Goal: Task Accomplishment & Management: Use online tool/utility

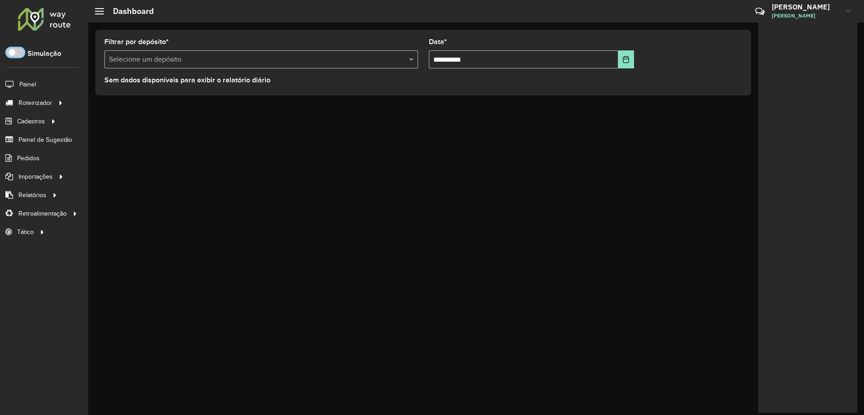
scroll to position [5, 3]
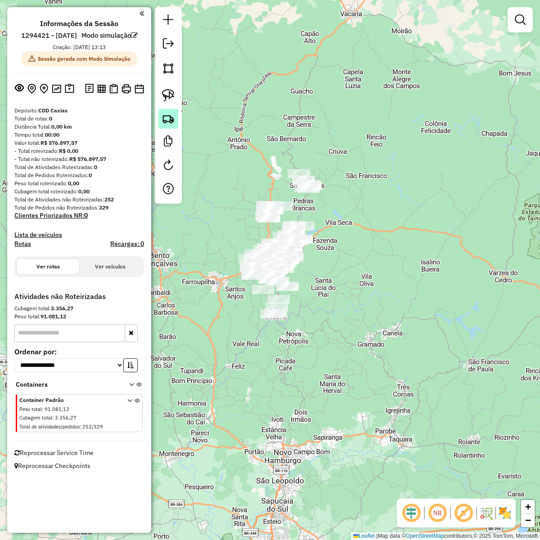
click at [166, 124] on img at bounding box center [168, 118] width 13 height 13
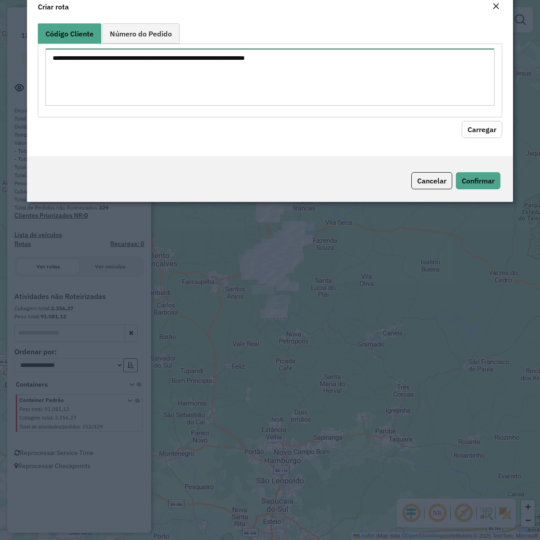
click at [255, 103] on textarea at bounding box center [269, 77] width 449 height 57
paste textarea "******** ******** ******** ******** ******** ******** ******** ******** *******…"
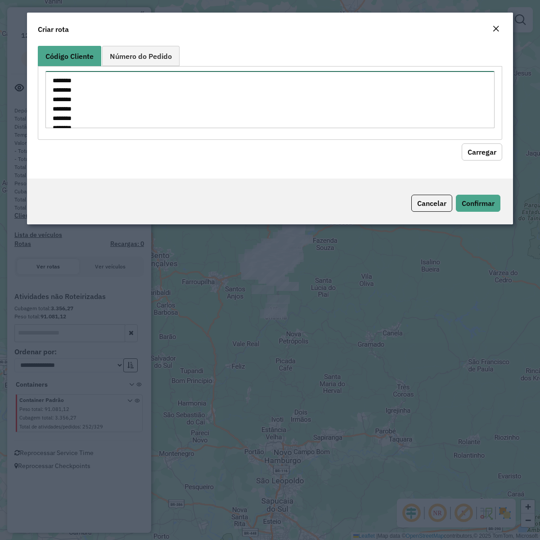
scroll to position [117, 0]
type textarea "******** ******** ******** ******** ******** ******** ******** ******** *******…"
click at [498, 158] on button "Carregar" at bounding box center [482, 151] width 40 height 17
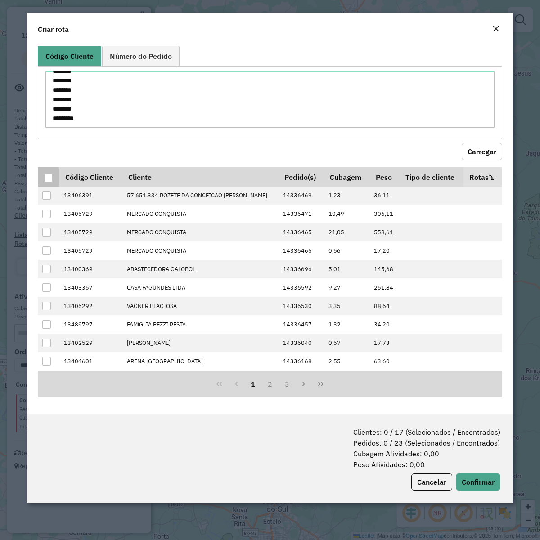
click at [48, 178] on div at bounding box center [48, 178] width 9 height 9
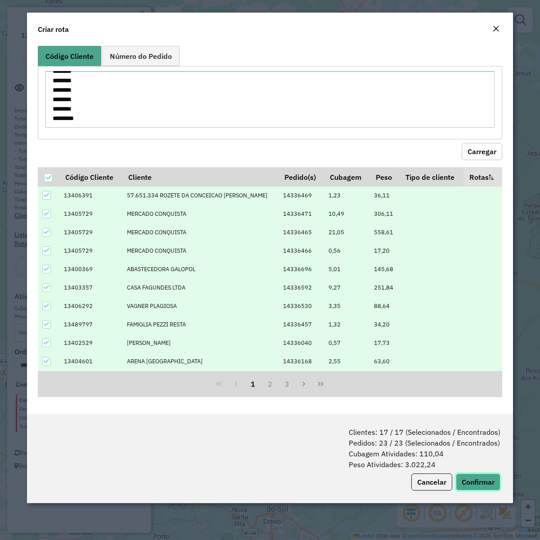
click at [469, 414] on button "Confirmar" at bounding box center [478, 482] width 45 height 17
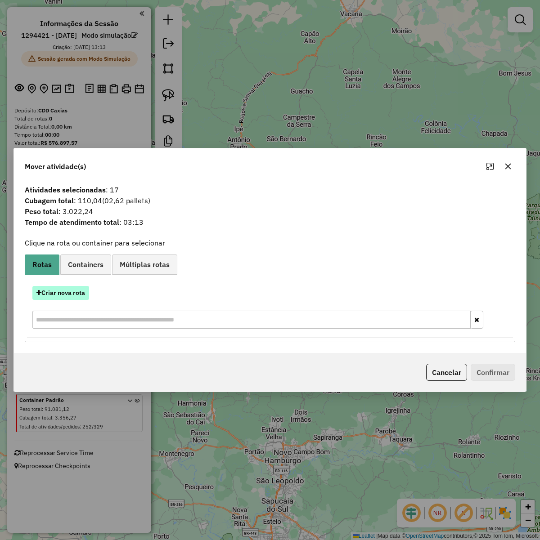
click at [34, 291] on button "Criar nova rota" at bounding box center [60, 293] width 57 height 14
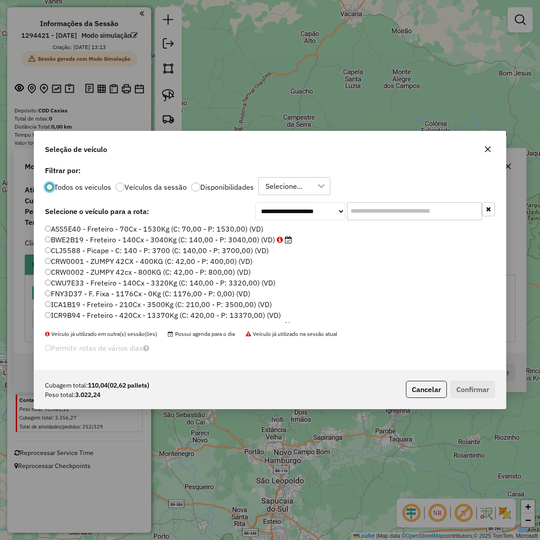
scroll to position [4, 3]
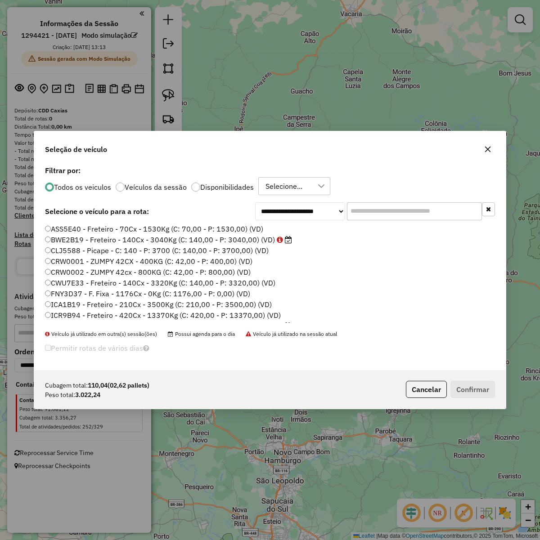
click at [384, 201] on div "**********" at bounding box center [269, 267] width 471 height 207
click at [385, 205] on input "text" at bounding box center [414, 211] width 135 height 18
paste input "*******"
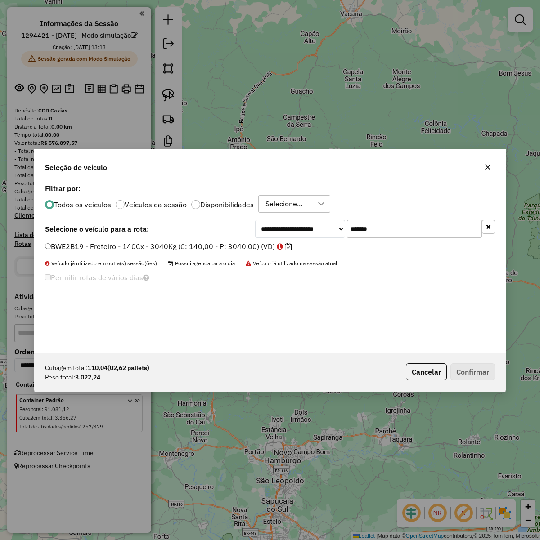
type input "*******"
click at [190, 243] on label "BWE2B19 - Freteiro - 140Cx - 3040Kg (C: 140,00 - P: 3040,00) (VD)" at bounding box center [168, 246] width 247 height 11
click at [473, 372] on button "Confirmar" at bounding box center [472, 372] width 45 height 17
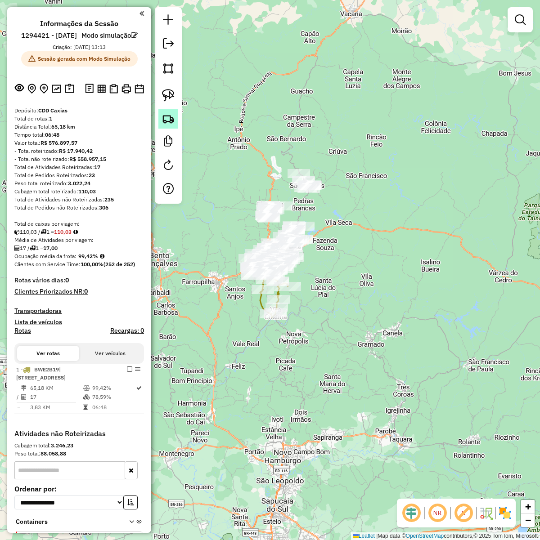
click at [168, 120] on img at bounding box center [168, 118] width 13 height 13
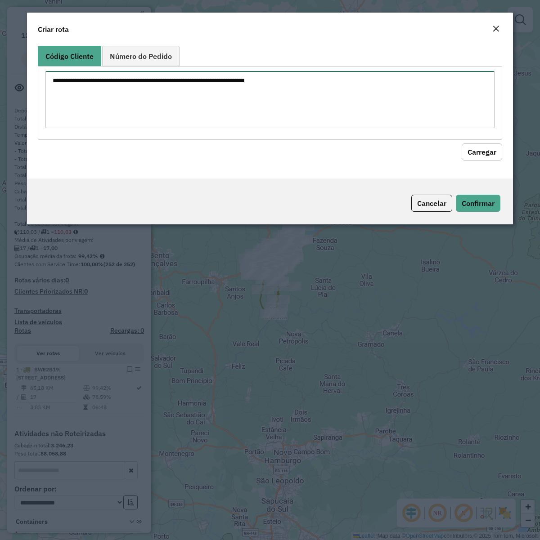
click at [370, 83] on textarea at bounding box center [269, 99] width 449 height 57
paste textarea "******** ******** ******** ******** ******** ******** ******** ******** *******…"
type textarea "******** ******** ******** ******** ******** ******** ******** ******** *******…"
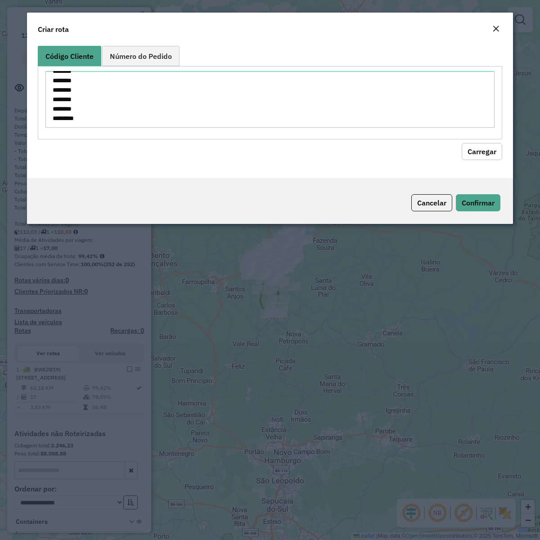
click at [486, 145] on button "Carregar" at bounding box center [482, 151] width 40 height 17
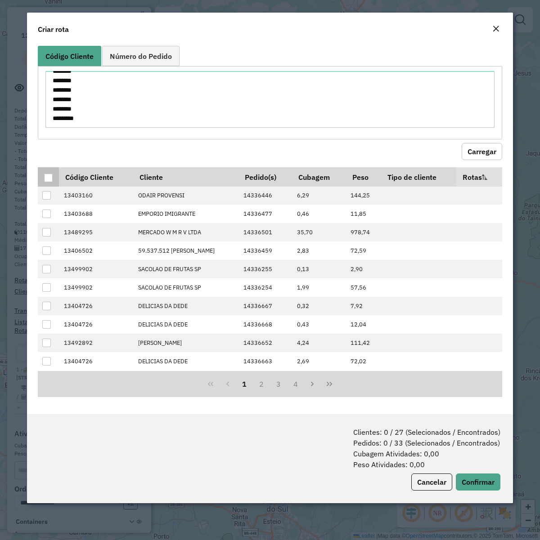
click at [51, 181] on div at bounding box center [48, 178] width 9 height 9
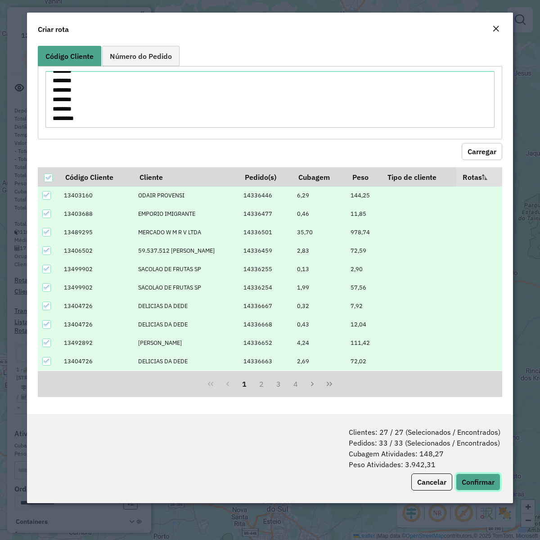
click at [481, 414] on button "Confirmar" at bounding box center [478, 482] width 45 height 17
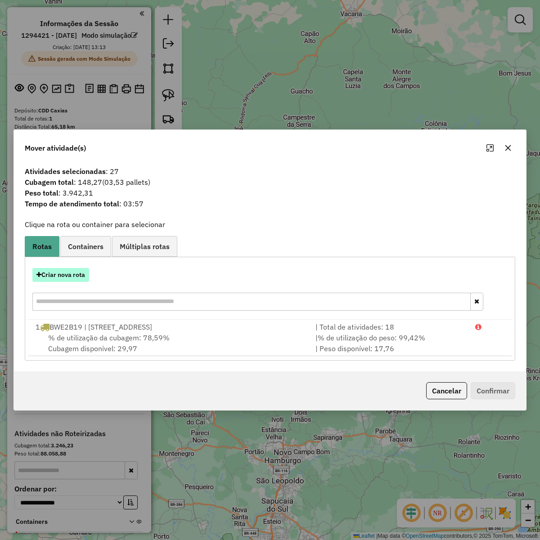
click at [38, 268] on button "Criar nova rota" at bounding box center [60, 275] width 57 height 14
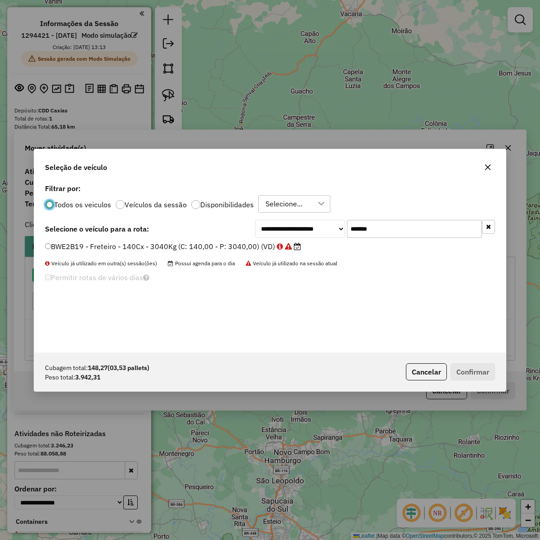
scroll to position [4, 3]
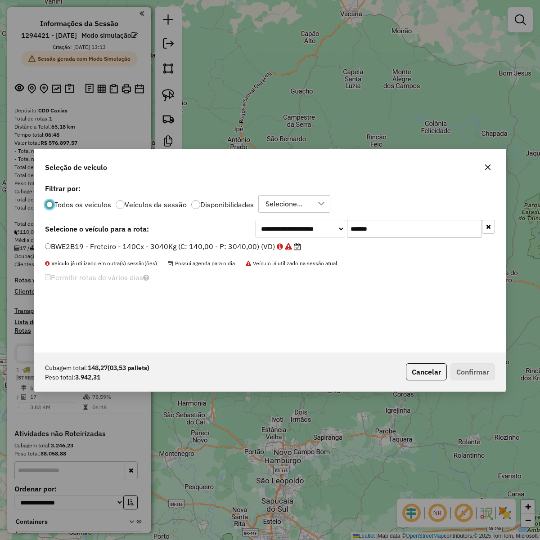
click at [436, 232] on input "*******" at bounding box center [414, 229] width 135 height 18
paste input "text"
type input "*******"
click at [258, 244] on label "RLI8H57 - F. Fixa - 210Cx - 5700Kg (C: 210,00 - P: 5700,00) (VD)" at bounding box center [164, 246] width 238 height 11
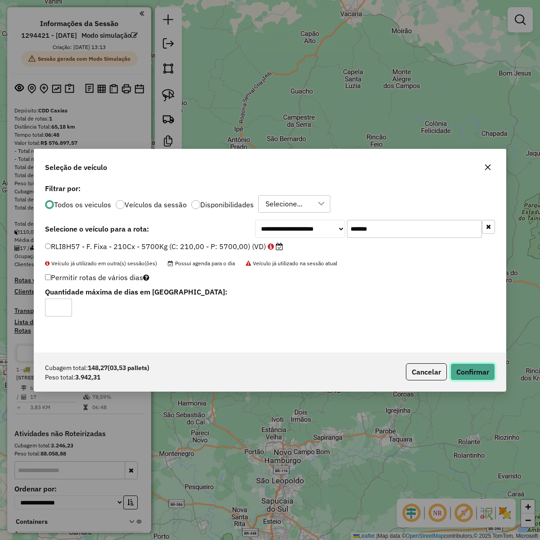
click at [491, 370] on button "Confirmar" at bounding box center [472, 372] width 45 height 17
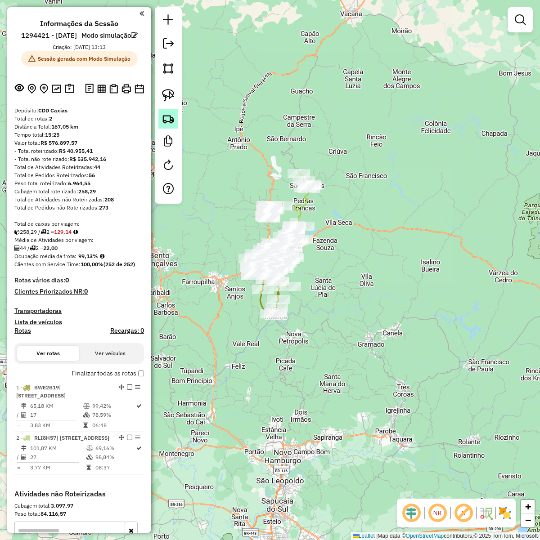
click at [172, 117] on img at bounding box center [168, 118] width 13 height 13
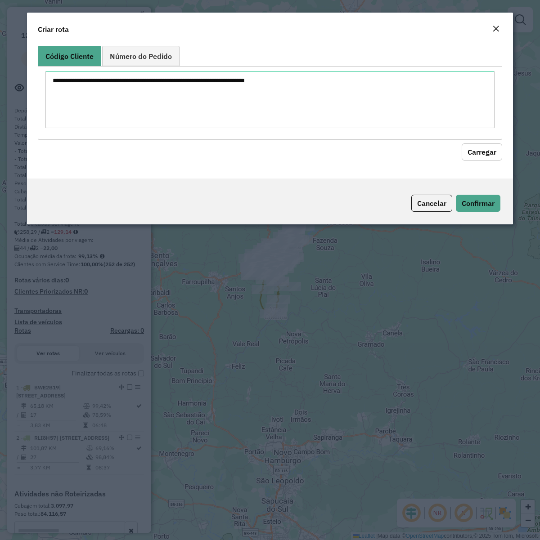
click at [232, 84] on textarea at bounding box center [269, 99] width 449 height 57
type textarea "******** ******** ******** ******** ******** ******** ******** ******** *******…"
click at [495, 151] on button "Carregar" at bounding box center [482, 151] width 40 height 17
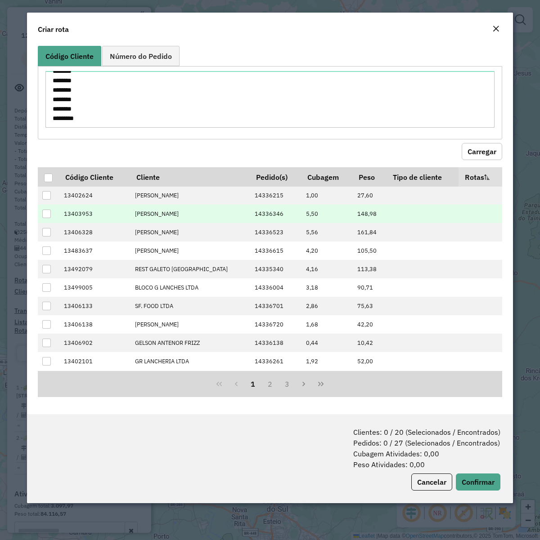
drag, startPoint x: 49, startPoint y: 175, endPoint x: 133, endPoint y: 210, distance: 91.2
click at [48, 175] on div at bounding box center [48, 178] width 9 height 9
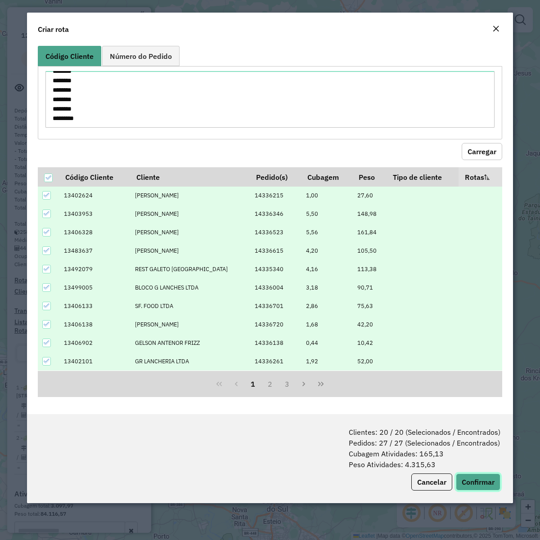
drag, startPoint x: 480, startPoint y: 479, endPoint x: 535, endPoint y: 472, distance: 55.7
click at [480, 414] on button "Confirmar" at bounding box center [478, 482] width 45 height 17
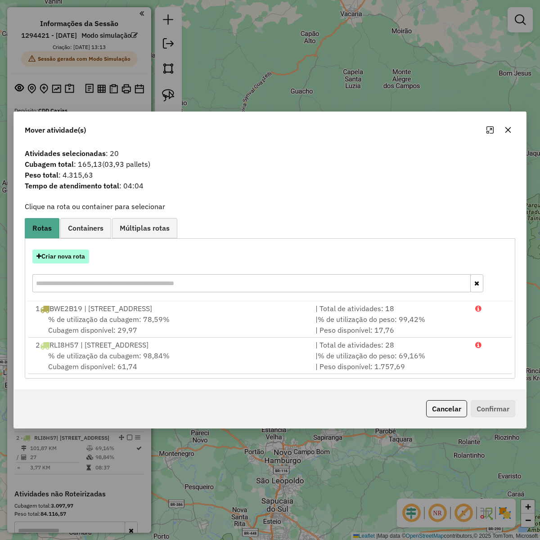
click at [49, 250] on button "Criar nova rota" at bounding box center [60, 257] width 57 height 14
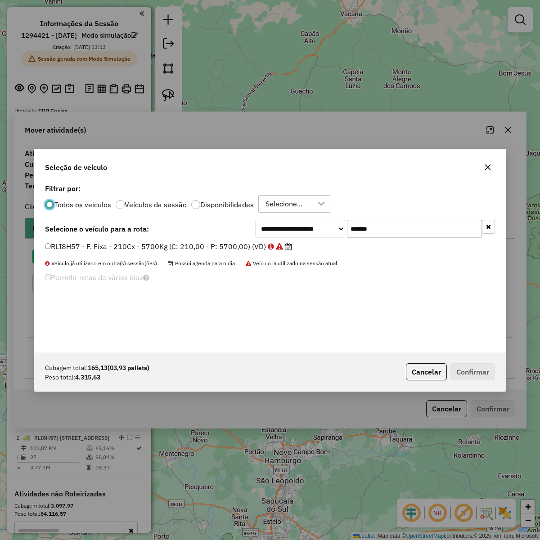
scroll to position [4, 3]
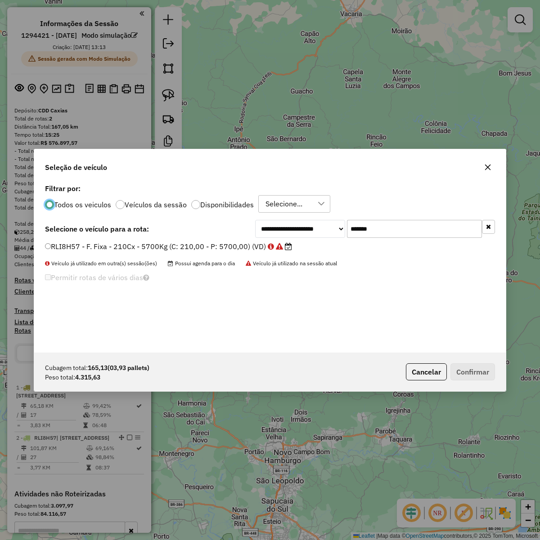
click at [391, 241] on div "**********" at bounding box center [269, 267] width 471 height 171
click at [395, 235] on input "*******" at bounding box center [414, 229] width 135 height 18
paste input "text"
type input "*******"
click at [210, 255] on div "REB4A96 - - C: 210 - P: 6900 (C: 210,00 - P: 6900,00) (VD)" at bounding box center [270, 251] width 461 height 18
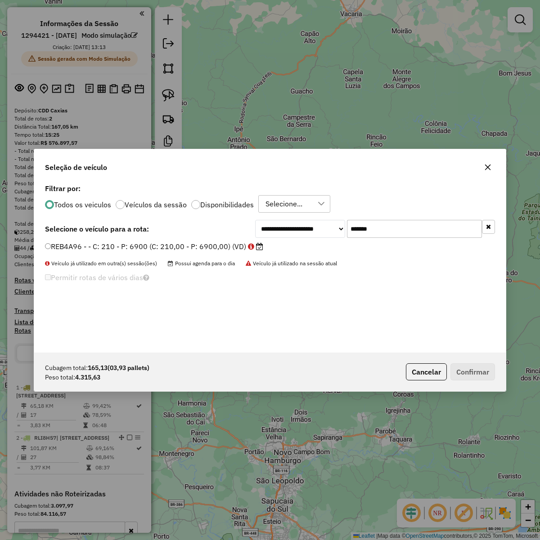
click at [213, 248] on label "REB4A96 - - C: 210 - P: 6900 (C: 210,00 - P: 6900,00) (VD)" at bounding box center [154, 246] width 218 height 11
click at [443, 375] on button "Cancelar" at bounding box center [426, 372] width 41 height 17
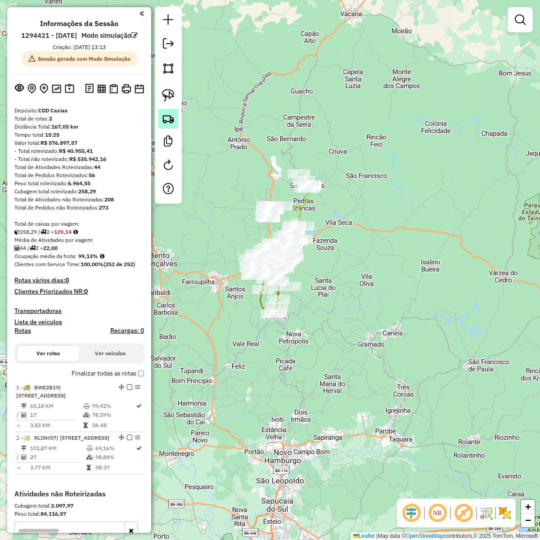
click at [172, 126] on link at bounding box center [168, 119] width 20 height 20
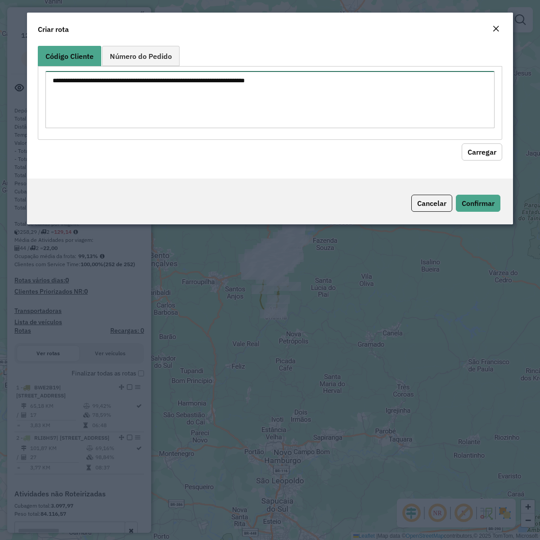
drag, startPoint x: 217, startPoint y: 82, endPoint x: 417, endPoint y: 133, distance: 206.2
click at [217, 82] on textarea at bounding box center [269, 99] width 449 height 57
paste textarea "******** ******** ******** ******** ******** ******** ******** ******** *******…"
type textarea "******** ******** ******** ******** ******** ******** ******** ******** *******…"
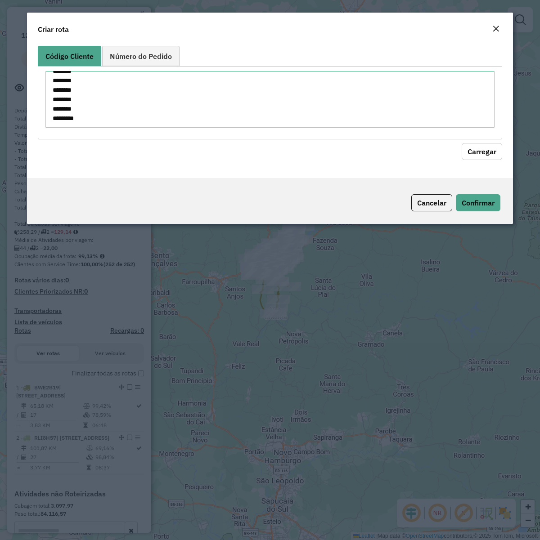
click at [492, 151] on button "Carregar" at bounding box center [482, 151] width 40 height 17
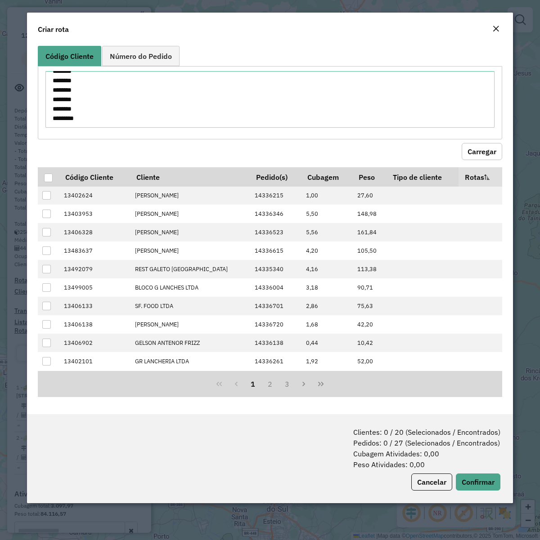
drag, startPoint x: 44, startPoint y: 180, endPoint x: 342, endPoint y: 392, distance: 366.2
click at [44, 180] on div at bounding box center [48, 178] width 9 height 9
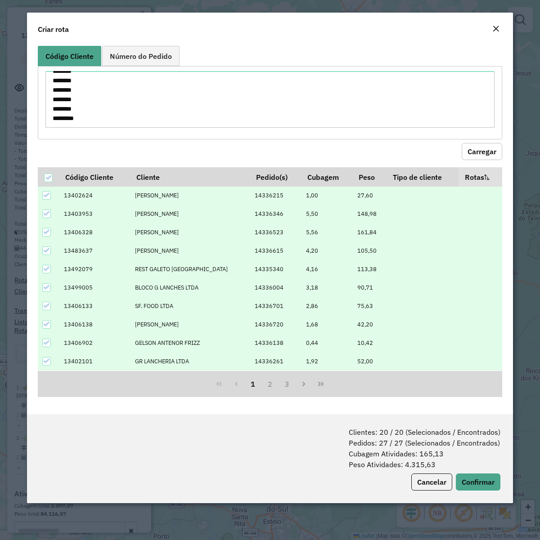
click at [475, 414] on span "Clientes: 20 / 20 (Selecionados / Encontrados) Pedidos: 27 / 27 (Selecionados /…" at bounding box center [425, 448] width 152 height 43
drag, startPoint x: 475, startPoint y: 471, endPoint x: 476, endPoint y: 482, distance: 11.3
click at [476, 414] on div "Clientes: 20 / 20 (Selecionados / Encontrados) Pedidos: 27 / 27 (Selecionados /…" at bounding box center [270, 458] width 486 height 89
click at [476, 414] on button "Confirmar" at bounding box center [478, 482] width 45 height 17
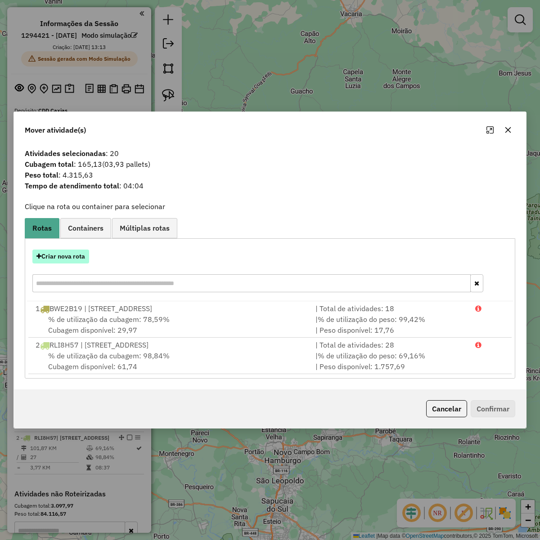
click at [68, 255] on button "Criar nova rota" at bounding box center [60, 257] width 57 height 14
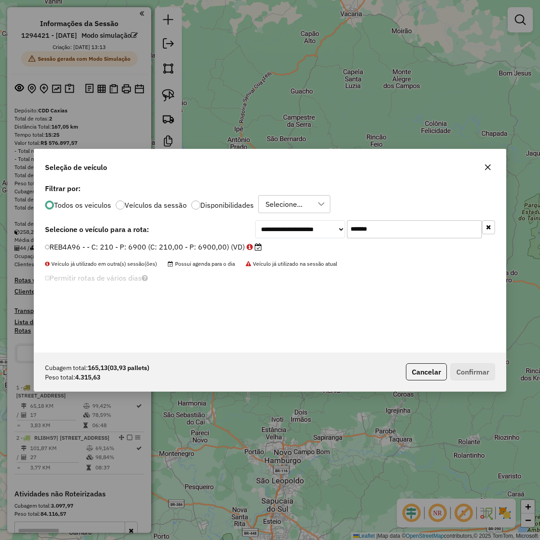
scroll to position [4, 3]
click at [392, 237] on input "*******" at bounding box center [414, 229] width 135 height 18
click at [188, 246] on label "REB4A96 - - C: 210 - P: 6900 (C: 210,00 - P: 6900,00) (VD)" at bounding box center [154, 246] width 218 height 11
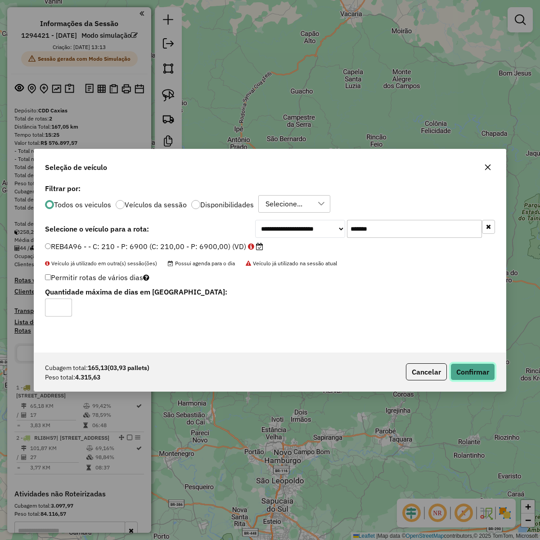
drag, startPoint x: 464, startPoint y: 372, endPoint x: 518, endPoint y: 373, distance: 54.0
click at [464, 371] on button "Confirmar" at bounding box center [472, 372] width 45 height 17
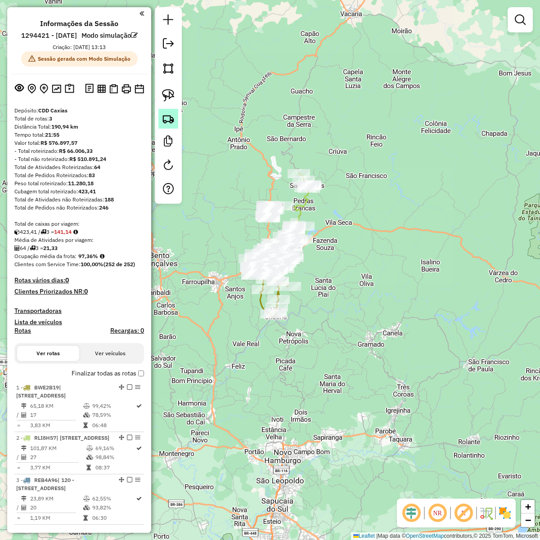
click at [170, 118] on img at bounding box center [168, 118] width 13 height 13
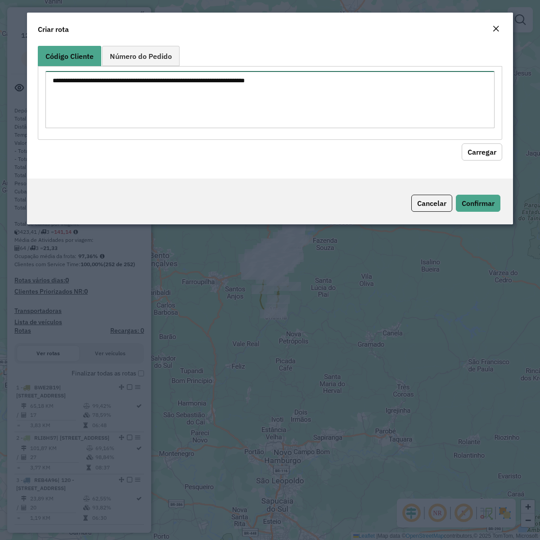
click at [352, 80] on textarea at bounding box center [269, 99] width 449 height 57
paste textarea "******** ******** ******** ******** ******** ******** ******** ******** *******…"
type textarea "******** ******** ******** ******** ******** ******** ******** ******** *******…"
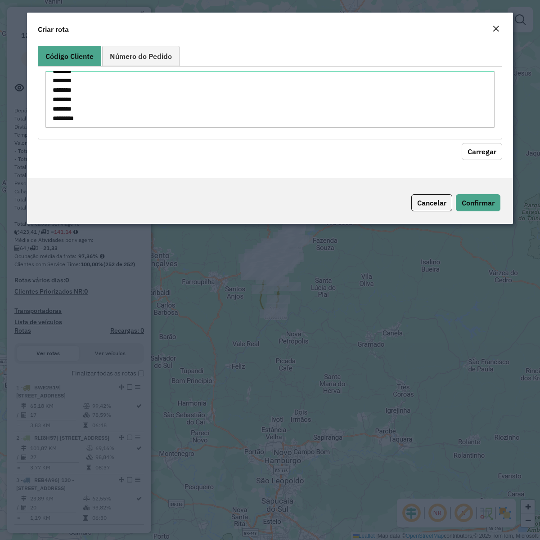
click at [473, 148] on button "Carregar" at bounding box center [482, 151] width 40 height 17
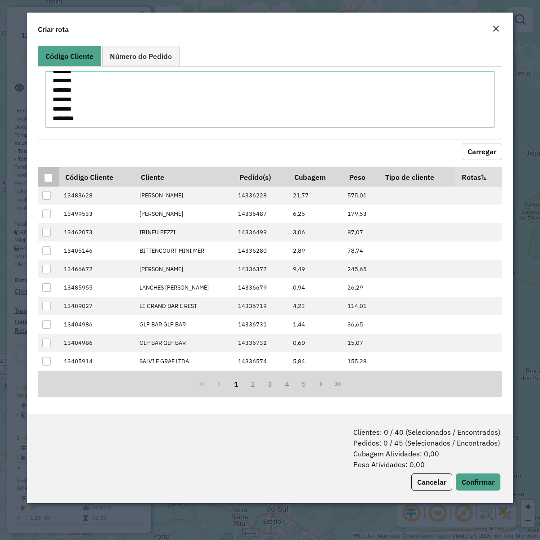
click at [49, 178] on div at bounding box center [48, 178] width 9 height 9
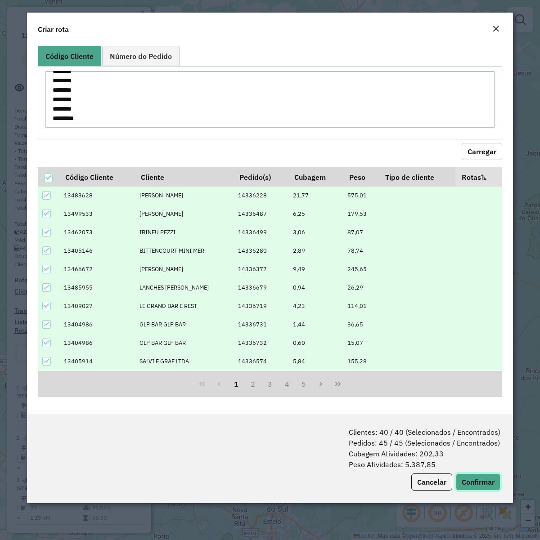
click at [473, 414] on button "Confirmar" at bounding box center [478, 482] width 45 height 17
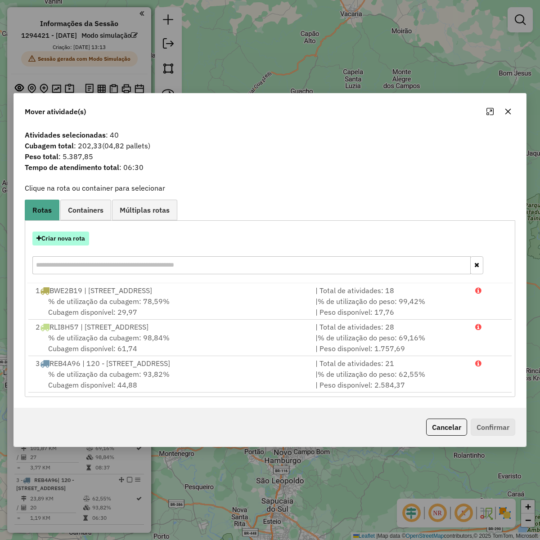
click at [53, 232] on button "Criar nova rota" at bounding box center [60, 239] width 57 height 14
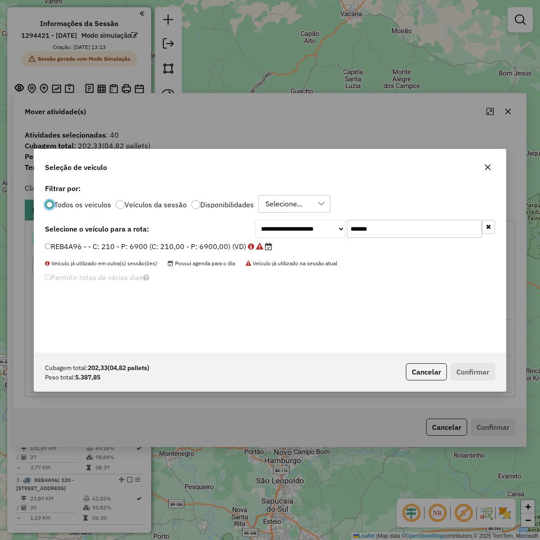
scroll to position [4, 3]
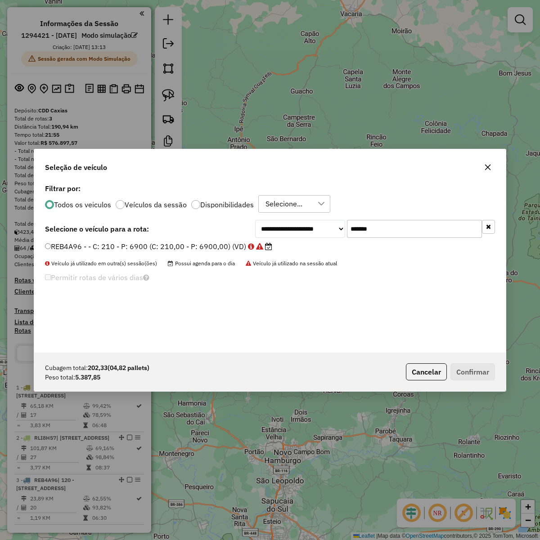
click at [427, 233] on input "*******" at bounding box center [414, 229] width 135 height 18
paste input "text"
type input "*******"
click at [150, 250] on label "RDT7I09 - F. Fixa - 210Cx - 6900Kg (C: 210,00 - P: 6900,00) (VD)" at bounding box center [164, 246] width 238 height 11
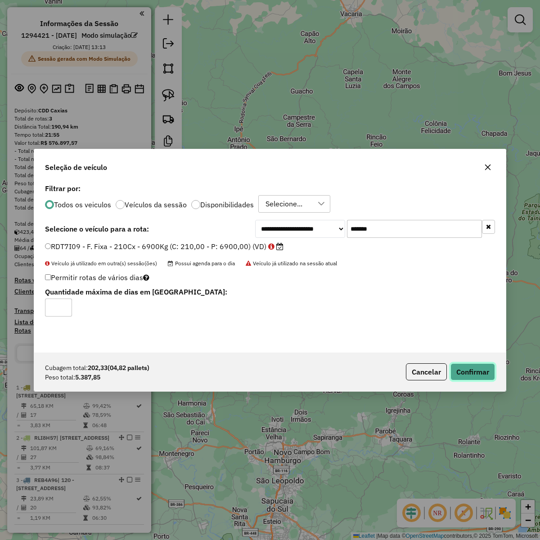
click at [462, 367] on button "Confirmar" at bounding box center [472, 372] width 45 height 17
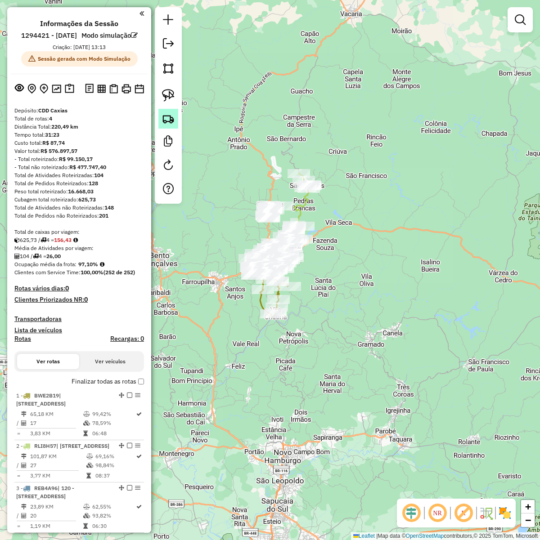
click at [174, 121] on img at bounding box center [168, 118] width 13 height 13
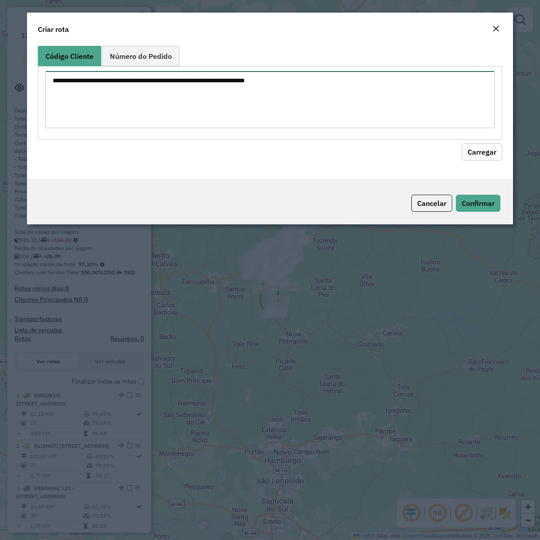
click at [315, 84] on textarea at bounding box center [269, 99] width 449 height 57
paste textarea "******** ******** ******** ******** ******** ******** ******** ******** *******…"
type textarea "******** ******** ******** ******** ******** ******** ******** ******** *******…"
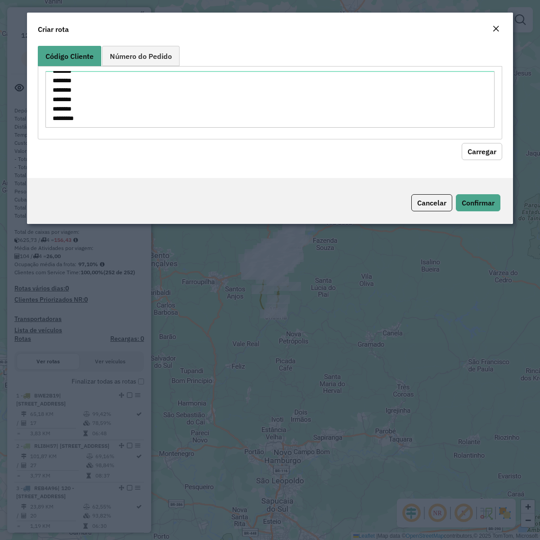
click at [484, 156] on button "Carregar" at bounding box center [482, 151] width 40 height 17
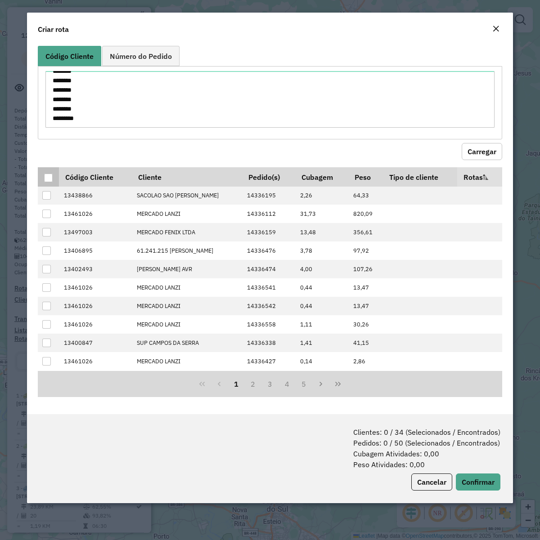
click at [50, 178] on div at bounding box center [48, 178] width 9 height 9
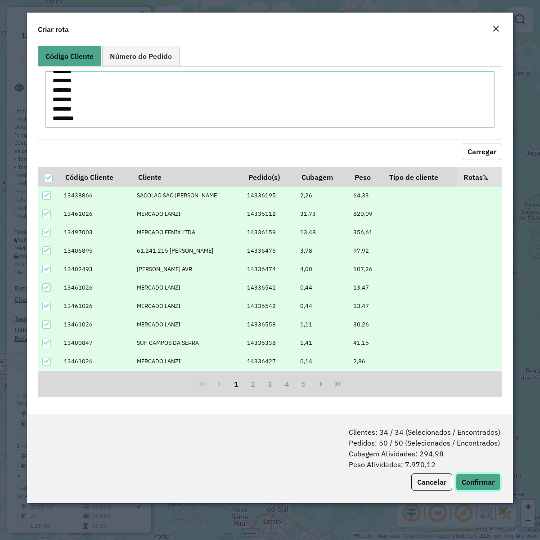
click at [479, 414] on button "Confirmar" at bounding box center [478, 482] width 45 height 17
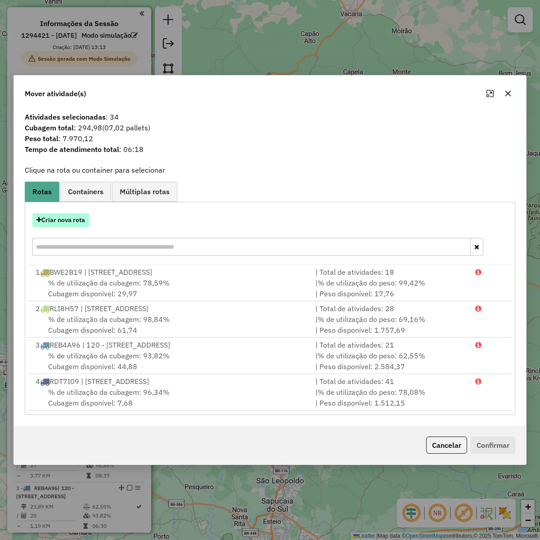
click at [72, 213] on button "Criar nova rota" at bounding box center [60, 220] width 57 height 14
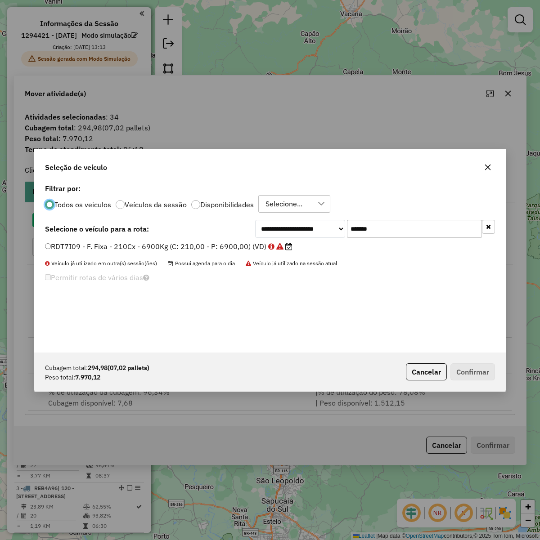
scroll to position [4, 3]
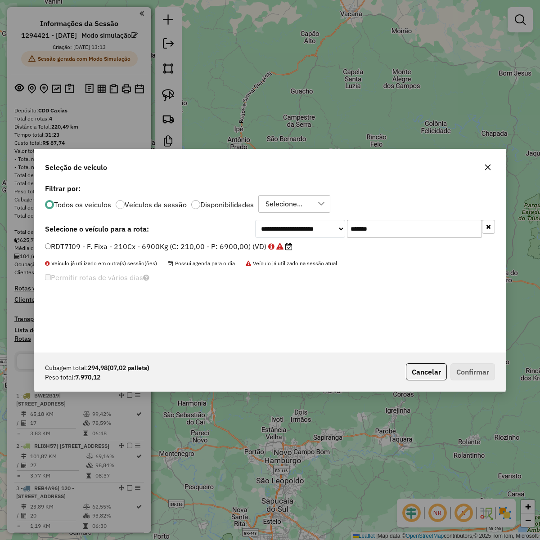
click at [409, 229] on input "*******" at bounding box center [414, 229] width 135 height 18
paste input "text"
type input "*******"
click at [178, 244] on label "RLC3J68 - F. Fixa - 336Cx - 8600Kg (C: 336,00 - P: 8600,00) (VD)" at bounding box center [164, 246] width 238 height 11
click at [477, 370] on button "Confirmar" at bounding box center [472, 372] width 45 height 17
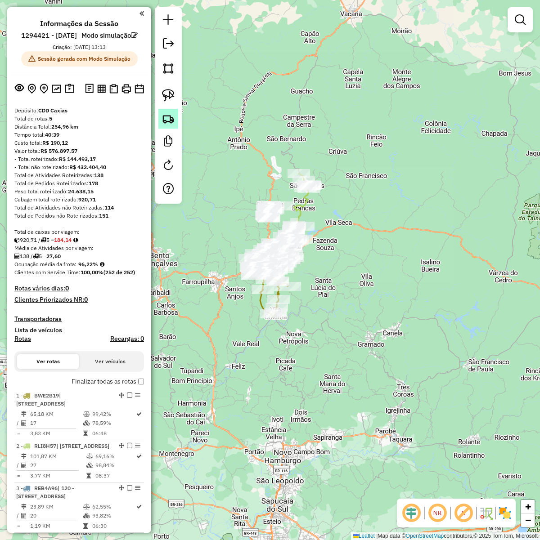
click at [170, 121] on img at bounding box center [168, 118] width 13 height 13
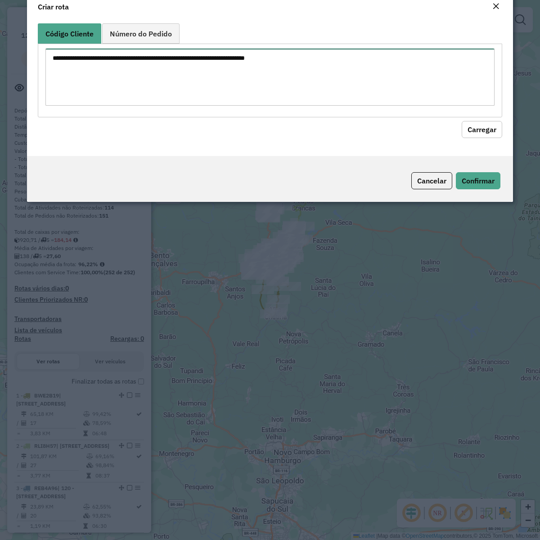
drag, startPoint x: 170, startPoint y: 121, endPoint x: 418, endPoint y: 117, distance: 248.4
click at [220, 80] on textarea at bounding box center [269, 77] width 449 height 57
paste textarea "******** ******** ******** ******** ******** ******** ******** ******** *******…"
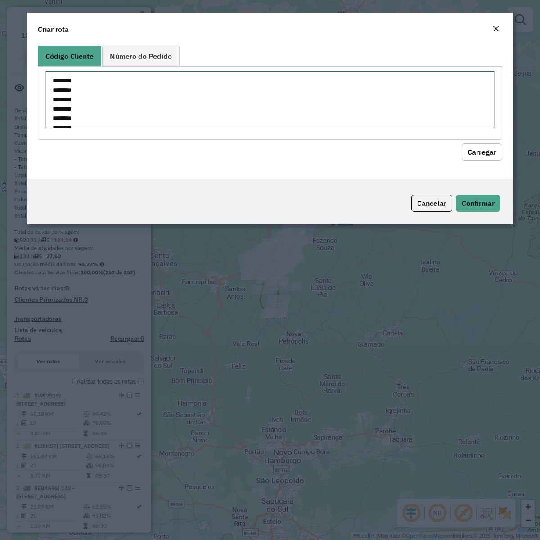
scroll to position [145, 0]
type textarea "******** ******** ******** ******** ******** ******** ******** ******** *******…"
click at [486, 156] on button "Carregar" at bounding box center [482, 151] width 40 height 17
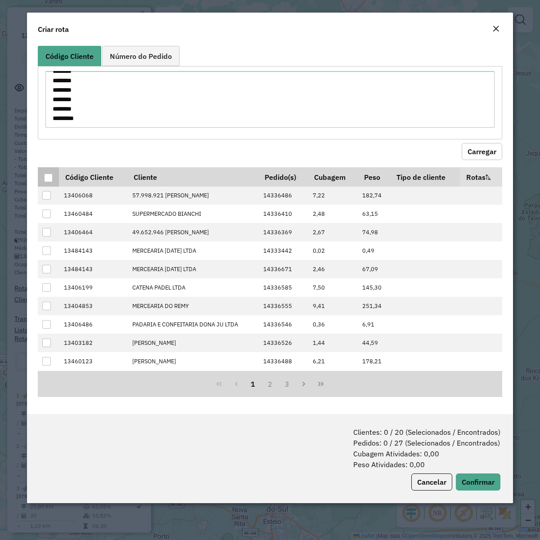
click at [45, 182] on div at bounding box center [48, 178] width 9 height 9
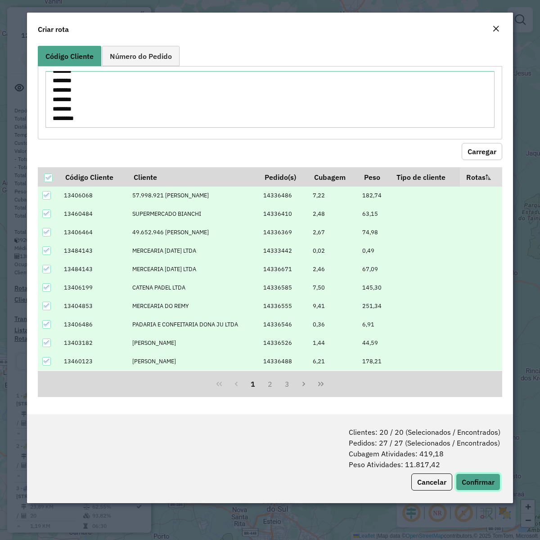
click at [479, 414] on button "Confirmar" at bounding box center [478, 482] width 45 height 17
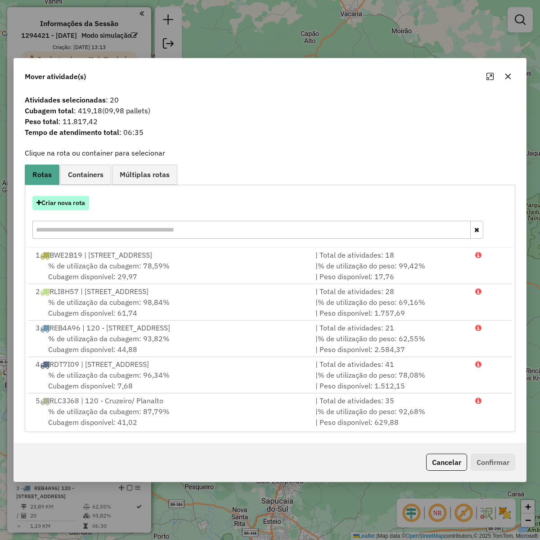
click at [71, 208] on button "Criar nova rota" at bounding box center [60, 203] width 57 height 14
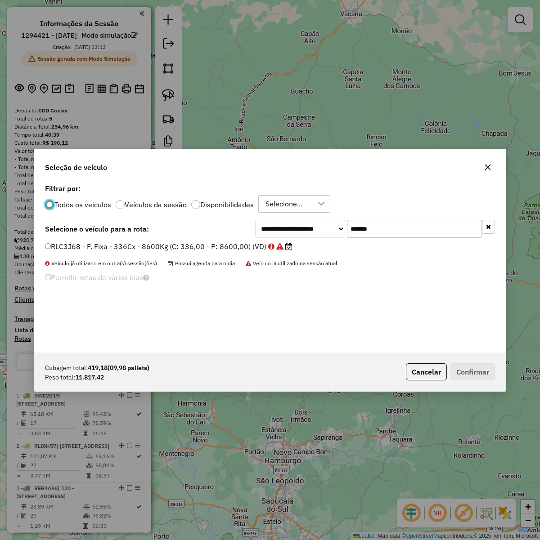
scroll to position [4, 3]
drag, startPoint x: 396, startPoint y: 218, endPoint x: 400, endPoint y: 233, distance: 14.8
click at [397, 218] on div "**********" at bounding box center [269, 267] width 471 height 171
click at [400, 233] on input "*******" at bounding box center [414, 229] width 135 height 18
paste input "text"
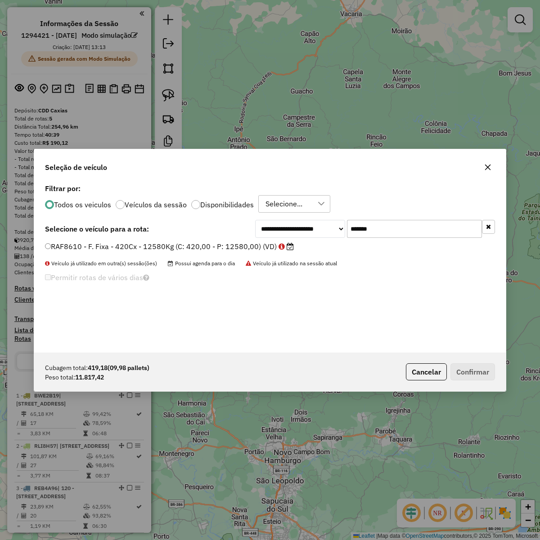
type input "*******"
click at [205, 245] on label "RAF8610 - F. Fixa - 420Cx - 12580Kg (C: 420,00 - P: 12580,00) (VD)" at bounding box center [169, 246] width 249 height 11
click at [476, 365] on button "Confirmar" at bounding box center [472, 372] width 45 height 17
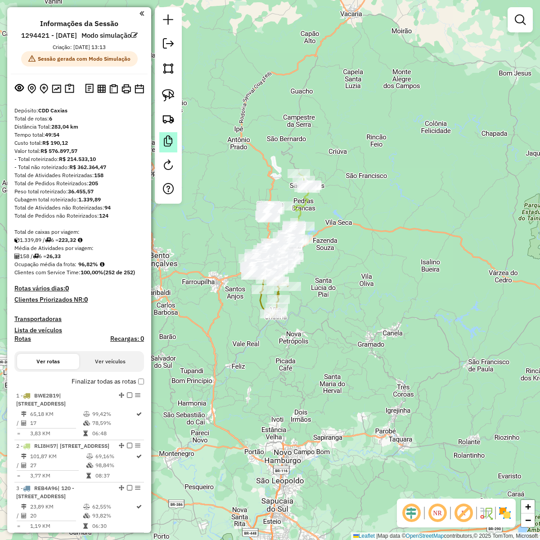
click at [166, 138] on em at bounding box center [168, 141] width 11 height 11
click at [170, 118] on img at bounding box center [168, 118] width 13 height 13
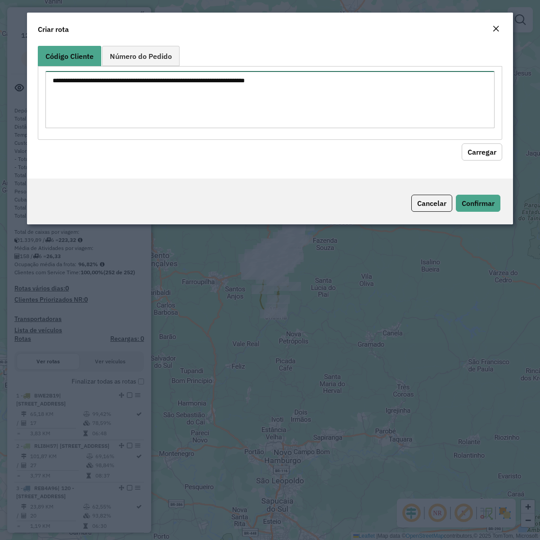
click at [242, 85] on textarea at bounding box center [269, 99] width 449 height 57
paste textarea "******** ******** ******** ******** ******** ******** ******** ******** *******…"
type textarea "******** ******** ******** ******** ******** ******** ******** ******** *******…"
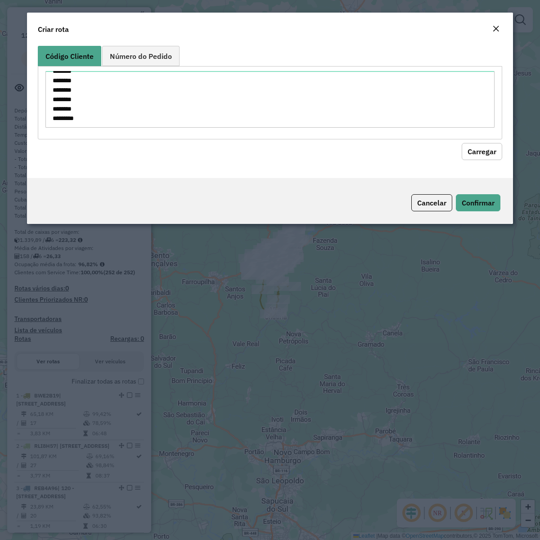
drag, startPoint x: 488, startPoint y: 147, endPoint x: 310, endPoint y: 165, distance: 179.6
click at [487, 147] on button "Carregar" at bounding box center [482, 151] width 40 height 17
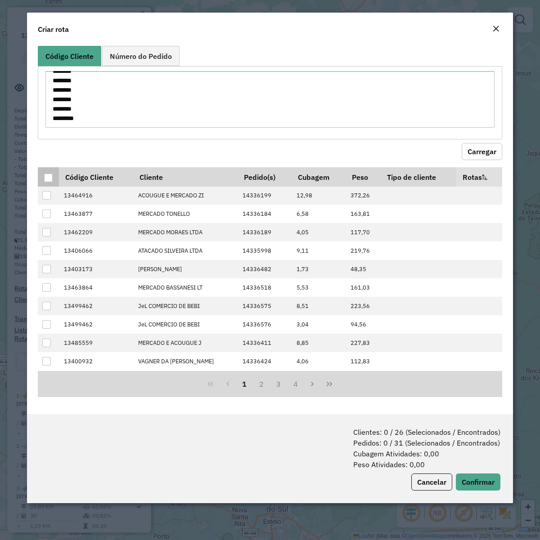
click at [43, 176] on th at bounding box center [48, 176] width 21 height 19
click at [45, 177] on div at bounding box center [48, 178] width 9 height 9
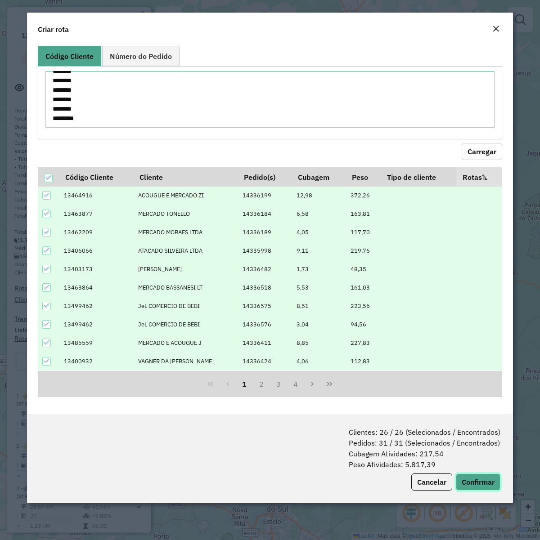
click at [485, 414] on button "Confirmar" at bounding box center [478, 482] width 45 height 17
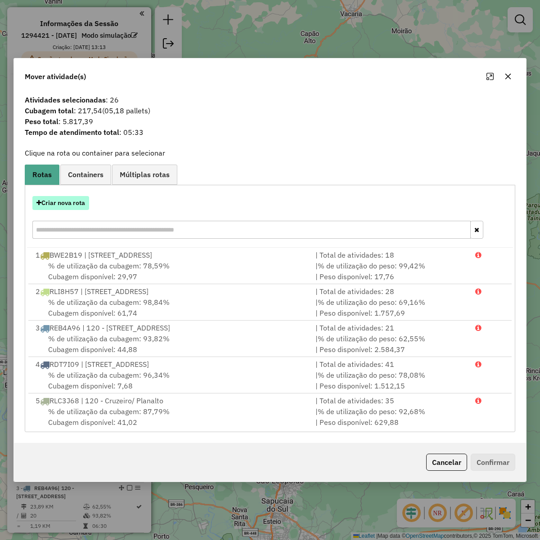
click at [75, 203] on button "Criar nova rota" at bounding box center [60, 203] width 57 height 14
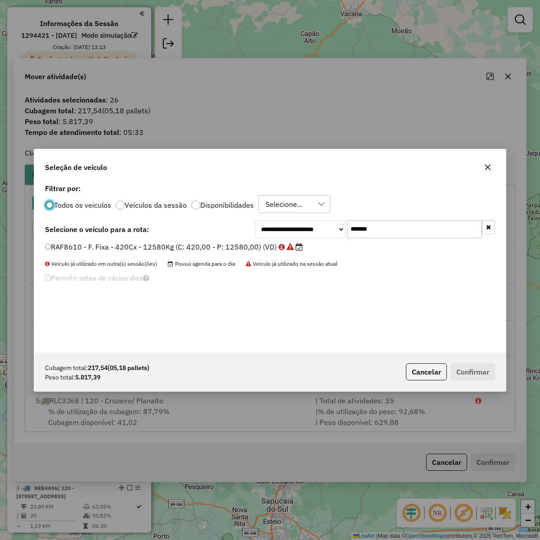
scroll to position [4, 3]
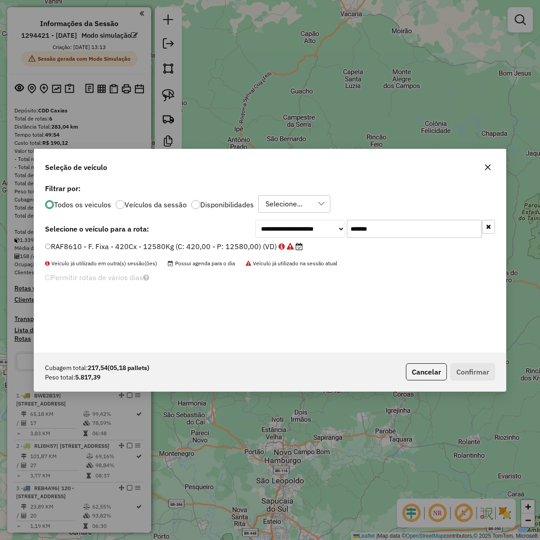
click at [410, 224] on input "*******" at bounding box center [414, 229] width 135 height 18
paste input "text"
type input "*******"
click at [217, 246] on label "RAB2754 - F. Fixa 420 cx - 12580 kg (C: 420,00 - P: 12580,00) (VD)" at bounding box center [168, 246] width 247 height 11
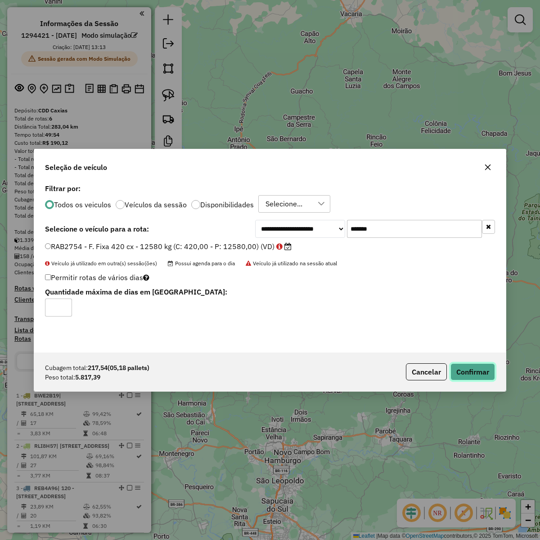
click at [460, 365] on button "Confirmar" at bounding box center [472, 372] width 45 height 17
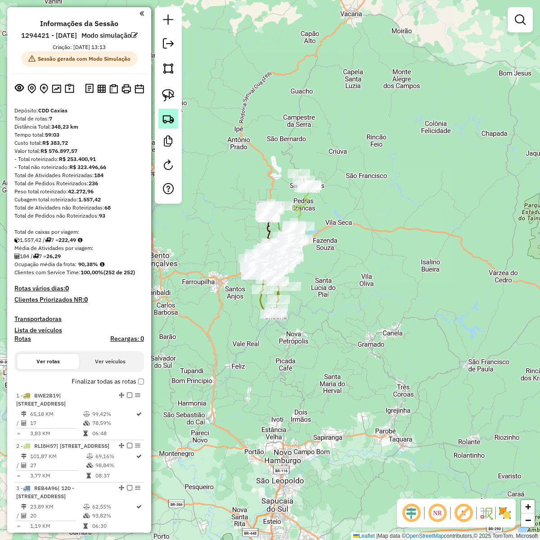
click at [172, 124] on img at bounding box center [168, 118] width 13 height 13
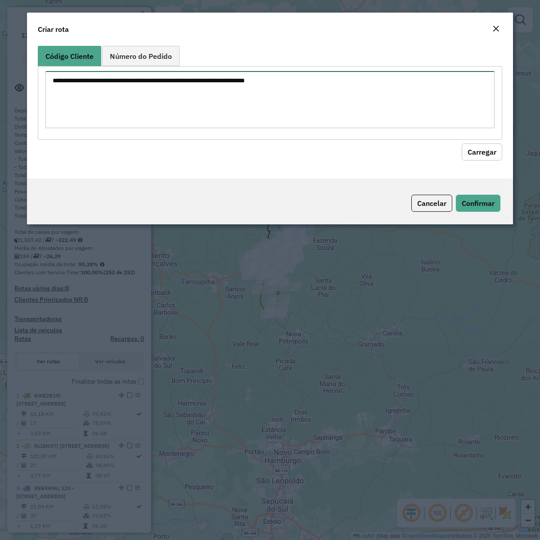
click at [229, 104] on textarea at bounding box center [269, 99] width 449 height 57
paste textarea "******** ******** ******** ******** ******** ******** ******** ******** *******…"
type textarea "******** ******** ******** ******** ******** ******** ******** ******** *******…"
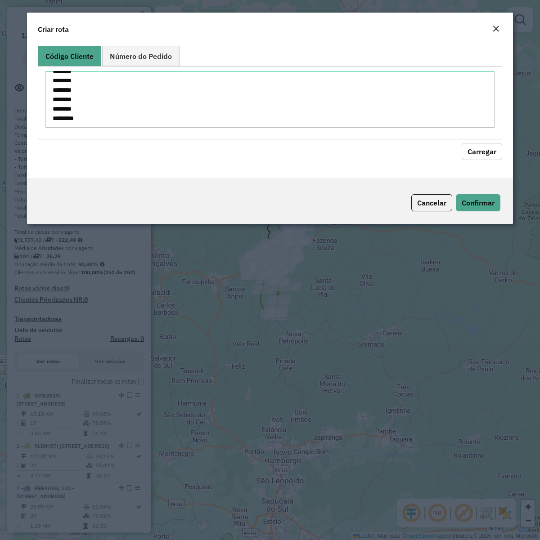
click at [488, 148] on button "Carregar" at bounding box center [482, 151] width 40 height 17
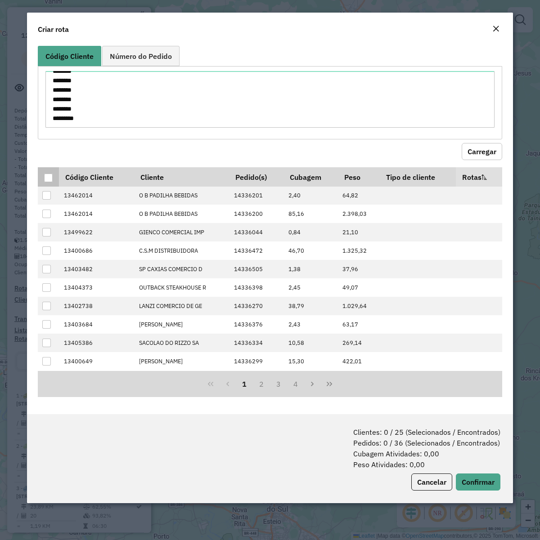
click at [47, 177] on div at bounding box center [48, 178] width 9 height 9
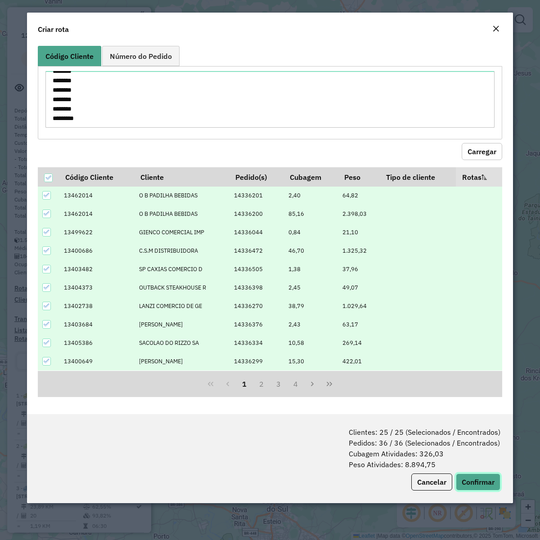
click at [487, 414] on button "Confirmar" at bounding box center [478, 482] width 45 height 17
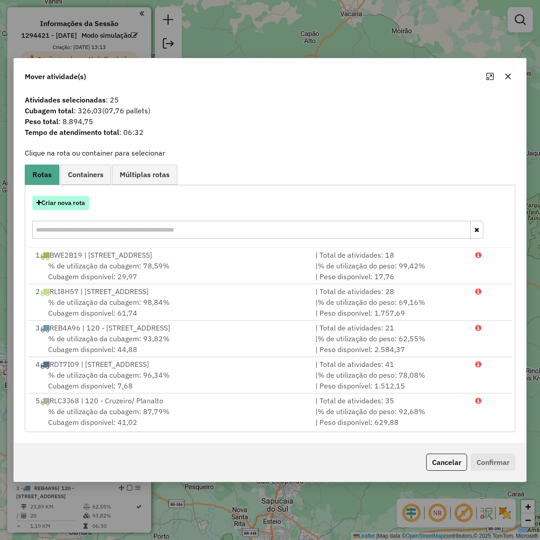
click at [55, 201] on button "Criar nova rota" at bounding box center [60, 203] width 57 height 14
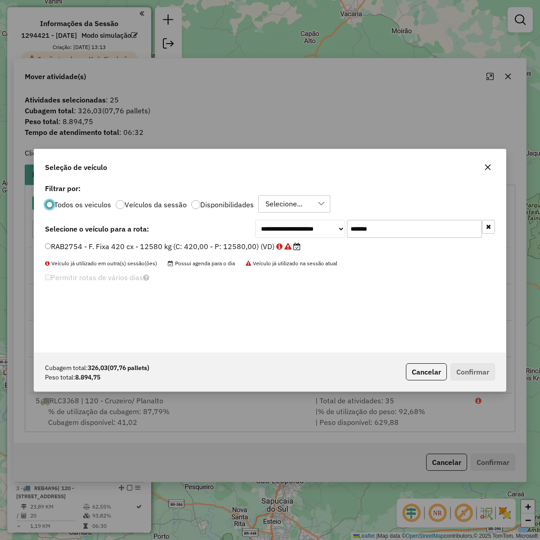
scroll to position [4, 3]
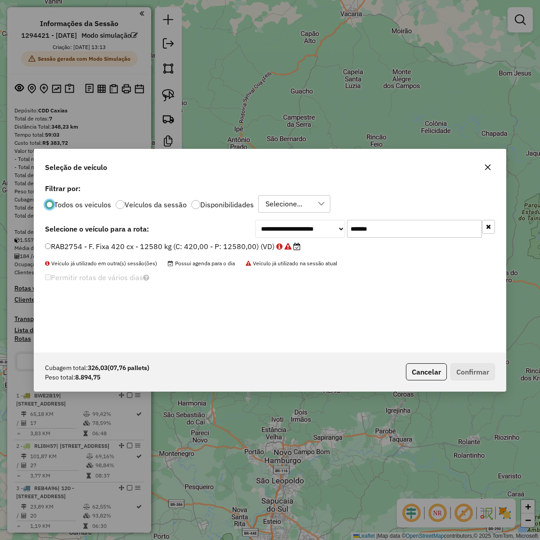
click at [390, 238] on div "**********" at bounding box center [269, 267] width 471 height 171
click at [392, 227] on input "*******" at bounding box center [414, 229] width 135 height 18
paste input "text"
type input "*******"
click at [235, 246] on label "RAF8680 - F. Fixa 420 cx - 12580 kg (C: 420,00 - P: 12580,00) (VD)" at bounding box center [168, 246] width 246 height 11
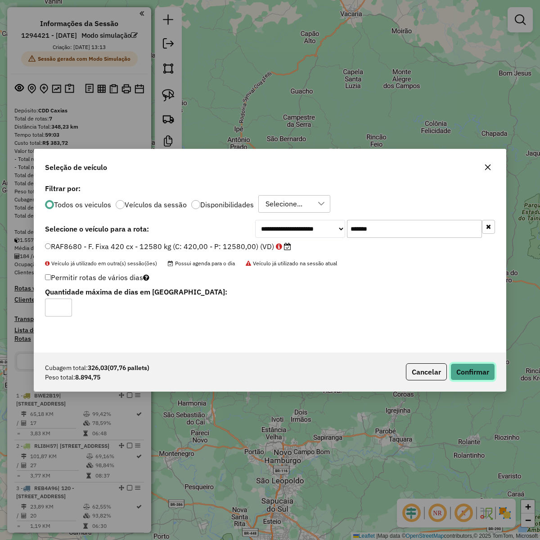
click at [459, 366] on button "Confirmar" at bounding box center [472, 372] width 45 height 17
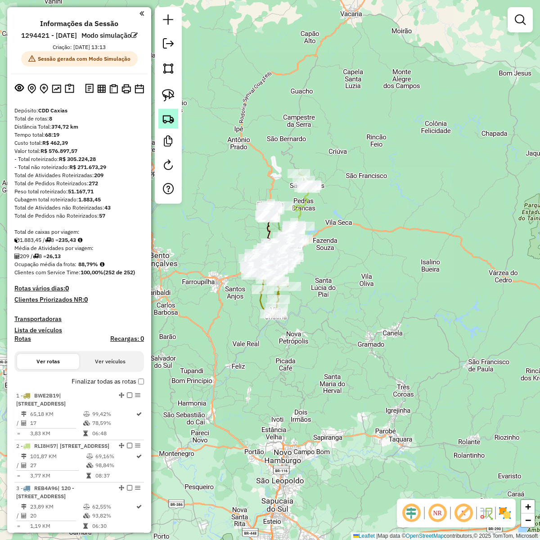
click at [173, 115] on img at bounding box center [168, 118] width 13 height 13
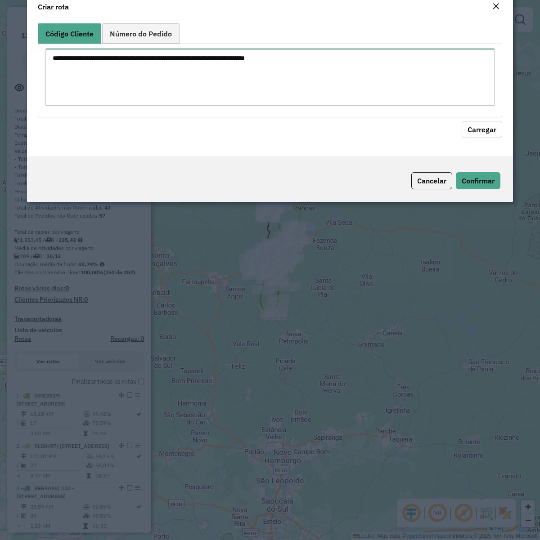
click at [205, 90] on textarea at bounding box center [269, 77] width 449 height 57
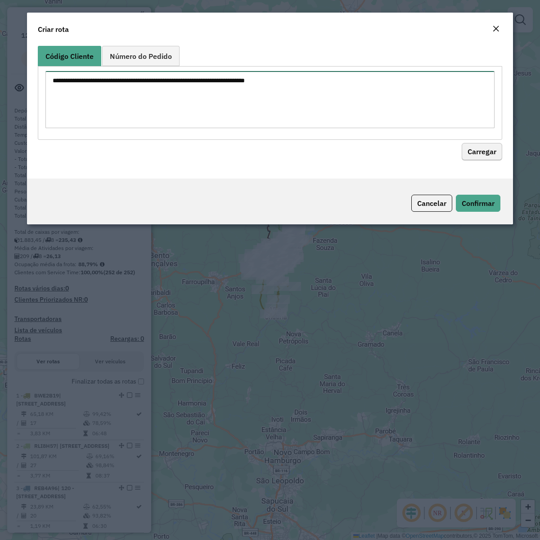
paste textarea "******** ******** ******** ******** ******** ******** ******** ******** *******…"
type textarea "******** ******** ******** ******** ******** ******** ******** ******** *******…"
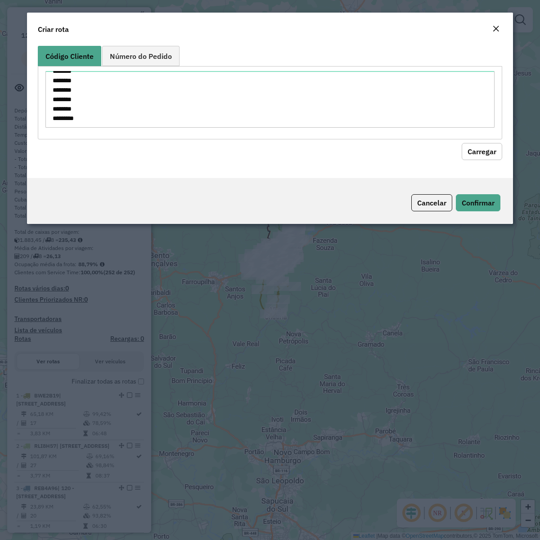
click at [491, 151] on button "Carregar" at bounding box center [482, 151] width 40 height 17
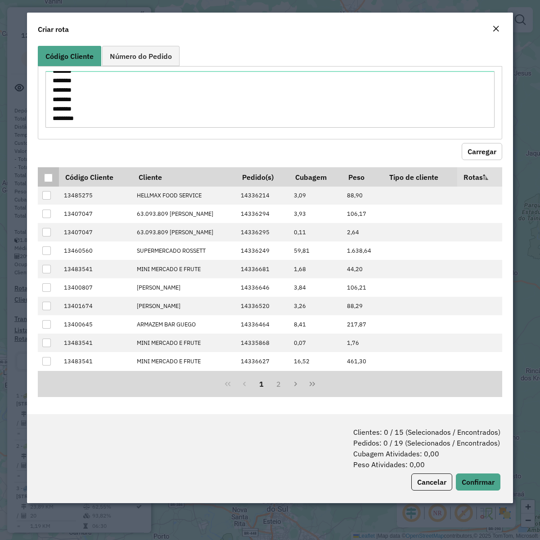
click at [48, 178] on div at bounding box center [48, 178] width 9 height 9
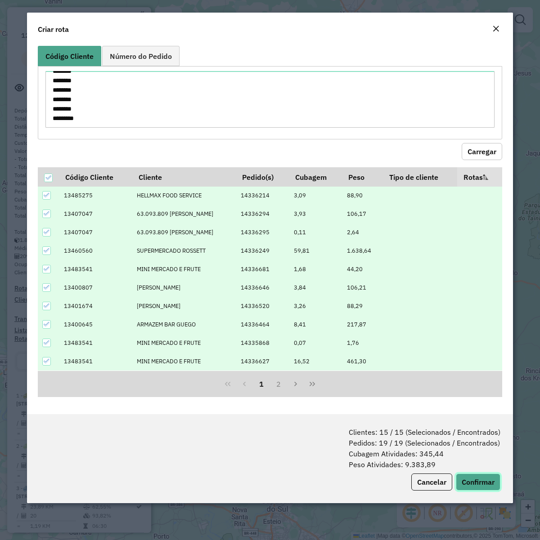
click at [483, 414] on button "Confirmar" at bounding box center [478, 482] width 45 height 17
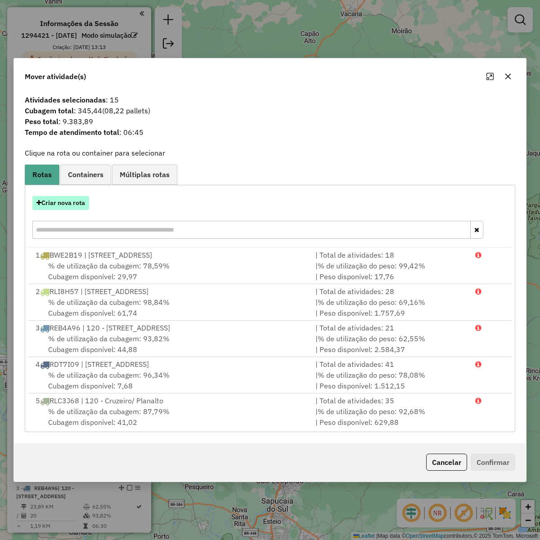
click at [64, 202] on button "Criar nova rota" at bounding box center [60, 203] width 57 height 14
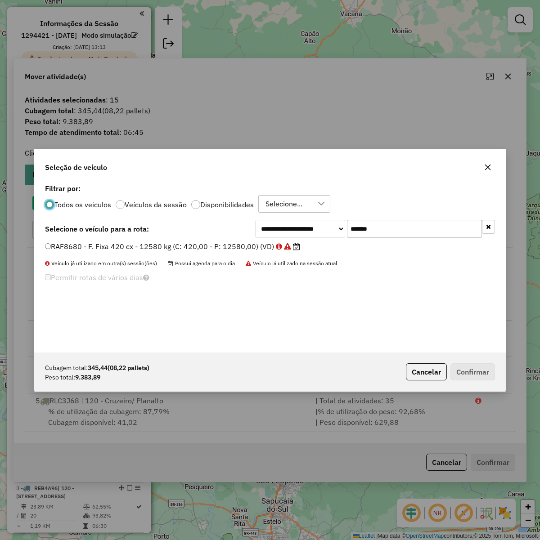
scroll to position [4, 3]
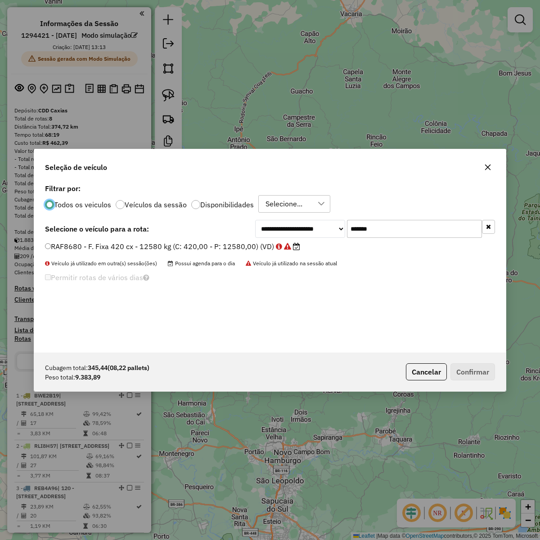
click at [402, 219] on div "**********" at bounding box center [269, 267] width 471 height 171
click at [401, 226] on input "*******" at bounding box center [414, 229] width 135 height 18
paste input "text"
type input "*******"
click at [244, 239] on div "**********" at bounding box center [269, 267] width 471 height 171
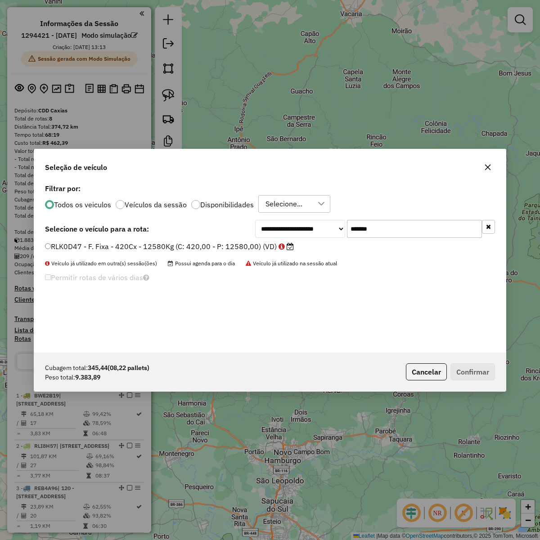
click at [239, 245] on label "RLK0D47 - F. Fixa - 420Cx - 12580Kg (C: 420,00 - P: 12580,00) (VD)" at bounding box center [169, 246] width 249 height 11
click at [475, 374] on button "Confirmar" at bounding box center [472, 372] width 45 height 17
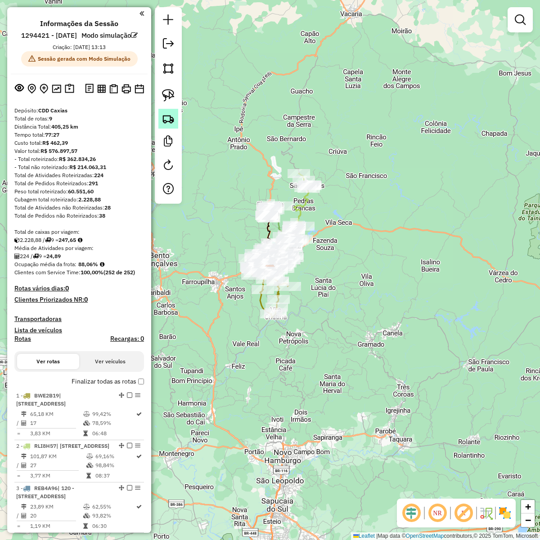
click at [168, 125] on img at bounding box center [168, 118] width 13 height 13
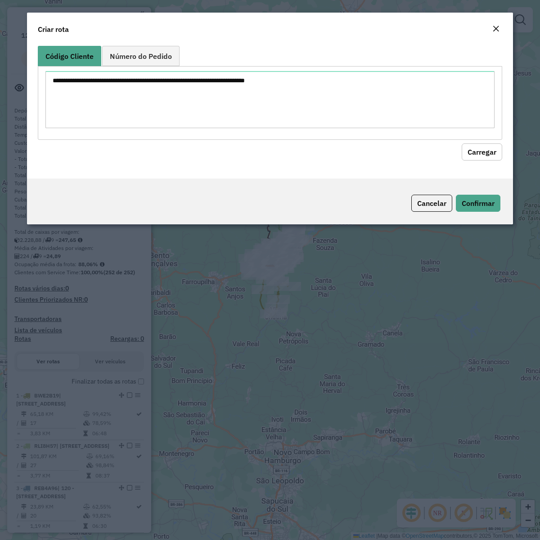
click at [212, 88] on textarea at bounding box center [269, 99] width 449 height 57
type textarea "******** ******** ******** ******** ******** ******** ******** ******** *******…"
click at [490, 156] on button "Carregar" at bounding box center [482, 151] width 40 height 17
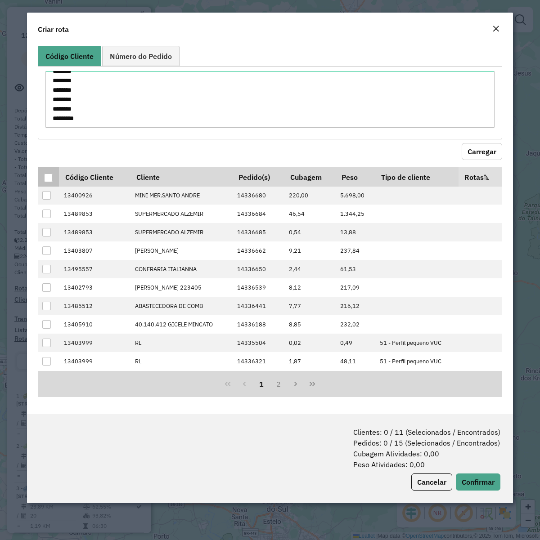
click at [47, 176] on div at bounding box center [48, 178] width 9 height 9
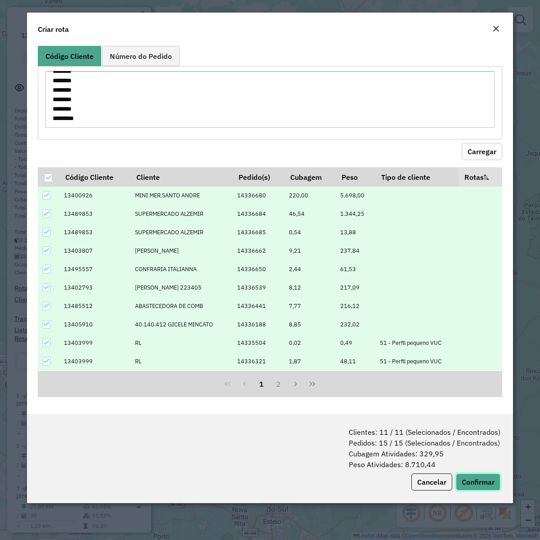
click at [479, 414] on button "Confirmar" at bounding box center [478, 482] width 45 height 17
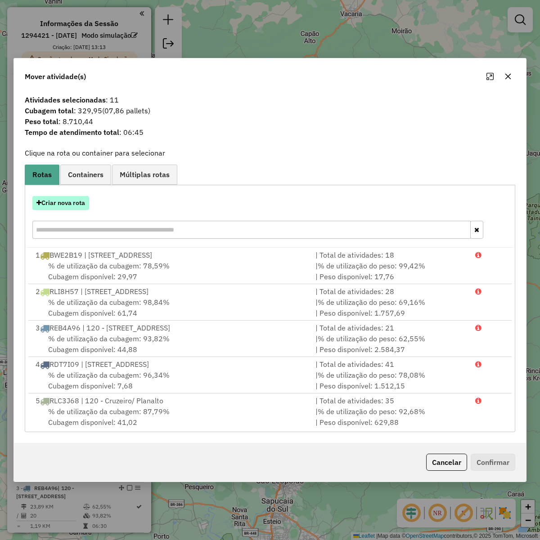
click at [75, 203] on button "Criar nova rota" at bounding box center [60, 203] width 57 height 14
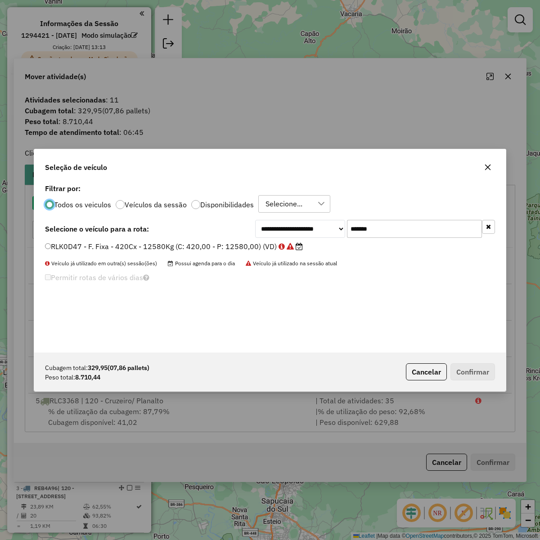
scroll to position [4, 3]
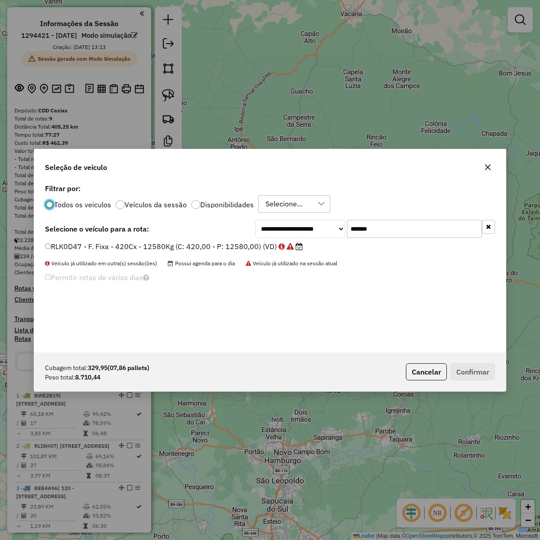
click at [400, 228] on input "*******" at bounding box center [414, 229] width 135 height 18
paste input "text"
type input "*******"
click at [217, 246] on label "RKY5A38 - F. Fixa - 420Cx - 12580Kg (C: 420,00 - P: 12580,00) (VD)" at bounding box center [169, 246] width 249 height 11
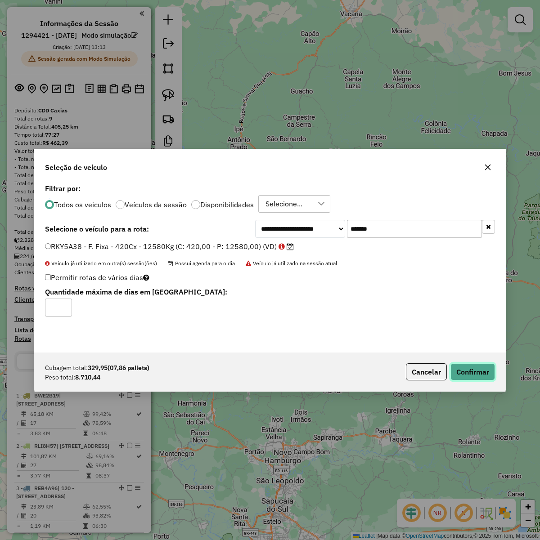
click at [460, 368] on button "Confirmar" at bounding box center [472, 372] width 45 height 17
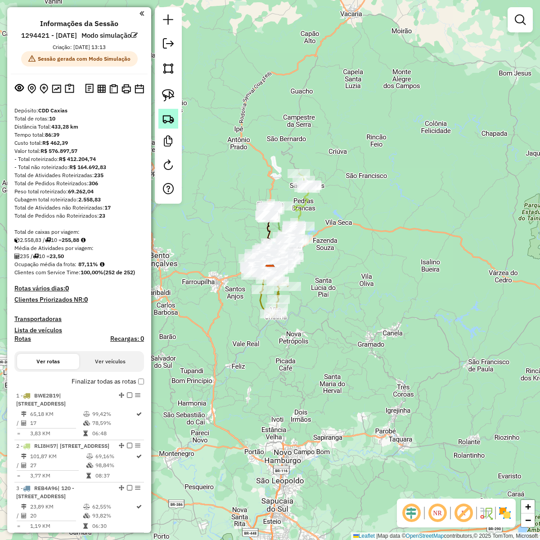
click at [166, 113] on img at bounding box center [168, 118] width 13 height 13
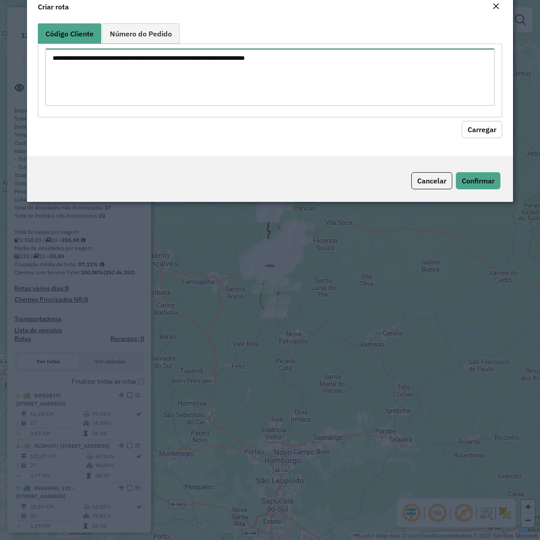
click at [214, 94] on textarea at bounding box center [269, 77] width 449 height 57
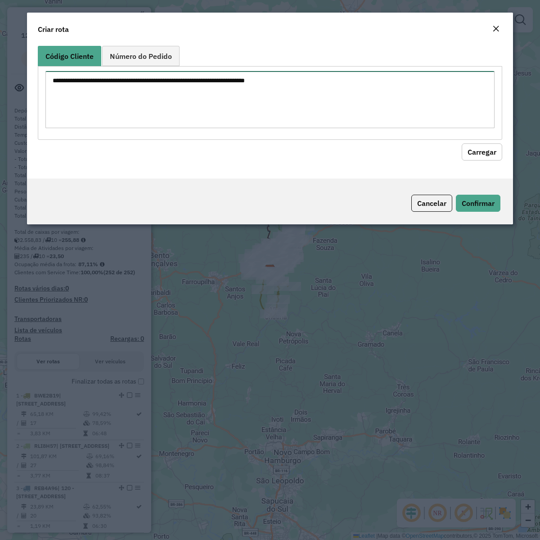
paste textarea "******** ******** ******** ******** ******** ******** ******** ******** *******…"
type textarea "******** ******** ******** ******** ******** ******** ******** ******** *******…"
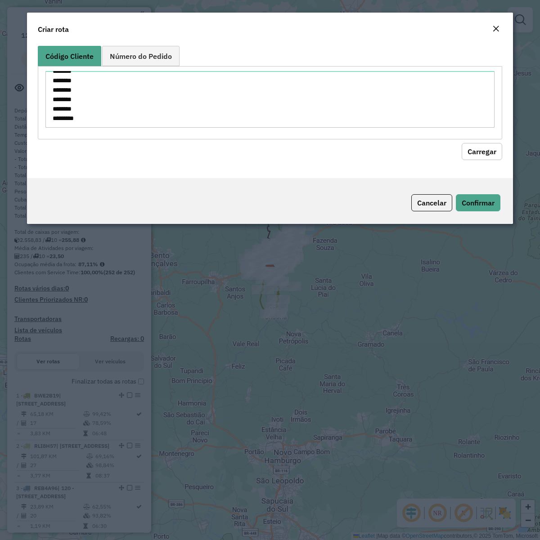
click at [475, 154] on button "Carregar" at bounding box center [482, 151] width 40 height 17
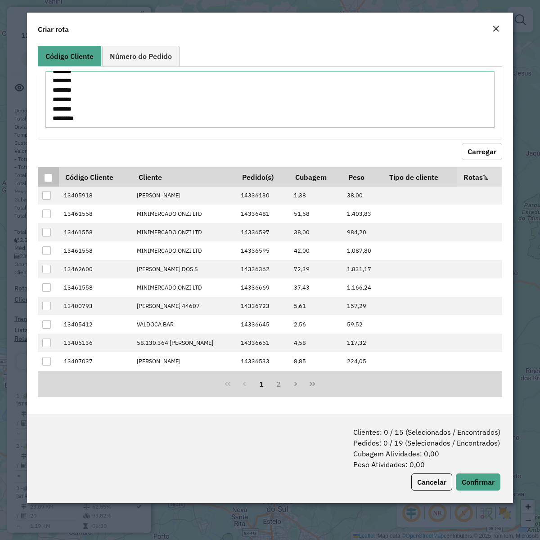
click at [51, 175] on div at bounding box center [48, 178] width 9 height 9
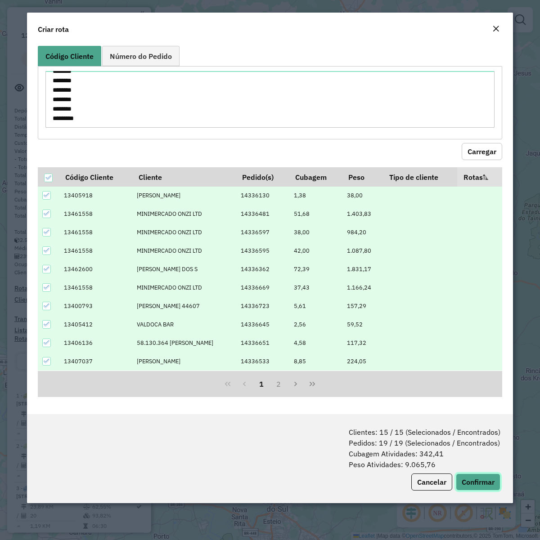
click at [468, 414] on button "Confirmar" at bounding box center [478, 482] width 45 height 17
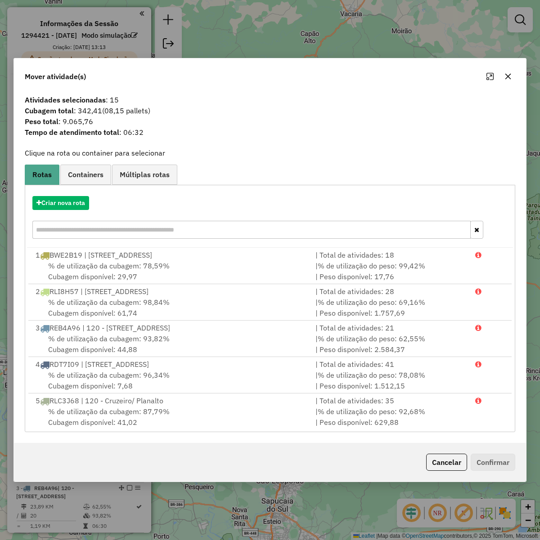
drag, startPoint x: 534, startPoint y: 262, endPoint x: 538, endPoint y: 262, distance: 4.5
click at [534, 262] on div "Mover atividade(s) Atividades selecionadas : 15 Cubagem total : 342,41 (08,15 p…" at bounding box center [270, 270] width 540 height 540
click at [61, 211] on div "Criar nova rota" at bounding box center [270, 218] width 486 height 58
click at [61, 210] on button "Criar nova rota" at bounding box center [60, 203] width 57 height 14
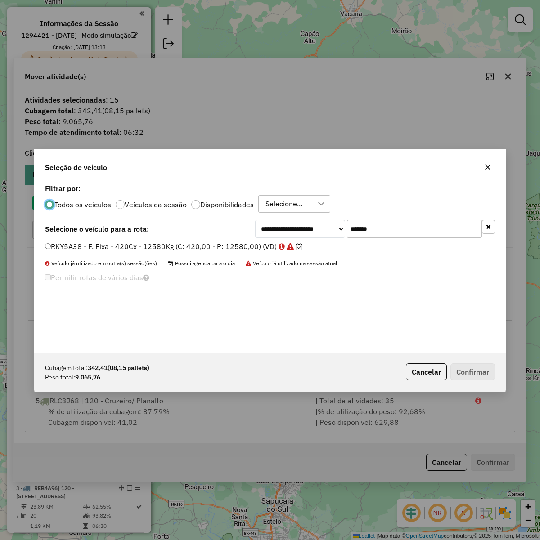
scroll to position [4, 3]
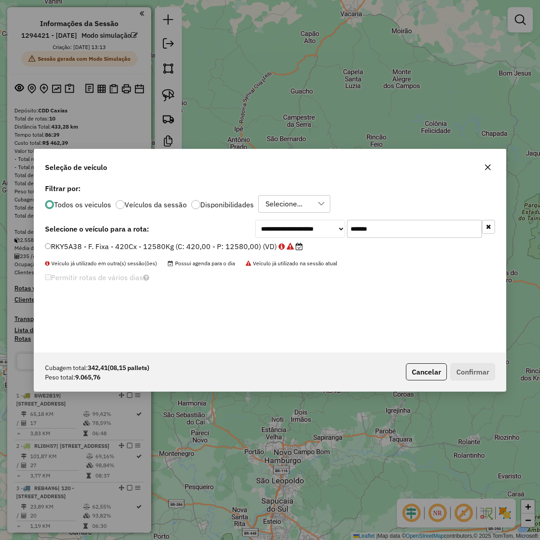
click at [418, 226] on input "*******" at bounding box center [414, 229] width 135 height 18
paste input "text"
type input "*******"
click at [163, 249] on label "RLK0D37 - F. Fixa - 420Cx - 12790Kg (C: 420,00 - P: 12790,00) (VD)" at bounding box center [169, 246] width 249 height 11
click at [476, 373] on button "Confirmar" at bounding box center [472, 372] width 45 height 17
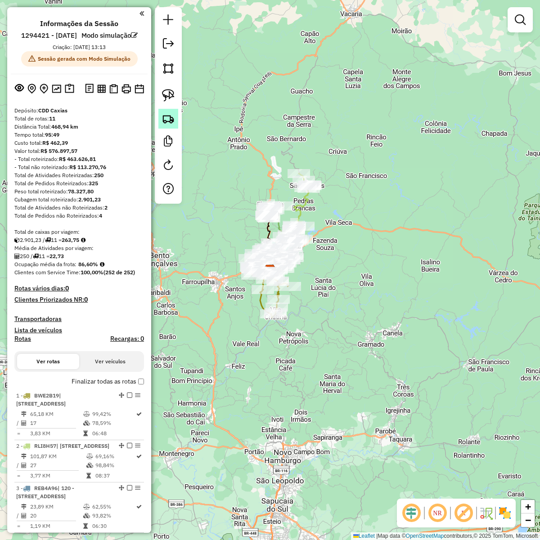
click at [171, 124] on img at bounding box center [168, 118] width 13 height 13
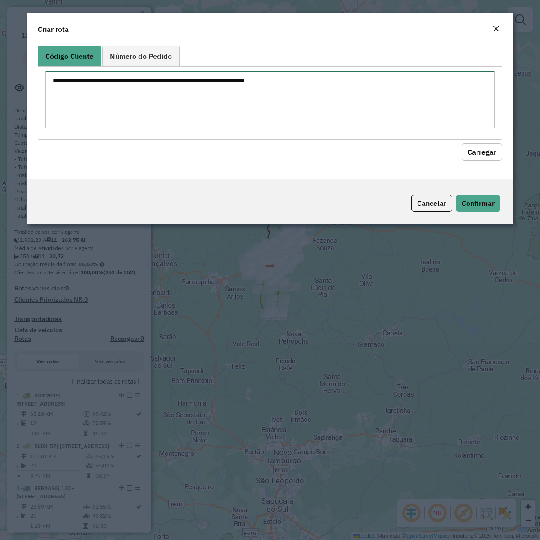
click at [245, 108] on textarea at bounding box center [269, 99] width 449 height 57
paste textarea "********"
type textarea "********"
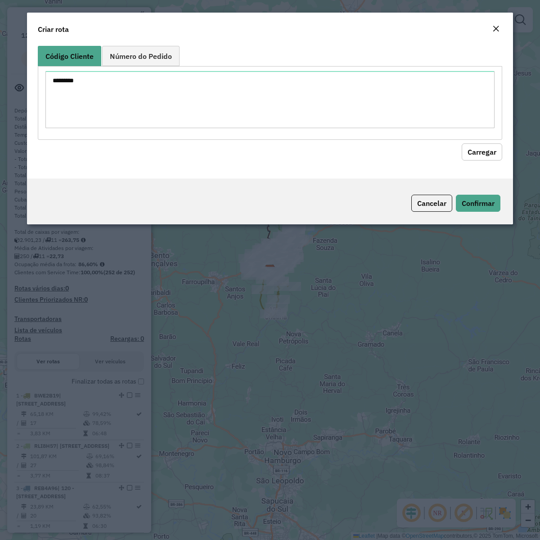
click at [480, 145] on button "Carregar" at bounding box center [482, 152] width 40 height 17
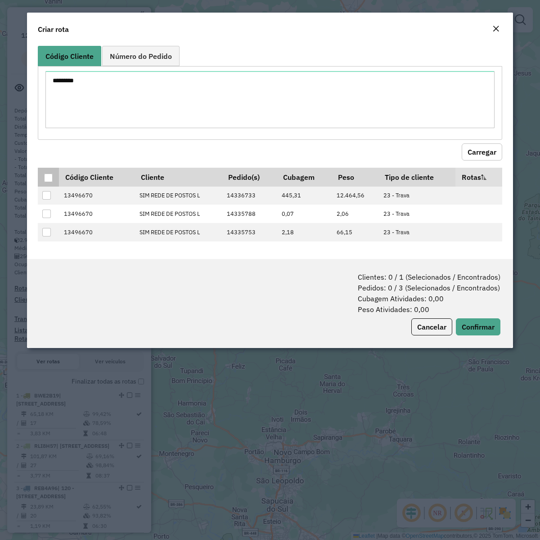
click at [49, 176] on div at bounding box center [48, 178] width 9 height 9
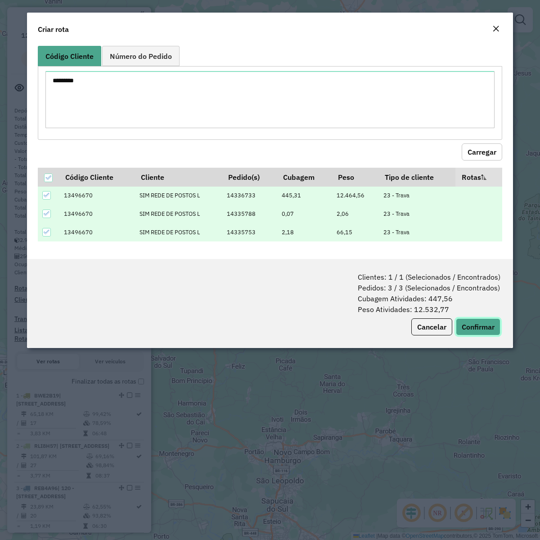
click at [477, 324] on button "Confirmar" at bounding box center [478, 327] width 45 height 17
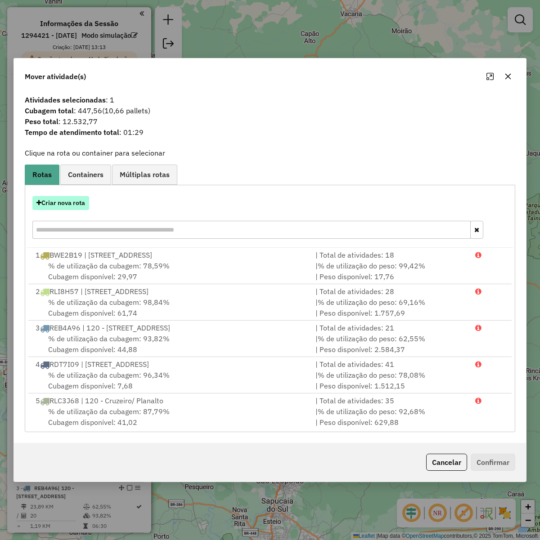
click at [68, 204] on button "Criar nova rota" at bounding box center [60, 203] width 57 height 14
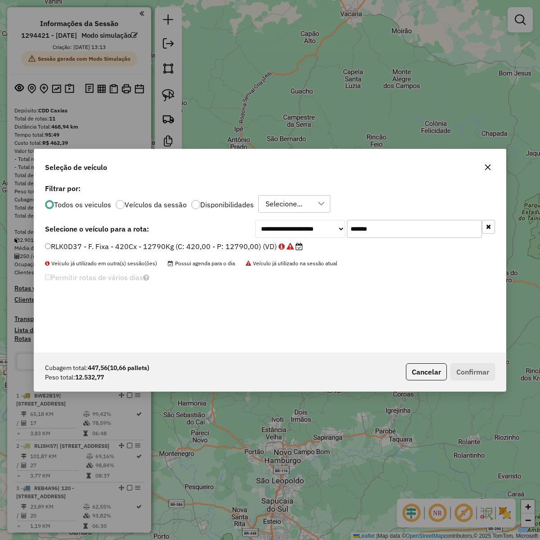
click at [398, 232] on input "*******" at bounding box center [414, 229] width 135 height 18
paste input "text"
type input "*******"
click at [183, 253] on div "RXO9B97 - F. Fixa - 588Cx - 16870Kg (C: 588,00 - P: 16870,00) (VD)" at bounding box center [270, 251] width 461 height 18
click at [173, 243] on label "RXO9B97 - F. Fixa - 588Cx - 16870Kg (C: 588,00 - P: 16870,00) (VD)" at bounding box center [170, 246] width 250 height 11
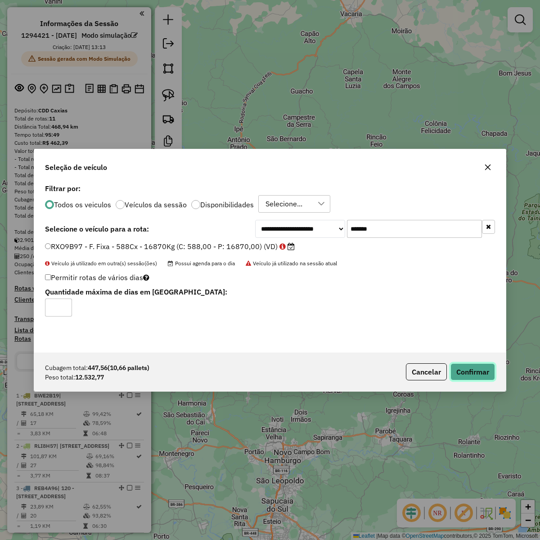
click at [485, 375] on button "Confirmar" at bounding box center [472, 372] width 45 height 17
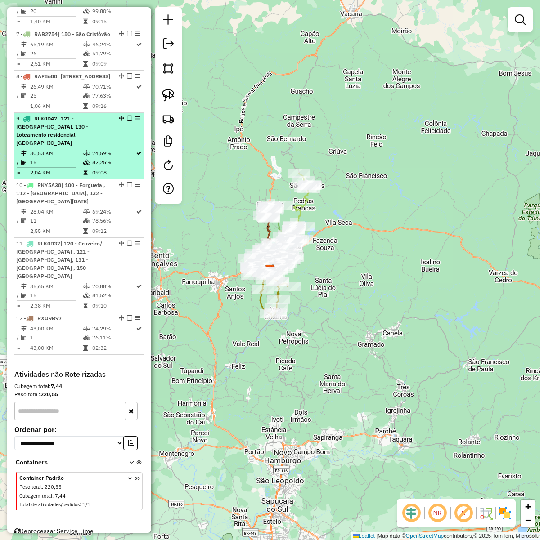
scroll to position [735, 0]
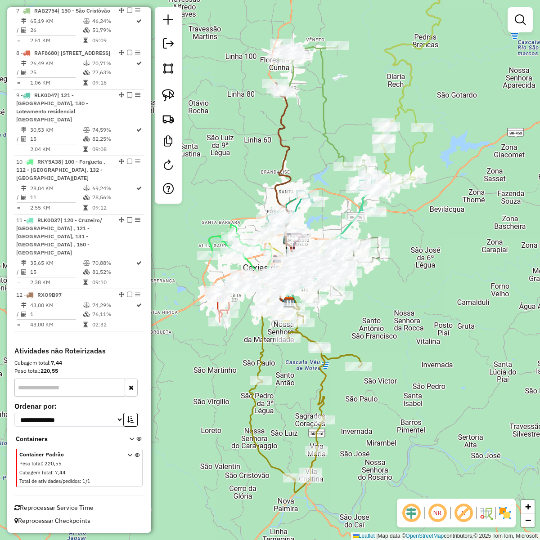
drag, startPoint x: 413, startPoint y: 296, endPoint x: 423, endPoint y: 294, distance: 10.6
click at [423, 294] on div "Janela de atendimento Grade de atendimento Capacidade Transportadoras Veículos …" at bounding box center [270, 270] width 540 height 540
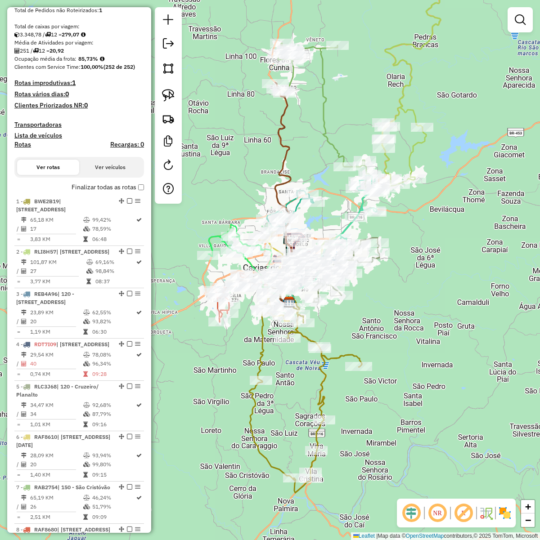
scroll to position [4, 0]
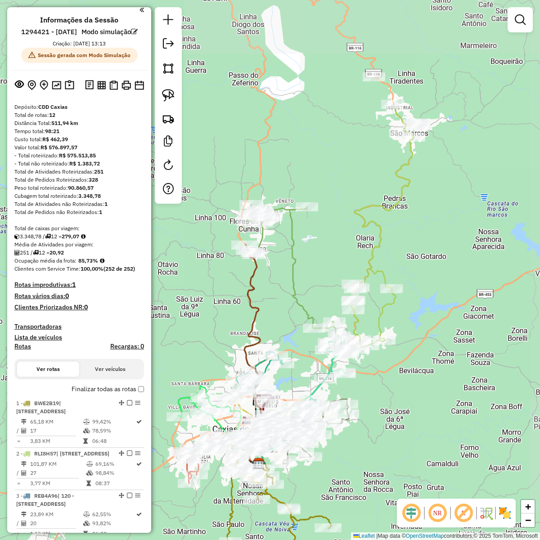
drag, startPoint x: 336, startPoint y: 159, endPoint x: 318, endPoint y: 272, distance: 114.8
click at [318, 272] on div "Janela de atendimento Grade de atendimento Capacidade Transportadoras Veículos …" at bounding box center [270, 270] width 540 height 540
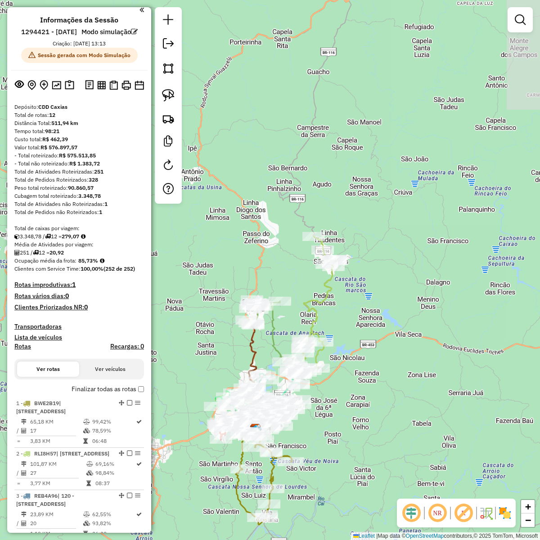
drag, startPoint x: 429, startPoint y: 171, endPoint x: 345, endPoint y: 283, distance: 140.5
click at [345, 283] on div "Janela de atendimento Grade de atendimento Capacidade Transportadoras Veículos …" at bounding box center [270, 270] width 540 height 540
click at [331, 282] on icon at bounding box center [302, 324] width 68 height 176
select select "**********"
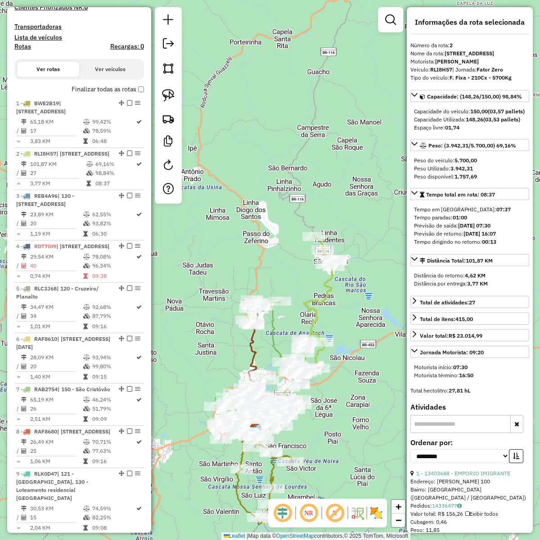
scroll to position [464, 0]
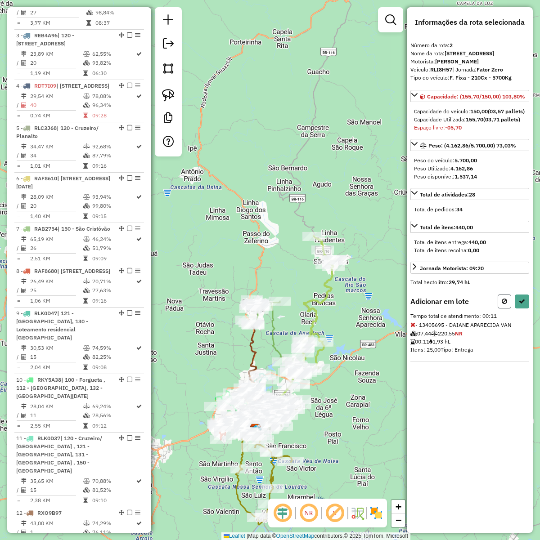
click at [505, 305] on icon at bounding box center [504, 301] width 5 height 6
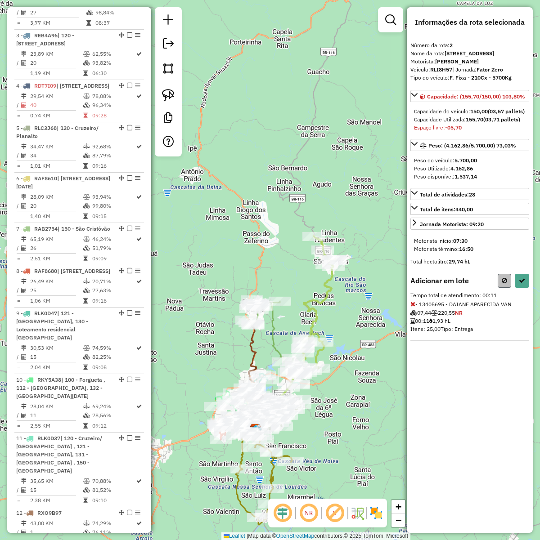
select select "**********"
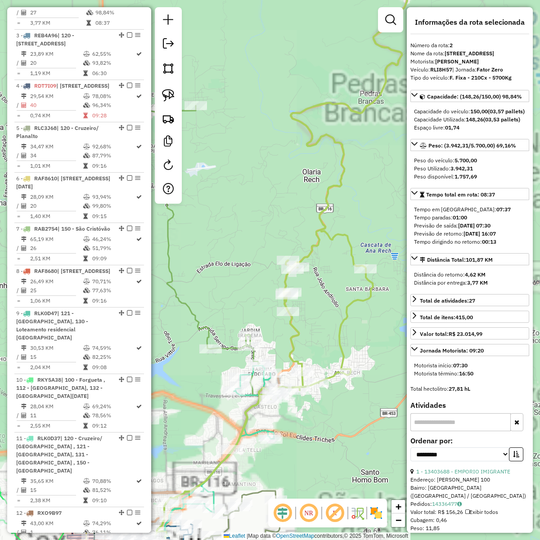
drag, startPoint x: 324, startPoint y: 337, endPoint x: 335, endPoint y: 283, distance: 56.0
click at [335, 283] on div "Janela de atendimento Grade de atendimento Capacidade Transportadoras Veículos …" at bounding box center [270, 270] width 540 height 540
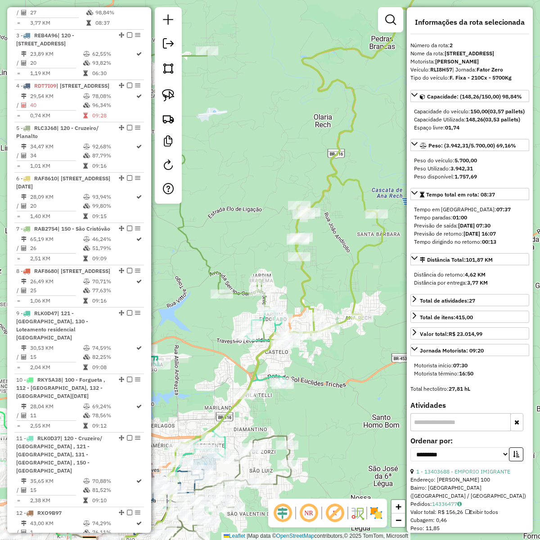
click at [260, 340] on icon at bounding box center [227, 410] width 128 height 198
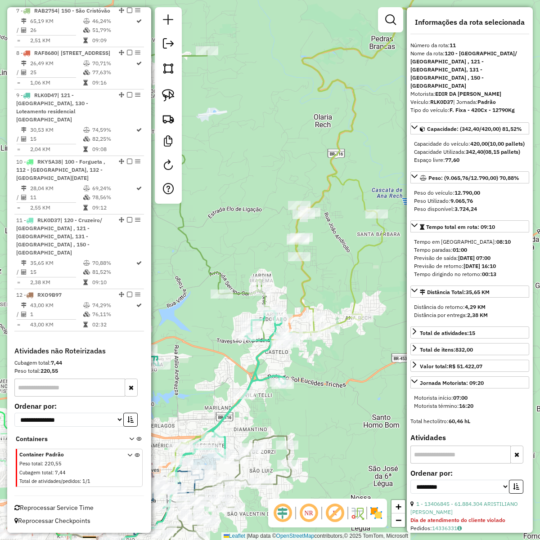
scroll to position [736, 0]
click at [329, 360] on div "Rota 2 - Placa RLI8H57 13401748 - EVA TERESINHA CAMARG Janela de atendimento Gr…" at bounding box center [270, 270] width 540 height 540
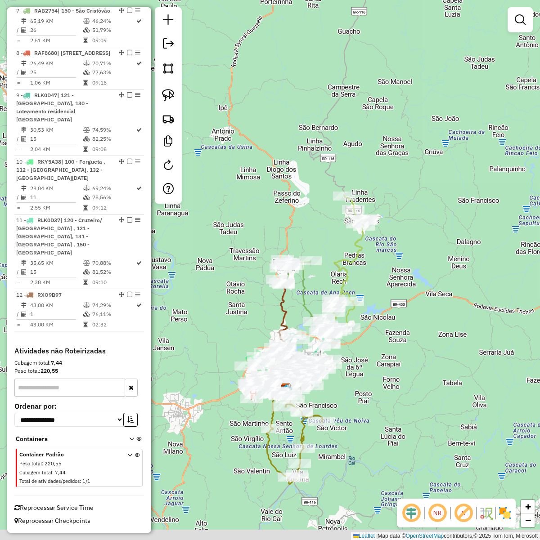
drag, startPoint x: 340, startPoint y: 376, endPoint x: 351, endPoint y: 354, distance: 25.0
click at [351, 354] on div "Janela de atendimento Grade de atendimento Capacidade Transportadoras Veículos …" at bounding box center [270, 270] width 540 height 540
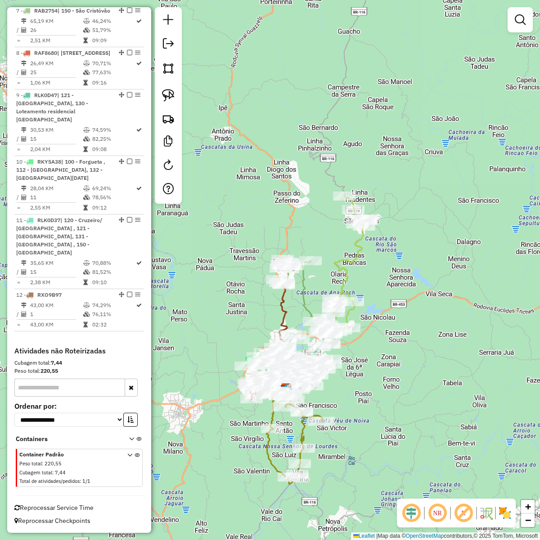
drag, startPoint x: 419, startPoint y: 205, endPoint x: 394, endPoint y: 229, distance: 34.7
click at [393, 228] on div "Rota 2 - Placa RLI8H57 13403307 - TAURA PARRILLA GOURM Janela de atendimento Gr…" at bounding box center [270, 270] width 540 height 540
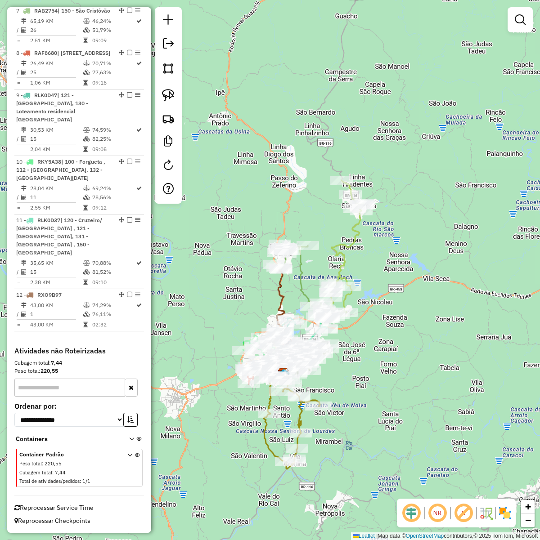
drag, startPoint x: 353, startPoint y: 331, endPoint x: 377, endPoint y: 292, distance: 45.2
click at [377, 292] on div "Janela de atendimento Grade de atendimento Capacidade Transportadoras Veículos …" at bounding box center [270, 270] width 540 height 540
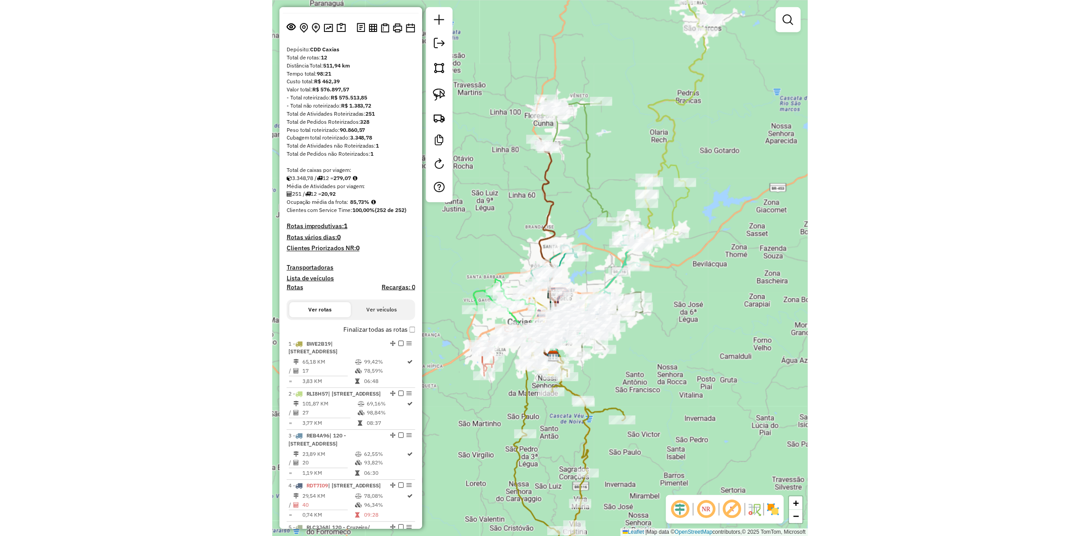
scroll to position [4, 0]
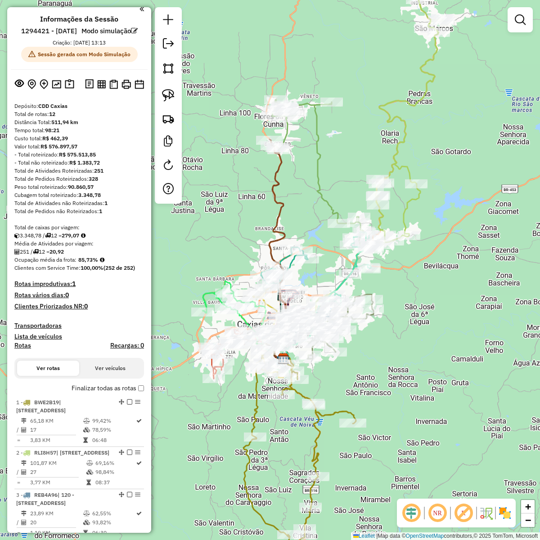
drag, startPoint x: 52, startPoint y: 131, endPoint x: 70, endPoint y: 132, distance: 18.5
click at [70, 126] on div "Distância Total: 511,94 km" at bounding box center [79, 122] width 130 height 8
click at [132, 135] on div "Tempo total: 98:21" at bounding box center [79, 130] width 130 height 8
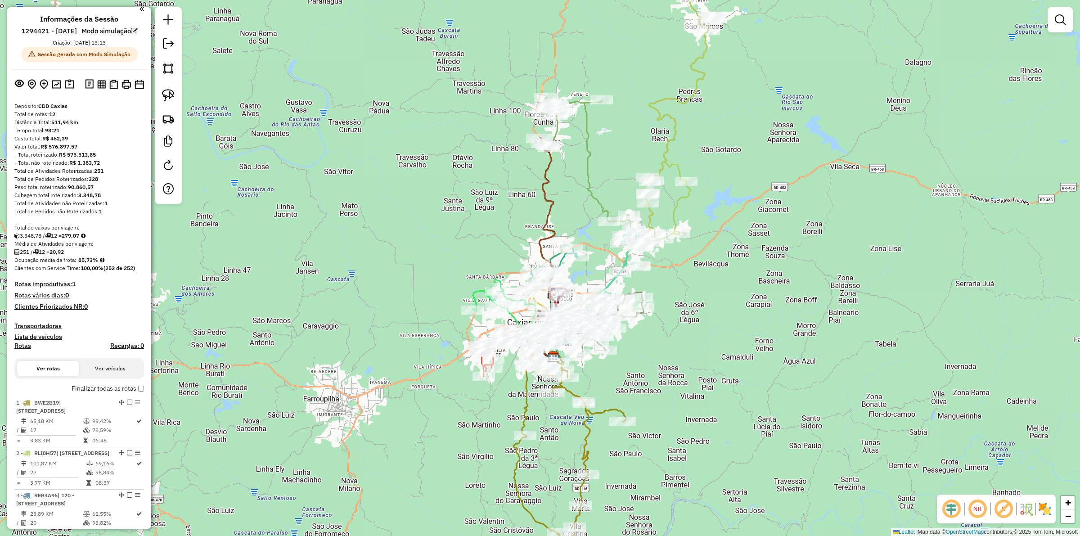
click at [669, 135] on icon at bounding box center [646, 145] width 136 height 352
select select "**********"
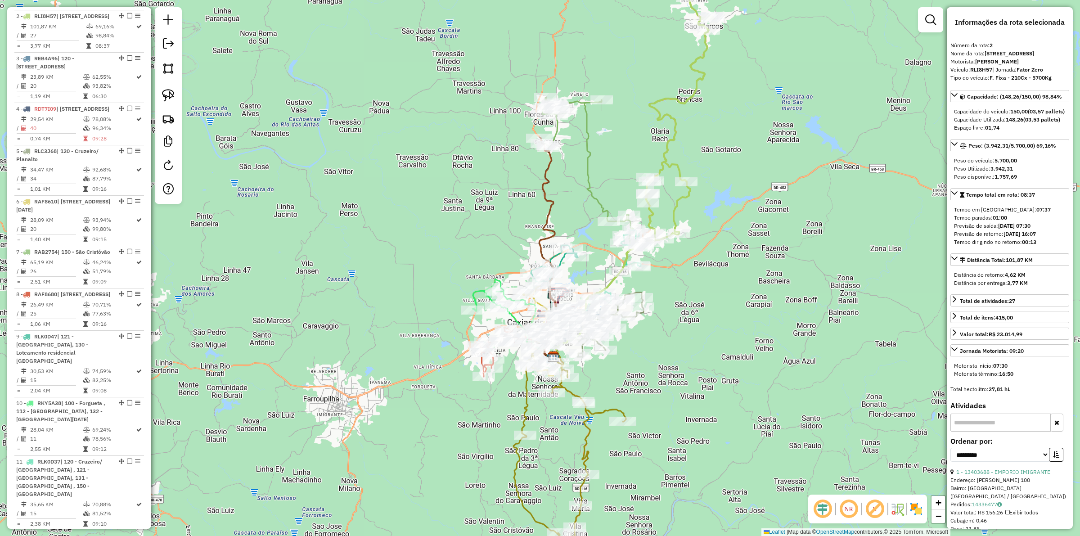
scroll to position [464, 0]
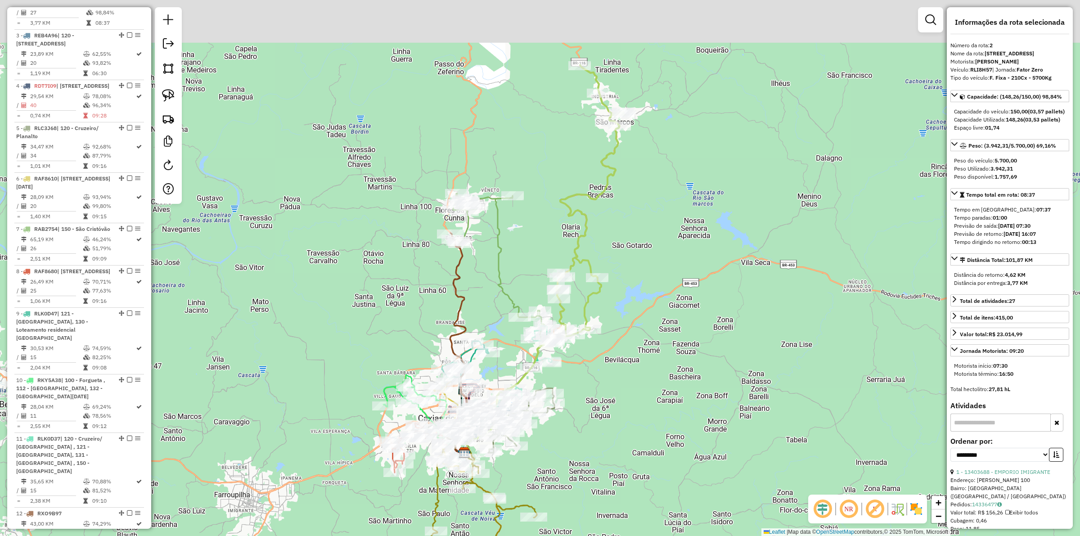
drag, startPoint x: 706, startPoint y: 139, endPoint x: 617, endPoint y: 234, distance: 130.8
click at [617, 234] on div "Janela de atendimento Grade de atendimento Capacidade Transportadoras Veículos …" at bounding box center [540, 268] width 1080 height 536
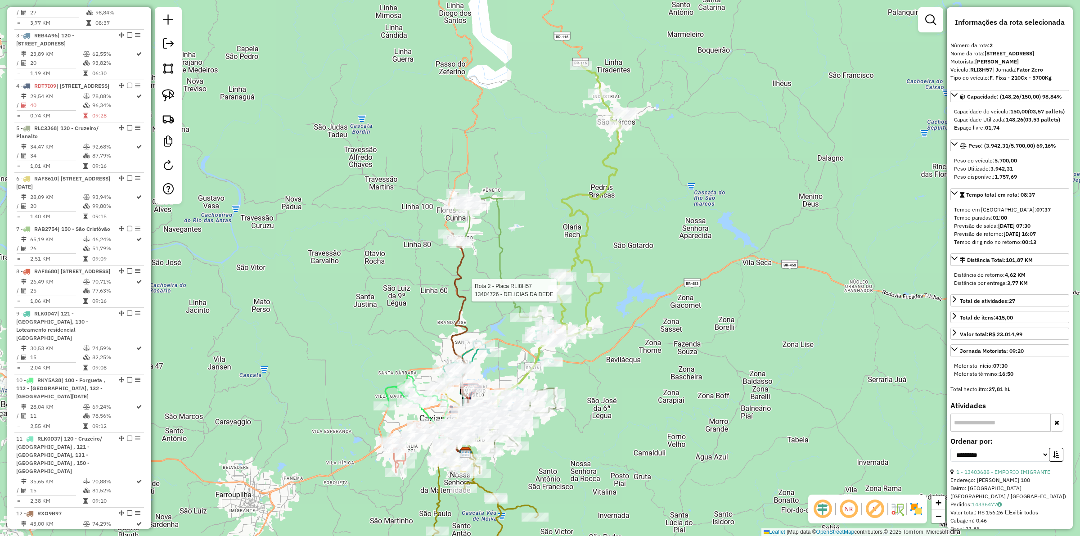
click at [610, 244] on div "Rota 2 - Placa RLI8H57 13404726 - DELICIAS DA DEDE Janela de atendimento Grade …" at bounding box center [540, 268] width 1080 height 536
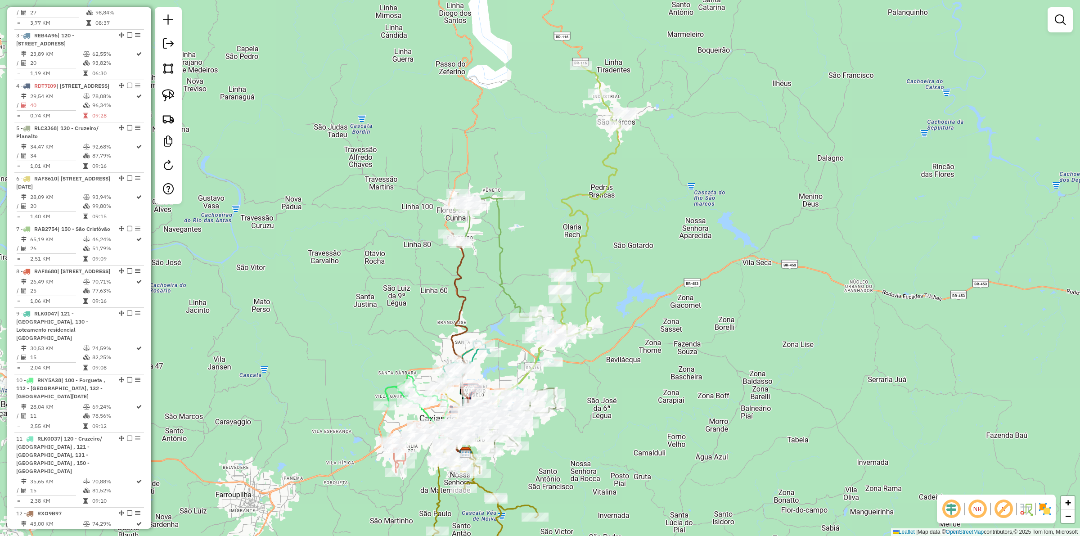
drag, startPoint x: 579, startPoint y: 233, endPoint x: 590, endPoint y: 244, distance: 15.0
click at [579, 233] on icon at bounding box center [558, 241] width 136 height 352
select select "**********"
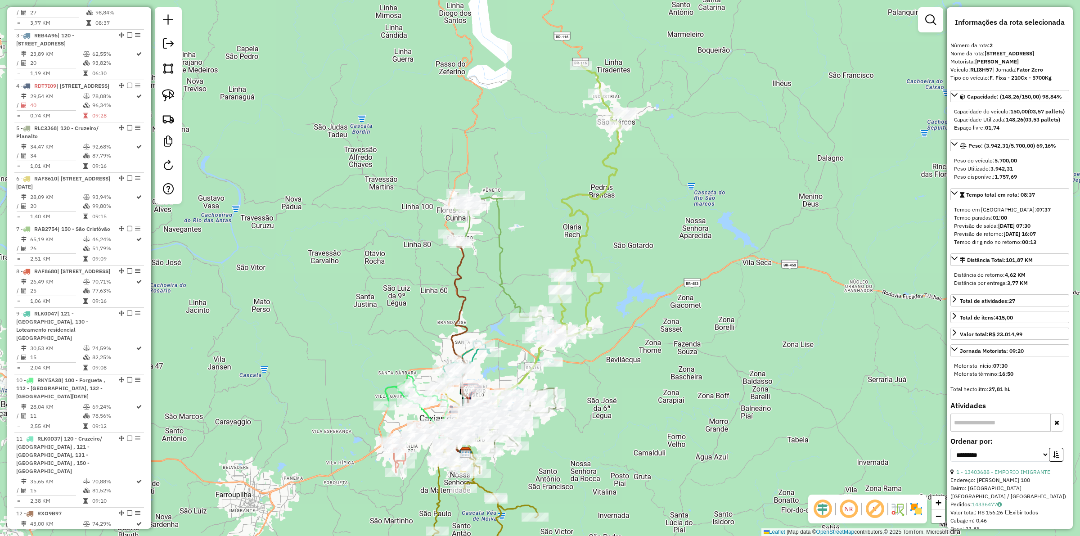
click at [606, 227] on div "Janela de atendimento Grade de atendimento Capacidade Transportadoras Veículos …" at bounding box center [540, 268] width 1080 height 536
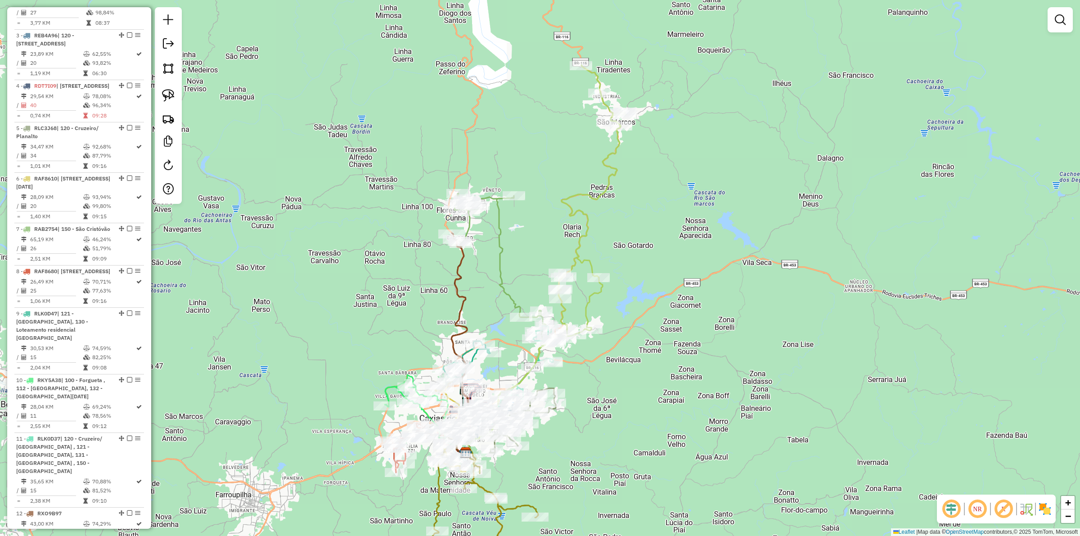
click at [588, 224] on icon at bounding box center [558, 241] width 136 height 352
select select "**********"
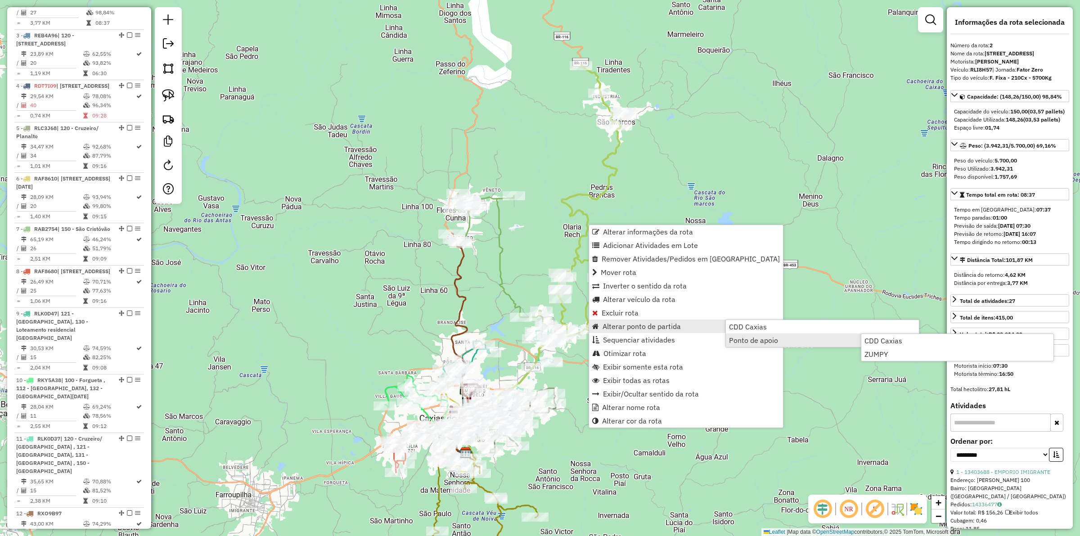
click at [791, 379] on div "Janela de atendimento Grade de atendimento Capacidade Transportadoras Veículos …" at bounding box center [540, 268] width 1080 height 536
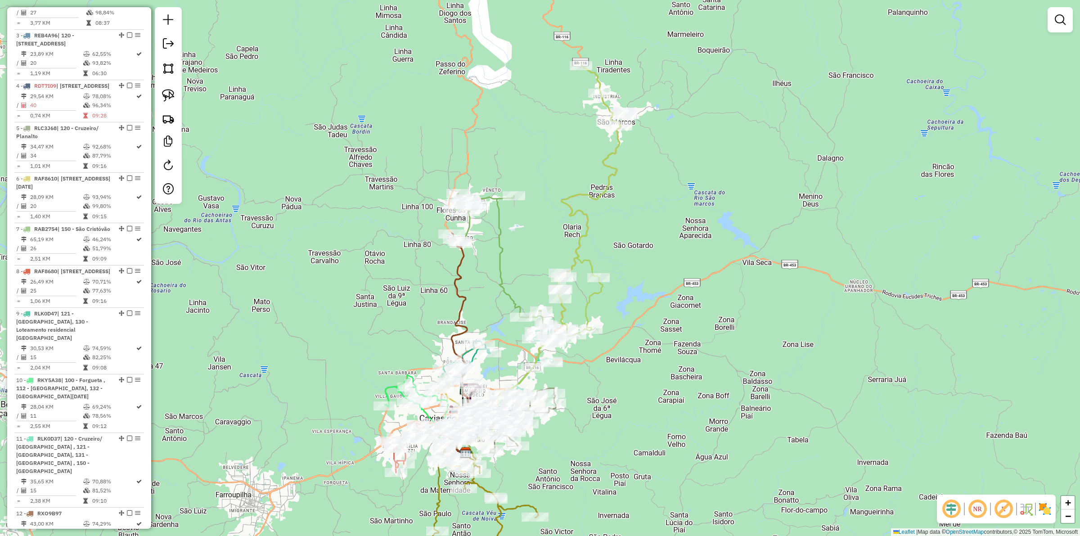
select select "**********"
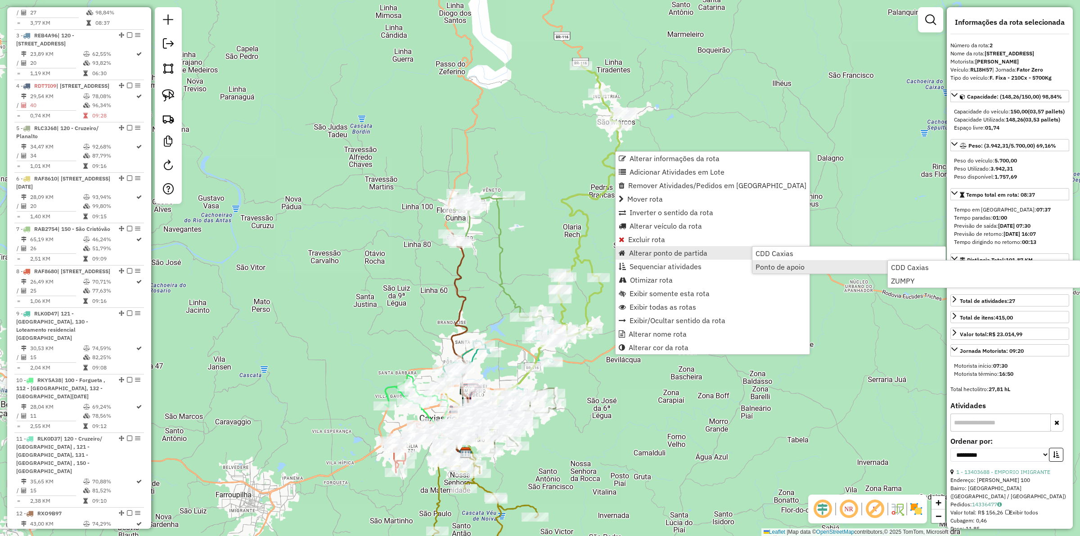
click at [799, 331] on div "Janela de atendimento Grade de atendimento Capacidade Transportadoras Veículos …" at bounding box center [540, 268] width 1080 height 536
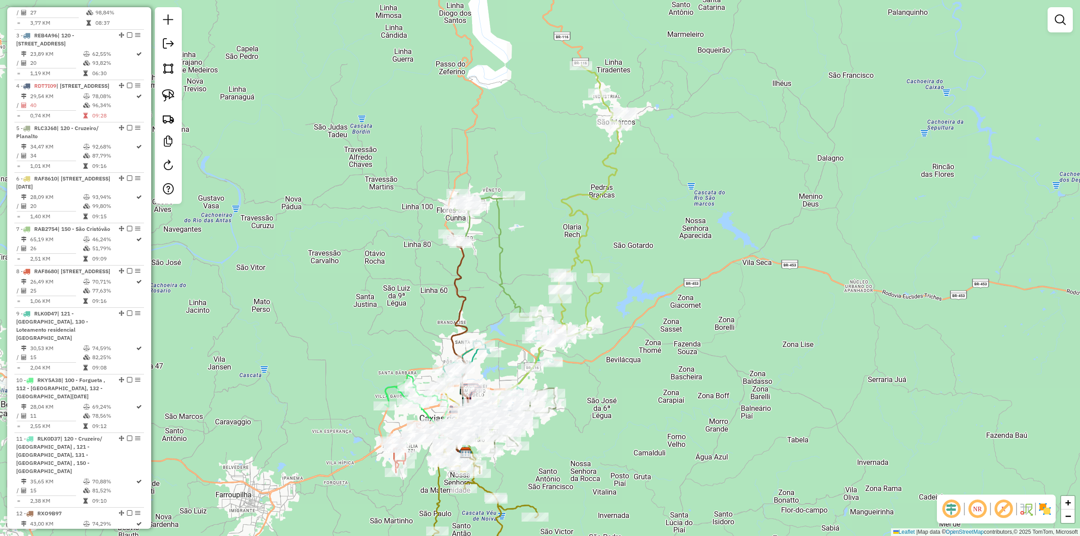
click at [790, 323] on div "Janela de atendimento Grade de atendimento Capacidade Transportadoras Veículos …" at bounding box center [540, 268] width 1080 height 536
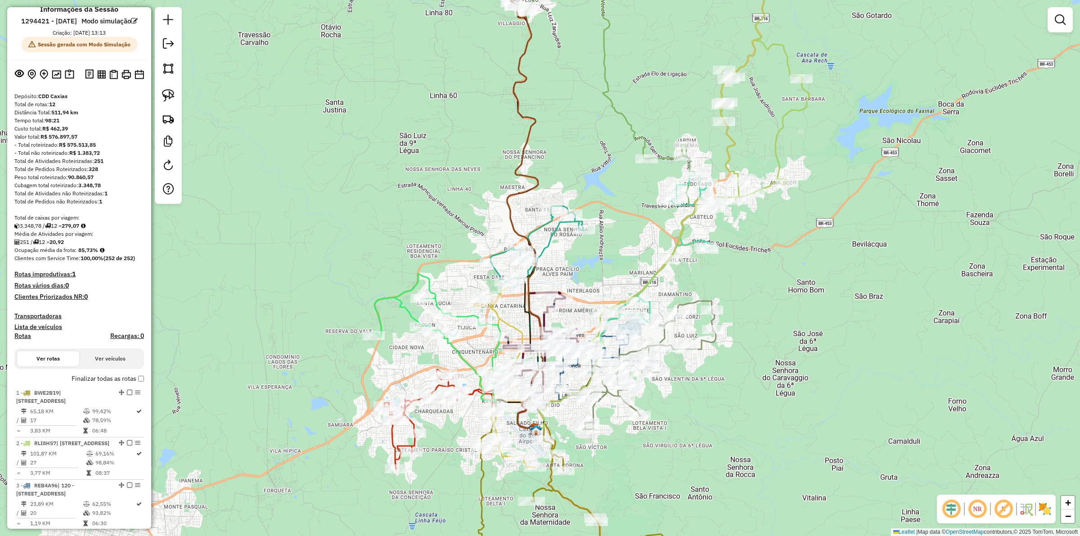
scroll to position [0, 0]
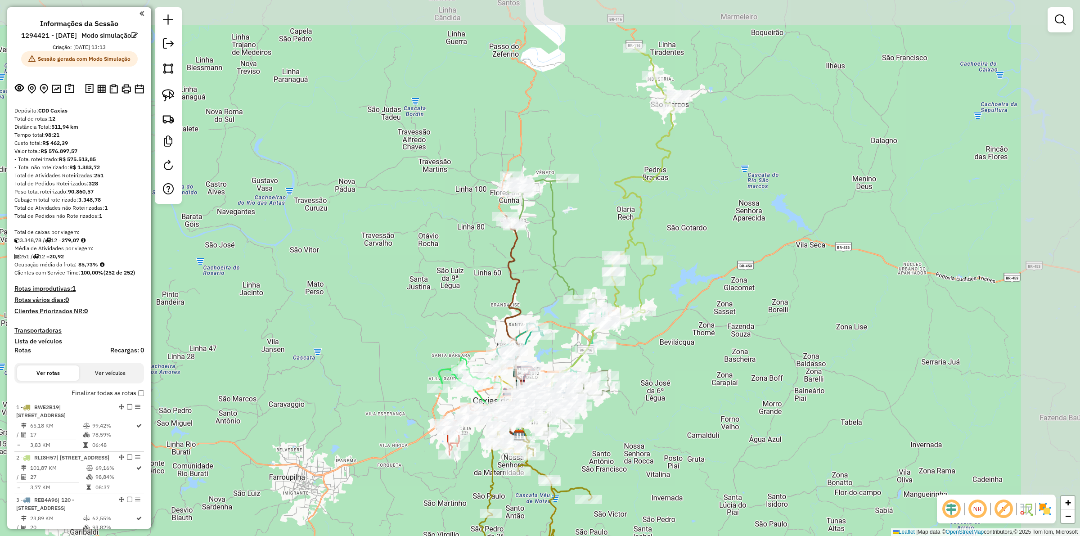
drag, startPoint x: 855, startPoint y: 219, endPoint x: 746, endPoint y: 251, distance: 113.3
click at [746, 251] on div "Janela de atendimento Grade de atendimento Capacidade Transportadoras Veículos …" at bounding box center [540, 268] width 1080 height 536
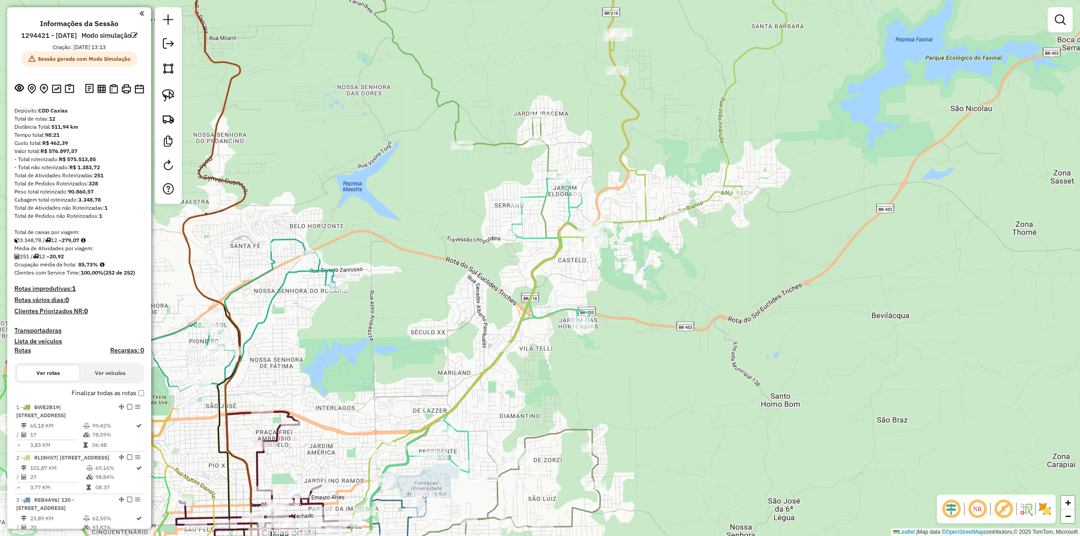
click at [538, 235] on icon at bounding box center [473, 376] width 255 height 395
select select "**********"
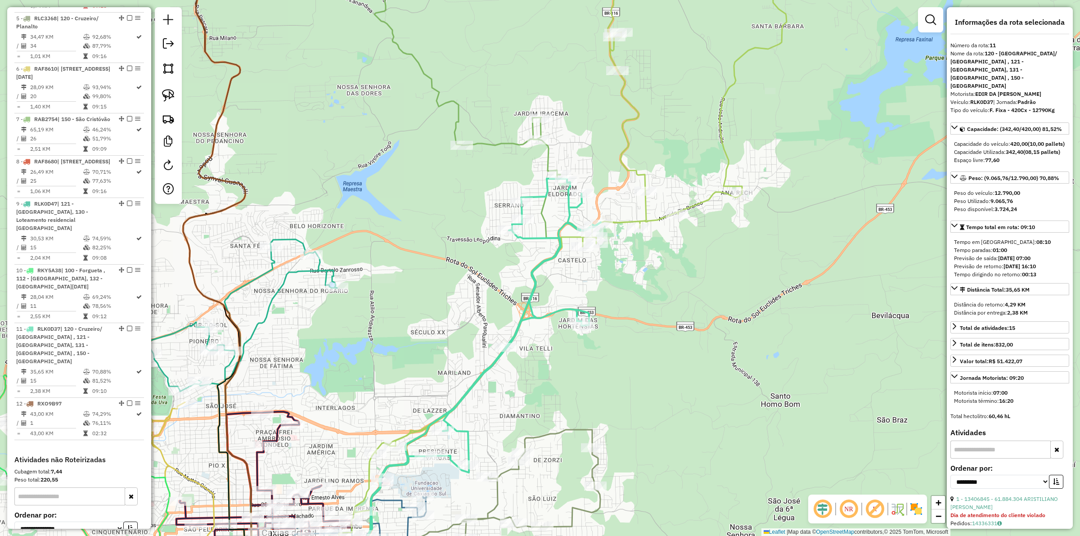
scroll to position [740, 0]
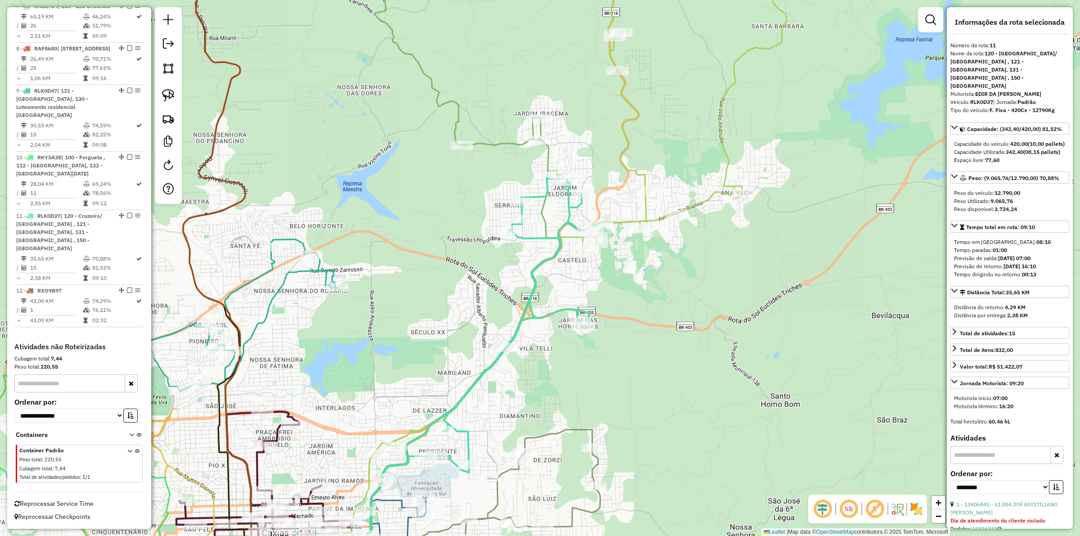
click at [550, 154] on icon at bounding box center [467, 60] width 186 height 228
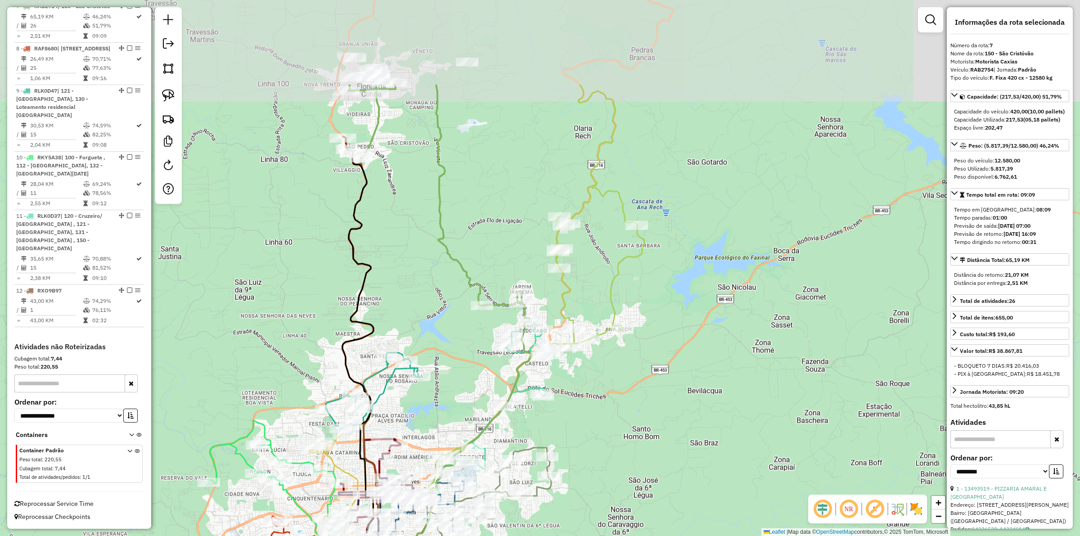
drag, startPoint x: 498, startPoint y: 250, endPoint x: 486, endPoint y: 344, distance: 95.3
click at [486, 344] on div "Janela de atendimento Grade de atendimento Capacidade Transportadoras Veículos …" at bounding box center [540, 268] width 1080 height 536
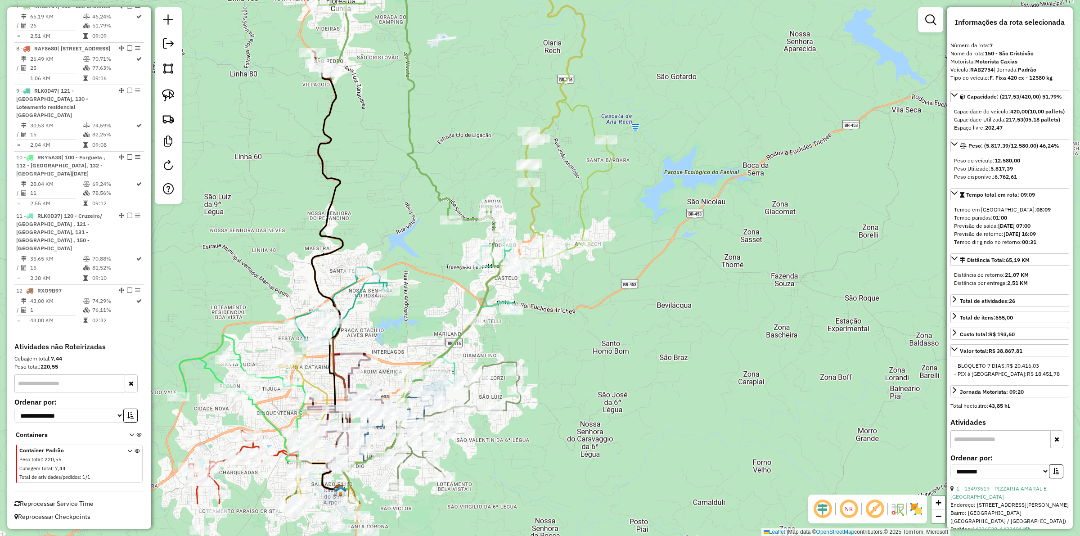
drag, startPoint x: 442, startPoint y: 332, endPoint x: 415, endPoint y: 251, distance: 85.8
click at [415, 251] on div "Janela de atendimento Grade de atendimento Capacidade Transportadoras Veículos …" at bounding box center [540, 268] width 1080 height 536
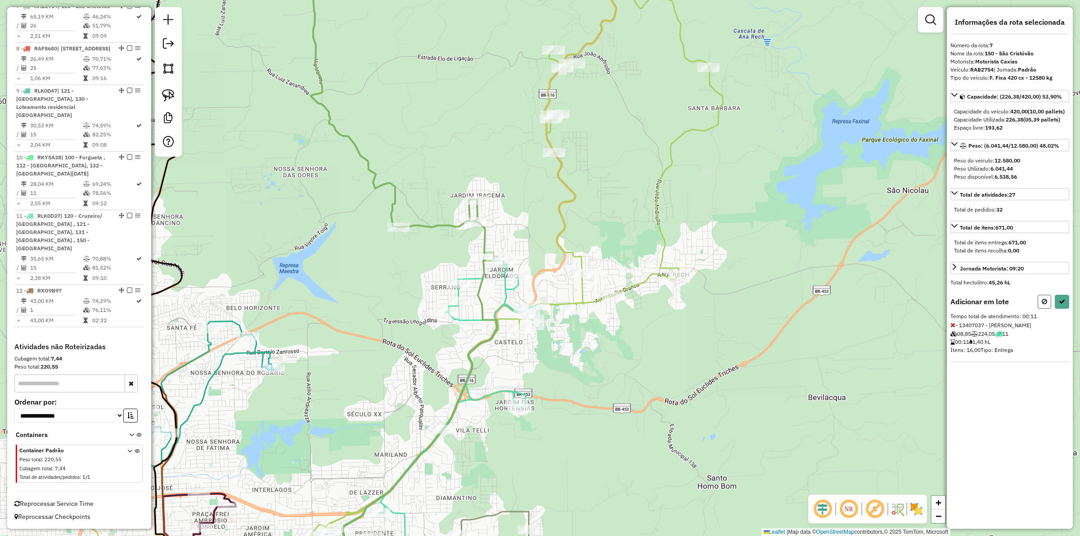
click at [863, 309] on button at bounding box center [1043, 302] width 13 height 14
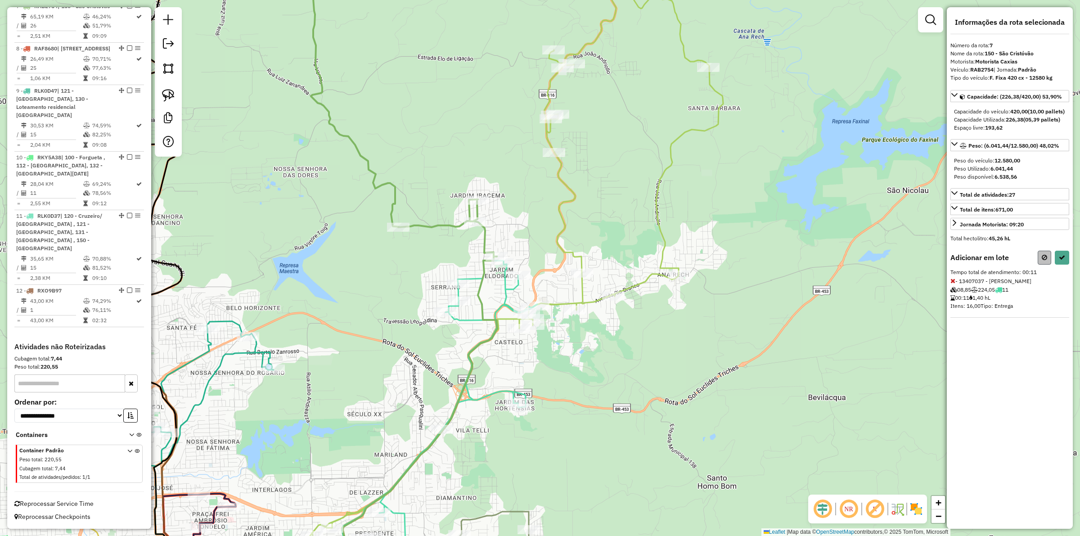
select select "**********"
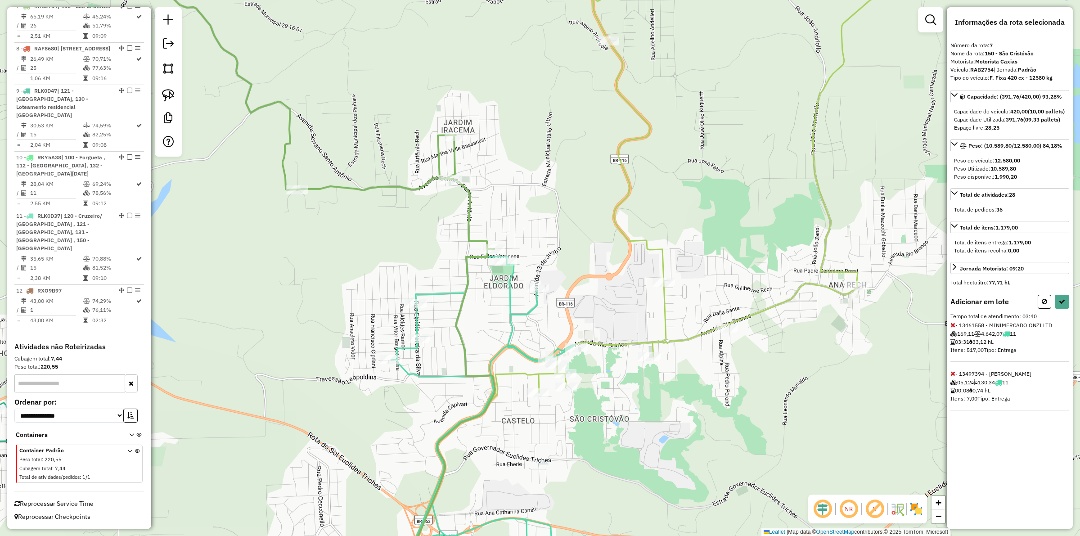
click at [863, 328] on icon at bounding box center [952, 325] width 5 height 6
click at [863, 305] on button at bounding box center [1043, 302] width 13 height 14
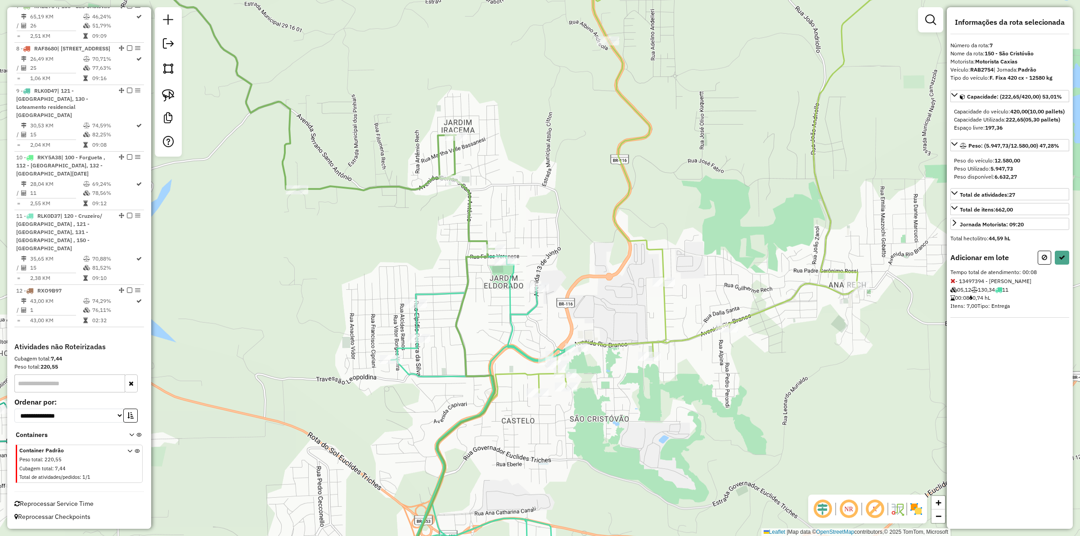
select select "**********"
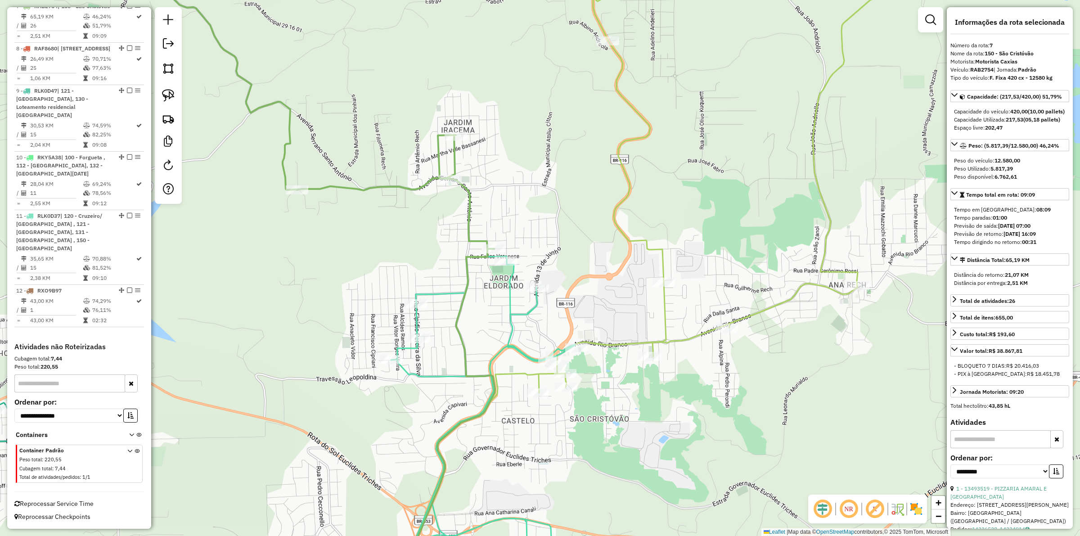
click at [475, 238] on icon at bounding box center [319, 97] width 349 height 302
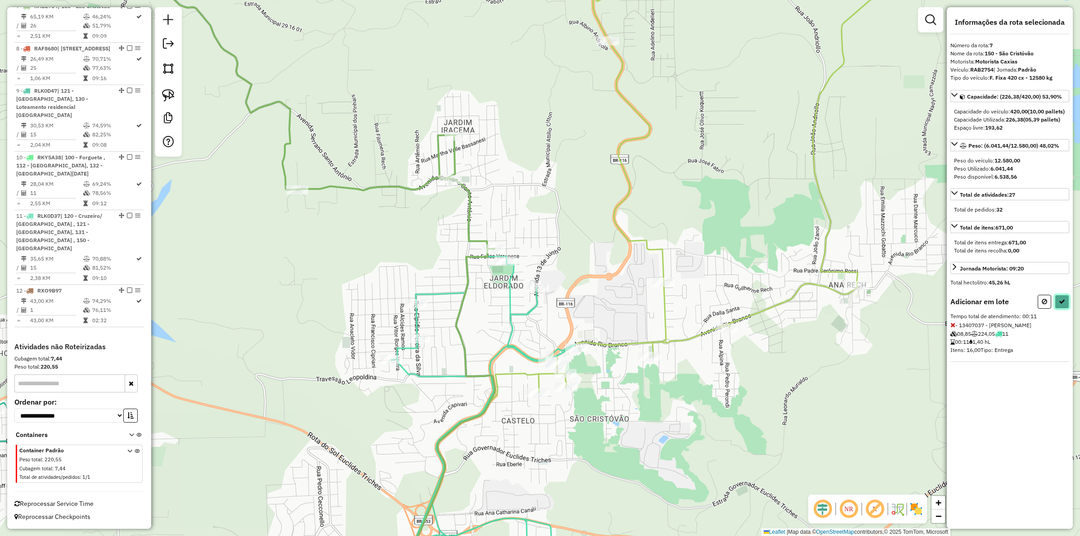
click at [863, 309] on button at bounding box center [1062, 302] width 14 height 14
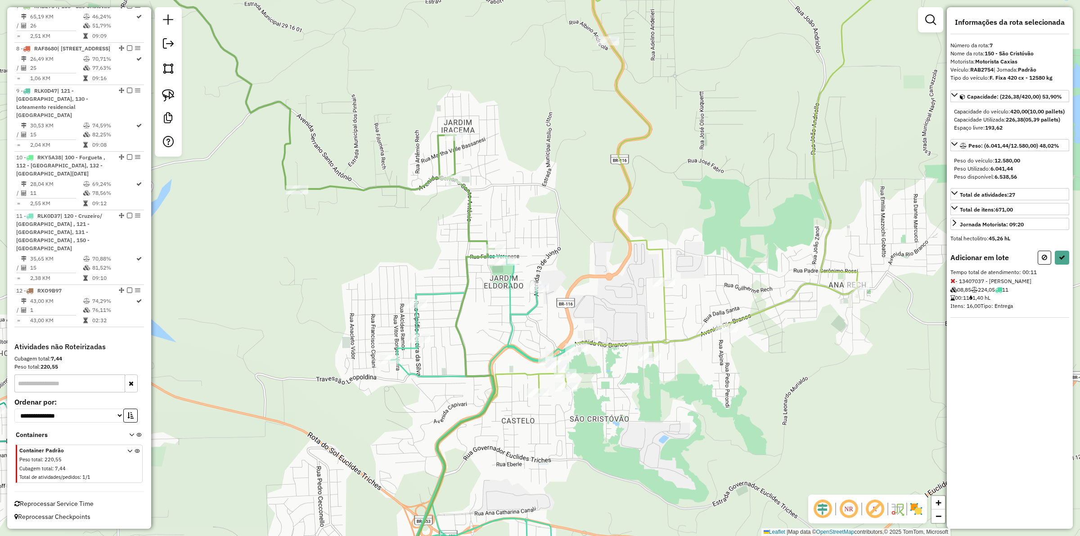
select select "**********"
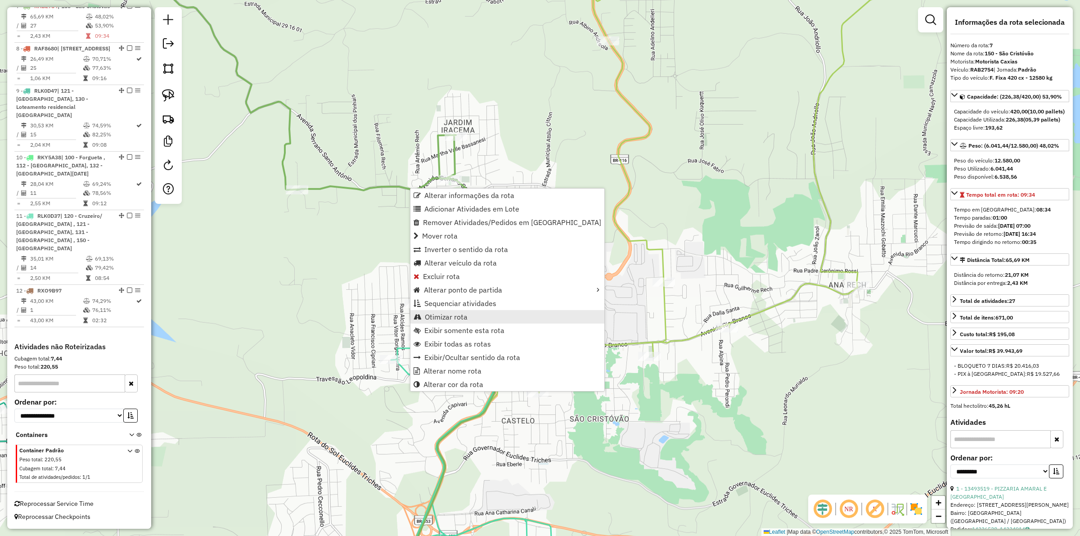
click at [455, 318] on span "Otimizar rota" at bounding box center [446, 316] width 43 height 7
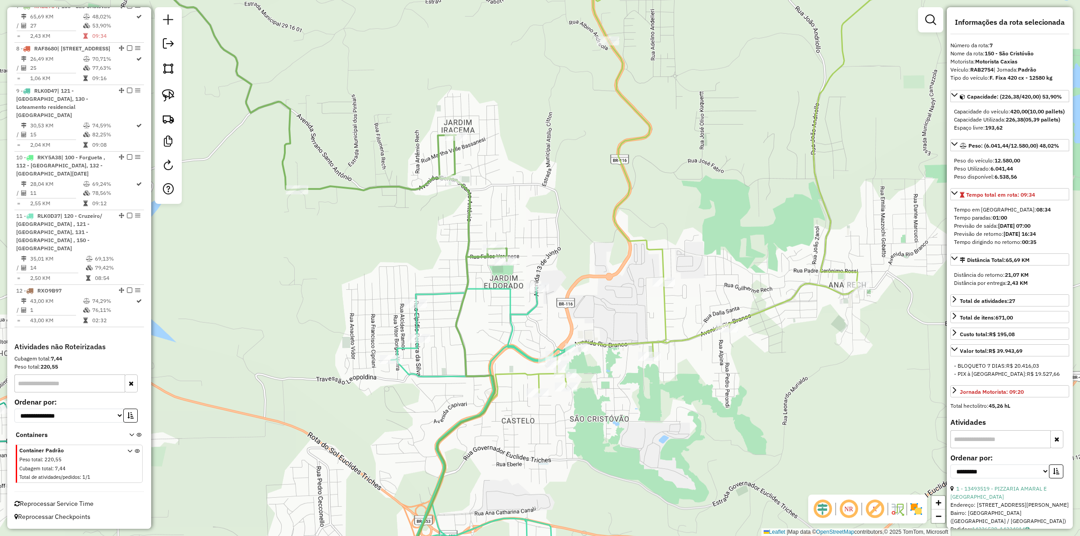
click at [450, 291] on icon at bounding box center [482, 438] width 186 height 302
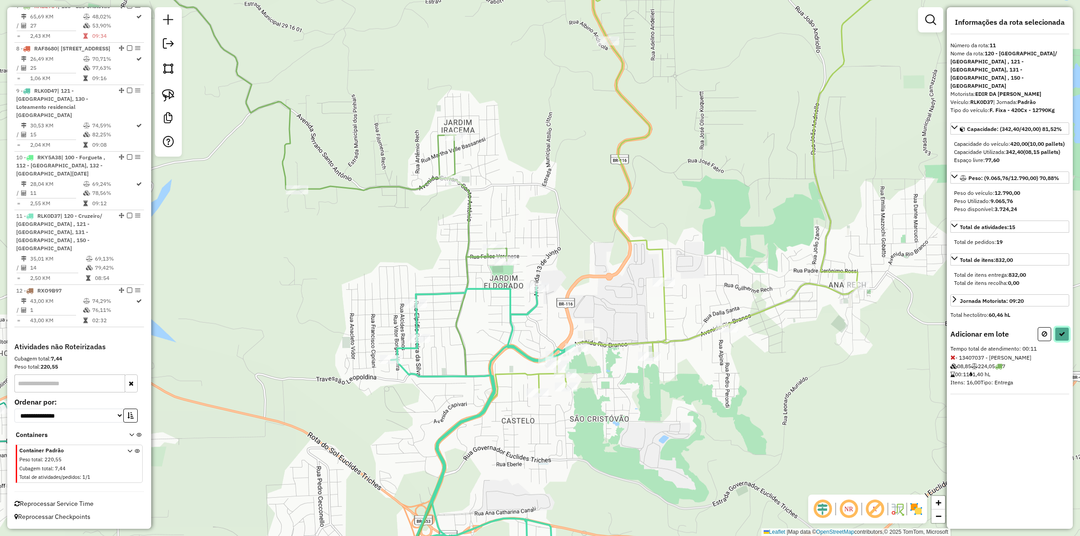
click at [863, 332] on button at bounding box center [1062, 334] width 14 height 14
select select "**********"
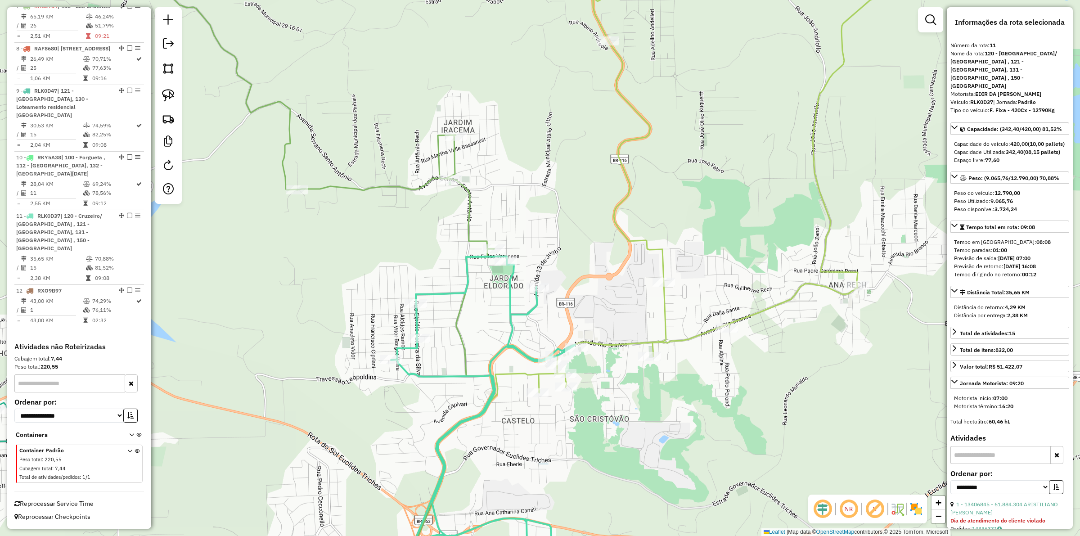
click at [471, 201] on icon at bounding box center [319, 97] width 349 height 302
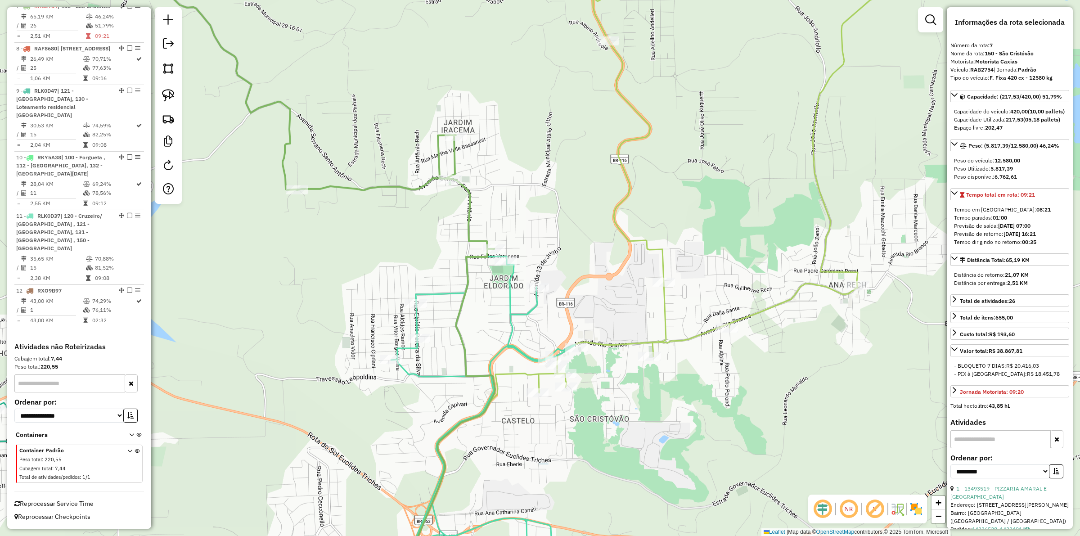
click at [491, 189] on div "Janela de atendimento Grade de atendimento Capacidade Transportadoras Veículos …" at bounding box center [540, 268] width 1080 height 536
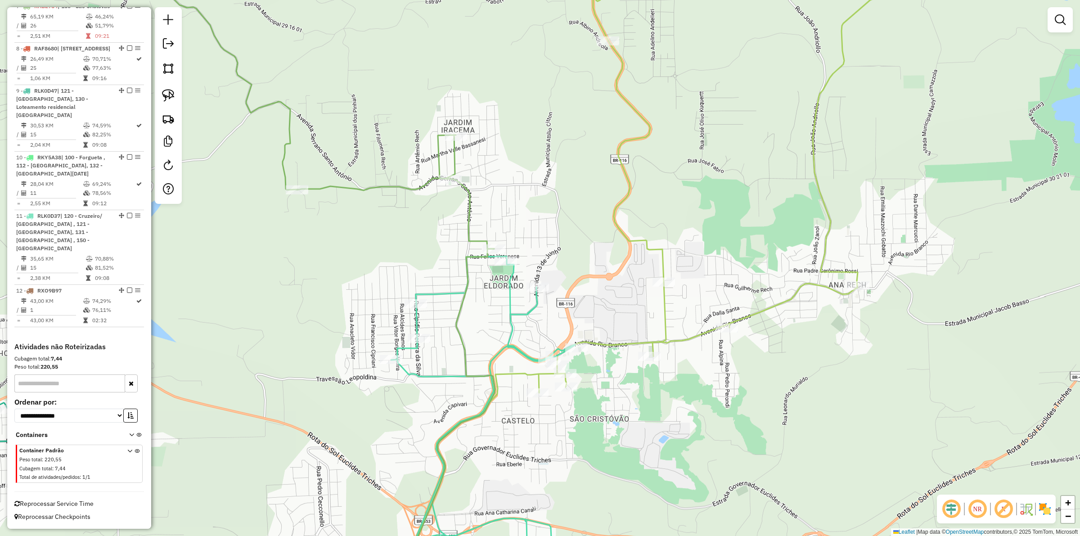
click at [473, 207] on icon at bounding box center [319, 97] width 349 height 302
select select "**********"
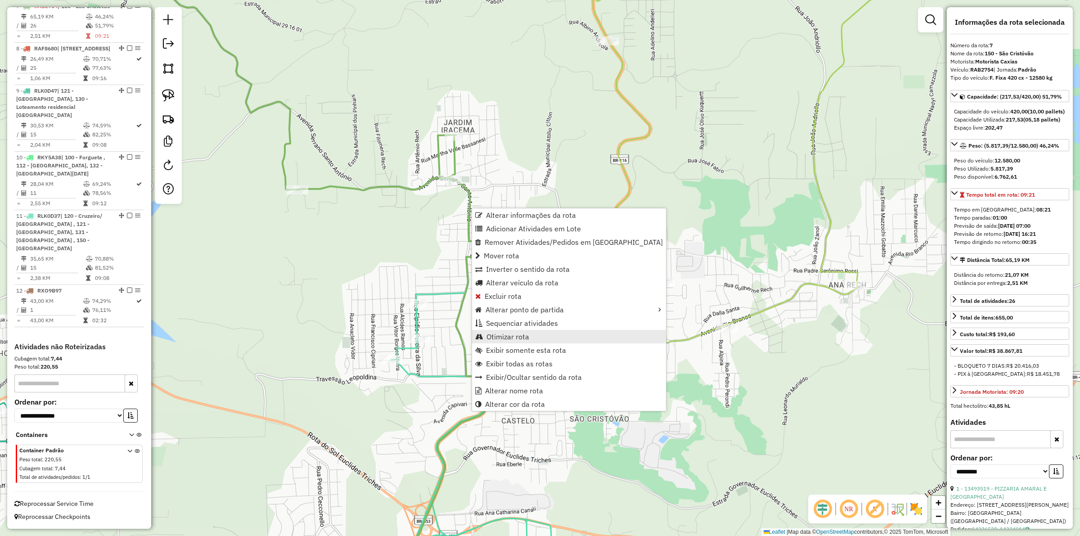
click at [505, 337] on span "Otimizar rota" at bounding box center [507, 336] width 43 height 7
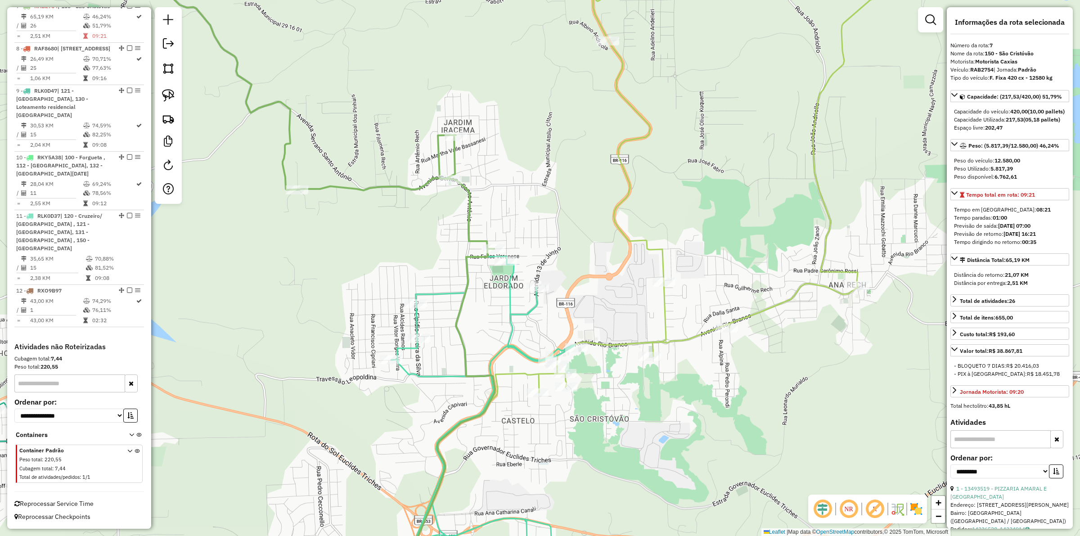
click at [446, 200] on div "Janela de atendimento Grade de atendimento Capacidade Transportadoras Veículos …" at bounding box center [540, 268] width 1080 height 536
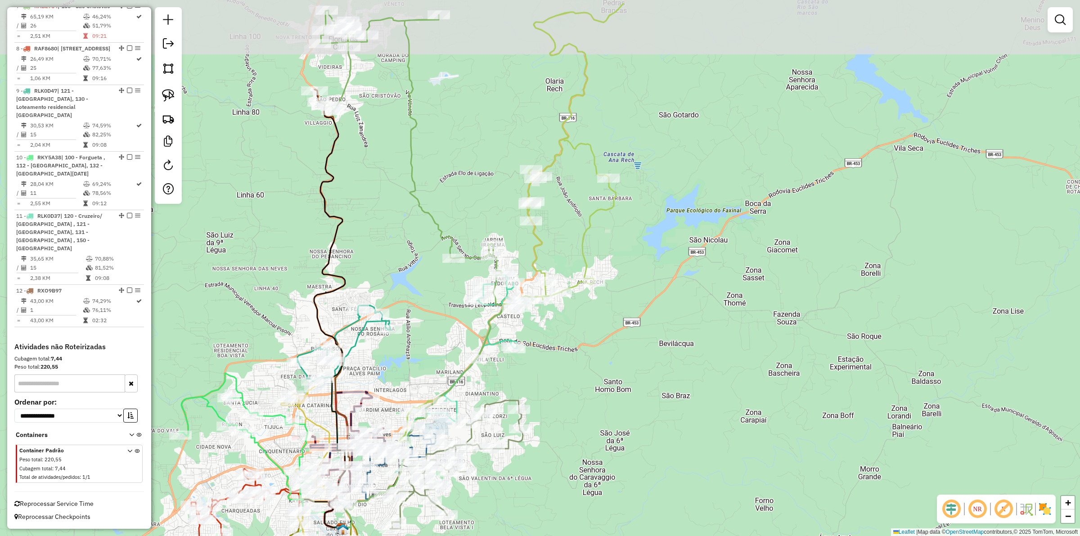
drag, startPoint x: 440, startPoint y: 156, endPoint x: 489, endPoint y: 208, distance: 71.6
click at [489, 208] on div "Janela de atendimento Grade de atendimento Capacidade Transportadoras Veículos …" at bounding box center [540, 268] width 1080 height 536
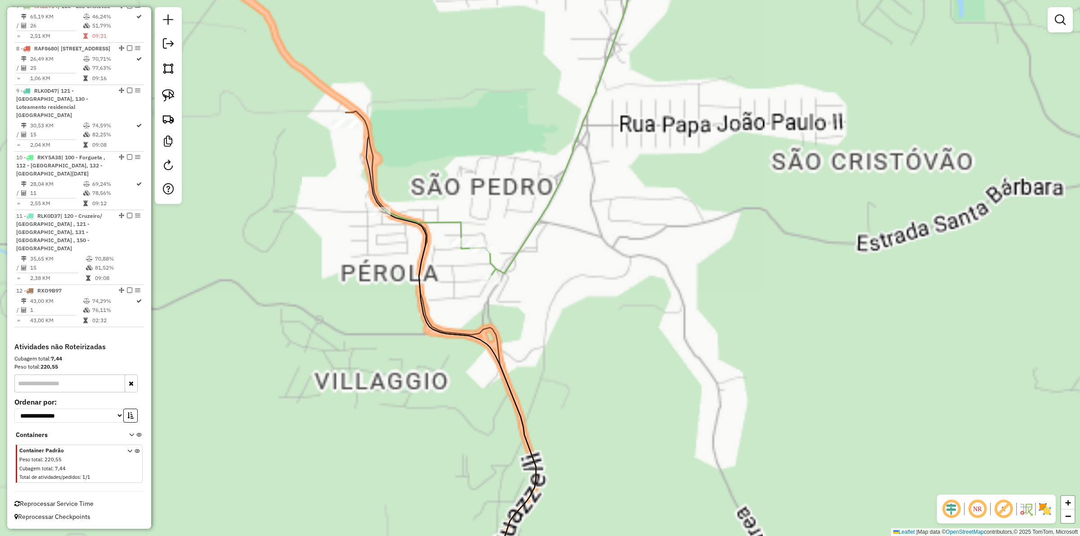
click at [369, 156] on icon at bounding box center [441, 350] width 190 height 478
select select "**********"
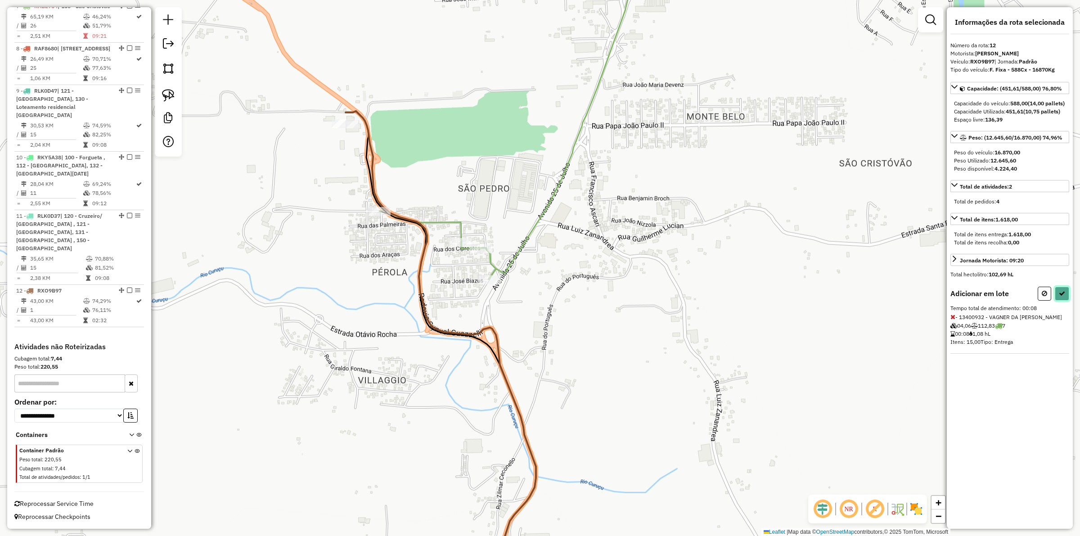
click at [863, 296] on icon at bounding box center [1062, 293] width 6 height 6
select select "**********"
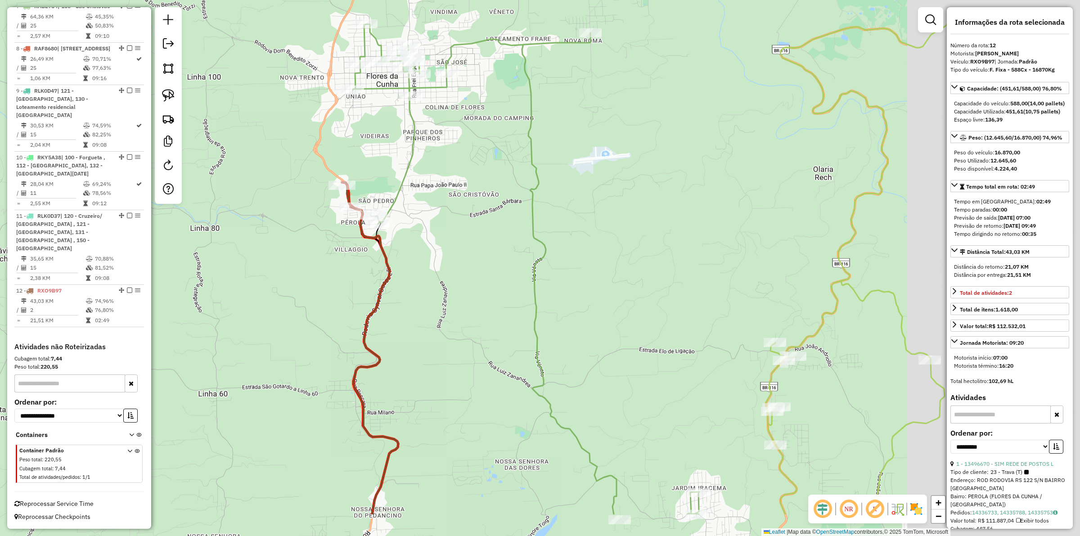
drag, startPoint x: 697, startPoint y: 334, endPoint x: 467, endPoint y: 259, distance: 242.3
click at [467, 259] on div "Janela de atendimento Grade de atendimento Capacidade Transportadoras Veículos …" at bounding box center [540, 268] width 1080 height 536
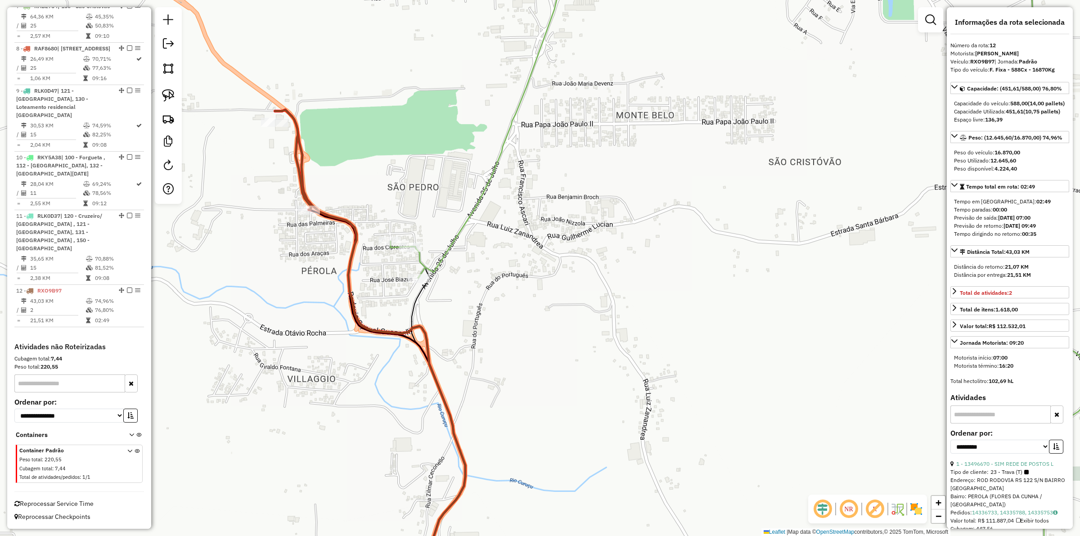
click at [463, 230] on icon at bounding box center [741, 267] width 700 height 643
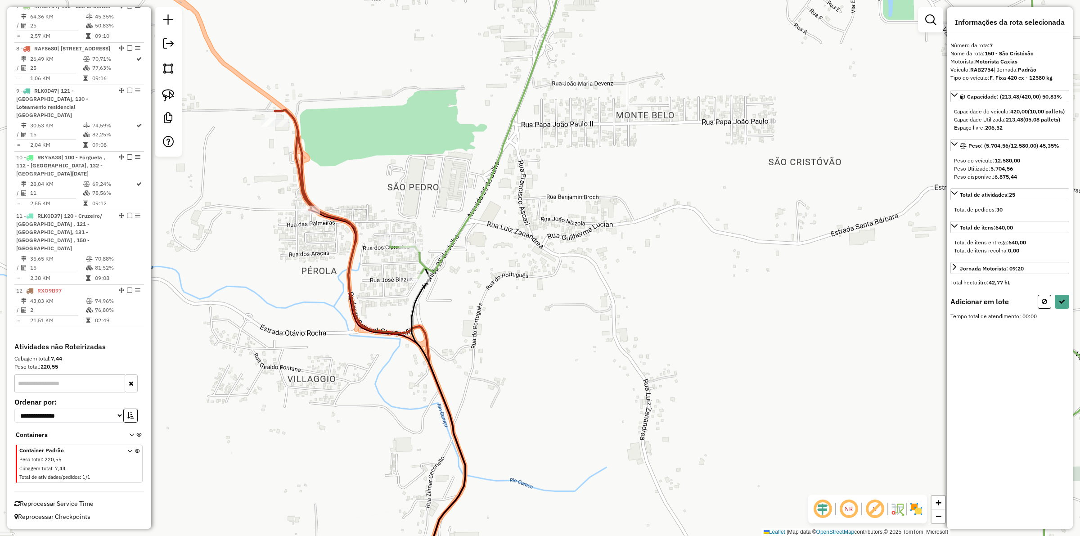
click at [303, 203] on icon at bounding box center [293, 160] width 36 height 100
click at [863, 307] on button at bounding box center [1062, 302] width 14 height 14
select select "**********"
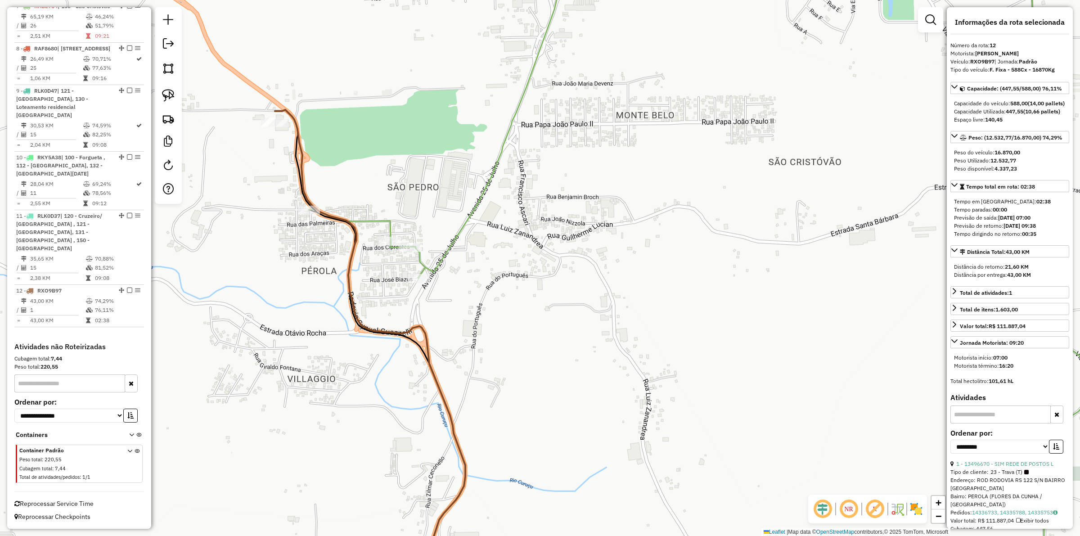
click at [471, 243] on div "Janela de atendimento Grade de atendimento Capacidade Transportadoras Veículos …" at bounding box center [540, 268] width 1080 height 536
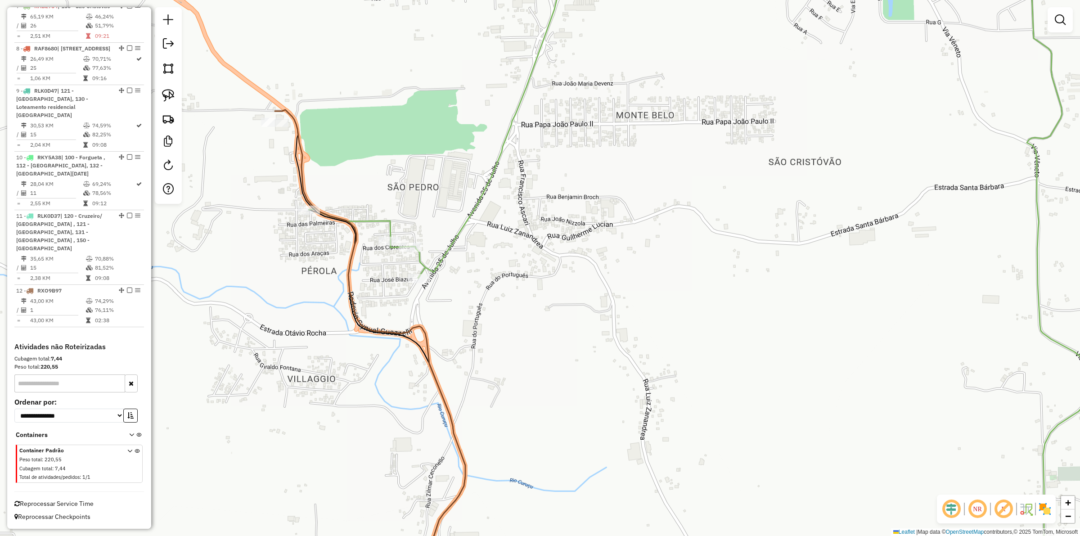
click at [452, 224] on div "Janela de atendimento Grade de atendimento Capacidade Transportadoras Veículos …" at bounding box center [540, 268] width 1080 height 536
click at [460, 230] on icon at bounding box center [699, 267] width 781 height 643
select select "**********"
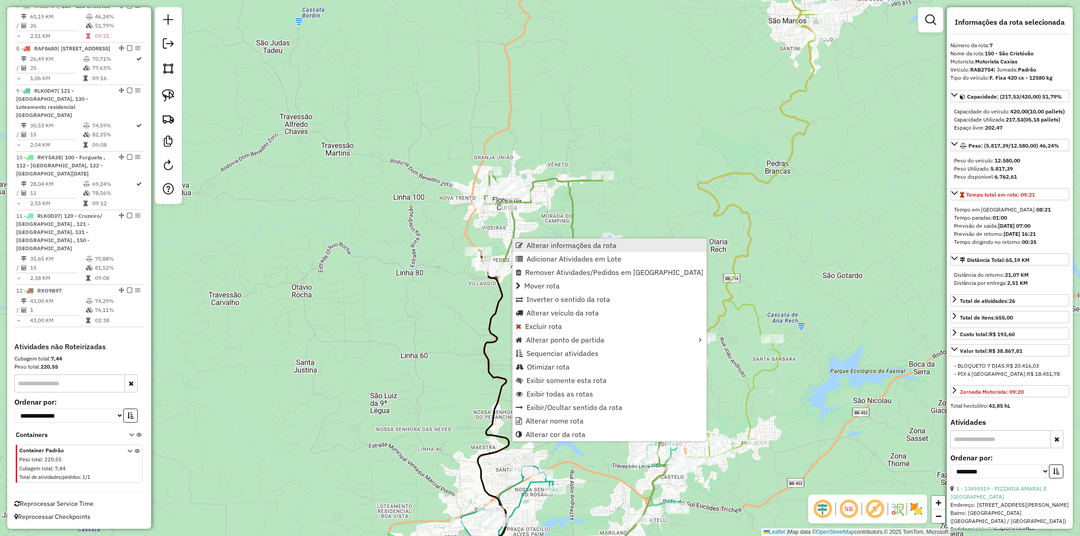
click at [558, 246] on span "Alterar informações da rota" at bounding box center [571, 245] width 90 height 7
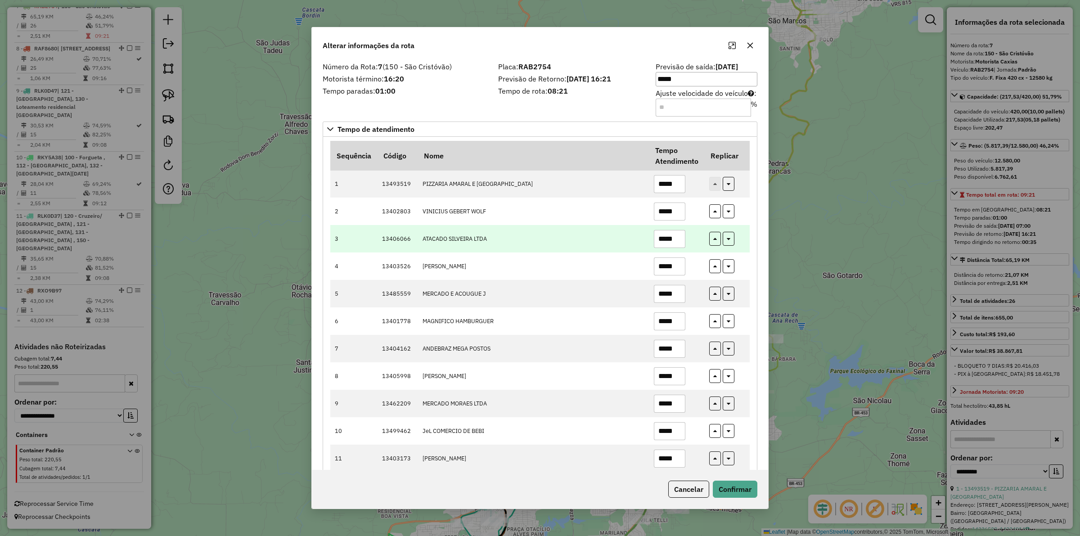
drag, startPoint x: 678, startPoint y: 238, endPoint x: 673, endPoint y: 237, distance: 5.1
click at [673, 237] on input "*****" at bounding box center [669, 239] width 31 height 18
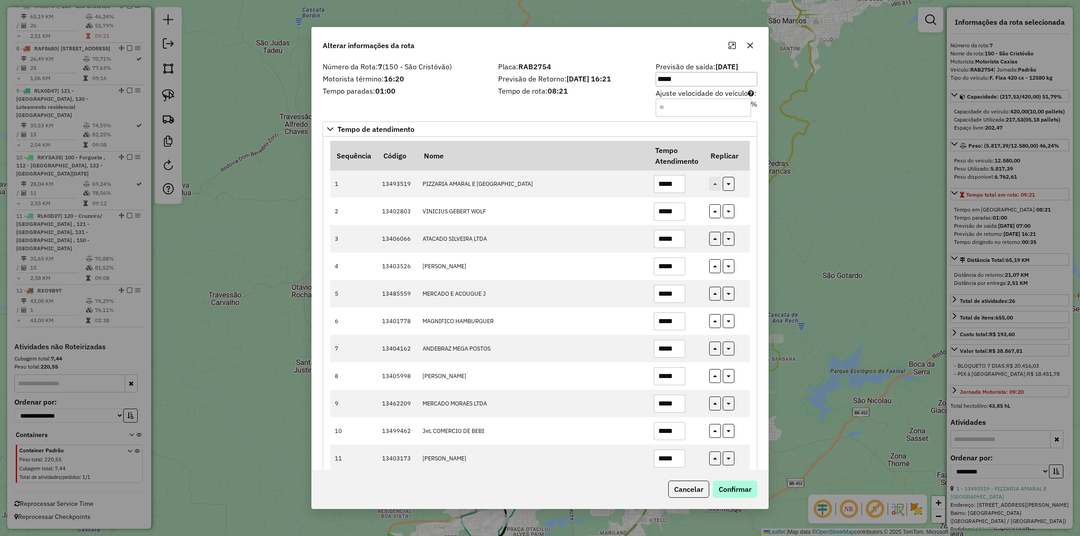
type input "*****"
click at [732, 414] on button "Confirmar" at bounding box center [735, 488] width 45 height 17
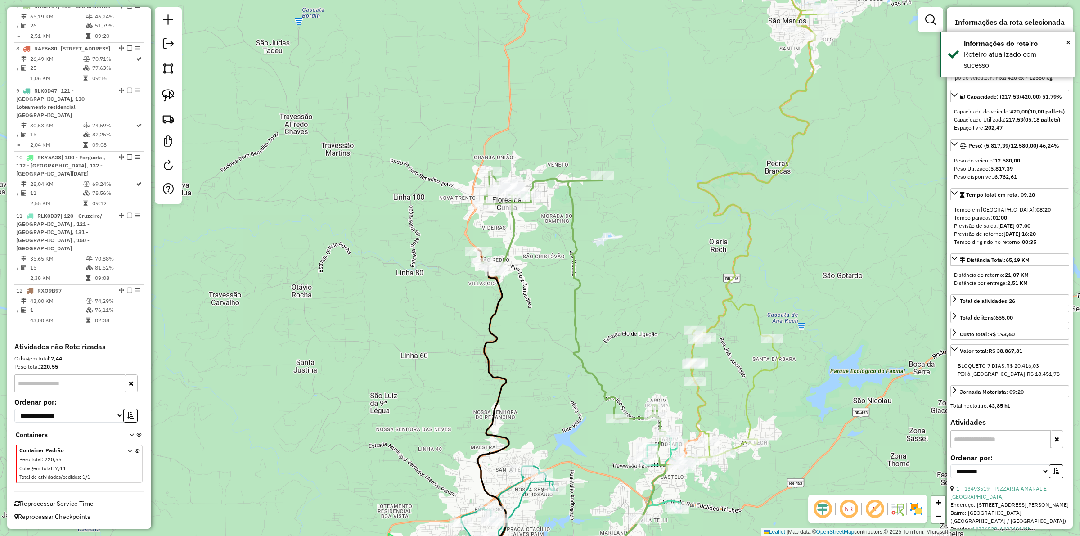
click at [609, 305] on div "Janela de atendimento Grade de atendimento Capacidade Transportadoras Veículos …" at bounding box center [540, 268] width 1080 height 536
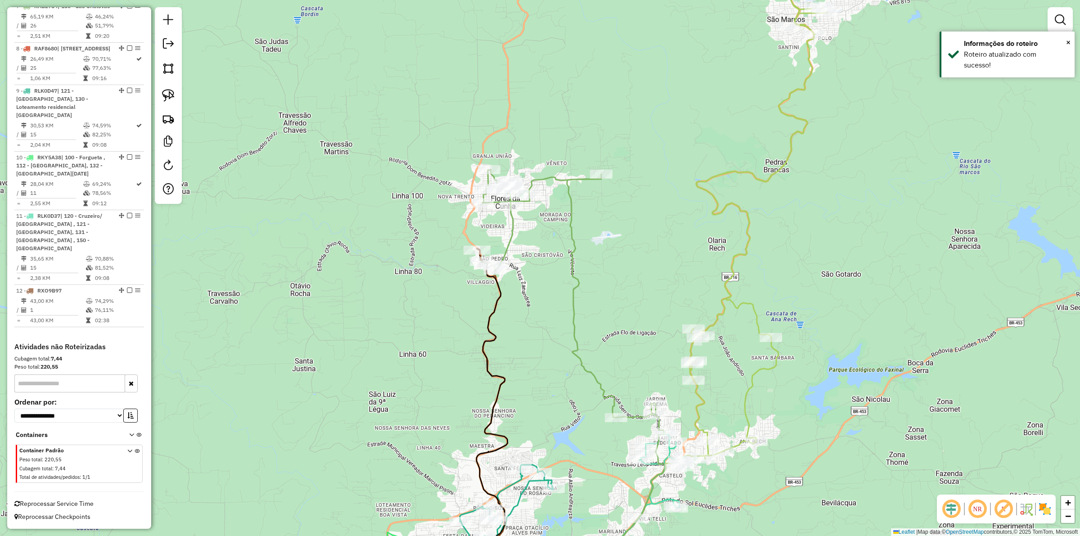
drag, startPoint x: 624, startPoint y: 319, endPoint x: 488, endPoint y: 215, distance: 171.7
click at [487, 215] on div "Janela de atendimento Grade de atendimento Capacidade Transportadoras Veículos …" at bounding box center [540, 268] width 1080 height 536
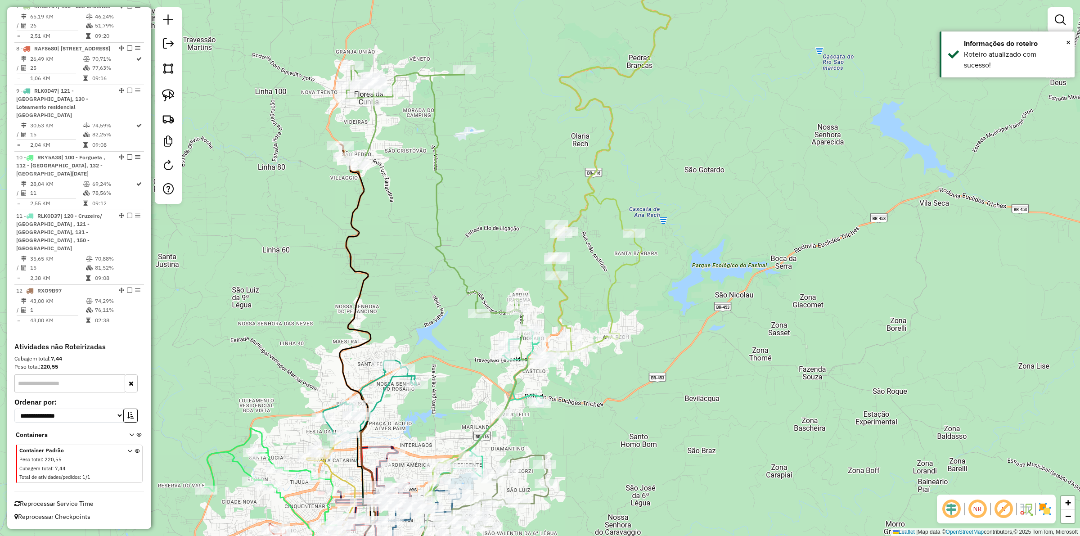
click at [561, 305] on icon at bounding box center [547, 229] width 258 height 567
select select "**********"
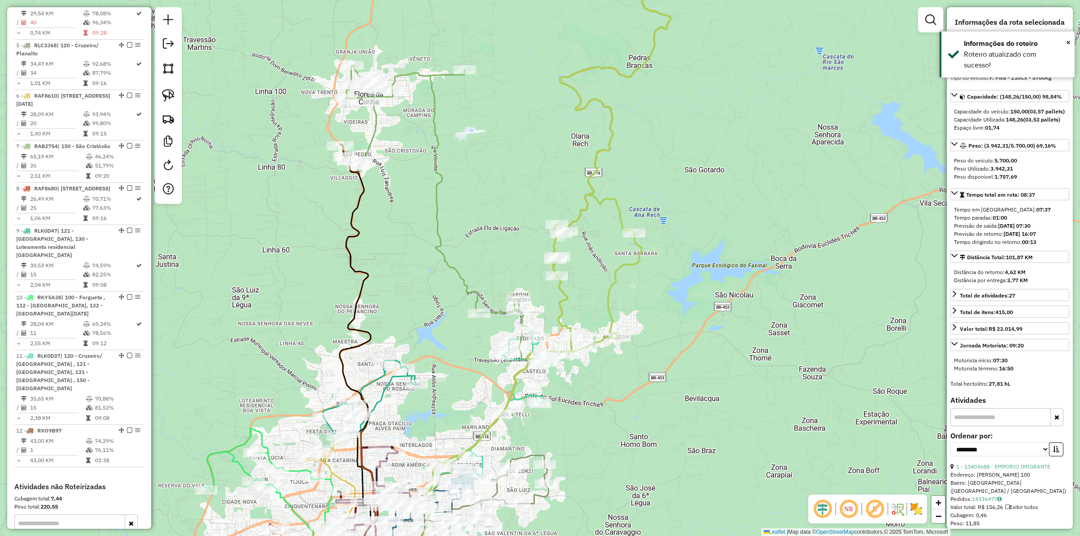
scroll to position [464, 0]
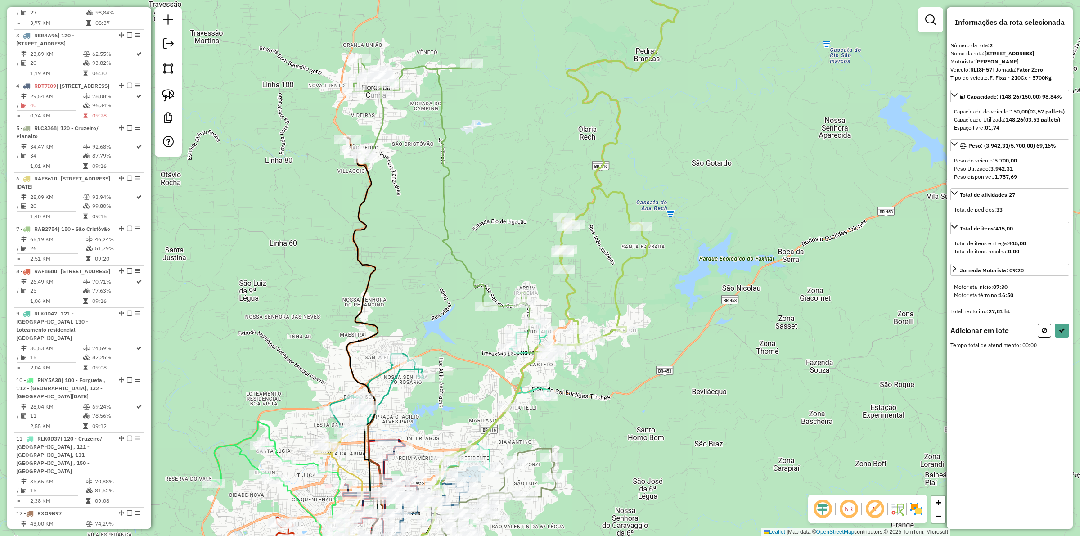
drag, startPoint x: 579, startPoint y: 143, endPoint x: 545, endPoint y: 318, distance: 178.3
click at [545, 319] on div "Janela de atendimento Grade de atendimento Capacidade Transportadoras Veículos …" at bounding box center [540, 268] width 1080 height 536
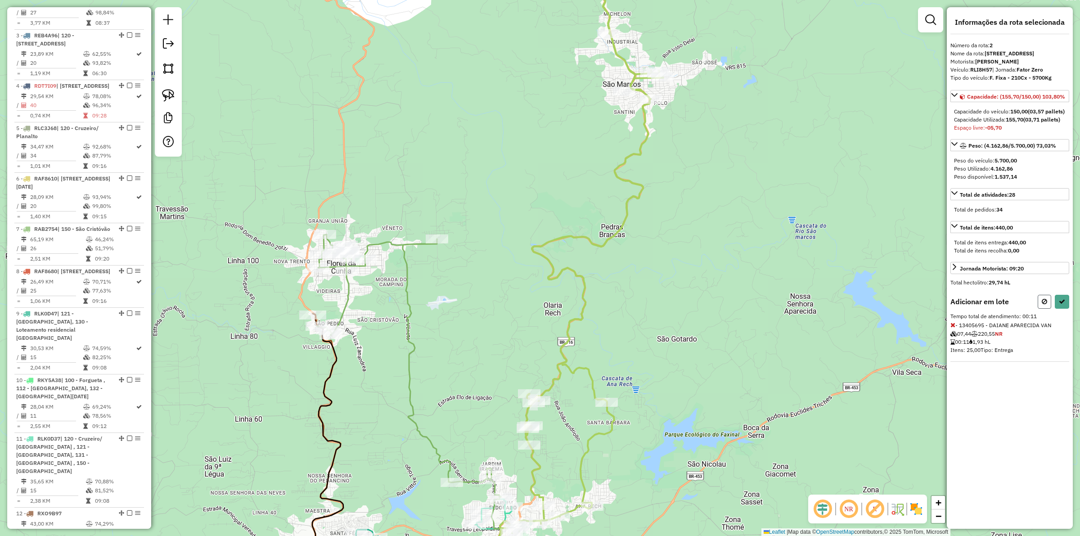
click at [863, 305] on icon at bounding box center [1044, 301] width 5 height 6
select select "**********"
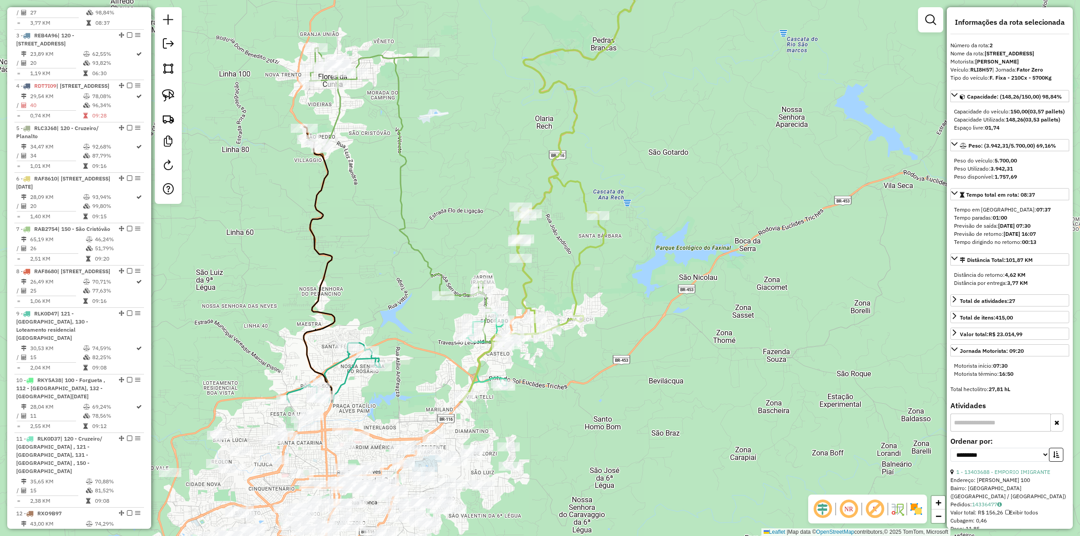
drag, startPoint x: 703, startPoint y: 279, endPoint x: 707, endPoint y: 192, distance: 87.8
click at [707, 192] on div "Janela de atendimento Grade de atendimento Capacidade Transportadoras Veículos …" at bounding box center [540, 268] width 1080 height 536
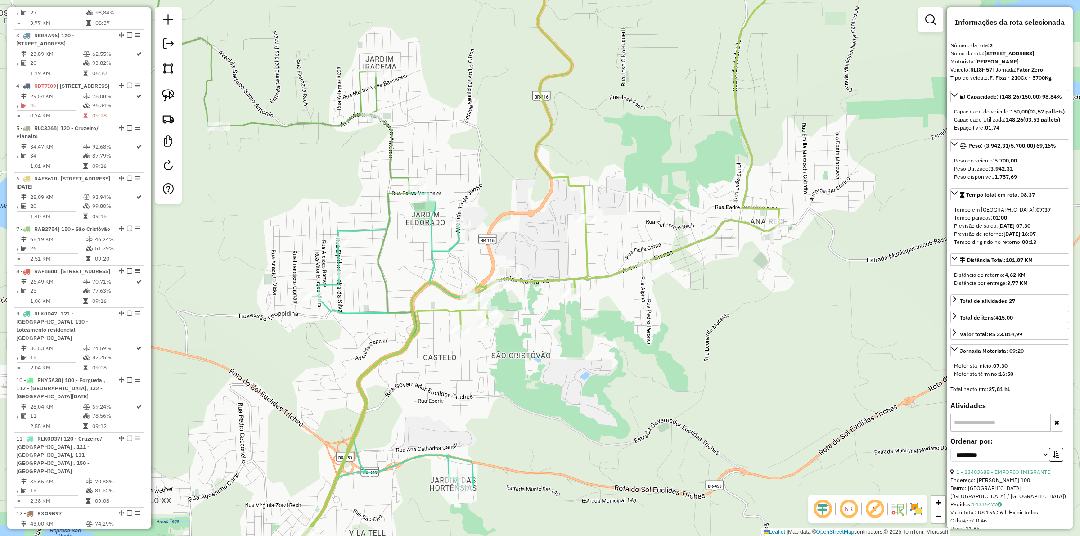
click at [428, 248] on icon at bounding box center [376, 391] width 242 height 396
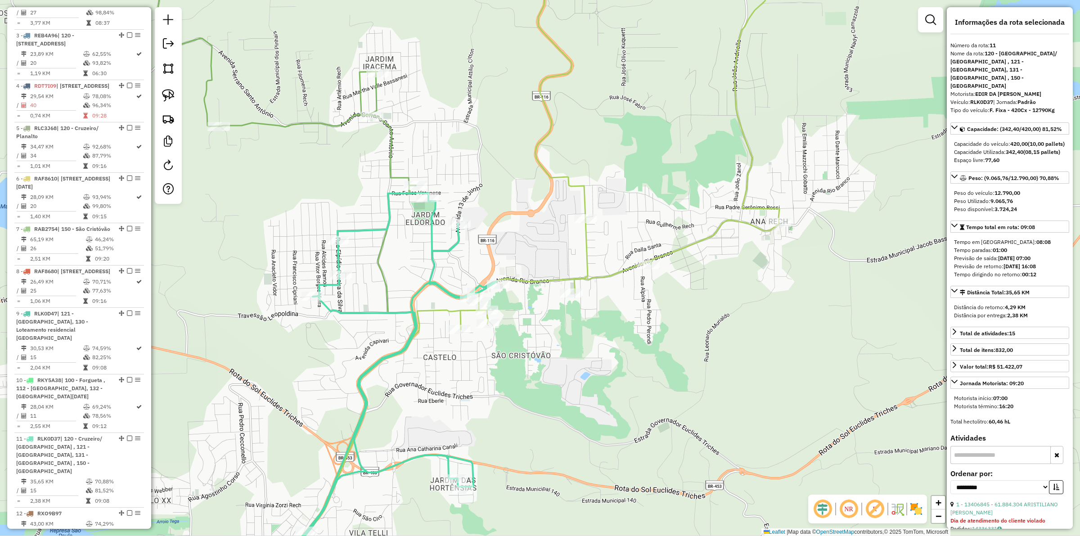
scroll to position [740, 0]
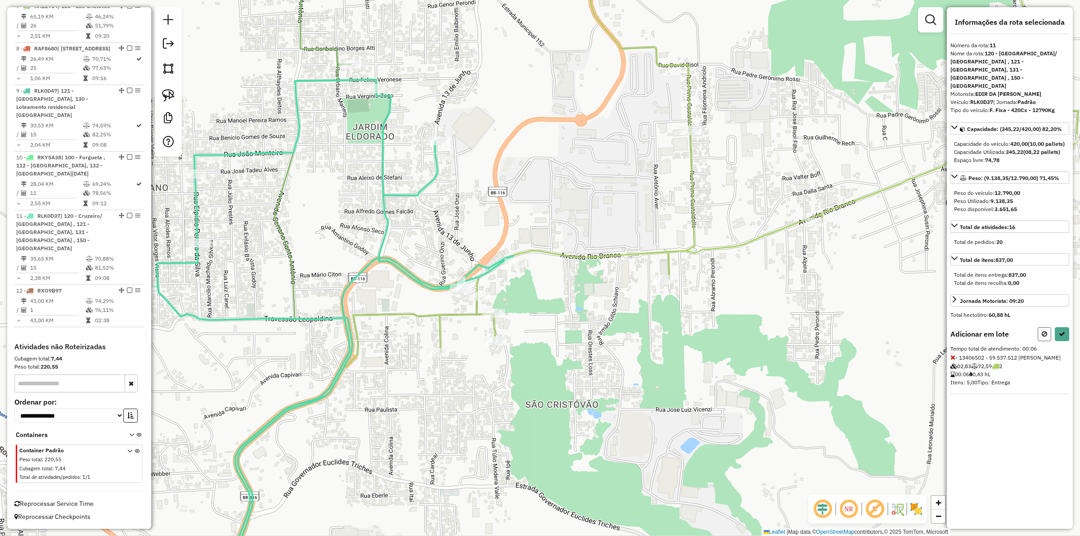
click at [863, 329] on button at bounding box center [1043, 334] width 13 height 14
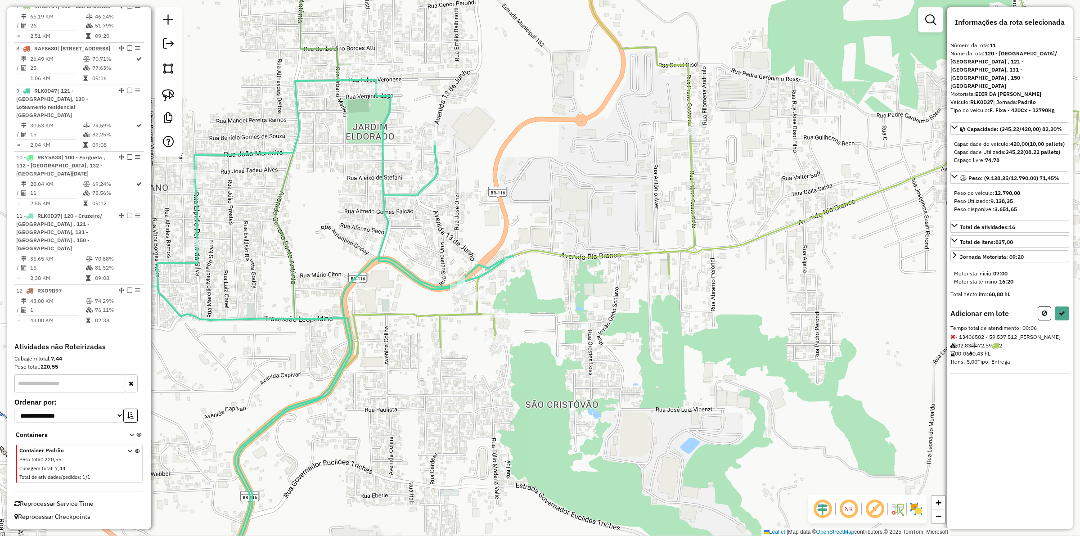
select select "**********"
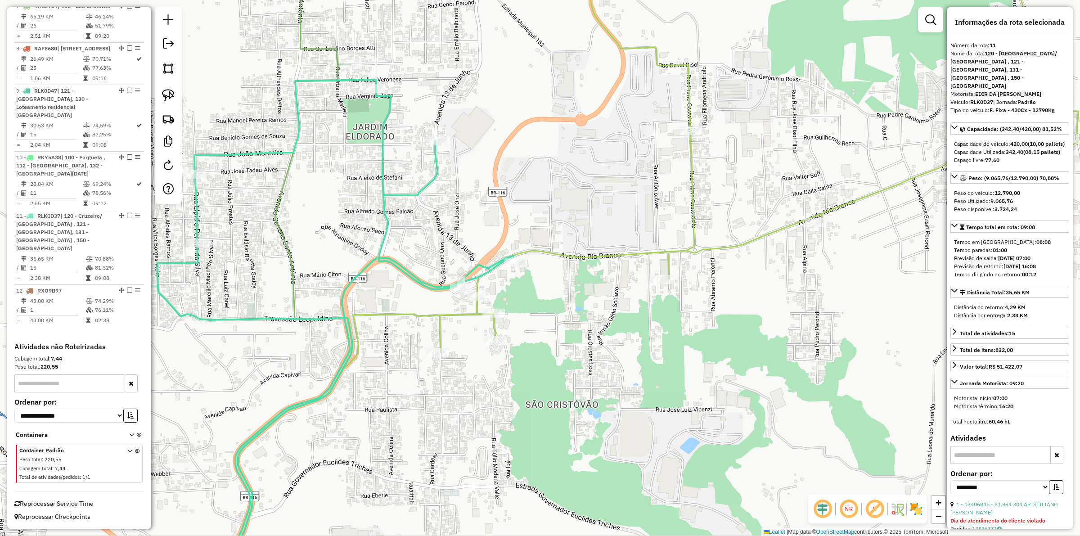
click at [435, 287] on icon at bounding box center [329, 335] width 368 height 510
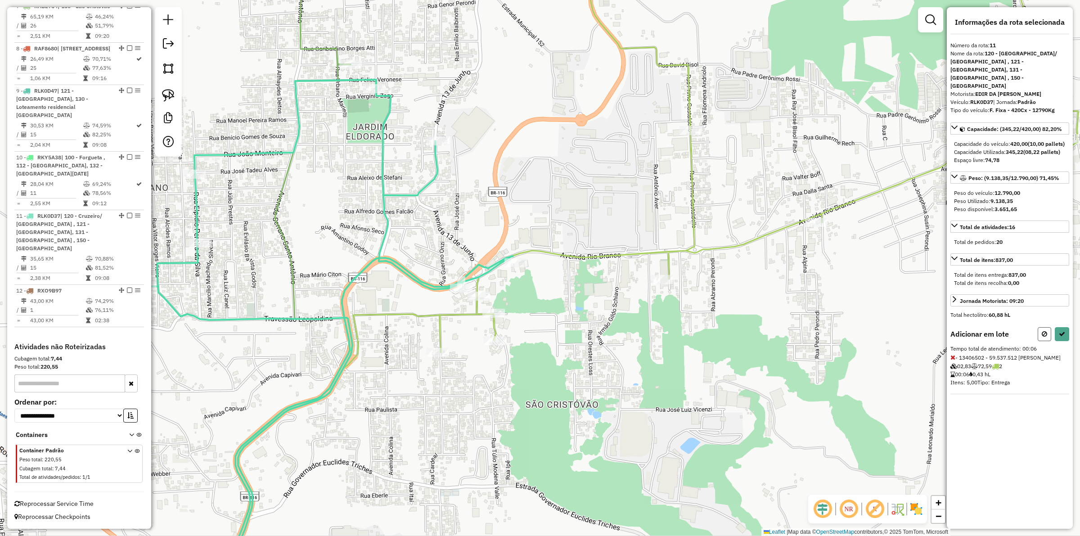
click at [863, 329] on button at bounding box center [1043, 334] width 13 height 14
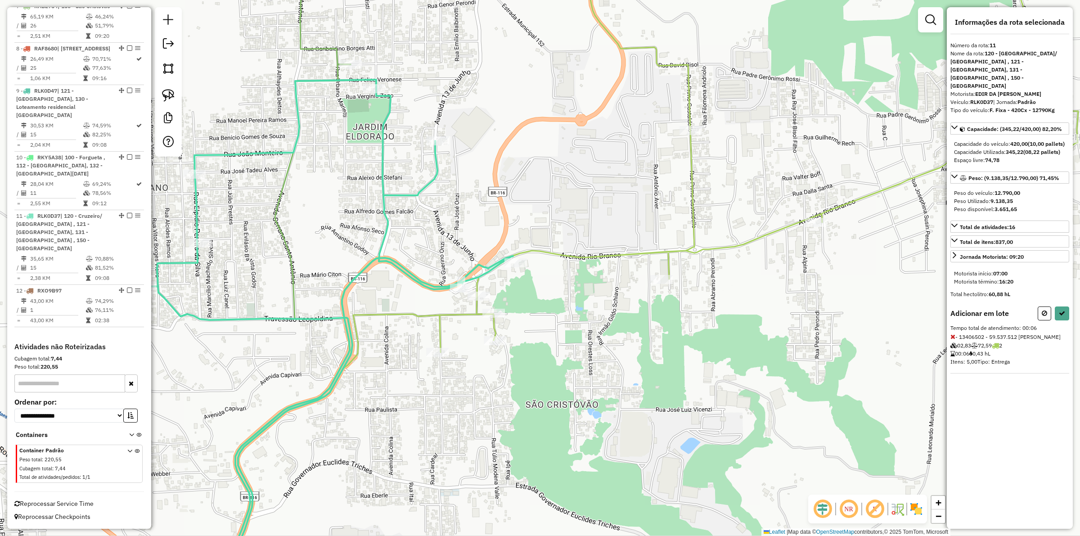
select select "**********"
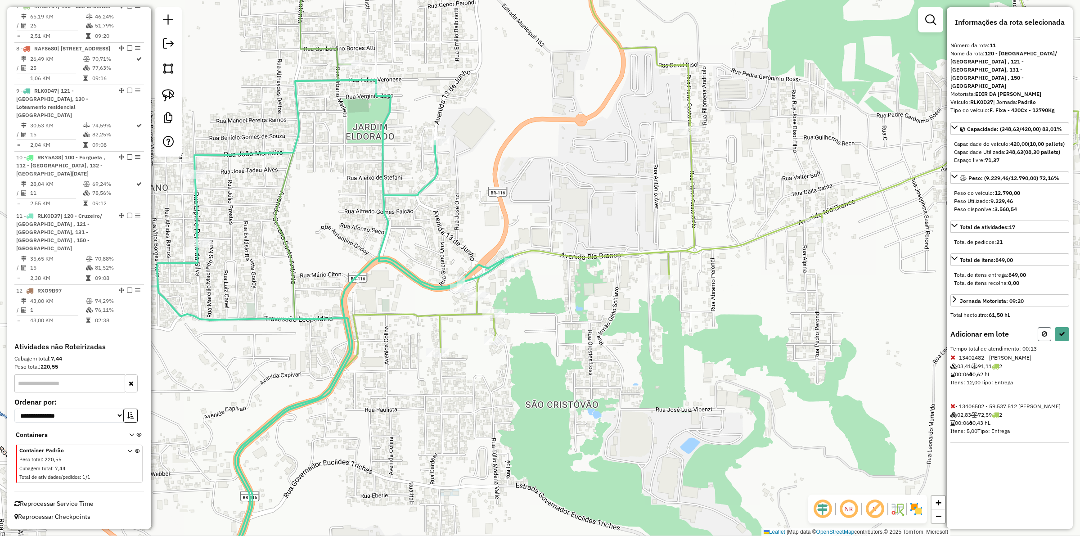
click at [863, 331] on icon at bounding box center [1044, 334] width 5 height 6
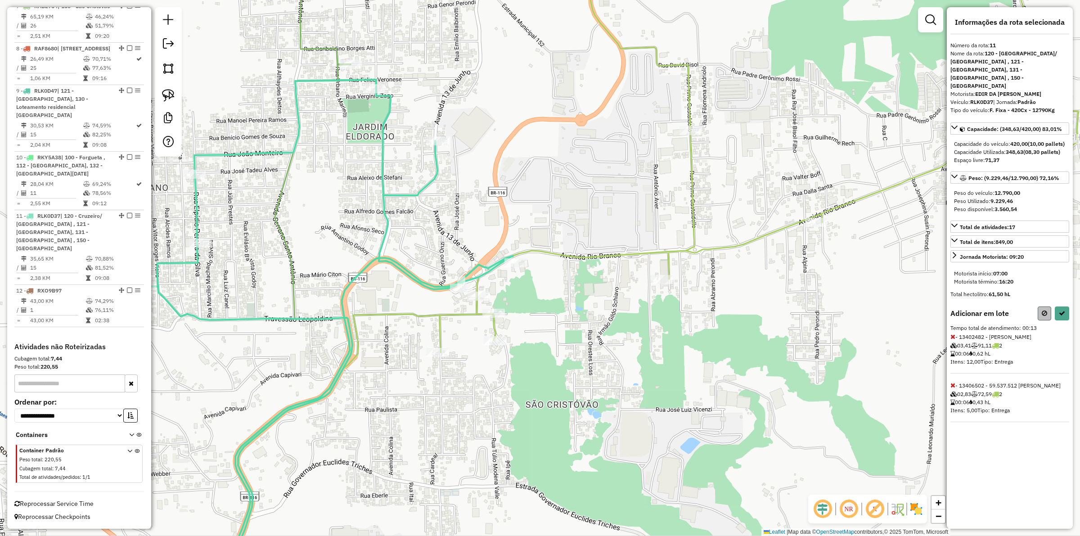
select select "**********"
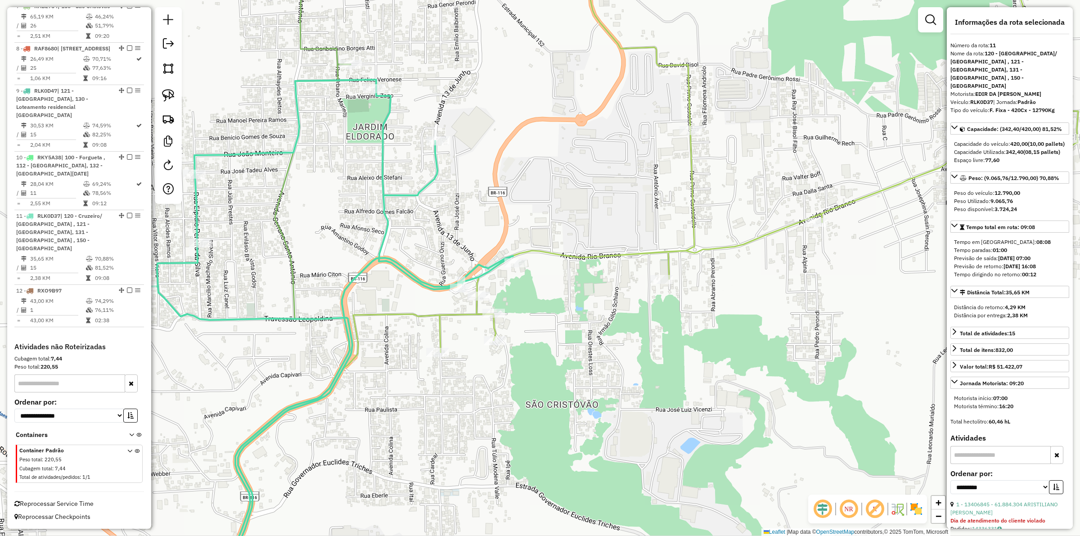
click at [598, 342] on div "Janela de atendimento Grade de atendimento Capacidade Transportadoras Veículos …" at bounding box center [540, 268] width 1080 height 536
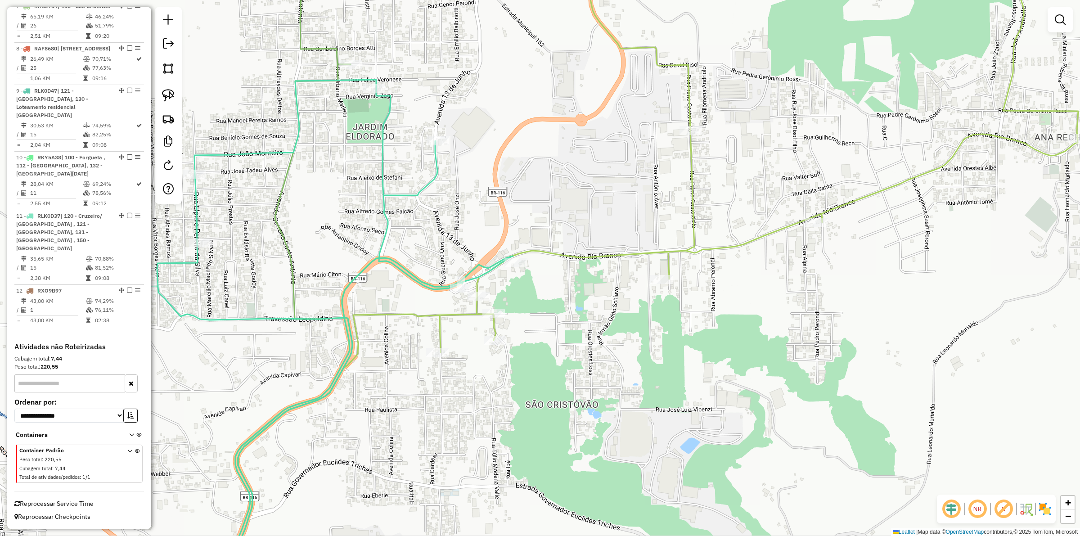
click at [482, 265] on icon at bounding box center [329, 335] width 368 height 510
select select "**********"
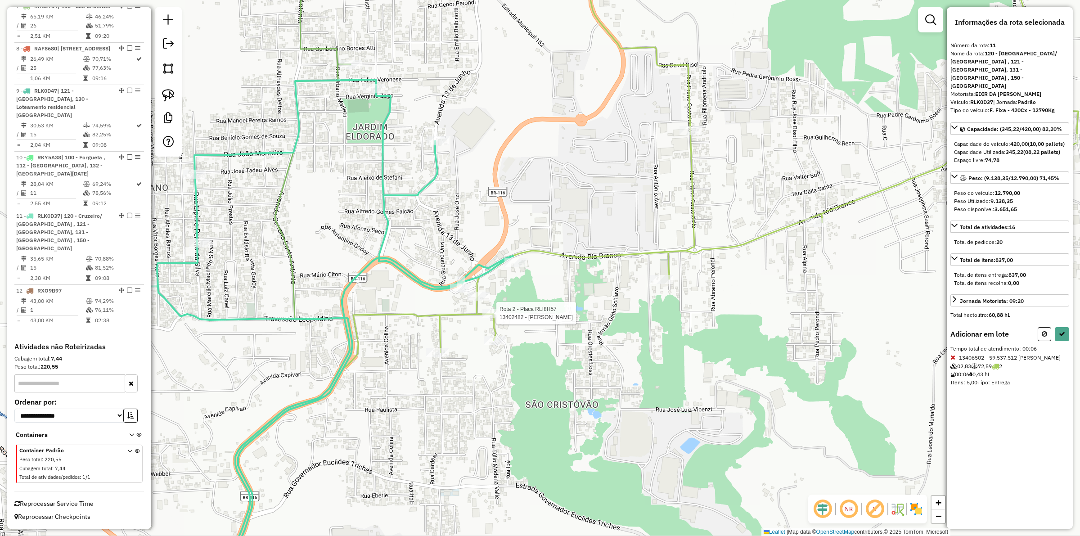
click at [496, 318] on div at bounding box center [493, 313] width 22 height 9
click at [863, 331] on icon at bounding box center [1062, 334] width 6 height 6
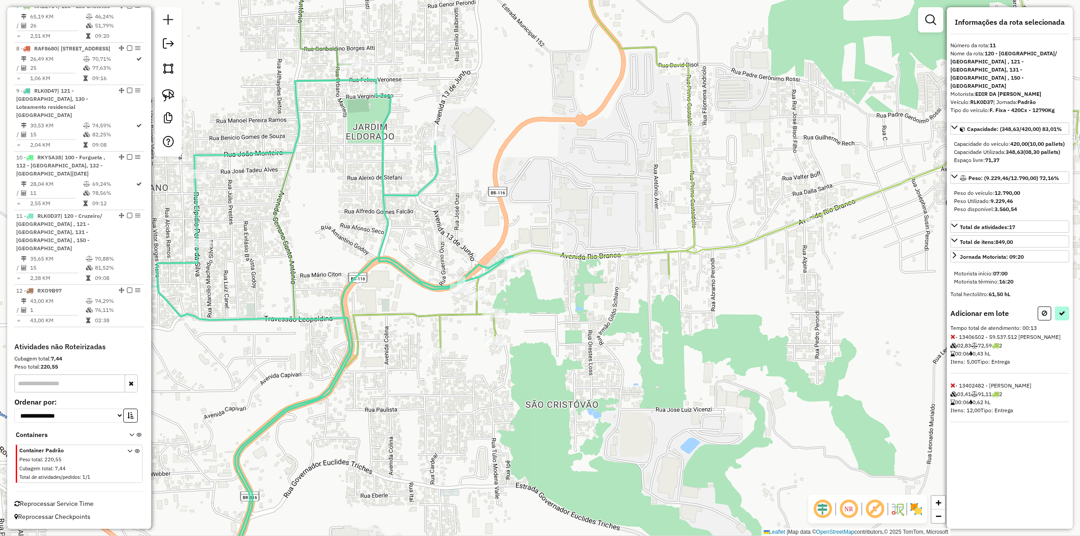
select select "**********"
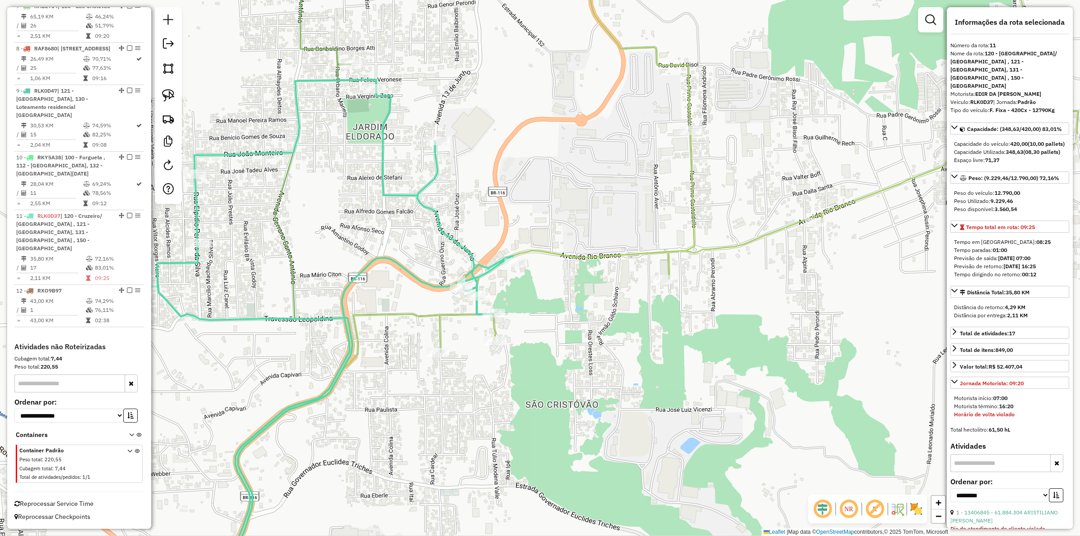
click at [429, 283] on icon at bounding box center [329, 335] width 368 height 510
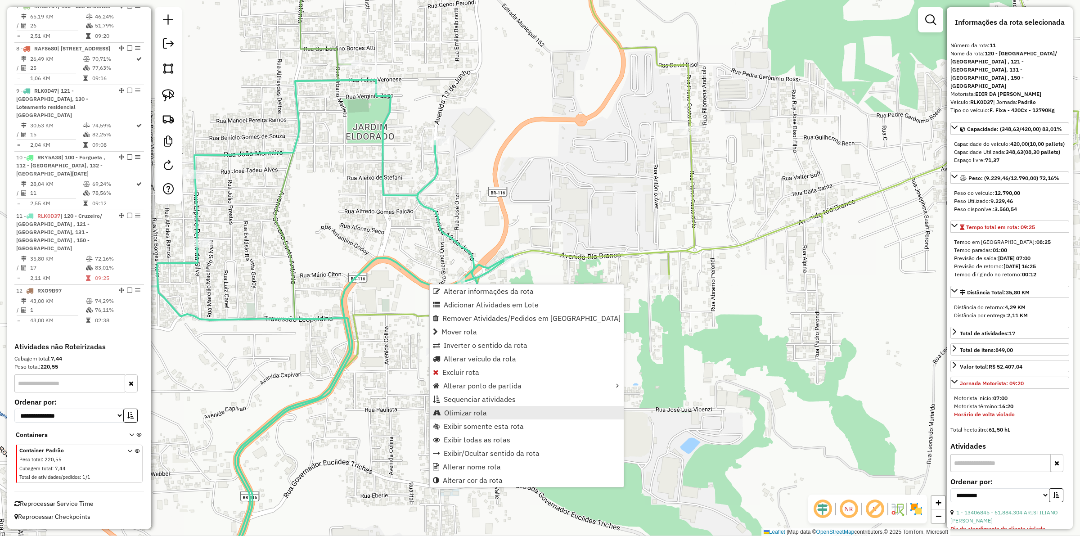
click at [494, 414] on link "Otimizar rota" at bounding box center [527, 412] width 194 height 13
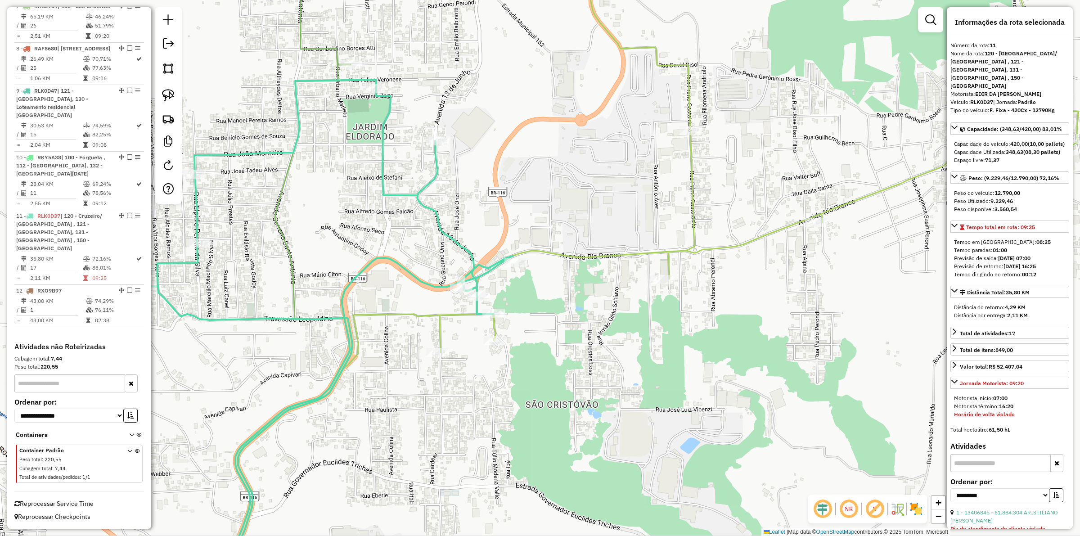
click at [439, 332] on icon at bounding box center [647, 267] width 861 height 643
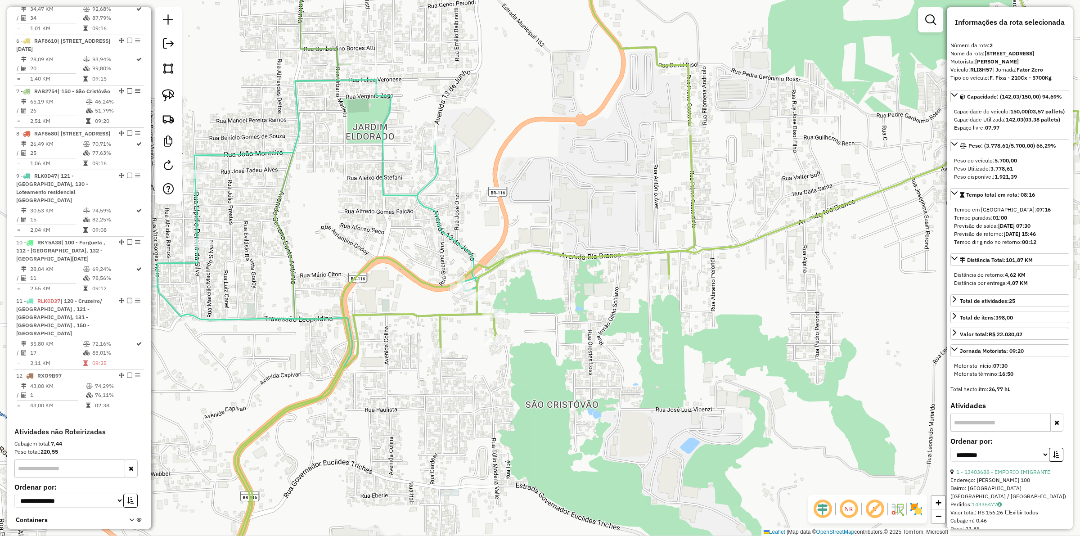
scroll to position [464, 0]
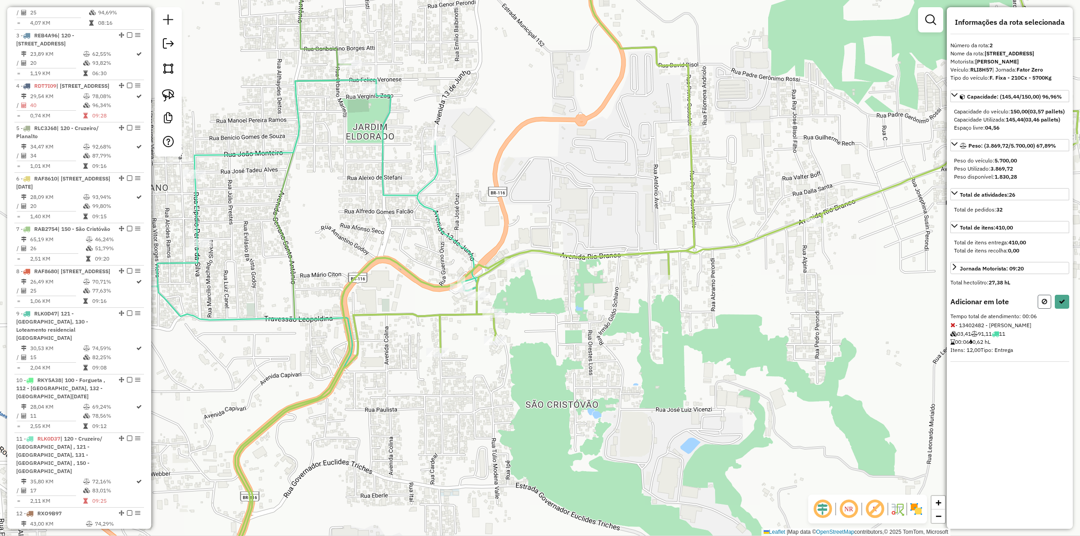
click at [863, 305] on icon at bounding box center [1044, 301] width 5 height 6
select select "**********"
drag, startPoint x: 1042, startPoint y: 318, endPoint x: 946, endPoint y: 300, distance: 97.4
click at [863, 305] on icon at bounding box center [1044, 301] width 5 height 6
select select "**********"
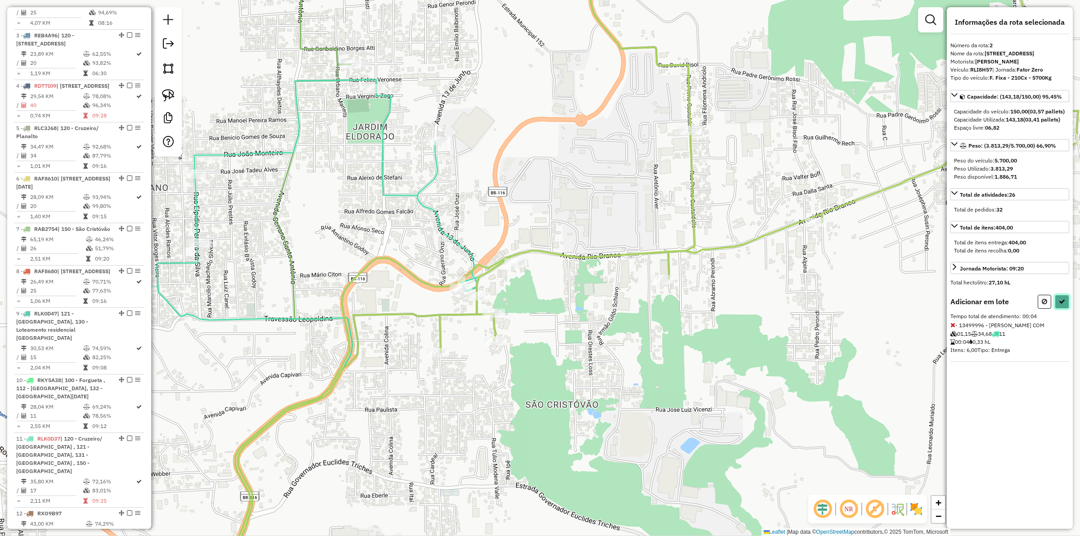
click at [863, 305] on icon at bounding box center [1062, 301] width 6 height 6
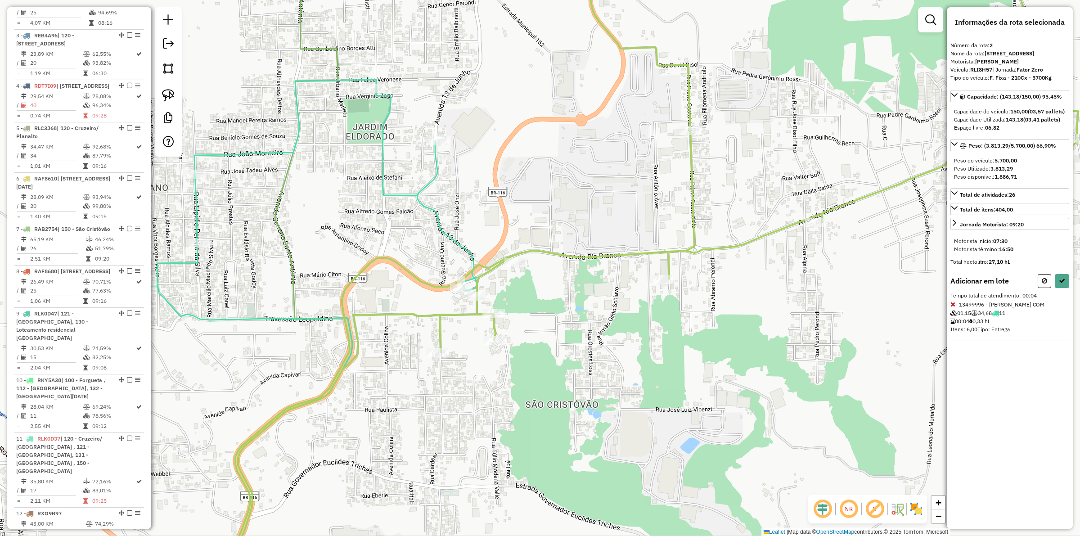
select select "**********"
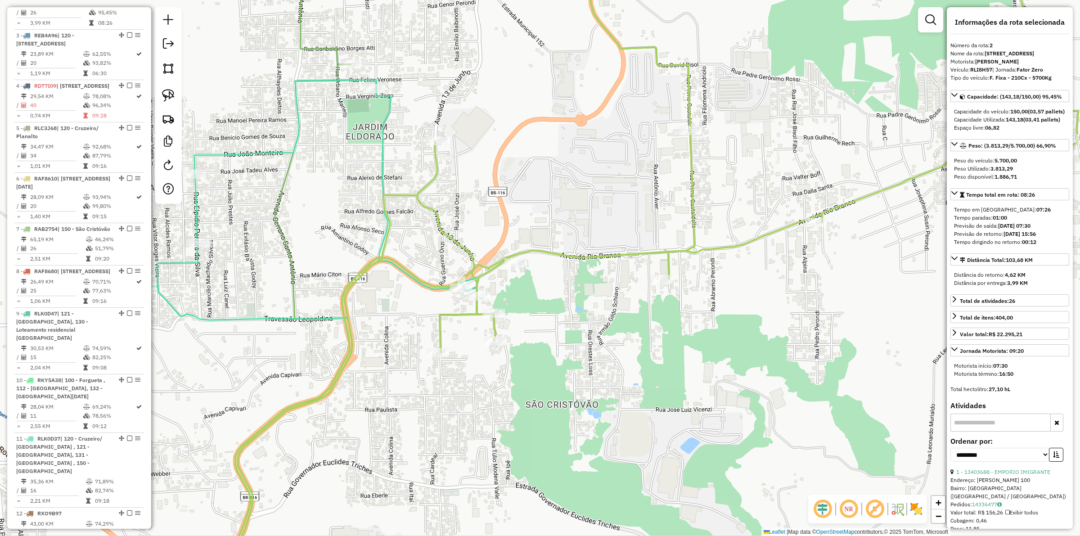
click at [379, 169] on icon at bounding box center [329, 335] width 368 height 510
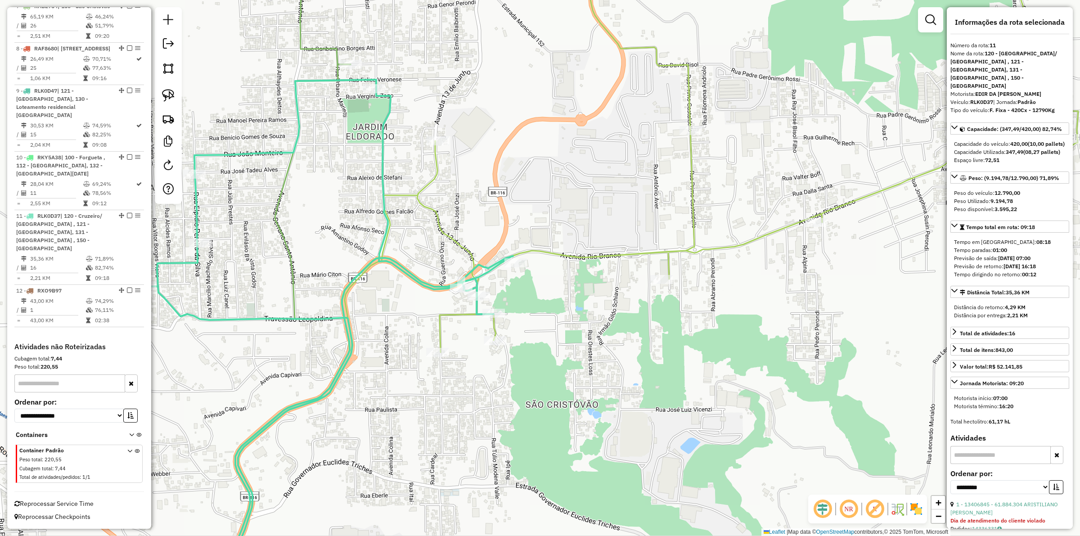
scroll to position [740, 0]
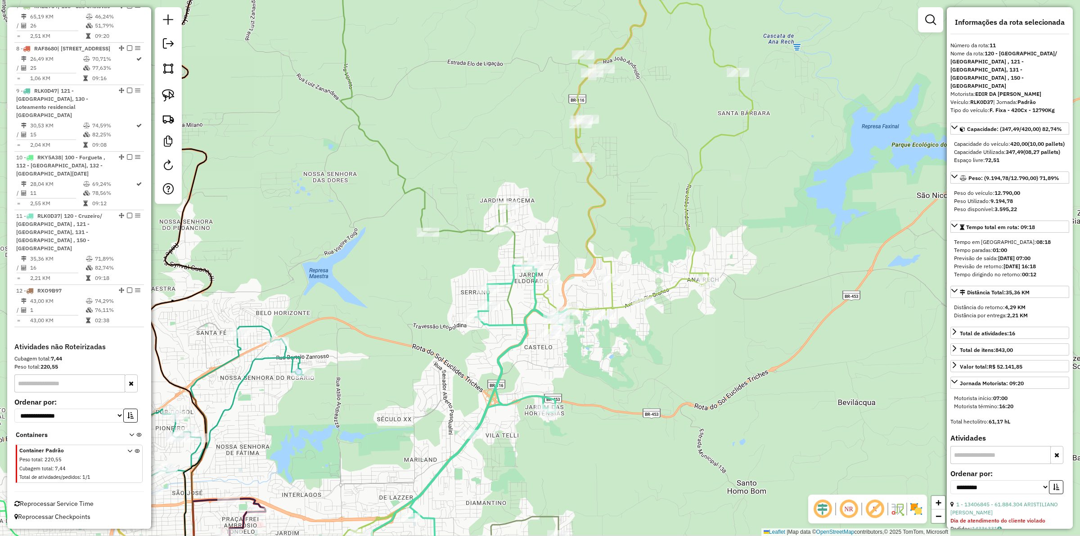
click at [612, 287] on icon at bounding box center [540, 267] width 426 height 643
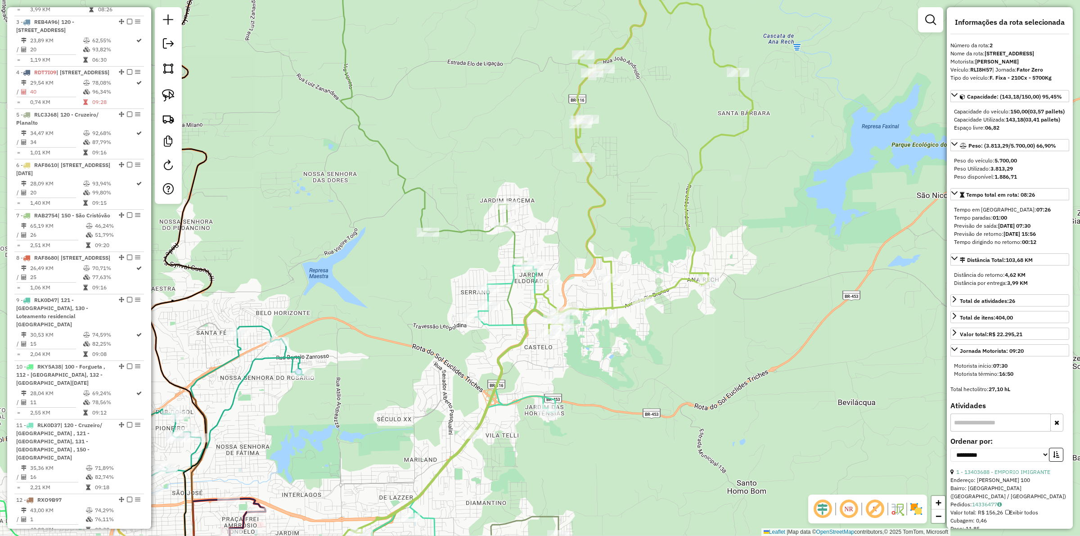
scroll to position [464, 0]
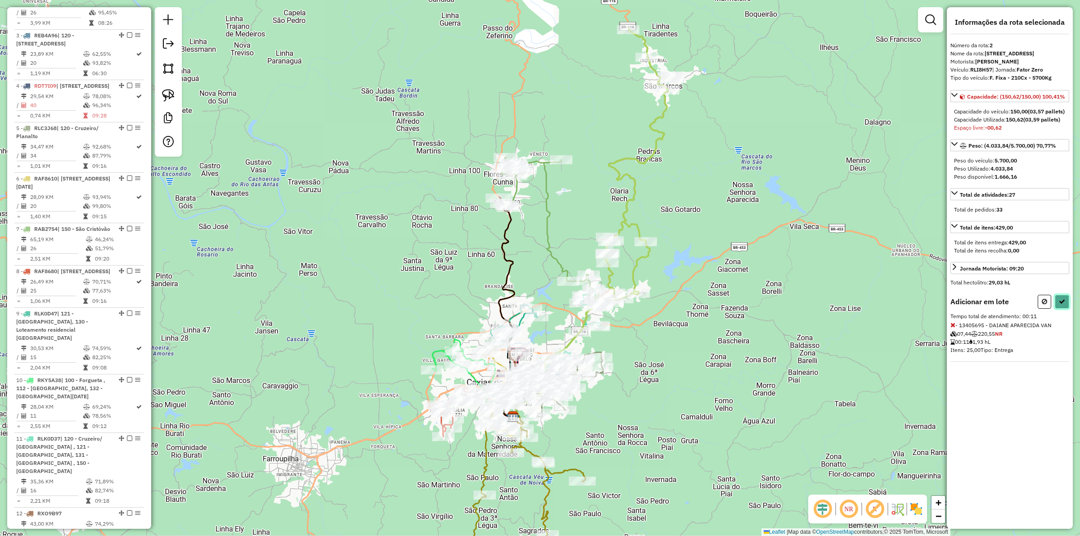
click at [863, 305] on icon at bounding box center [1062, 301] width 6 height 6
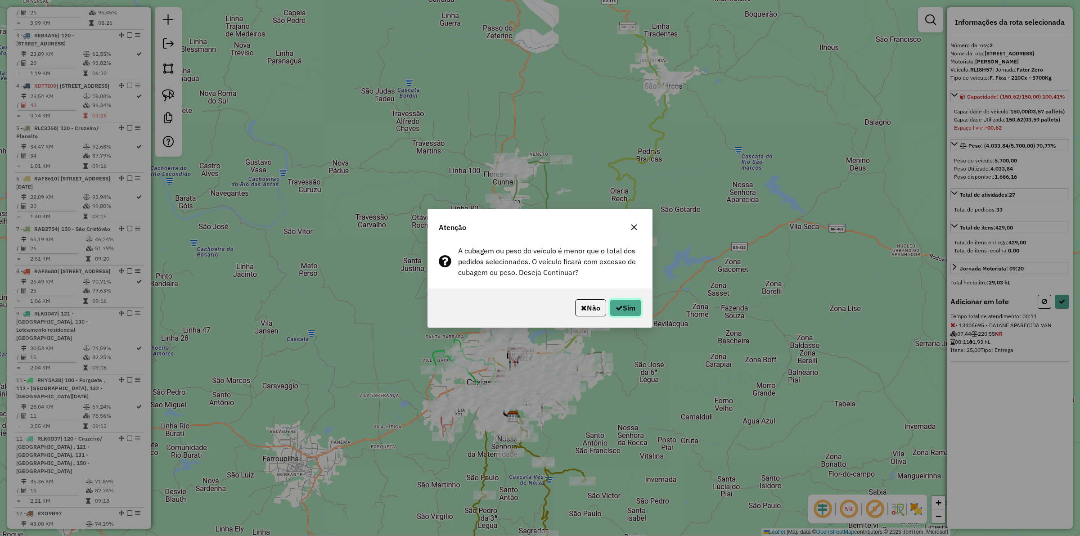
click at [629, 301] on button "Sim" at bounding box center [625, 307] width 31 height 17
select select "**********"
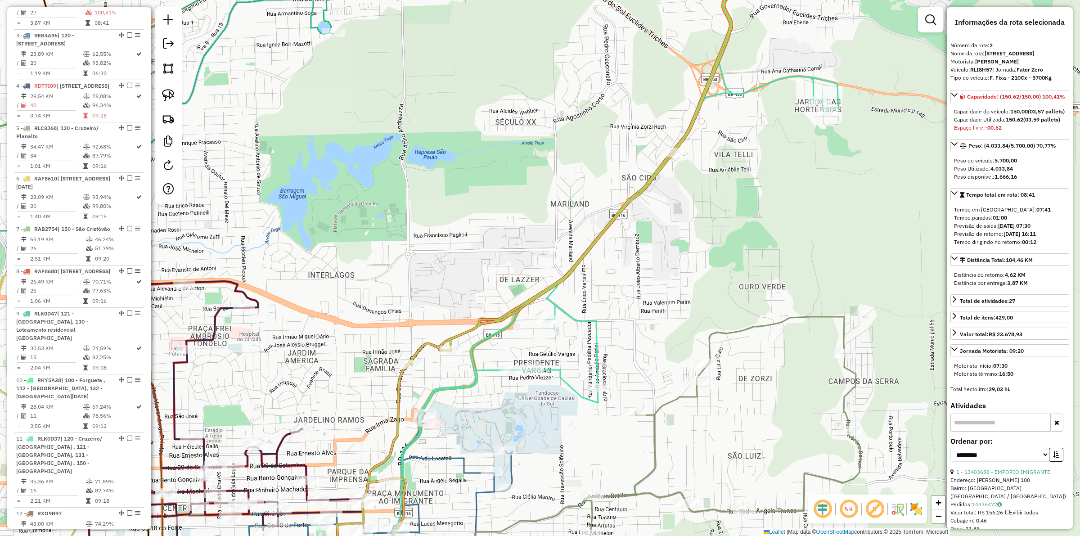
click at [440, 414] on icon at bounding box center [331, 500] width 363 height 177
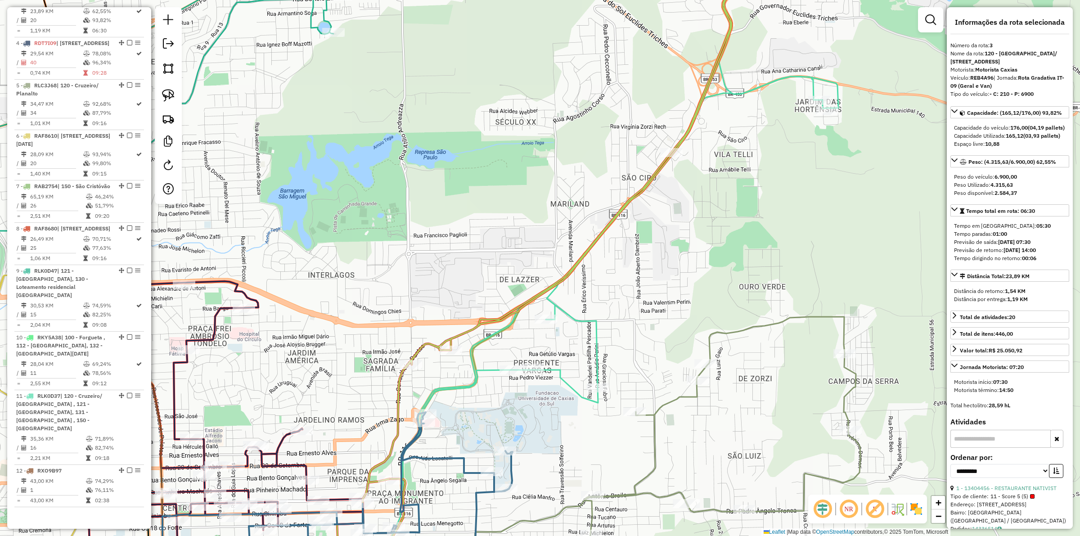
scroll to position [514, 0]
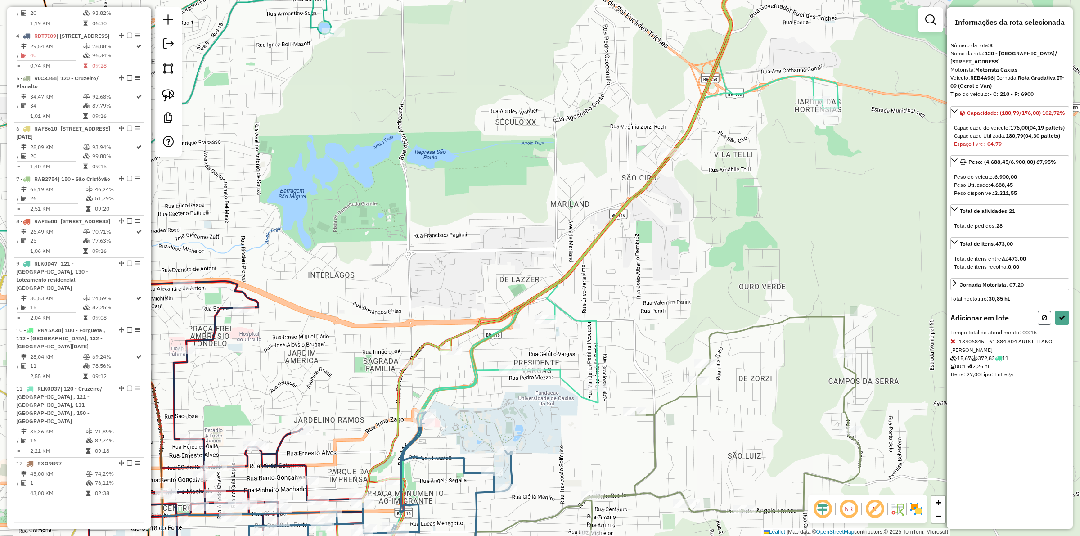
click at [863, 321] on icon at bounding box center [1044, 317] width 5 height 6
select select "**********"
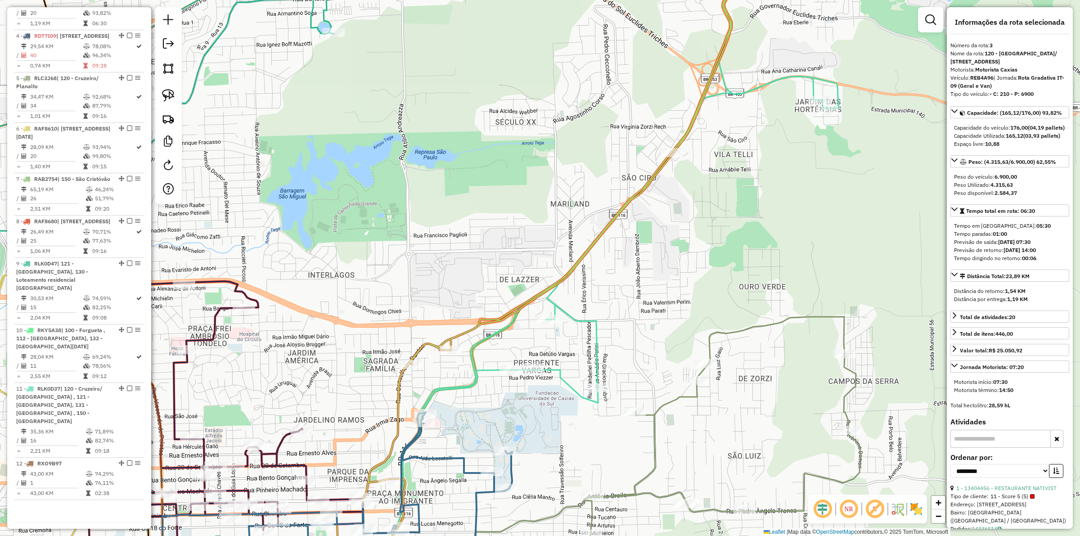
click at [671, 406] on icon at bounding box center [630, 453] width 461 height 273
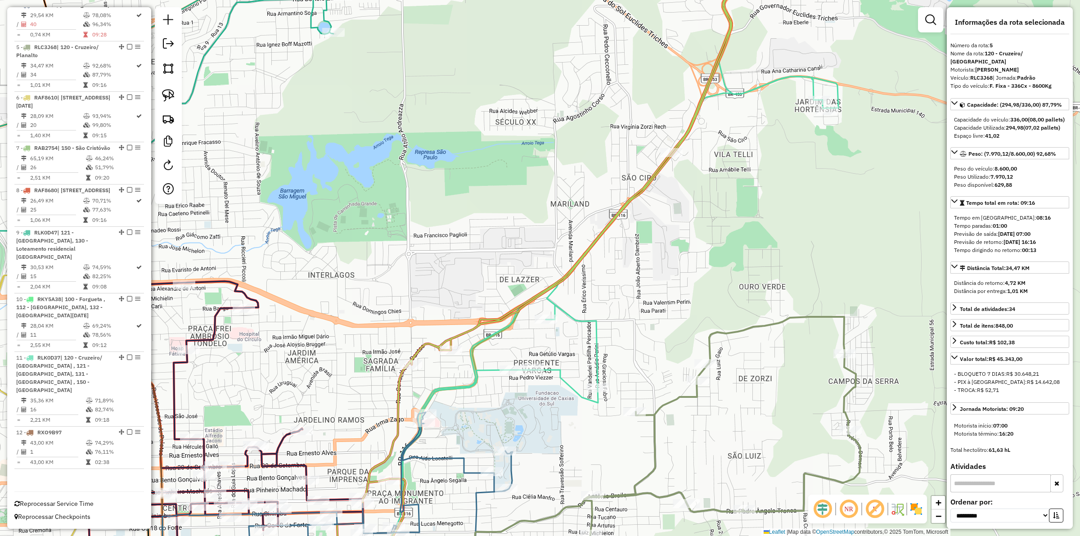
scroll to position [597, 0]
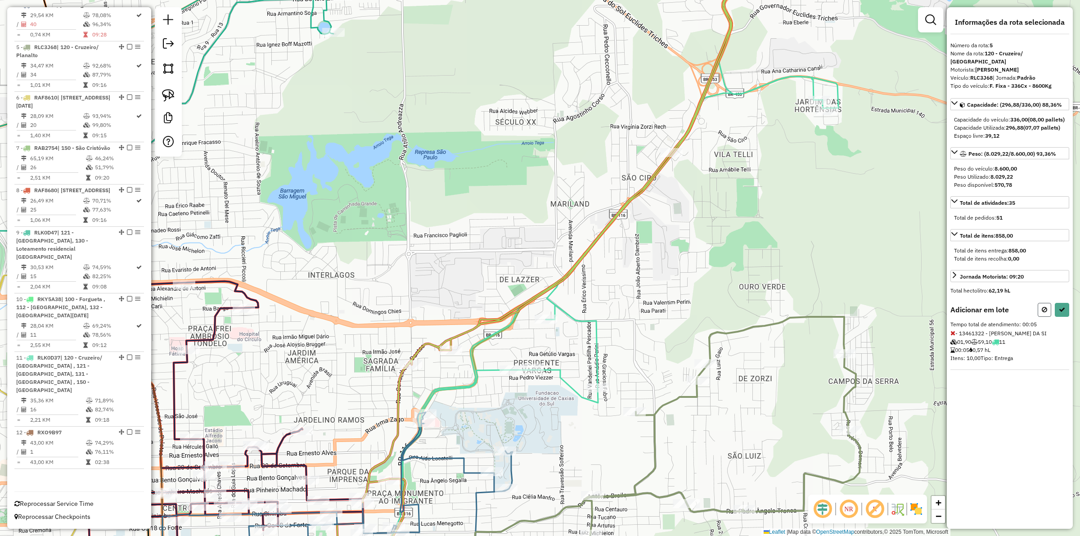
click at [863, 313] on icon at bounding box center [1044, 309] width 5 height 6
select select "**********"
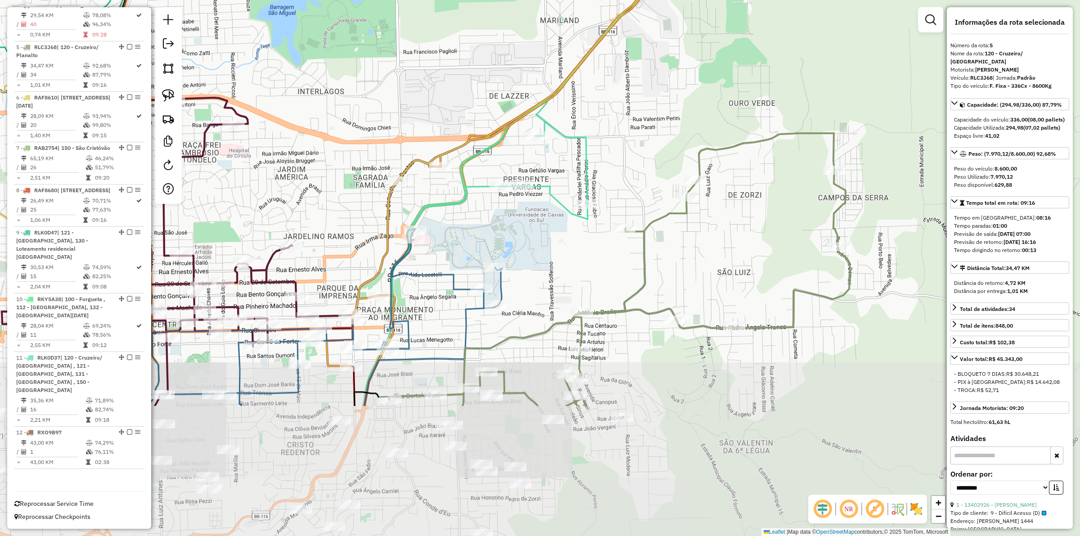
drag, startPoint x: 683, startPoint y: 443, endPoint x: 664, endPoint y: 262, distance: 181.8
click at [673, 260] on div "Janela de atendimento Grade de atendimento Capacidade Transportadoras Veículos …" at bounding box center [540, 268] width 1080 height 536
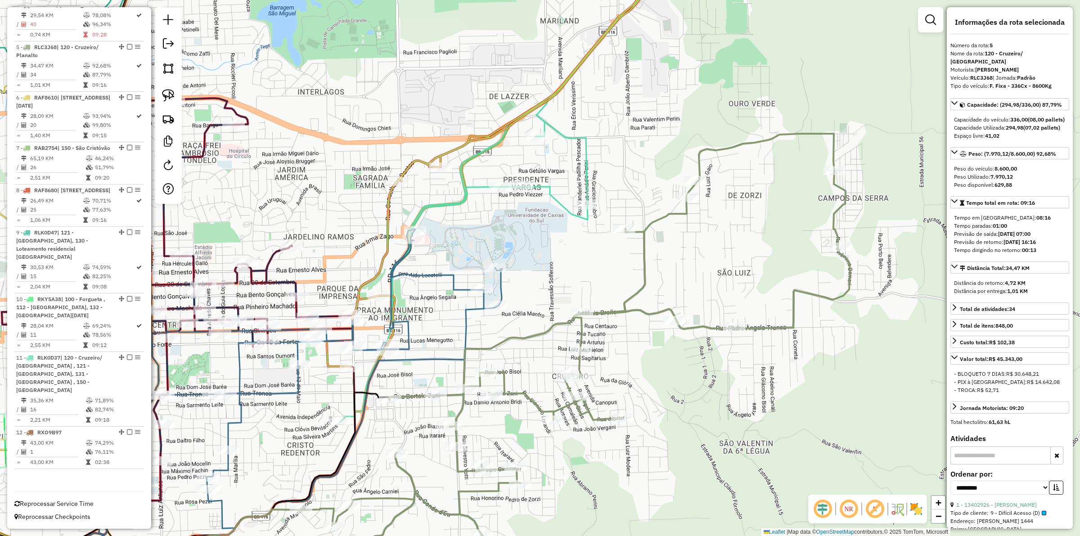
click at [464, 321] on icon at bounding box center [300, 386] width 403 height 315
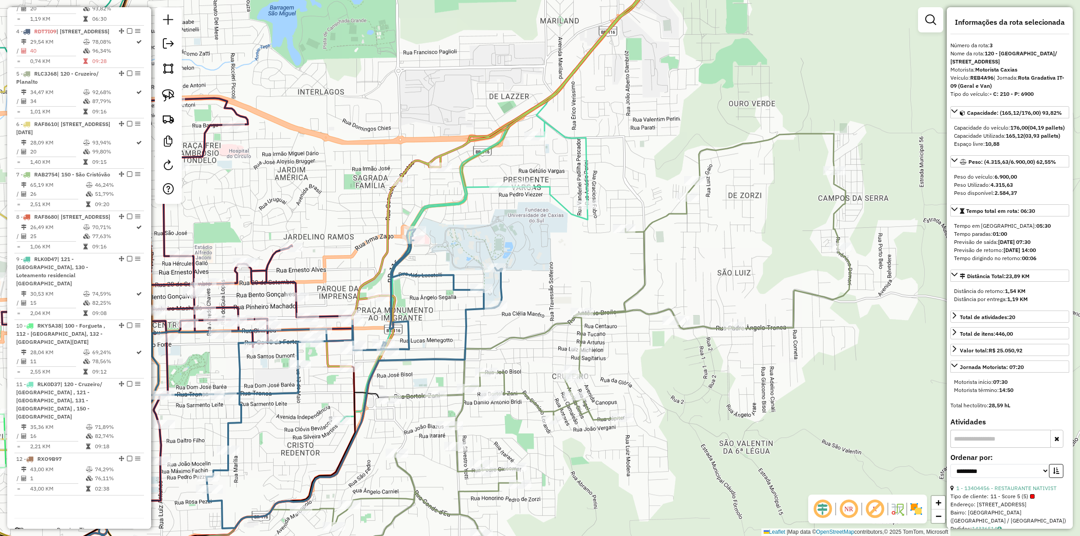
scroll to position [514, 0]
click at [666, 261] on div "Janela de atendimento Grade de atendimento Capacidade Transportadoras Veículos …" at bounding box center [540, 268] width 1080 height 536
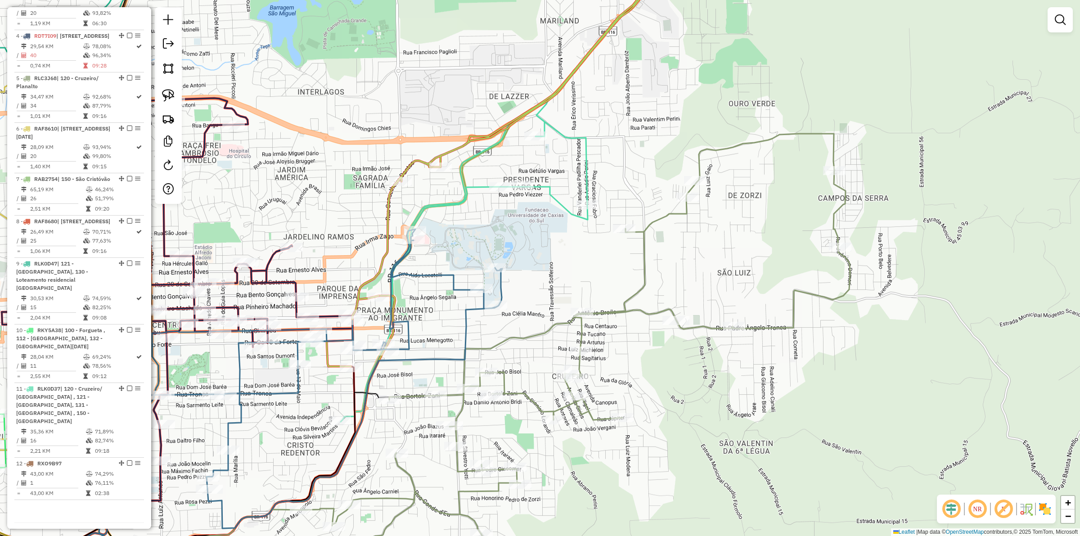
click at [647, 255] on icon at bounding box center [575, 362] width 549 height 456
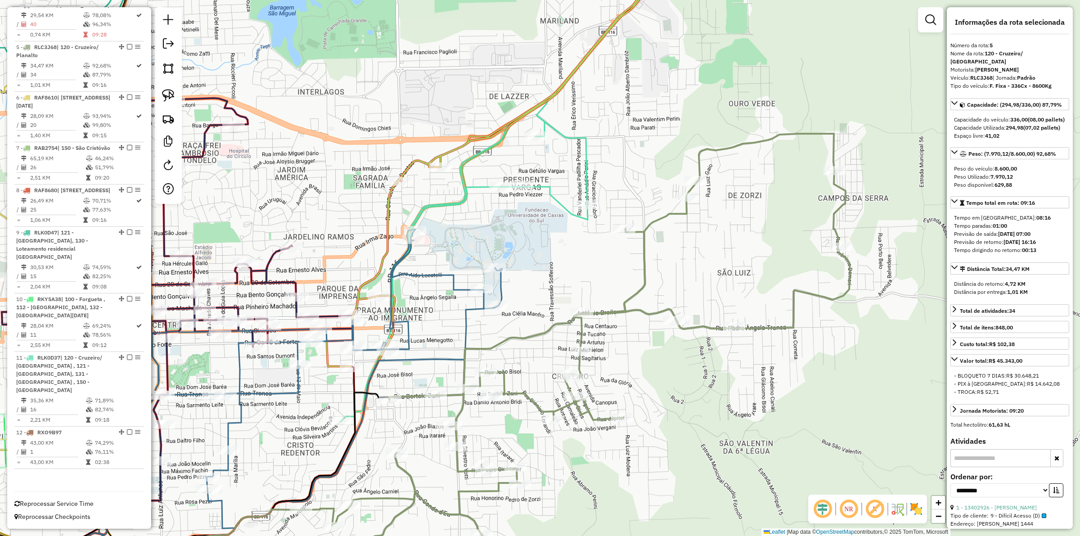
scroll to position [597, 0]
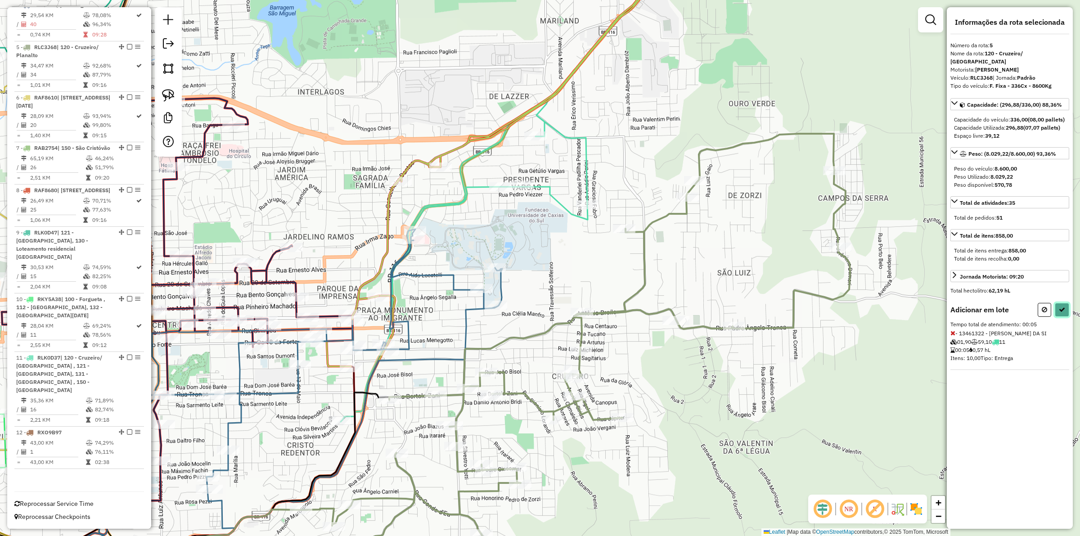
click at [863, 307] on button at bounding box center [1062, 310] width 14 height 14
select select "**********"
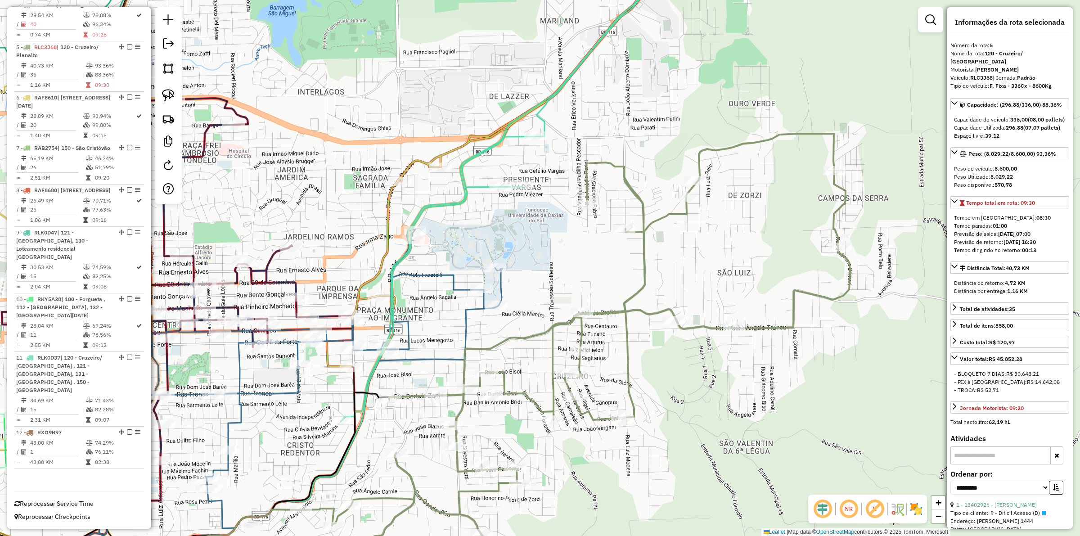
click at [466, 331] on icon at bounding box center [300, 386] width 403 height 315
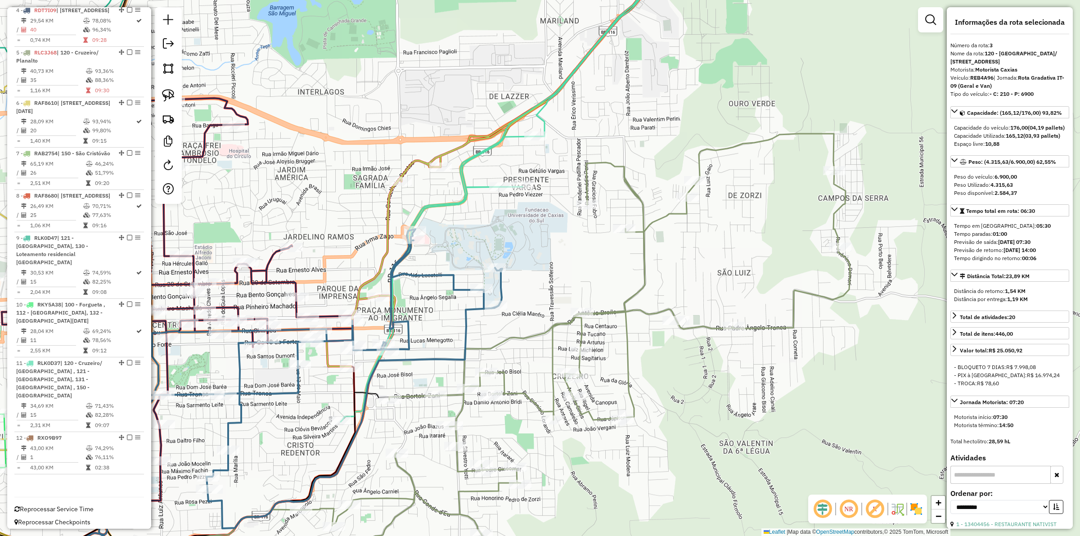
scroll to position [514, 0]
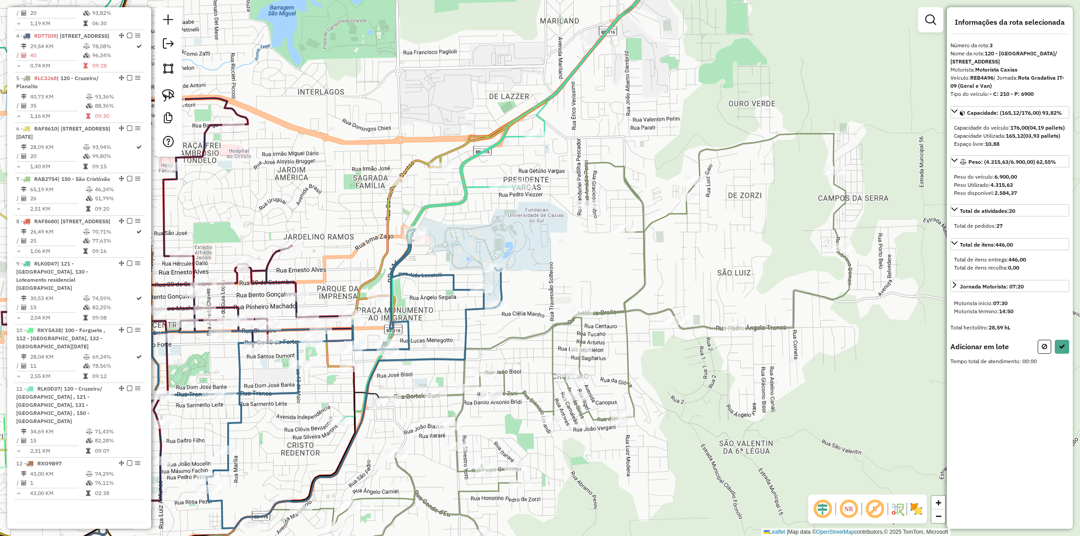
click at [462, 382] on icon at bounding box center [575, 362] width 549 height 456
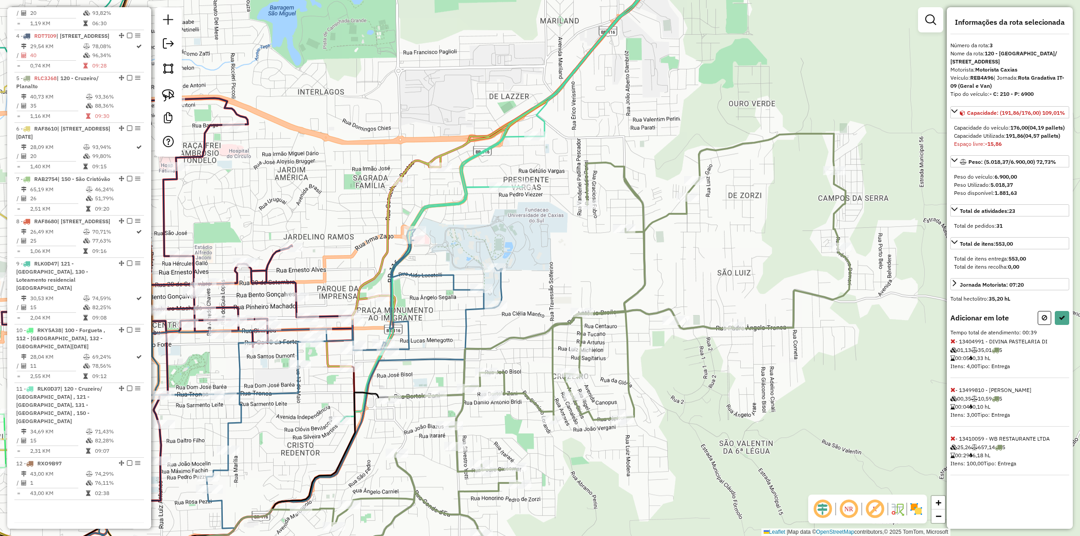
click at [863, 414] on icon at bounding box center [952, 438] width 5 height 6
click at [863, 323] on button at bounding box center [1062, 318] width 14 height 14
select select "**********"
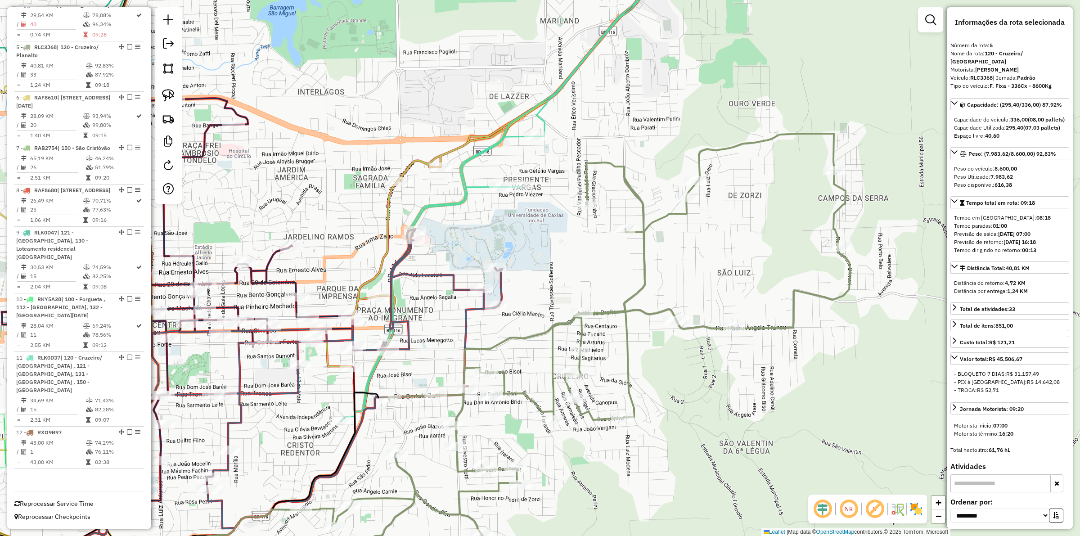
scroll to position [597, 0]
click at [523, 288] on div "Janela de atendimento Grade de atendimento Capacidade Transportadoras Veículos …" at bounding box center [540, 268] width 1080 height 536
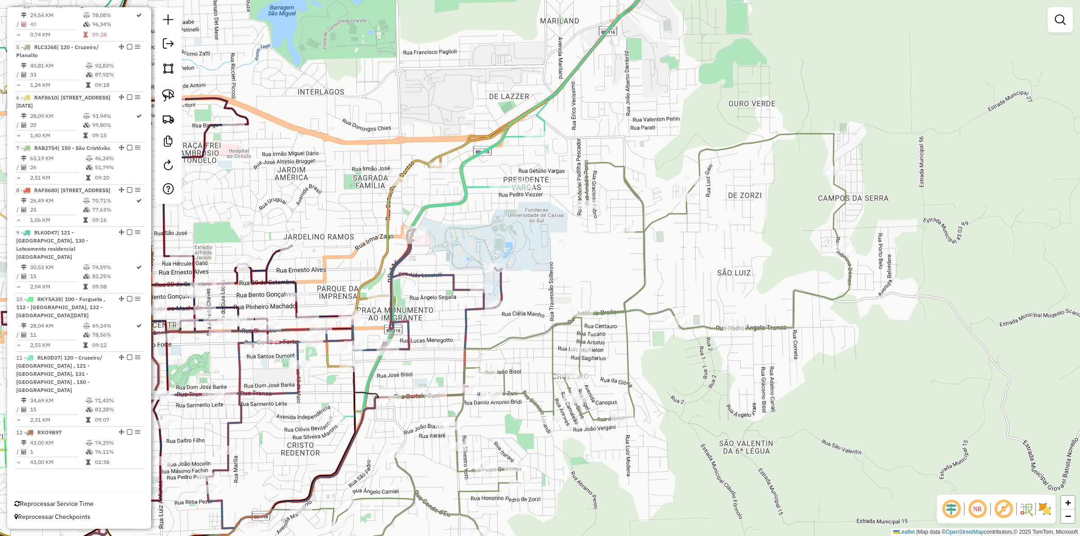
click at [460, 324] on icon at bounding box center [300, 386] width 403 height 315
select select "**********"
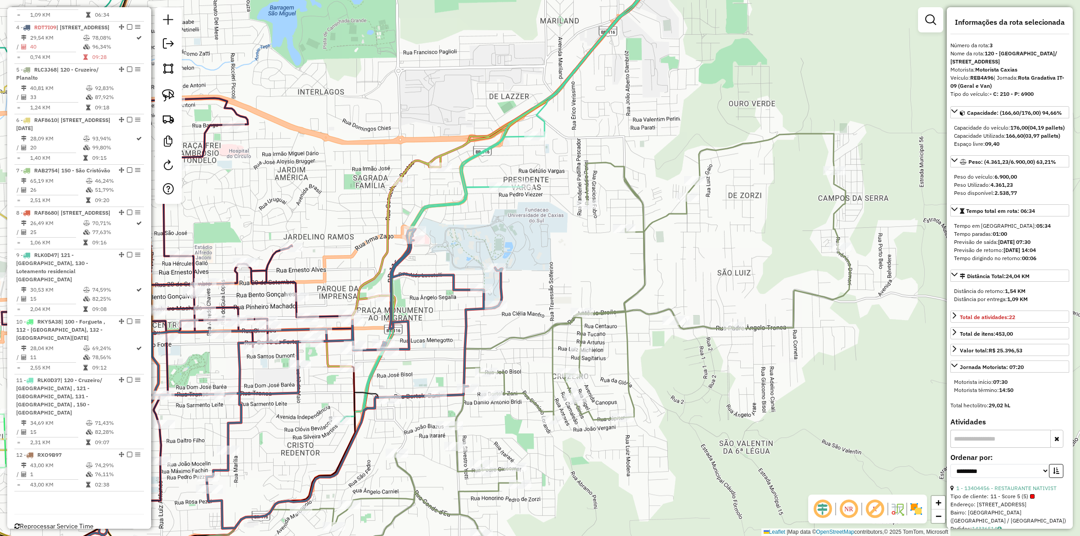
scroll to position [514, 0]
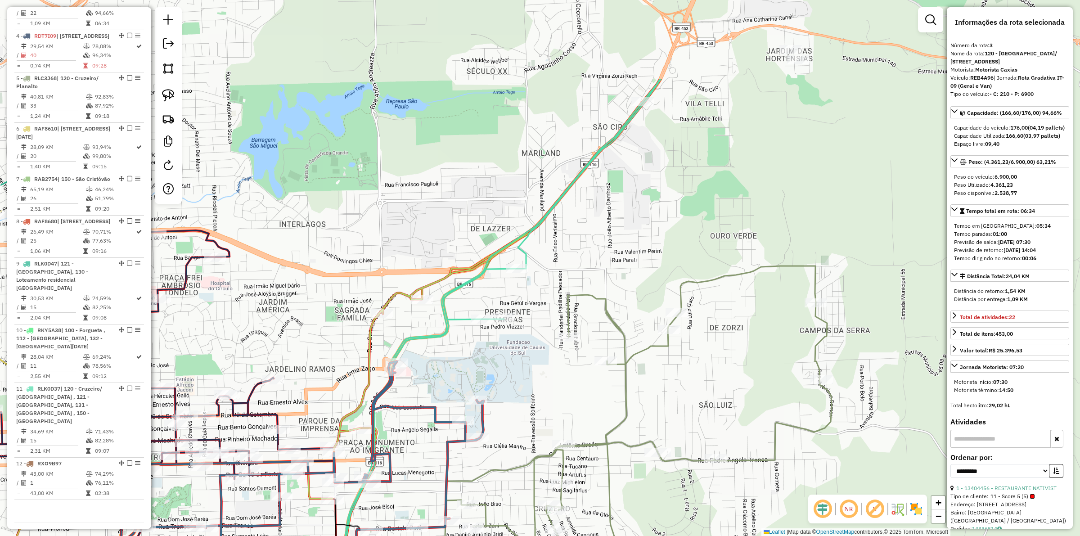
drag, startPoint x: 567, startPoint y: 244, endPoint x: 547, endPoint y: 369, distance: 126.7
click at [547, 376] on div "Janela de atendimento Grade de atendimento Capacidade Transportadoras Veículos …" at bounding box center [540, 268] width 1080 height 536
click at [520, 249] on icon at bounding box center [563, 249] width 487 height 607
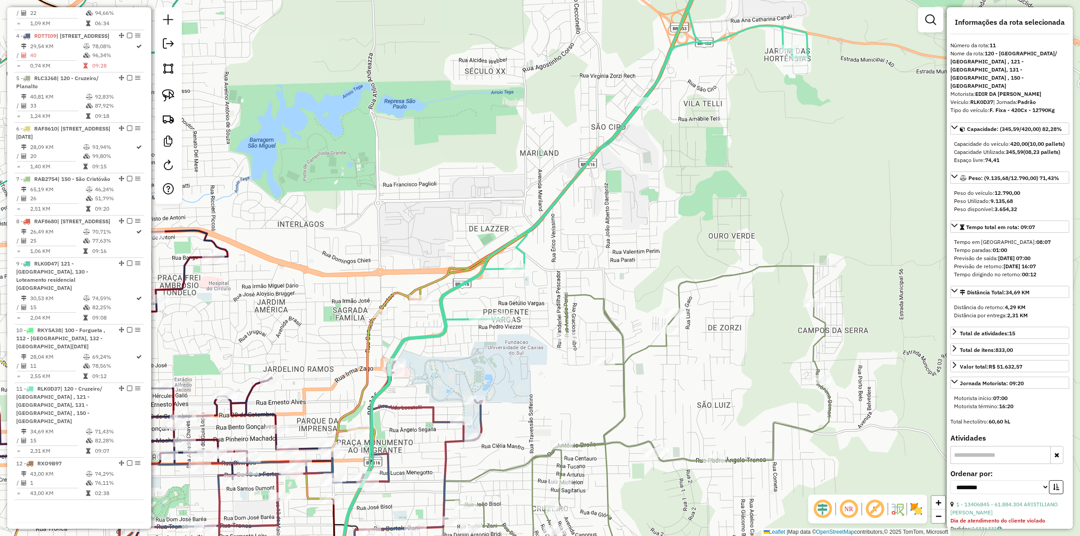
scroll to position [597, 0]
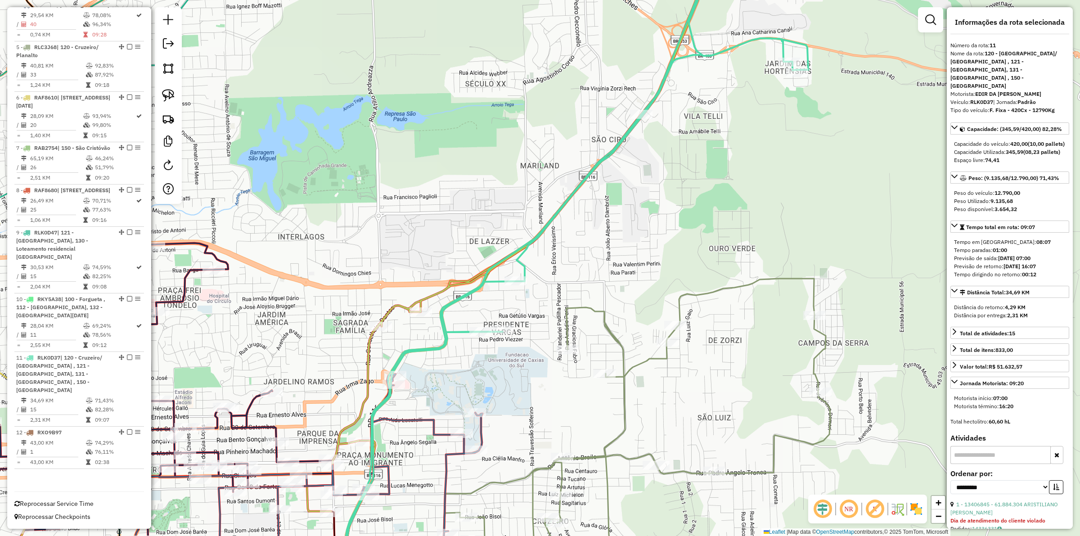
drag, startPoint x: 547, startPoint y: 247, endPoint x: 548, endPoint y: 259, distance: 12.6
click at [548, 259] on div "Janela de atendimento Grade de atendimento Capacidade Transportadoras Veículos …" at bounding box center [540, 268] width 1080 height 536
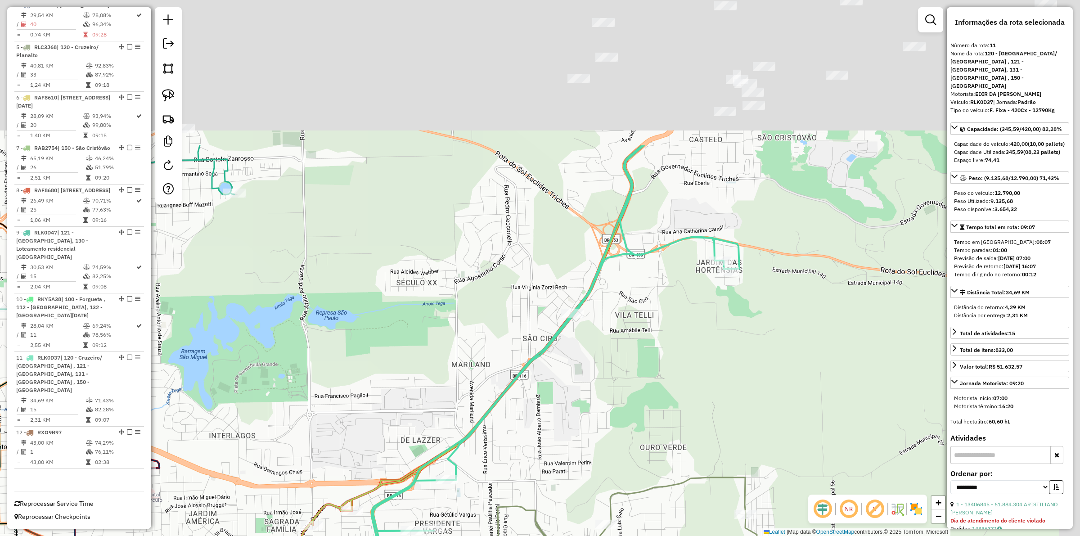
click at [678, 343] on div "Janela de atendimento Grade de atendimento Capacidade Transportadoras Veículos …" at bounding box center [540, 268] width 1080 height 536
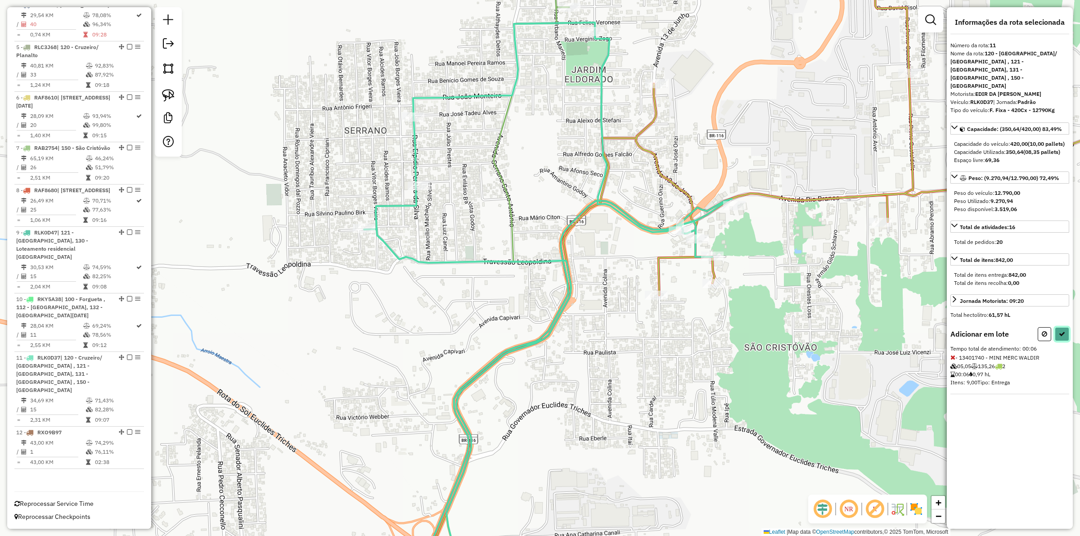
click at [863, 327] on button at bounding box center [1062, 334] width 14 height 14
select select "**********"
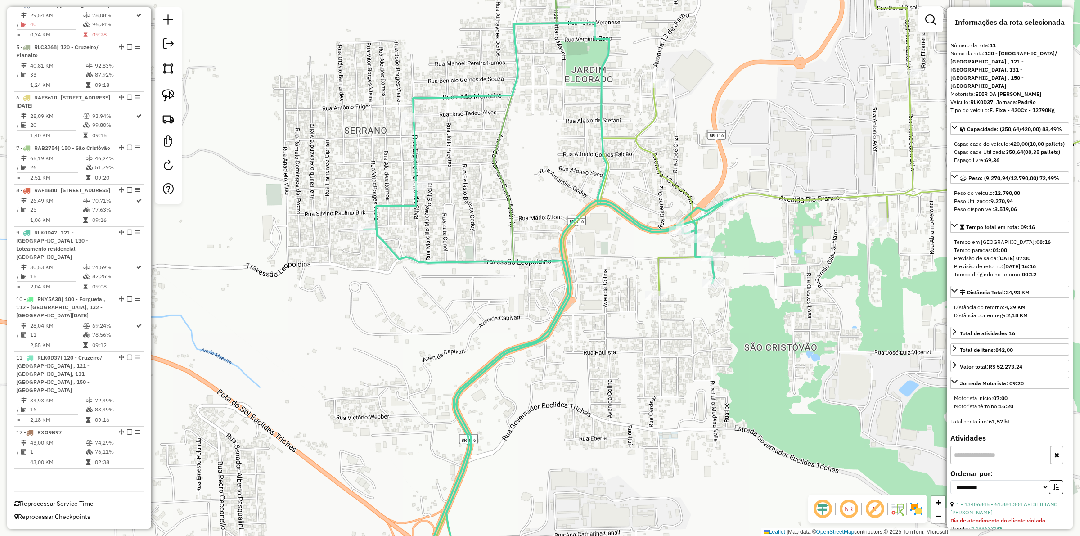
click at [688, 278] on div "Janela de atendimento Grade de atendimento Capacidade Transportadoras Veículos …" at bounding box center [540, 268] width 1080 height 536
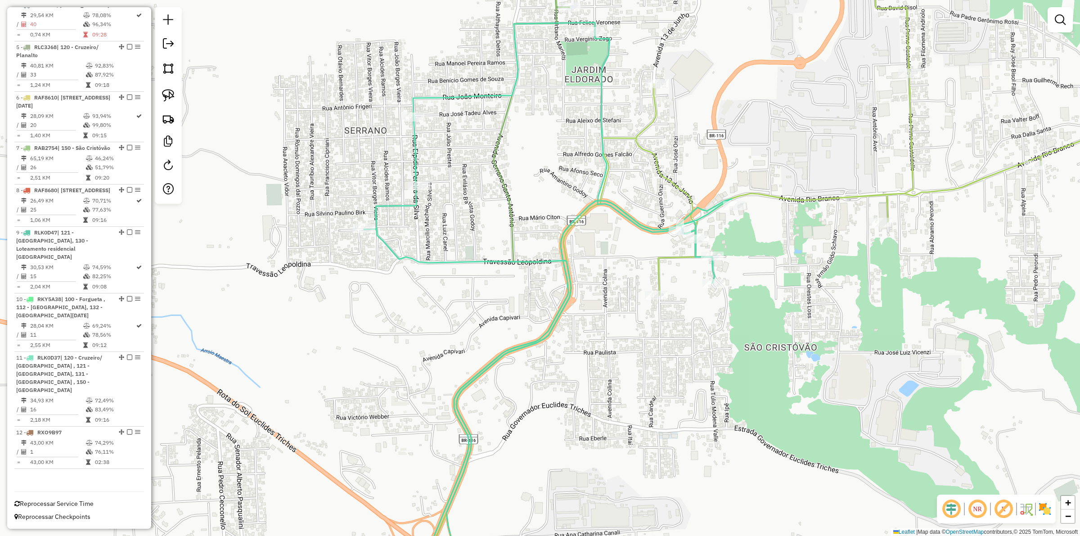
click at [668, 259] on icon at bounding box center [799, 267] width 777 height 643
select select "**********"
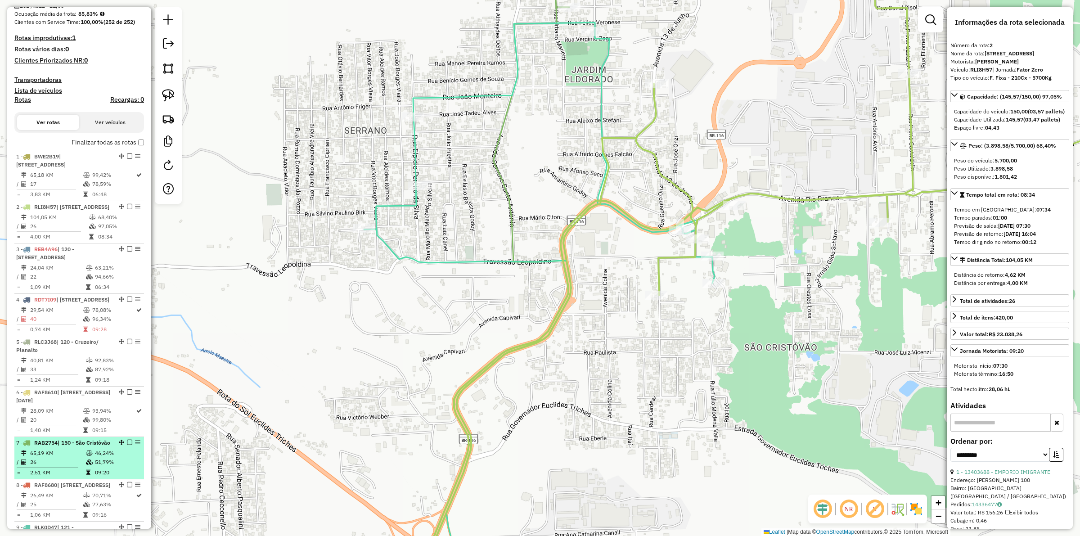
scroll to position [394, 0]
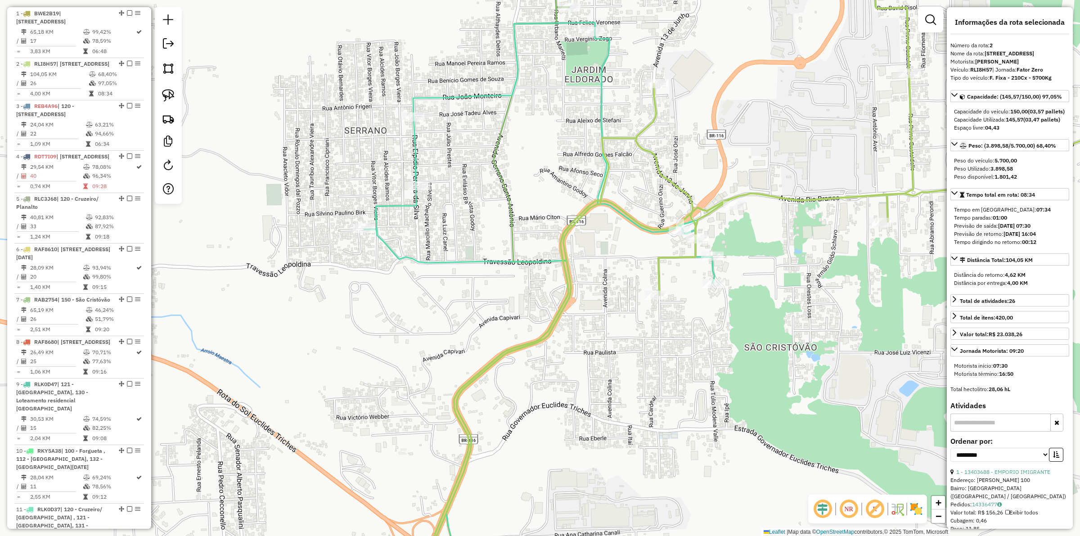
click at [98, 191] on table "29,54 KM 78,08% / 40 96,34% = 0,74 KM 09:28" at bounding box center [79, 176] width 126 height 28
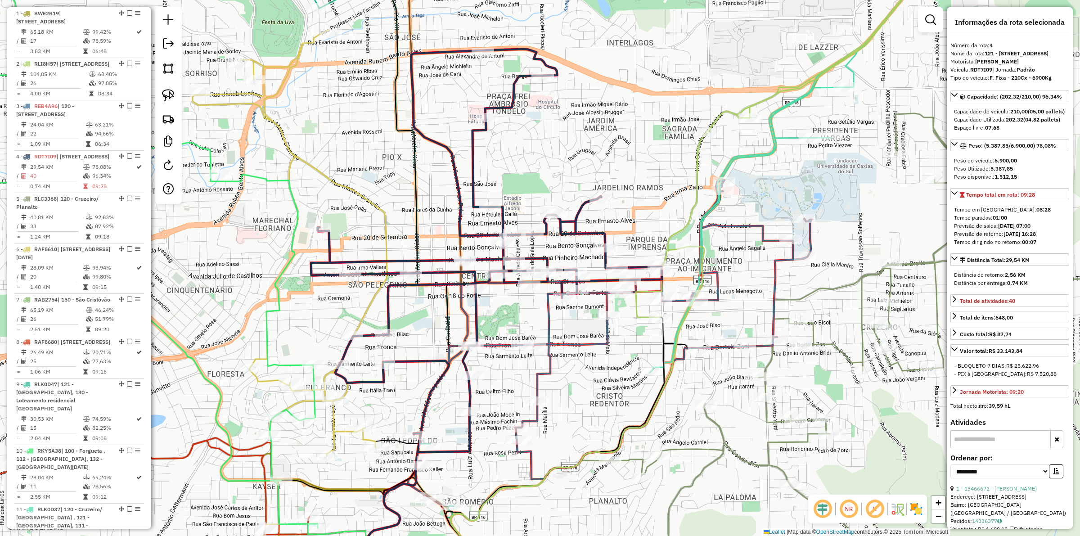
click at [548, 317] on icon at bounding box center [609, 337] width 403 height 315
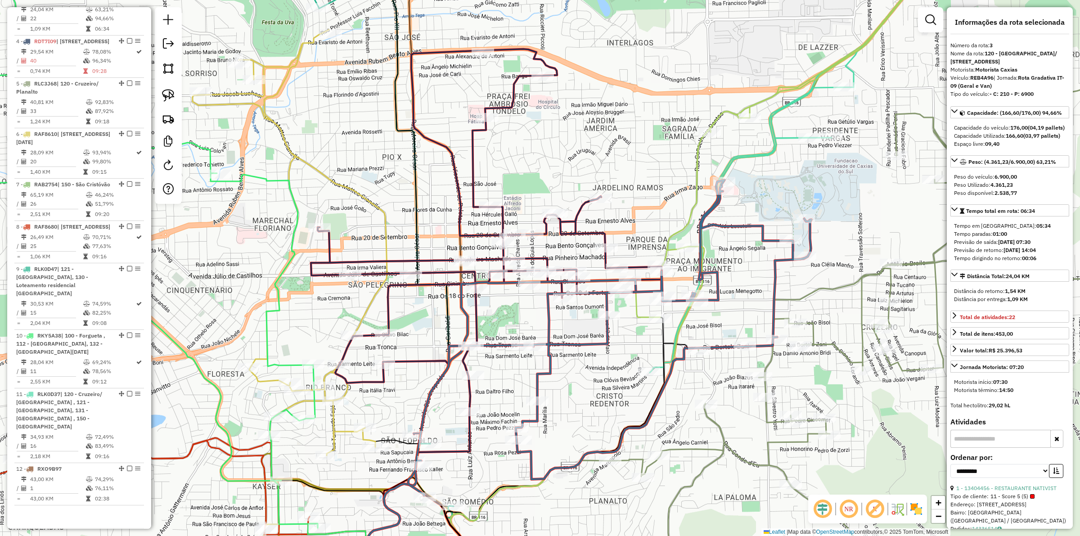
scroll to position [514, 0]
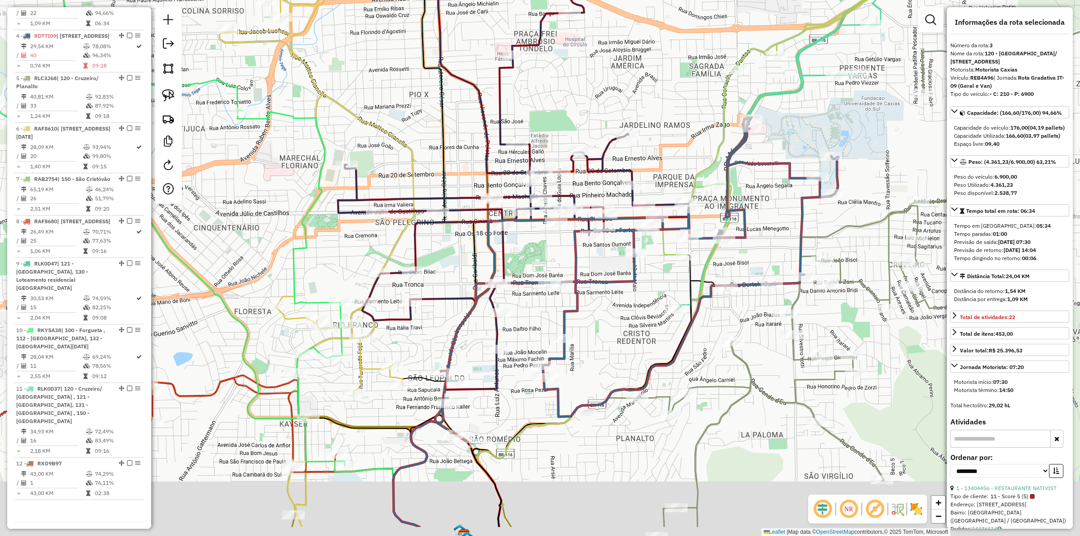
drag, startPoint x: 618, startPoint y: 361, endPoint x: 615, endPoint y: 340, distance: 21.3
click at [639, 320] on div "Janela de atendimento Grade de atendimento Capacidade Transportadoras Veículos …" at bounding box center [540, 268] width 1080 height 536
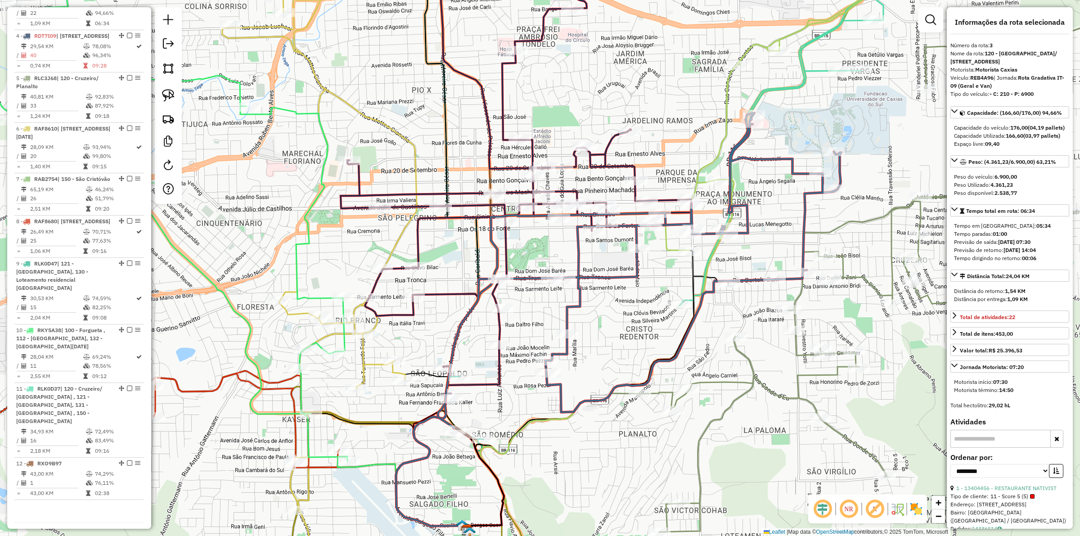
click at [669, 393] on icon at bounding box center [914, 275] width 548 height 514
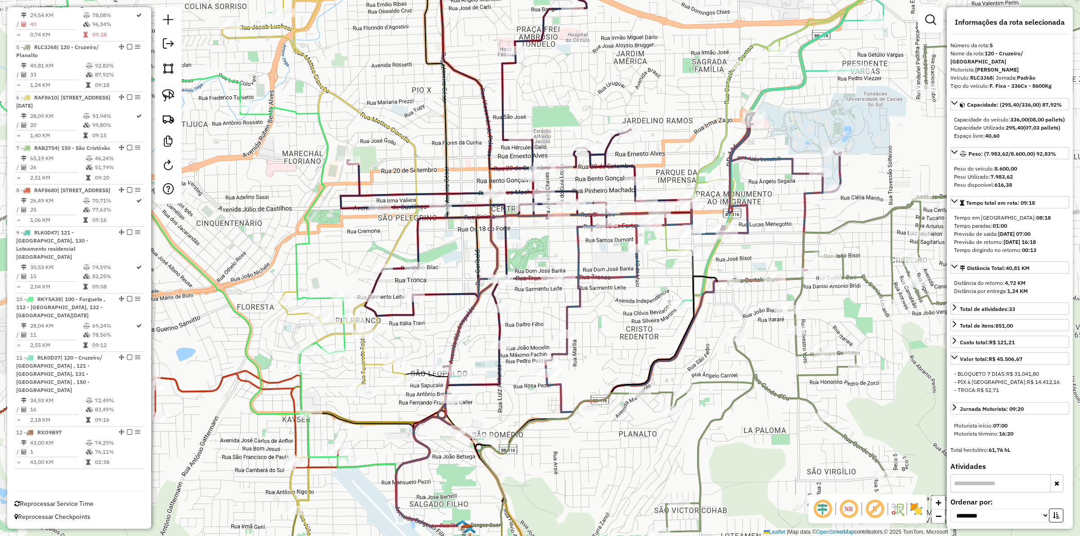
scroll to position [597, 0]
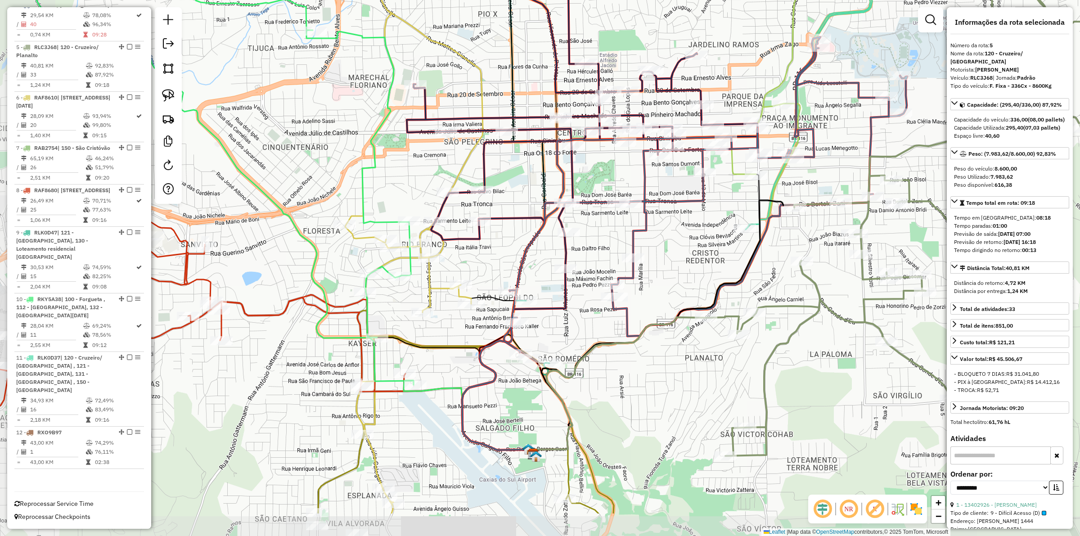
drag, startPoint x: 750, startPoint y: 299, endPoint x: 815, endPoint y: 247, distance: 82.9
click at [815, 247] on div "Janela de atendimento Grade de atendimento Capacidade Transportadoras Veículos …" at bounding box center [540, 268] width 1080 height 536
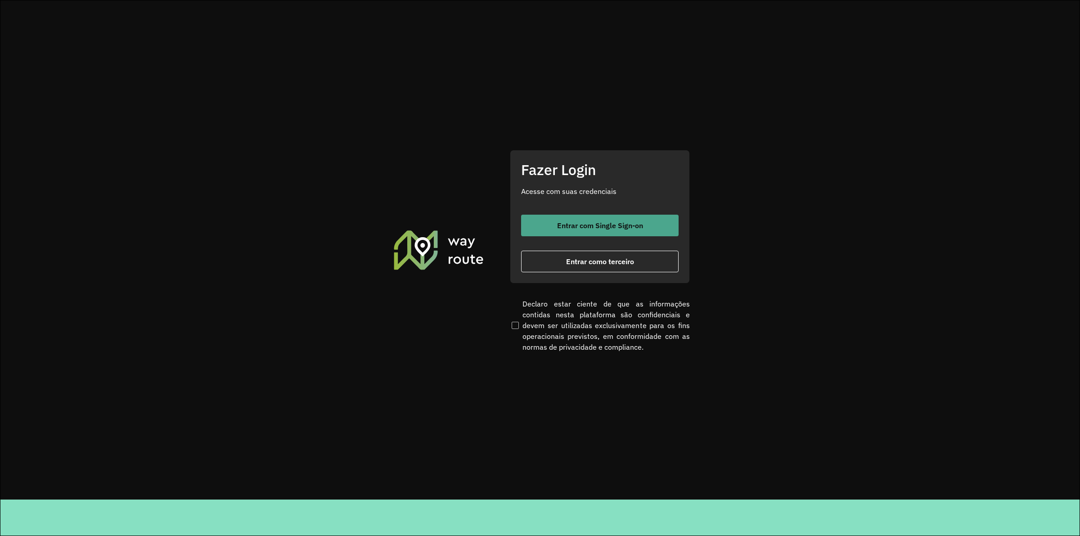
click at [637, 216] on button "Entrar com Single Sign-on" at bounding box center [599, 226] width 157 height 22
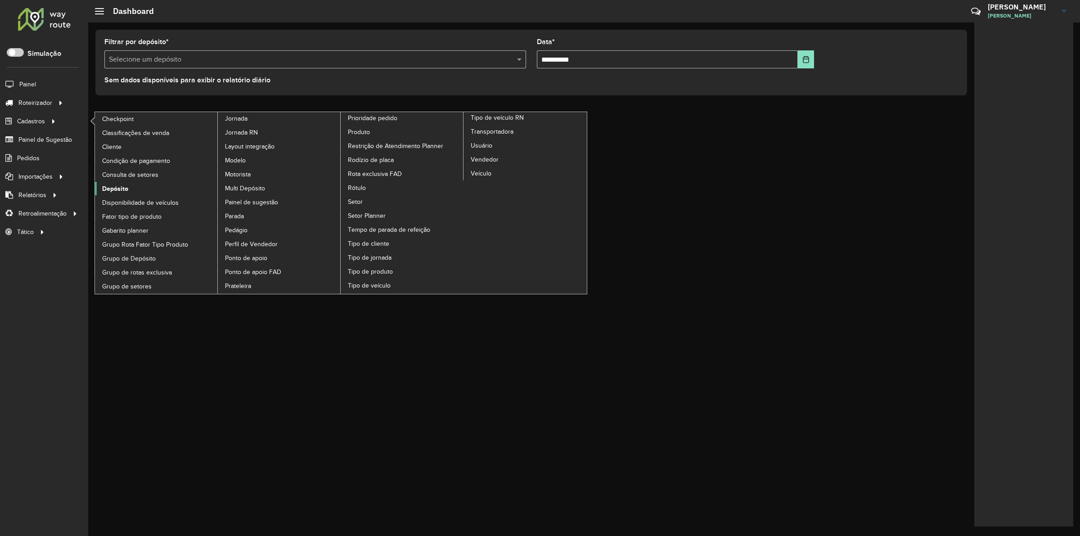
click at [131, 192] on link "Depósito" at bounding box center [156, 188] width 123 height 13
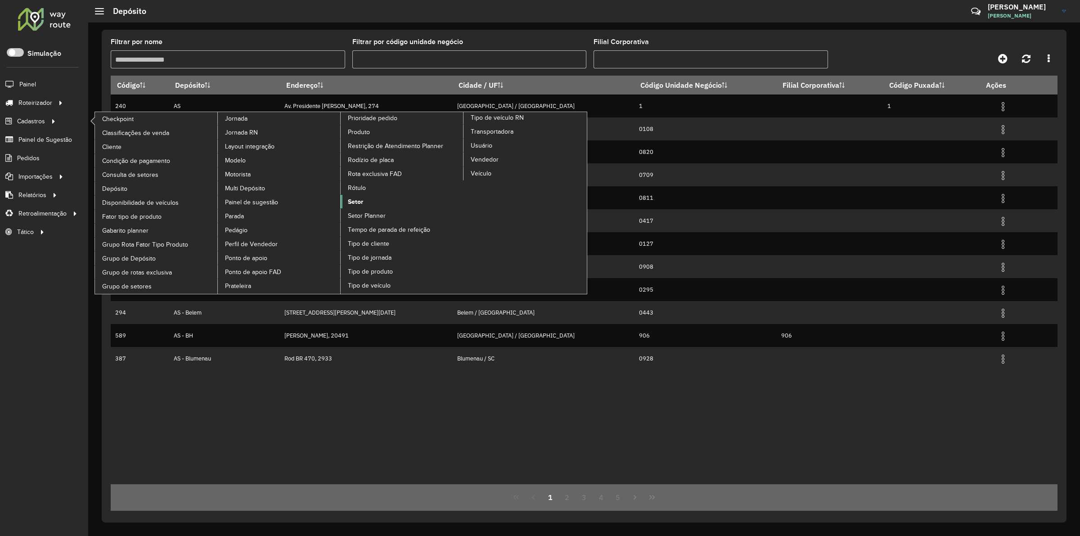
click at [360, 207] on span "Setor" at bounding box center [355, 201] width 15 height 9
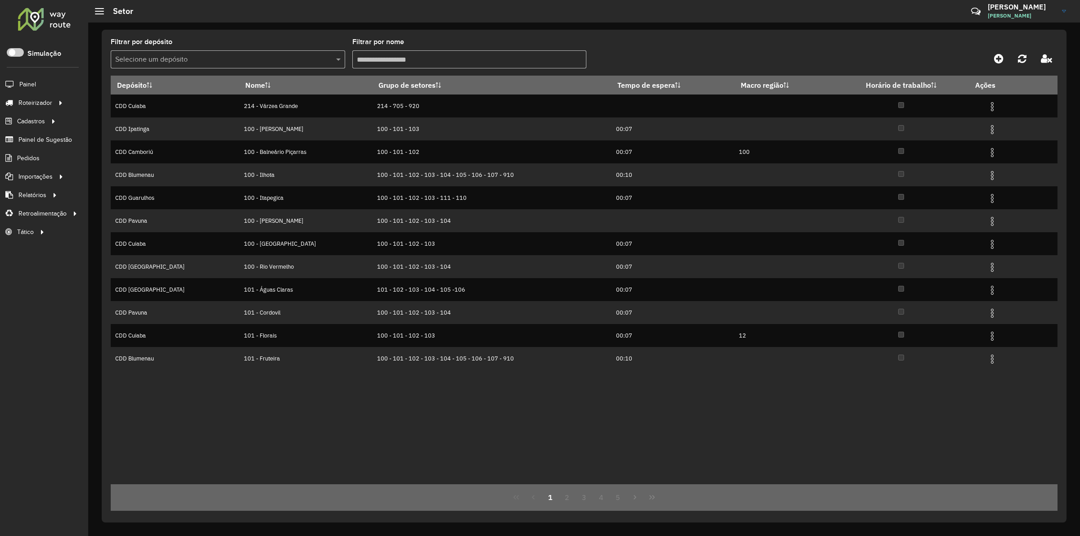
click at [245, 55] on input "text" at bounding box center [218, 59] width 207 height 11
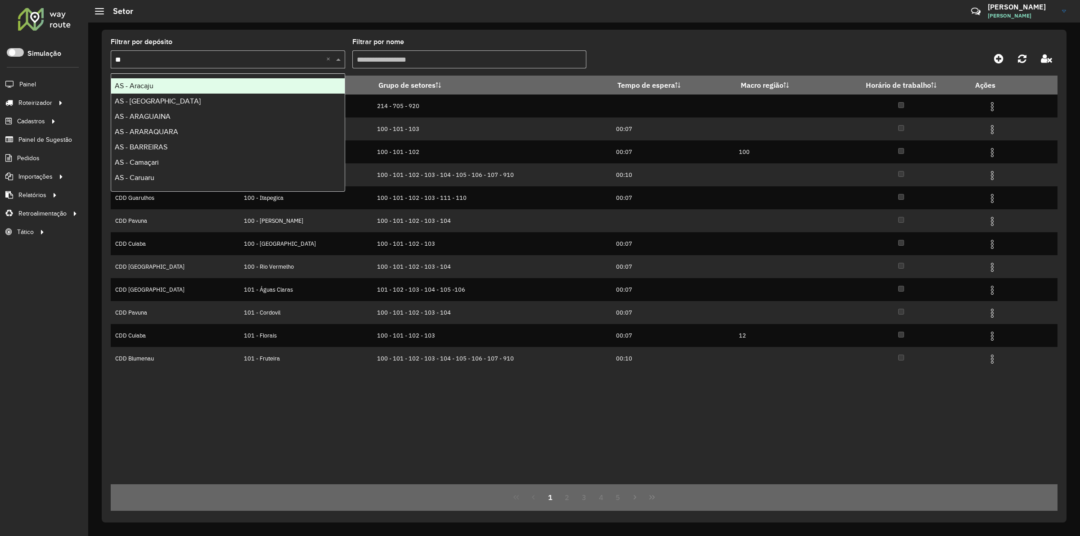
type input "*"
type input "****"
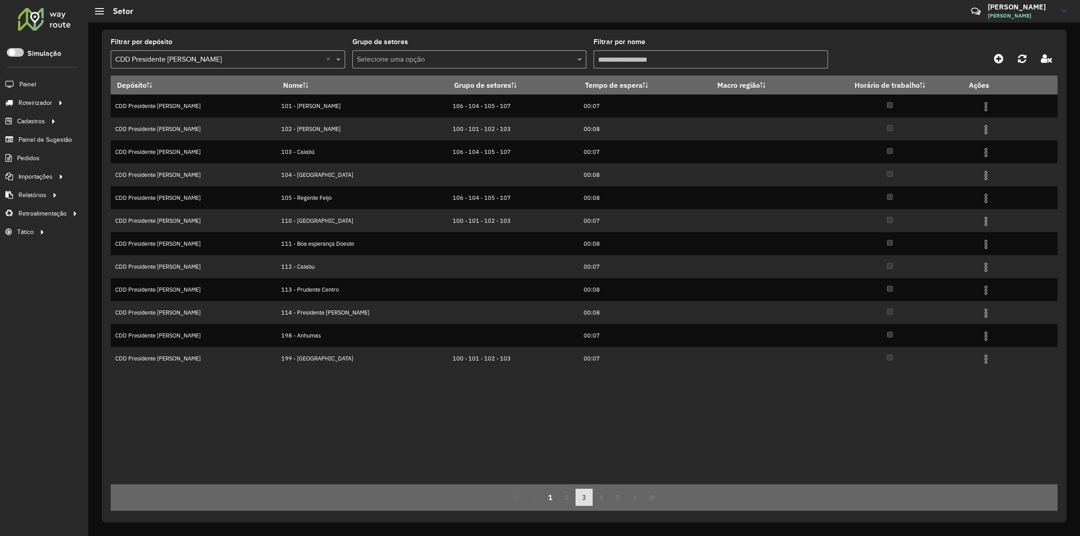
click at [586, 500] on button "3" at bounding box center [583, 497] width 17 height 17
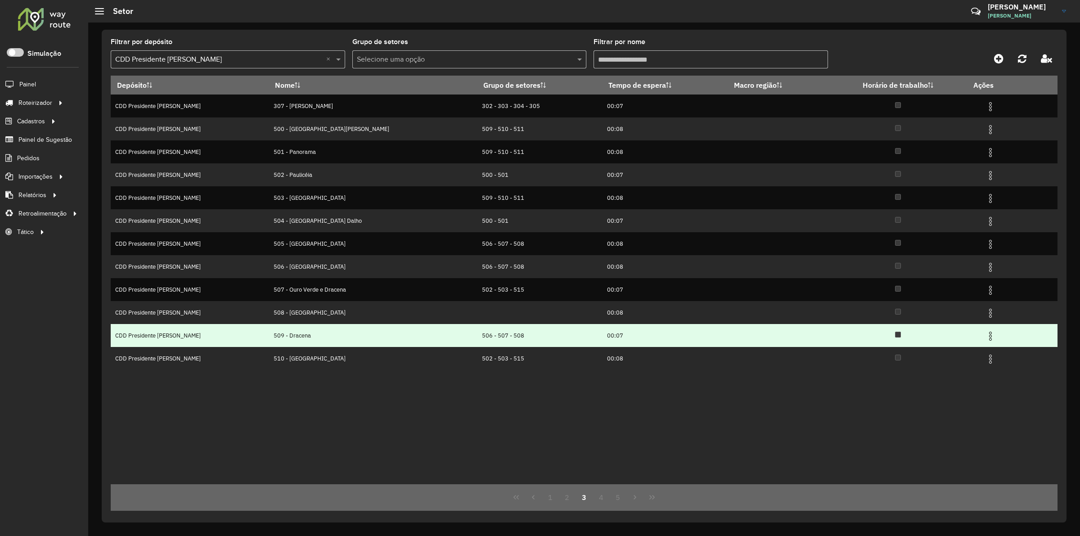
click at [985, 332] on img at bounding box center [990, 336] width 11 height 11
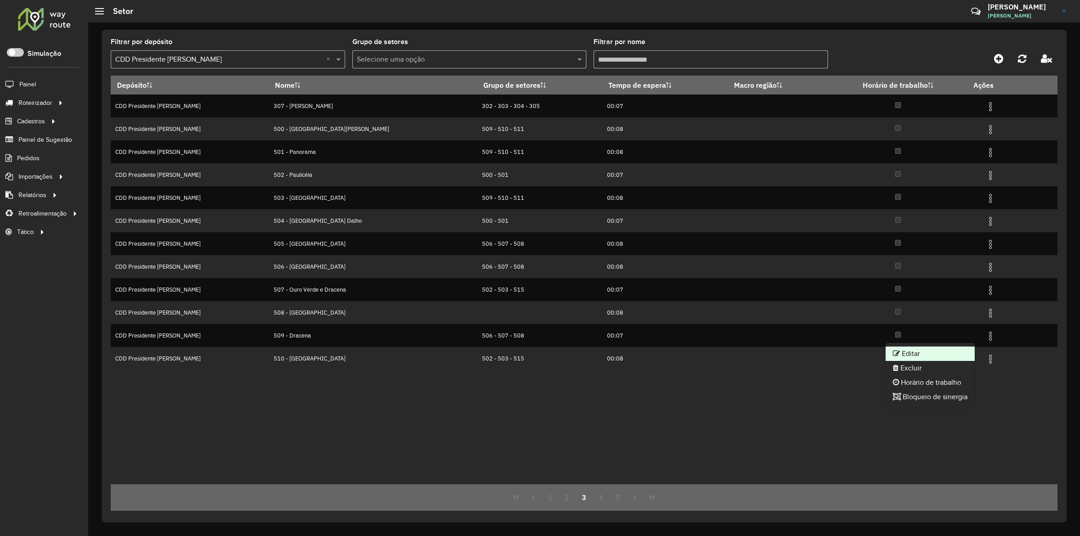
click at [932, 351] on li "Editar" at bounding box center [929, 353] width 89 height 14
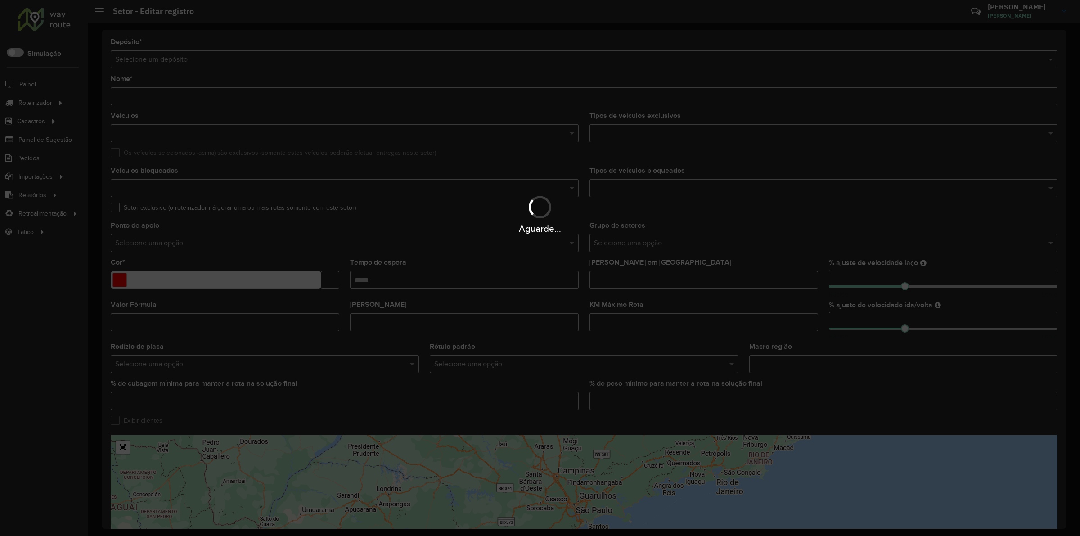
type input "**********"
type input "*******"
type input "*****"
type input "**"
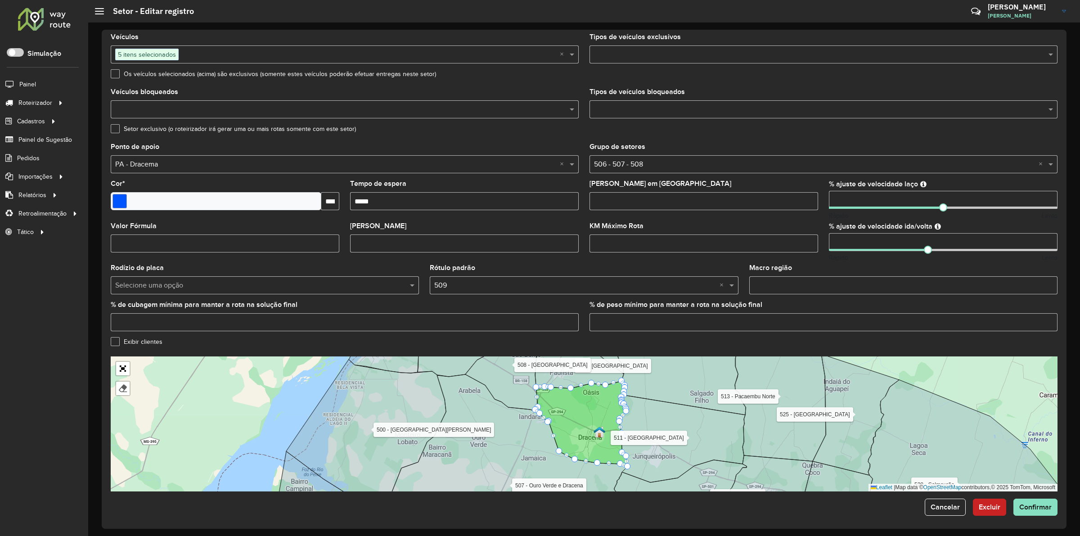
scroll to position [84, 0]
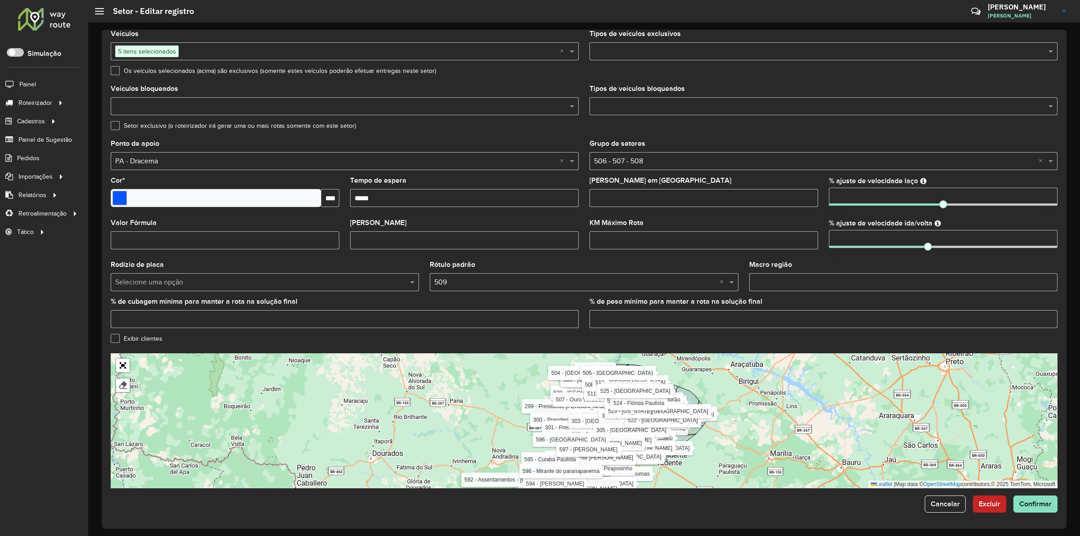
drag, startPoint x: 736, startPoint y: 419, endPoint x: 710, endPoint y: 380, distance: 46.8
click at [710, 380] on div "101 - Oswaldo Cruz 102 - Oswaldo Cruz Sul 103 - Caiabú 104 - Vila Martins 105 -…" at bounding box center [584, 420] width 947 height 135
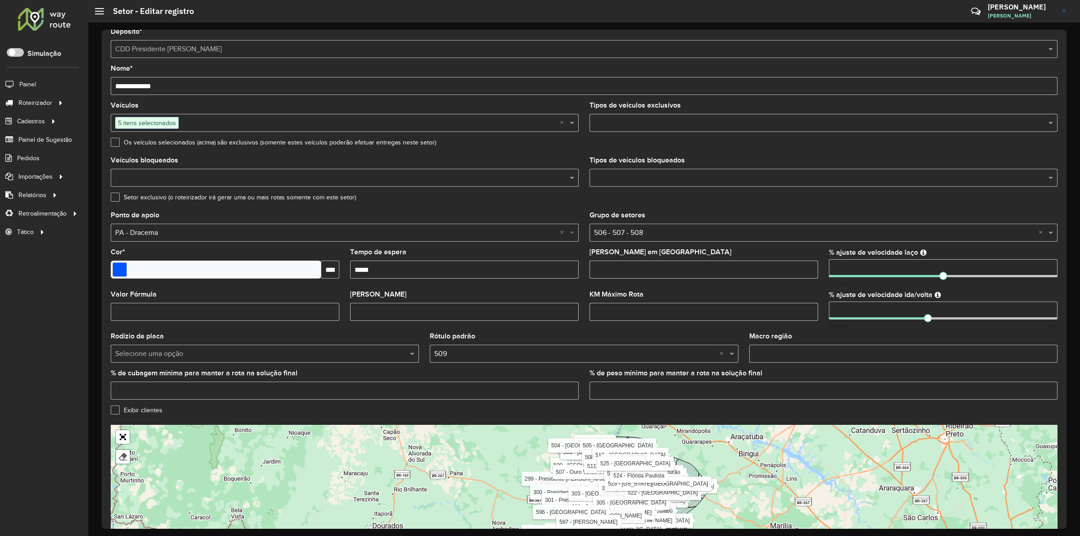
scroll to position [0, 0]
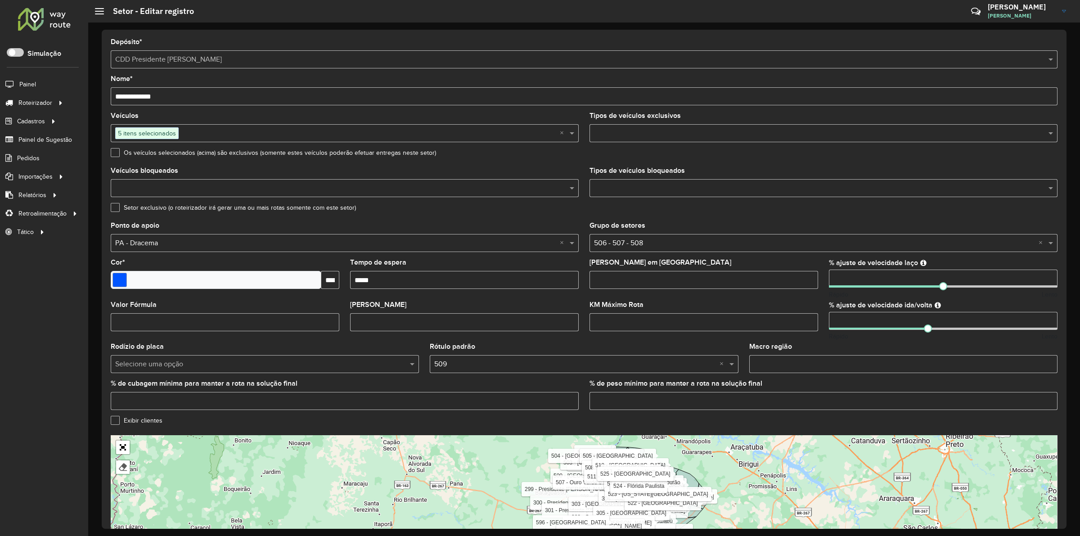
drag, startPoint x: 110, startPoint y: 223, endPoint x: 173, endPoint y: 224, distance: 63.0
click at [173, 224] on div "Ponto de apoio Selecione uma opção × PA - Dracema ×" at bounding box center [345, 237] width 468 height 30
click at [174, 224] on div "Ponto de apoio Selecione uma opção × PA - Dracema ×" at bounding box center [345, 237] width 468 height 30
drag, startPoint x: 561, startPoint y: 243, endPoint x: 551, endPoint y: 241, distance: 10.2
click at [522, 231] on div "Ponto de apoio Selecione uma opção" at bounding box center [345, 237] width 468 height 30
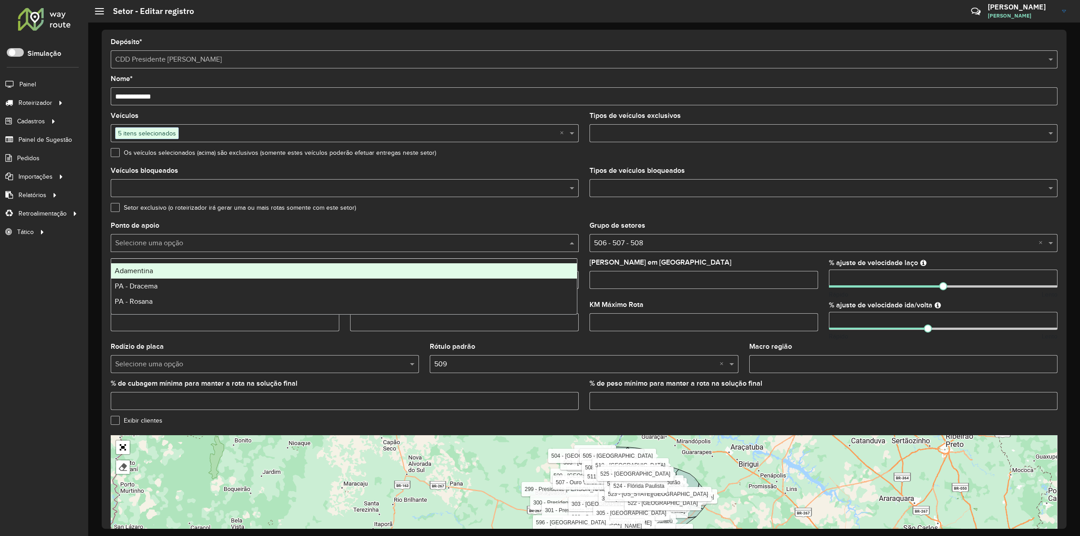
click at [270, 239] on input "text" at bounding box center [335, 243] width 441 height 11
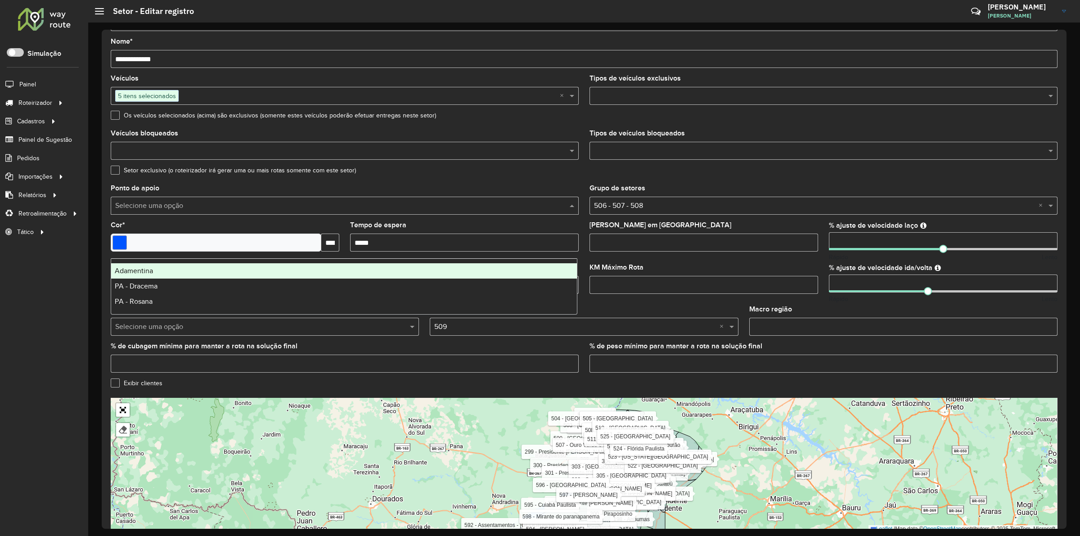
scroll to position [84, 0]
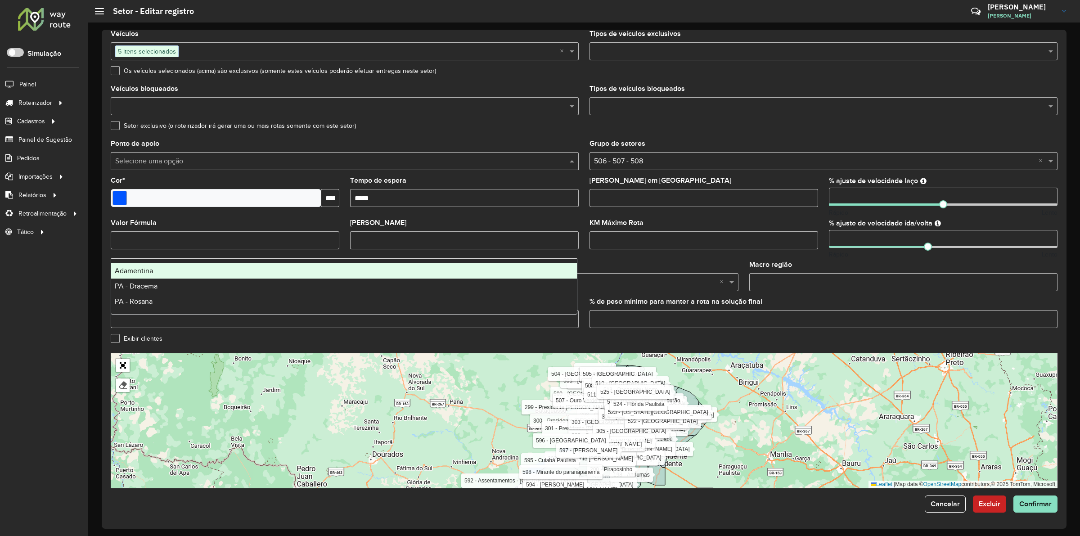
click at [253, 217] on formly-field "Cor * *******" at bounding box center [224, 198] width 239 height 42
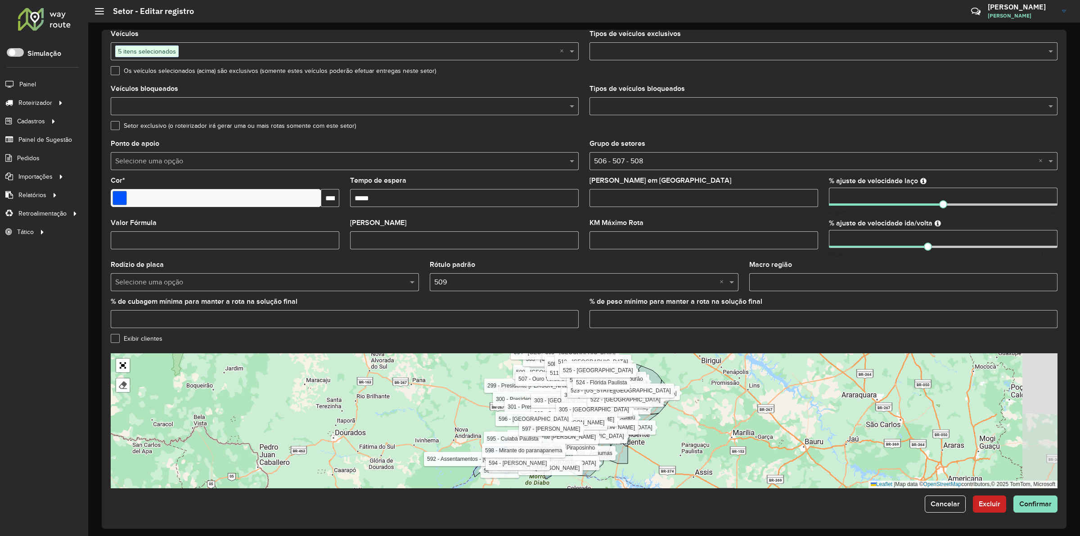
drag, startPoint x: 809, startPoint y: 415, endPoint x: 779, endPoint y: 398, distance: 34.3
click at [779, 398] on div "101 - Oswaldo Cruz 102 - Oswaldo Cruz Sul 103 - Caiabú 104 - Vila Martins 105 -…" at bounding box center [584, 420] width 947 height 135
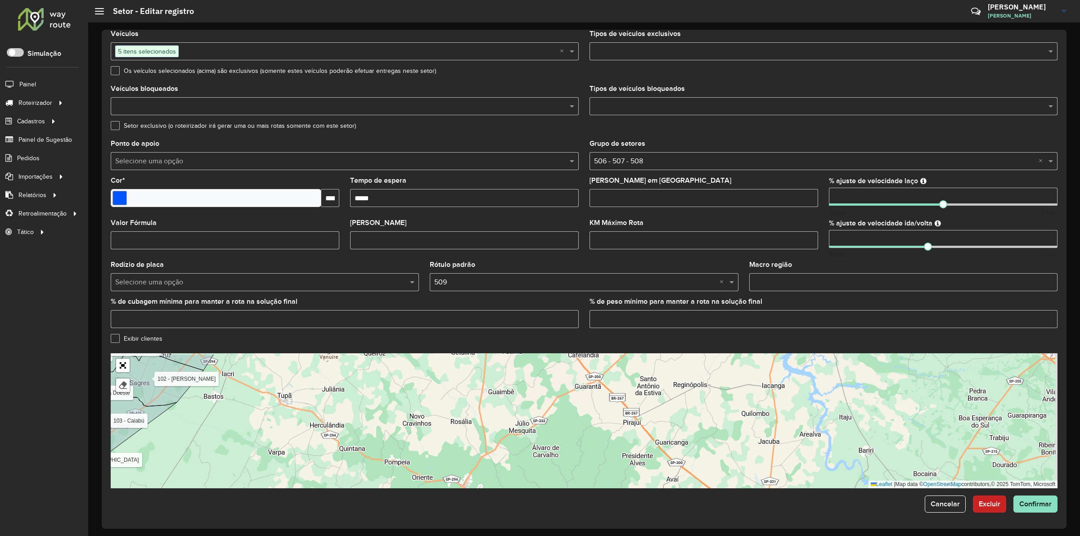
drag, startPoint x: 784, startPoint y: 386, endPoint x: 778, endPoint y: 400, distance: 15.8
click at [778, 400] on div "101 - Oswaldo Cruz 102 - Oswaldo Cruz Sul 103 - Caiabú 104 - Vila Martins 105 -…" at bounding box center [584, 420] width 947 height 135
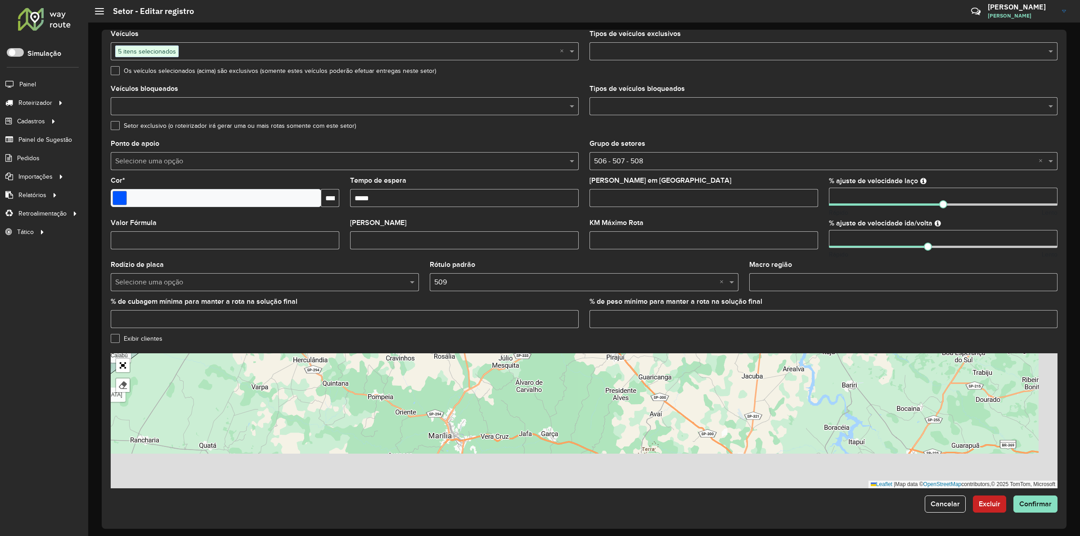
drag, startPoint x: 757, startPoint y: 460, endPoint x: 742, endPoint y: 417, distance: 45.5
click at [742, 402] on div "101 - Oswaldo Cruz 102 - Oswaldo Cruz Sul 103 - Caiabú 104 - Vila Martins 105 -…" at bounding box center [584, 420] width 947 height 135
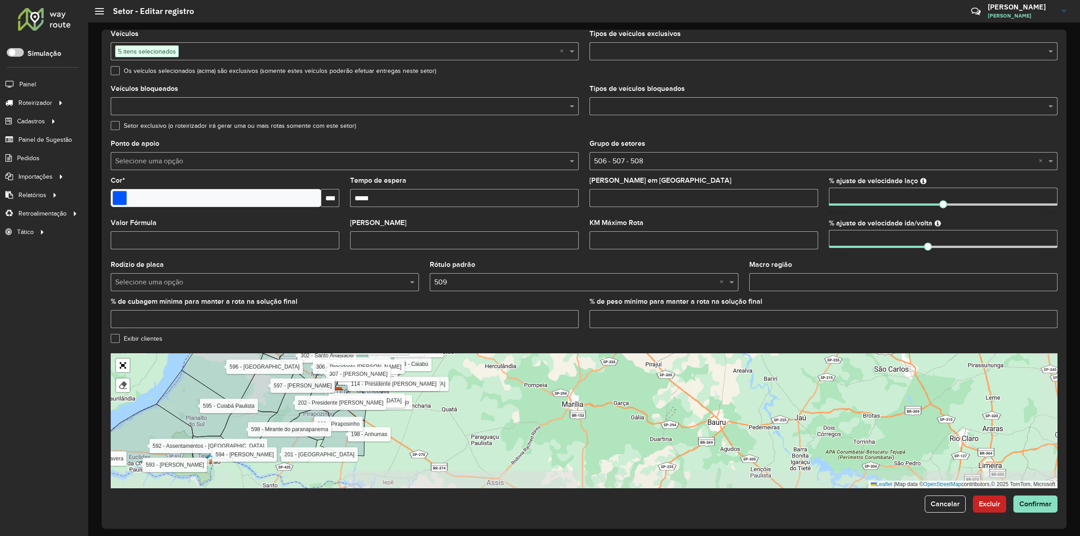
drag, startPoint x: 740, startPoint y: 469, endPoint x: 718, endPoint y: 430, distance: 45.5
click at [718, 430] on div "101 - Oswaldo Cruz 102 - Oswaldo Cruz Sul 103 - Caiabú 104 - Vila Martins 105 -…" at bounding box center [584, 420] width 947 height 135
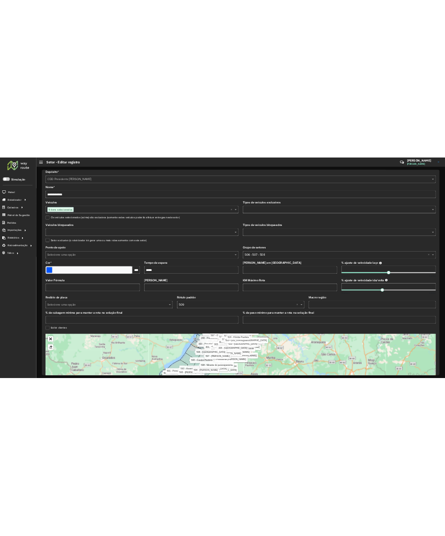
scroll to position [0, 0]
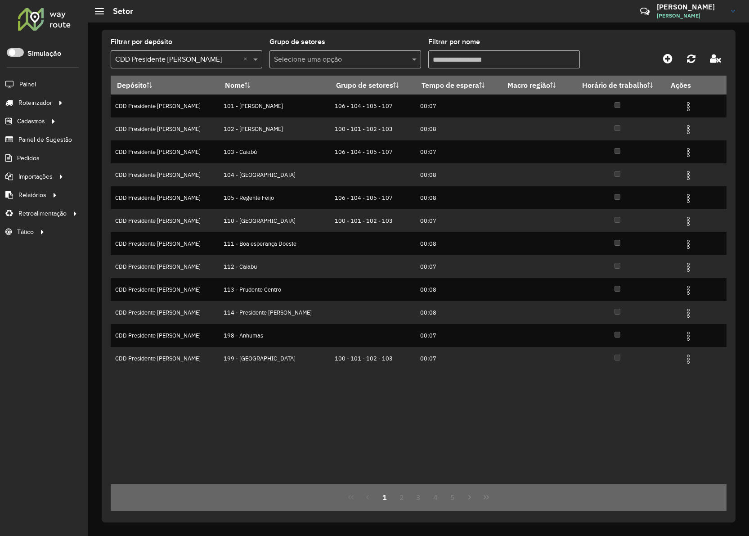
drag, startPoint x: 315, startPoint y: 413, endPoint x: 437, endPoint y: 433, distance: 123.1
click at [316, 413] on div "Depósito Nome Grupo de setores Tempo de espera Macro região Horário de trabalho…" at bounding box center [419, 280] width 616 height 409
click at [469, 408] on div "Depósito Nome Grupo de setores Tempo de espera Macro região Horário de trabalho…" at bounding box center [419, 280] width 616 height 409
click at [437, 496] on button "4" at bounding box center [435, 497] width 17 height 17
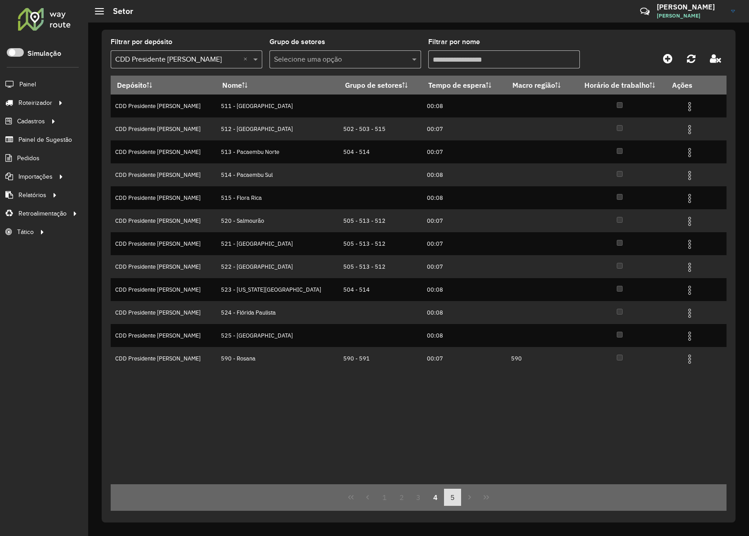
click at [449, 498] on button "5" at bounding box center [452, 497] width 17 height 17
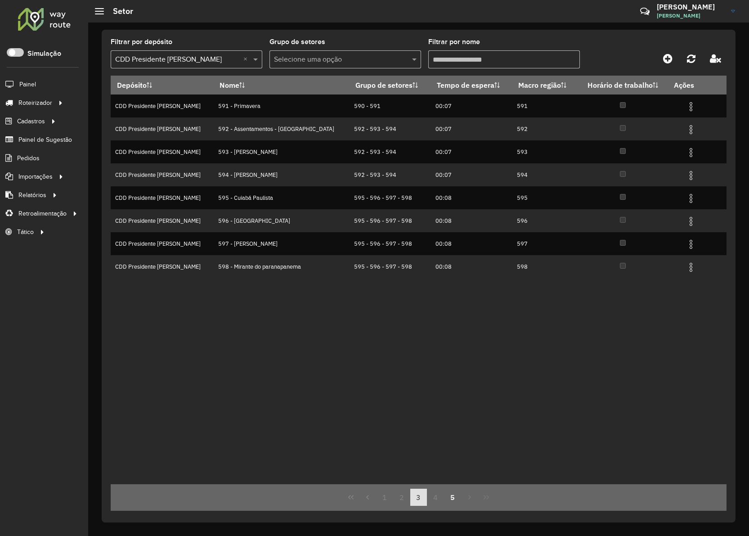
click at [418, 504] on button "3" at bounding box center [418, 497] width 17 height 17
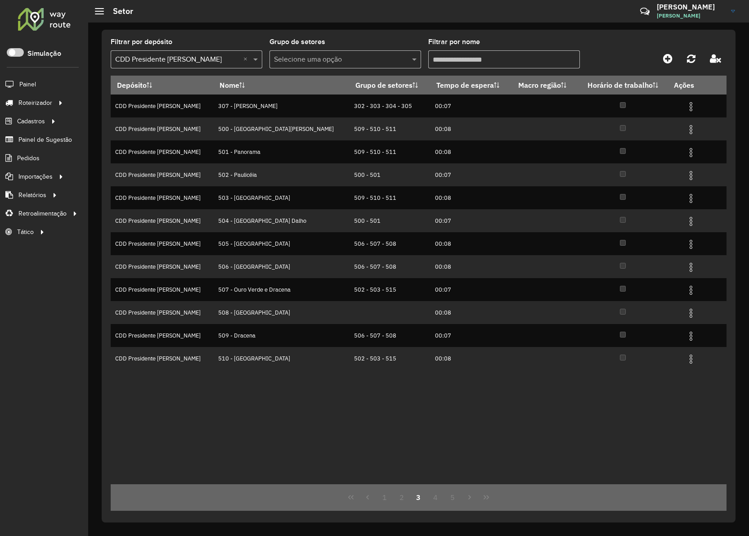
click at [695, 418] on div "Depósito Nome Grupo de setores Tempo de espera Macro região Horário de trabalho…" at bounding box center [419, 280] width 616 height 409
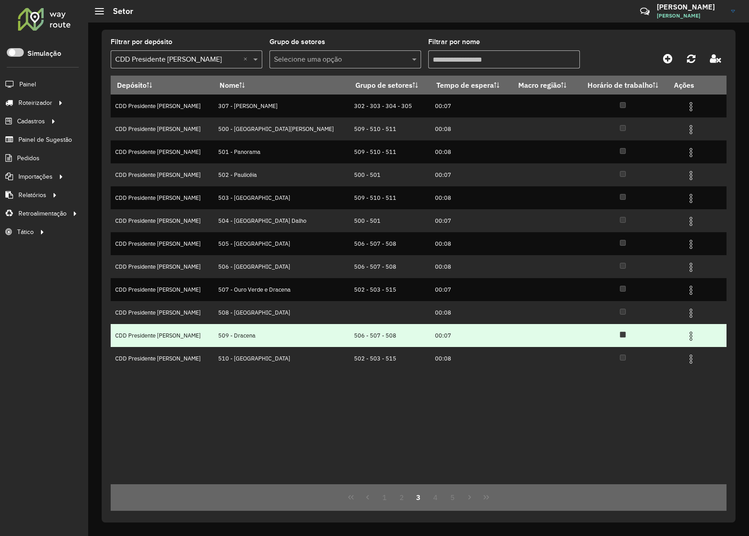
drag, startPoint x: 687, startPoint y: 341, endPoint x: 682, endPoint y: 346, distance: 6.4
click at [687, 341] on img at bounding box center [691, 336] width 11 height 11
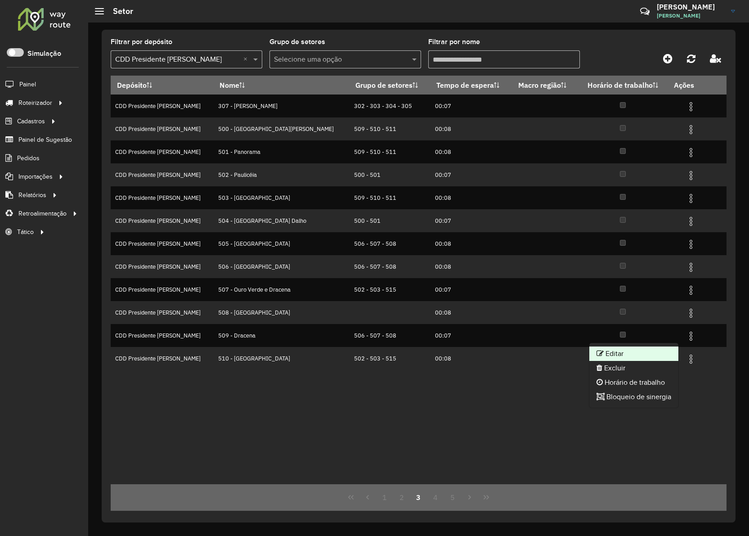
click at [652, 354] on li "Editar" at bounding box center [633, 353] width 89 height 14
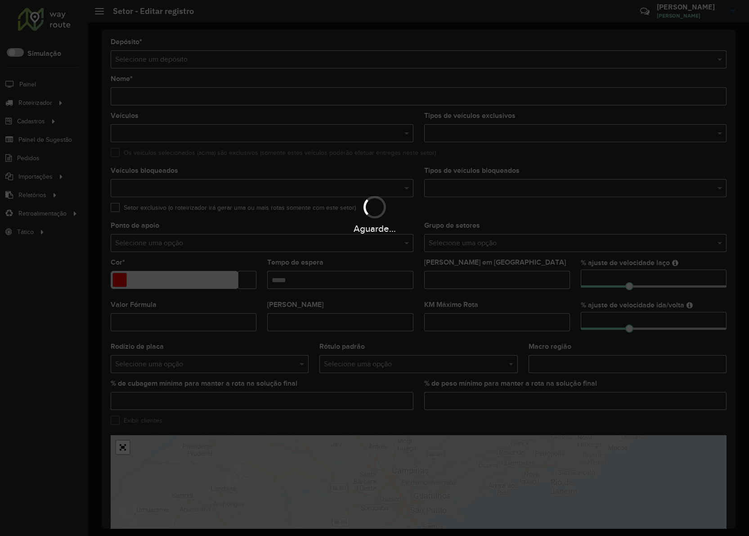
type input "**********"
type input "*******"
type input "*****"
type input "**"
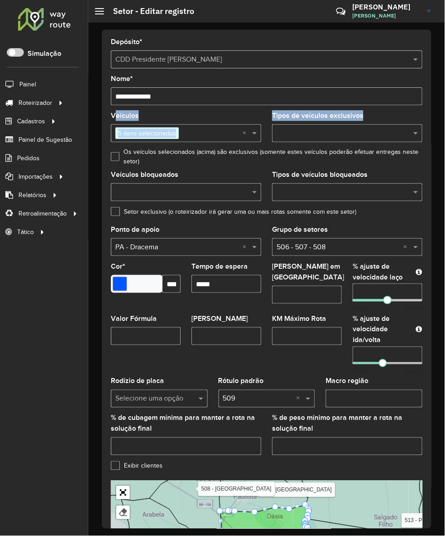
drag, startPoint x: 111, startPoint y: 111, endPoint x: 266, endPoint y: 143, distance: 157.9
click at [266, 143] on formly-group "Veículos 5 itens selecionados × Tipos de veículos exclusivos Os veículos seleci…" at bounding box center [266, 287] width 322 height 350
click at [266, 143] on formly-field "Tipos de veículos exclusivos" at bounding box center [346, 130] width 161 height 37
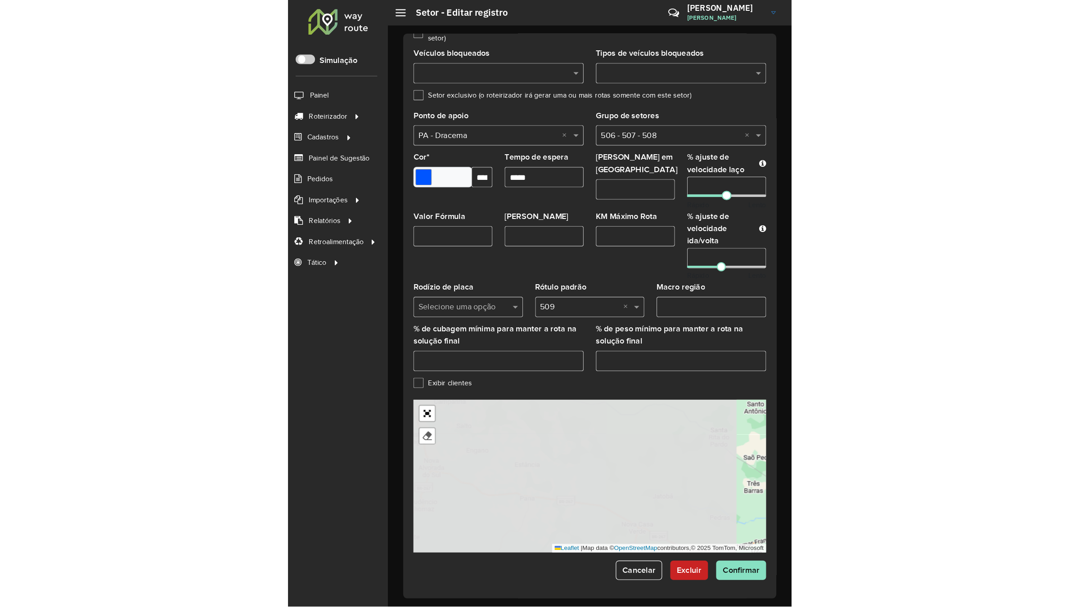
scroll to position [84, 0]
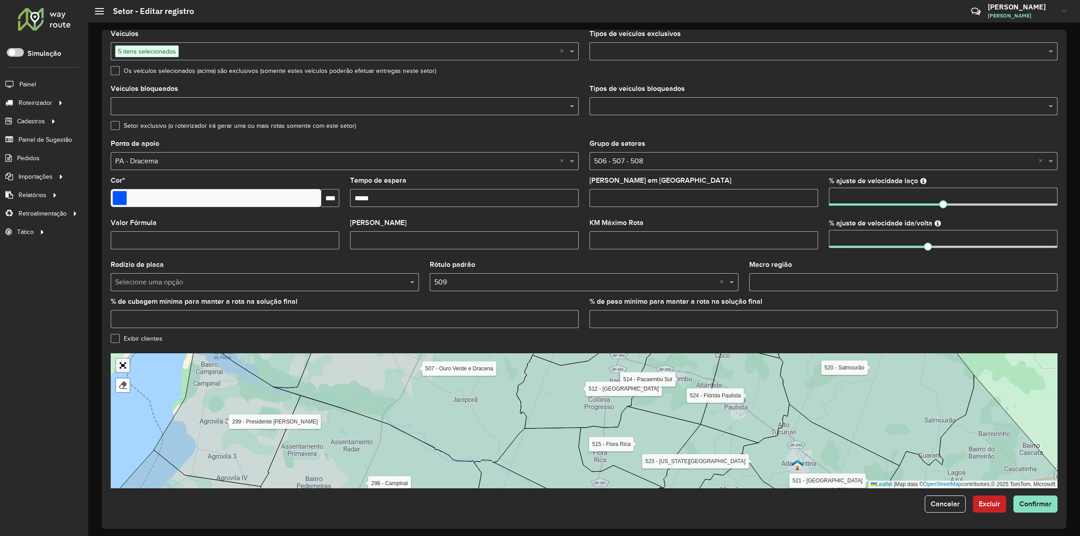
click at [125, 363] on link "Abrir mapa em tela cheia" at bounding box center [122, 365] width 13 height 13
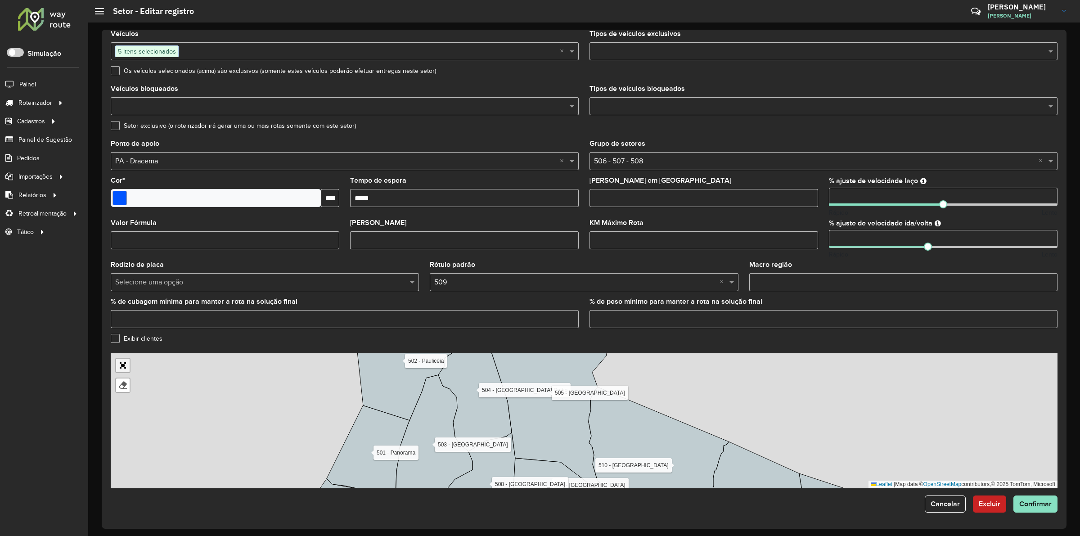
scroll to position [0, 0]
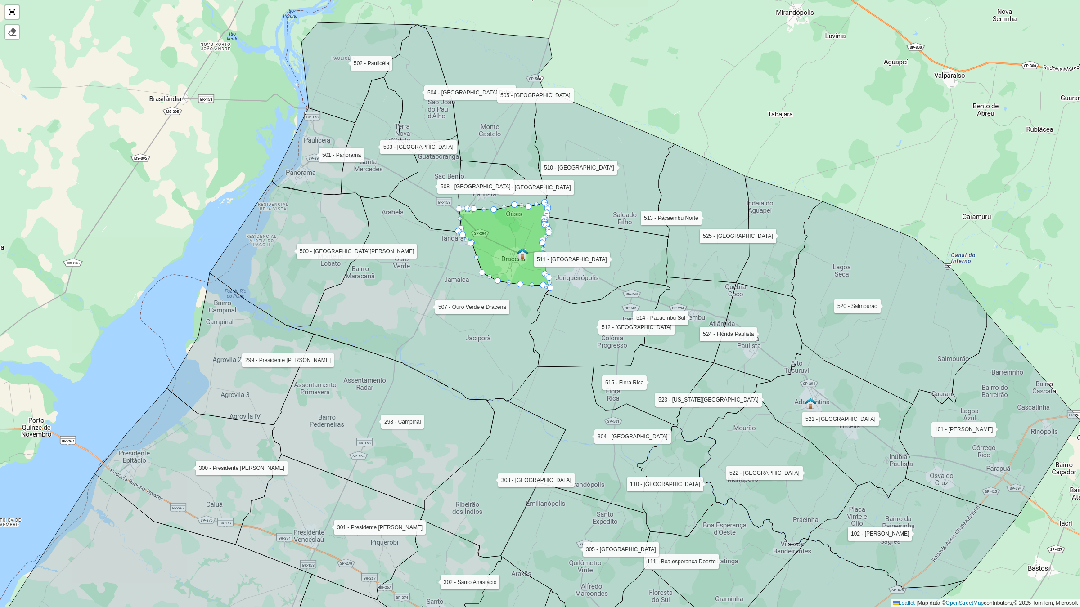
drag, startPoint x: 753, startPoint y: 85, endPoint x: 799, endPoint y: 145, distance: 76.3
click at [799, 145] on div "101 - Oswaldo Cruz 102 - Oswaldo Cruz Sul 103 - Caiabú 104 - Vila Martins 105 -…" at bounding box center [540, 303] width 1080 height 607
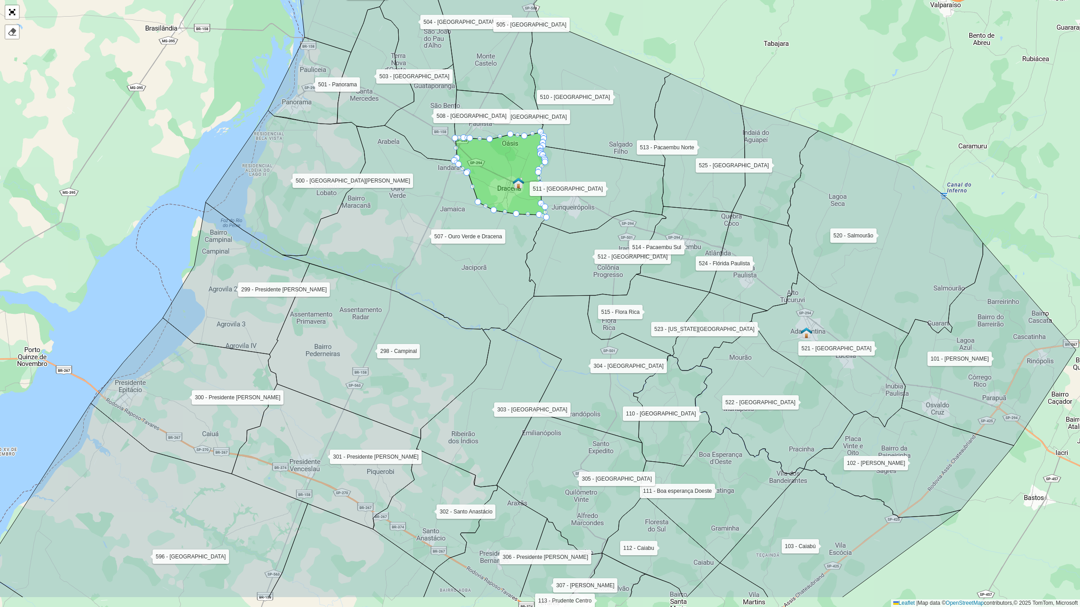
drag, startPoint x: 573, startPoint y: 455, endPoint x: 577, endPoint y: 453, distance: 4.6
click at [577, 453] on icon at bounding box center [571, 483] width 149 height 143
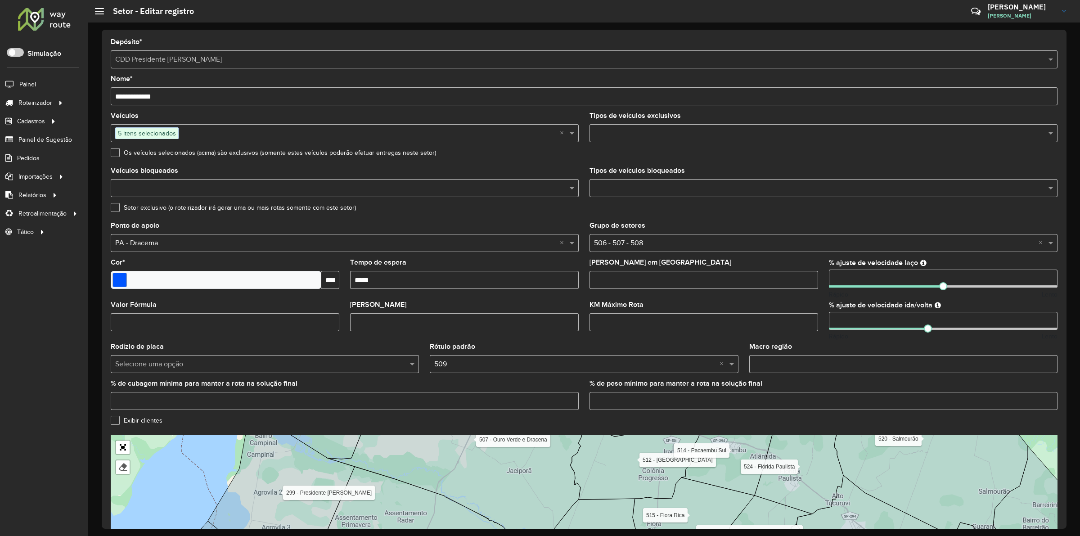
click at [39, 26] on div at bounding box center [44, 18] width 54 height 23
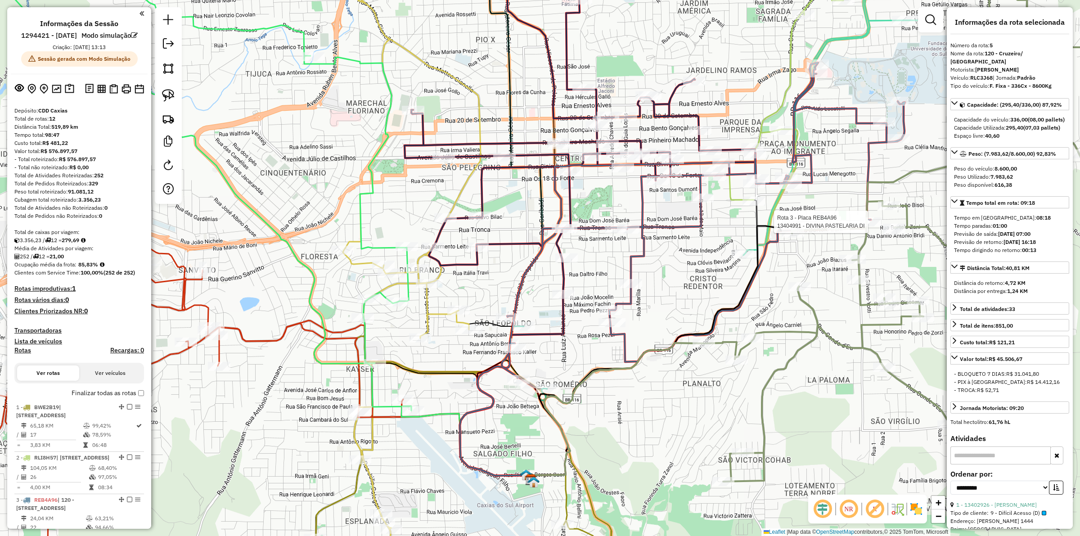
select select "**********"
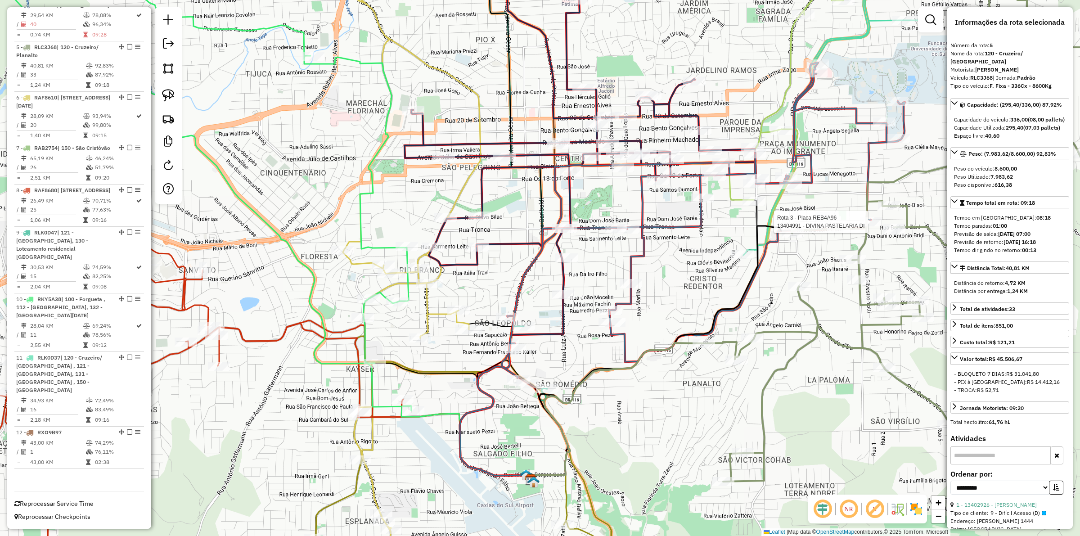
click at [428, 294] on icon at bounding box center [386, 267] width 200 height 643
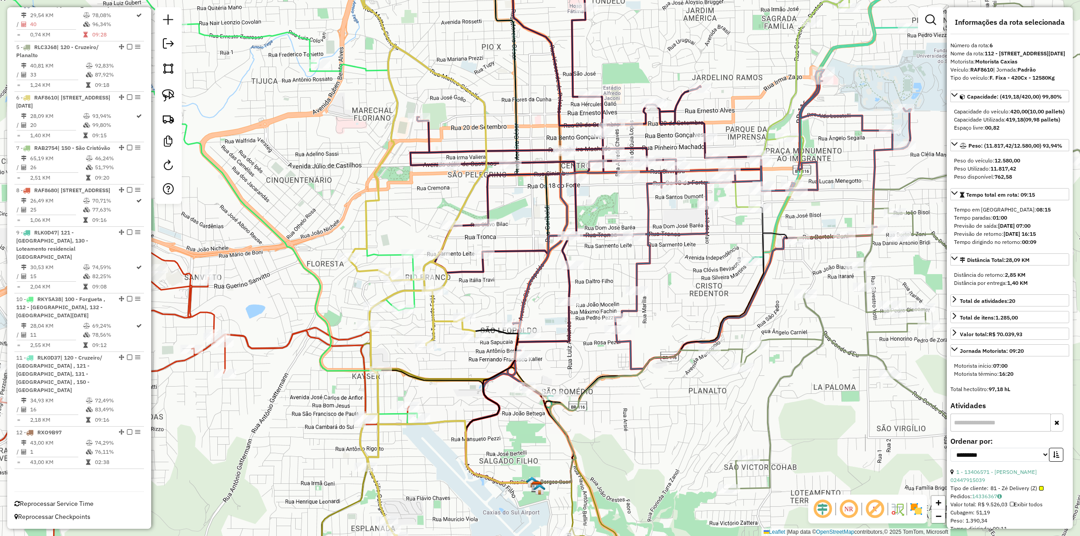
click at [421, 212] on div "Janela de atendimento Grade de atendimento Capacidade Transportadoras Veículos …" at bounding box center [540, 268] width 1080 height 536
click at [391, 261] on div "Janela de atendimento Grade de atendimento Capacidade Transportadoras Veículos …" at bounding box center [540, 268] width 1080 height 536
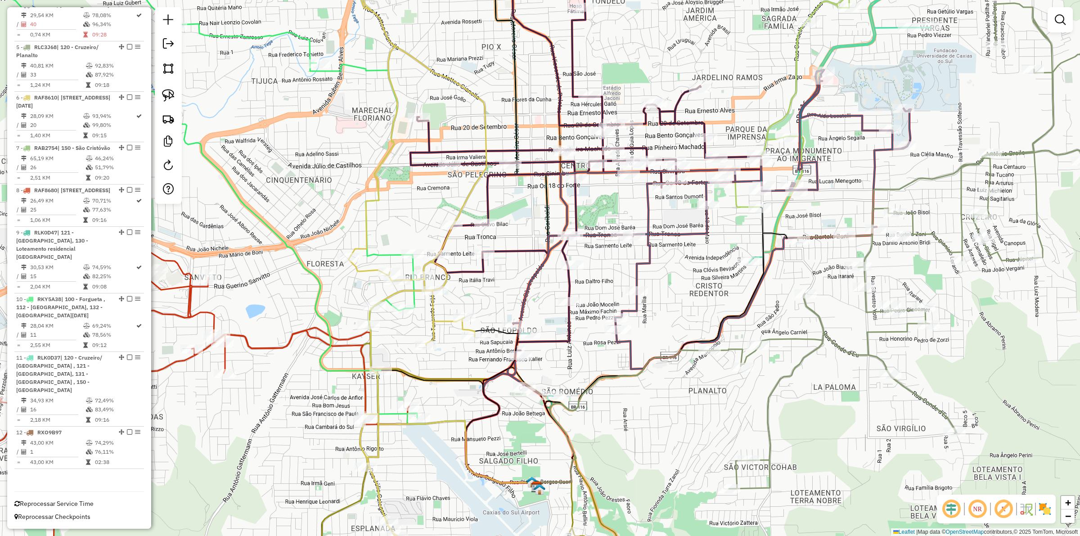
click at [392, 261] on div "Janela de atendimento Grade de atendimento Capacidade Transportadoras Veículos …" at bounding box center [540, 268] width 1080 height 536
click at [392, 255] on icon at bounding box center [154, 181] width 525 height 471
select select "**********"
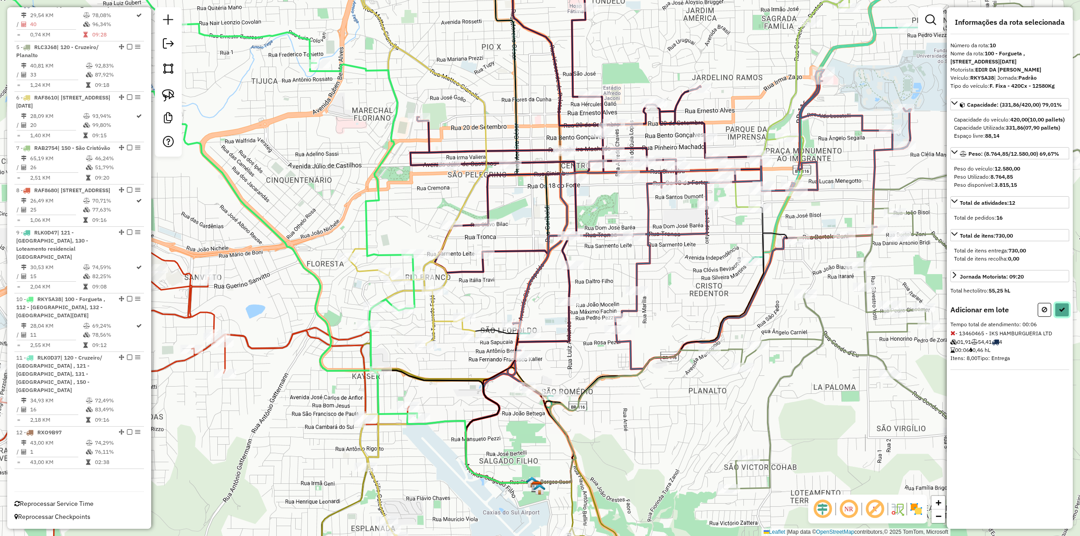
click at [1061, 315] on button at bounding box center [1062, 310] width 14 height 14
select select "**********"
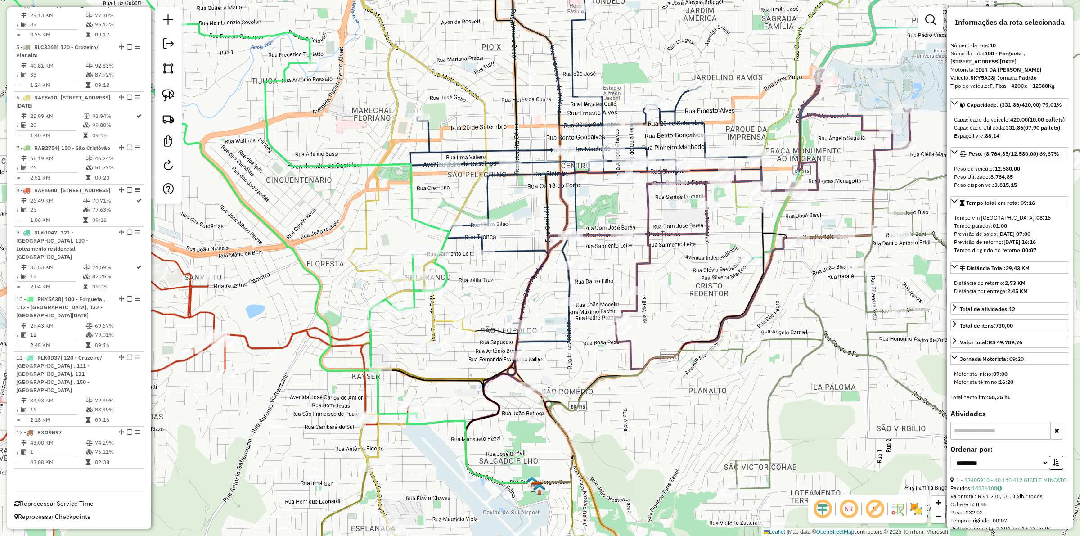
click at [370, 237] on icon at bounding box center [389, 267] width 194 height 643
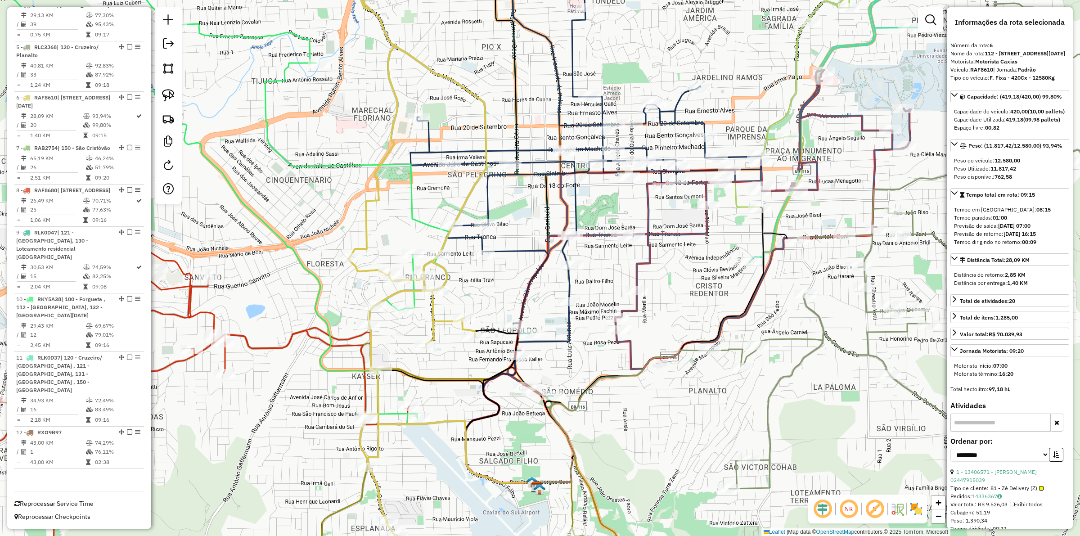
click at [422, 220] on icon at bounding box center [170, 181] width 557 height 471
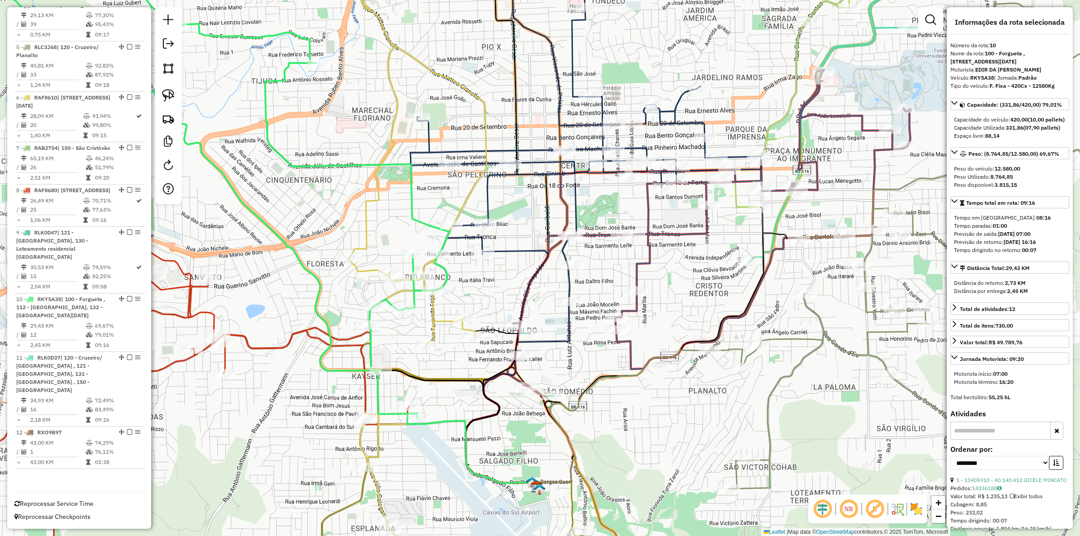
click at [486, 201] on icon at bounding box center [585, 143] width 351 height 395
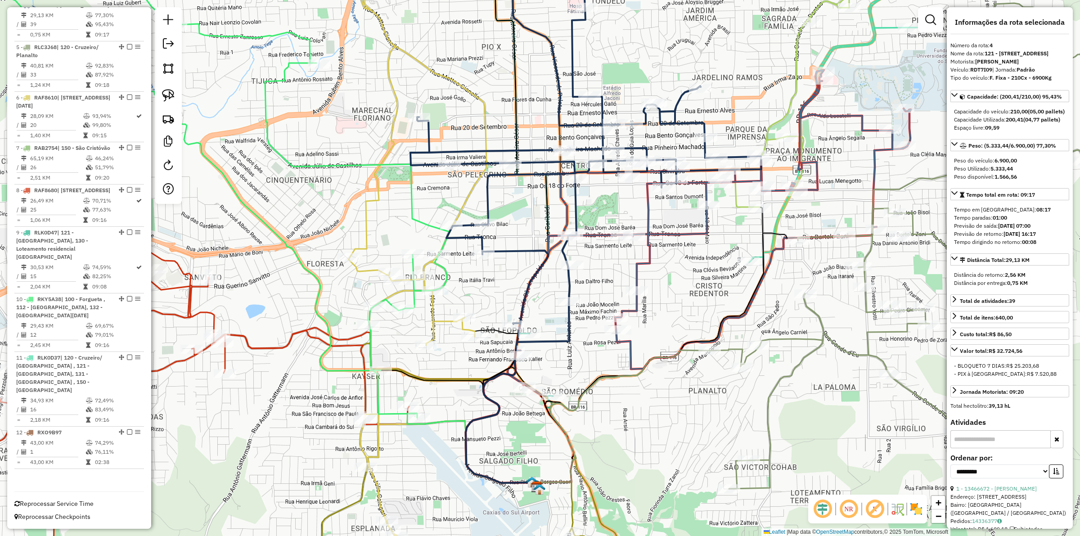
scroll to position [573, 0]
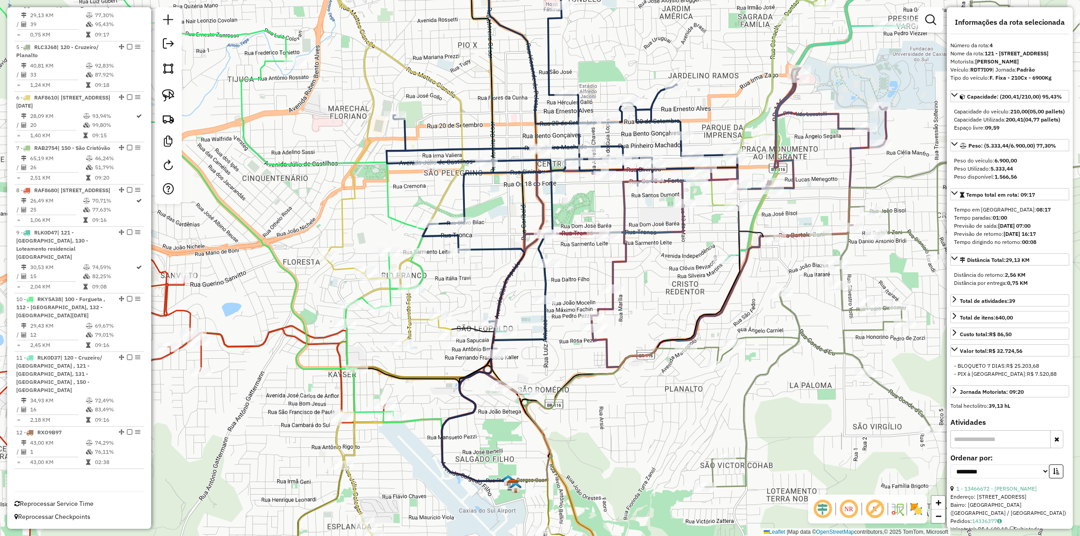
drag, startPoint x: 508, startPoint y: 201, endPoint x: 485, endPoint y: 199, distance: 23.9
click at [485, 199] on div "Janela de atendimento Grade de atendimento Capacidade Transportadoras Veículos …" at bounding box center [540, 268] width 1080 height 536
click at [527, 373] on div "Janela de atendimento Grade de atendimento Capacidade Transportadoras Veículos …" at bounding box center [540, 268] width 1080 height 536
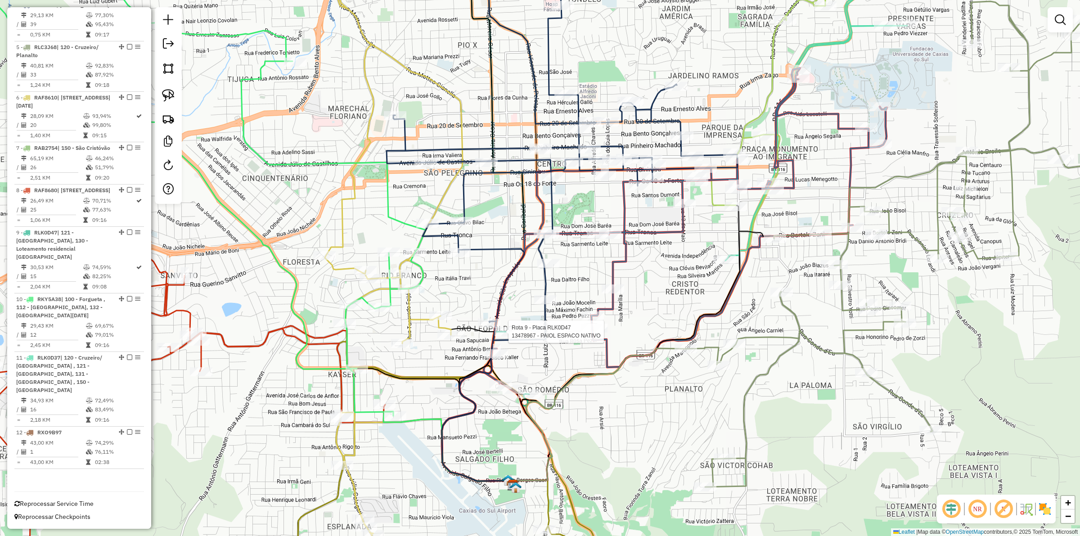
select select "**********"
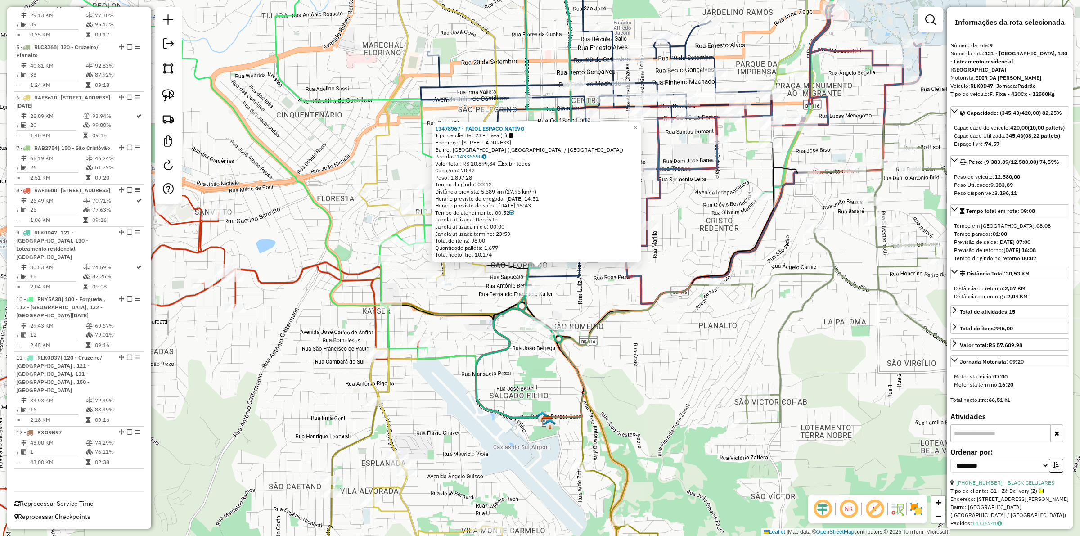
scroll to position [597, 0]
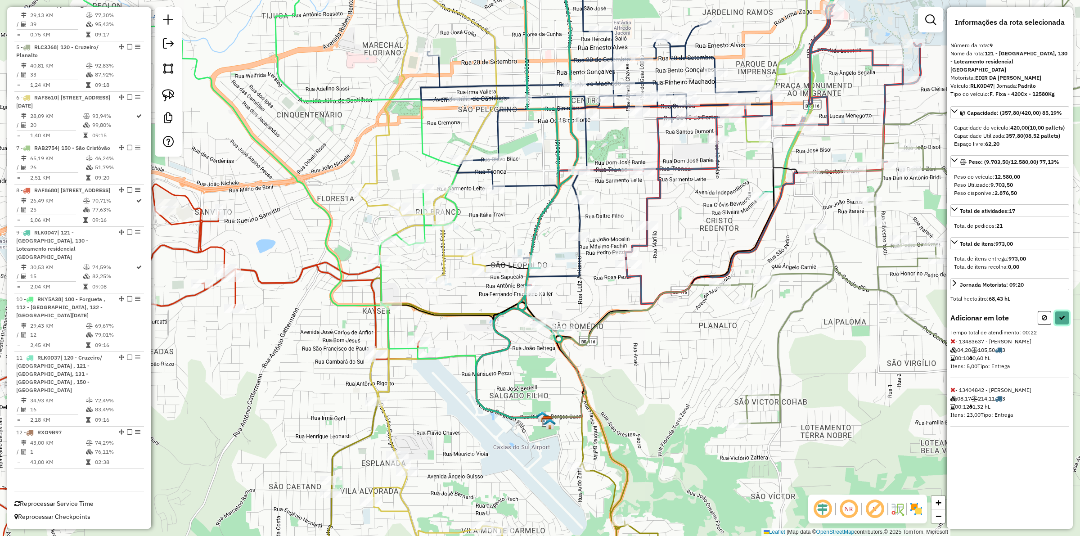
click at [1059, 321] on icon at bounding box center [1062, 317] width 6 height 6
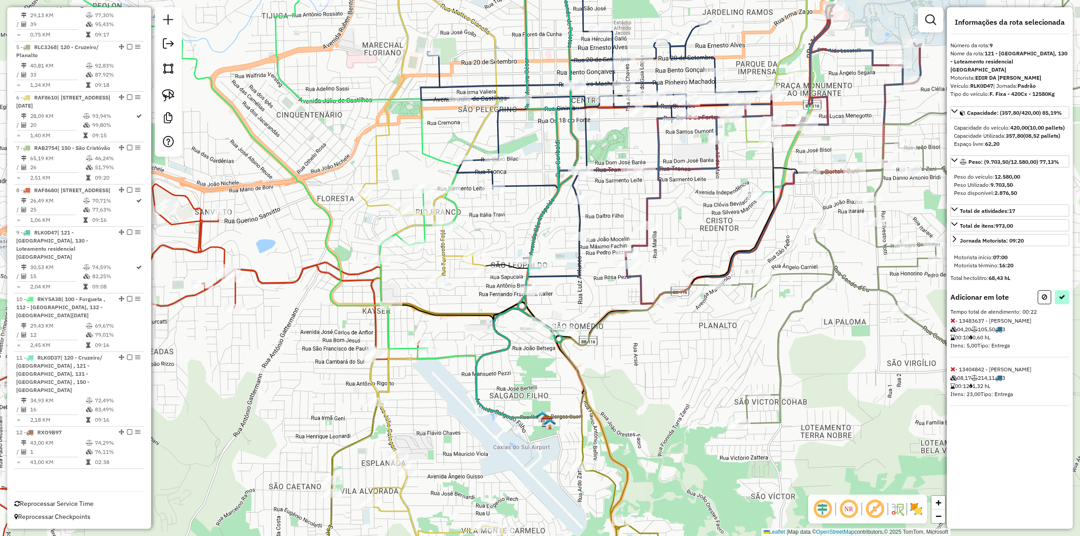
select select "**********"
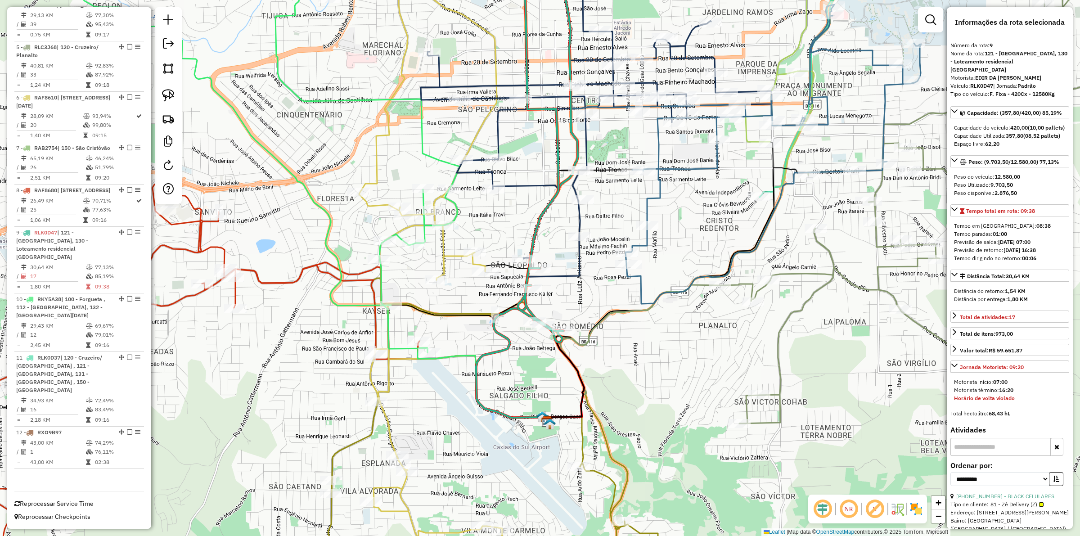
click at [527, 306] on icon at bounding box center [534, 144] width 57 height 396
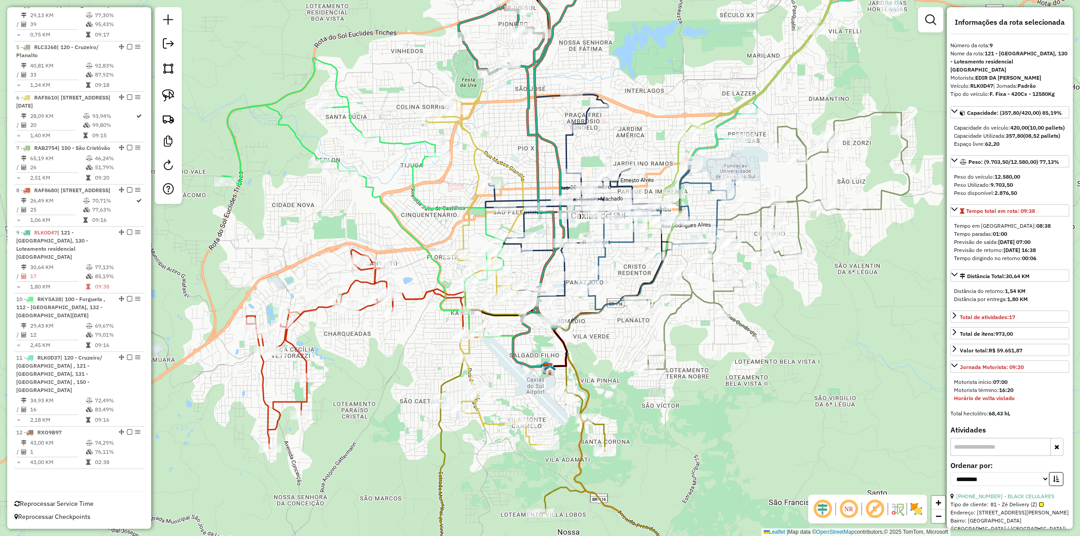
click at [619, 135] on div "Janela de atendimento Grade de atendimento Capacidade Transportadoras Veículos …" at bounding box center [540, 268] width 1080 height 536
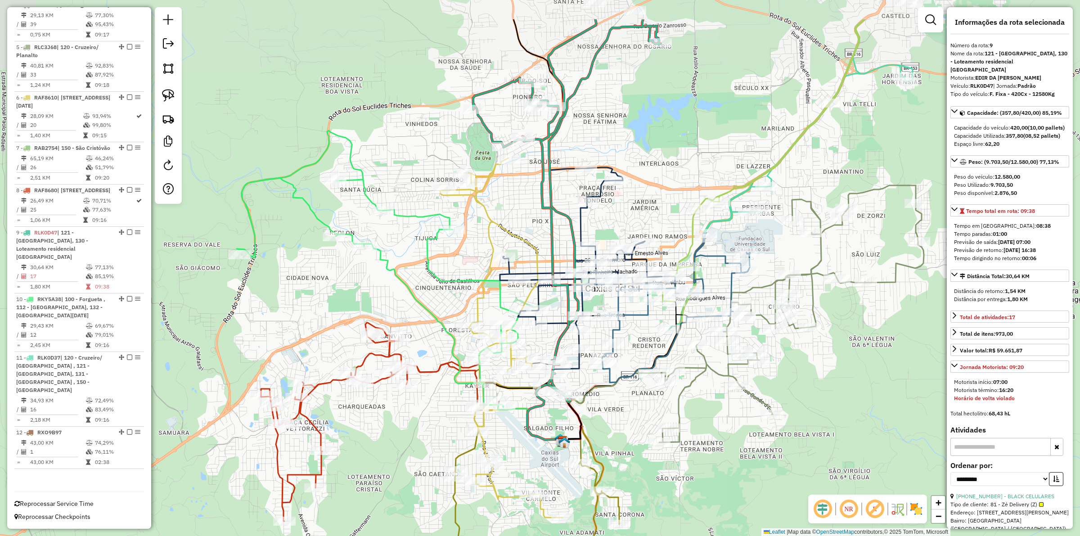
drag, startPoint x: 607, startPoint y: 137, endPoint x: 622, endPoint y: 210, distance: 74.3
click at [622, 210] on div "Janela de atendimento Grade de atendimento Capacidade Transportadoras Veículos …" at bounding box center [540, 268] width 1080 height 536
click at [489, 171] on icon at bounding box center [501, 337] width 122 height 359
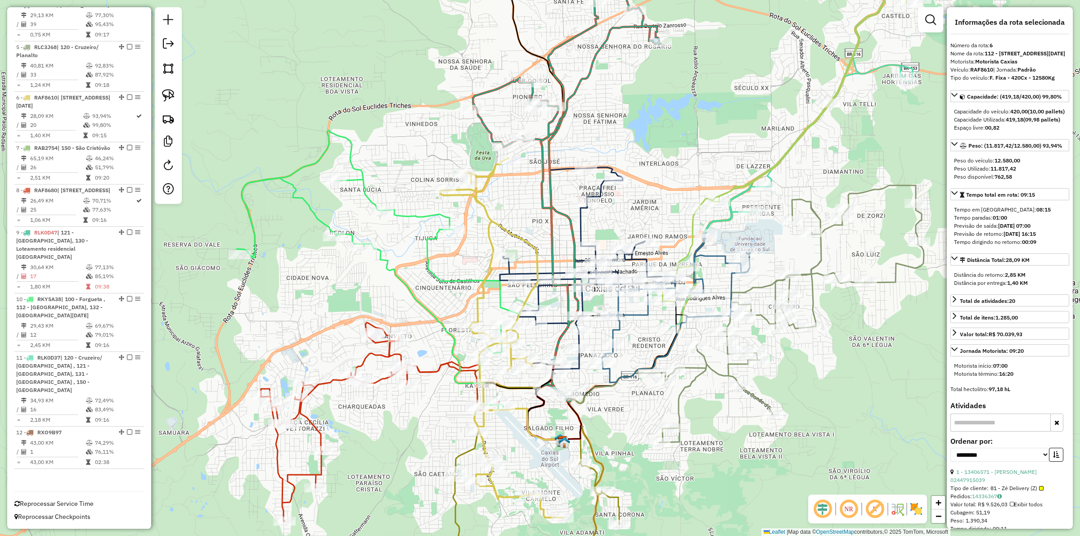
click at [485, 120] on icon at bounding box center [567, 198] width 188 height 407
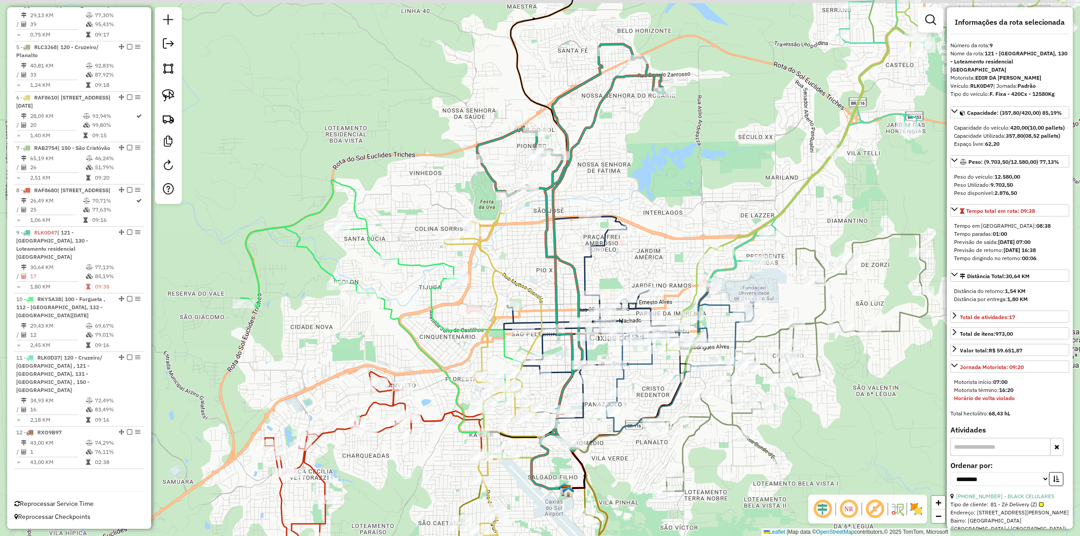
drag, startPoint x: 507, startPoint y: 118, endPoint x: 512, endPoint y: 168, distance: 49.7
click at [512, 168] on div "Janela de atendimento Grade de atendimento Capacidade Transportadoras Veículos …" at bounding box center [540, 268] width 1080 height 536
click at [495, 221] on icon at bounding box center [505, 386] width 122 height 359
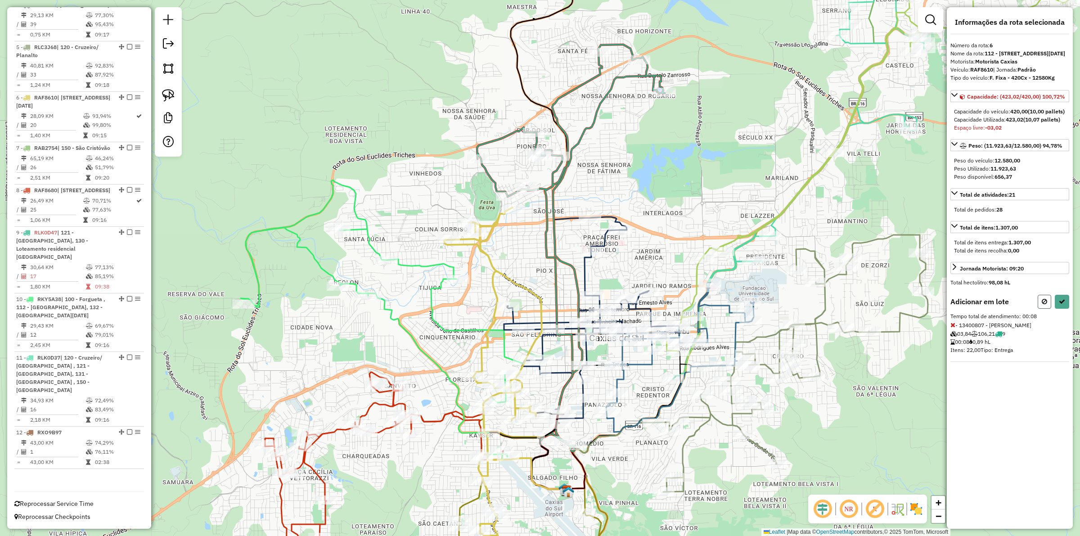
click at [1042, 305] on icon at bounding box center [1044, 301] width 5 height 6
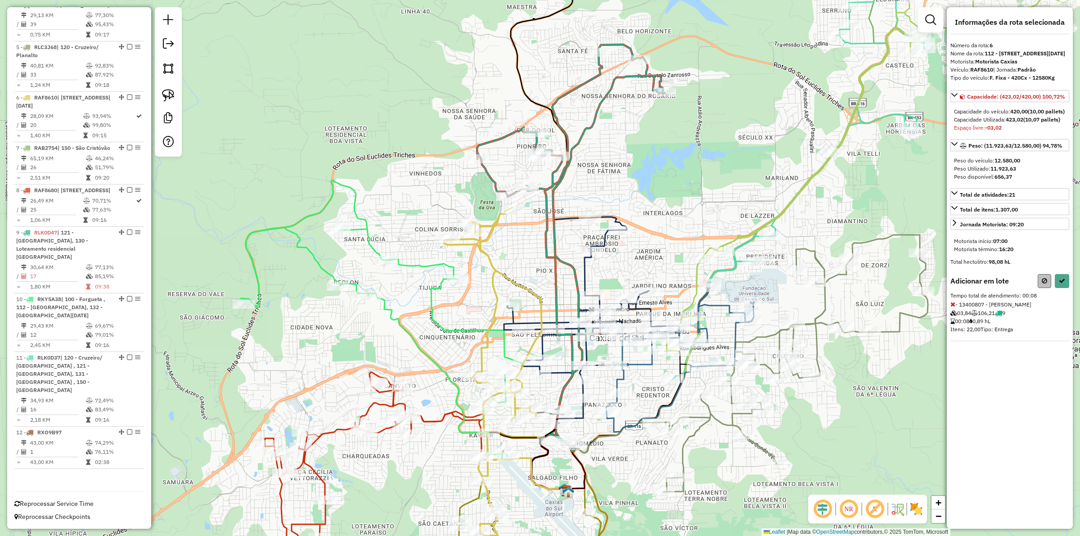
select select "**********"
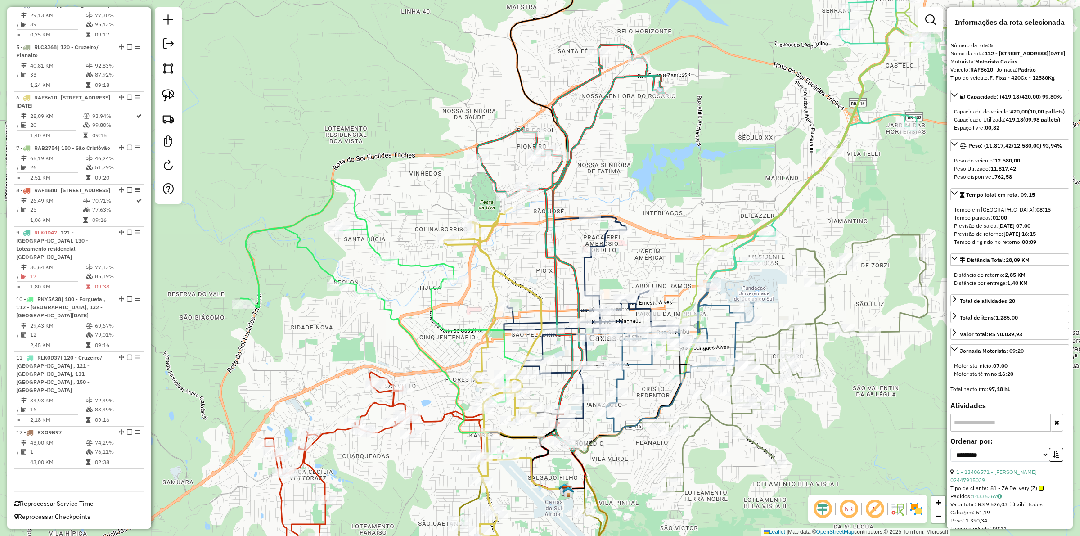
click at [418, 261] on icon at bounding box center [382, 318] width 283 height 276
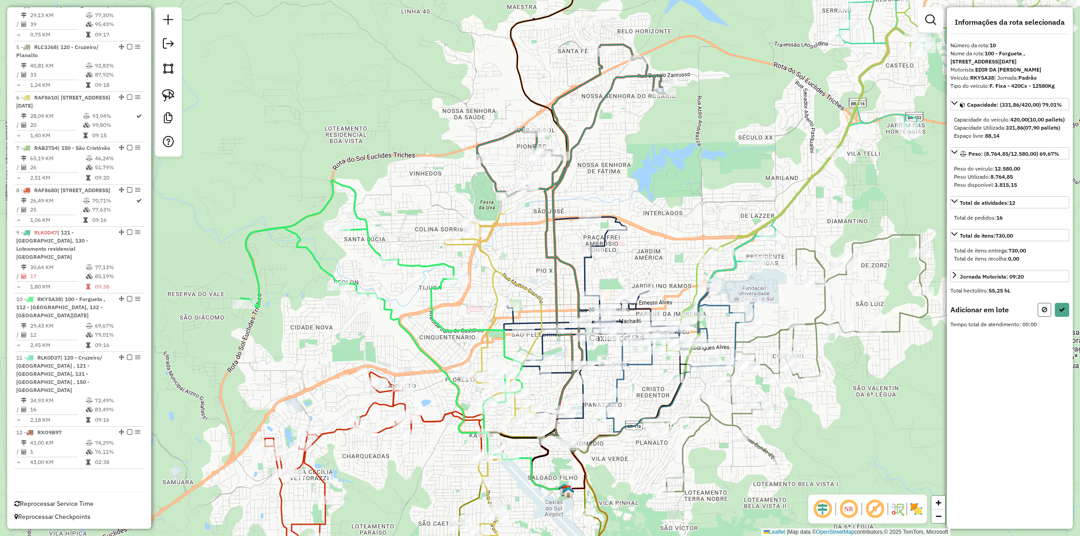
click at [1039, 317] on button at bounding box center [1043, 310] width 13 height 14
select select "**********"
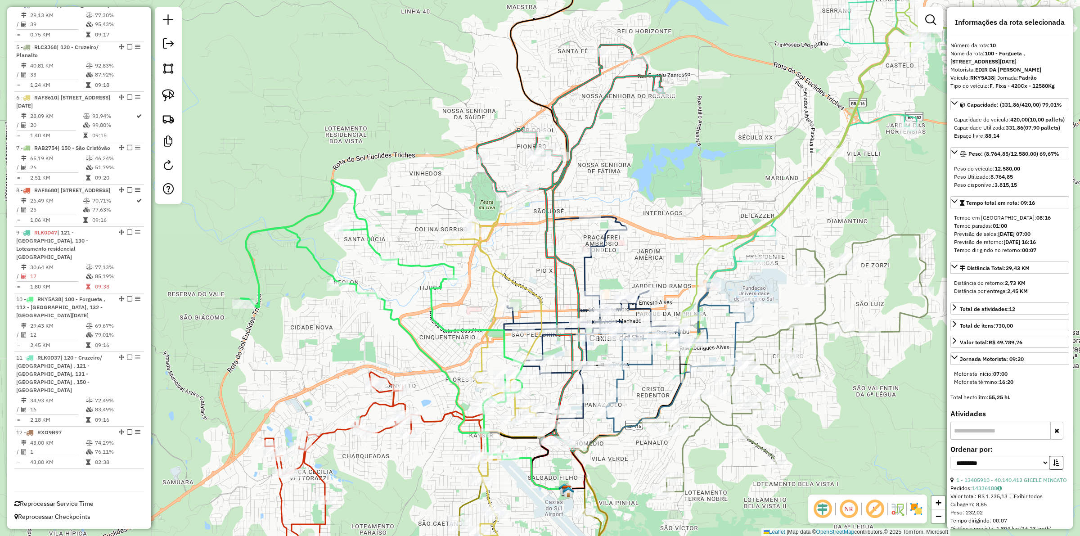
click at [386, 400] on icon at bounding box center [384, 471] width 238 height 198
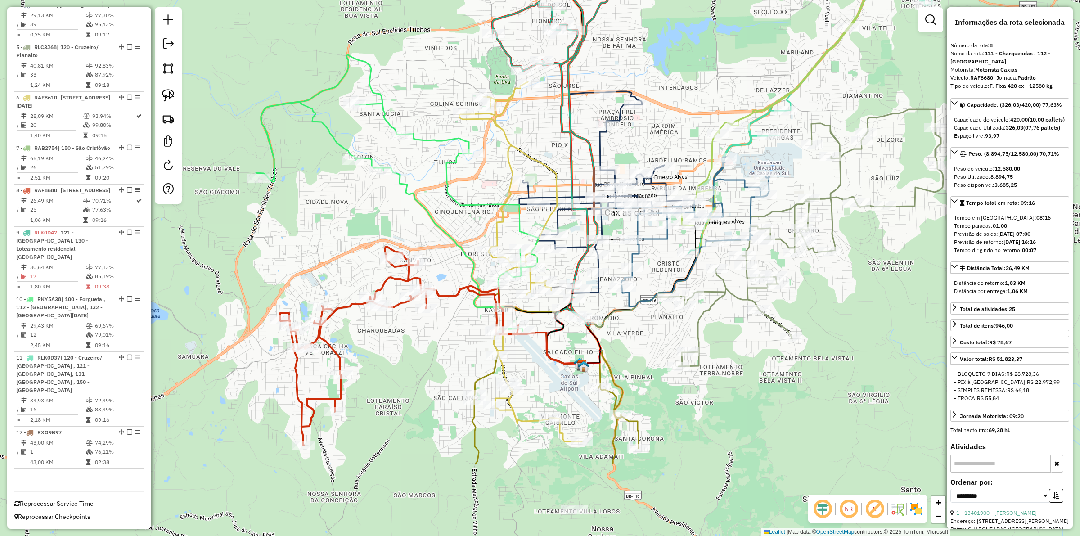
drag, startPoint x: 433, startPoint y: 448, endPoint x: 451, endPoint y: 347, distance: 102.7
click at [447, 339] on div "Janela de atendimento Grade de atendimento Capacidade Transportadoras Veículos …" at bounding box center [540, 268] width 1080 height 536
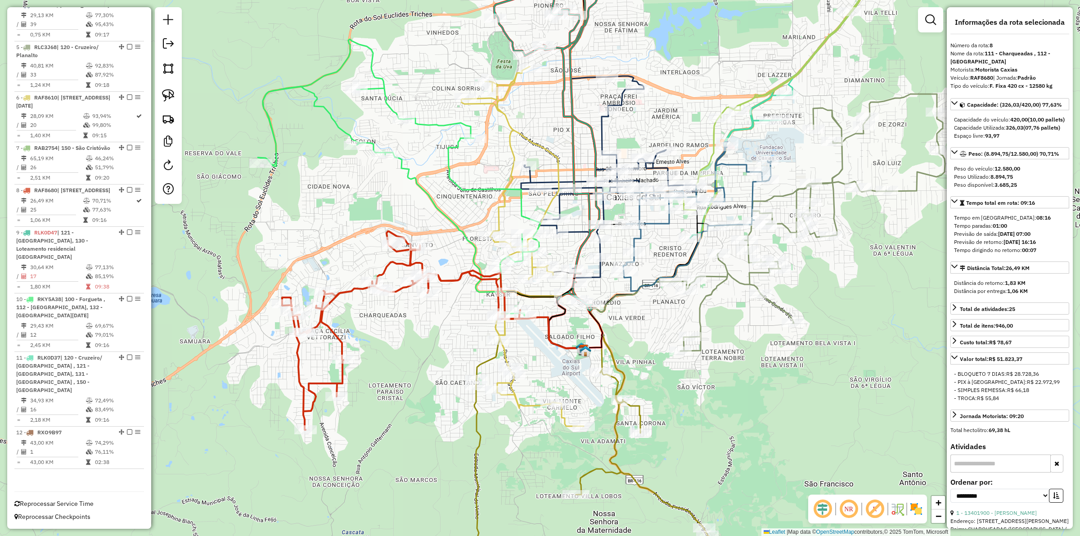
click at [489, 364] on icon at bounding box center [669, 433] width 404 height 311
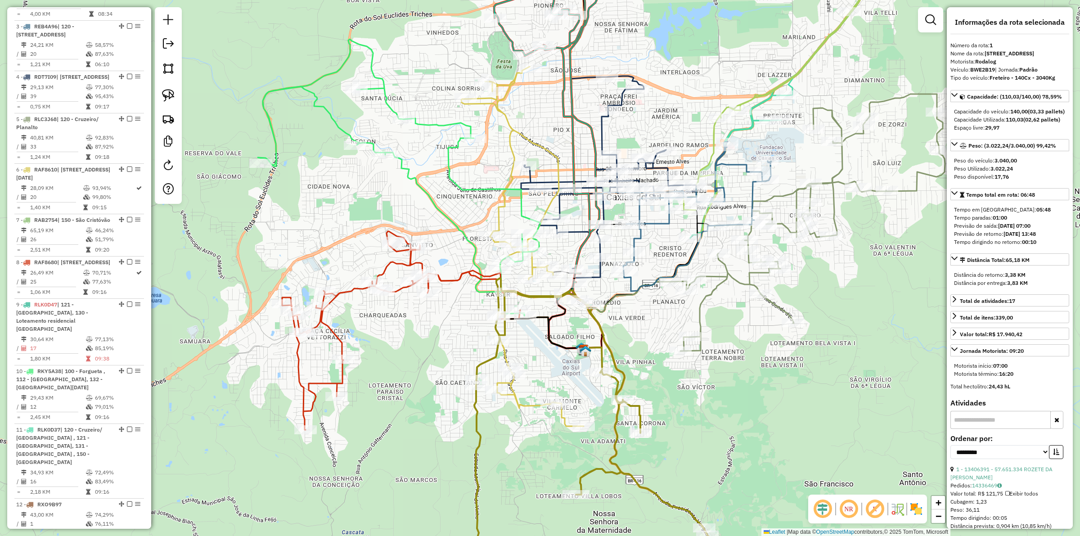
scroll to position [406, 0]
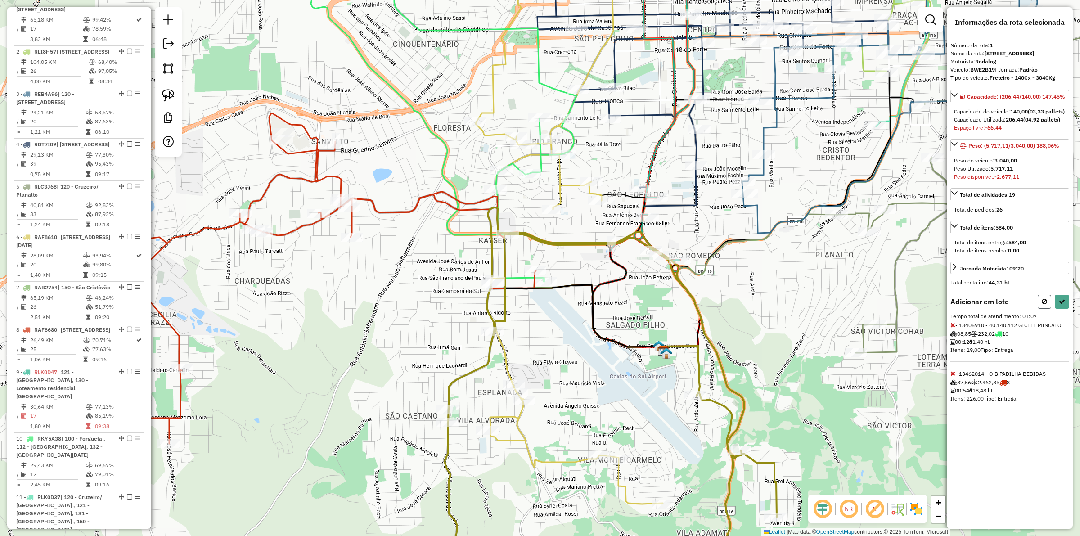
click at [1040, 309] on button at bounding box center [1043, 302] width 13 height 14
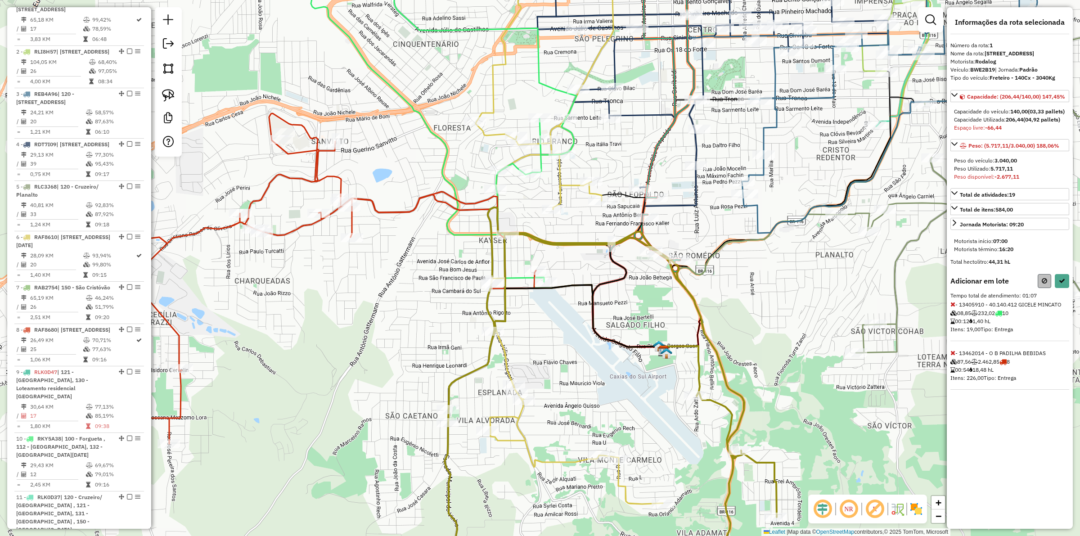
select select "**********"
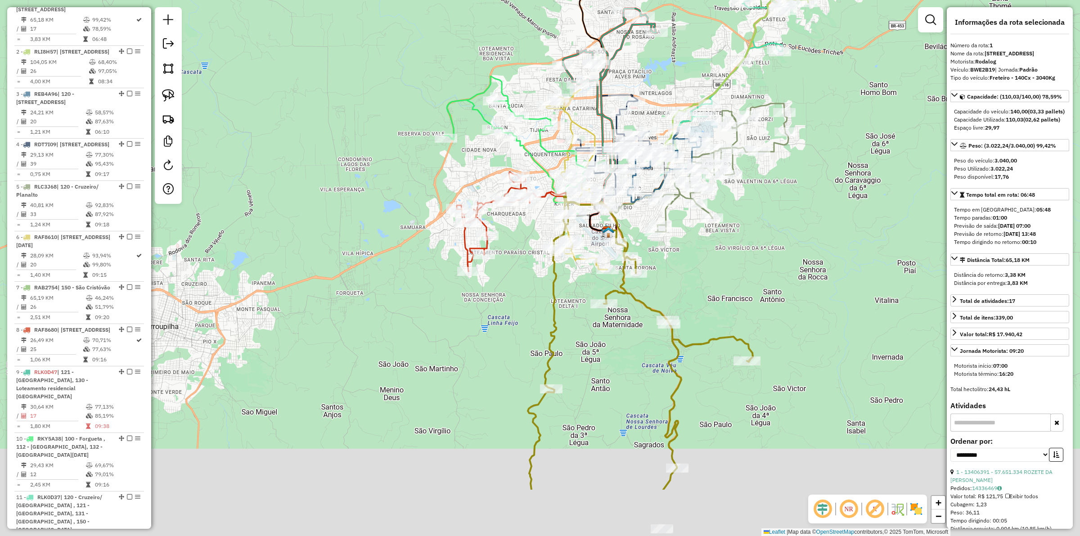
drag, startPoint x: 743, startPoint y: 374, endPoint x: 718, endPoint y: 246, distance: 131.1
click at [718, 246] on div "Janela de atendimento Grade de atendimento Capacidade Transportadoras Veículos …" at bounding box center [540, 268] width 1080 height 536
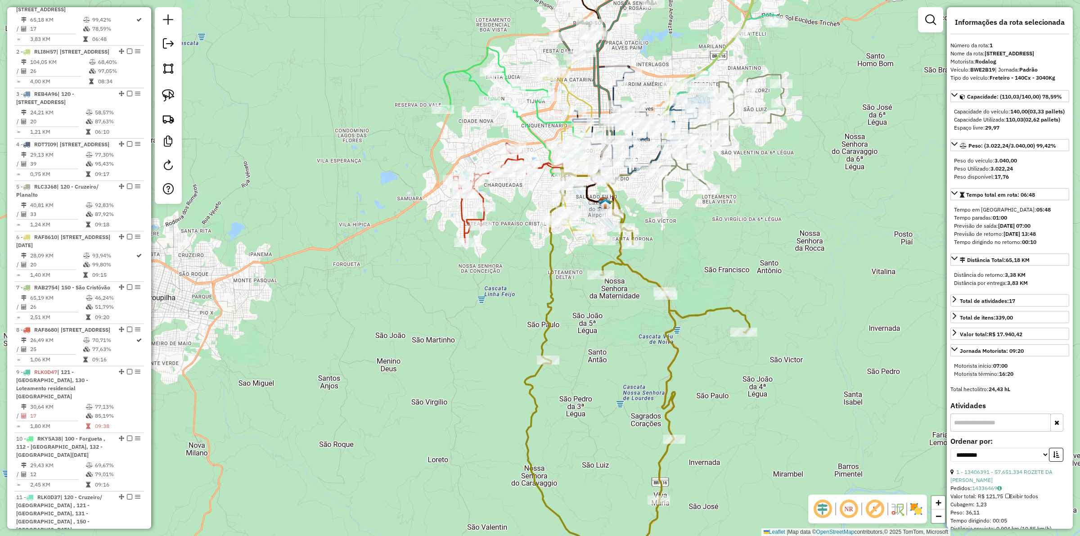
click at [678, 377] on div "Janela de atendimento Grade de atendimento Capacidade Transportadoras Veículos …" at bounding box center [540, 268] width 1080 height 536
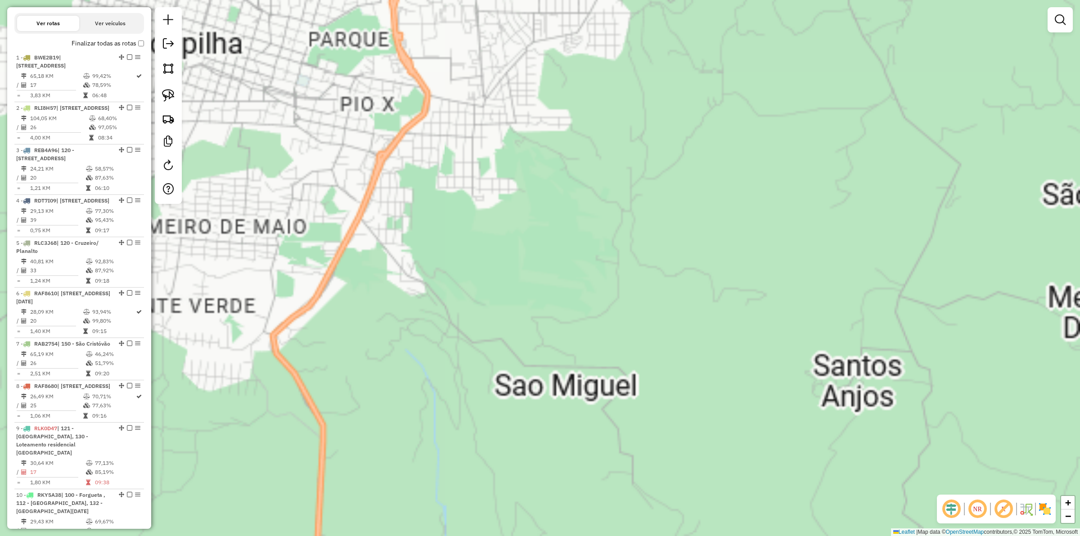
scroll to position [597, 0]
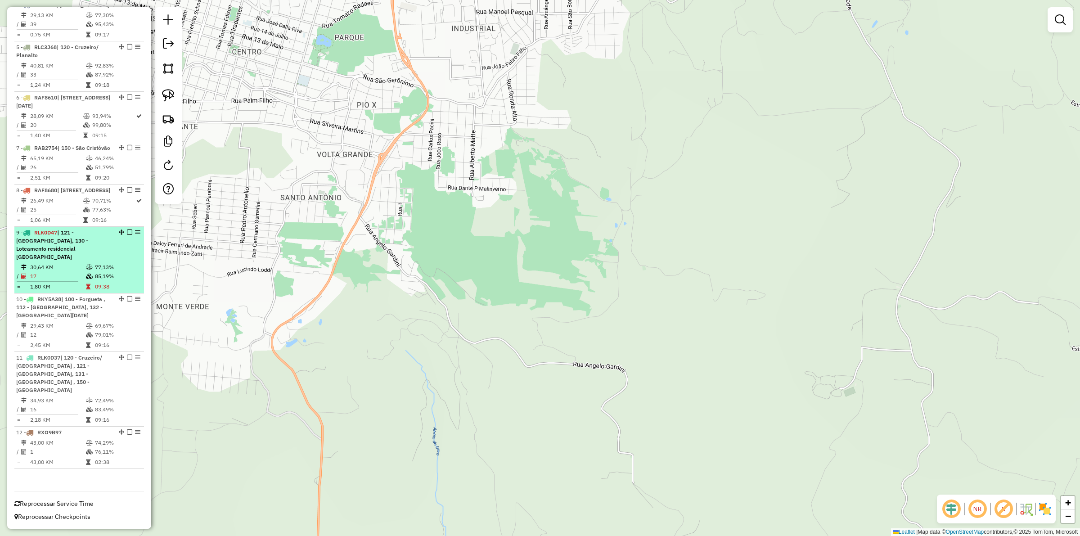
click at [86, 279] on icon at bounding box center [89, 276] width 7 height 5
select select "**********"
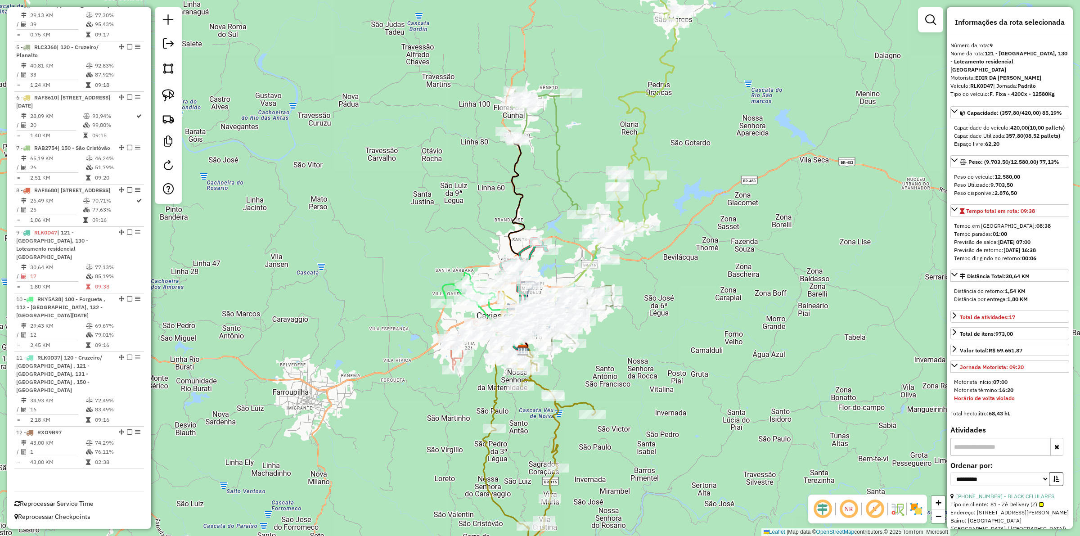
drag, startPoint x: 549, startPoint y: 179, endPoint x: 548, endPoint y: 173, distance: 5.5
click at [548, 181] on div "Janela de atendimento Grade de atendimento Capacidade Transportadoras Veículos …" at bounding box center [540, 268] width 1080 height 536
click at [556, 123] on icon at bounding box center [557, 155] width 92 height 131
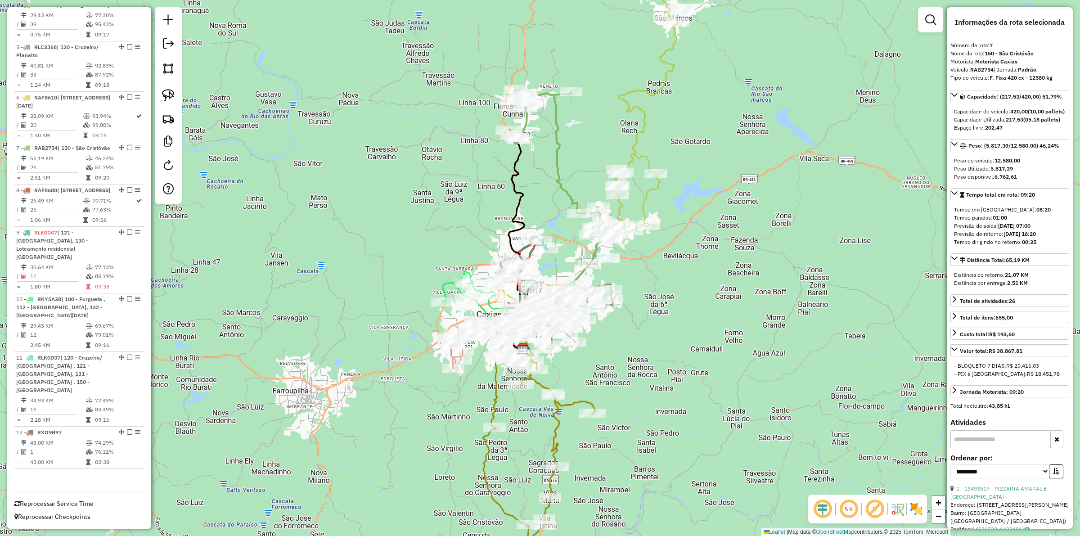
click at [602, 118] on div "Janela de atendimento Grade de atendimento Capacidade Transportadoras Veículos …" at bounding box center [540, 268] width 1080 height 536
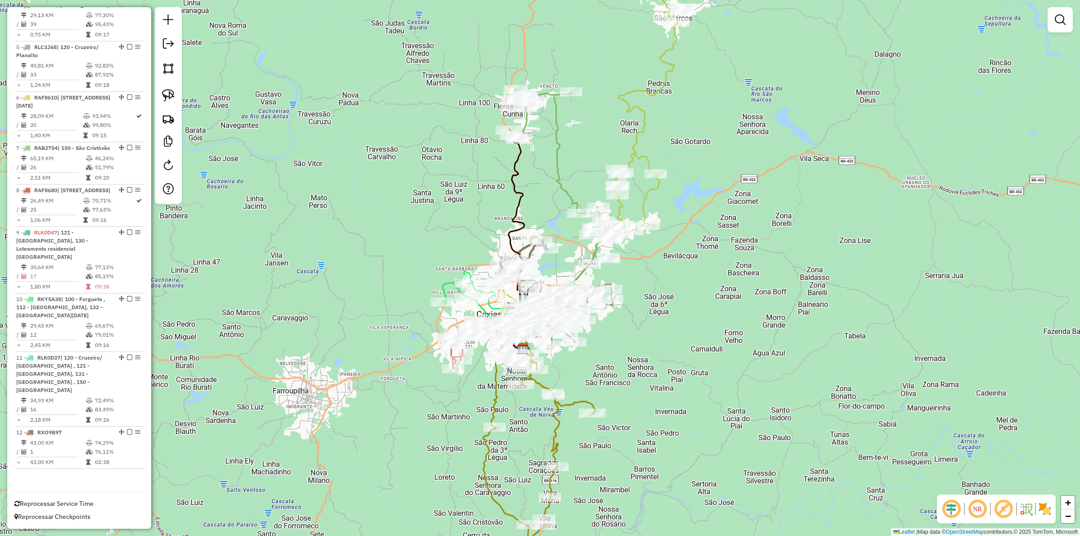
drag, startPoint x: 556, startPoint y: 117, endPoint x: 281, endPoint y: 81, distance: 277.2
click at [556, 117] on icon at bounding box center [557, 155] width 92 height 131
select select "**********"
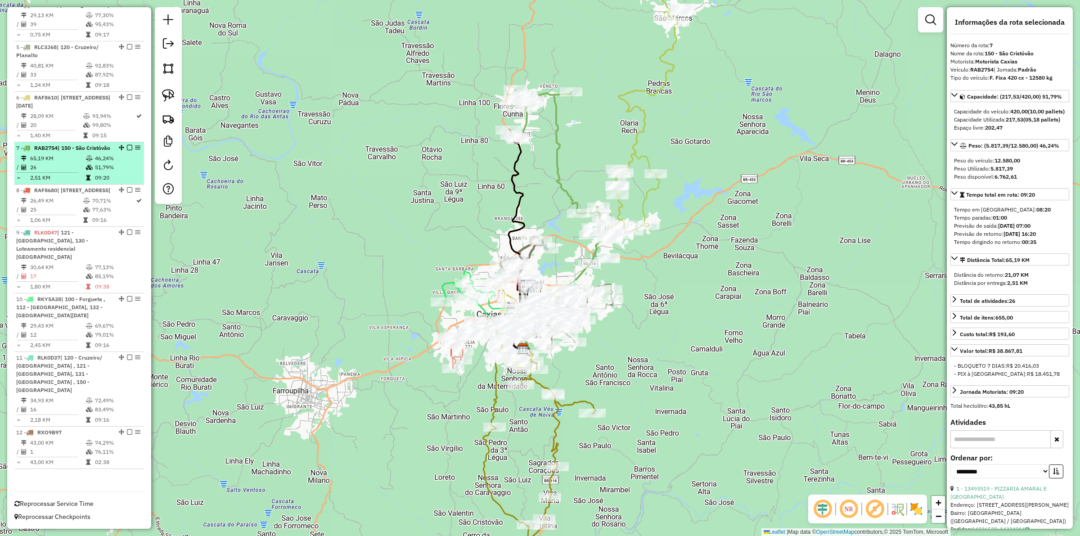
click at [128, 150] on em at bounding box center [129, 147] width 5 height 5
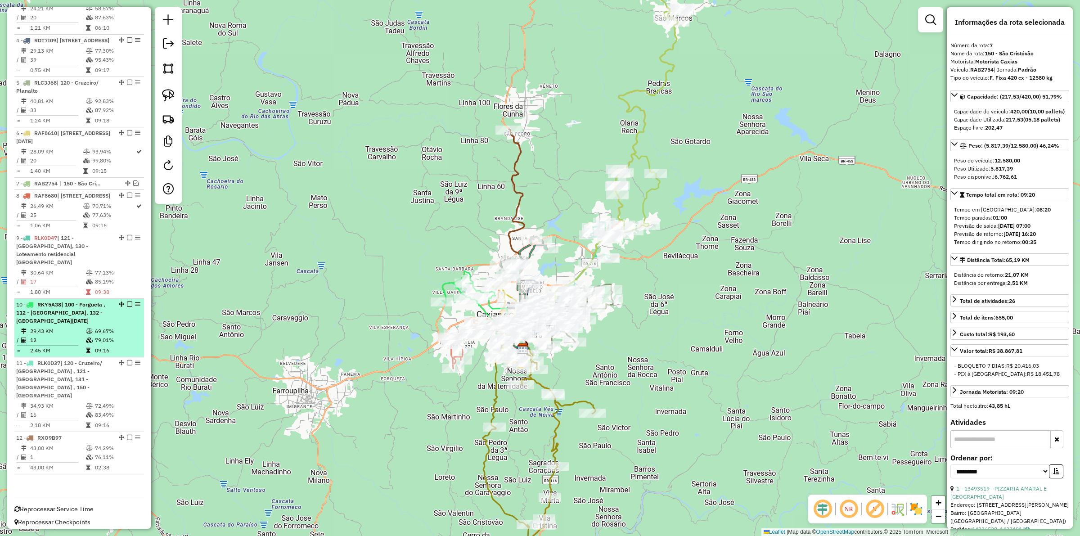
scroll to position [559, 0]
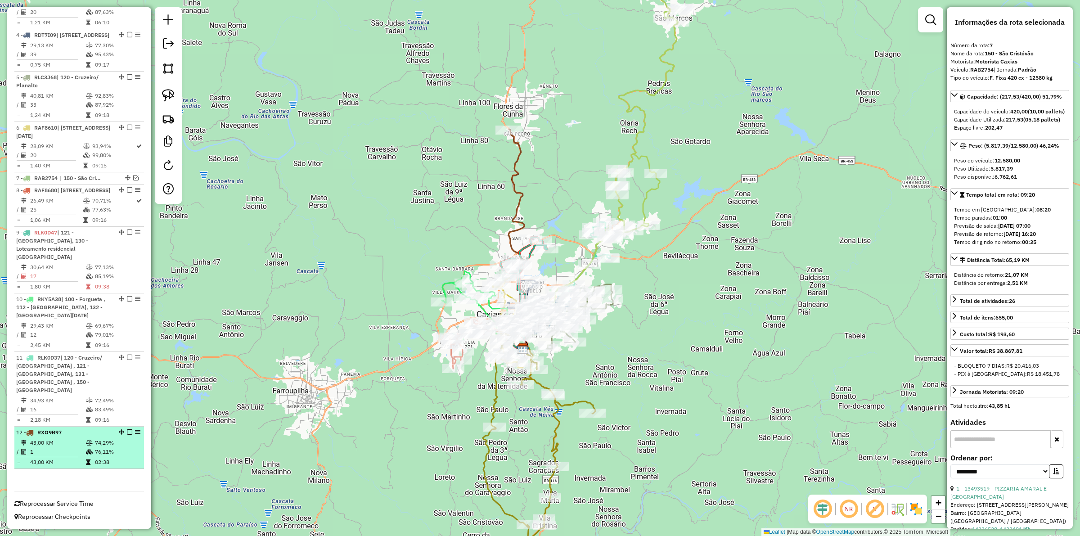
click at [127, 430] on em at bounding box center [129, 431] width 5 height 5
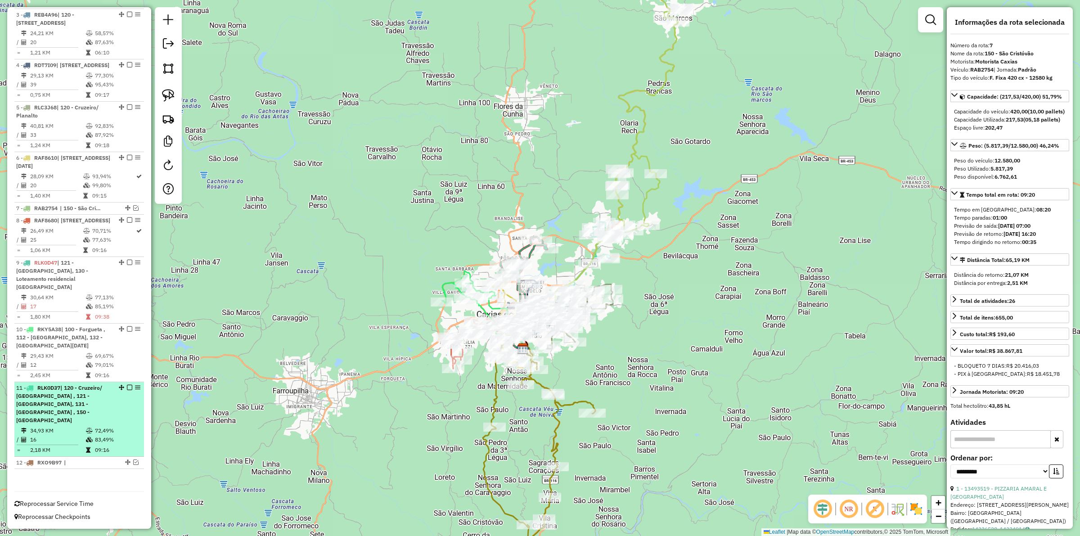
scroll to position [361, 0]
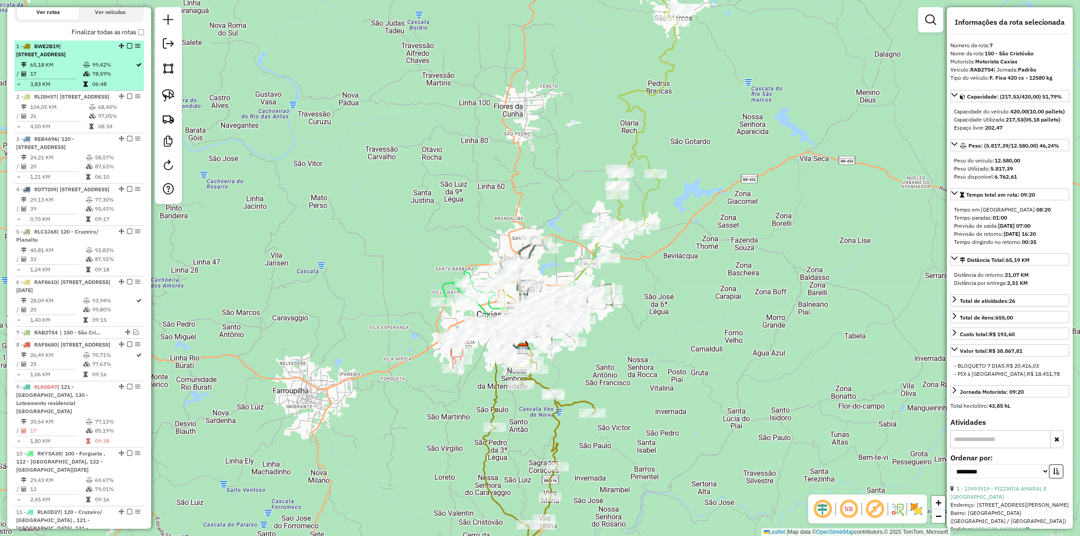
click at [112, 78] on td "78,59%" at bounding box center [114, 73] width 44 height 9
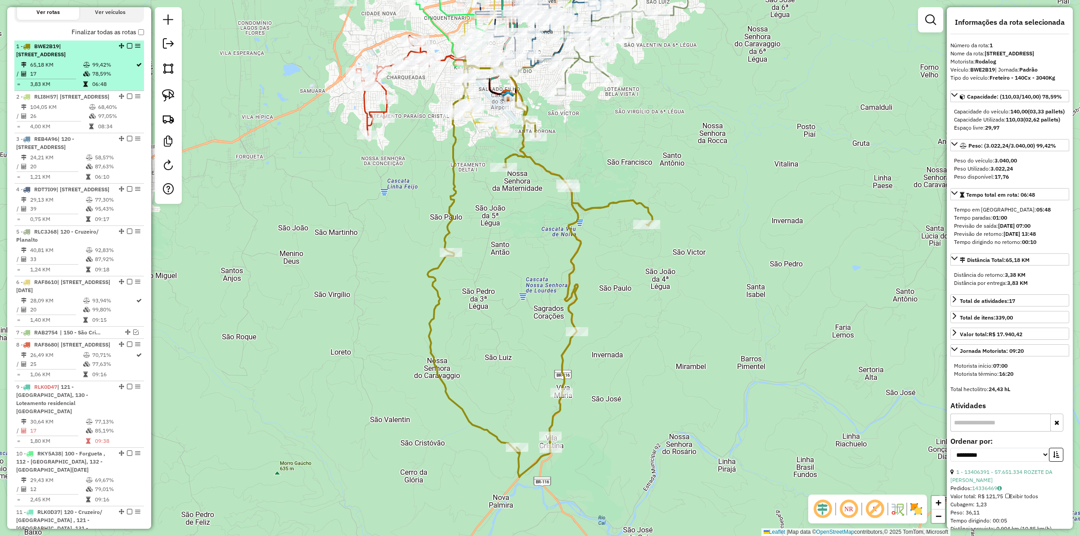
click at [127, 49] on em at bounding box center [129, 45] width 5 height 5
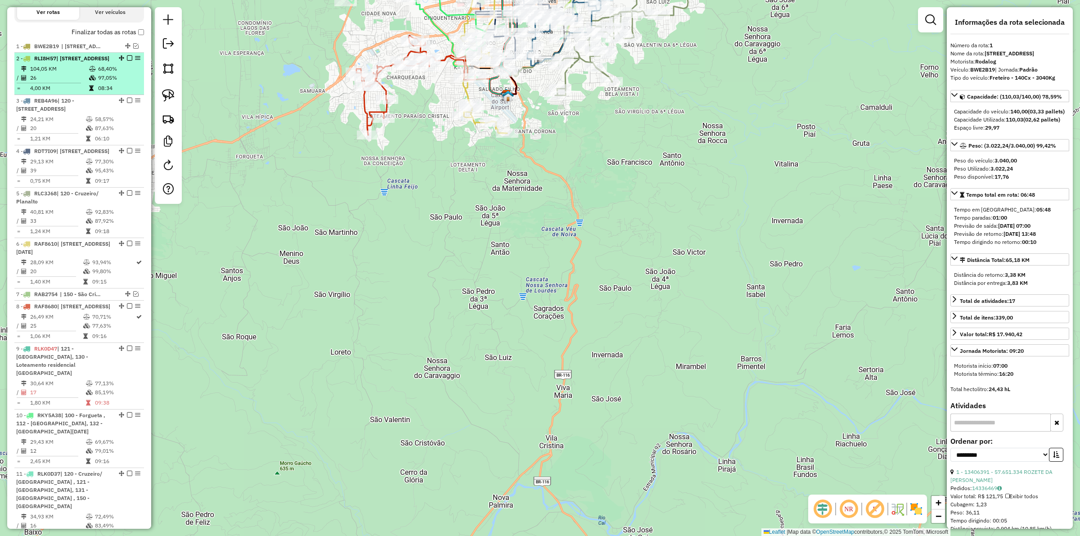
click at [92, 62] on span "| [STREET_ADDRESS]" at bounding box center [82, 58] width 53 height 7
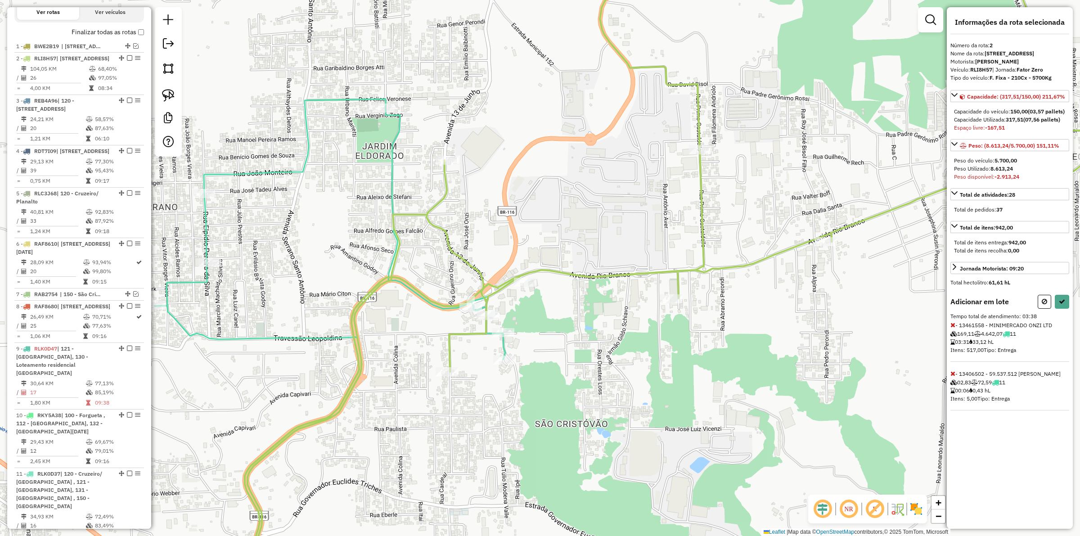
click at [952, 328] on icon at bounding box center [952, 325] width 5 height 6
click at [500, 340] on icon at bounding box center [339, 344] width 368 height 490
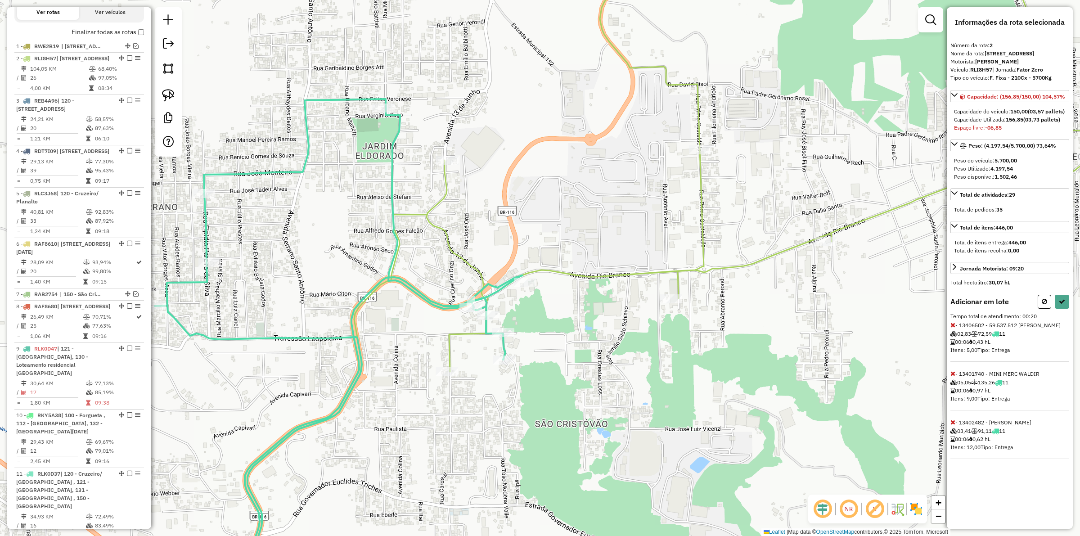
click at [951, 377] on icon at bounding box center [952, 373] width 5 height 6
click at [954, 328] on icon at bounding box center [952, 325] width 5 height 6
click at [952, 328] on icon at bounding box center [952, 325] width 5 height 6
click at [951, 377] on icon at bounding box center [952, 373] width 5 height 6
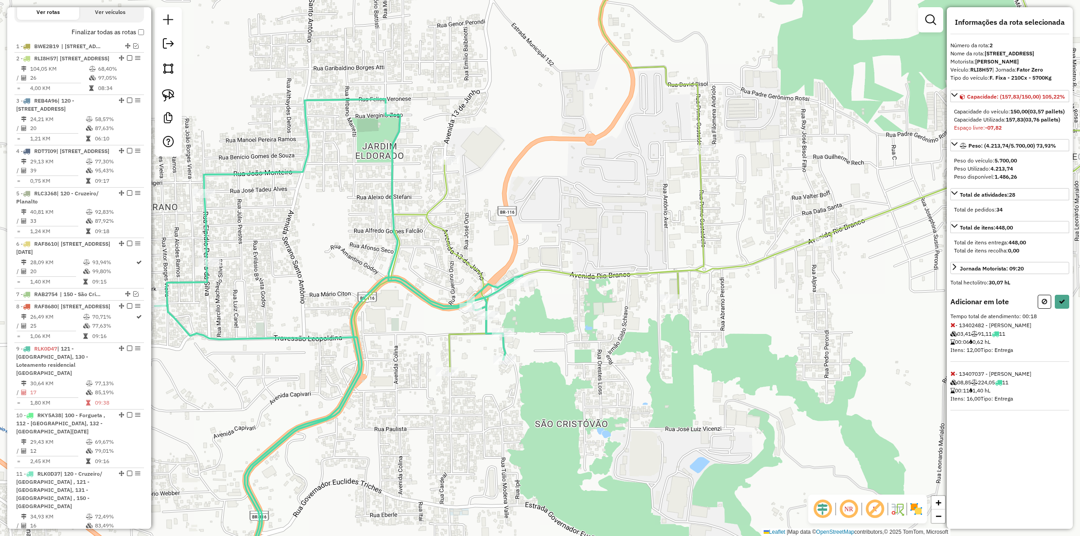
click at [952, 377] on icon at bounding box center [952, 373] width 5 height 6
click at [1060, 309] on button at bounding box center [1062, 302] width 14 height 14
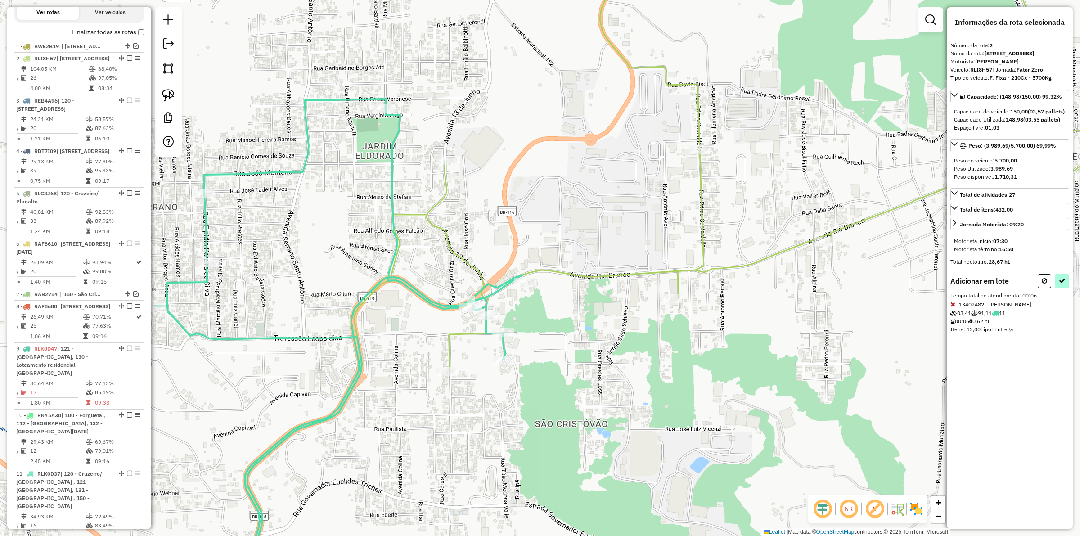
select select "**********"
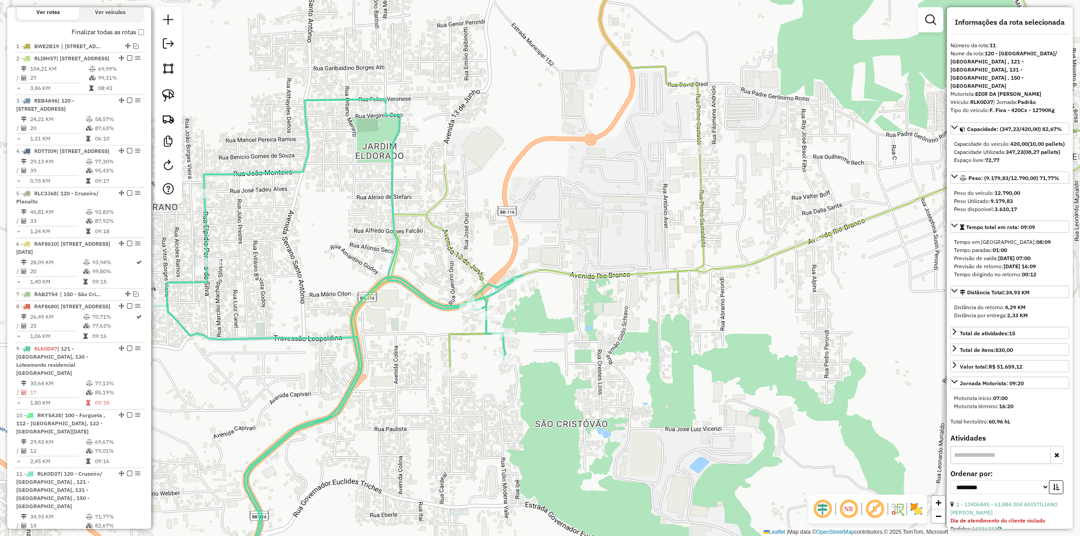
scroll to position [484, 0]
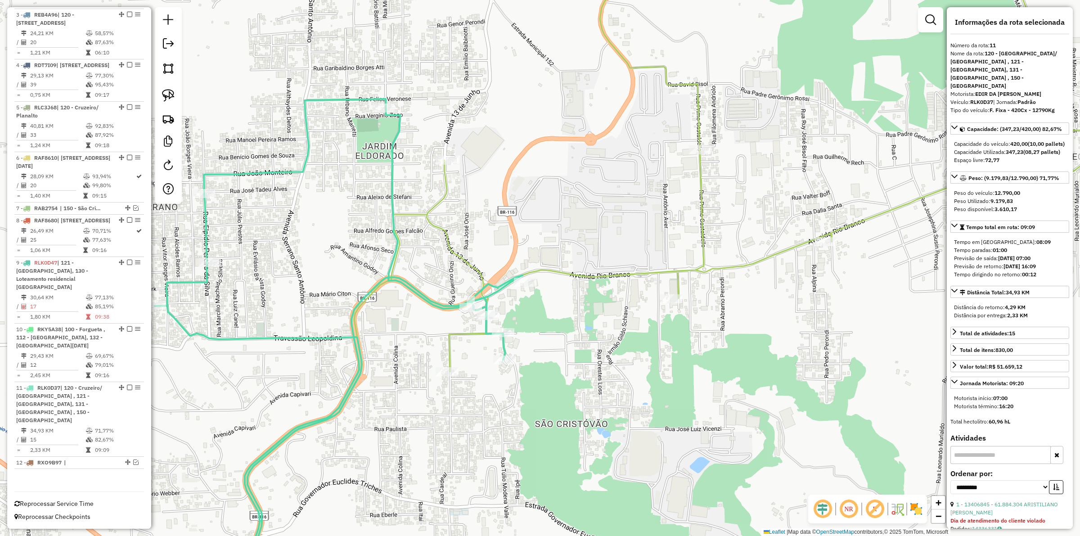
click at [384, 266] on div "Janela de atendimento Grade de atendimento Capacidade Transportadoras Veículos …" at bounding box center [540, 268] width 1080 height 536
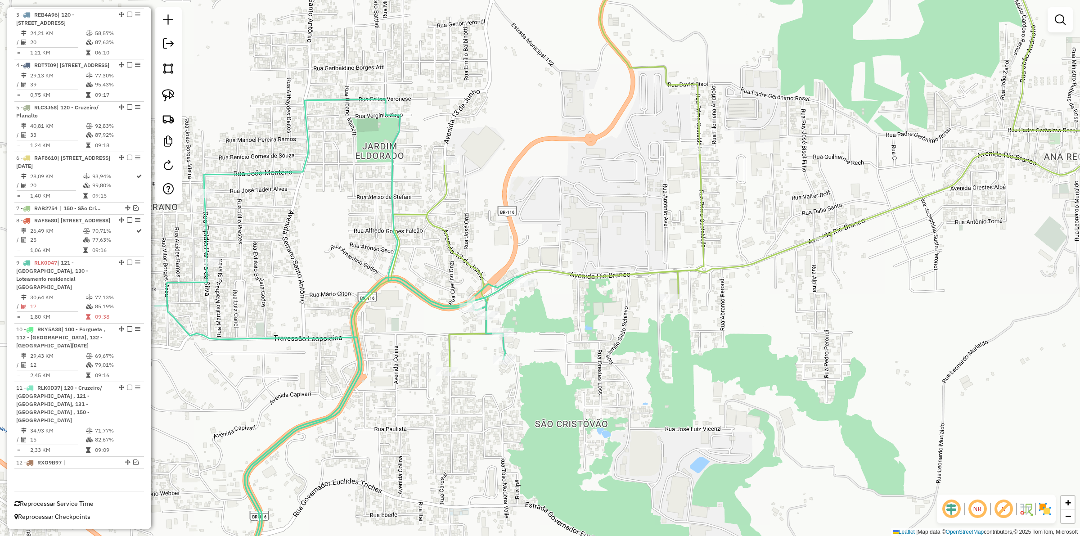
click at [391, 269] on icon at bounding box center [339, 344] width 368 height 490
select select "**********"
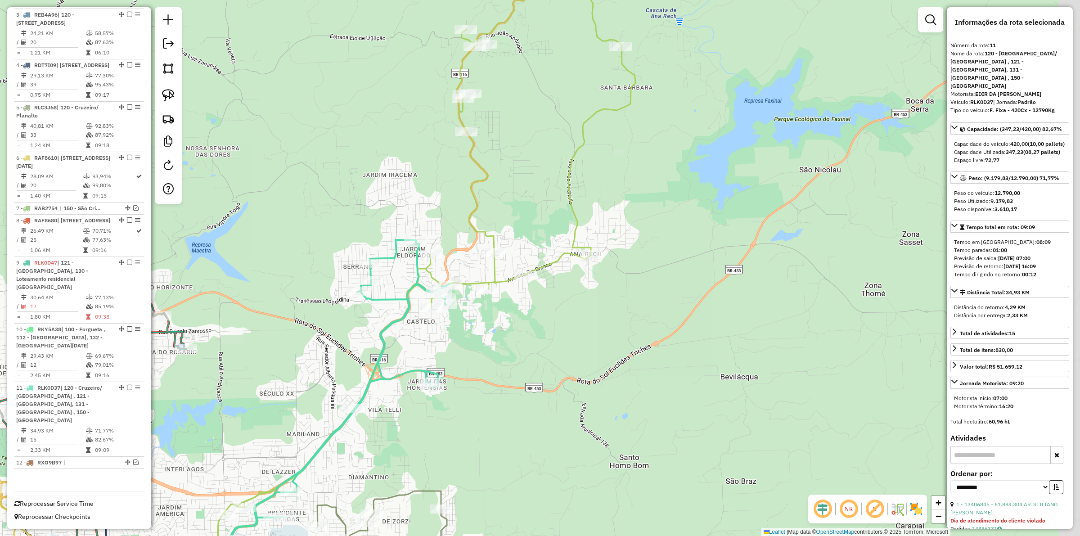
drag, startPoint x: 451, startPoint y: 385, endPoint x: 603, endPoint y: 224, distance: 221.5
click at [603, 224] on div "Janela de atendimento Grade de atendimento Capacidade Transportadoras Veículos …" at bounding box center [540, 268] width 1080 height 536
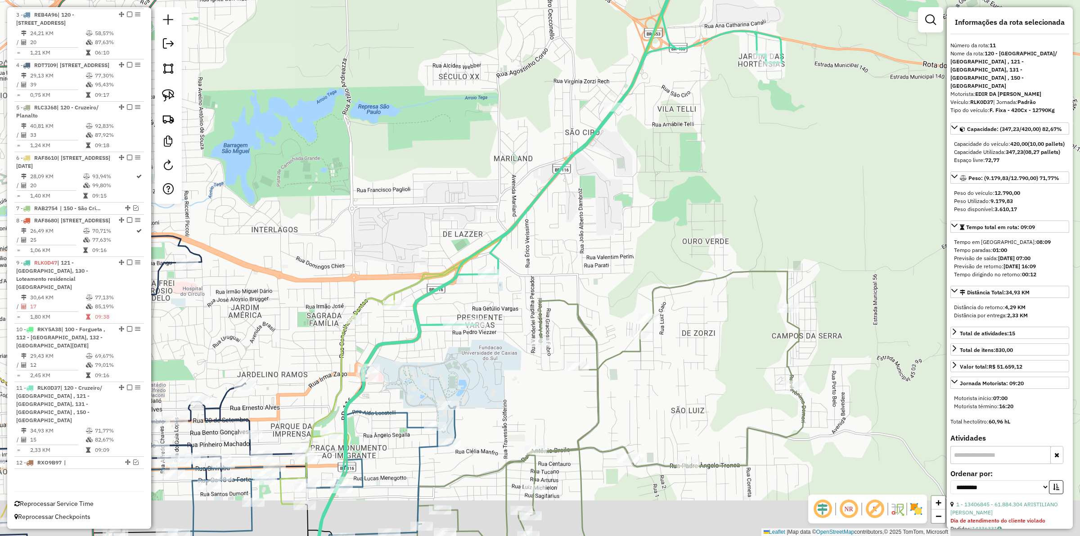
drag, startPoint x: 400, startPoint y: 405, endPoint x: 390, endPoint y: 373, distance: 33.7
click at [428, 367] on div "Janela de atendimento Grade de atendimento Capacidade Transportadoras Veículos …" at bounding box center [540, 268] width 1080 height 536
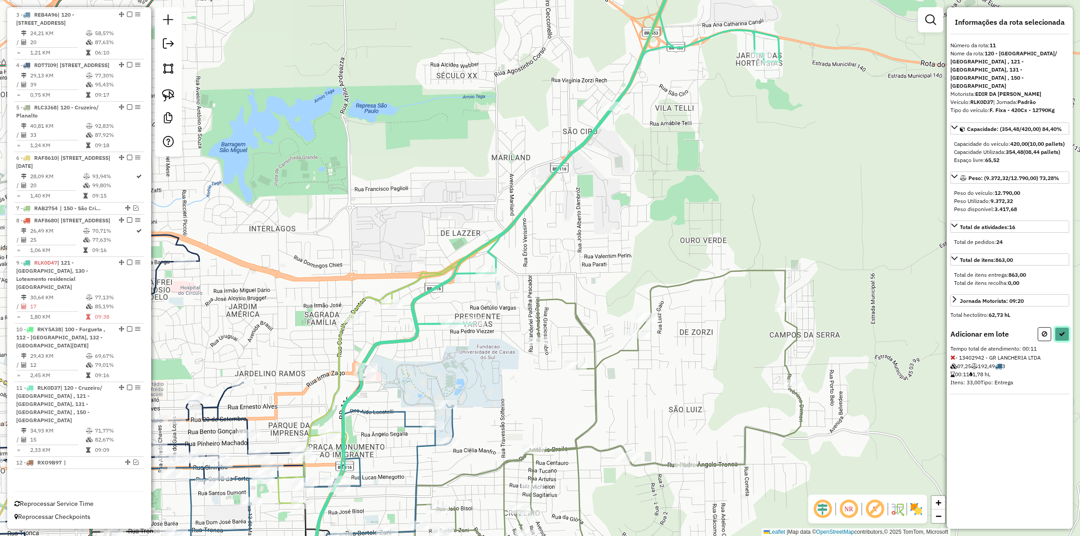
click at [1059, 331] on icon at bounding box center [1062, 334] width 6 height 6
select select "**********"
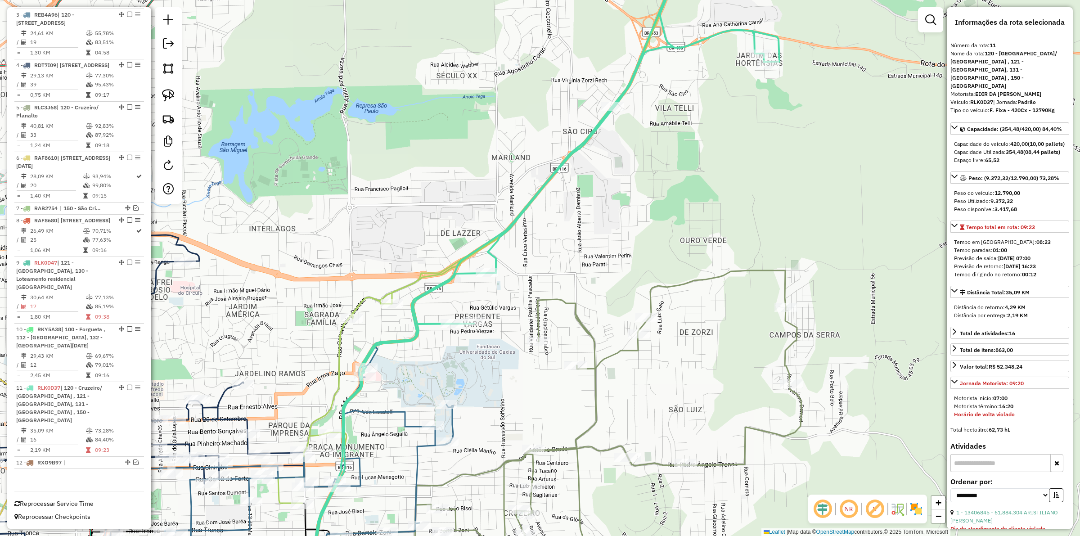
click at [394, 339] on icon at bounding box center [535, 252] width 487 height 612
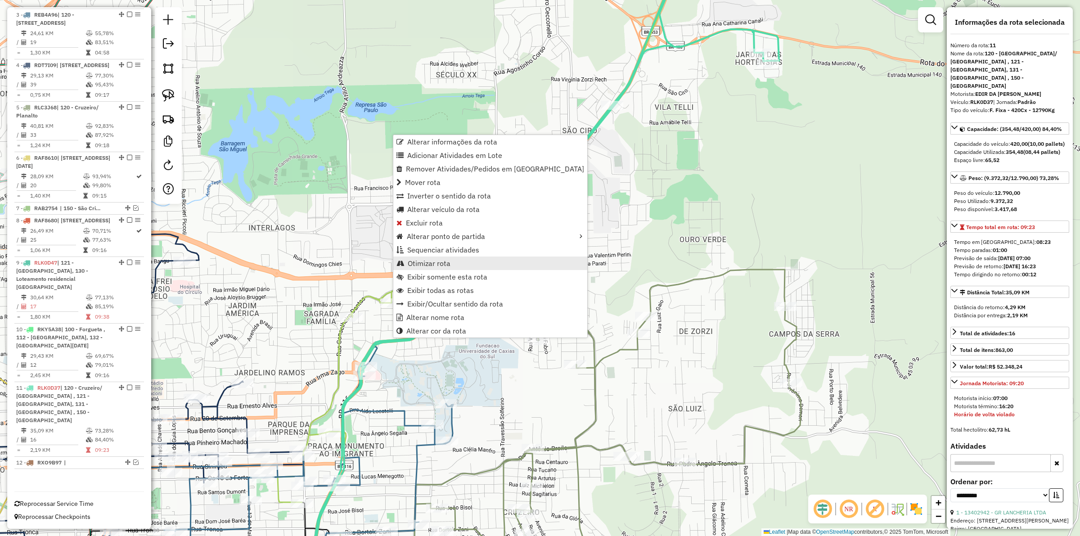
click at [442, 261] on span "Otimizar rota" at bounding box center [429, 263] width 43 height 7
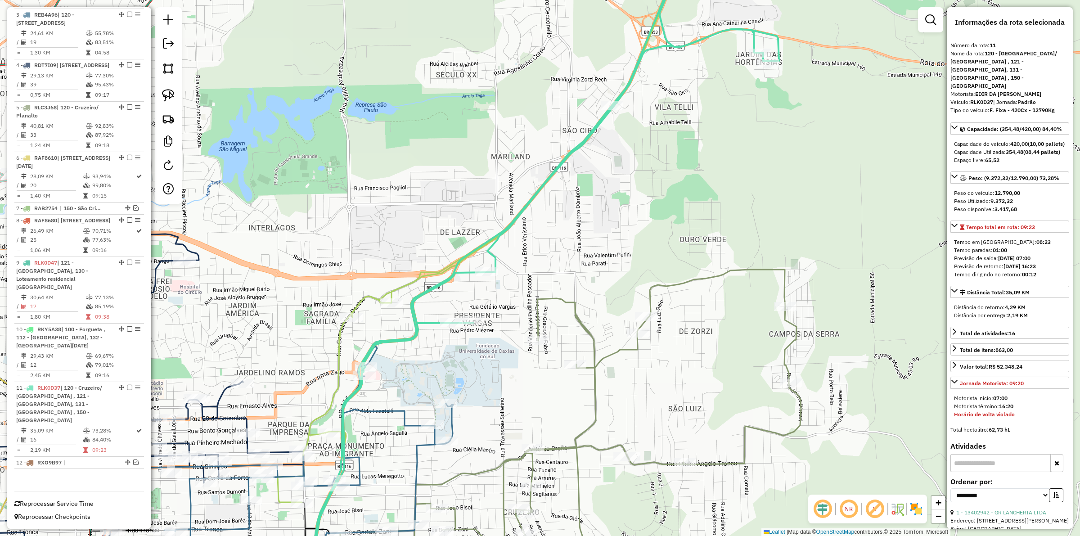
click at [411, 419] on div "Janela de atendimento Grade de atendimento Capacidade Transportadoras Veículos …" at bounding box center [540, 268] width 1080 height 536
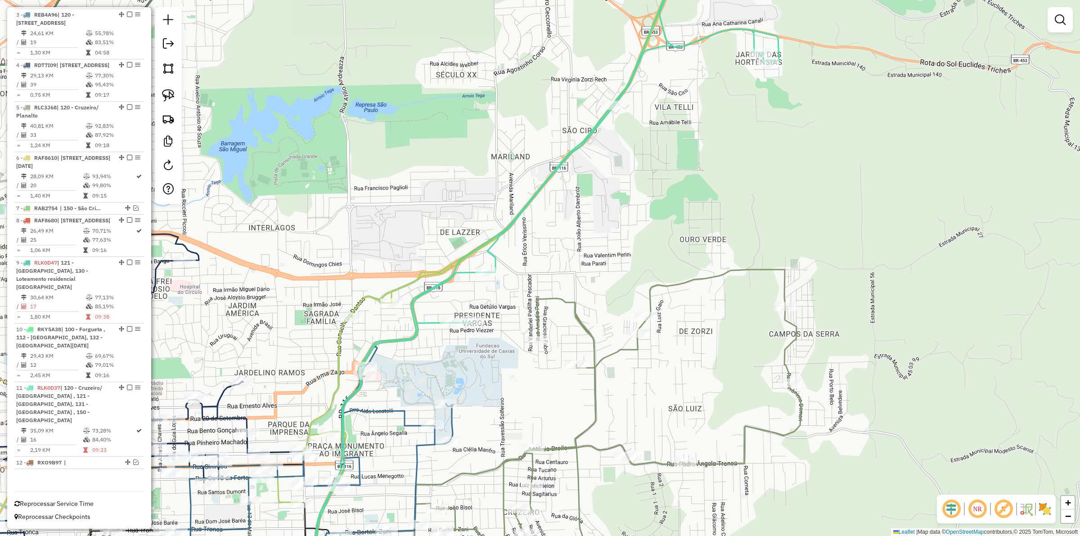
click at [405, 418] on icon at bounding box center [308, 467] width 289 height 243
select select "**********"
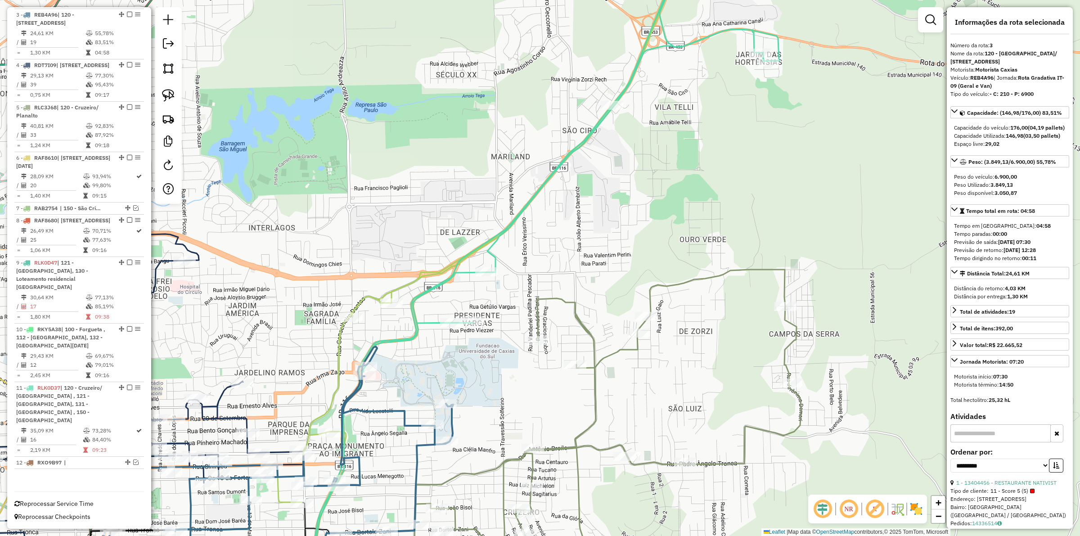
scroll to position [468, 0]
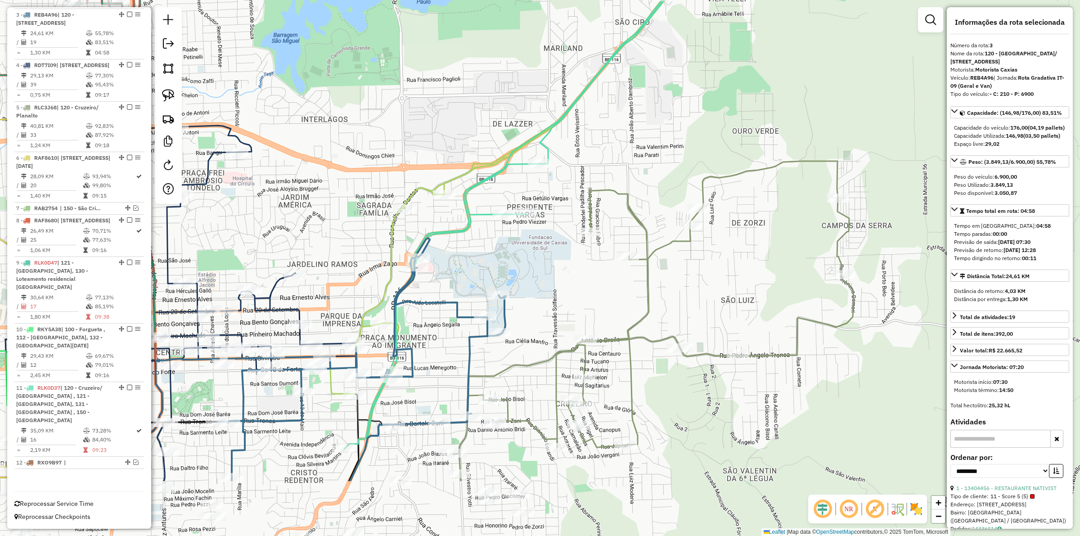
drag, startPoint x: 417, startPoint y: 387, endPoint x: 467, endPoint y: 283, distance: 115.3
click at [467, 283] on div "Janela de atendimento Grade de atendimento Capacidade Transportadoras Veículos …" at bounding box center [540, 268] width 1080 height 536
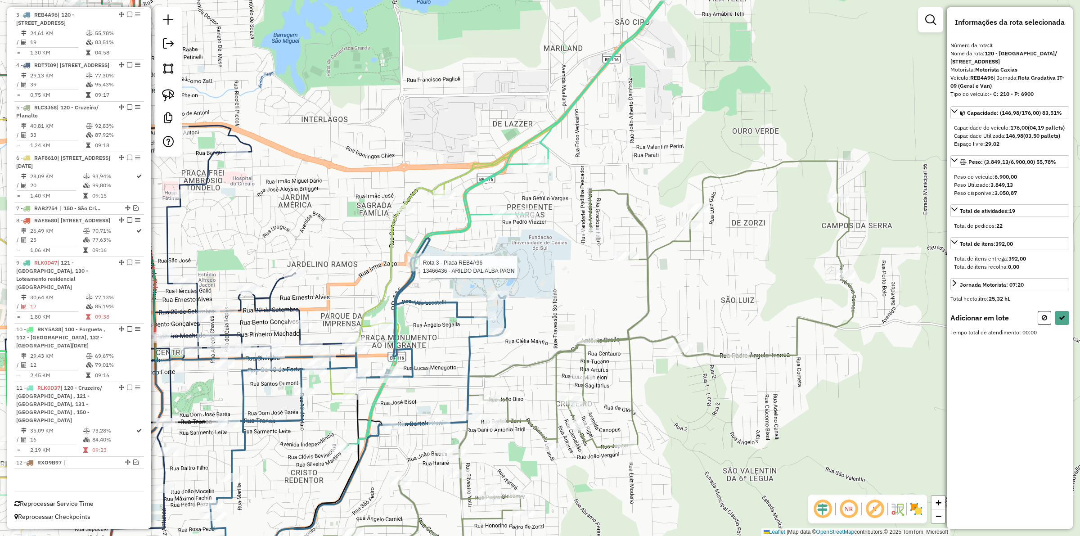
click at [421, 271] on div at bounding box center [417, 266] width 22 height 9
click at [1045, 321] on icon at bounding box center [1044, 317] width 5 height 6
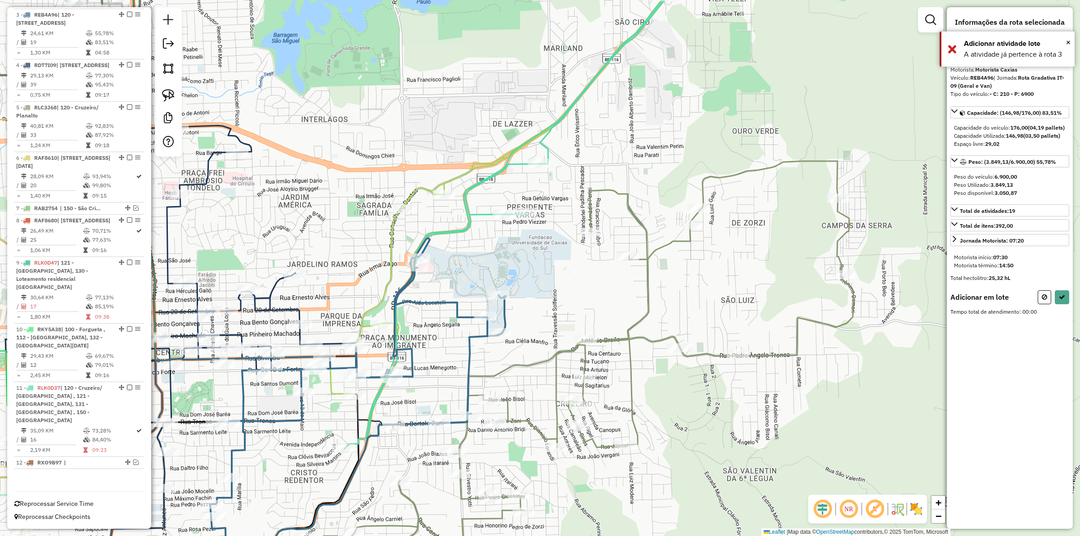
select select "**********"
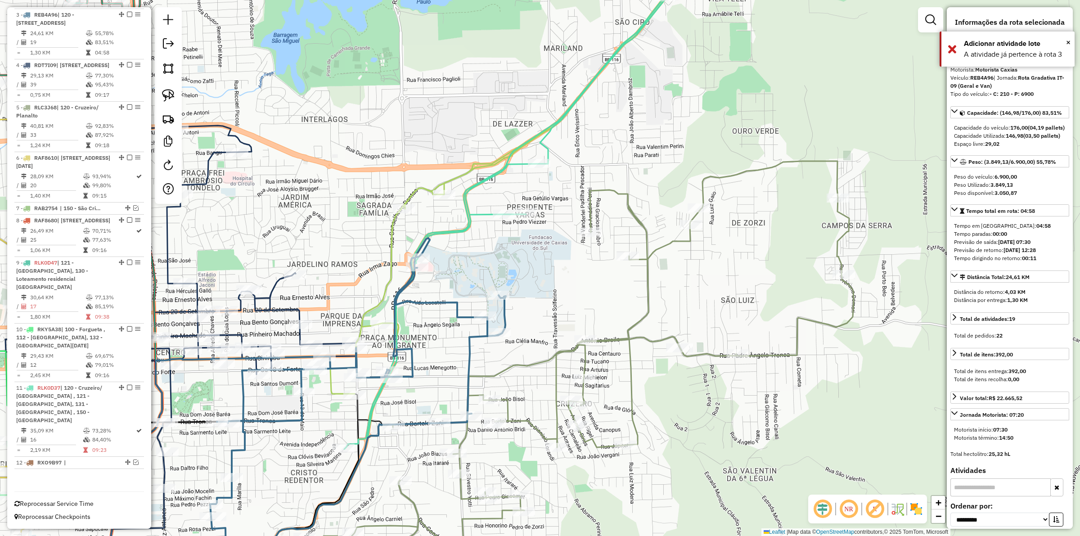
click at [475, 271] on div "Janela de atendimento Grade de atendimento Capacidade Transportadoras Veículos …" at bounding box center [540, 268] width 1080 height 536
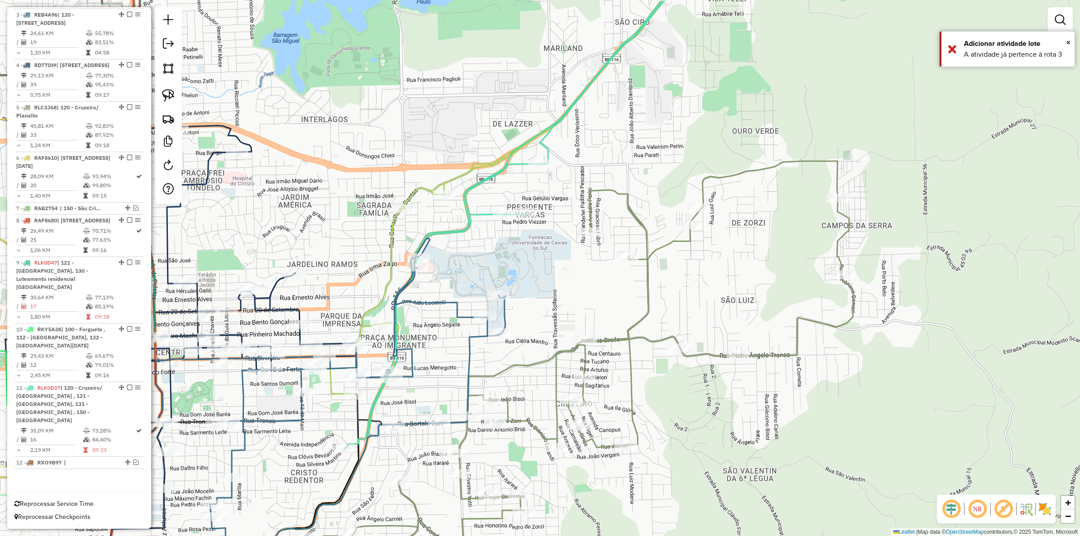
click at [430, 306] on icon at bounding box center [358, 397] width 296 height 318
select select "**********"
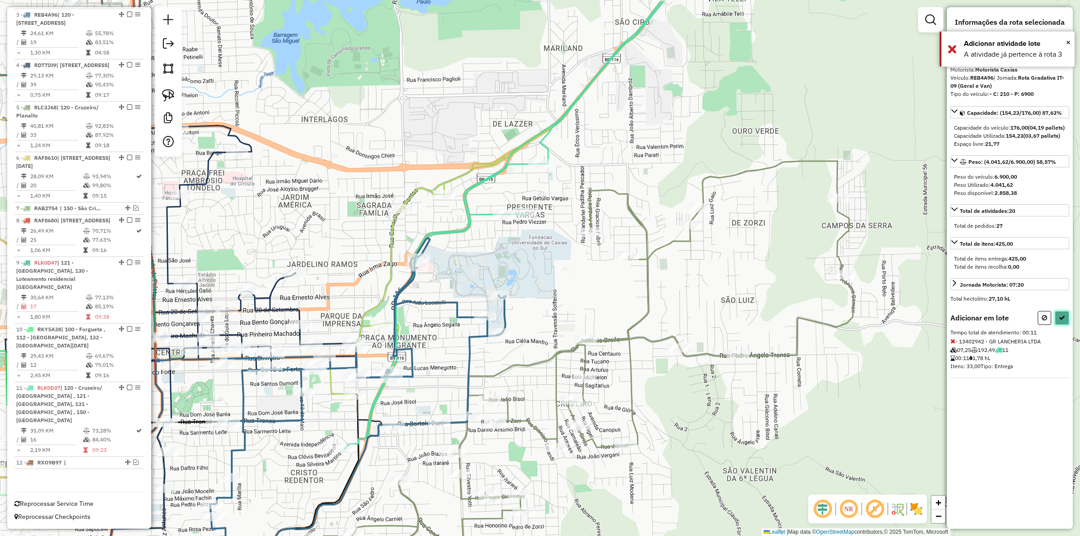
click at [1063, 321] on icon at bounding box center [1062, 317] width 6 height 6
select select "**********"
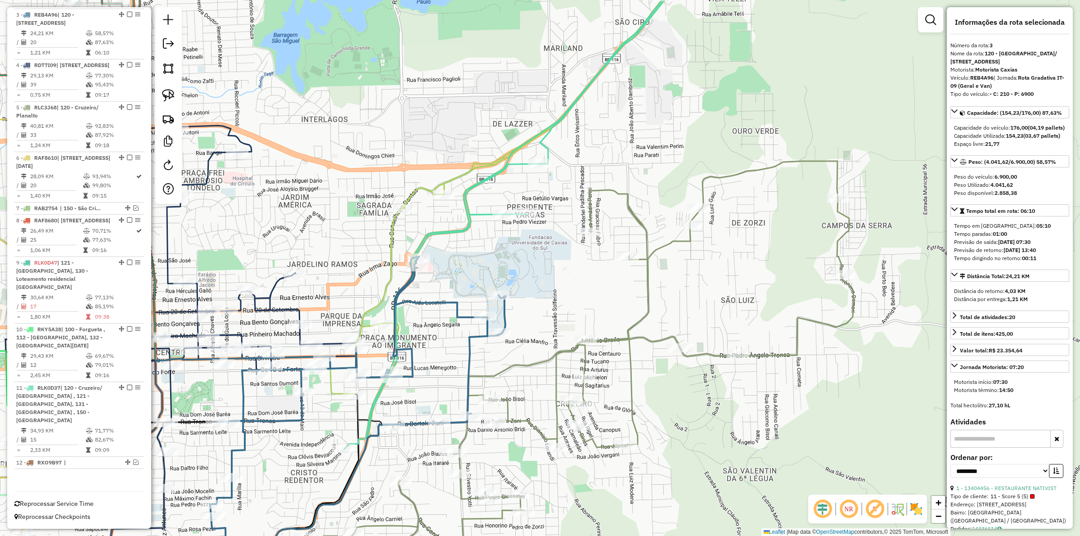
click at [467, 212] on icon at bounding box center [587, 197] width 487 height 503
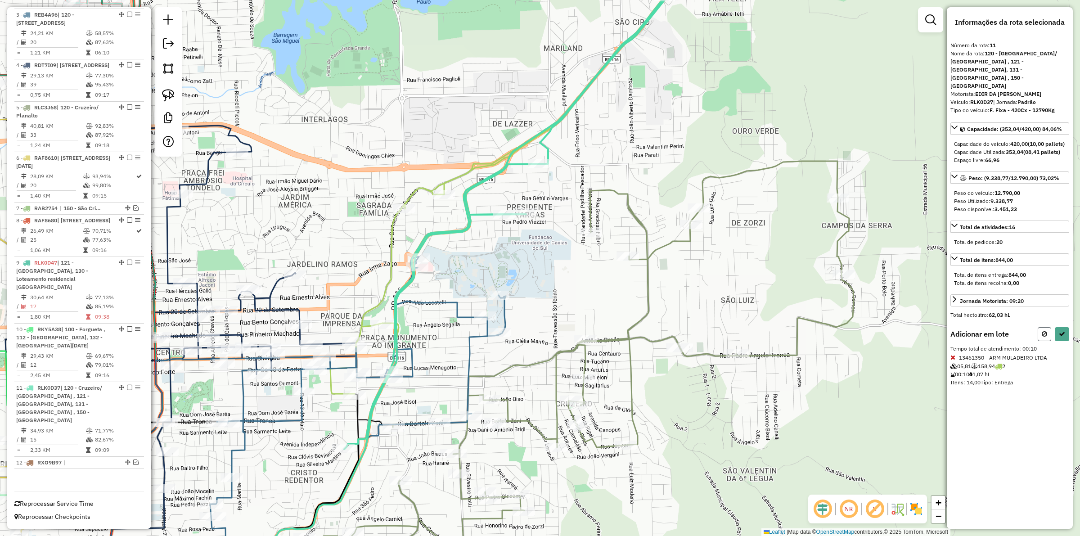
click at [1047, 327] on button at bounding box center [1043, 334] width 13 height 14
select select "**********"
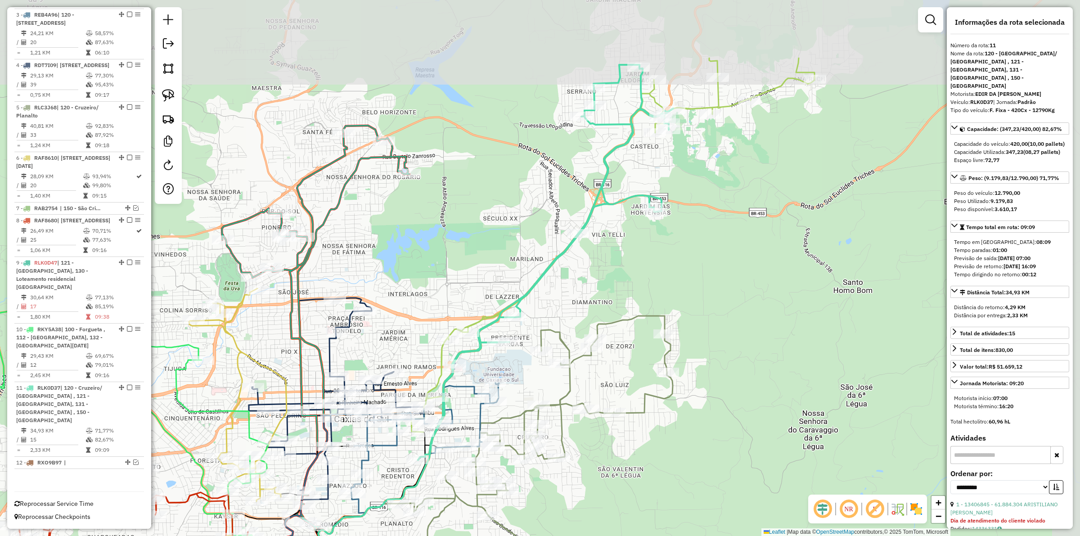
drag, startPoint x: 642, startPoint y: 158, endPoint x: 580, endPoint y: 269, distance: 126.9
click at [580, 269] on div "Janela de atendimento Grade de atendimento Capacidade Transportadoras Veículos …" at bounding box center [540, 268] width 1080 height 536
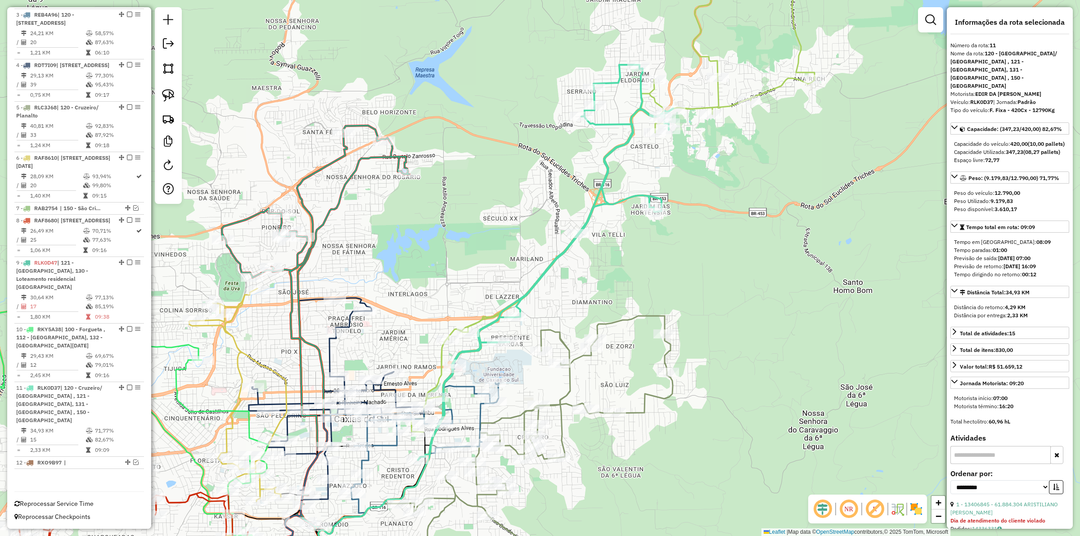
click at [723, 100] on icon at bounding box center [612, 188] width 403 height 485
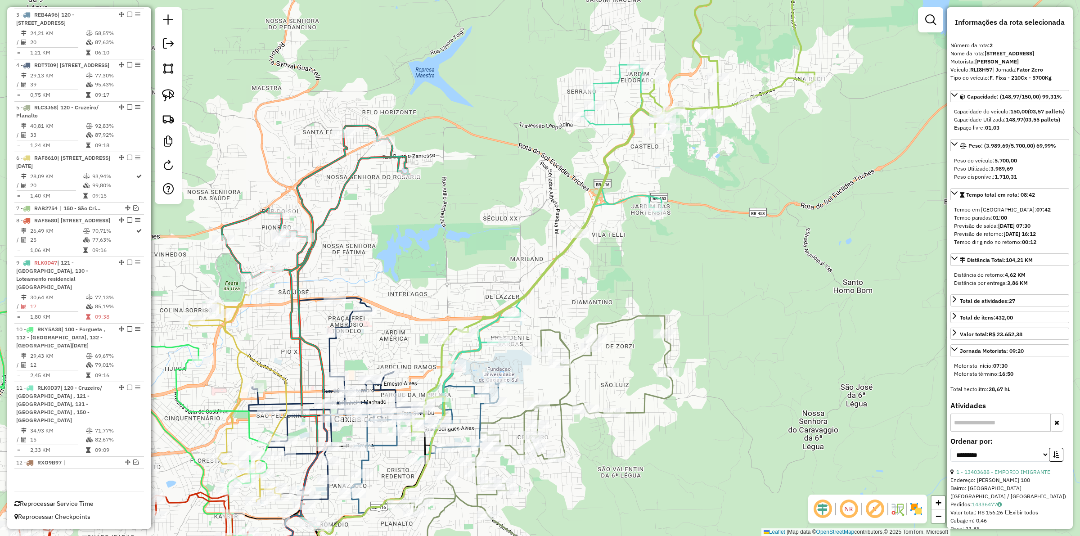
scroll to position [418, 0]
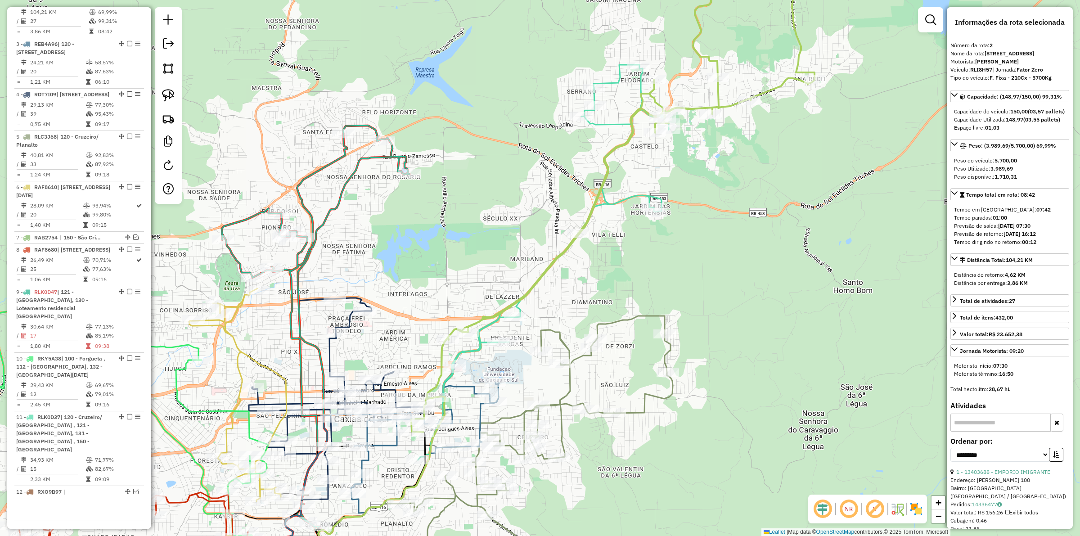
click at [612, 121] on icon at bounding box center [545, 262] width 255 height 395
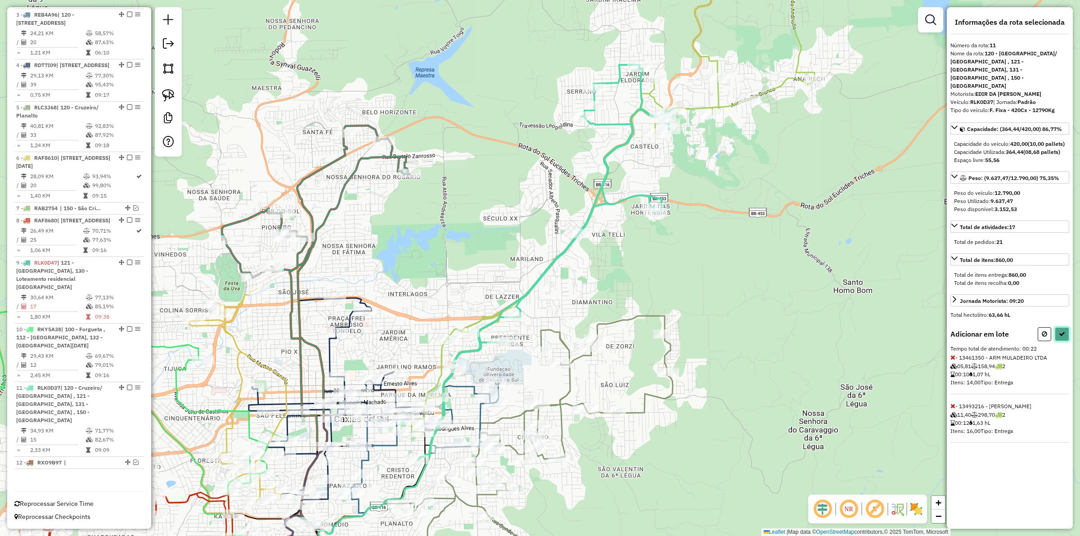
click at [1058, 331] on button at bounding box center [1062, 334] width 14 height 14
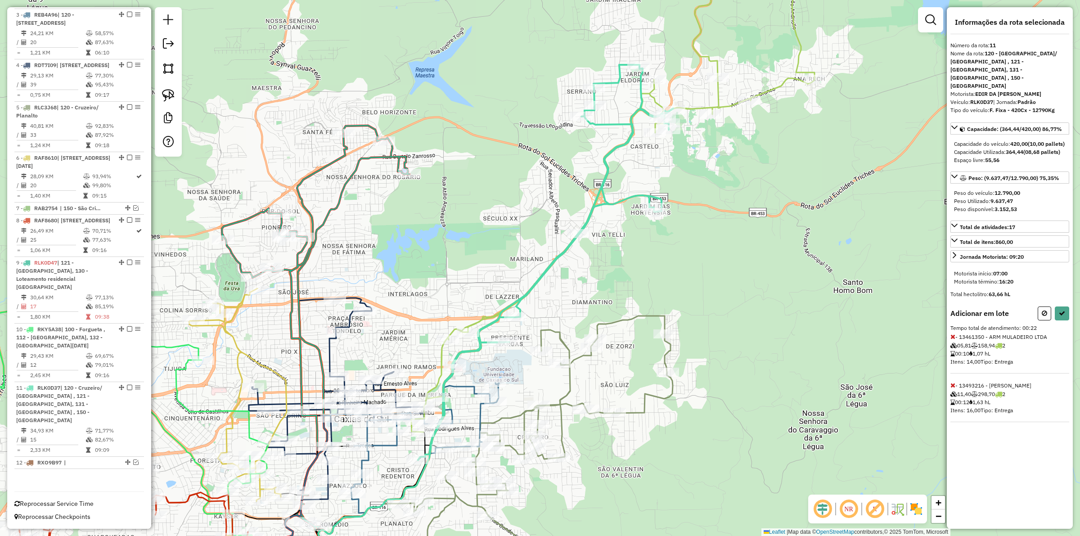
select select "**********"
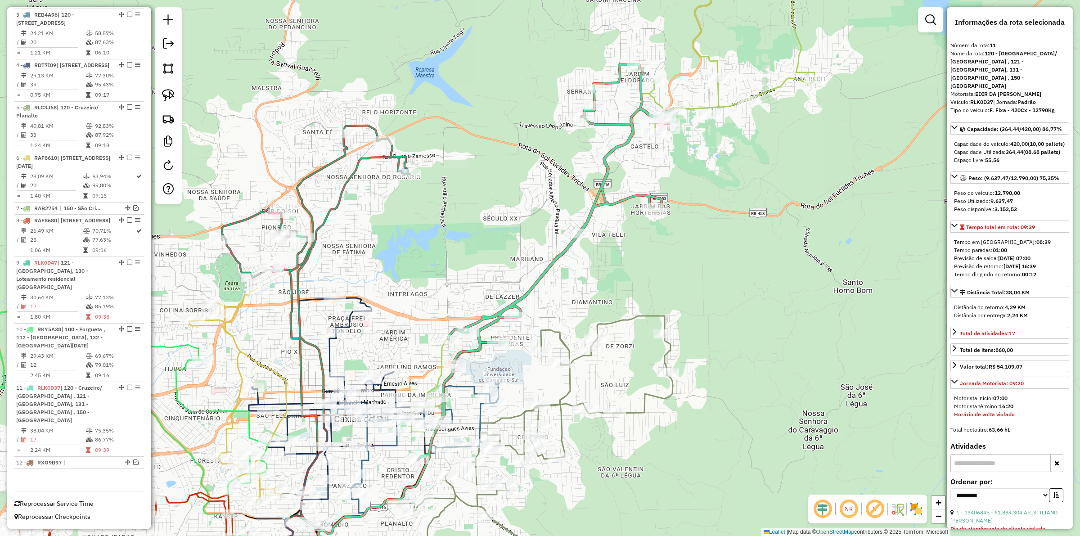
click at [718, 93] on icon at bounding box center [613, 188] width 404 height 485
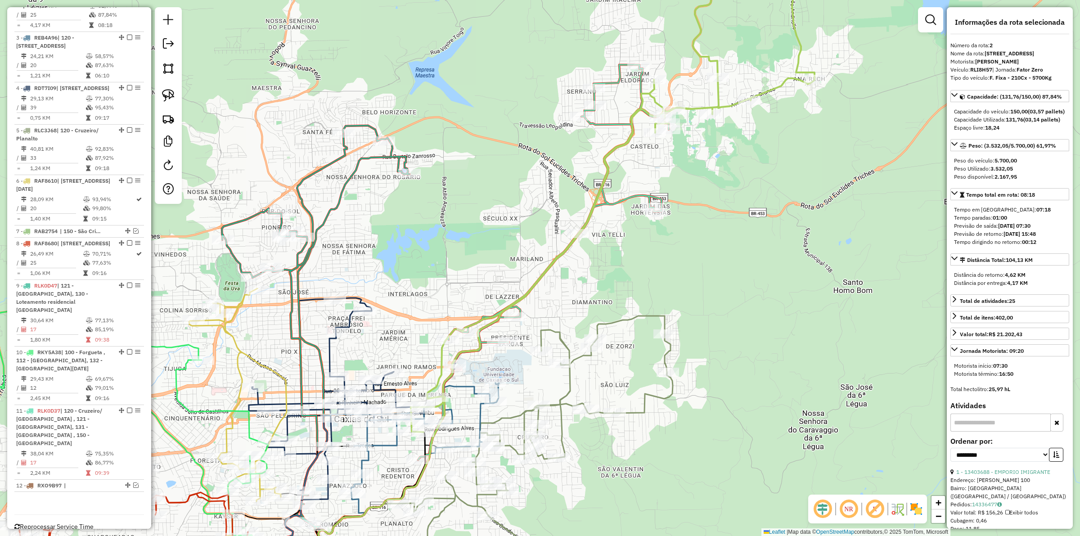
scroll to position [418, 0]
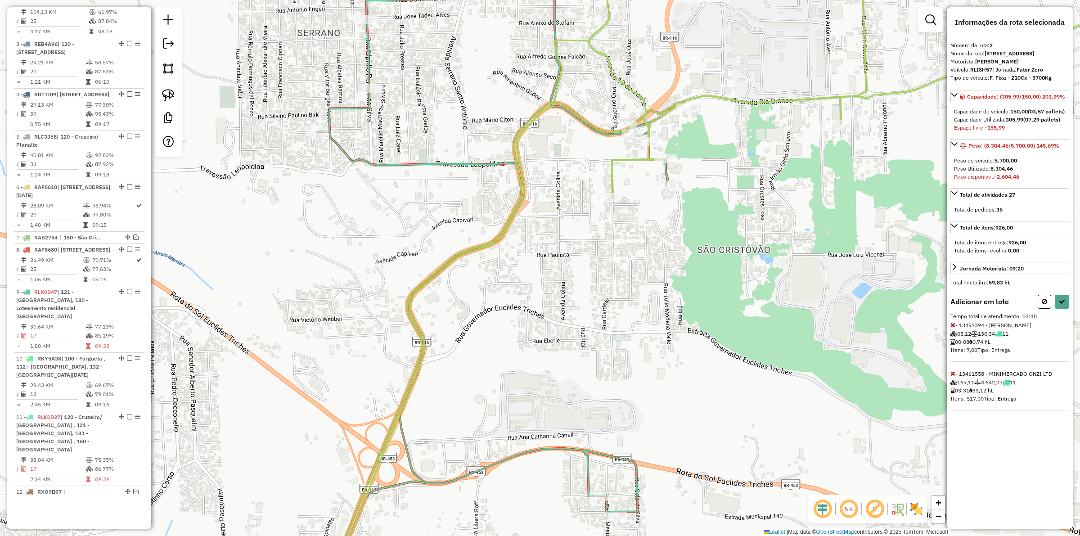
click at [954, 328] on icon at bounding box center [952, 325] width 5 height 6
click at [952, 328] on icon at bounding box center [952, 325] width 5 height 6
click at [1063, 305] on icon at bounding box center [1062, 301] width 6 height 6
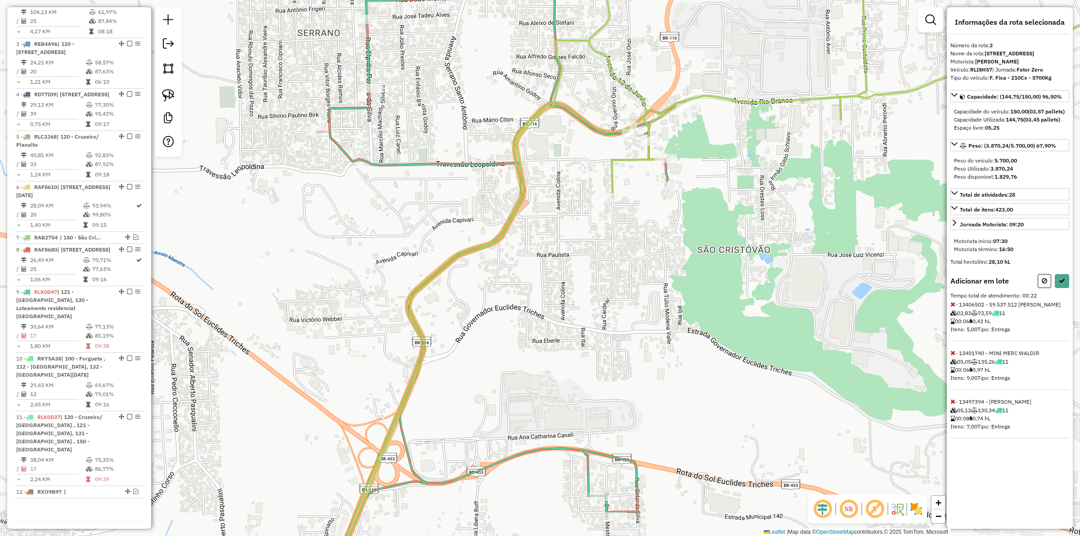
select select "**********"
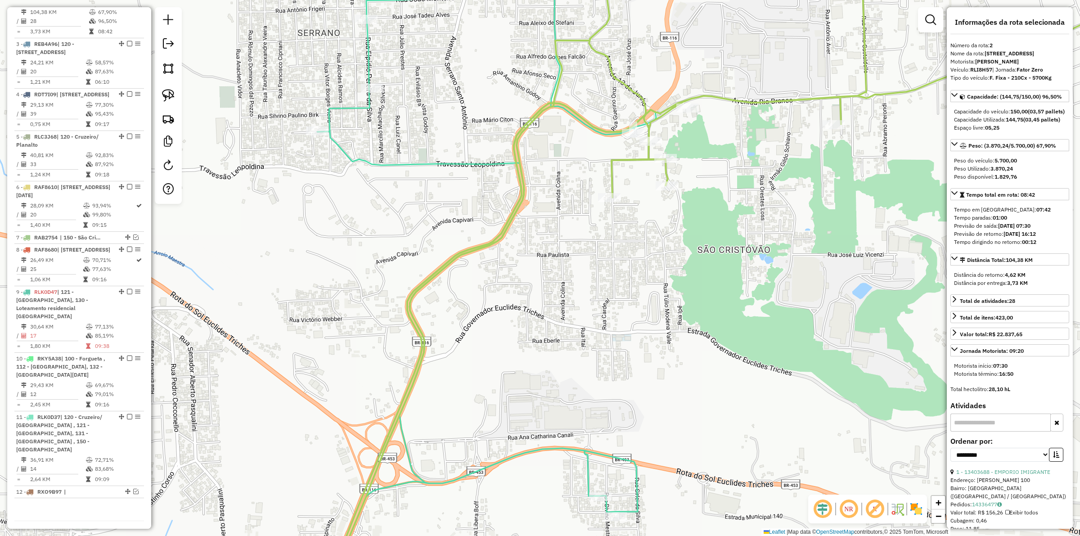
click at [628, 159] on icon at bounding box center [750, 267] width 875 height 643
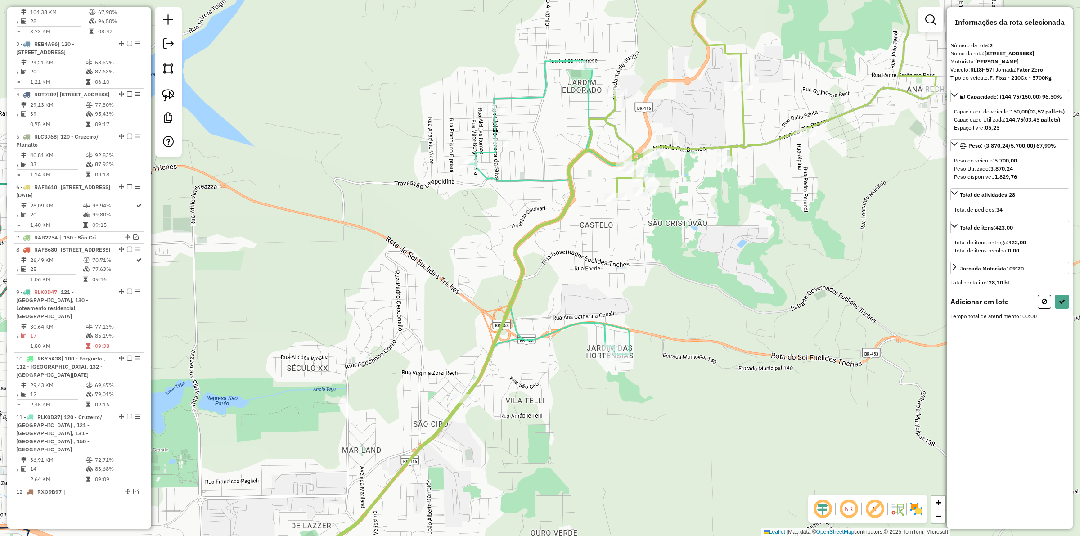
click at [498, 102] on icon at bounding box center [436, 325] width 404 height 529
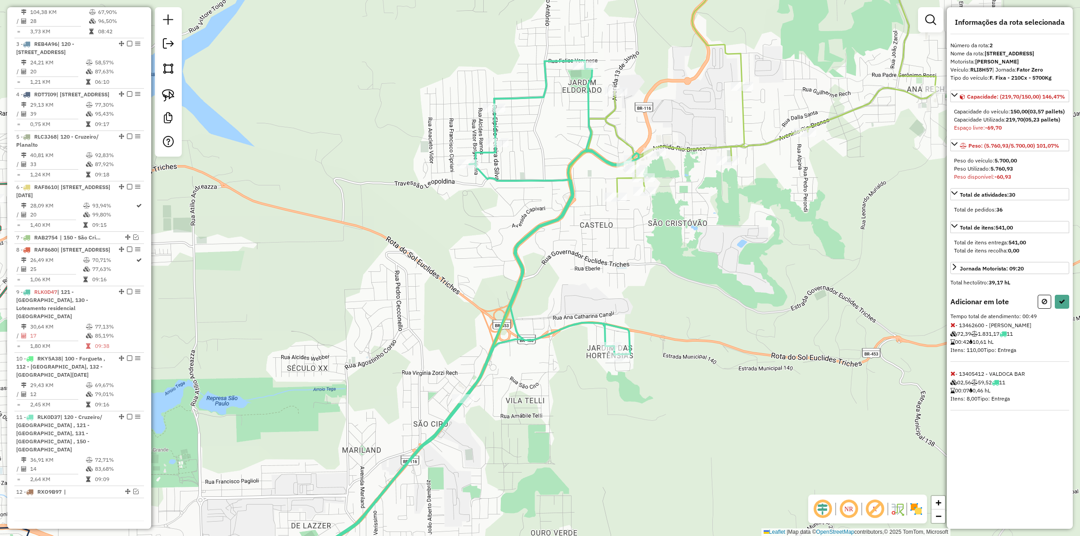
click at [458, 158] on div "Rota 11 - Placa RLK0D37 13405412 - VALDOCA BAR Janela de atendimento Grade de a…" at bounding box center [540, 268] width 1080 height 536
click at [467, 158] on div "Janela de atendimento Grade de atendimento Capacidade Transportadoras Veículos …" at bounding box center [540, 268] width 1080 height 536
click at [952, 328] on icon at bounding box center [952, 325] width 5 height 6
click at [954, 328] on icon at bounding box center [952, 325] width 5 height 6
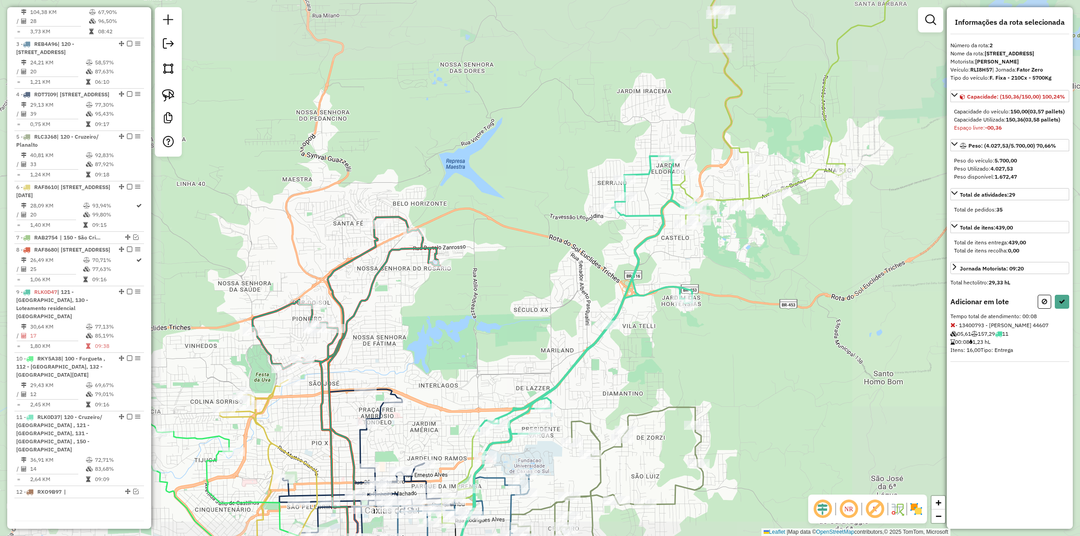
drag, startPoint x: 774, startPoint y: 240, endPoint x: 596, endPoint y: 341, distance: 204.7
click at [595, 341] on div "Janela de atendimento Grade de atendimento Capacidade Transportadoras Veículos …" at bounding box center [540, 268] width 1080 height 536
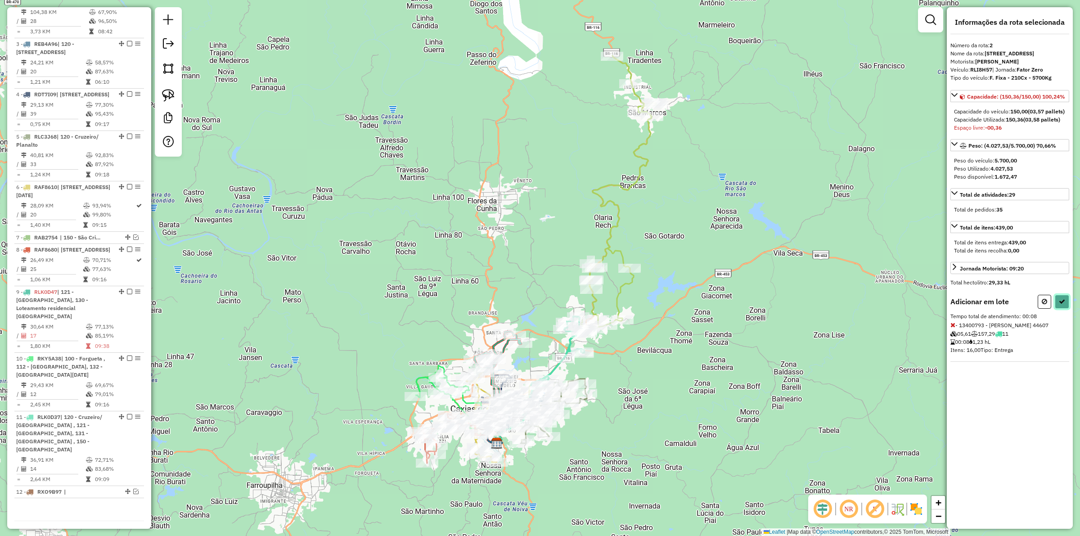
click at [1063, 305] on icon at bounding box center [1062, 301] width 6 height 6
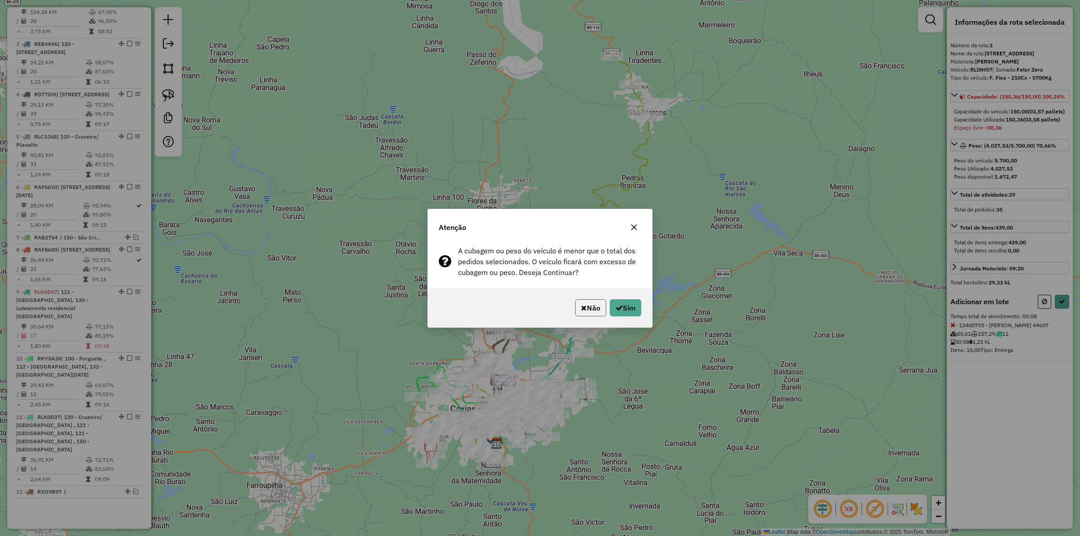
click at [594, 307] on button "Não" at bounding box center [590, 307] width 31 height 17
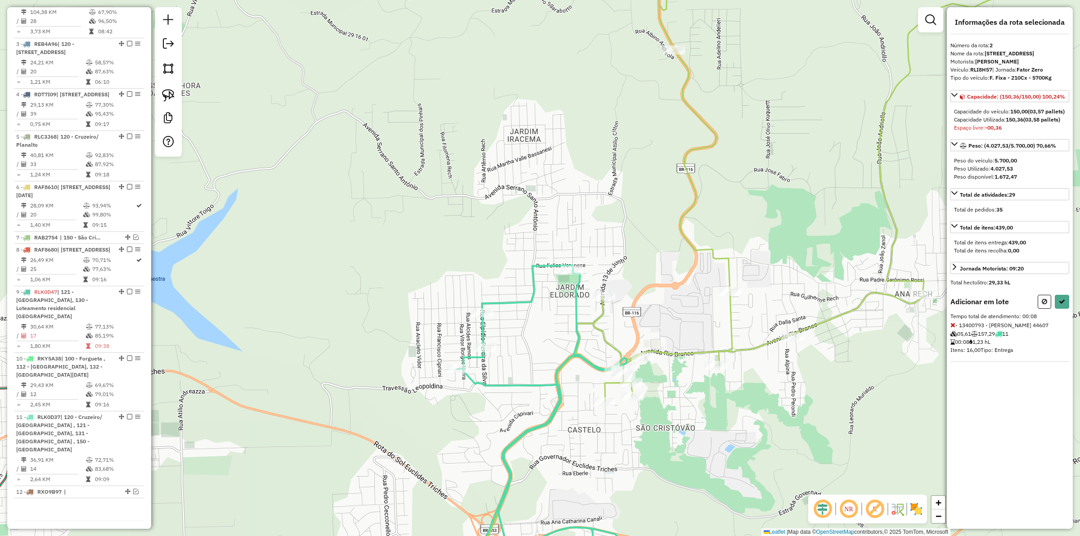
click at [950, 328] on icon at bounding box center [952, 325] width 5 height 6
click at [952, 328] on icon at bounding box center [952, 325] width 5 height 6
click at [482, 342] on icon at bounding box center [541, 427] width 169 height 324
click at [952, 377] on icon at bounding box center [952, 373] width 5 height 6
click at [952, 328] on icon at bounding box center [952, 325] width 5 height 6
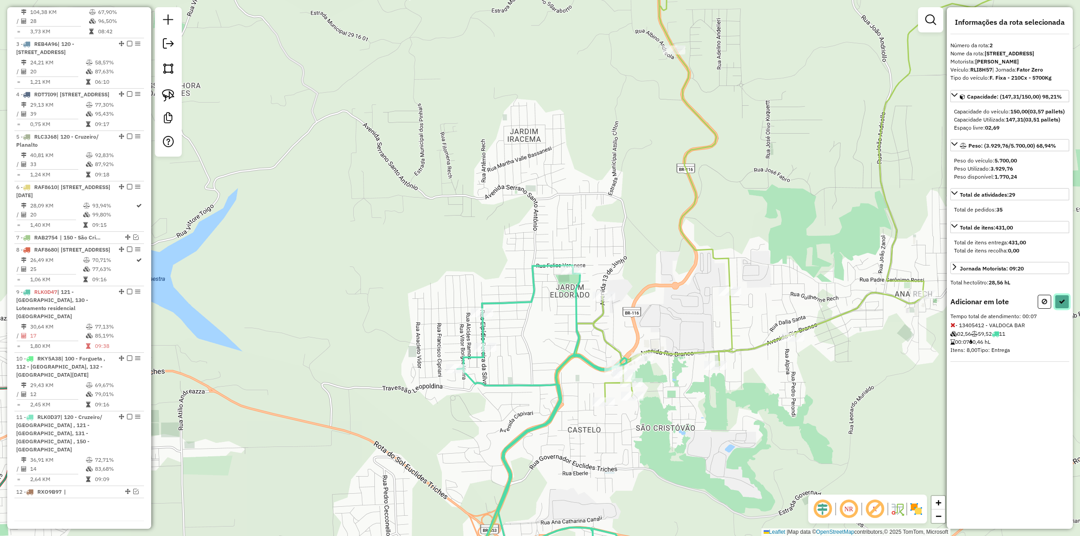
click at [1061, 305] on icon at bounding box center [1062, 301] width 6 height 6
select select "**********"
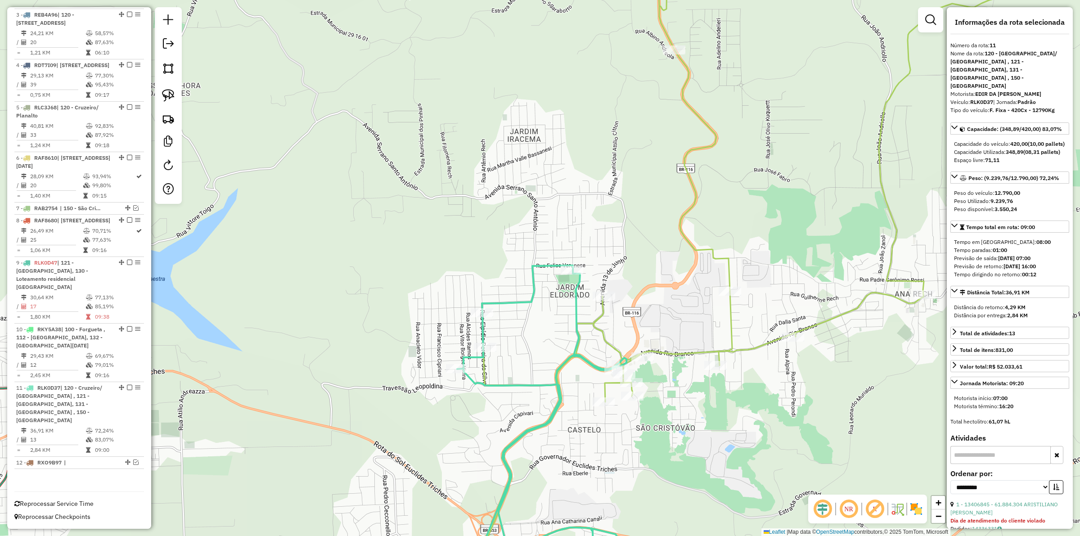
click at [732, 328] on icon at bounding box center [737, 267] width 551 height 643
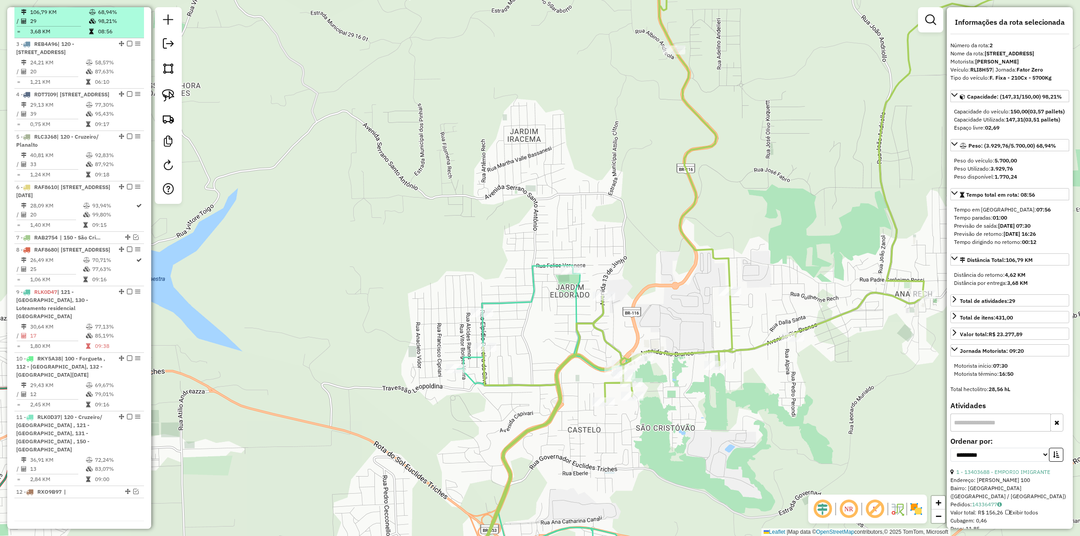
click at [127, 4] on em at bounding box center [129, 1] width 5 height 5
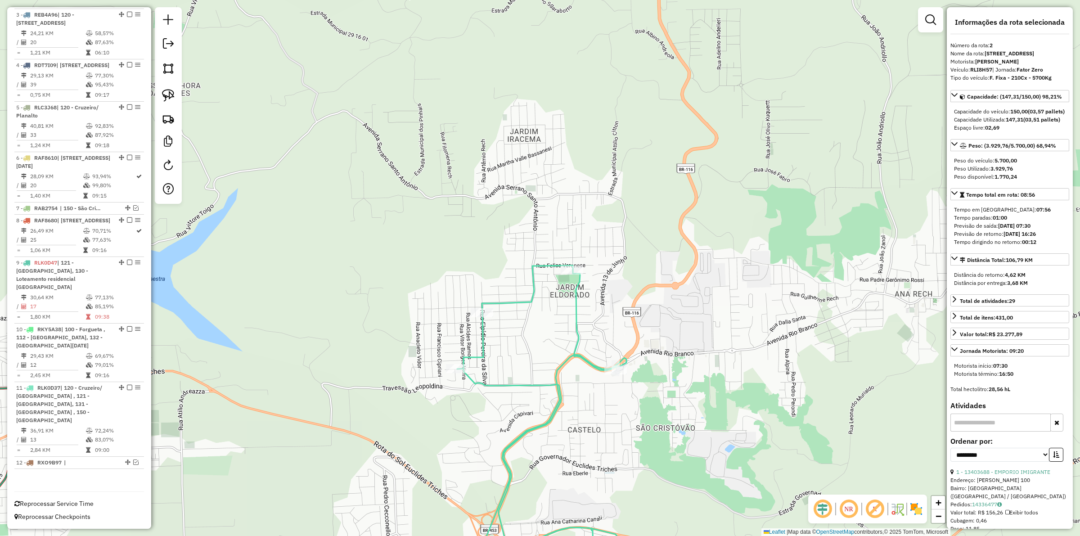
click at [570, 331] on div "Janela de atendimento Grade de atendimento Capacidade Transportadoras Veículos …" at bounding box center [540, 268] width 1080 height 536
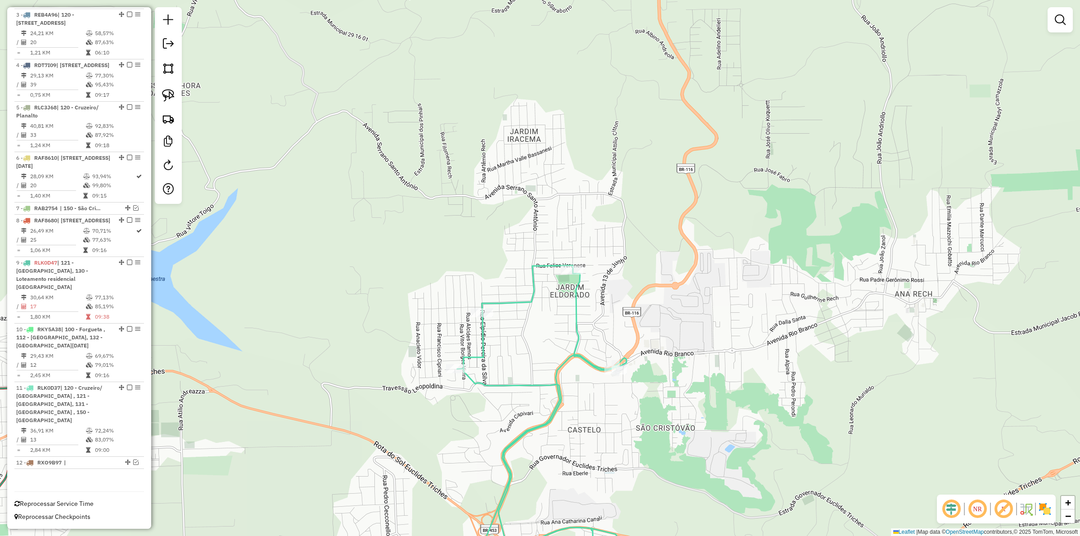
click at [576, 331] on icon at bounding box center [541, 427] width 169 height 324
select select "**********"
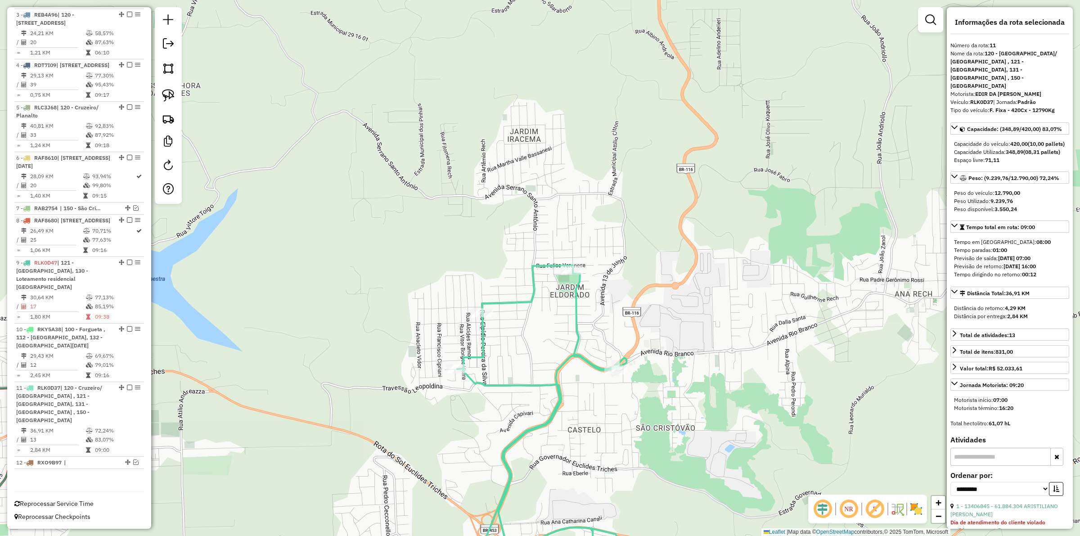
scroll to position [445, 0]
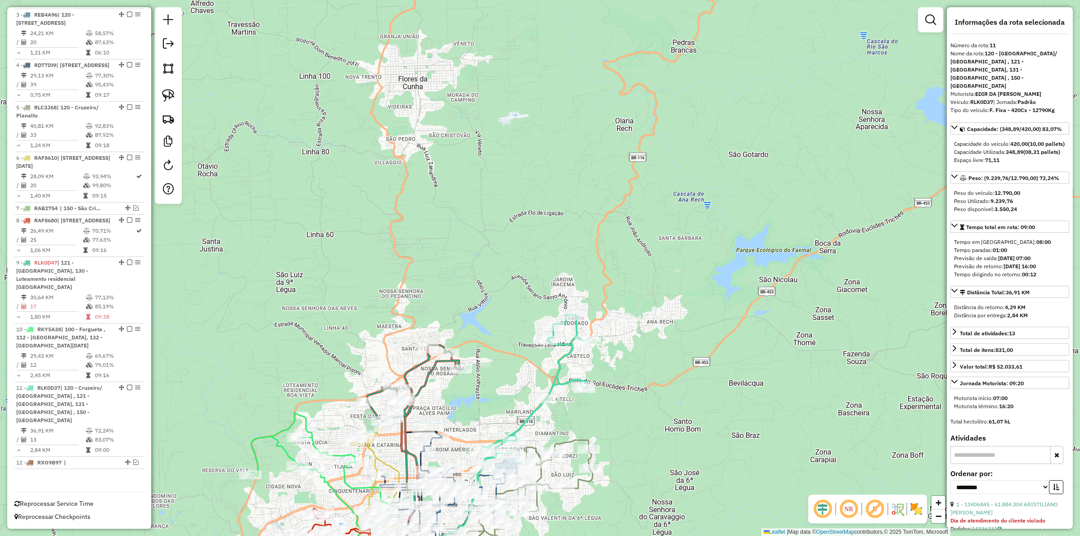
click at [718, 253] on div "Janela de atendimento Grade de atendimento Capacidade Transportadoras Veículos …" at bounding box center [540, 268] width 1080 height 536
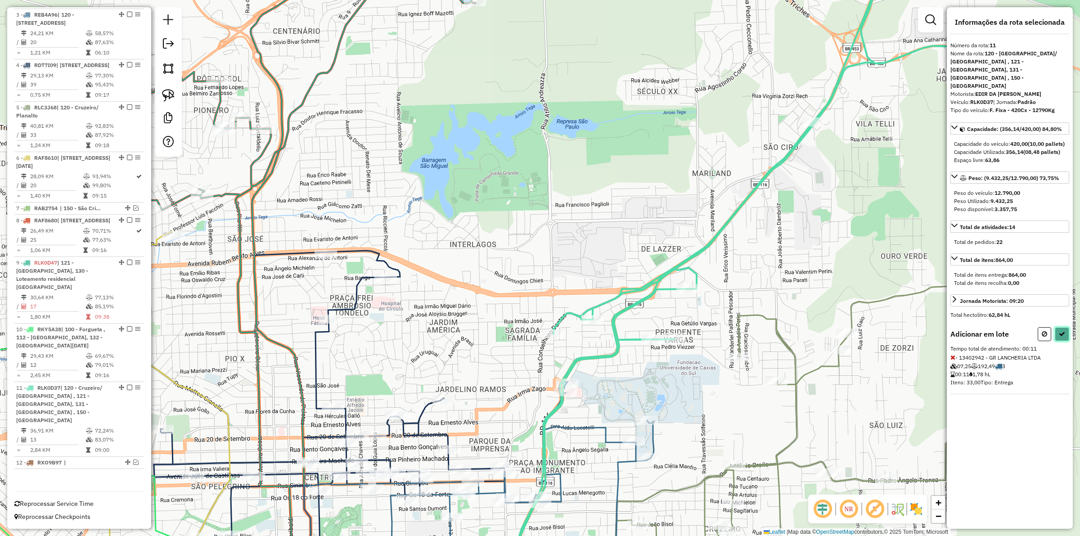
click at [1063, 331] on icon at bounding box center [1062, 334] width 6 height 6
select select "**********"
click at [1046, 331] on icon at bounding box center [1044, 334] width 5 height 6
select select "**********"
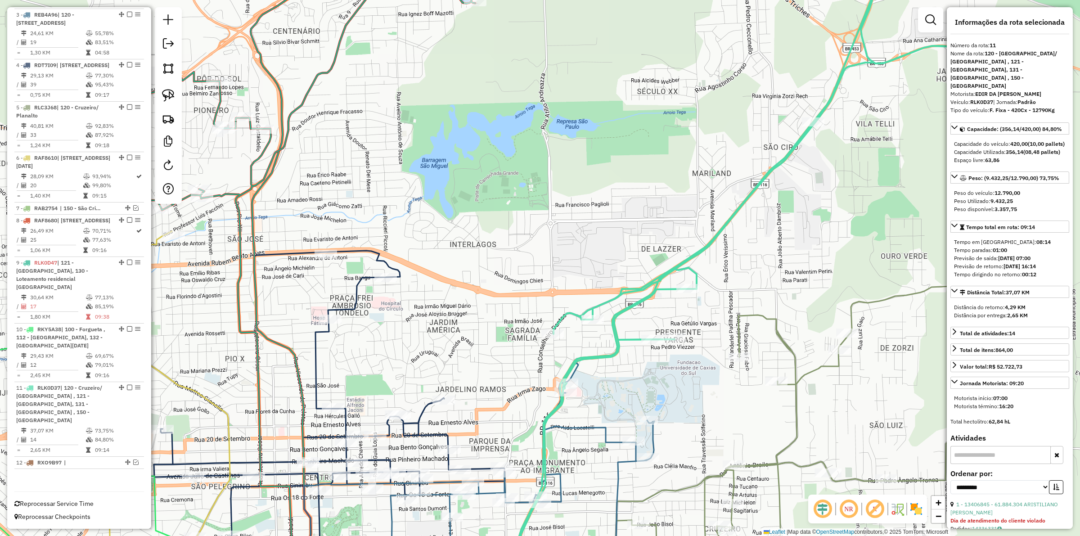
click at [593, 359] on icon at bounding box center [736, 260] width 487 height 628
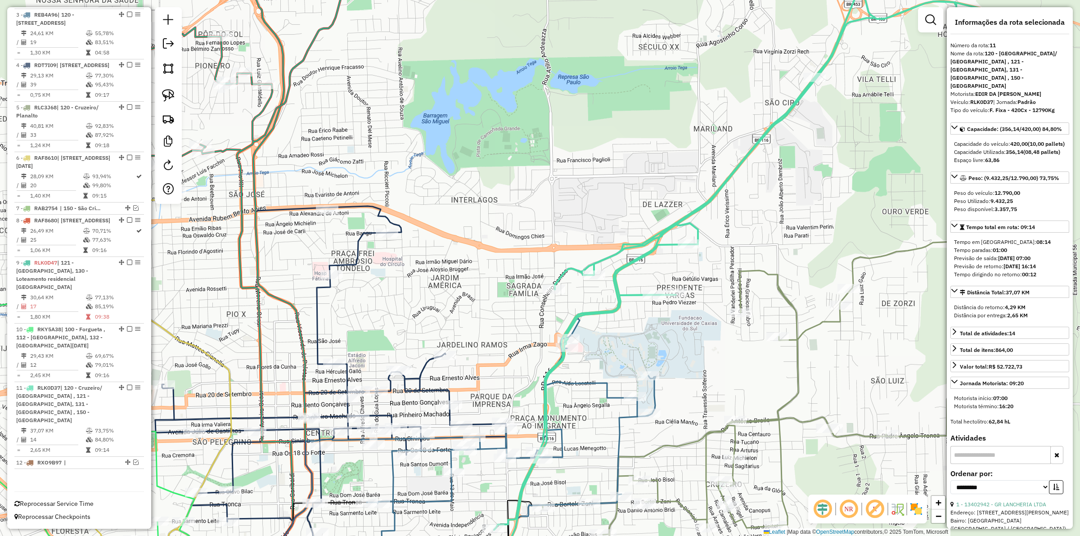
drag, startPoint x: 595, startPoint y: 381, endPoint x: 596, endPoint y: 337, distance: 44.6
click at [596, 337] on div "Janela de atendimento Grade de atendimento Capacidade Transportadoras Veículos …" at bounding box center [540, 268] width 1080 height 536
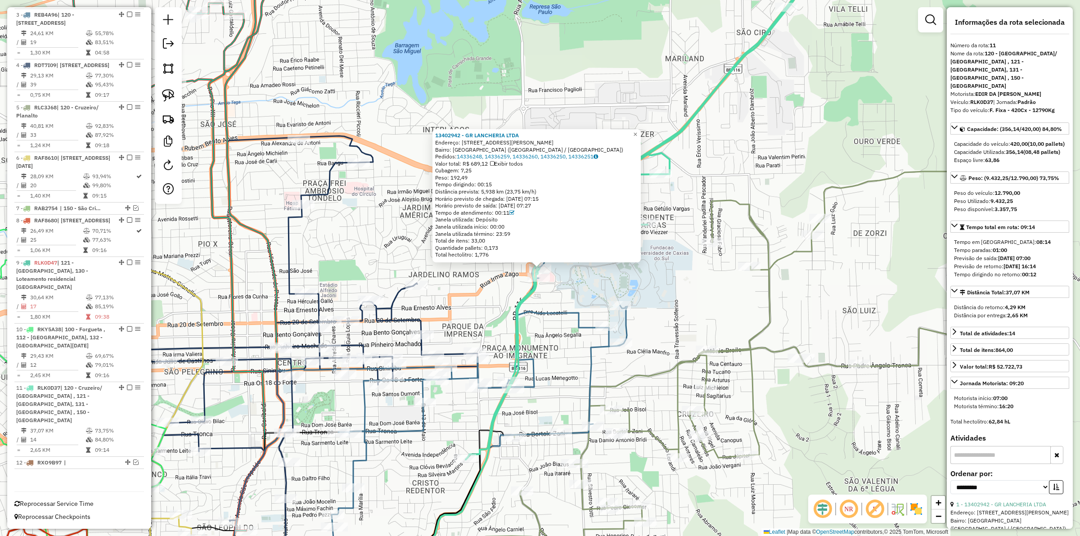
click at [596, 292] on div "13402942 - GR LANCHERIA LTDA Endereço: R [PERSON_NAME] 1130 Bairro: [GEOGRAPHIC…" at bounding box center [540, 268] width 1080 height 536
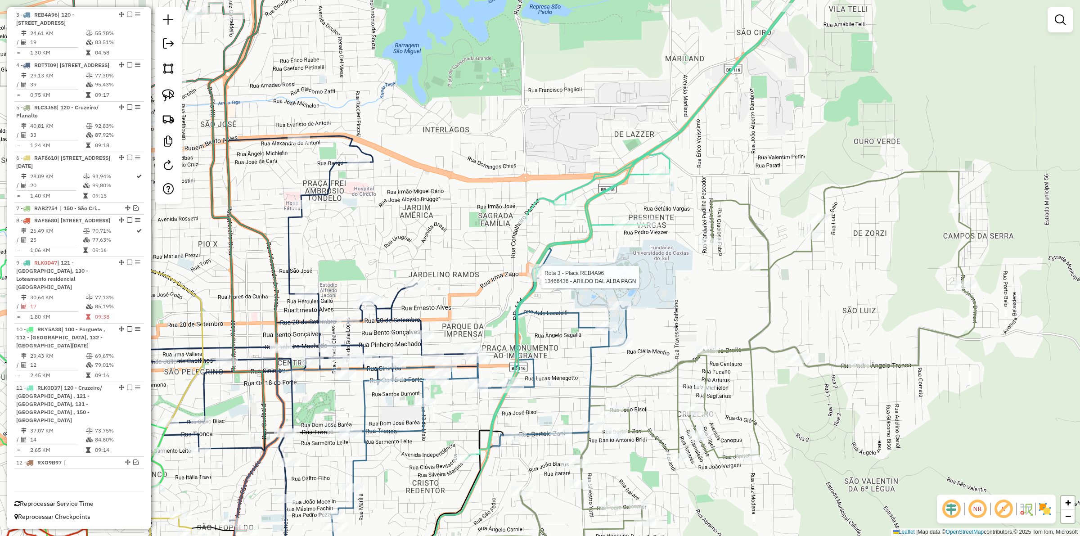
select select "**********"
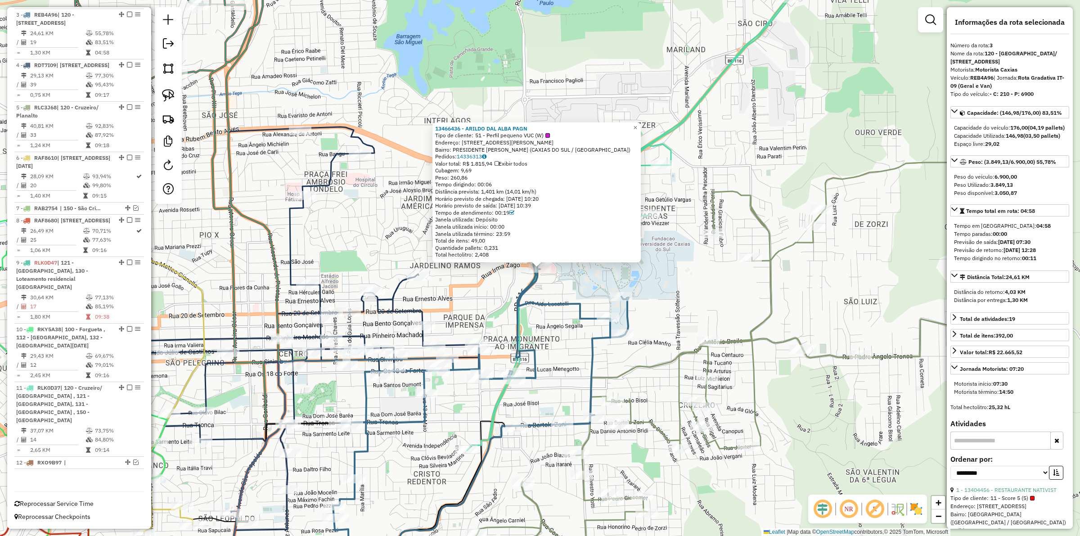
scroll to position [430, 0]
click at [575, 287] on div "13466436 - ARILDO DAL ALBA PAGN Tipo de cliente: 51 - Perfil pequeno VUC (W) En…" at bounding box center [540, 268] width 1080 height 536
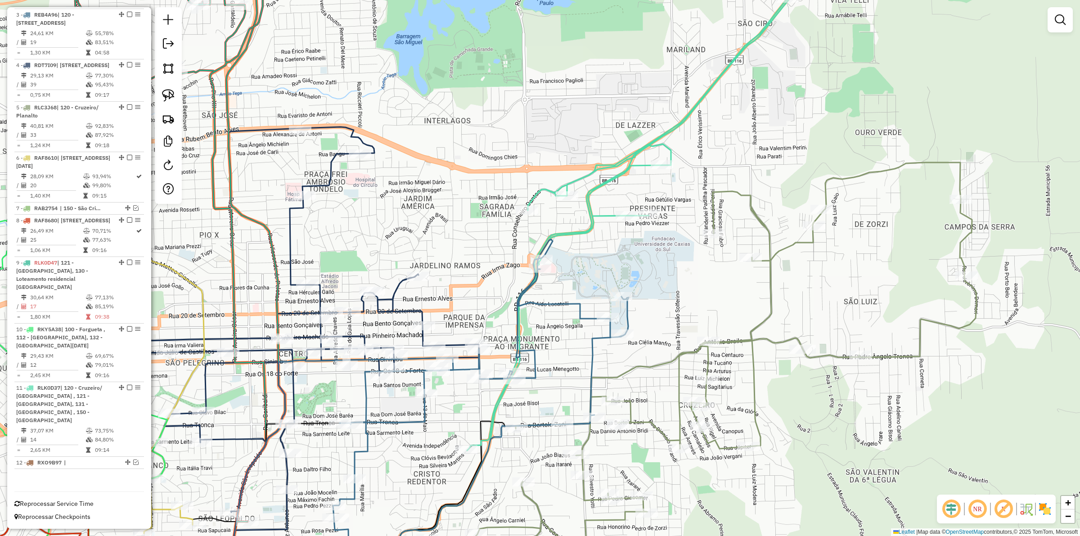
click at [554, 239] on icon at bounding box center [481, 398] width 296 height 318
select select "**********"
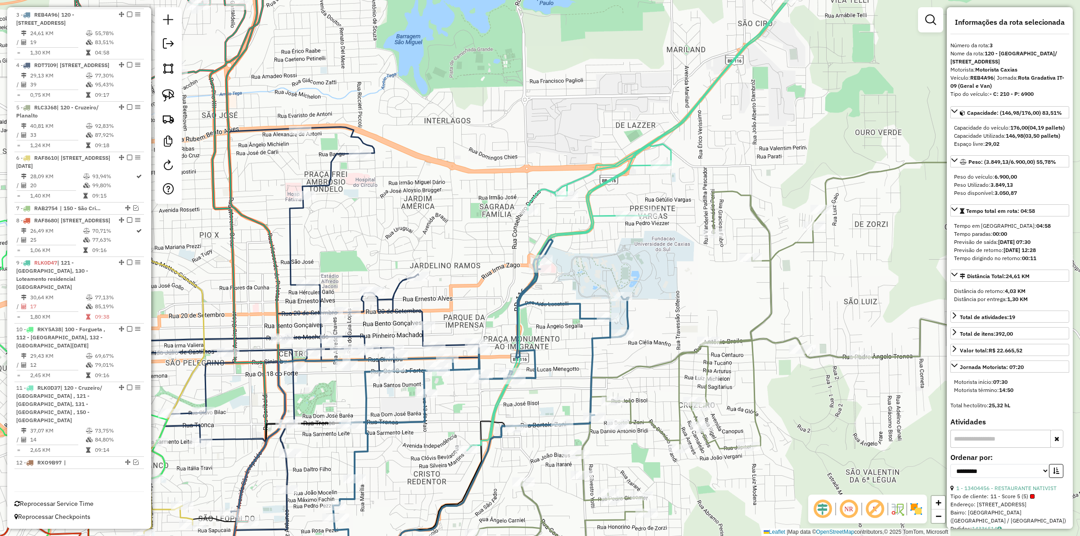
click at [565, 233] on icon at bounding box center [710, 198] width 487 height 504
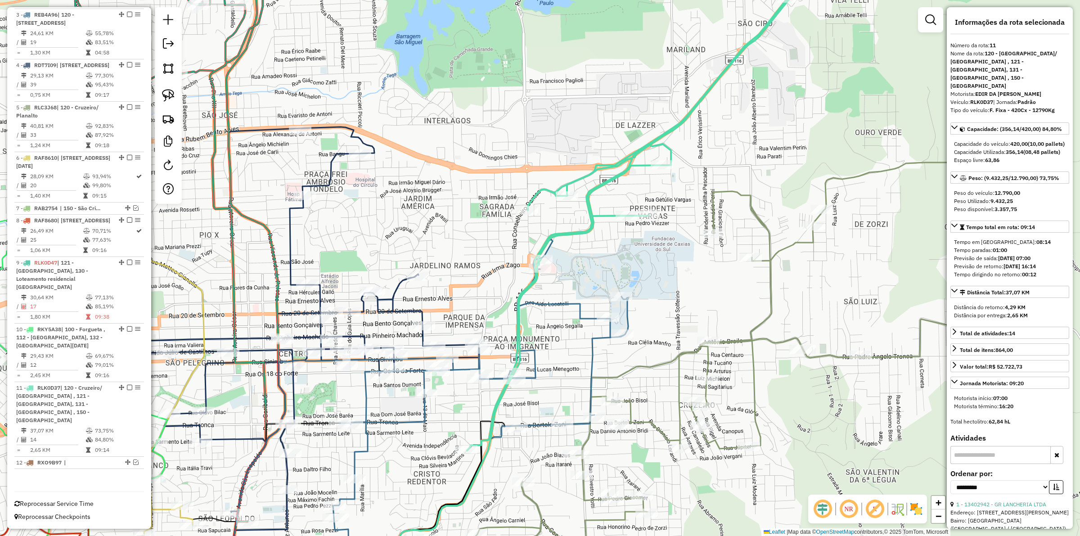
scroll to position [445, 0]
click at [575, 311] on icon at bounding box center [481, 398] width 296 height 318
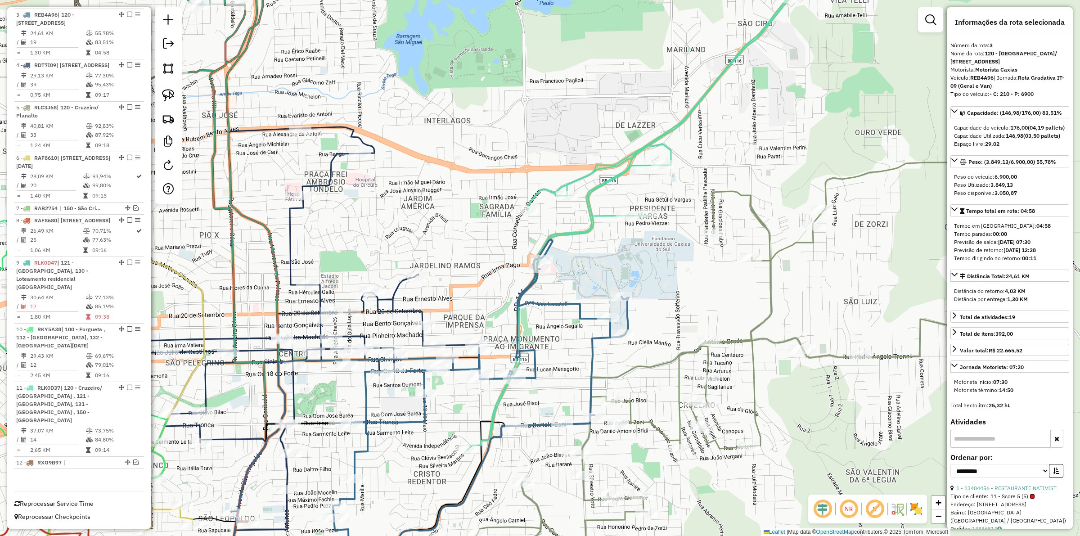
scroll to position [430, 0]
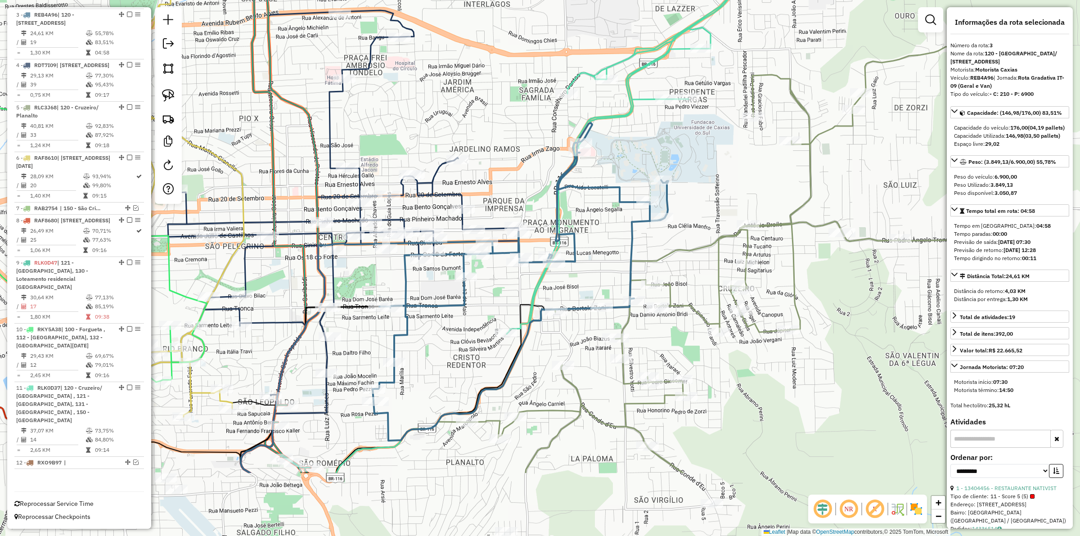
drag, startPoint x: 569, startPoint y: 356, endPoint x: 609, endPoint y: 239, distance: 123.1
click at [609, 239] on div "Janela de atendimento Grade de atendimento Capacidade Transportadoras Veículos …" at bounding box center [540, 268] width 1080 height 536
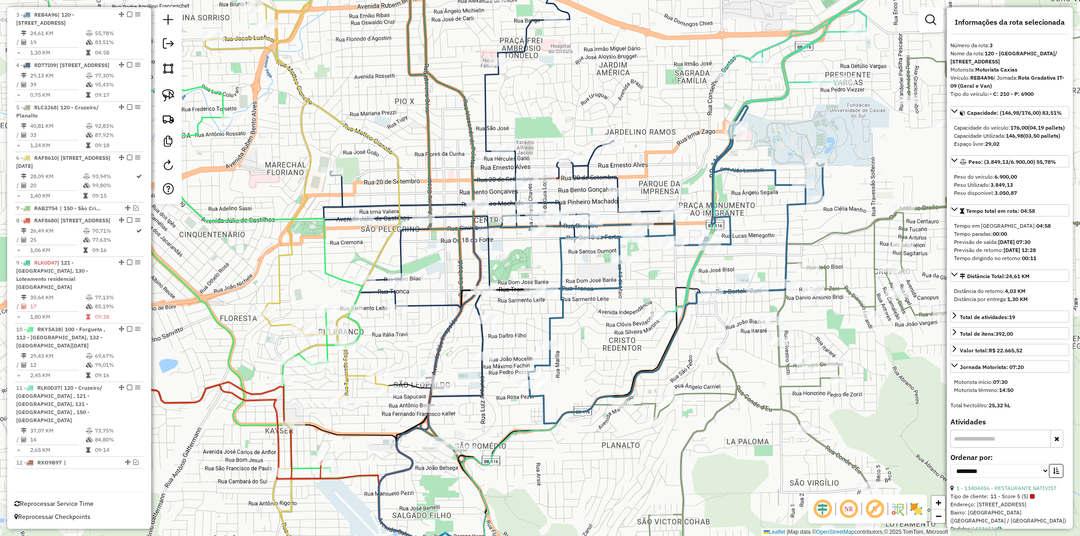
drag, startPoint x: 506, startPoint y: 291, endPoint x: 654, endPoint y: 271, distance: 148.9
click at [654, 271] on div "Janela de atendimento Grade de atendimento Capacidade Transportadoras Veículos …" at bounding box center [540, 268] width 1080 height 536
click at [483, 336] on icon at bounding box center [498, 194] width 351 height 403
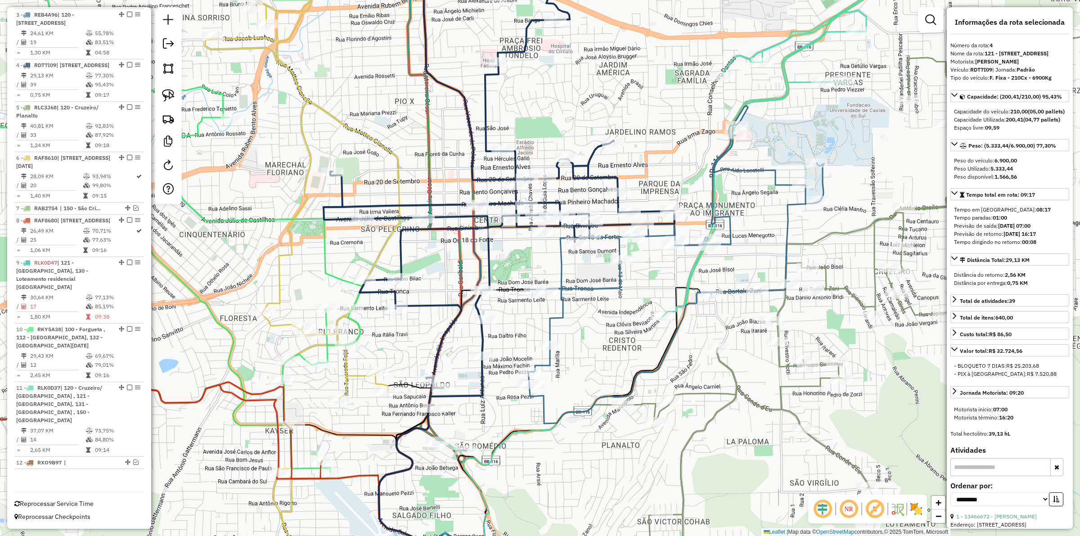
scroll to position [445, 0]
click at [558, 309] on icon at bounding box center [676, 265] width 296 height 318
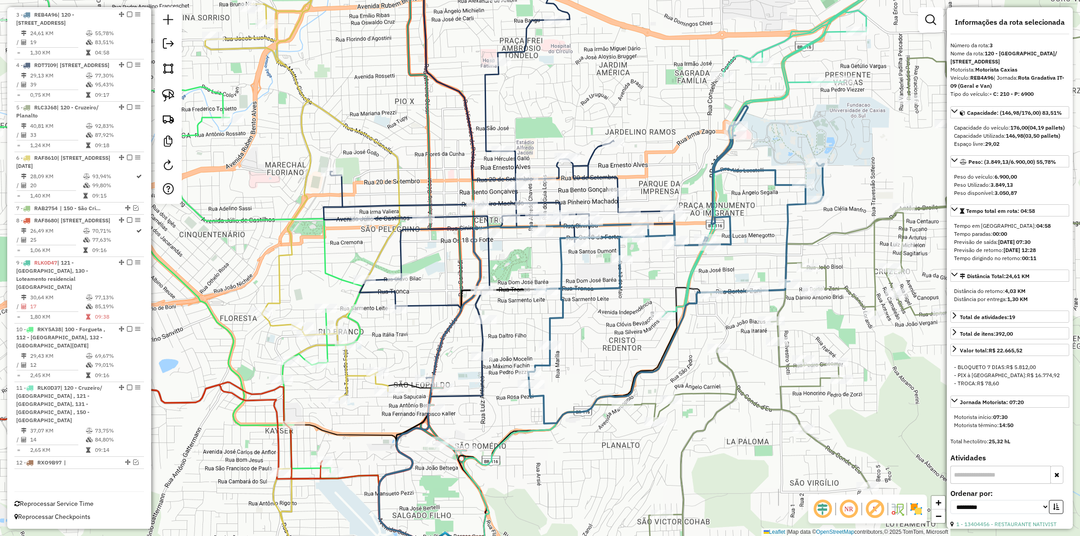
scroll to position [430, 0]
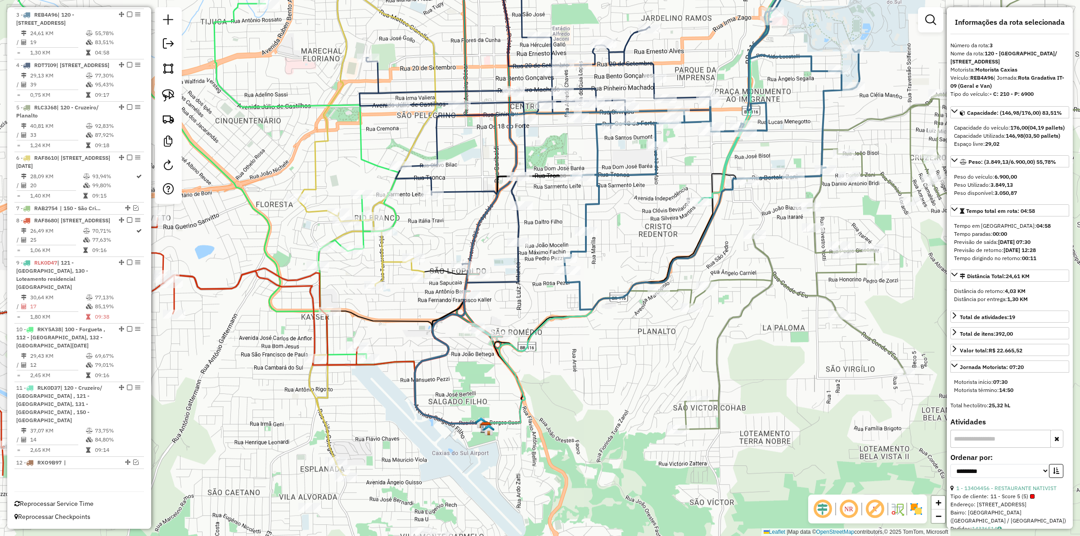
drag, startPoint x: 580, startPoint y: 368, endPoint x: 616, endPoint y: 254, distance: 119.4
click at [616, 254] on div "Janela de atendimento Grade de atendimento Capacidade Transportadoras Veículos …" at bounding box center [540, 268] width 1080 height 536
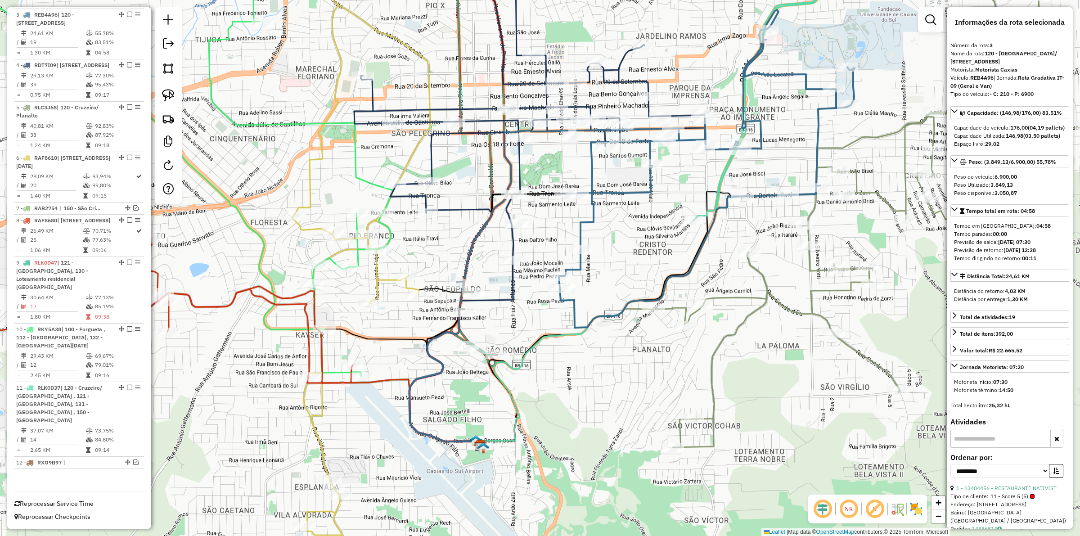
drag, startPoint x: 531, startPoint y: 304, endPoint x: 544, endPoint y: 460, distance: 156.2
click at [544, 460] on div "Janela de atendimento Grade de atendimento Capacidade Transportadoras Veículos …" at bounding box center [540, 268] width 1080 height 536
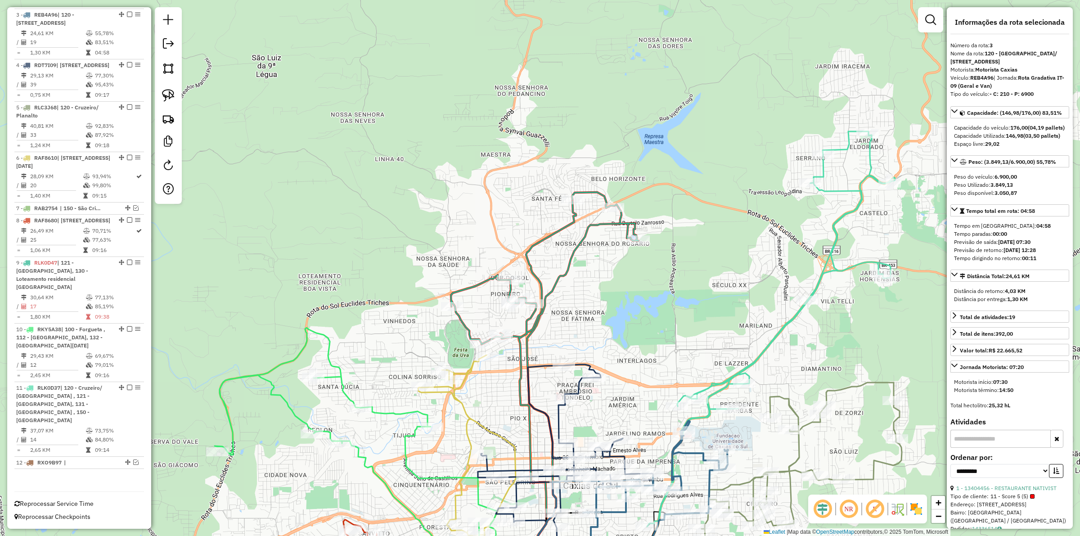
click at [547, 297] on icon at bounding box center [545, 390] width 188 height 397
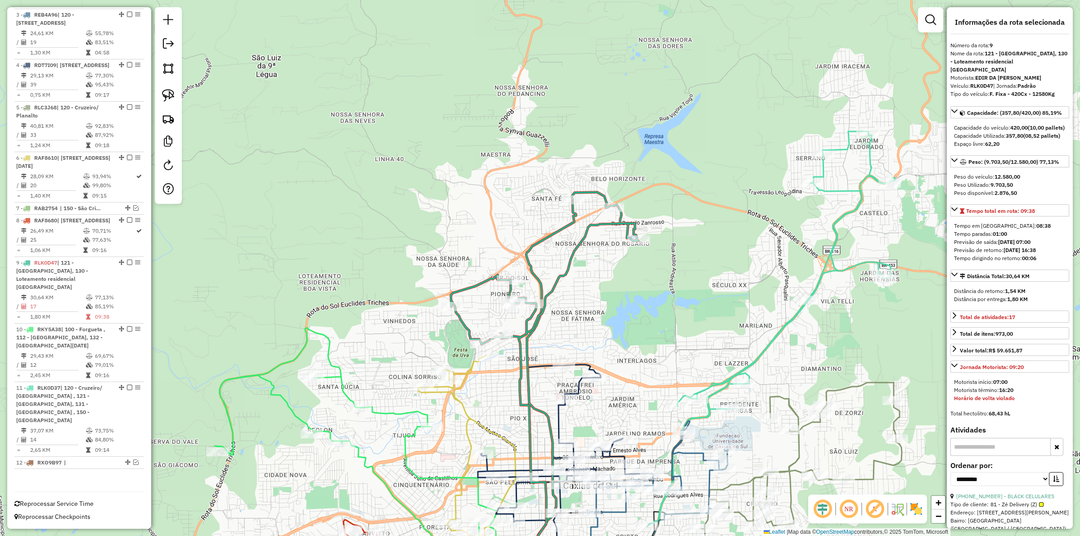
scroll to position [445, 0]
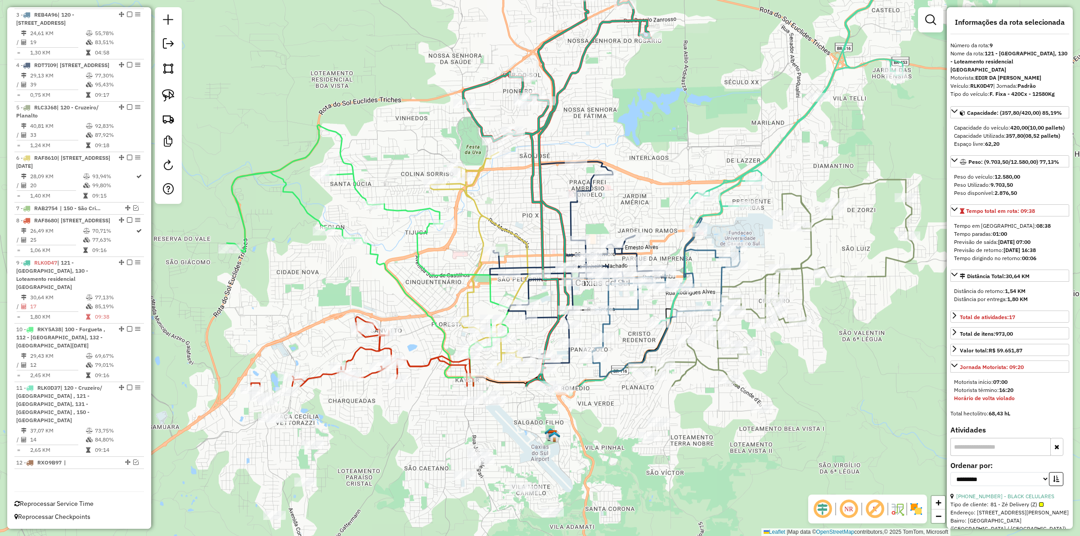
drag, startPoint x: 648, startPoint y: 352, endPoint x: 665, endPoint y: 148, distance: 204.0
click at [665, 148] on div "Janela de atendimento Grade de atendimento Capacidade Transportadoras Veículos …" at bounding box center [540, 268] width 1080 height 536
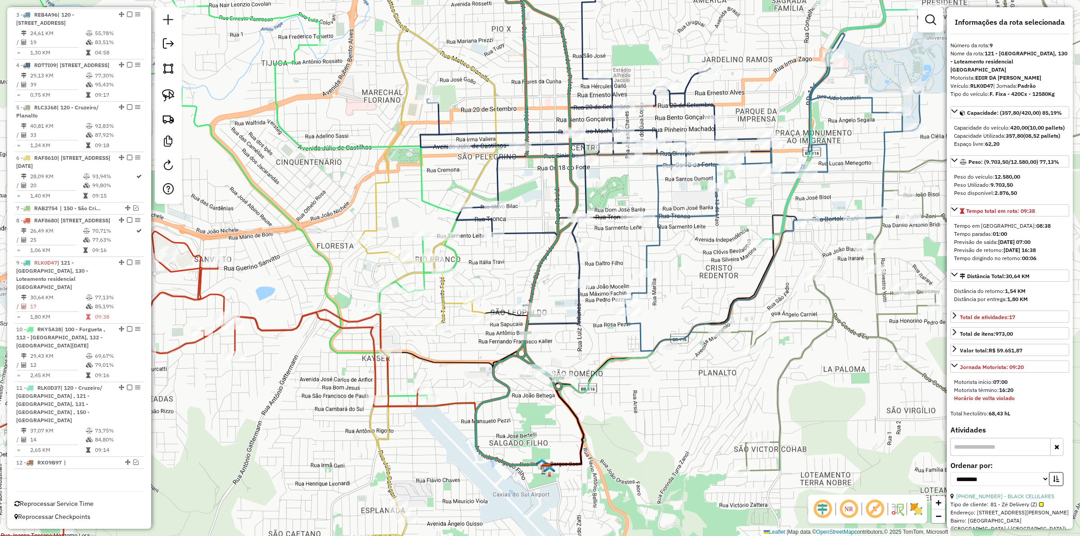
click at [581, 311] on icon at bounding box center [595, 134] width 351 height 377
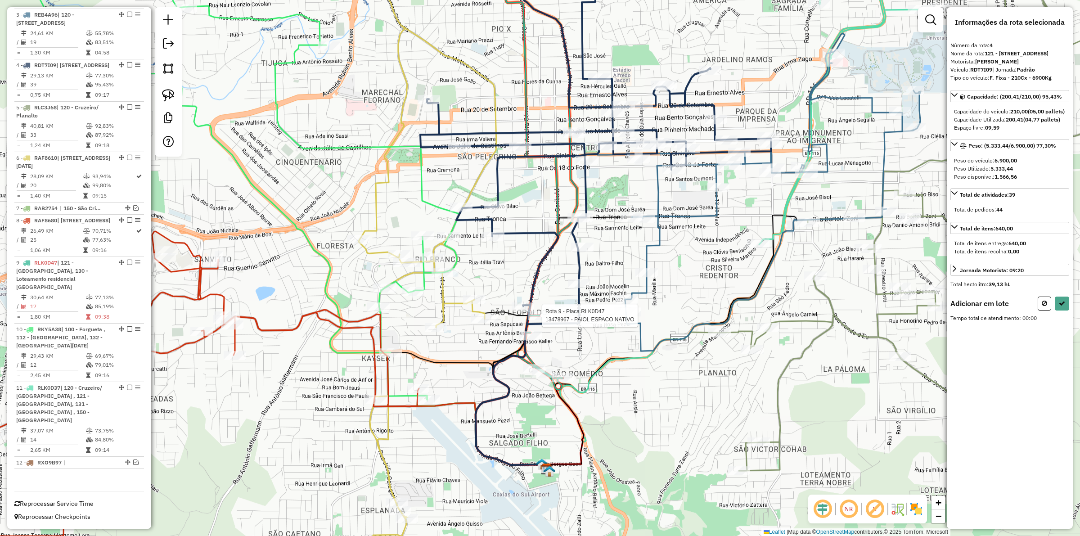
click at [540, 320] on div at bounding box center [539, 315] width 22 height 9
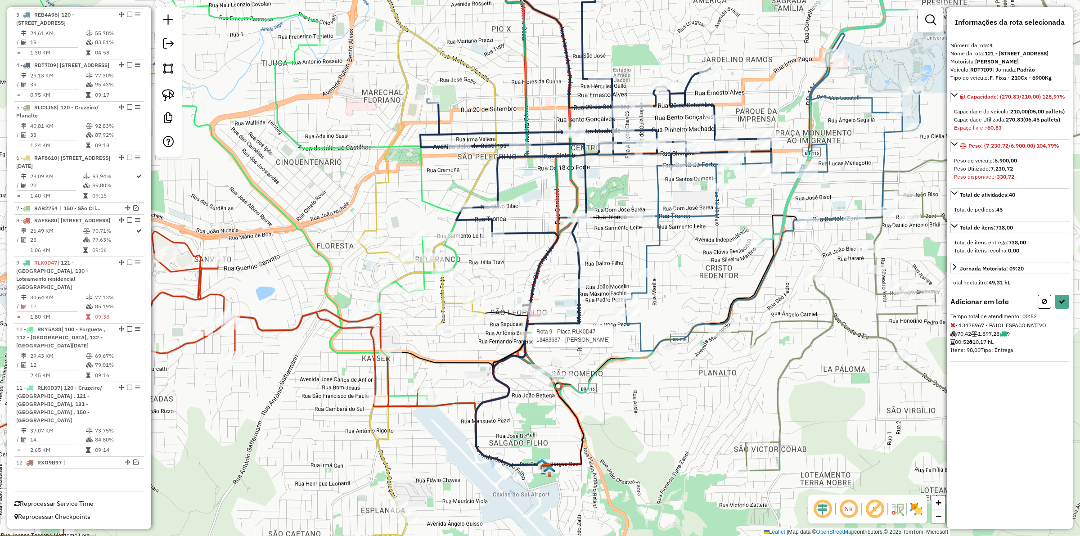
click at [530, 340] on div at bounding box center [530, 335] width 22 height 9
click at [953, 328] on icon at bounding box center [952, 325] width 5 height 6
click at [1064, 305] on icon at bounding box center [1062, 301] width 6 height 6
select select "**********"
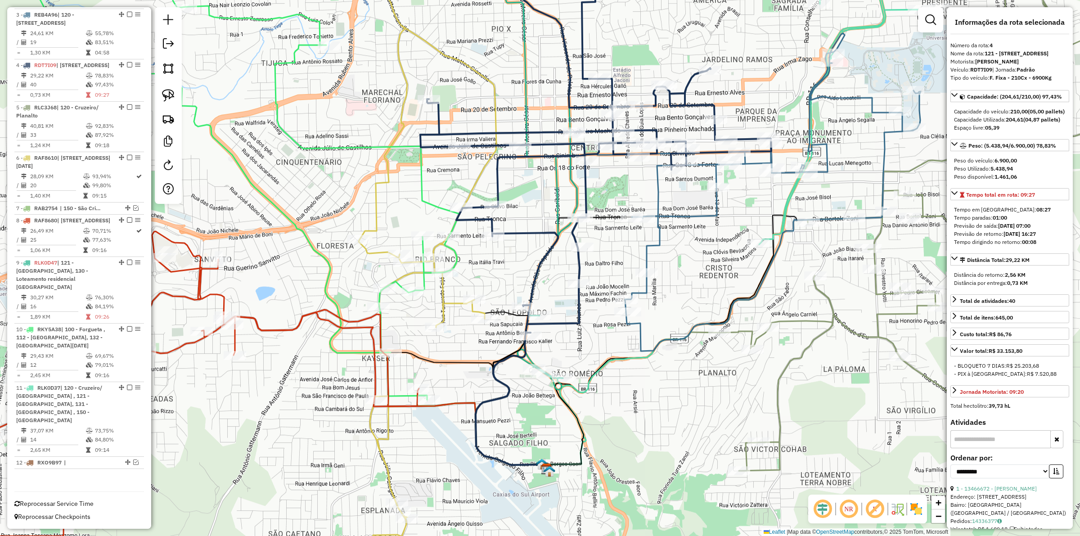
click at [536, 278] on icon at bounding box center [595, 139] width 351 height 386
click at [521, 377] on div "Janela de atendimento Grade de atendimento Capacidade Transportadoras Veículos …" at bounding box center [540, 268] width 1080 height 536
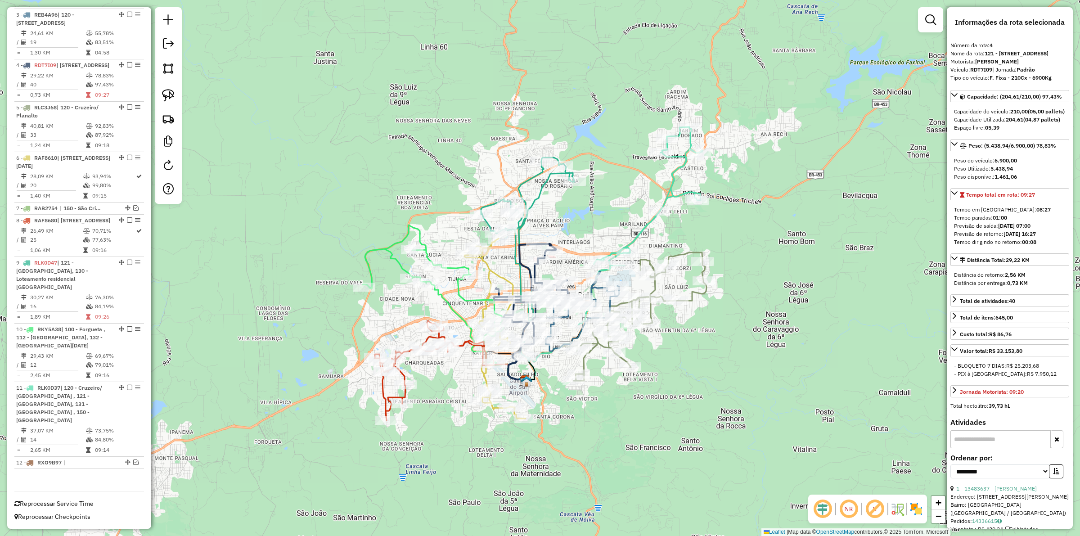
click at [540, 192] on icon at bounding box center [528, 258] width 94 height 203
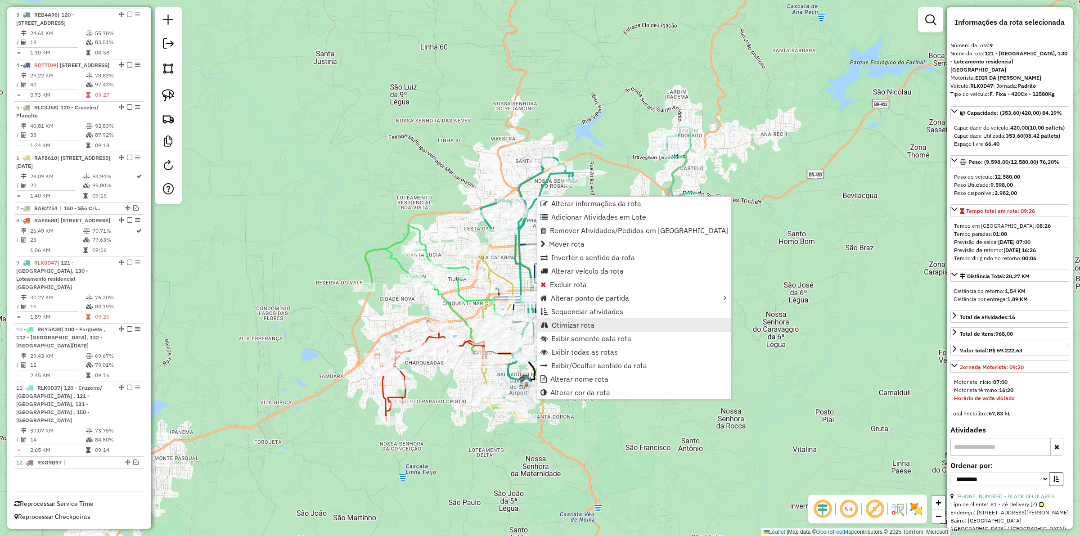
click at [576, 325] on span "Otimizar rota" at bounding box center [573, 324] width 43 height 7
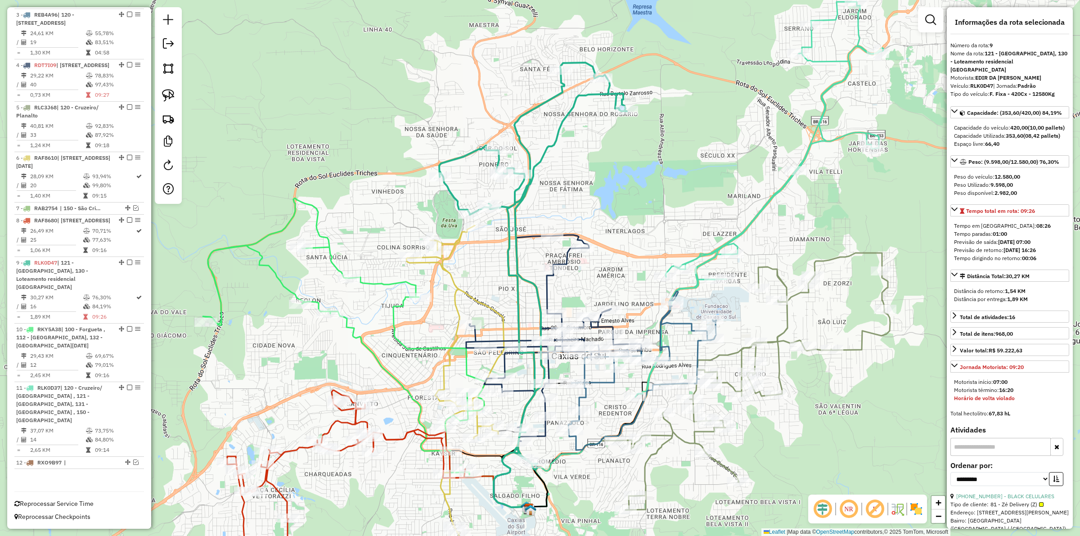
click at [515, 226] on icon at bounding box center [529, 289] width 71 height 438
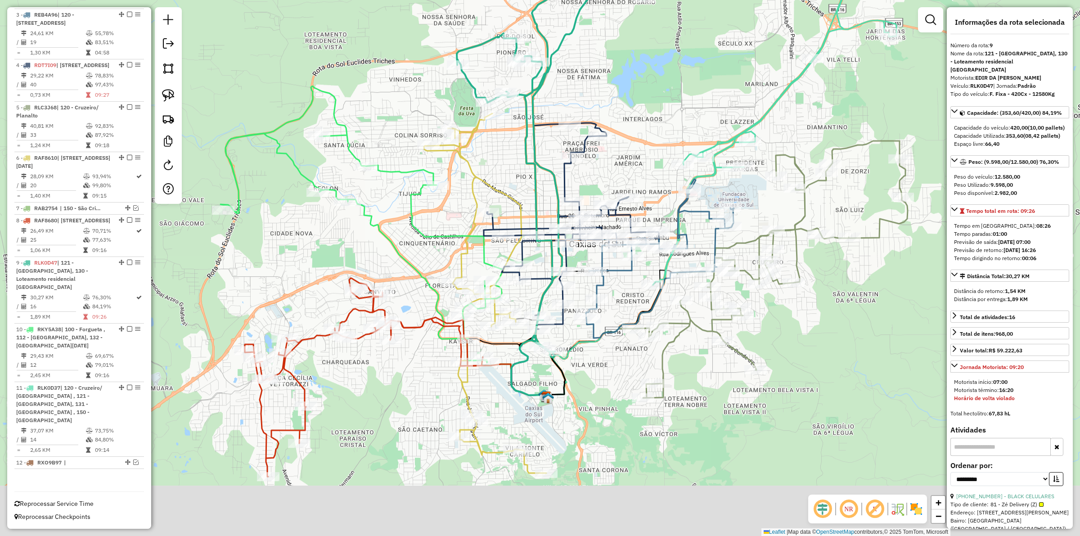
drag, startPoint x: 610, startPoint y: 188, endPoint x: 617, endPoint y: 89, distance: 99.2
click at [617, 89] on div "Janela de atendimento Grade de atendimento Capacidade Transportadoras Veículos …" at bounding box center [540, 268] width 1080 height 536
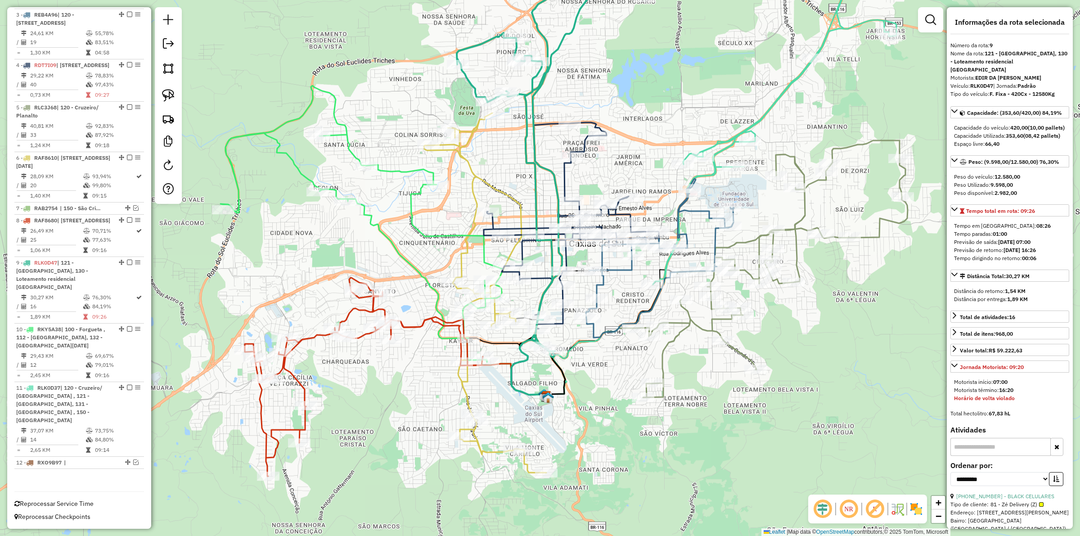
click at [415, 168] on icon at bounding box center [361, 223] width 283 height 276
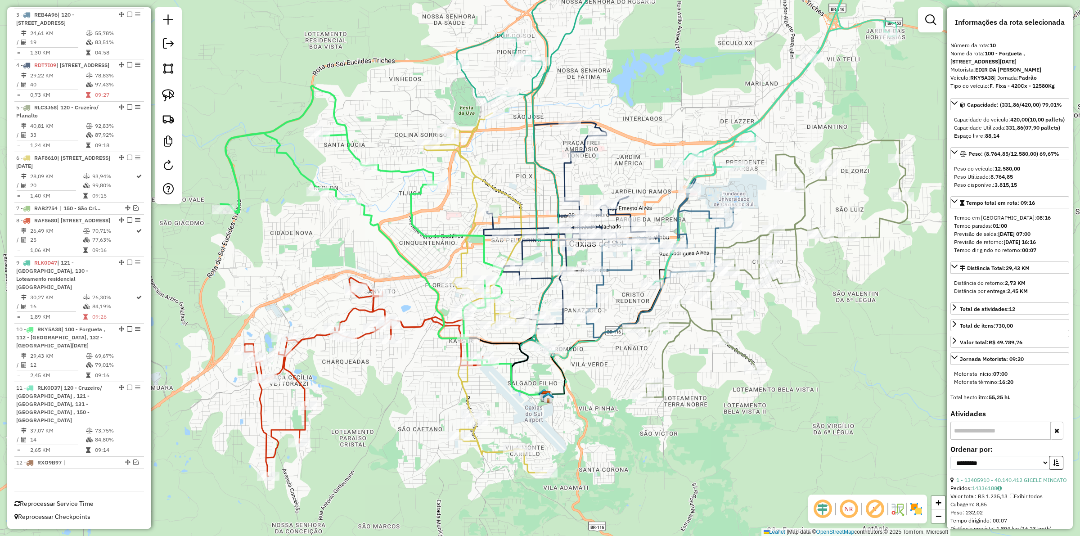
click at [462, 261] on icon at bounding box center [485, 292] width 122 height 359
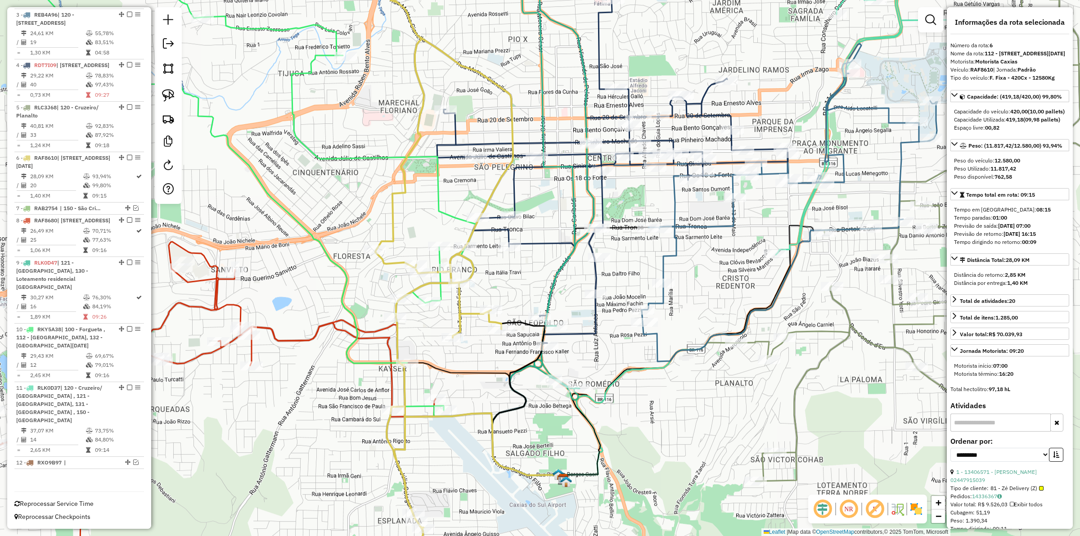
click at [636, 368] on icon at bounding box center [703, 270] width 291 height 415
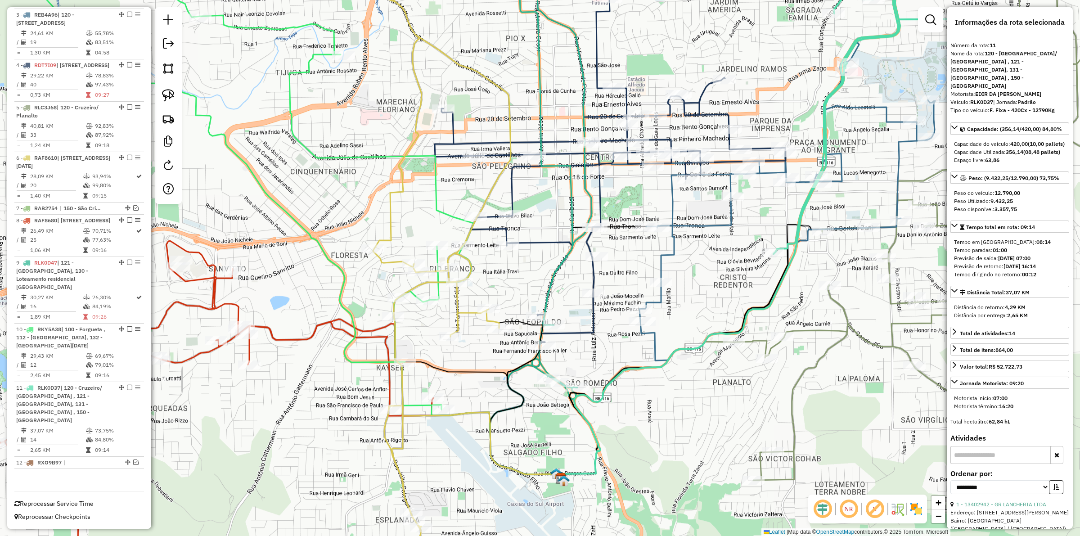
drag, startPoint x: 614, startPoint y: 358, endPoint x: 593, endPoint y: 343, distance: 25.8
click at [593, 343] on div "Janela de atendimento Grade de atendimento Capacidade Transportadoras Veículos …" at bounding box center [540, 268] width 1080 height 536
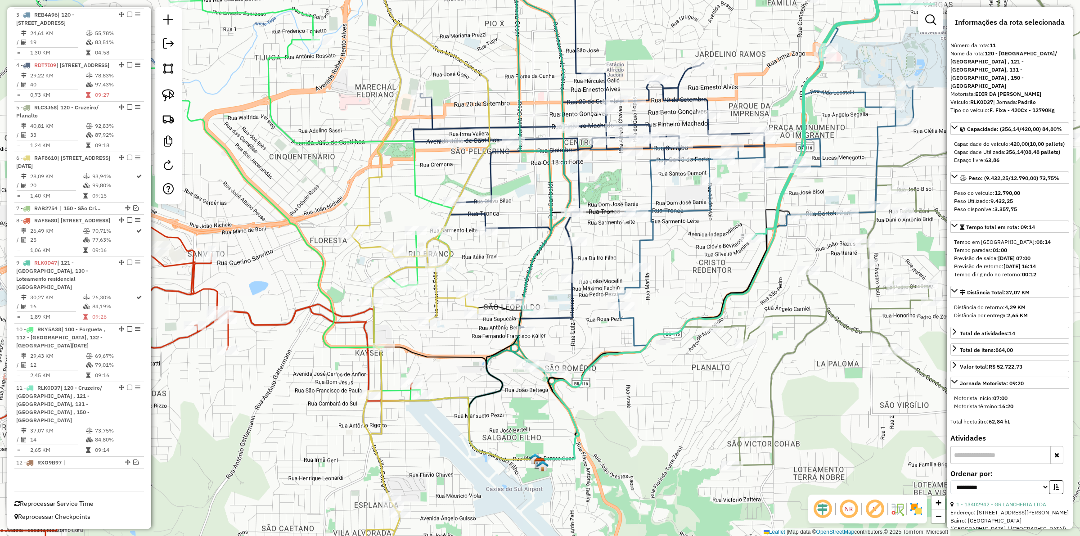
click at [744, 161] on icon at bounding box center [766, 187] width 296 height 318
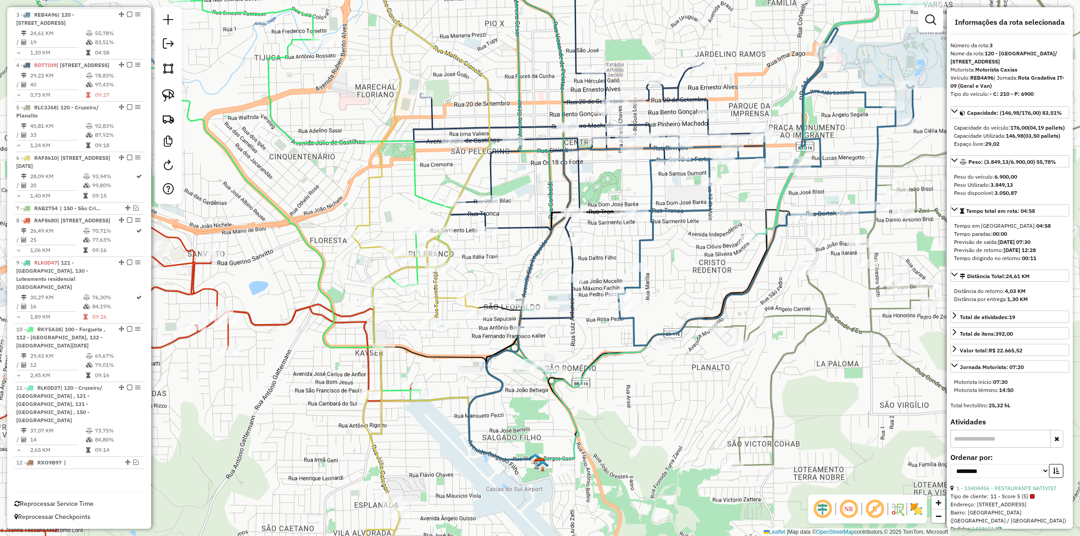
scroll to position [430, 0]
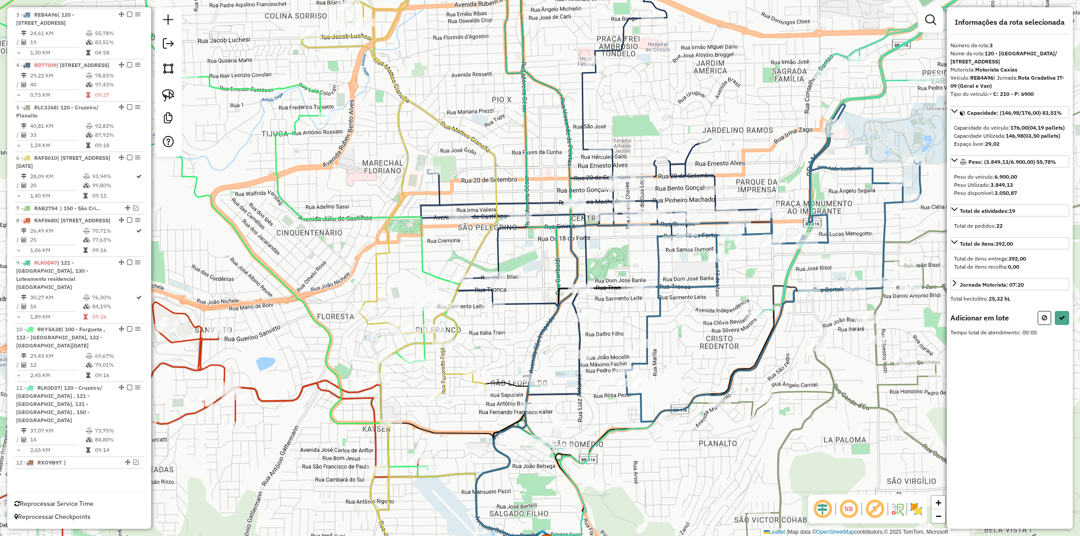
click at [608, 318] on div "Rota 4 - Placa RDT7I09 13461911 - JERONIMO VOLNEI FERR Janela de atendimento Gr…" at bounding box center [540, 268] width 1080 height 536
click at [657, 323] on div "Janela de atendimento Grade de atendimento Capacidade Transportadoras Veículos …" at bounding box center [540, 268] width 1080 height 536
click at [656, 319] on icon at bounding box center [773, 263] width 296 height 318
click at [661, 315] on icon at bounding box center [773, 263] width 296 height 318
drag, startPoint x: 1040, startPoint y: 322, endPoint x: 831, endPoint y: 317, distance: 209.7
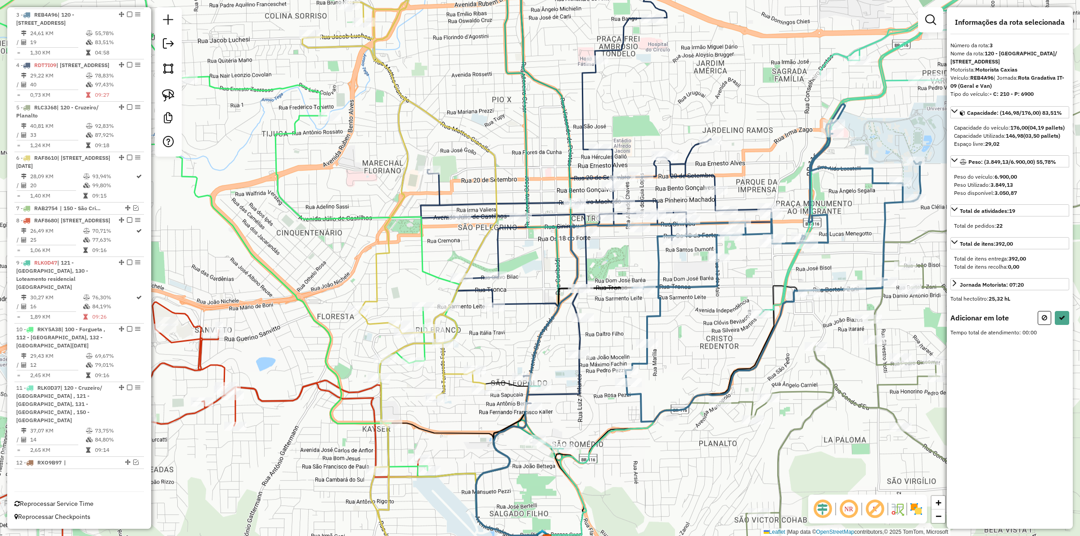
click at [1040, 322] on button at bounding box center [1043, 318] width 13 height 14
select select "**********"
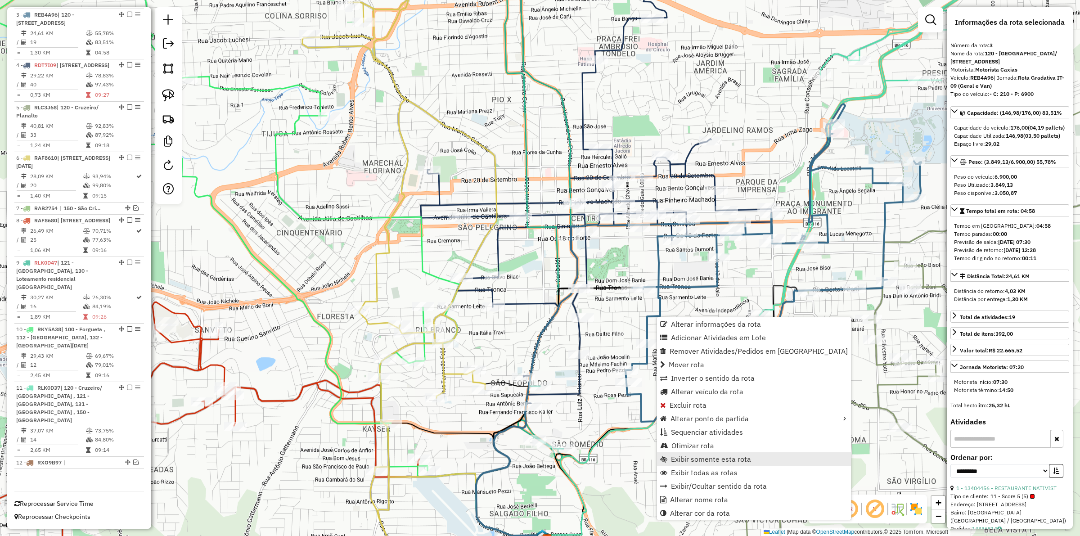
click at [718, 458] on span "Exibir somente esta rota" at bounding box center [711, 458] width 80 height 7
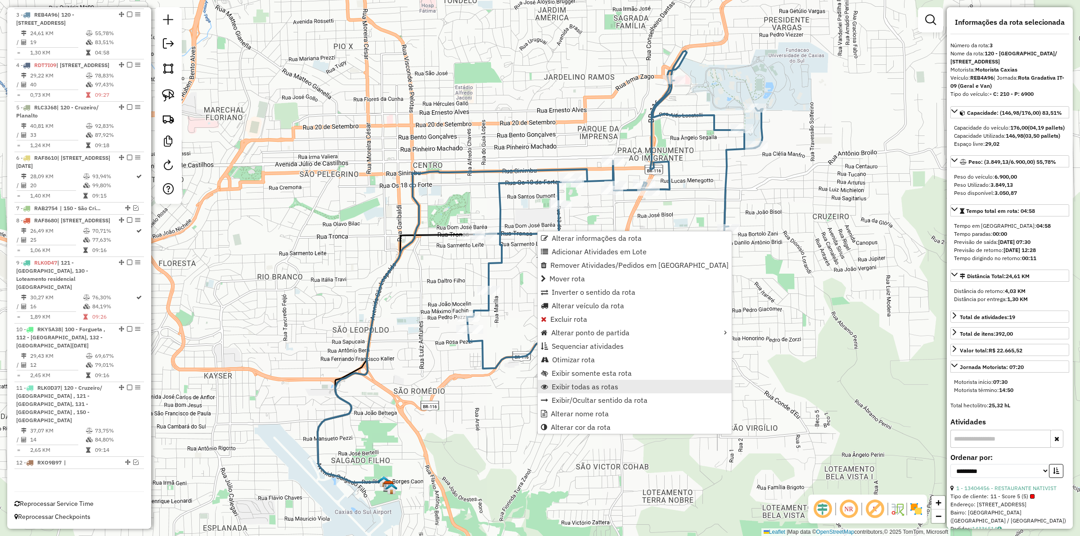
click at [603, 387] on span "Exibir todas as rotas" at bounding box center [585, 386] width 67 height 7
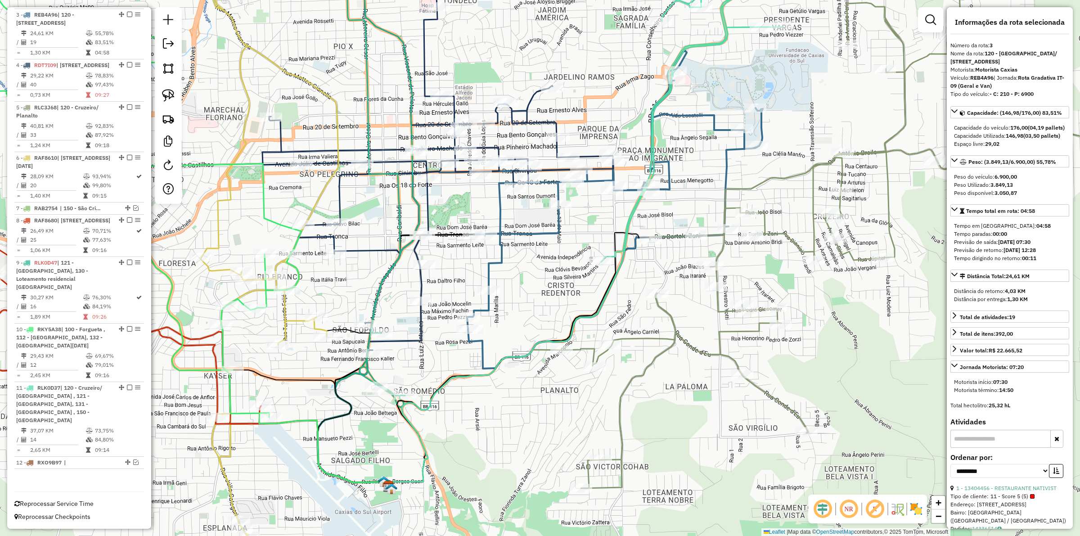
click at [478, 344] on icon at bounding box center [615, 210] width 296 height 318
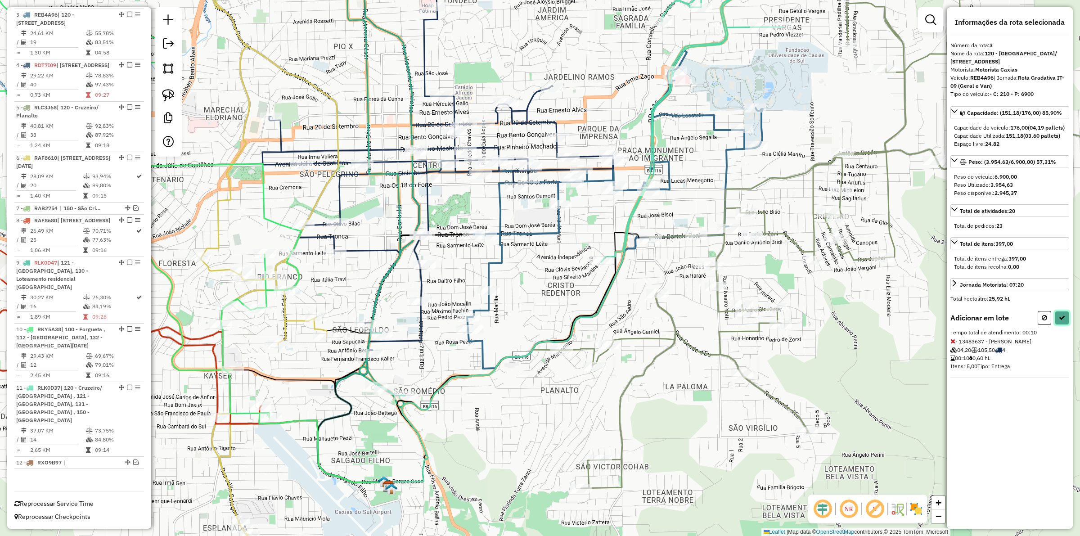
drag, startPoint x: 1060, startPoint y: 328, endPoint x: 901, endPoint y: 457, distance: 205.3
click at [901, 457] on hb-router-mapa "Informações da Sessão 1294421 - [DATE] Modo simulação Criação: [DATE] 13:13 Ses…" at bounding box center [540, 268] width 1080 height 536
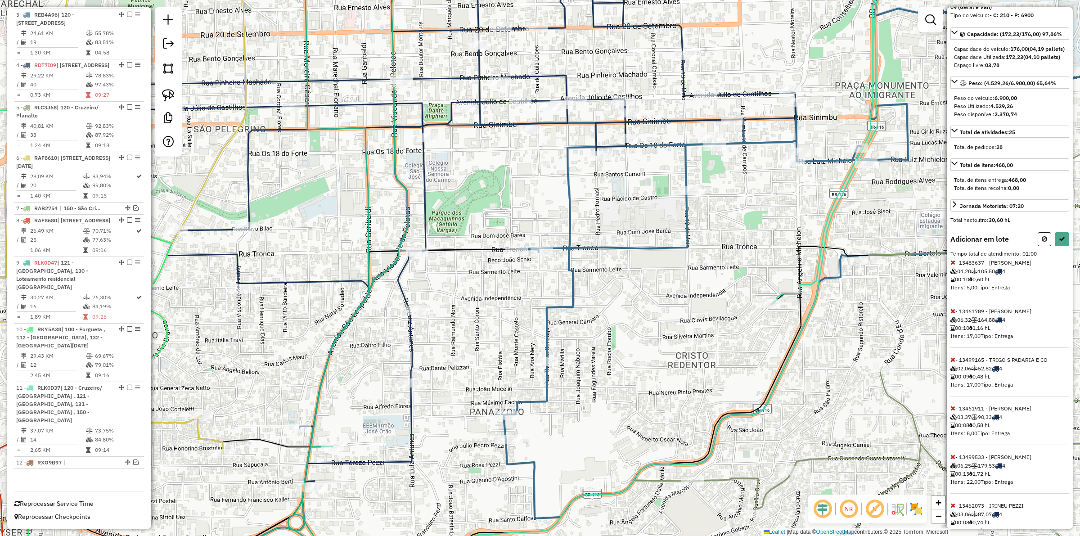
scroll to position [122, 0]
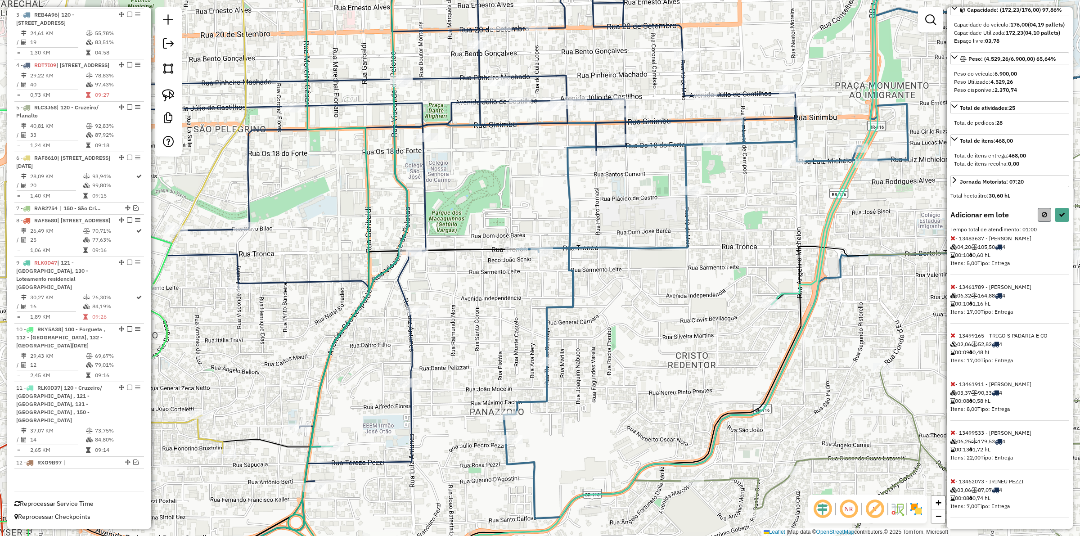
drag, startPoint x: 1033, startPoint y: 215, endPoint x: 1038, endPoint y: 215, distance: 5.4
click at [1033, 215] on div "Adicionar em lote" at bounding box center [1009, 215] width 119 height 14
click at [1042, 214] on icon at bounding box center [1044, 214] width 5 height 6
select select "**********"
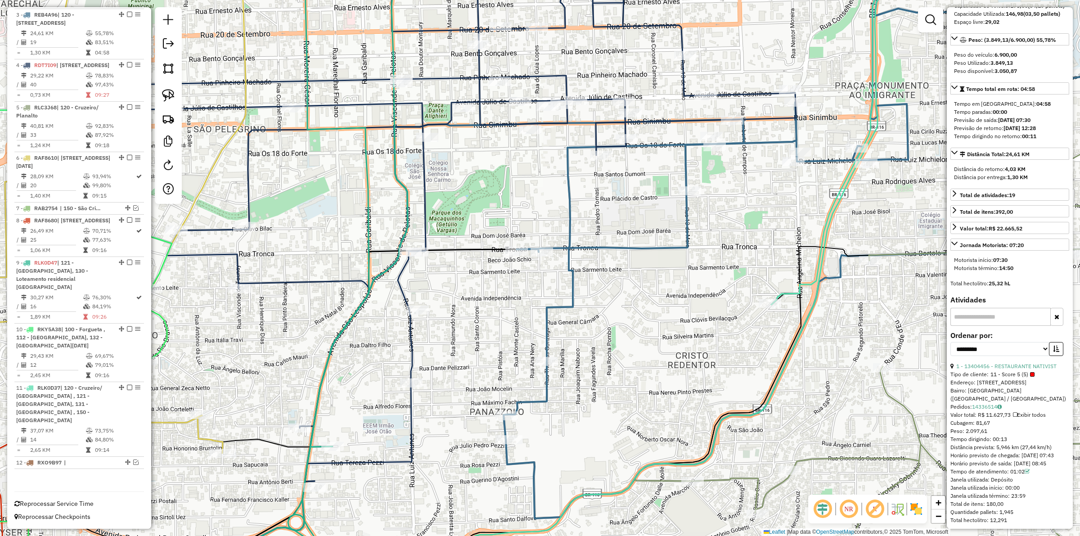
click at [739, 137] on icon at bounding box center [491, 354] width 504 height 470
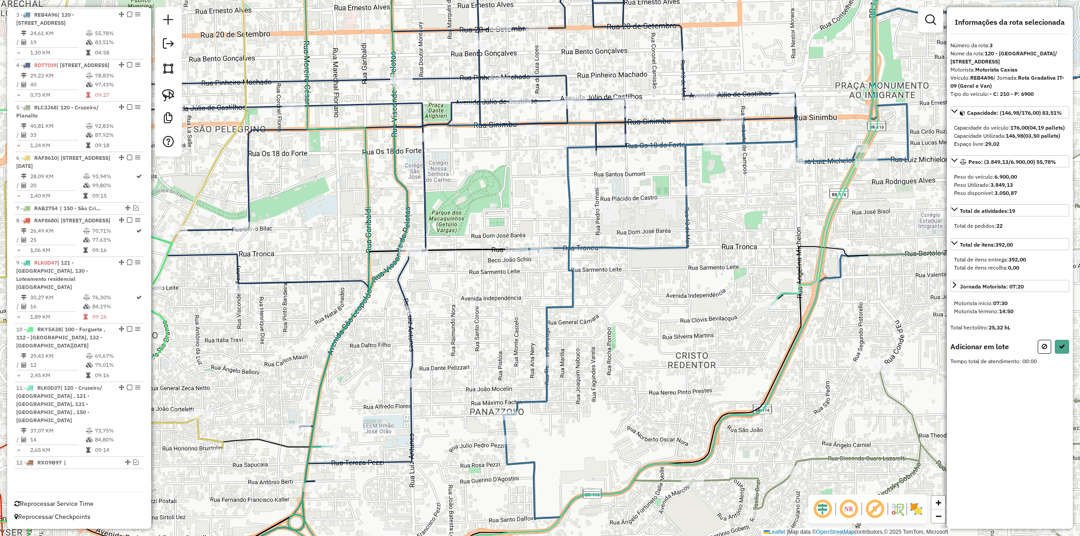
scroll to position [0, 0]
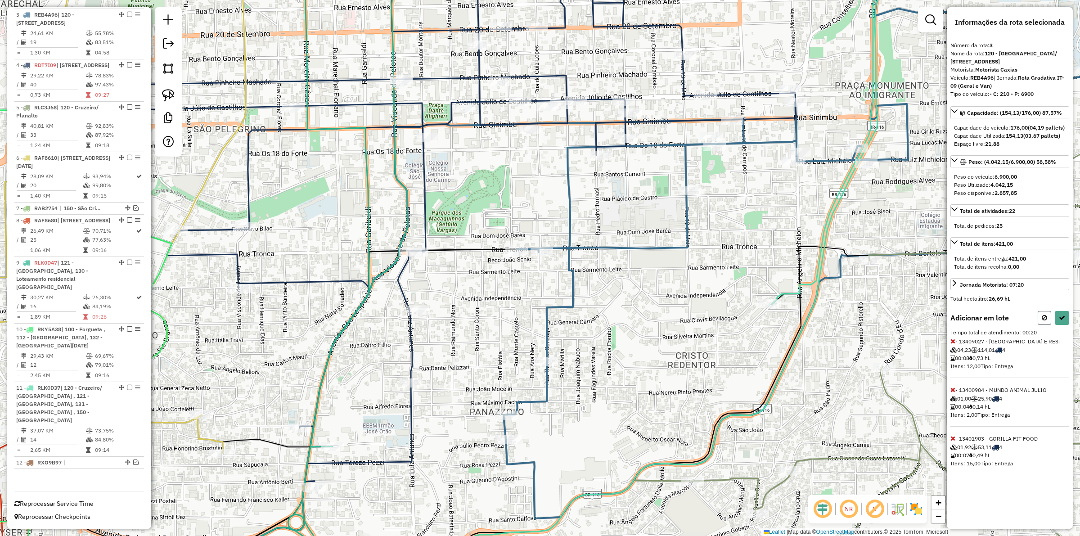
click at [1042, 321] on icon at bounding box center [1044, 317] width 5 height 6
select select "**********"
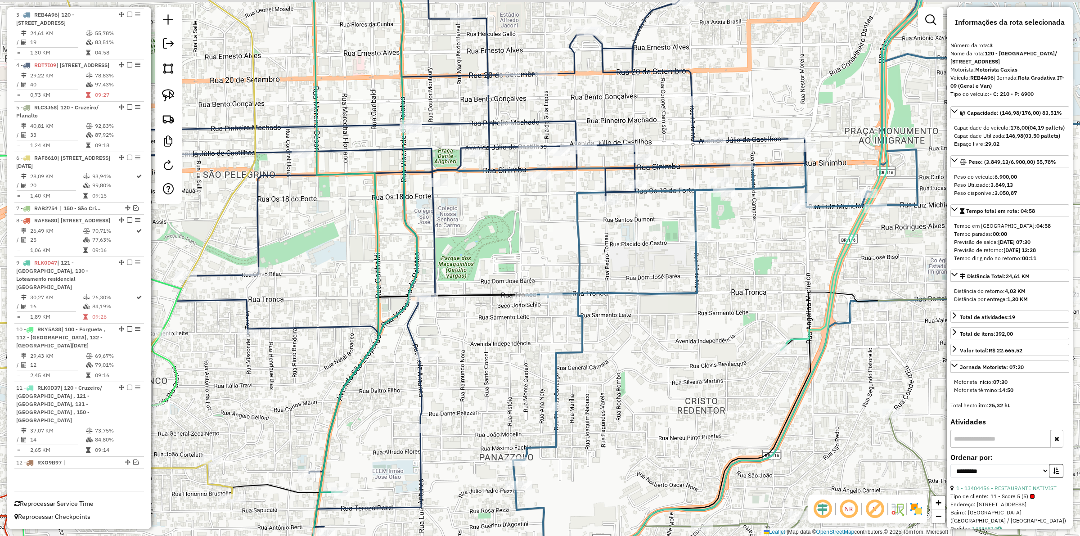
drag, startPoint x: 603, startPoint y: 171, endPoint x: 606, endPoint y: 188, distance: 16.9
click at [606, 188] on icon at bounding box center [454, 259] width 701 height 535
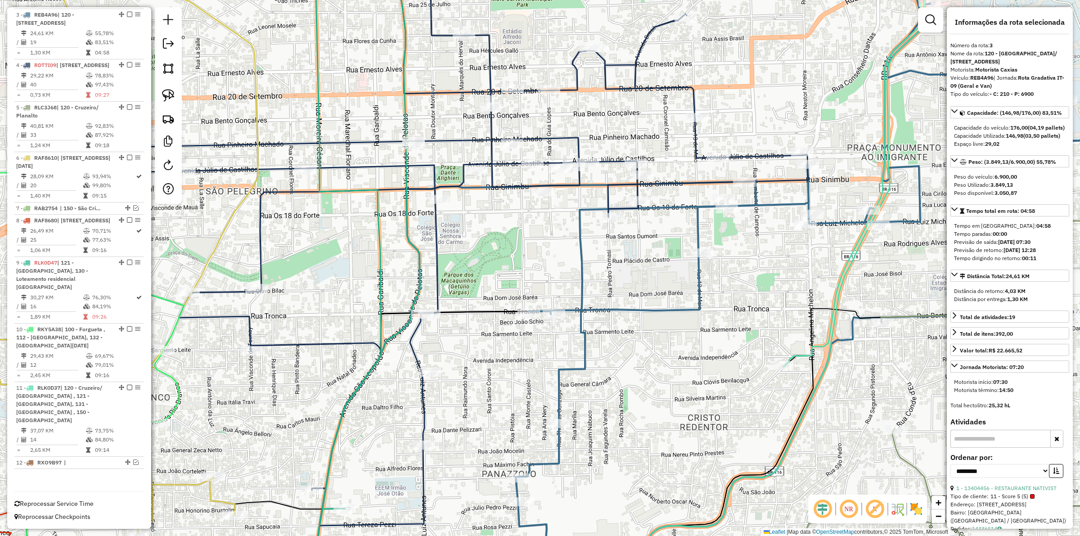
click at [579, 216] on icon at bounding box center [811, 263] width 591 height 634
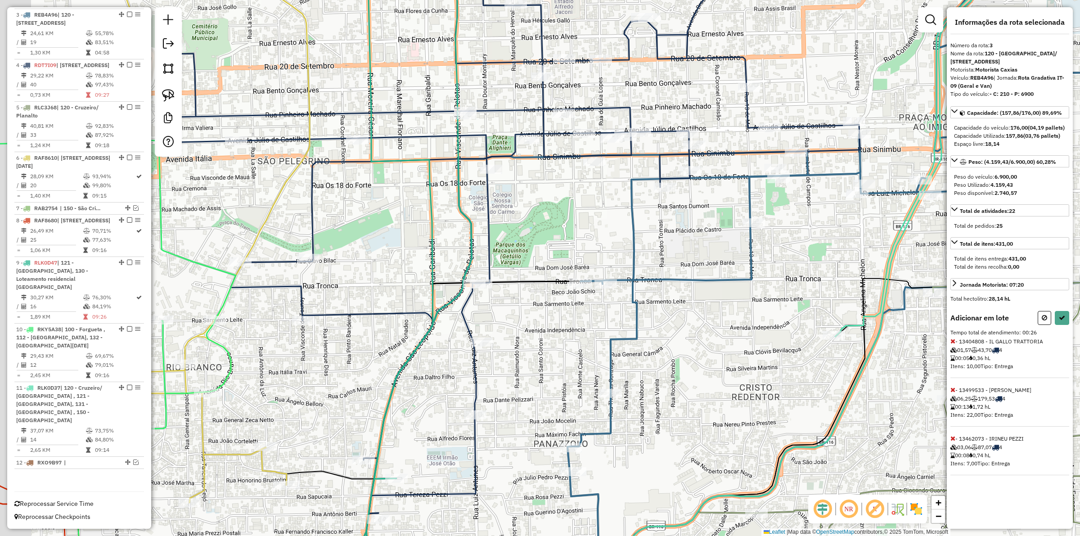
drag, startPoint x: 323, startPoint y: 352, endPoint x: 379, endPoint y: 318, distance: 66.0
click at [379, 318] on div "Janela de atendimento Grade de atendimento Capacidade Transportadoras Veículos …" at bounding box center [540, 268] width 1080 height 536
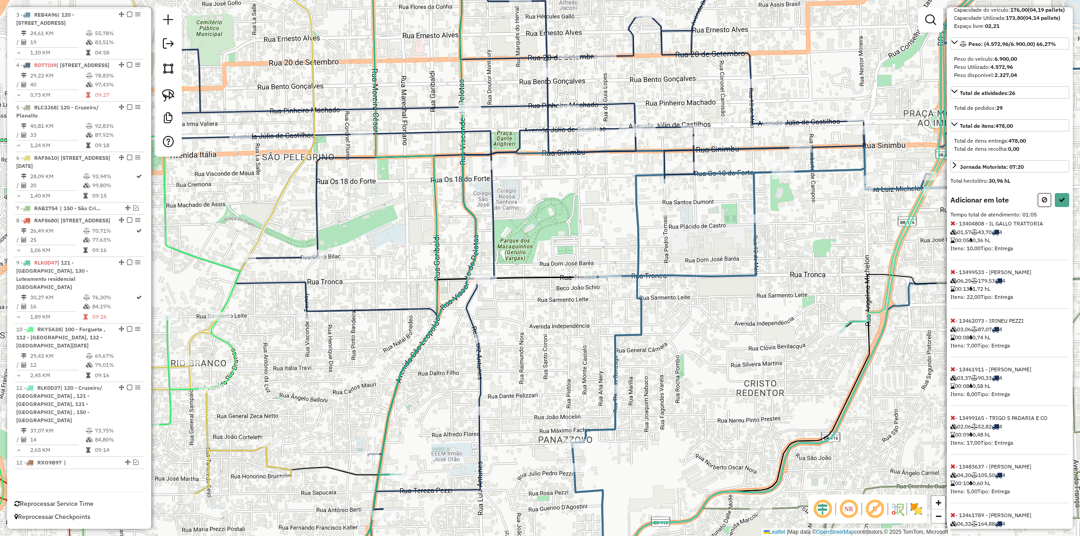
scroll to position [171, 0]
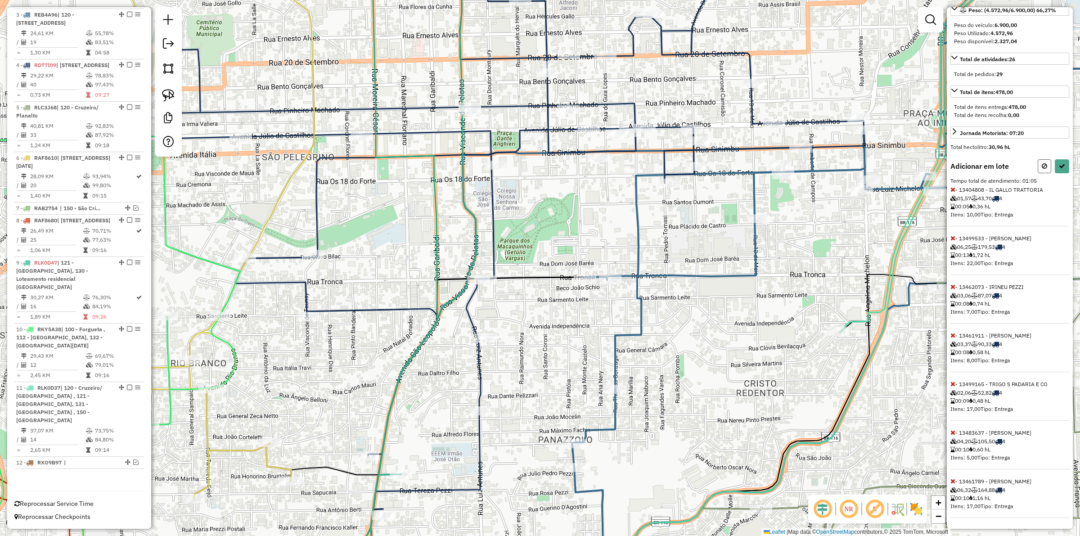
click at [1042, 167] on icon at bounding box center [1044, 166] width 5 height 6
select select "**********"
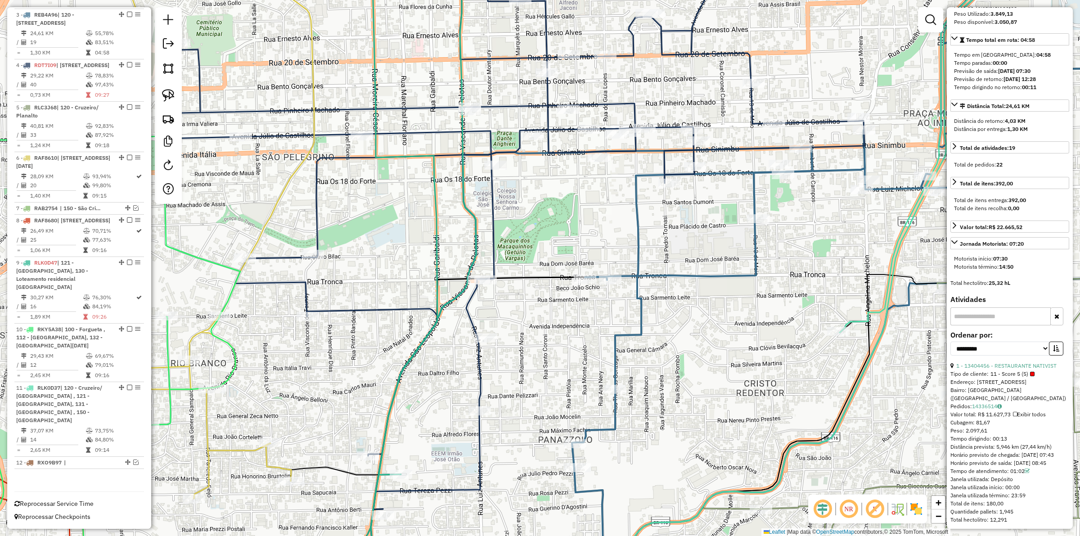
click at [803, 250] on div "Janela de atendimento Grade de atendimento Capacidade Transportadoras Veículos …" at bounding box center [540, 268] width 1080 height 536
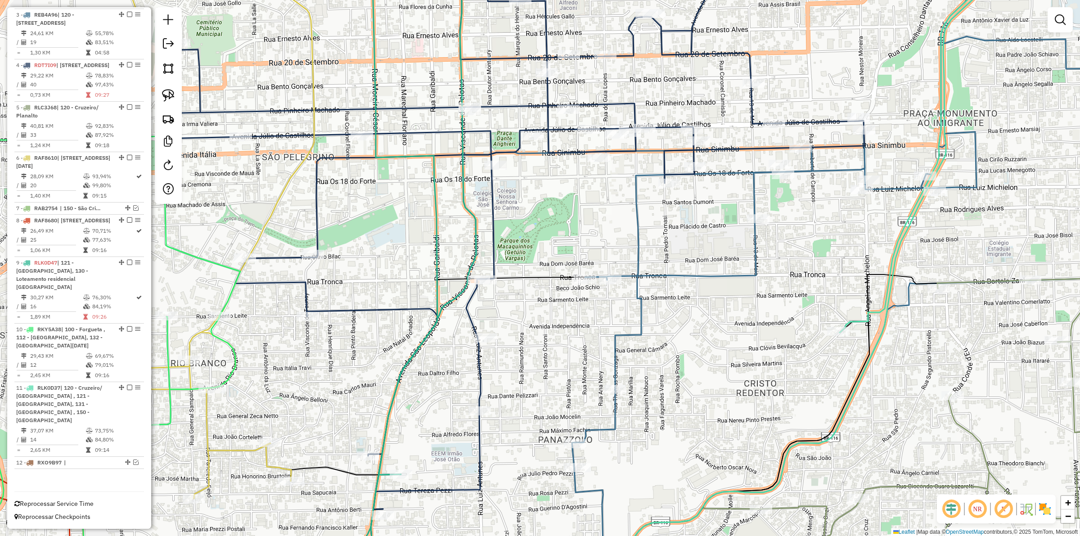
click at [754, 248] on icon at bounding box center [867, 246] width 591 height 600
select select "**********"
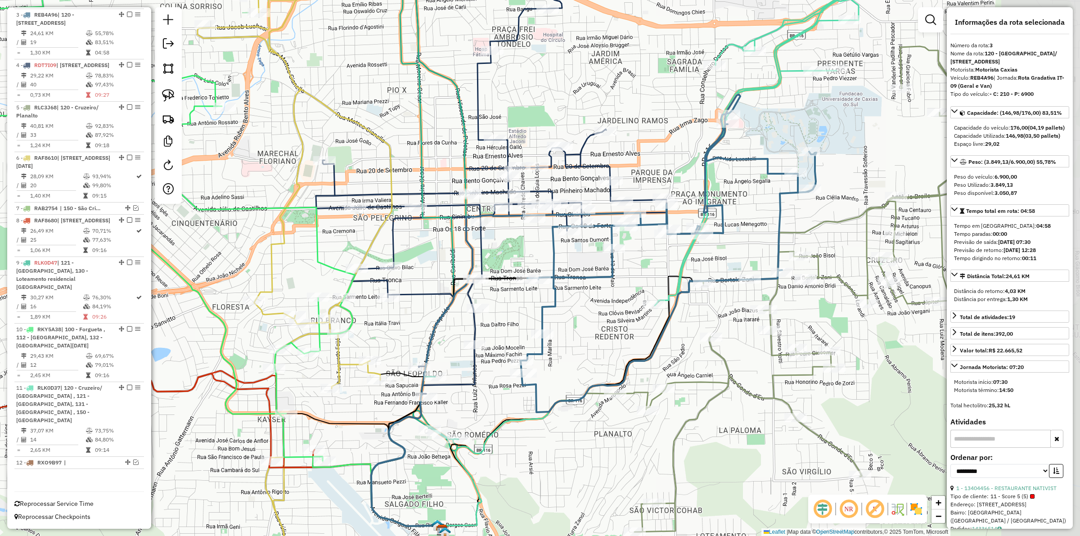
drag, startPoint x: 813, startPoint y: 262, endPoint x: 673, endPoint y: 270, distance: 141.0
click at [673, 270] on div "Janela de atendimento Grade de atendimento Capacidade Transportadoras Veículos …" at bounding box center [540, 268] width 1080 height 536
click at [682, 260] on icon at bounding box center [776, 125] width 242 height 359
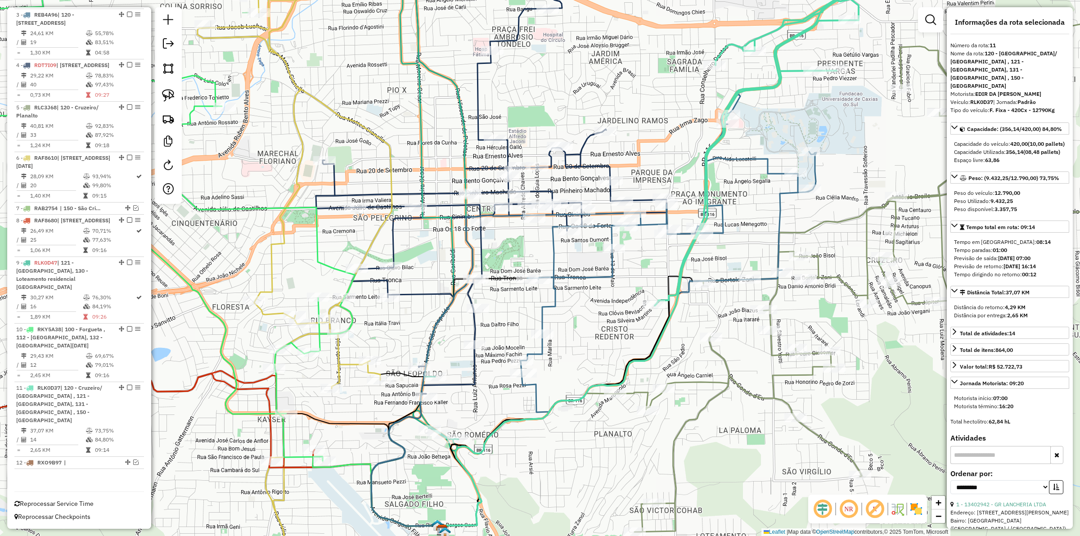
scroll to position [445, 0]
click at [721, 367] on icon at bounding box center [889, 275] width 549 height 514
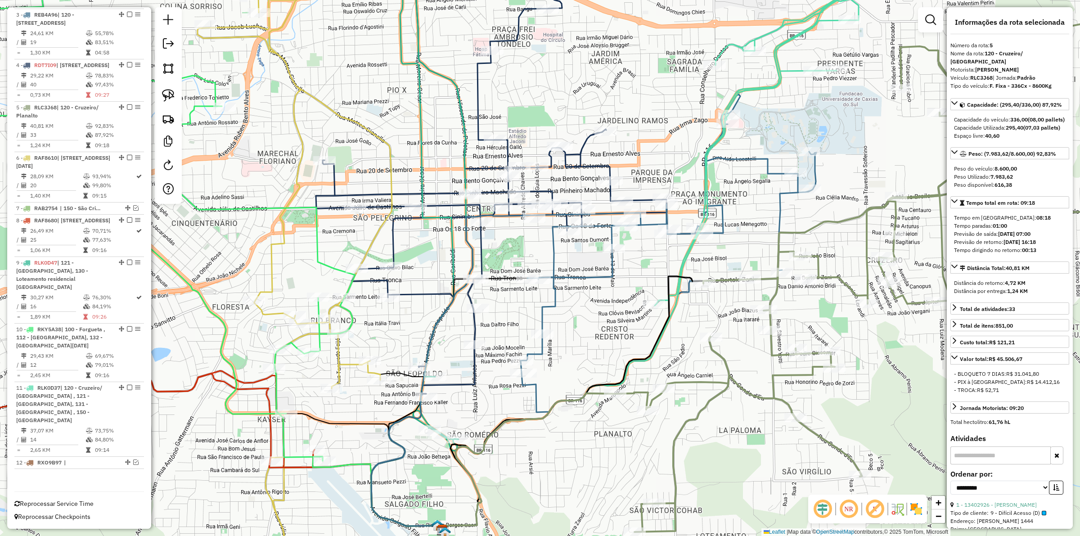
click at [725, 360] on icon at bounding box center [889, 275] width 549 height 514
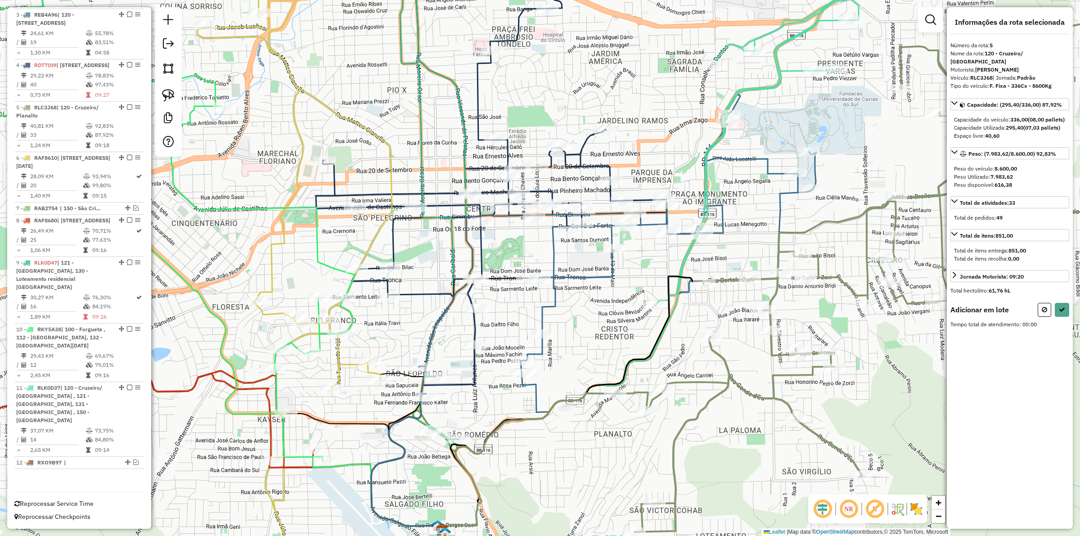
click at [1047, 304] on div "Informações da rota selecionada Número da rota: 5 Nome da rota: 120 - Cruzeiro/…" at bounding box center [1010, 267] width 126 height 521
click at [1028, 306] on div "Adicionar em lote" at bounding box center [1009, 310] width 119 height 14
click at [1036, 307] on div "Adicionar em lote" at bounding box center [1009, 310] width 119 height 14
click at [1042, 309] on icon at bounding box center [1044, 309] width 5 height 6
select select "**********"
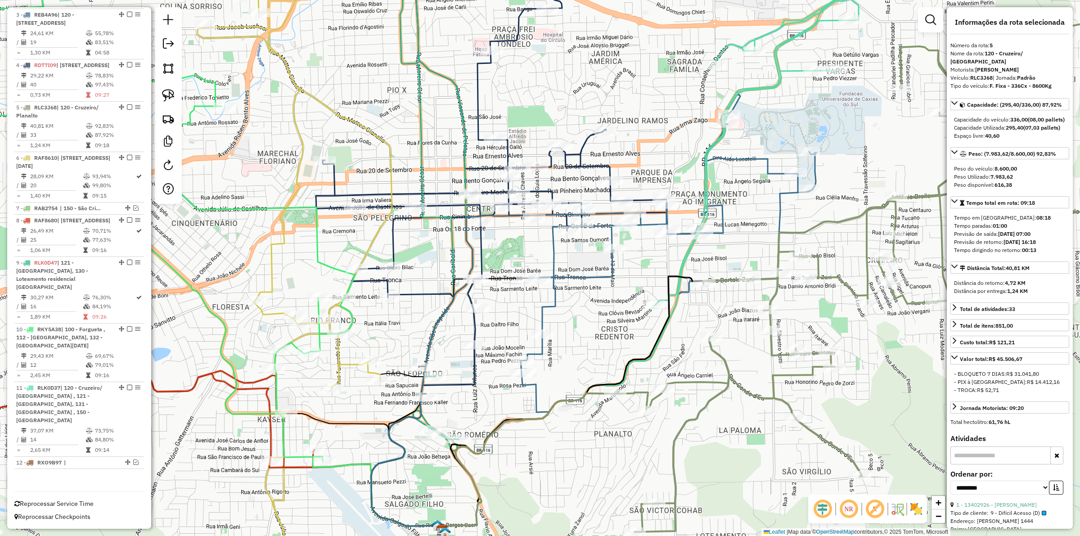
click at [779, 208] on icon at bounding box center [669, 253] width 296 height 318
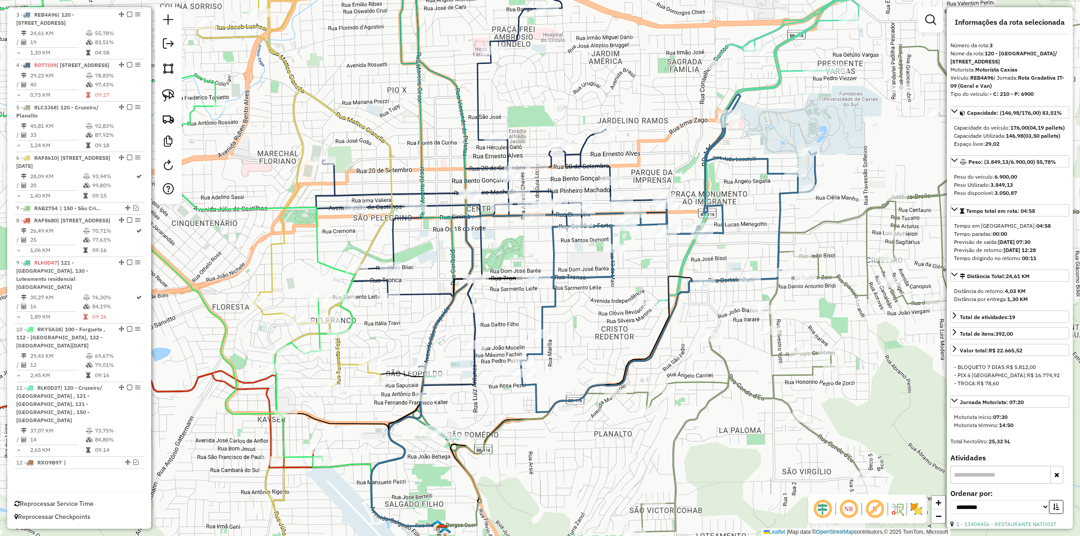
scroll to position [430, 0]
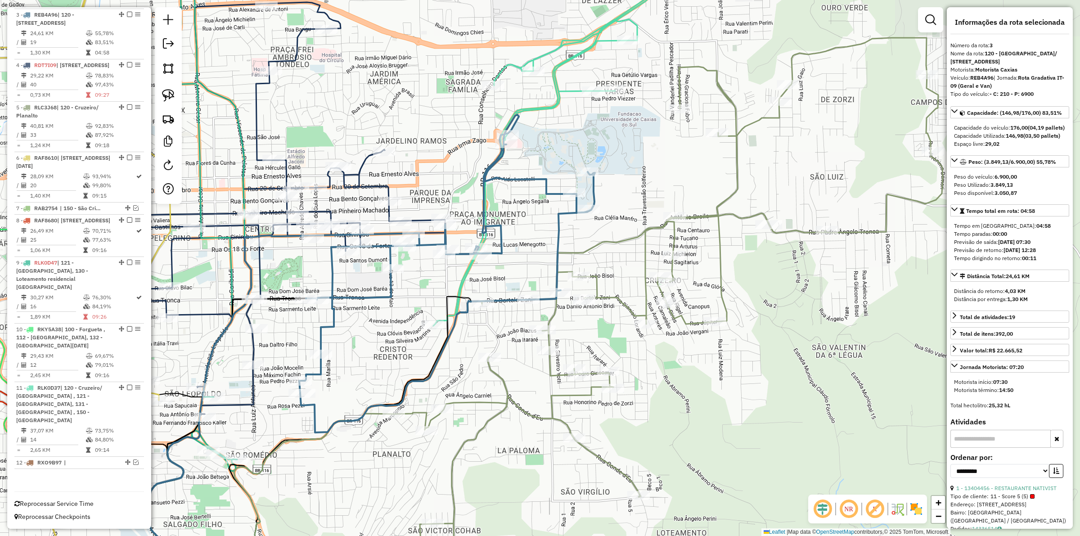
drag, startPoint x: 732, startPoint y: 325, endPoint x: 513, endPoint y: 360, distance: 220.9
click at [513, 360] on div "Janela de atendimento Grade de atendimento Capacidade Transportadoras Veículos …" at bounding box center [540, 268] width 1080 height 536
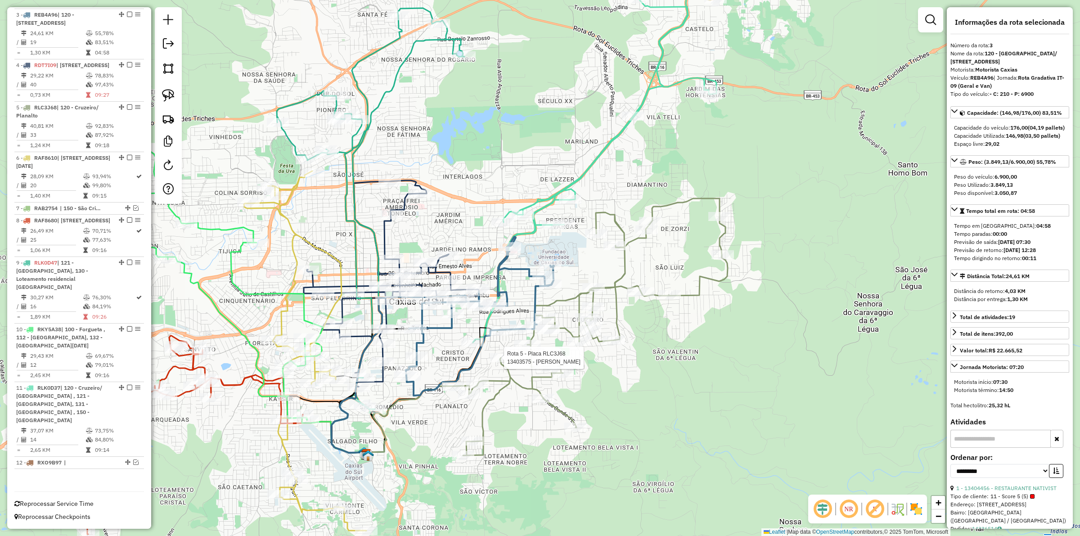
click at [521, 388] on icon at bounding box center [590, 326] width 274 height 257
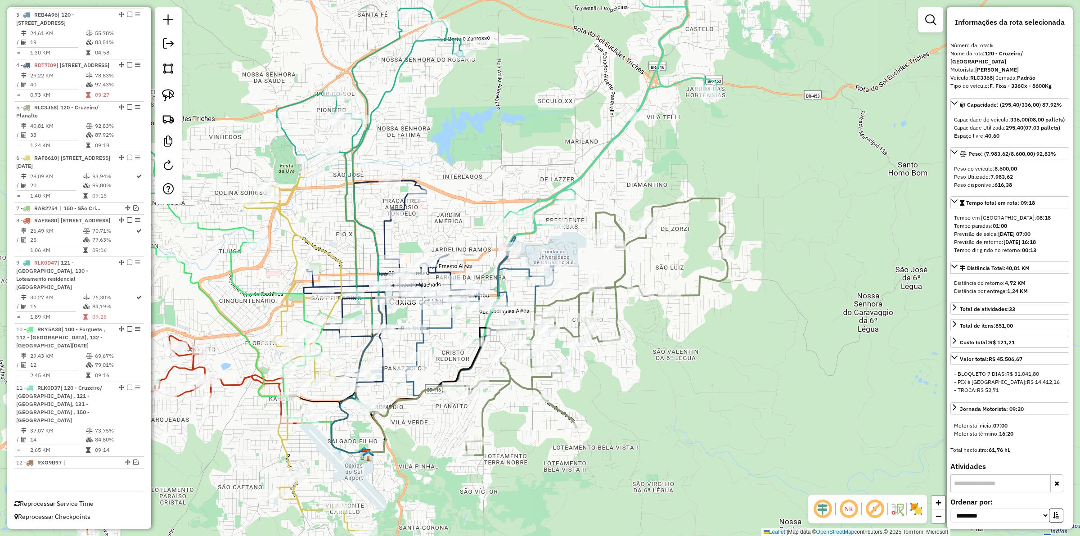
scroll to position [445, 0]
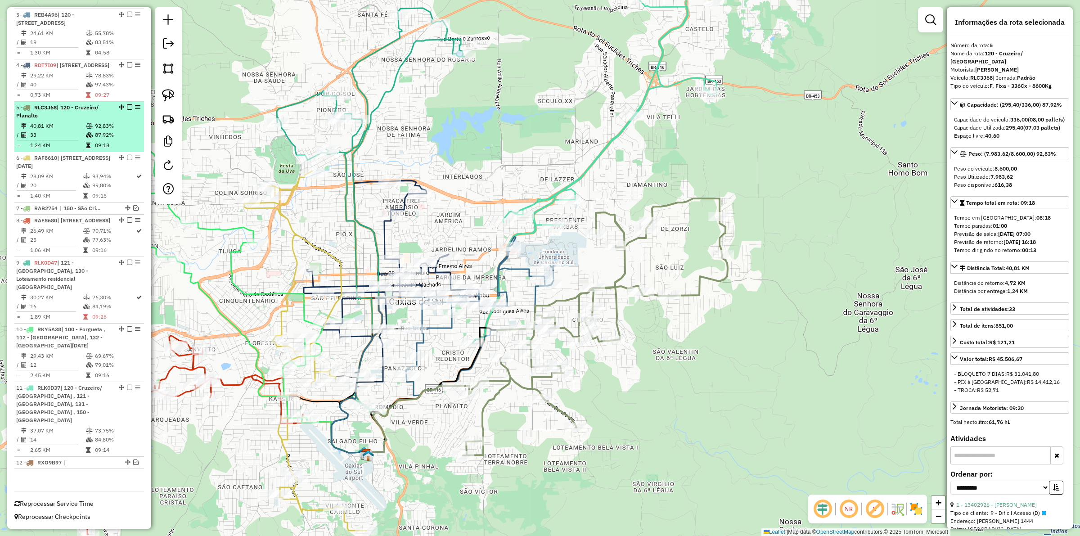
click at [127, 110] on em at bounding box center [129, 106] width 5 height 5
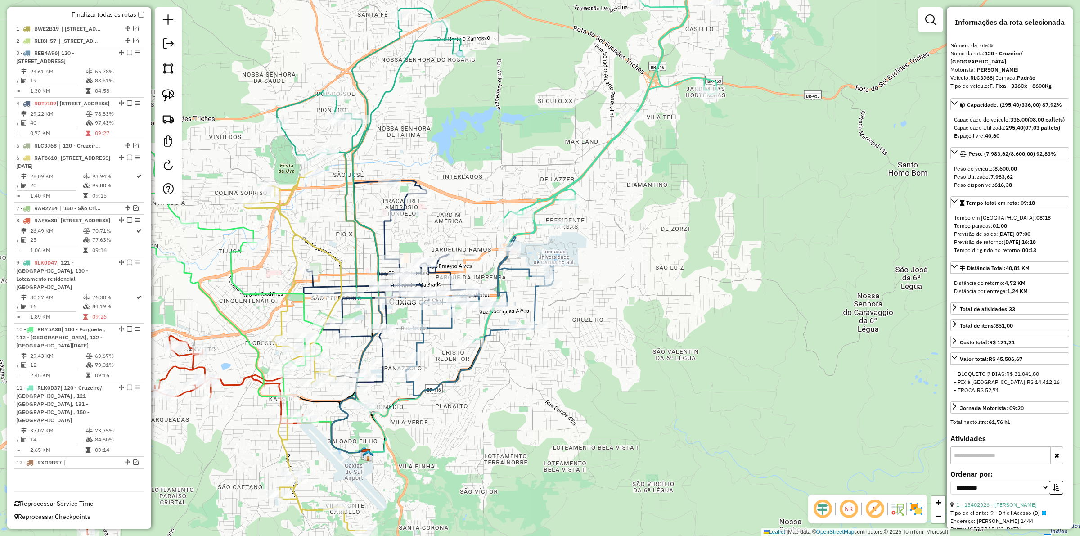
drag, startPoint x: 529, startPoint y: 309, endPoint x: 534, endPoint y: 309, distance: 4.9
click at [532, 309] on div "Janela de atendimento Grade de atendimento Capacidade Transportadoras Veículos …" at bounding box center [540, 268] width 1080 height 536
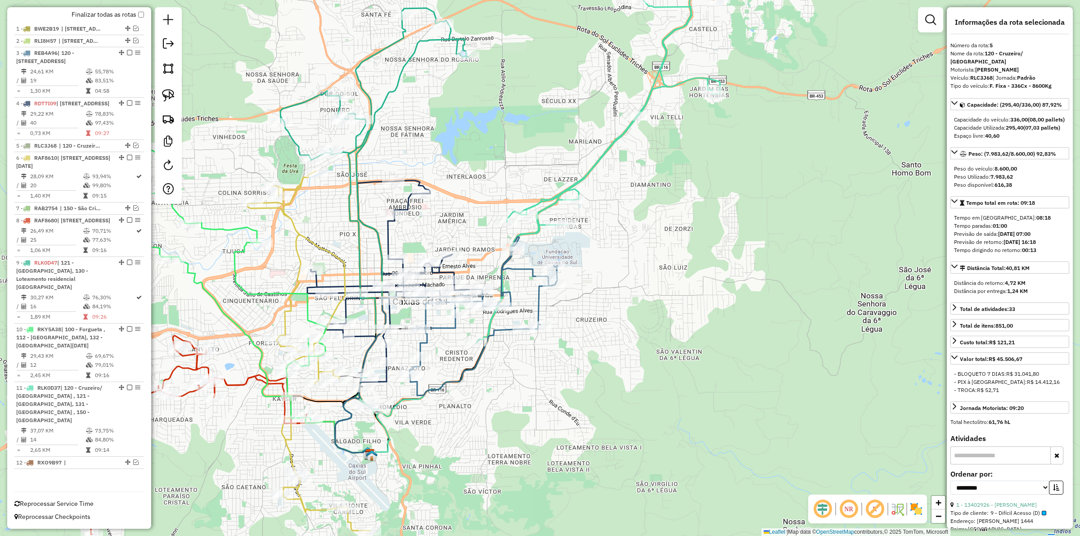
click at [534, 309] on icon at bounding box center [483, 316] width 148 height 159
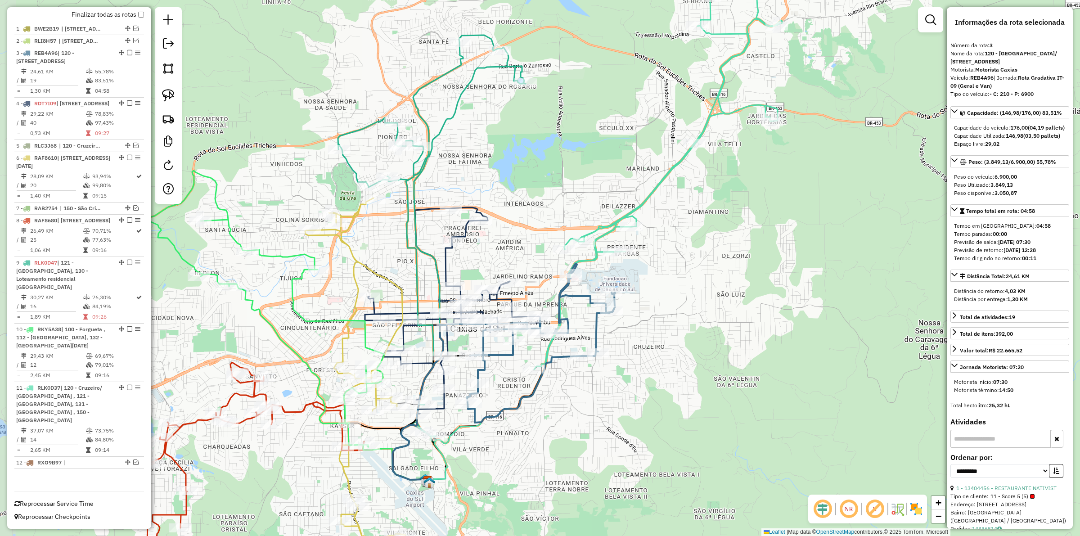
drag, startPoint x: 542, startPoint y: 401, endPoint x: 550, endPoint y: 421, distance: 21.8
click at [550, 421] on div "Janela de atendimento Grade de atendimento Capacidade Transportadoras Veículos …" at bounding box center [540, 268] width 1080 height 536
click at [551, 425] on div "Janela de atendimento Grade de atendimento Capacidade Transportadoras Veículos …" at bounding box center [540, 268] width 1080 height 536
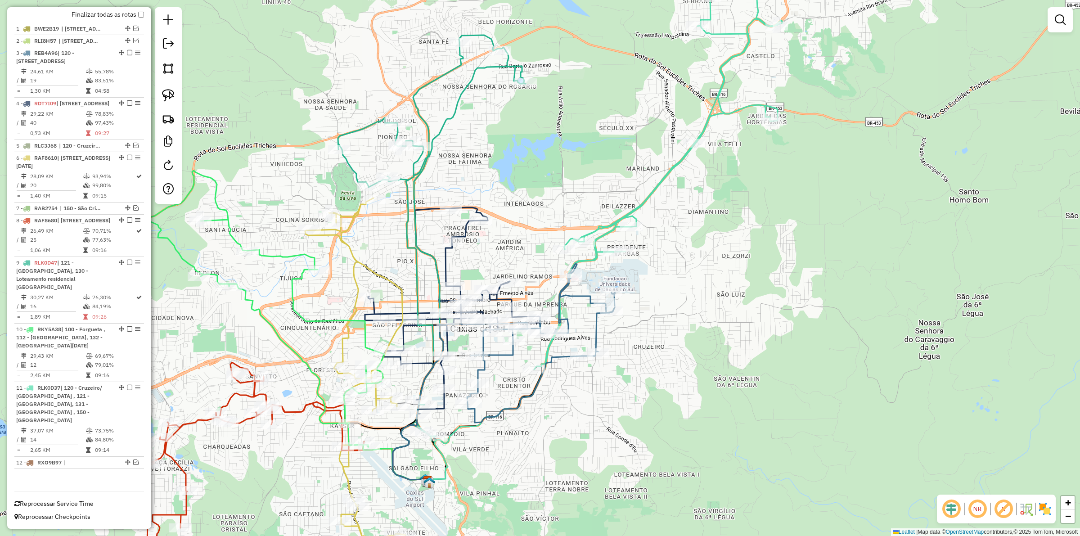
click at [611, 226] on icon at bounding box center [658, 171] width 248 height 395
select select "**********"
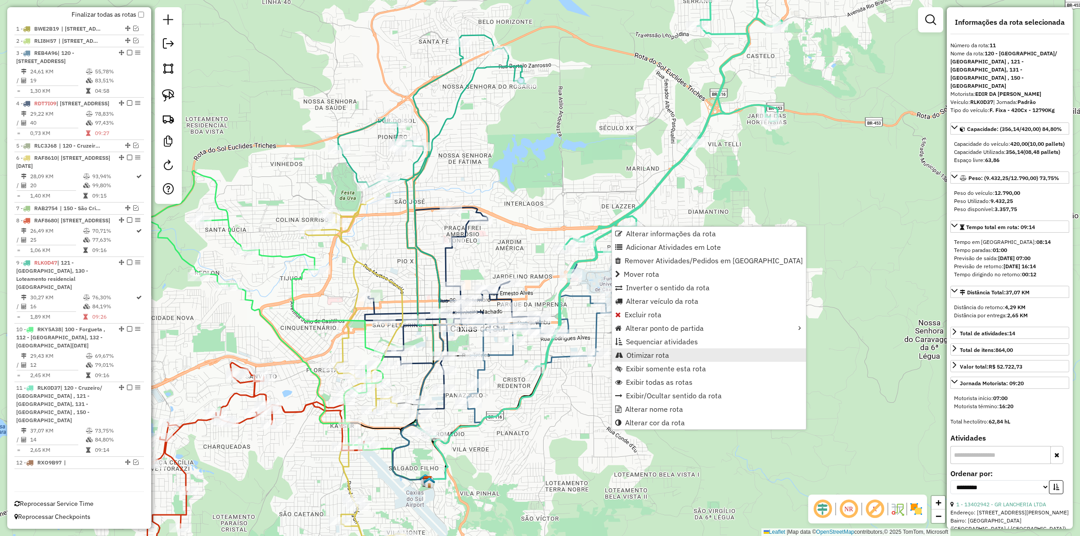
click at [642, 355] on span "Otimizar rota" at bounding box center [647, 354] width 43 height 7
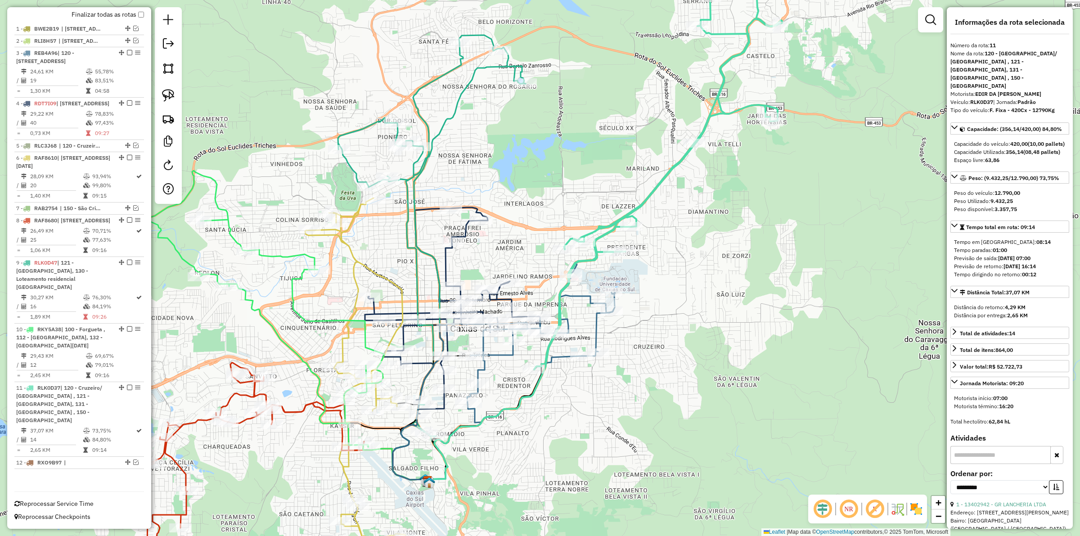
click at [445, 261] on icon at bounding box center [452, 310] width 175 height 206
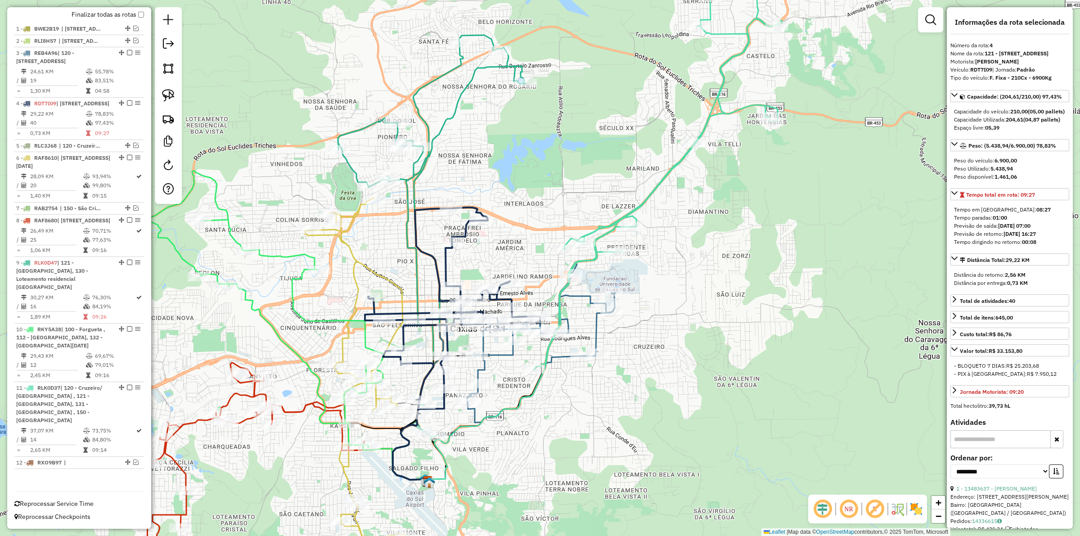
click at [487, 368] on icon at bounding box center [541, 343] width 148 height 159
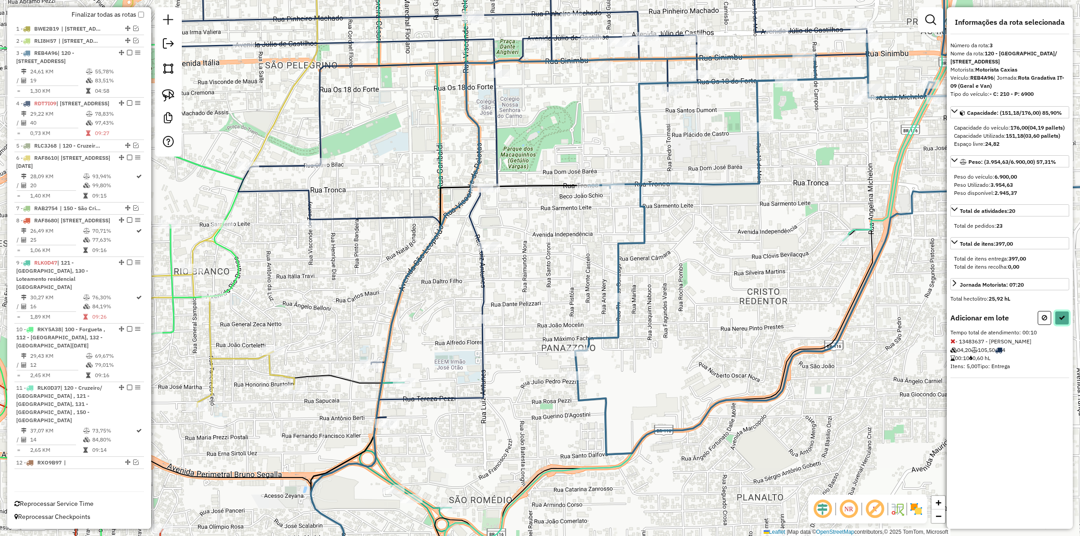
drag, startPoint x: 1063, startPoint y: 329, endPoint x: 498, endPoint y: 429, distance: 573.4
click at [680, 466] on hb-router-mapa "Informações da Sessão 1294421 - [DATE] Modo simulação Criação: [DATE] 13:13 Ses…" at bounding box center [540, 268] width 1080 height 536
click at [1042, 321] on icon at bounding box center [1044, 317] width 5 height 6
select select "**********"
click at [485, 240] on div "Rota 4 - Placa RDT7I09 13461911 - JERONIMO VOLNEI FERR Janela de atendimento Gr…" at bounding box center [540, 268] width 1080 height 536
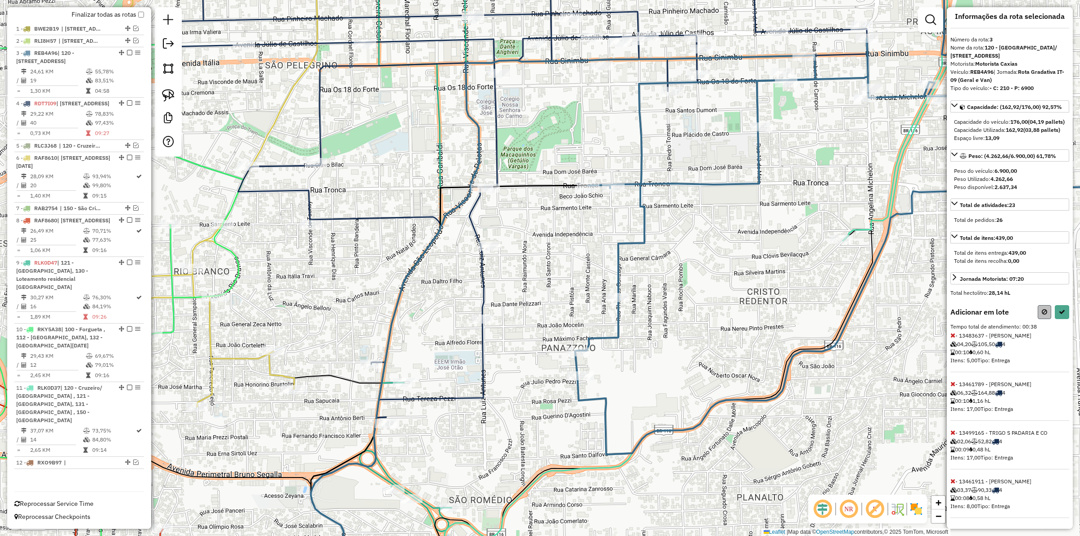
scroll to position [0, 0]
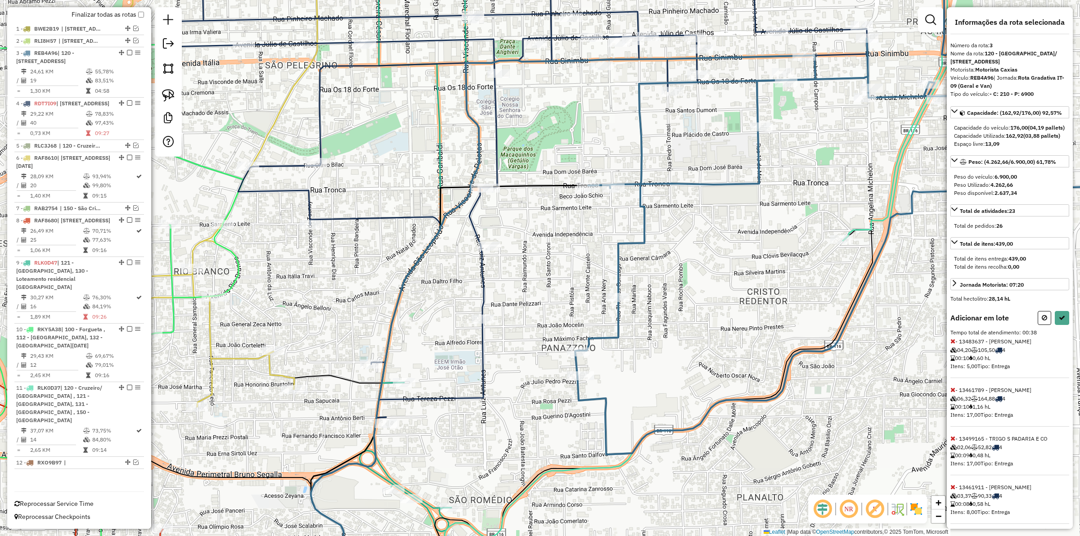
drag, startPoint x: 1043, startPoint y: 334, endPoint x: 912, endPoint y: 290, distance: 138.4
click at [1042, 321] on icon at bounding box center [1044, 317] width 5 height 6
select select "**********"
click at [1039, 325] on button at bounding box center [1043, 318] width 13 height 14
select select "**********"
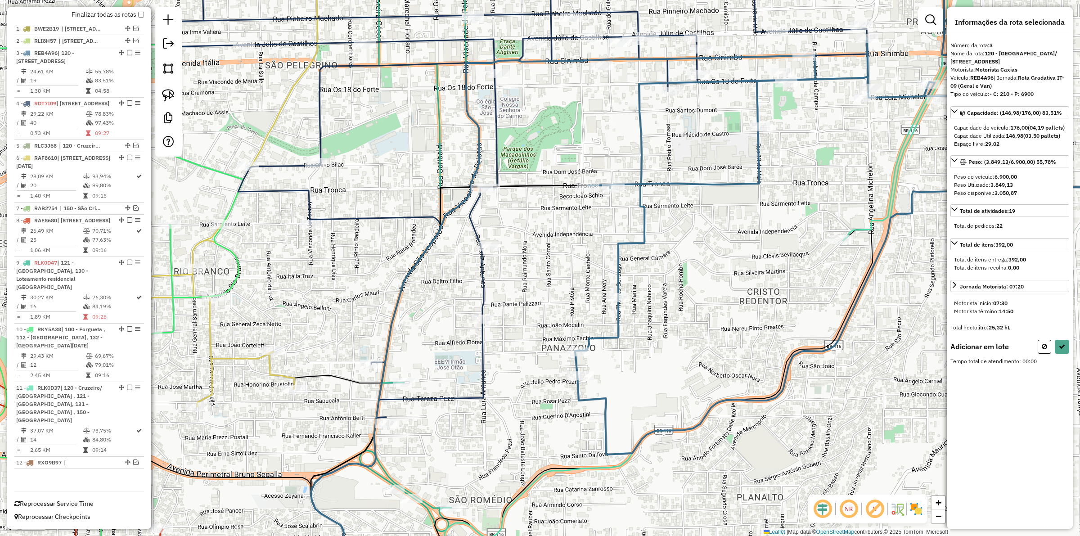
click at [306, 222] on div "Rota 4 - Placa RDT7I09 13466672 - [PERSON_NAME] Janela de atendimento Grade de …" at bounding box center [540, 268] width 1080 height 536
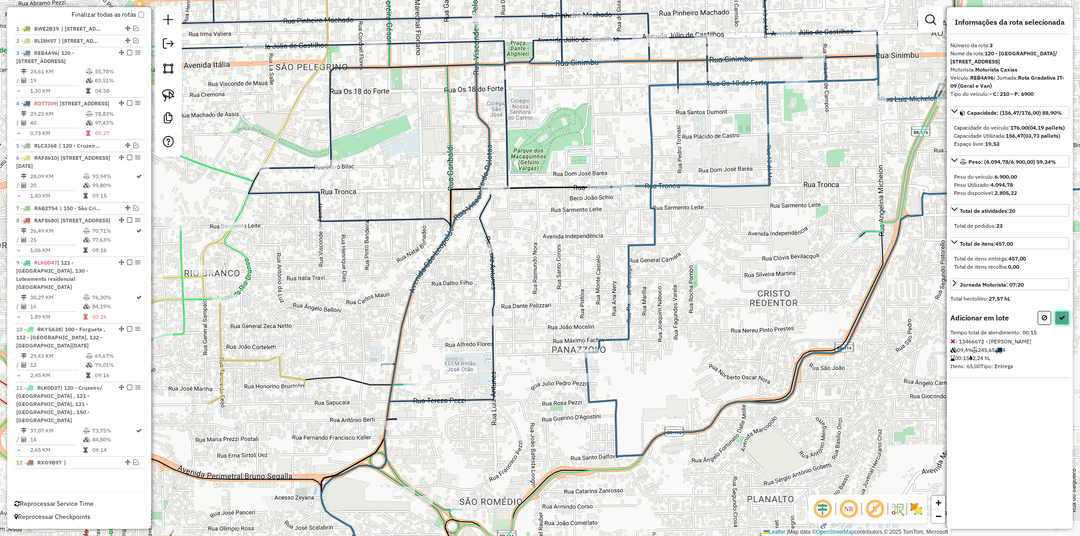
click at [1061, 325] on button at bounding box center [1062, 318] width 14 height 14
select select "**********"
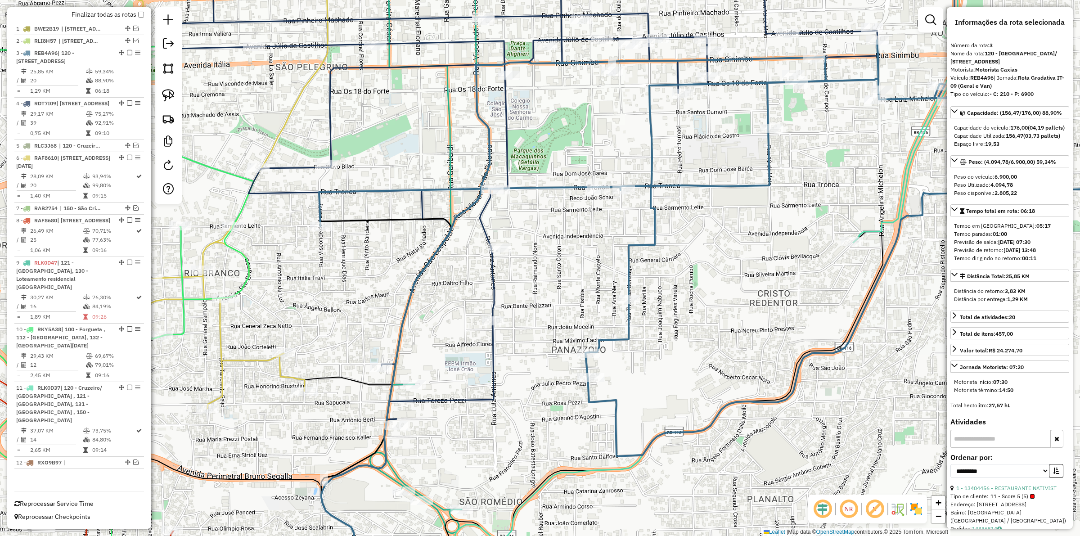
click at [655, 241] on icon at bounding box center [747, 201] width 857 height 510
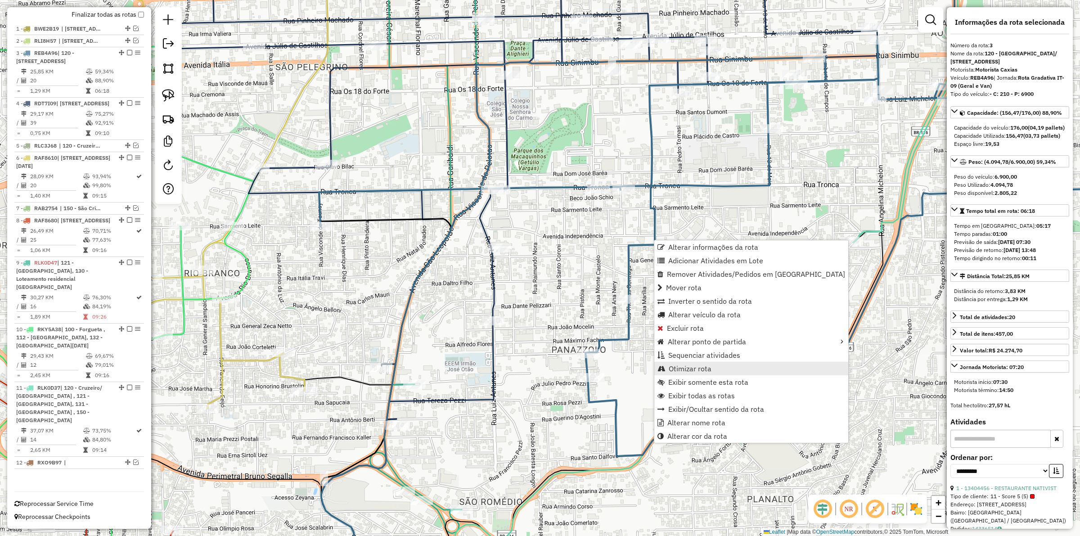
click at [687, 365] on span "Otimizar rota" at bounding box center [690, 368] width 43 height 7
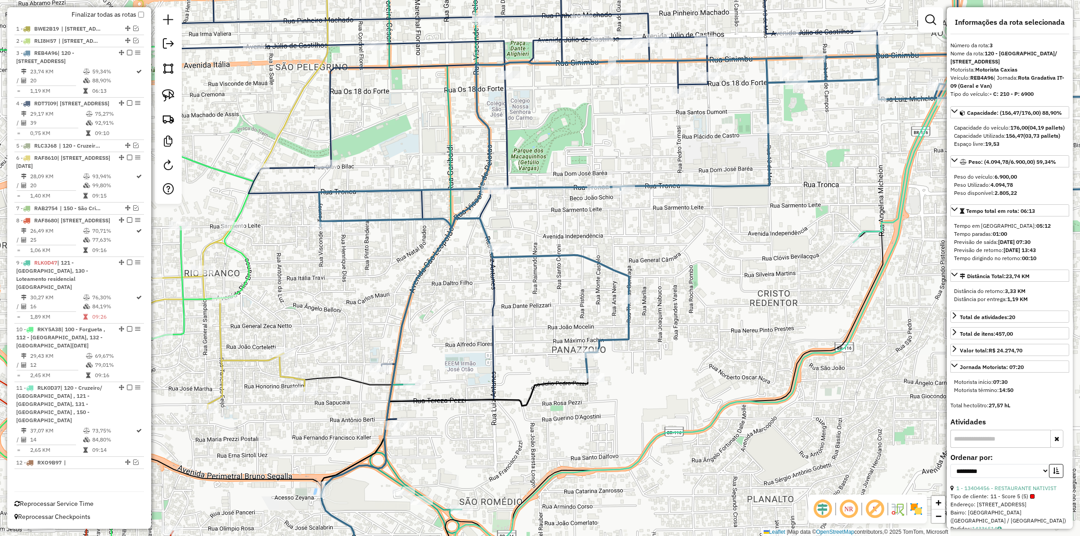
click at [639, 244] on div "Janela de atendimento Grade de atendimento Capacidade Transportadoras Veículos …" at bounding box center [540, 268] width 1080 height 536
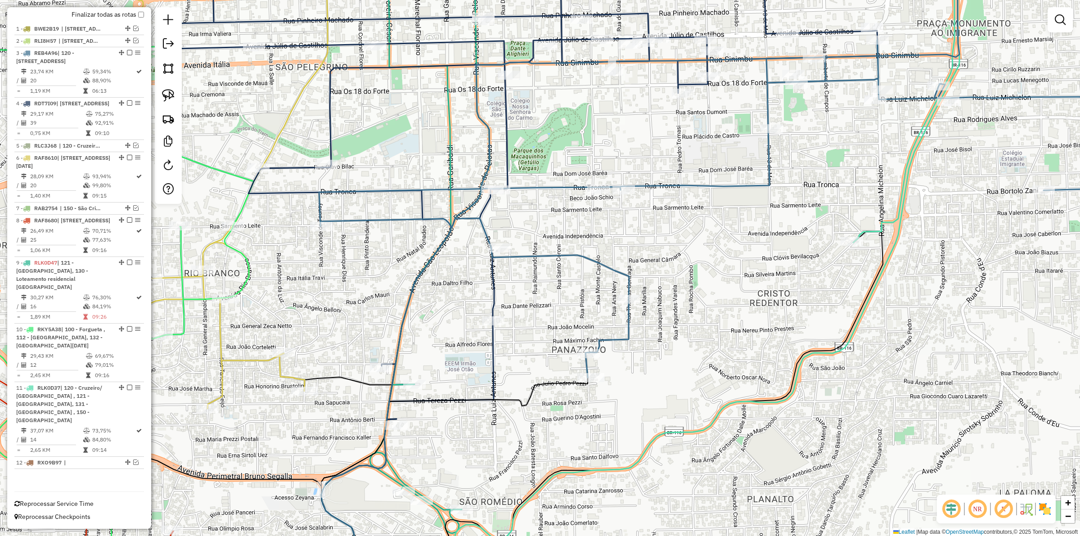
click at [587, 266] on div "Janela de atendimento Grade de atendimento Capacidade Transportadoras Veículos …" at bounding box center [540, 268] width 1080 height 536
click at [586, 254] on icon at bounding box center [747, 161] width 857 height 431
select select "**********"
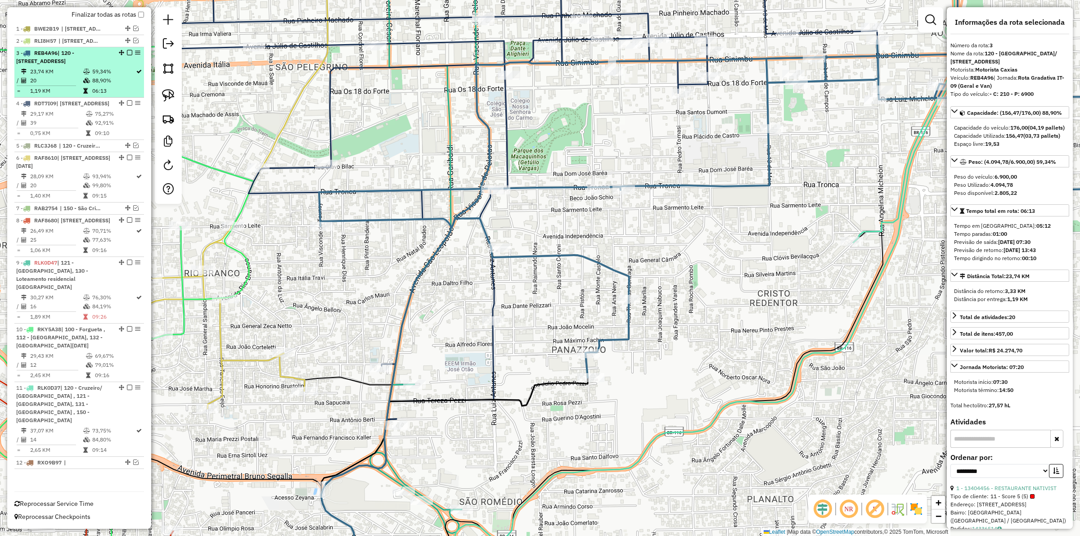
click at [128, 50] on em at bounding box center [129, 52] width 5 height 5
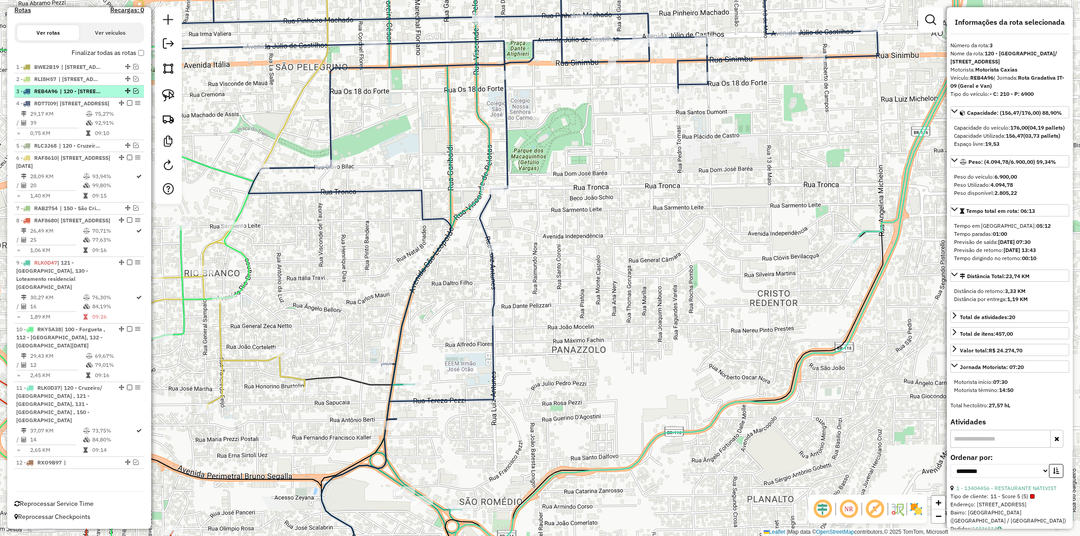
scroll to position [360, 0]
click at [485, 228] on icon at bounding box center [526, 182] width 701 height 473
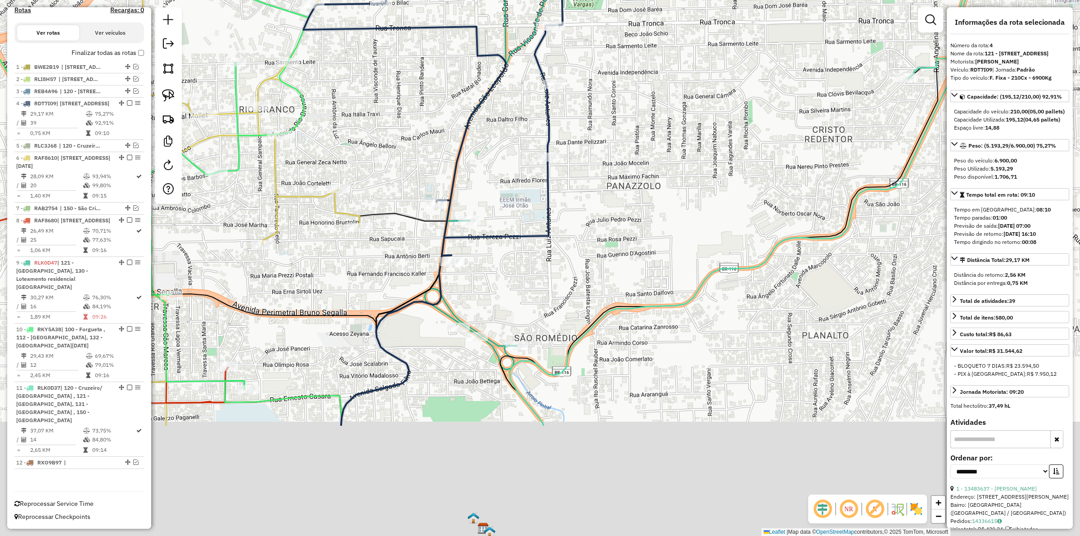
drag, startPoint x: 449, startPoint y: 302, endPoint x: 497, endPoint y: 169, distance: 142.2
click at [497, 169] on div "Janela de atendimento Grade de atendimento Capacidade Transportadoras Veículos …" at bounding box center [540, 268] width 1080 height 536
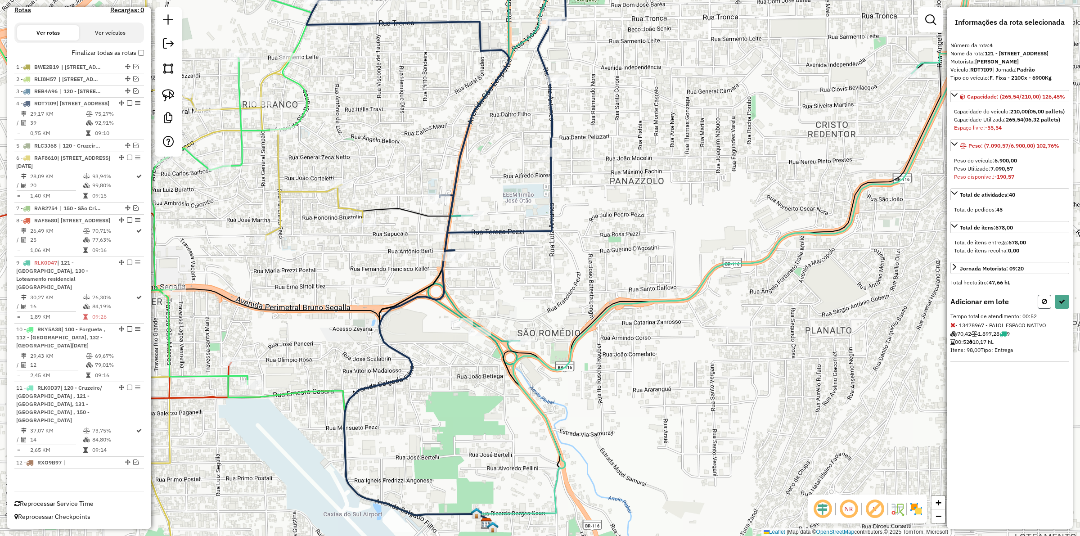
drag, startPoint x: 1046, startPoint y: 317, endPoint x: 925, endPoint y: 320, distance: 121.5
click at [1046, 305] on icon at bounding box center [1044, 301] width 5 height 6
select select "**********"
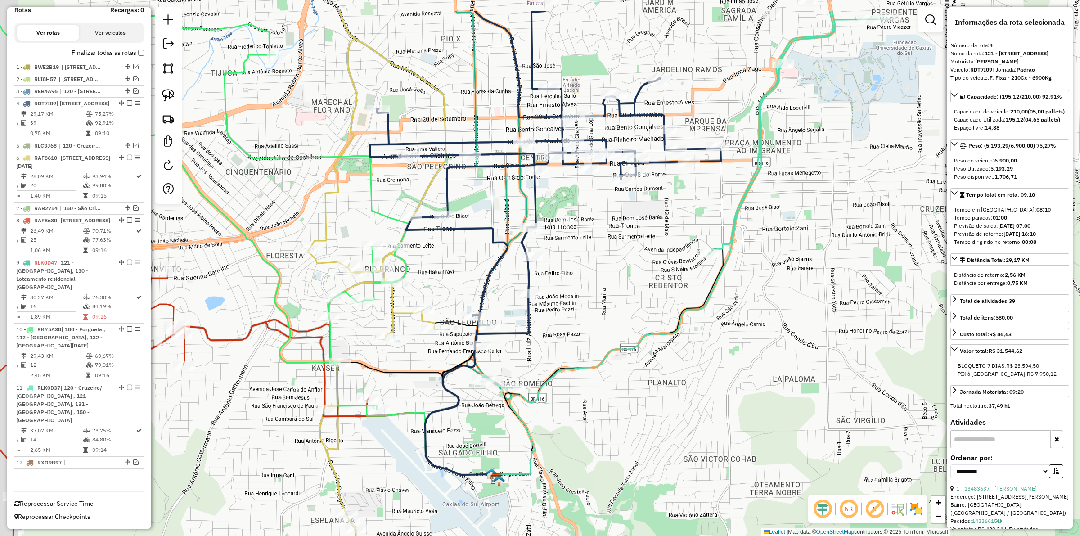
drag, startPoint x: 561, startPoint y: 216, endPoint x: 610, endPoint y: 275, distance: 76.1
click at [610, 275] on div "Janela de atendimento Grade de atendimento Capacidade Transportadoras Veículos …" at bounding box center [540, 268] width 1080 height 536
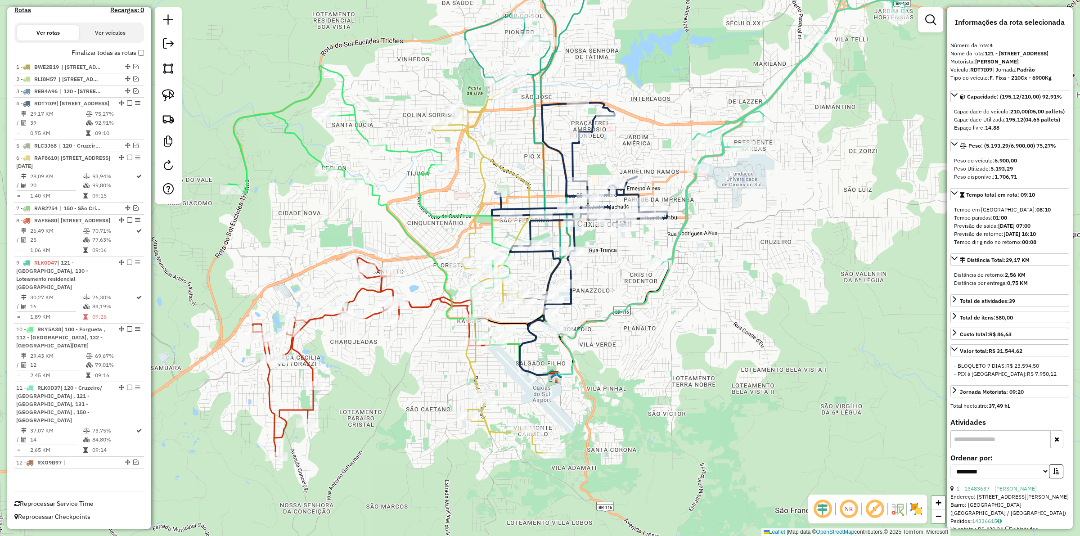
click at [531, 131] on icon at bounding box center [559, 141] width 188 height 391
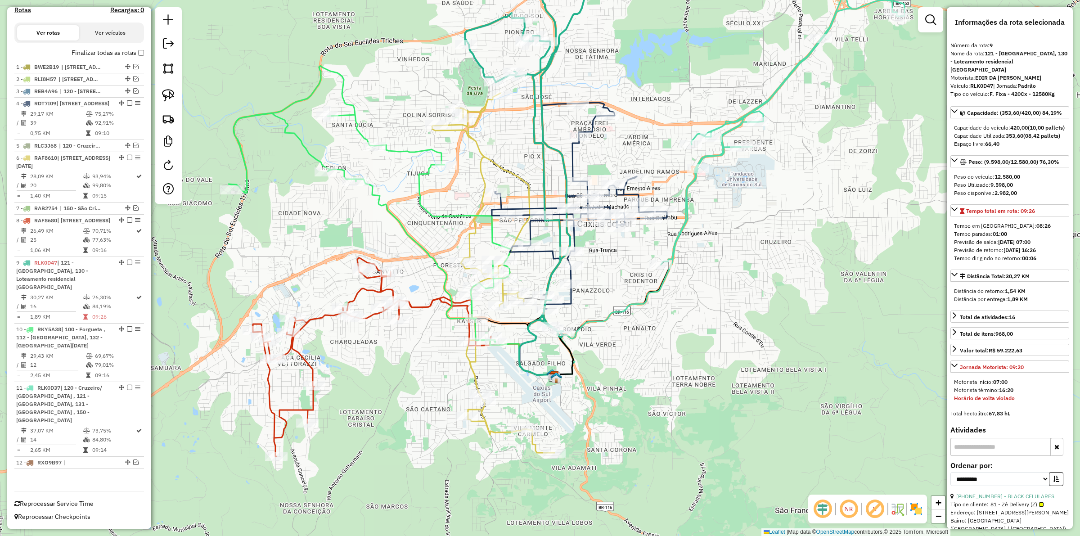
click at [552, 105] on icon at bounding box center [579, 206] width 175 height 206
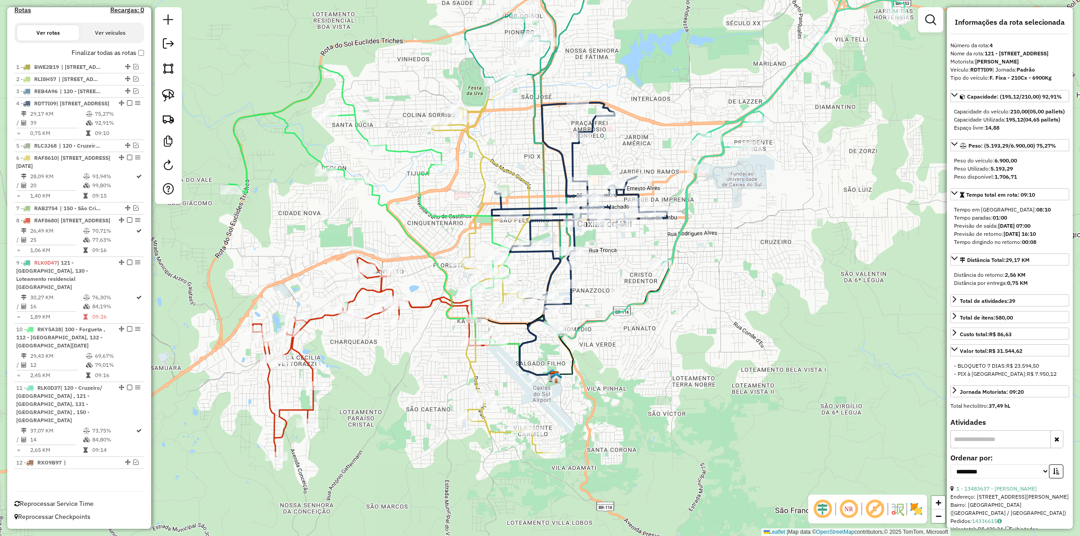
click at [675, 246] on icon at bounding box center [782, 105] width 243 height 318
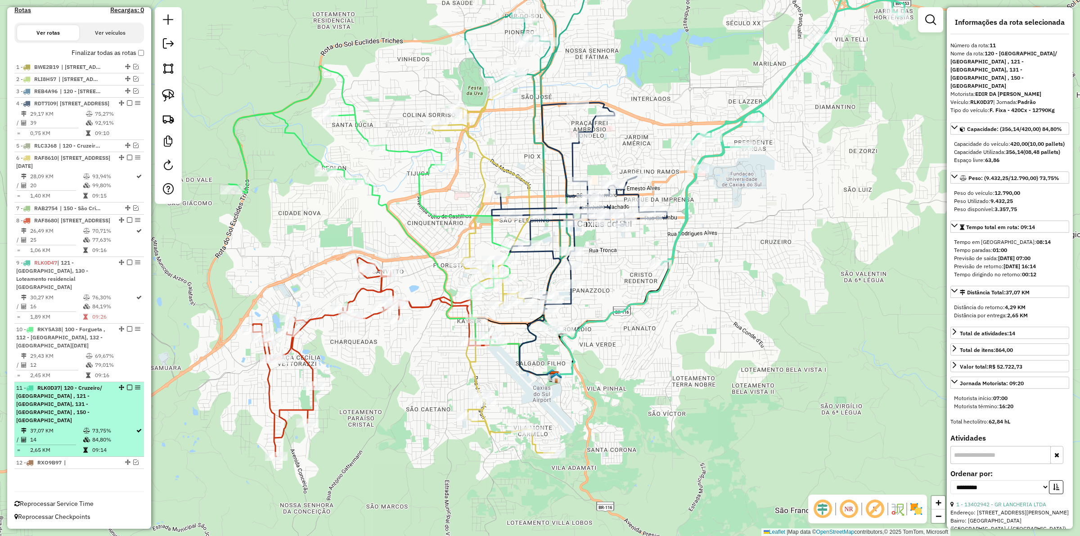
click at [127, 390] on em at bounding box center [129, 387] width 5 height 5
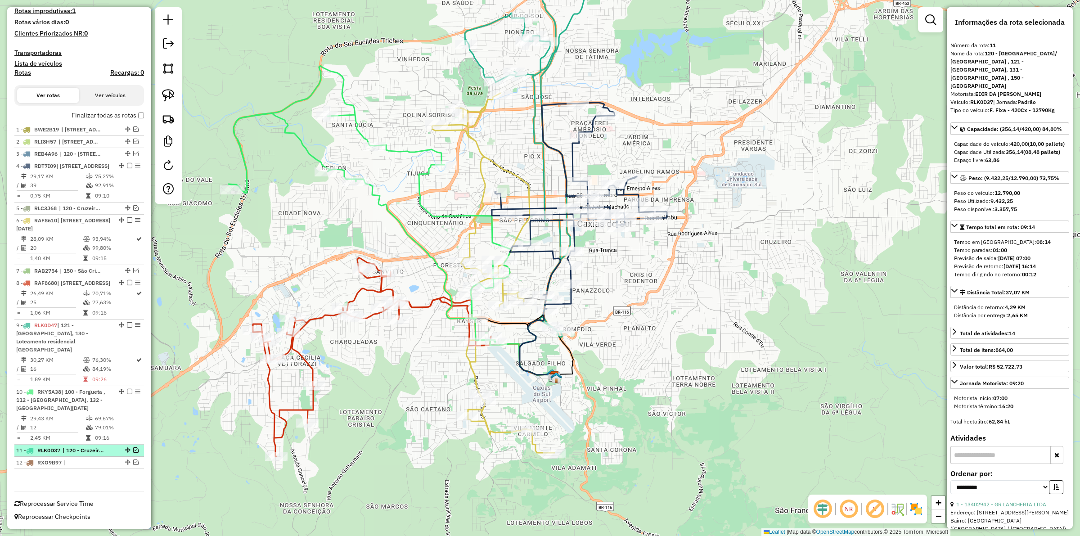
scroll to position [314, 0]
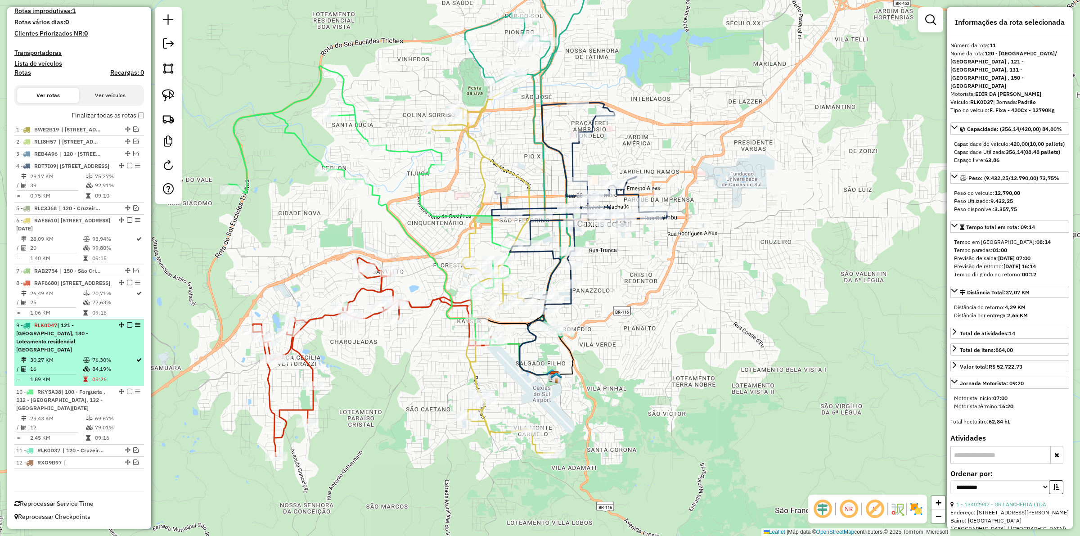
click at [106, 364] on td "76,30%" at bounding box center [114, 359] width 44 height 9
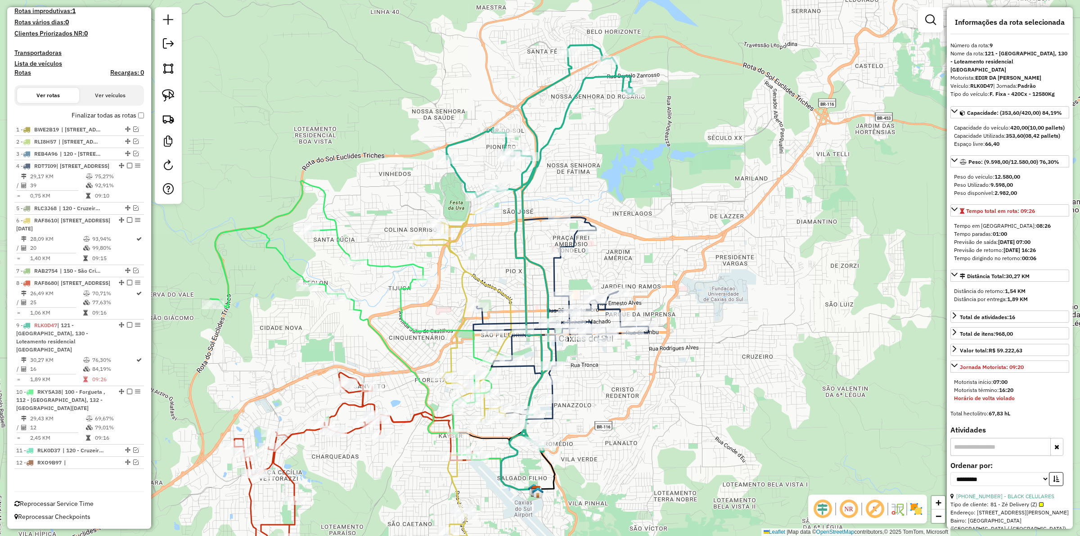
click at [398, 409] on div "Rota 8 - Placa RAF8680 13401900 - ADEMIR DA SILVA SORV Janela de atendimento Gr…" at bounding box center [540, 268] width 1080 height 536
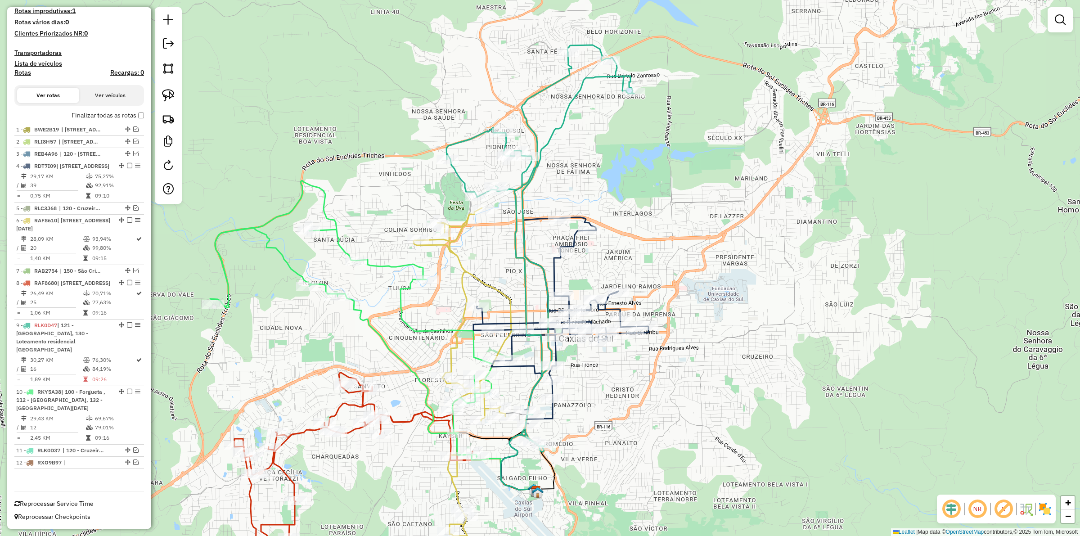
click at [400, 414] on div "Janela de atendimento Grade de atendimento Capacidade Transportadoras Veículos …" at bounding box center [540, 268] width 1080 height 536
click at [401, 418] on icon at bounding box center [353, 472] width 238 height 198
select select "**********"
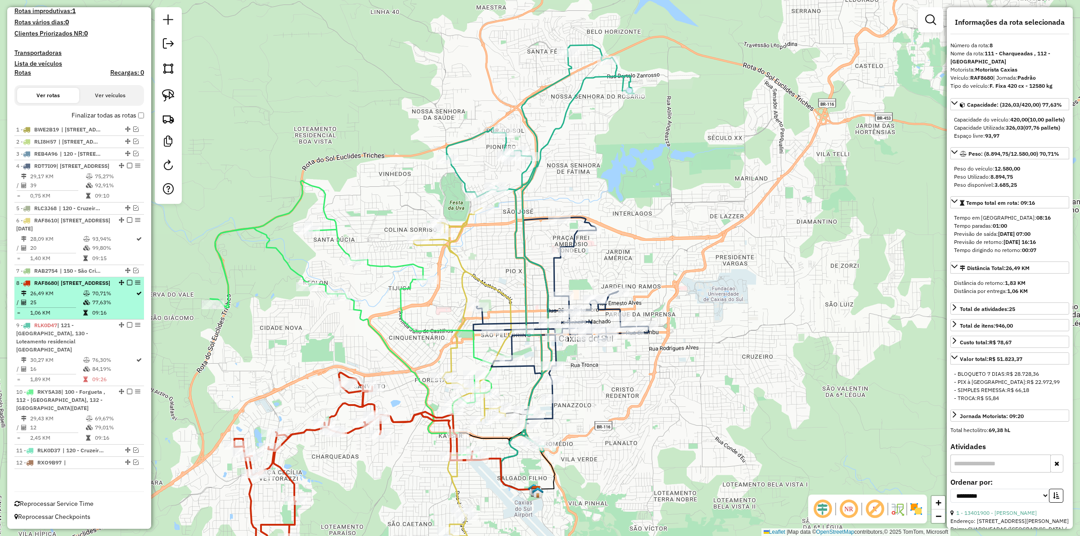
click at [129, 285] on em at bounding box center [129, 282] width 5 height 5
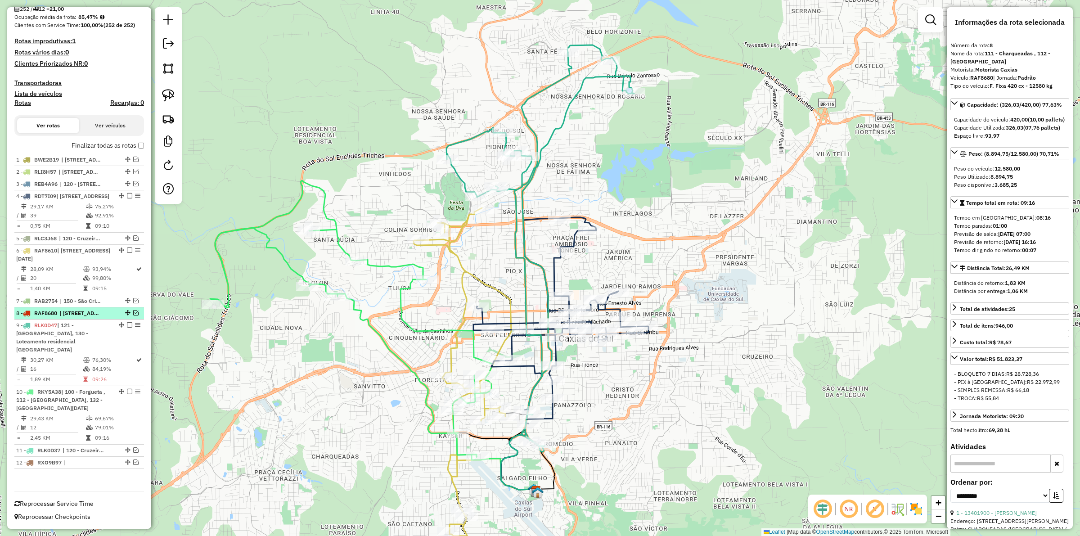
scroll to position [276, 0]
click at [365, 311] on icon at bounding box center [351, 318] width 283 height 276
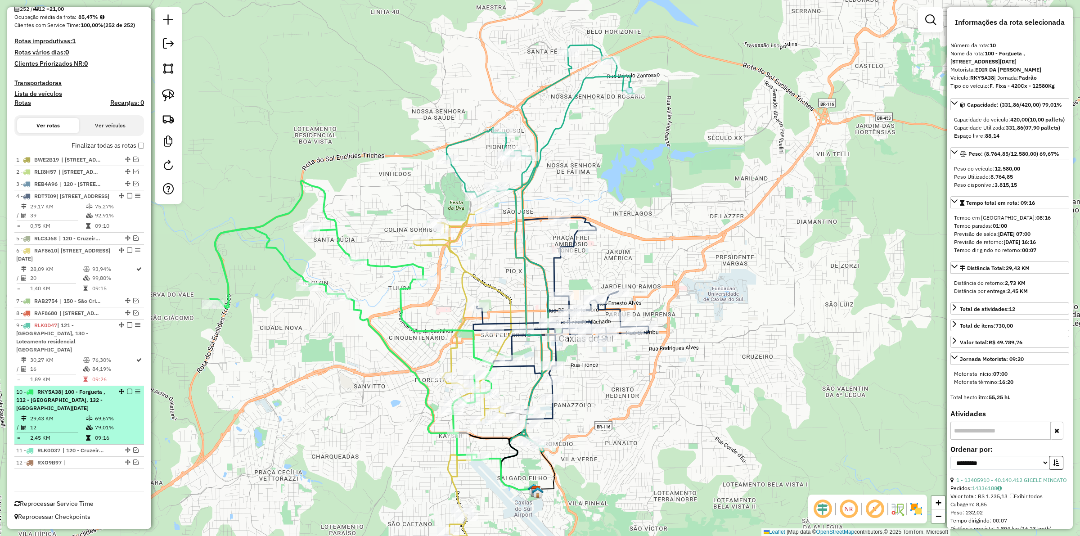
click at [128, 394] on em at bounding box center [129, 391] width 5 height 5
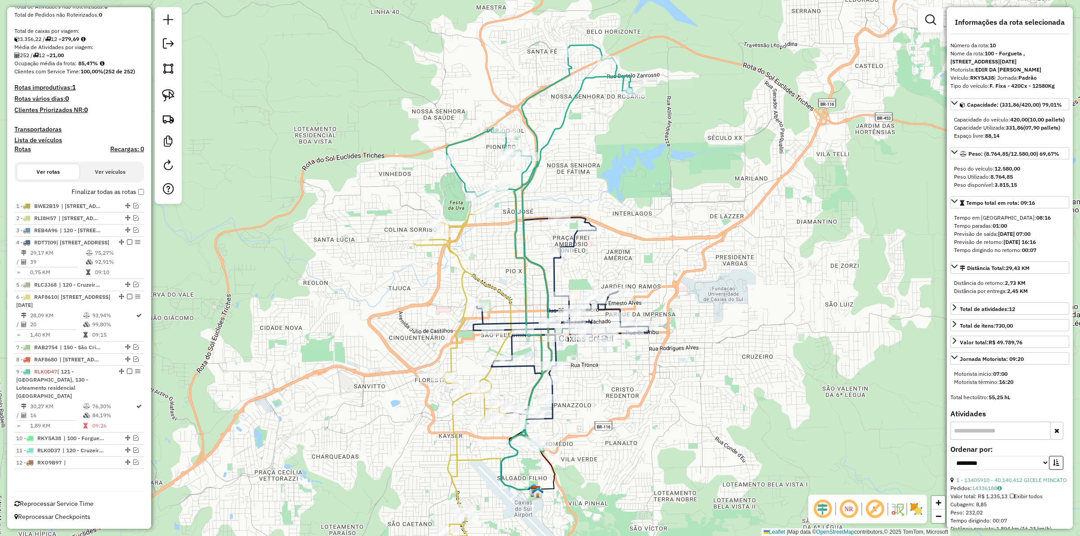
click at [459, 262] on icon at bounding box center [474, 387] width 122 height 359
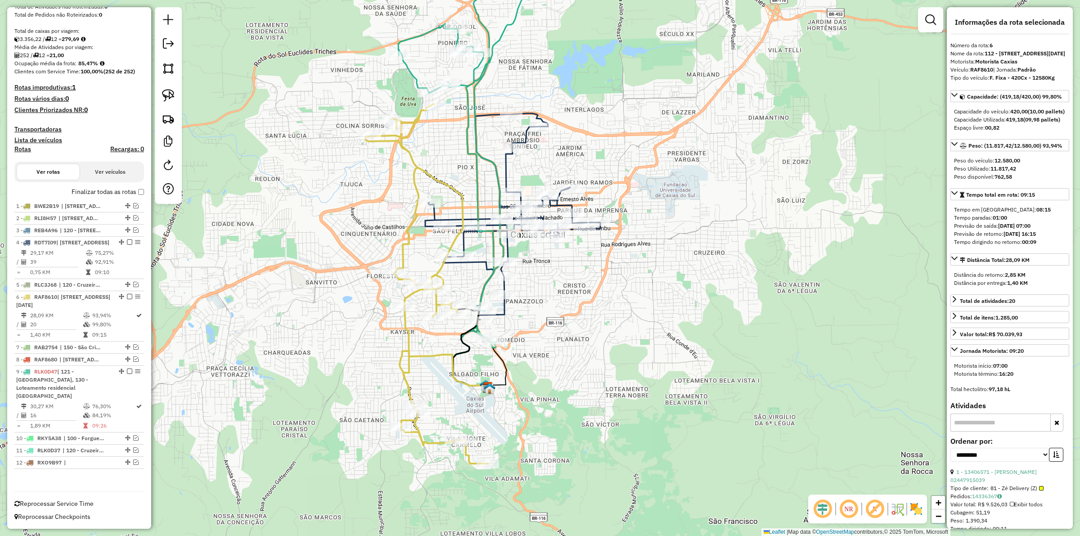
drag, startPoint x: 429, startPoint y: 329, endPoint x: 382, endPoint y: 227, distance: 112.1
click at [382, 227] on div "Janela de atendimento Grade de atendimento Capacidade Transportadoras Veículos …" at bounding box center [540, 268] width 1080 height 536
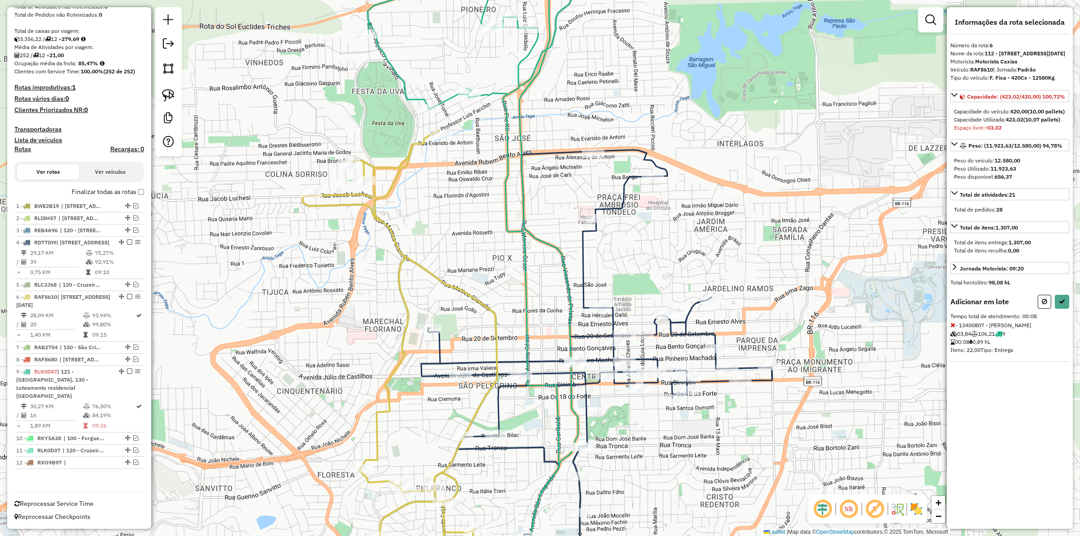
click at [1045, 305] on icon at bounding box center [1044, 301] width 5 height 6
select select "**********"
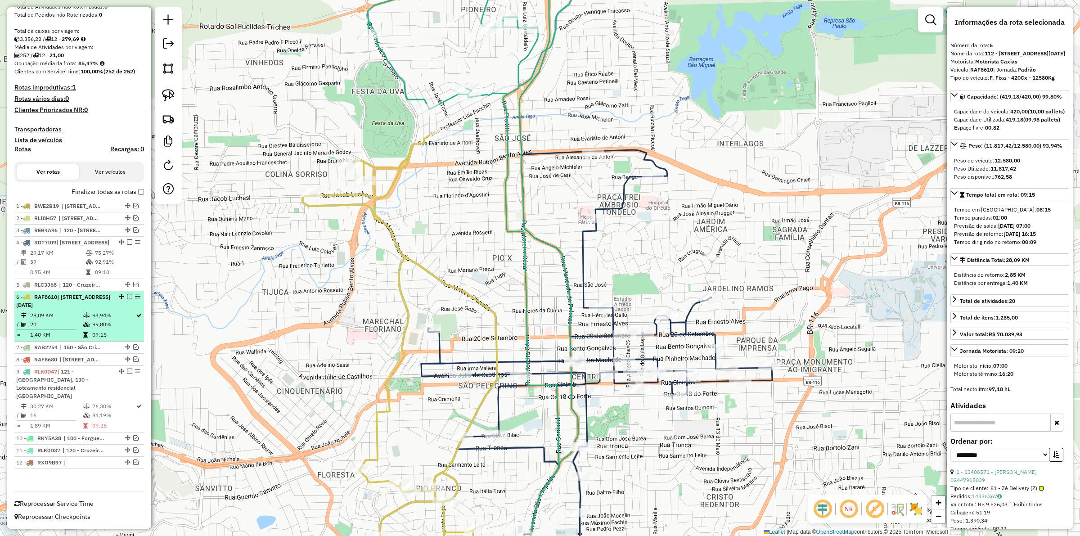
click at [127, 294] on em at bounding box center [129, 296] width 5 height 5
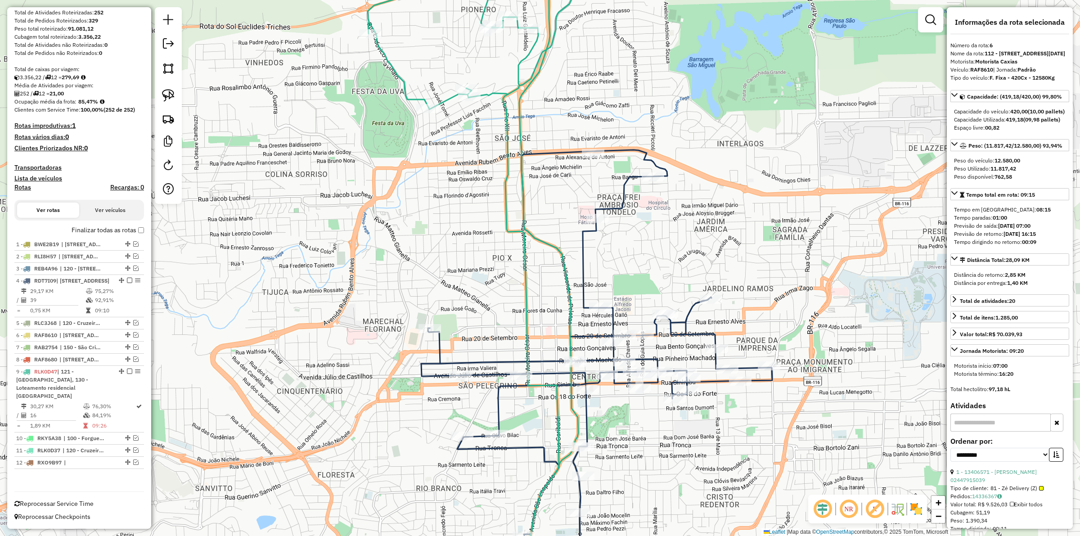
click at [507, 217] on icon at bounding box center [487, 267] width 238 height 643
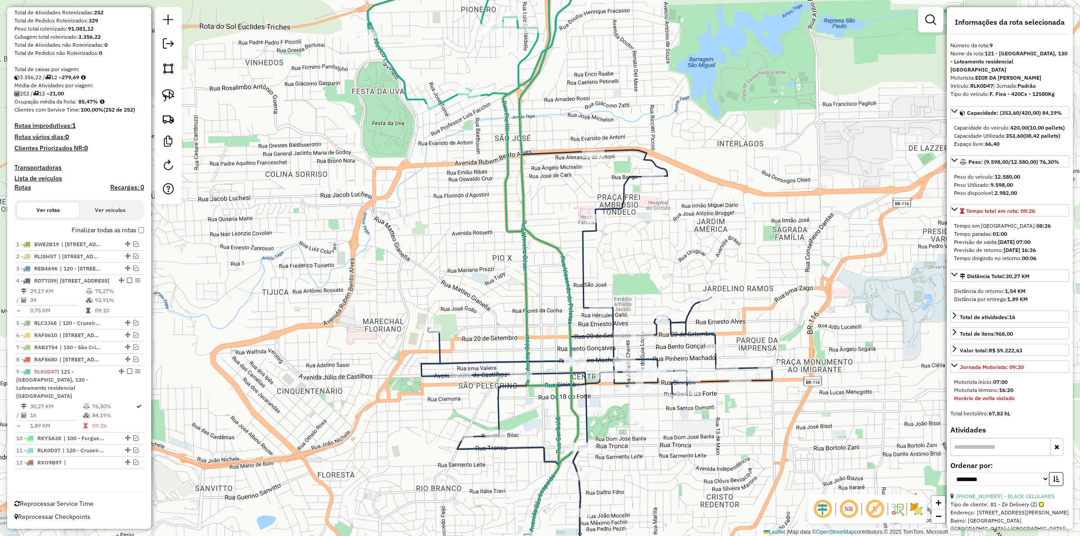
click at [588, 257] on icon at bounding box center [596, 356] width 351 height 412
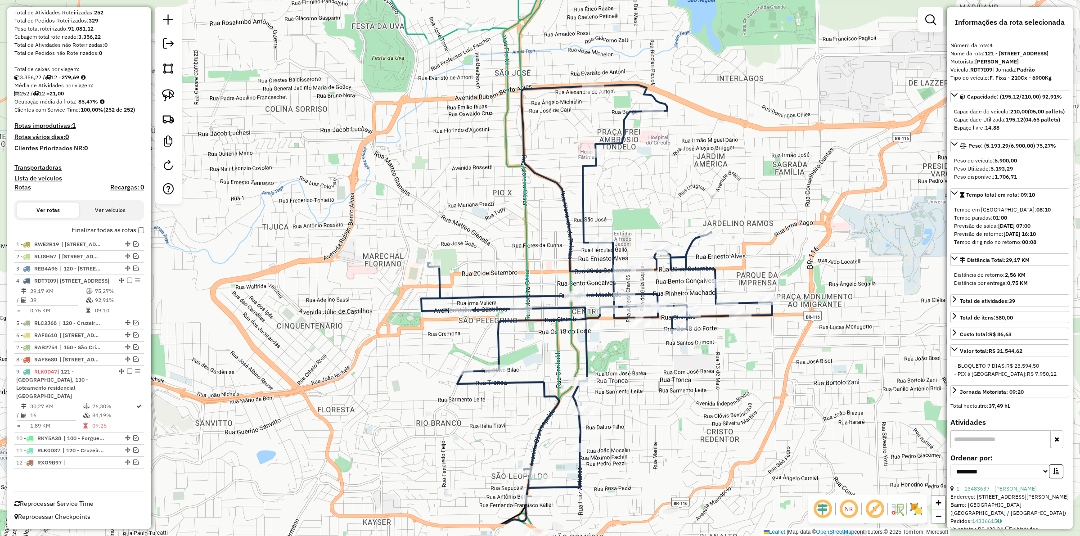
drag, startPoint x: 621, startPoint y: 268, endPoint x: 621, endPoint y: 205, distance: 63.0
click at [621, 205] on div "Janela de atendimento Grade de atendimento Capacidade Transportadoras Veículos …" at bounding box center [540, 268] width 1080 height 536
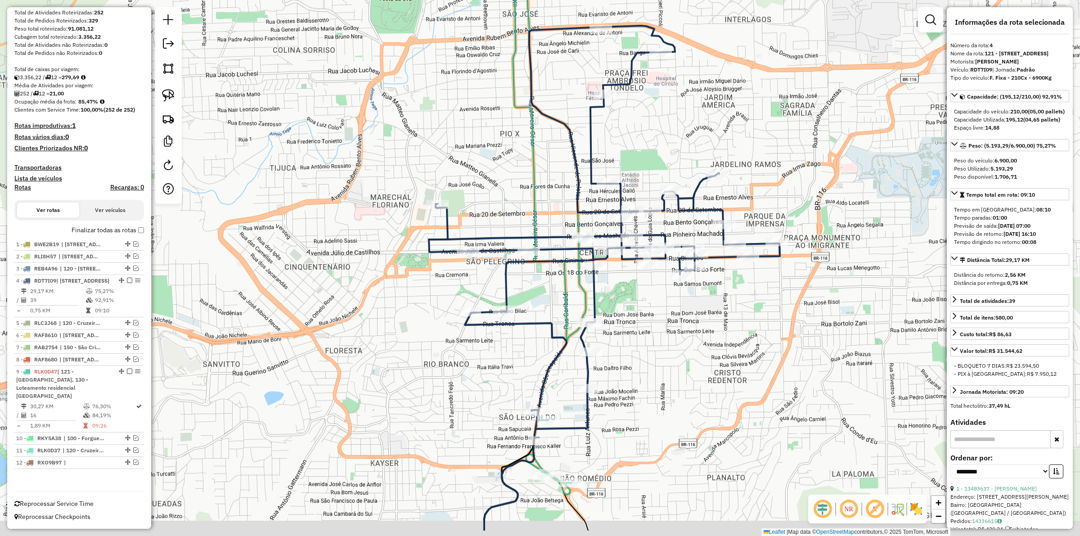
drag, startPoint x: 621, startPoint y: 205, endPoint x: 629, endPoint y: 128, distance: 77.3
click at [629, 128] on div "Janela de atendimento Grade de atendimento Capacidade Transportadoras Veículos …" at bounding box center [540, 268] width 1080 height 536
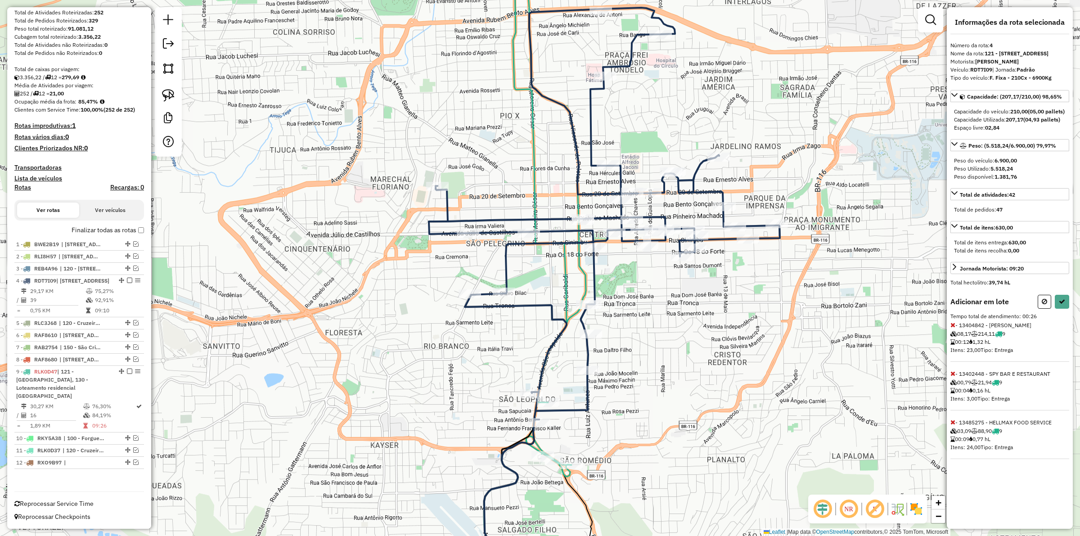
click at [948, 337] on div "Informações da rota selecionada Número da rota: 4 Nome da rota: 121 - [GEOGRAPH…" at bounding box center [1010, 267] width 126 height 521
click at [951, 328] on icon at bounding box center [952, 325] width 5 height 6
click at [950, 377] on icon at bounding box center [952, 373] width 5 height 6
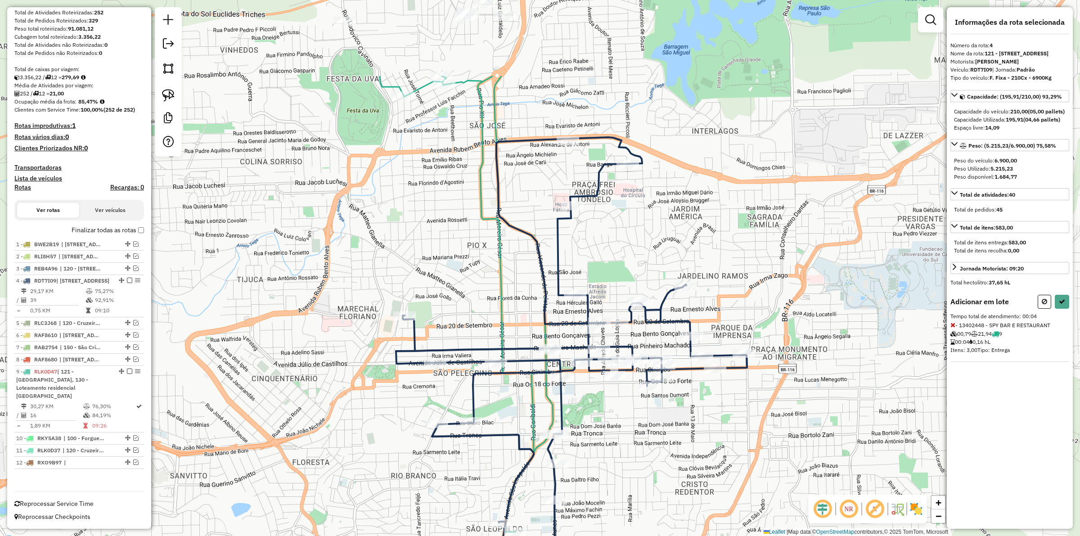
drag, startPoint x: 689, startPoint y: 437, endPoint x: 480, endPoint y: 111, distance: 387.3
click at [685, 450] on div "Janela de atendimento Grade de atendimento Capacidade Transportadoras Veículos …" at bounding box center [540, 268] width 1080 height 536
click at [478, 103] on icon at bounding box center [458, 267] width 234 height 643
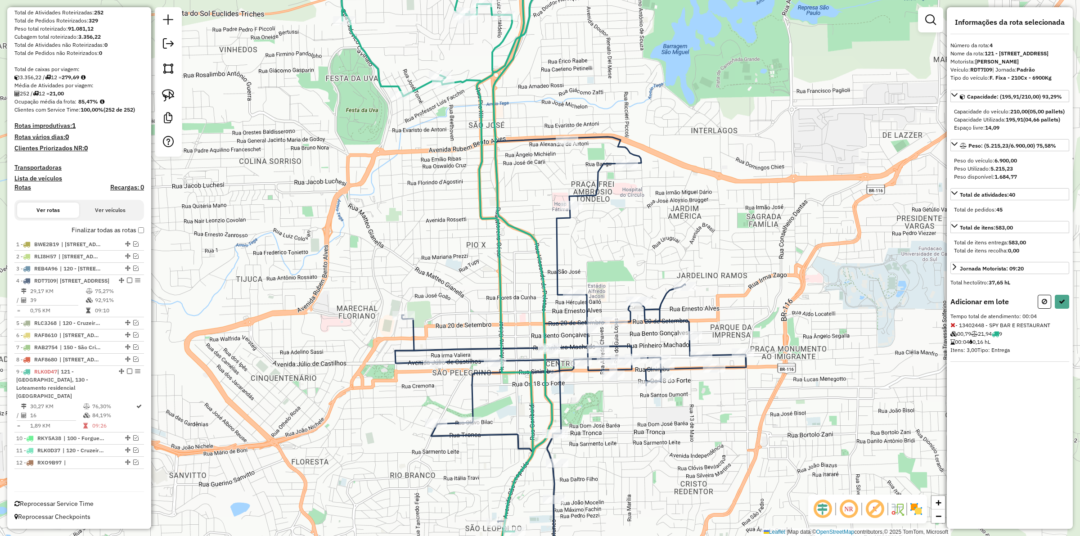
click at [480, 103] on icon at bounding box center [458, 267] width 234 height 643
click at [1049, 309] on button at bounding box center [1043, 302] width 13 height 14
select select "**********"
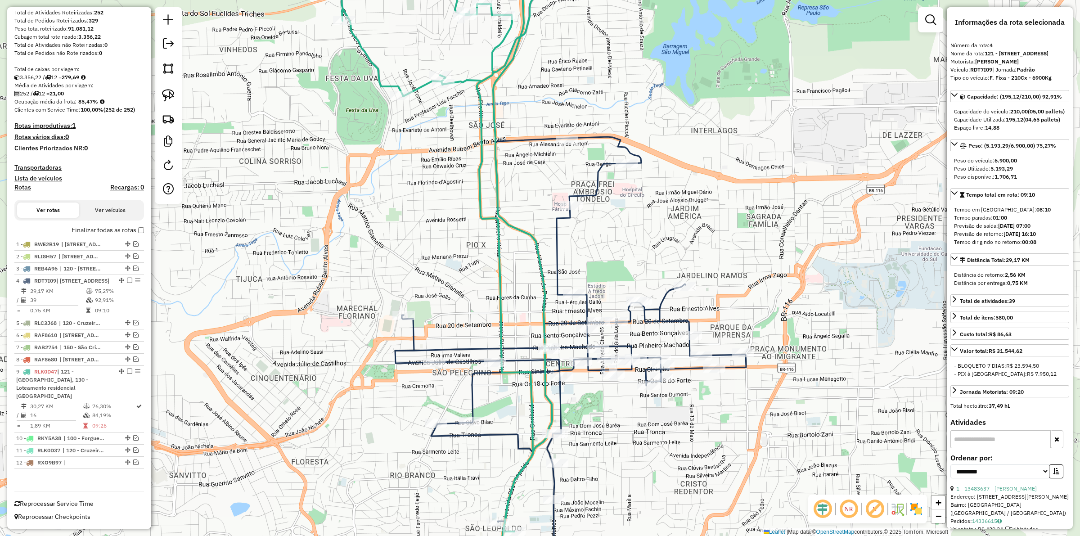
click at [482, 93] on icon at bounding box center [458, 267] width 234 height 643
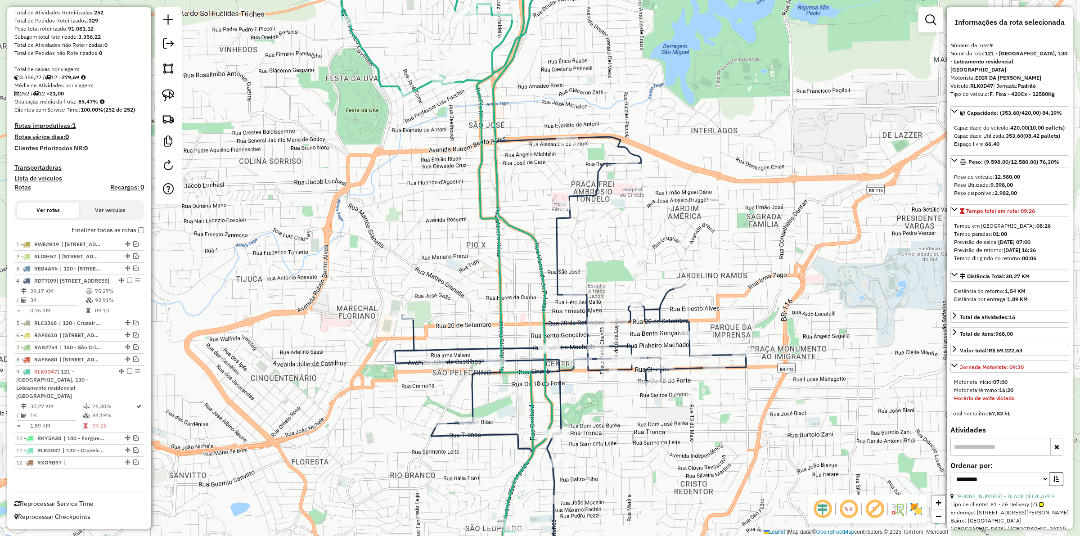
click at [681, 77] on div "Janela de atendimento Grade de atendimento Capacidade Transportadoras Veículos …" at bounding box center [540, 268] width 1080 height 536
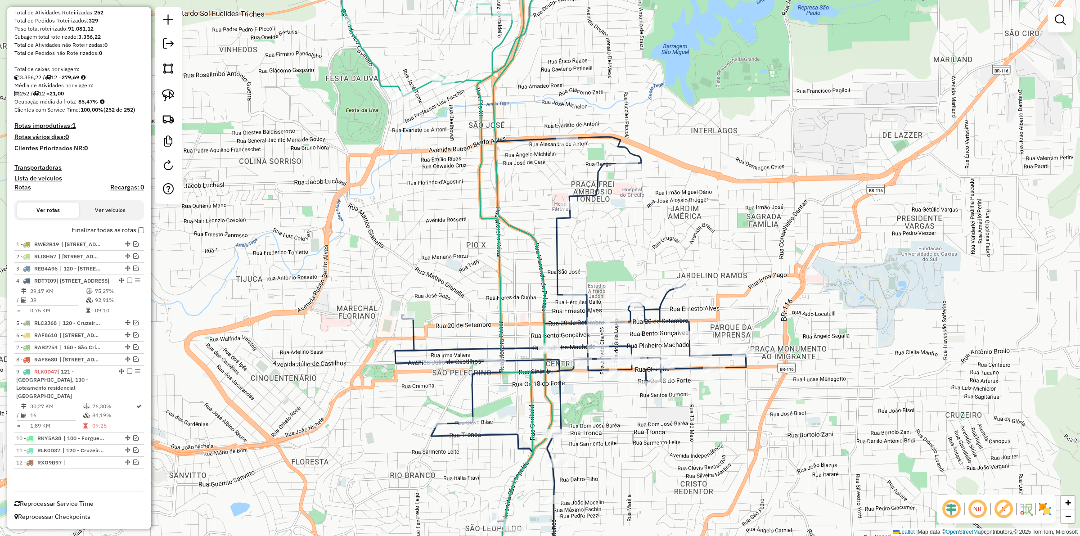
click at [560, 270] on icon at bounding box center [570, 343] width 351 height 412
select select "**********"
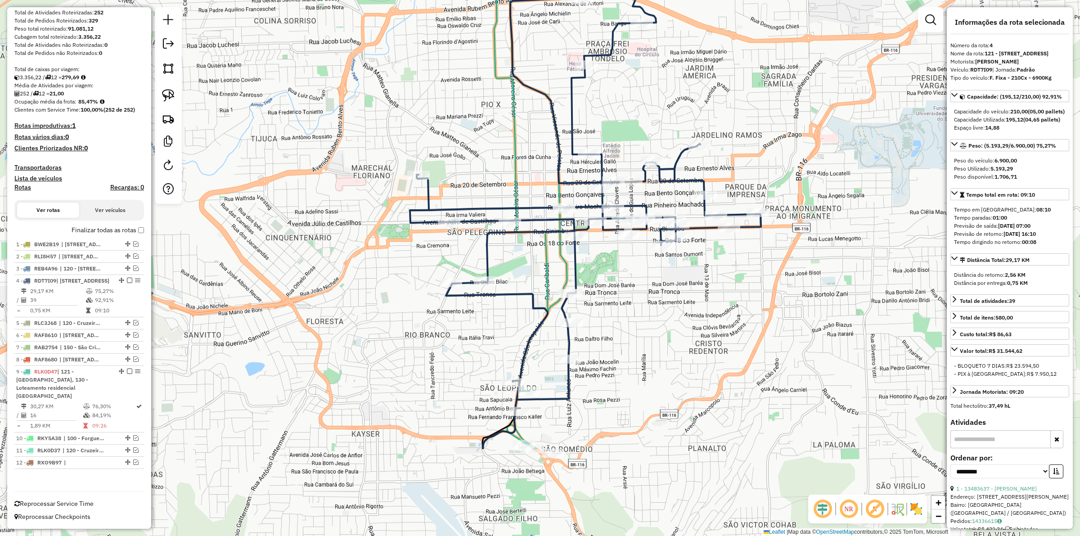
drag, startPoint x: 653, startPoint y: 264, endPoint x: 664, endPoint y: 135, distance: 128.7
click at [664, 135] on div "Janela de atendimento Grade de atendimento Capacidade Transportadoras Veículos …" at bounding box center [540, 268] width 1080 height 536
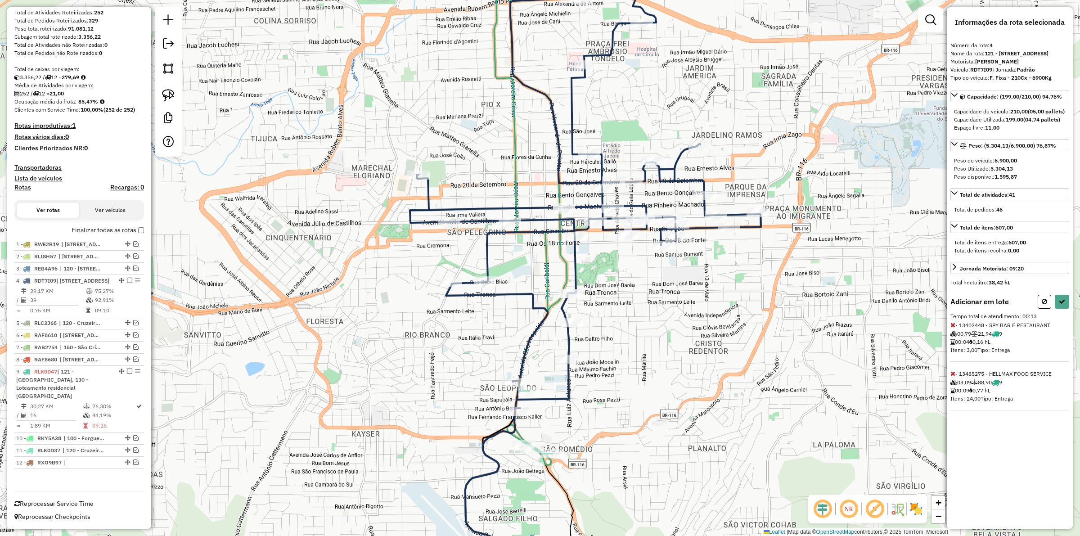
click at [951, 328] on icon at bounding box center [952, 325] width 5 height 6
click at [1045, 305] on icon at bounding box center [1044, 301] width 5 height 6
select select "**********"
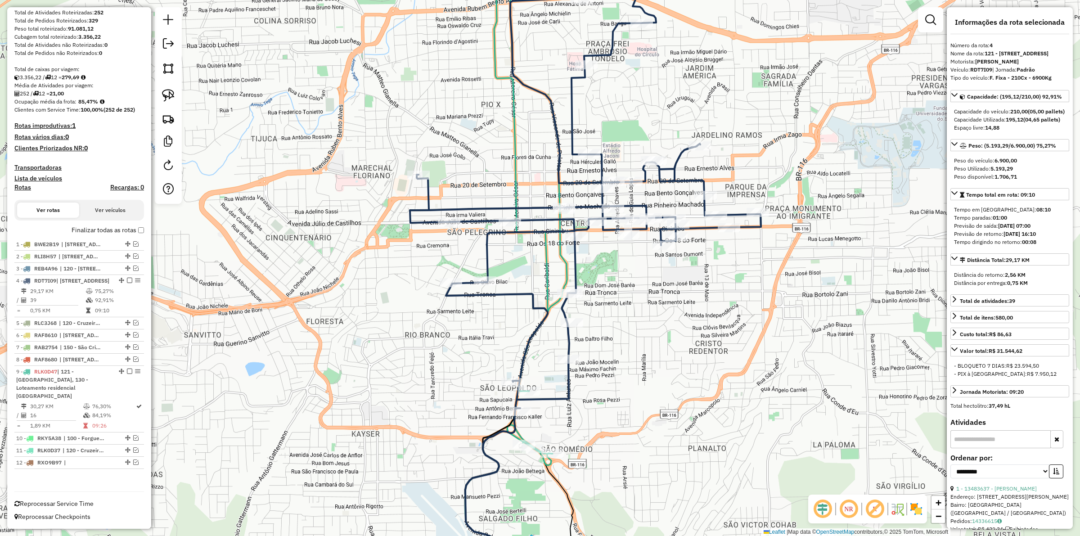
click at [567, 339] on icon at bounding box center [585, 202] width 351 height 412
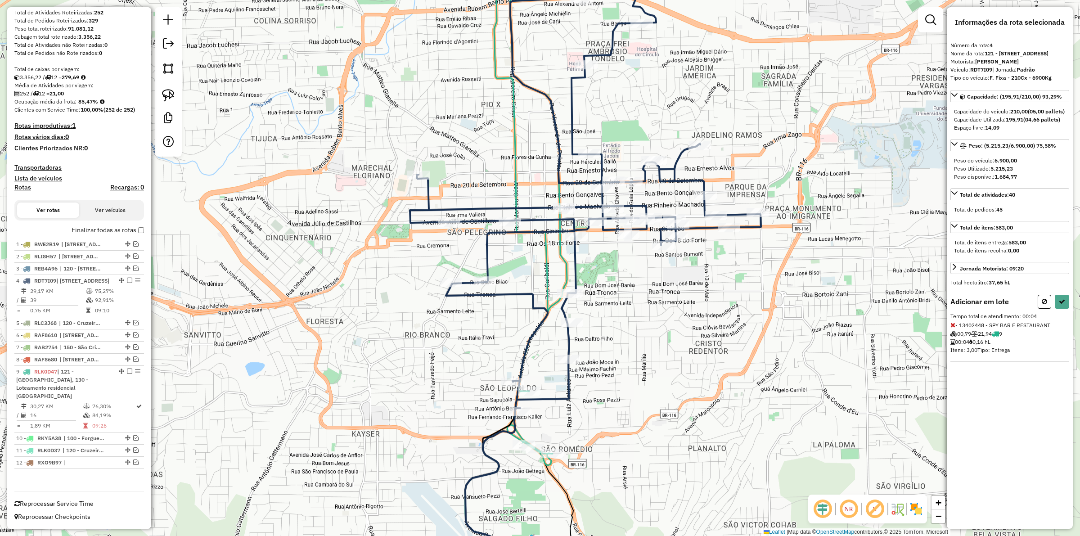
drag, startPoint x: 1064, startPoint y: 328, endPoint x: 1055, endPoint y: 331, distance: 10.1
click at [1055, 331] on div "Adicionar em lote Tempo total de atendimento: 00:04 - 13402448 - SPY BAR E REST…" at bounding box center [1009, 328] width 119 height 67
click at [1042, 305] on icon at bounding box center [1044, 301] width 5 height 6
select select "**********"
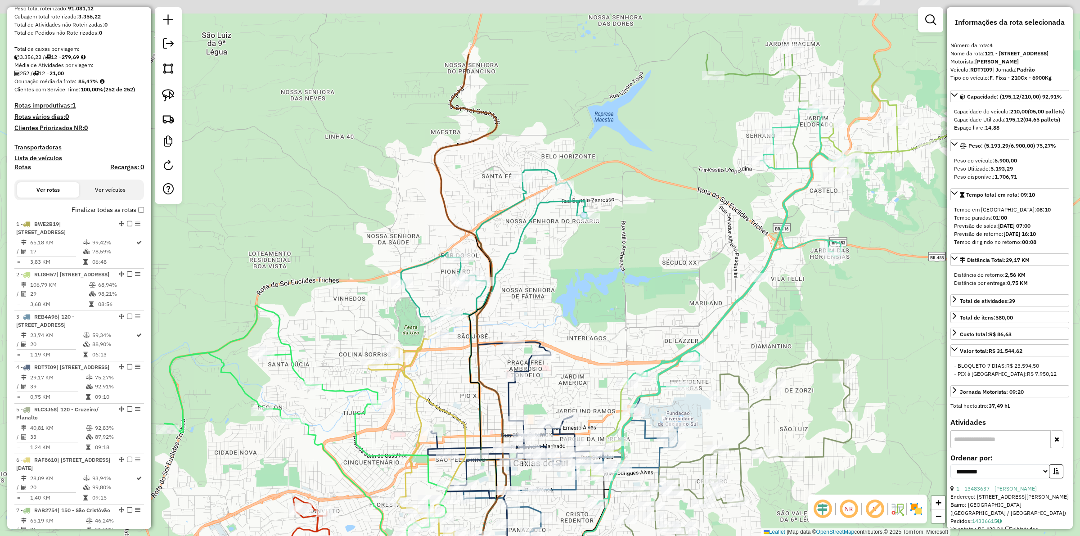
drag, startPoint x: 547, startPoint y: 300, endPoint x: 548, endPoint y: 340, distance: 40.1
click at [548, 340] on div "Janela de atendimento Grade de atendimento Capacidade Transportadoras Veículos …" at bounding box center [540, 268] width 1080 height 536
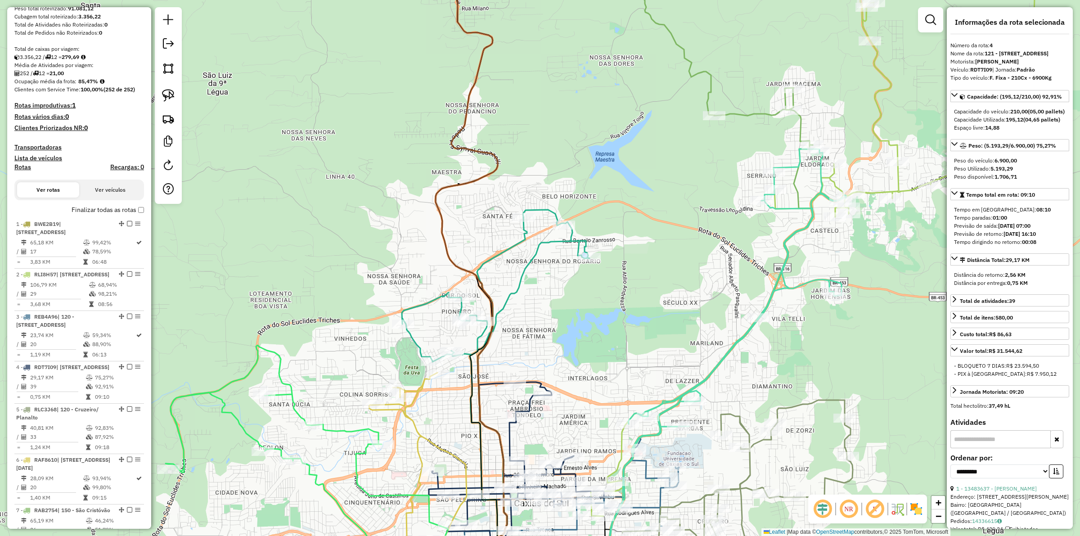
click at [441, 224] on icon at bounding box center [472, 267] width 72 height 643
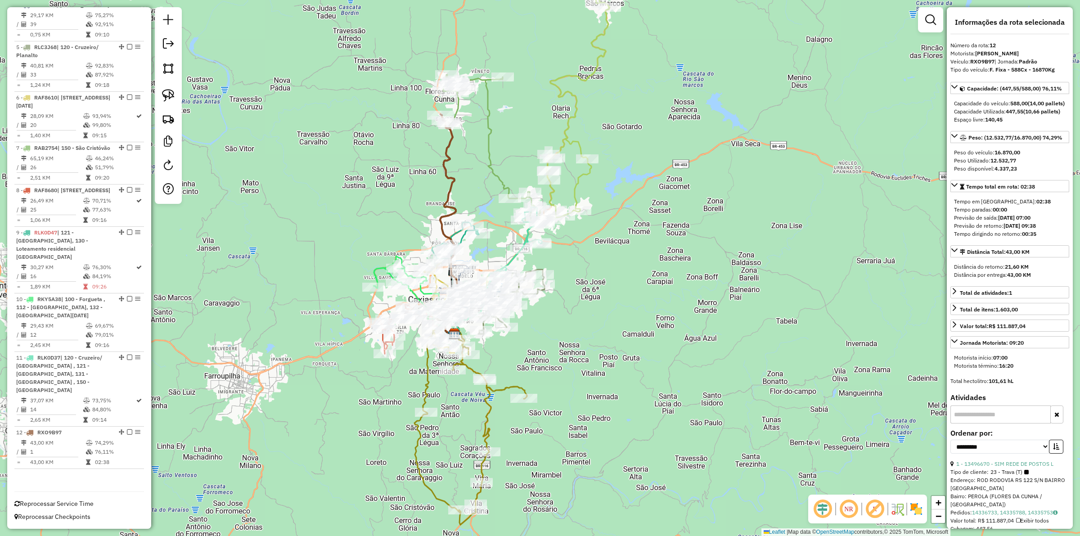
click at [488, 113] on icon at bounding box center [489, 140] width 92 height 131
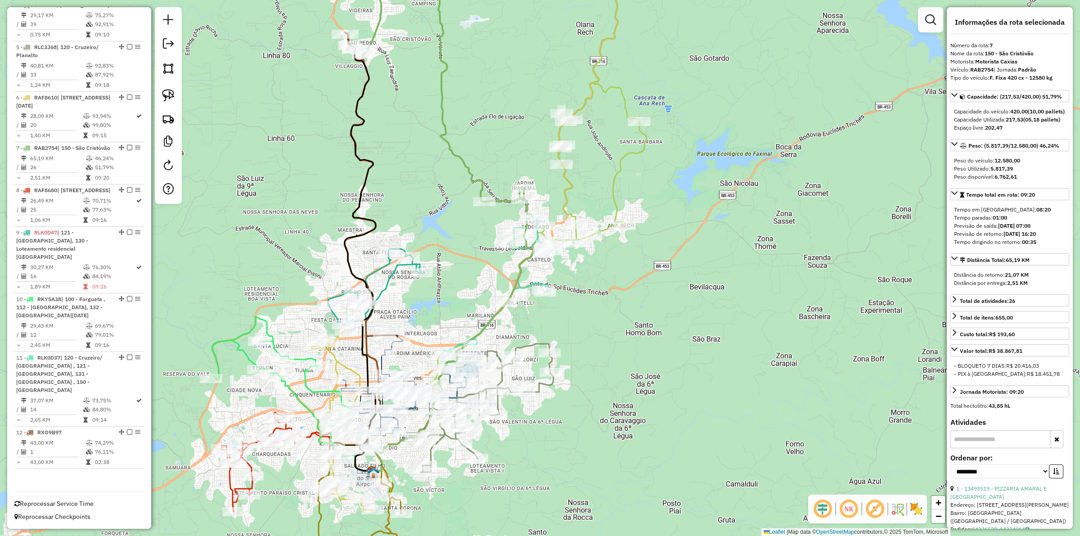
click at [569, 178] on icon at bounding box center [538, 173] width 232 height 455
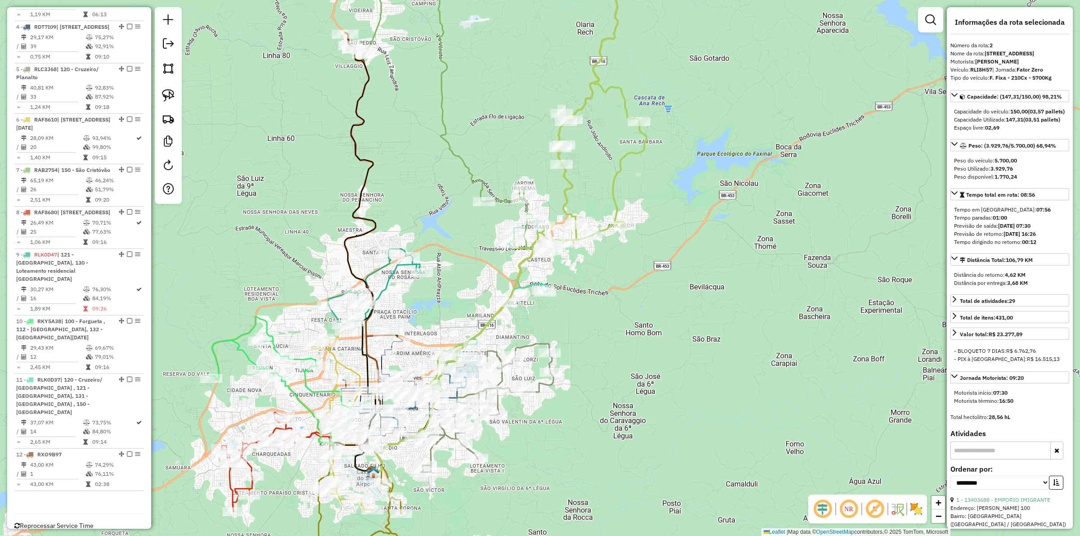
scroll to position [464, 0]
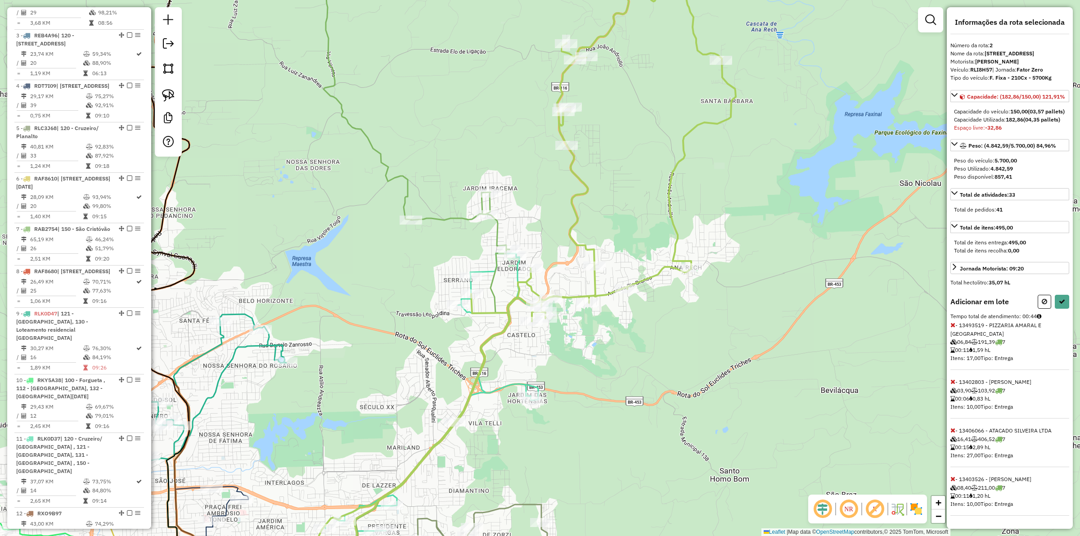
click at [951, 355] on div "Adicionar em lote Tempo total de atendimento: 00:44 - 13493519 - PIZZARIA AMARA…" at bounding box center [1009, 405] width 119 height 221
click at [952, 328] on icon at bounding box center [952, 325] width 5 height 6
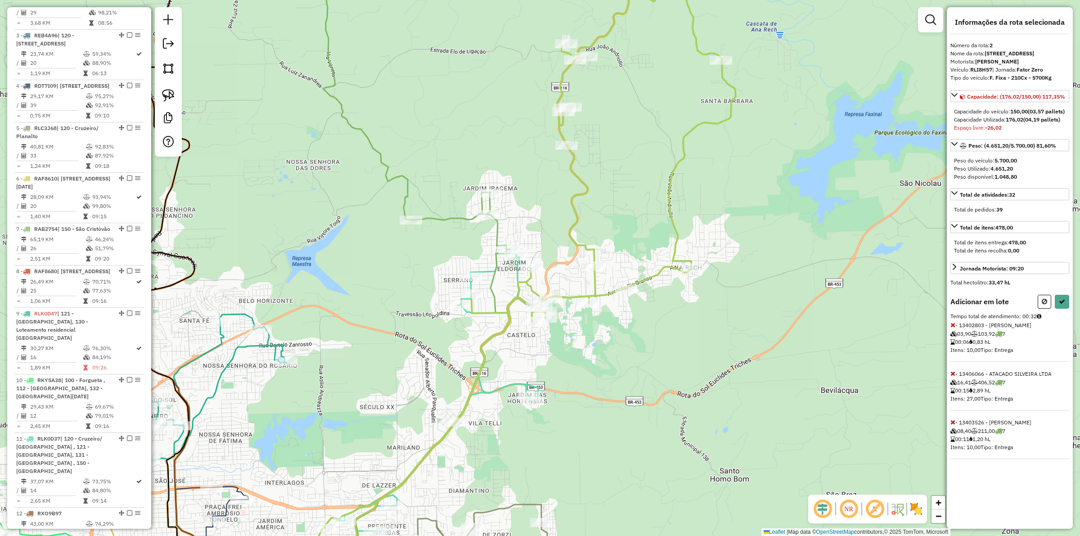
click at [951, 377] on icon at bounding box center [952, 373] width 5 height 6
click at [952, 377] on icon at bounding box center [952, 373] width 5 height 6
click at [1038, 309] on button at bounding box center [1043, 302] width 13 height 14
select select "**********"
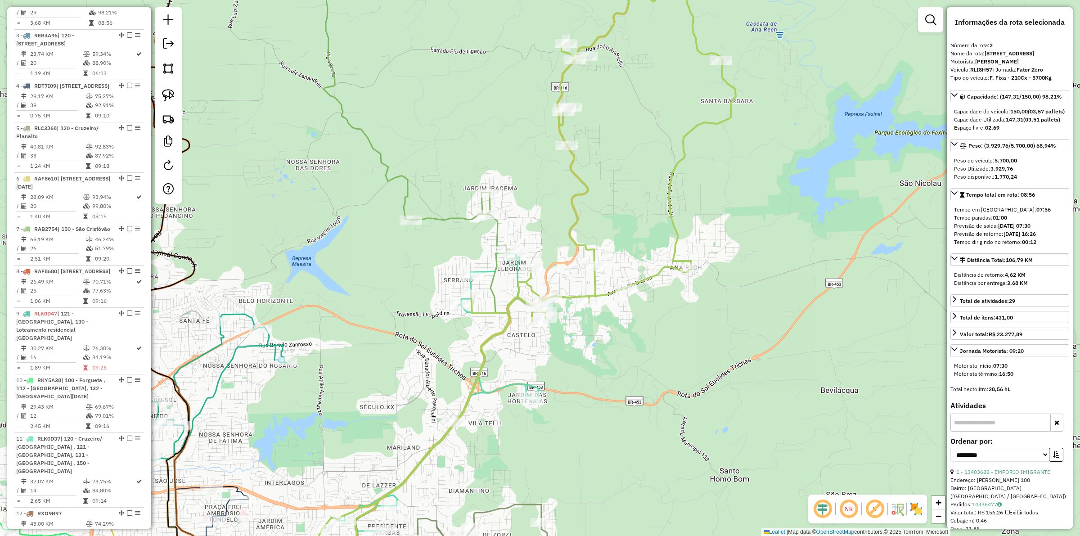
click at [484, 271] on icon at bounding box center [431, 421] width 223 height 336
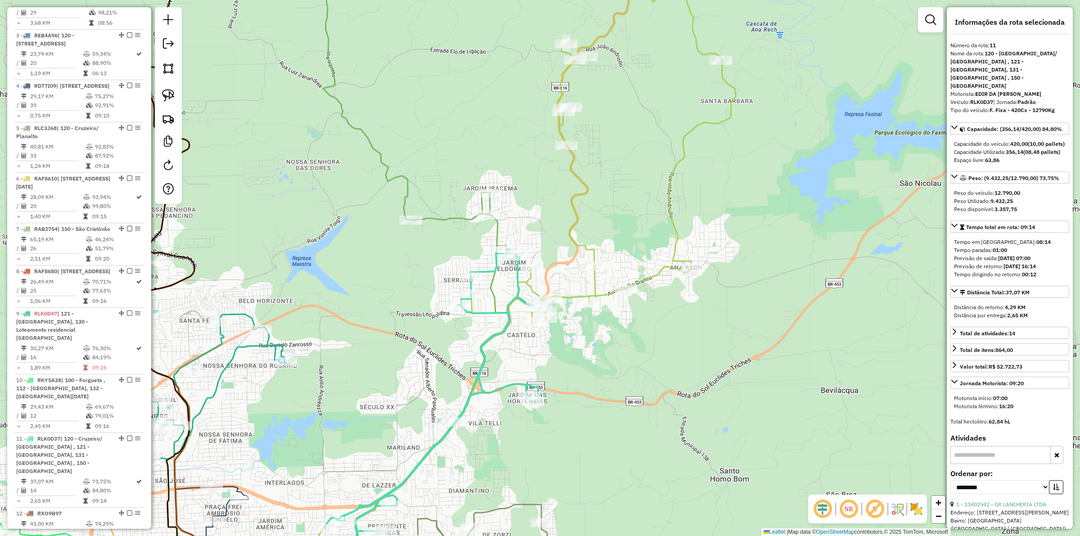
scroll to position [597, 0]
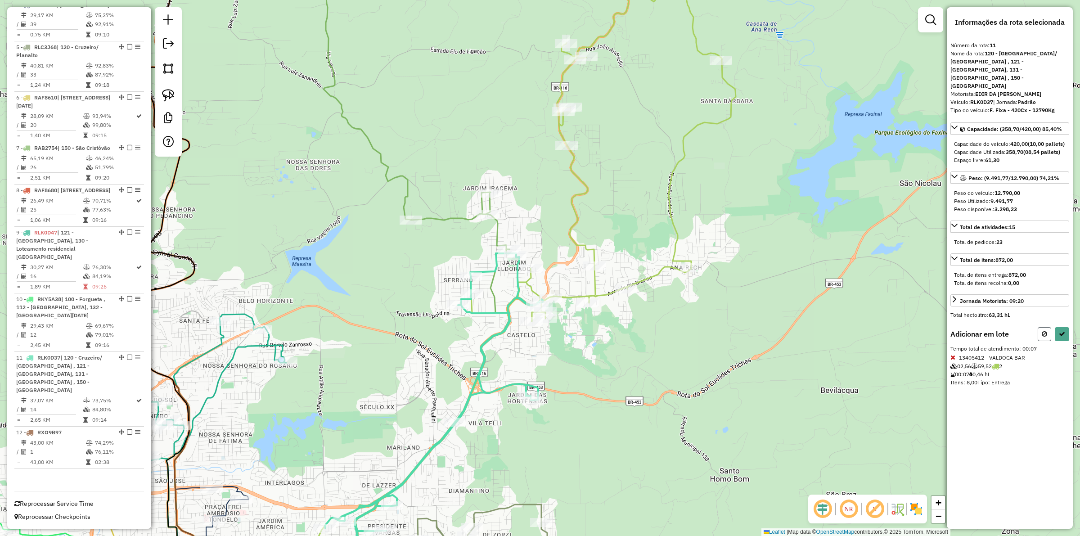
click at [1046, 331] on icon at bounding box center [1044, 334] width 5 height 6
select select "**********"
click at [1063, 331] on icon at bounding box center [1062, 334] width 6 height 6
select select "**********"
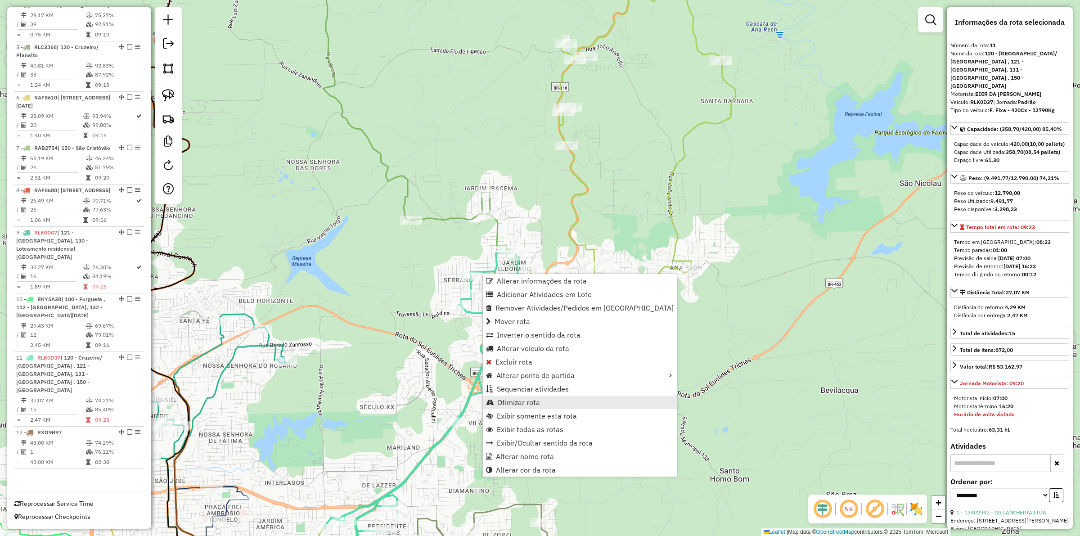
click at [510, 404] on span "Otimizar rota" at bounding box center [518, 402] width 43 height 7
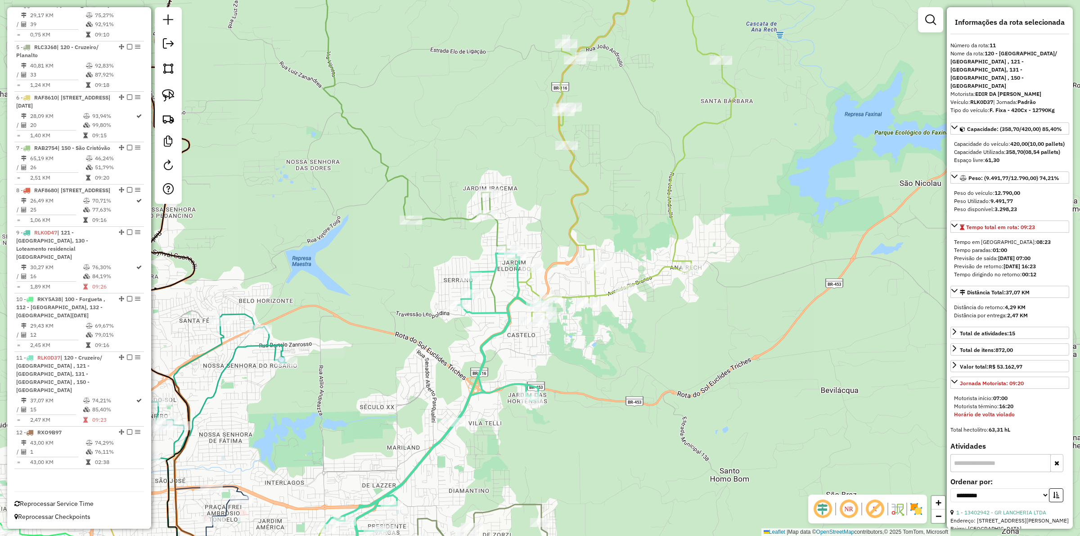
click at [529, 279] on icon at bounding box center [520, 267] width 432 height 643
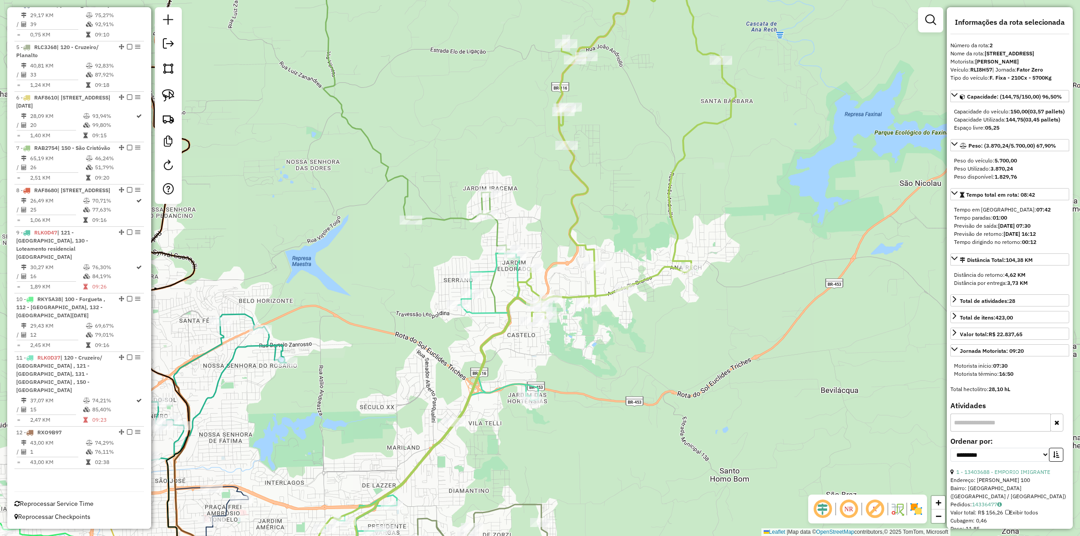
scroll to position [464, 0]
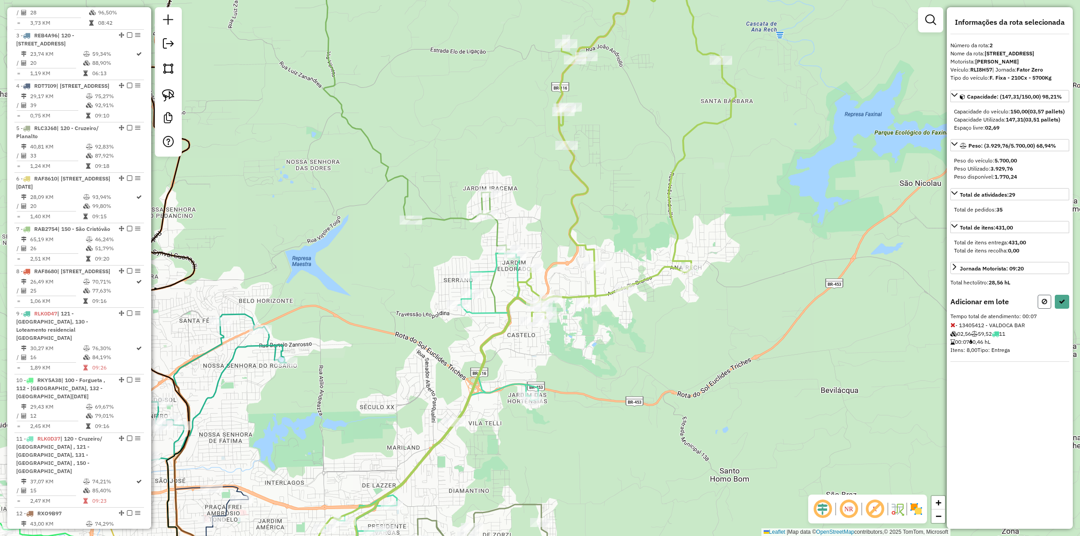
click at [1042, 309] on button at bounding box center [1043, 302] width 13 height 14
select select "**********"
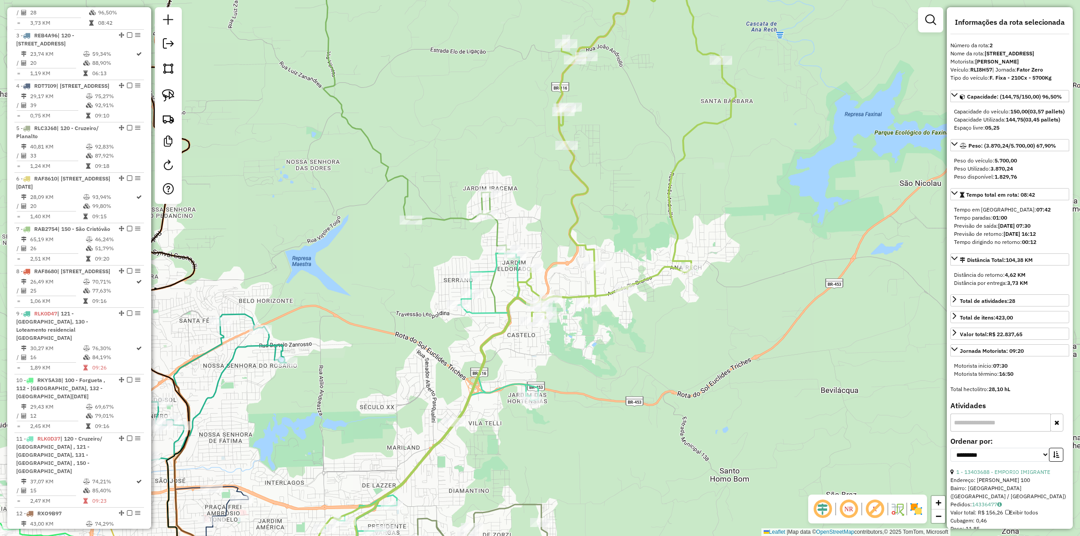
click at [494, 232] on icon at bounding box center [416, 97] width 186 height 303
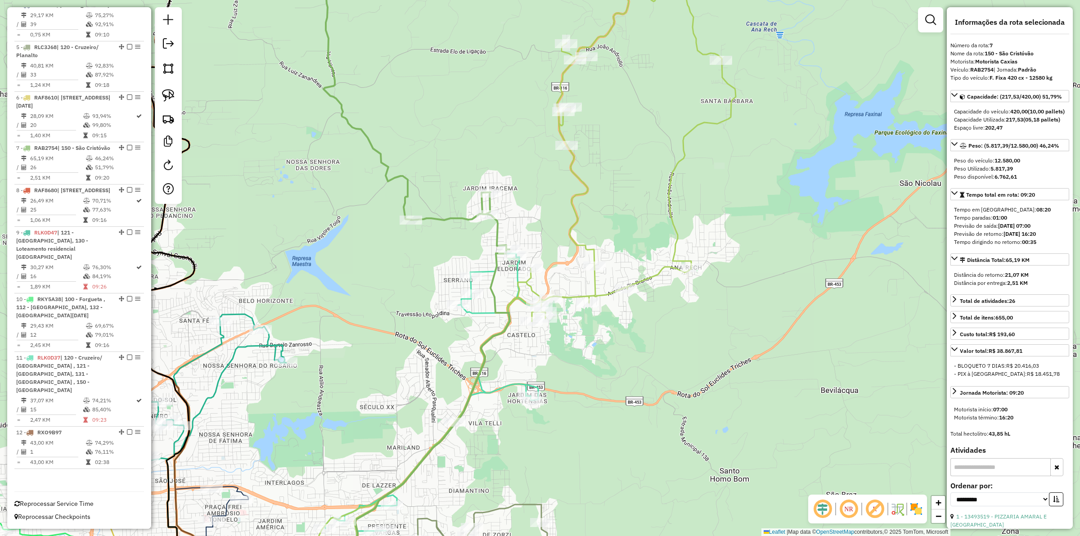
scroll to position [597, 0]
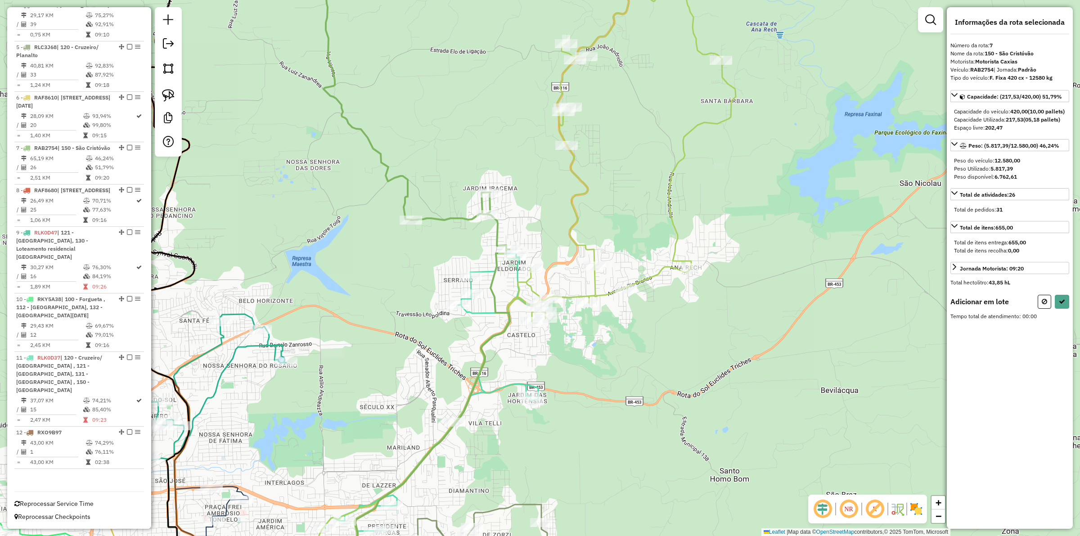
click at [524, 230] on div "Janela de atendimento Grade de atendimento Capacidade Transportadoras Veículos …" at bounding box center [540, 268] width 1080 height 536
drag, startPoint x: 1045, startPoint y: 310, endPoint x: 860, endPoint y: 280, distance: 187.4
click at [1044, 305] on icon at bounding box center [1044, 301] width 5 height 6
select select "**********"
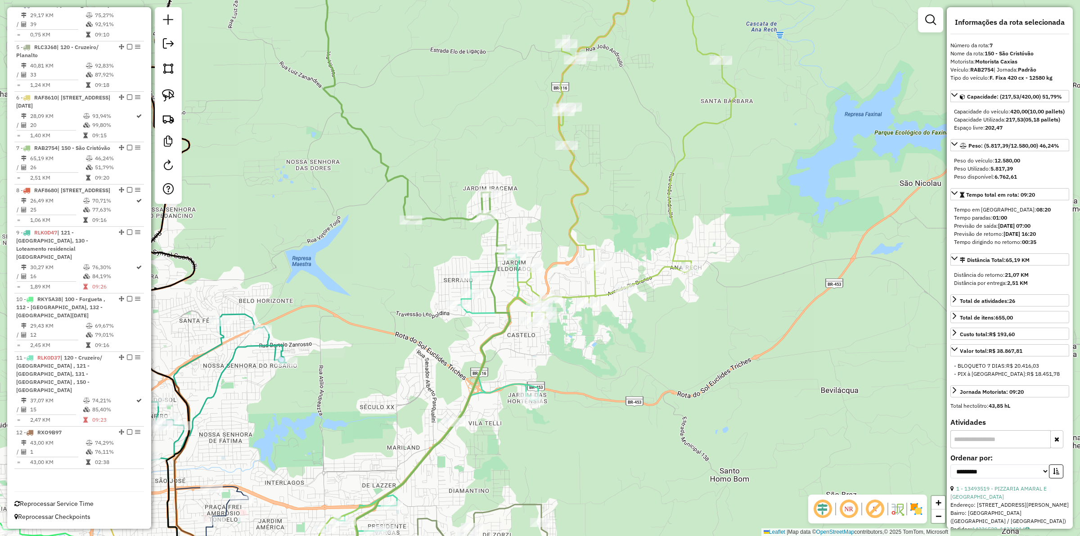
click at [498, 225] on icon at bounding box center [416, 97] width 186 height 303
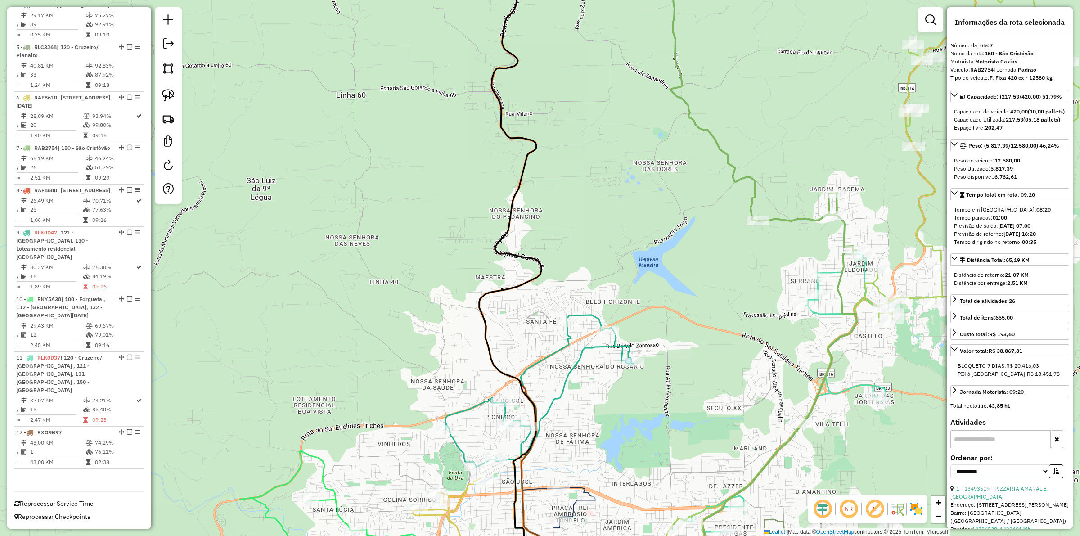
drag, startPoint x: 508, startPoint y: 277, endPoint x: 629, endPoint y: 286, distance: 120.5
click at [629, 286] on div "Janela de atendimento Grade de atendimento Capacidade Transportadoras Veículos …" at bounding box center [540, 268] width 1080 height 536
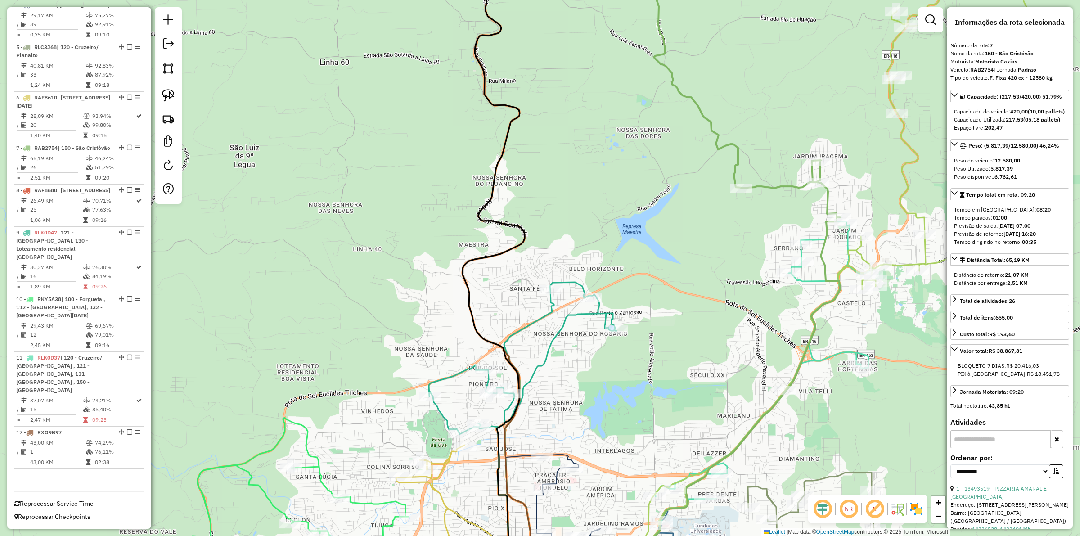
drag, startPoint x: 520, startPoint y: 327, endPoint x: 505, endPoint y: 297, distance: 33.2
click at [504, 295] on div "Janela de atendimento Grade de atendimento Capacidade Transportadoras Veículos …" at bounding box center [540, 268] width 1080 height 536
click at [505, 299] on div "Janela de atendimento Grade de atendimento Capacidade Transportadoras Veículos …" at bounding box center [540, 268] width 1080 height 536
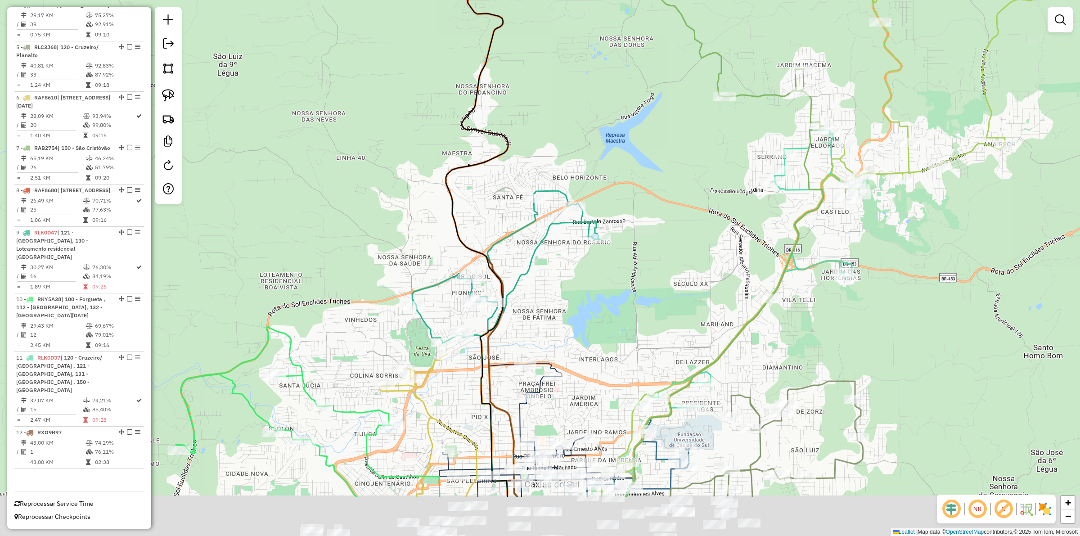
drag, startPoint x: 518, startPoint y: 336, endPoint x: 501, endPoint y: 242, distance: 95.6
click at [501, 242] on icon at bounding box center [512, 347] width 50 height 298
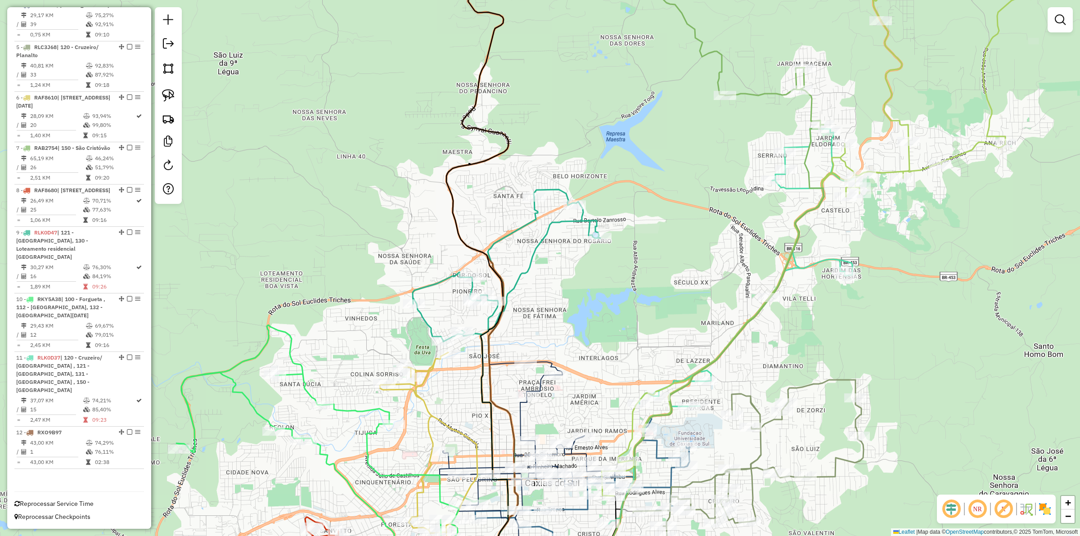
click at [529, 266] on icon at bounding box center [507, 389] width 188 height 400
select select "**********"
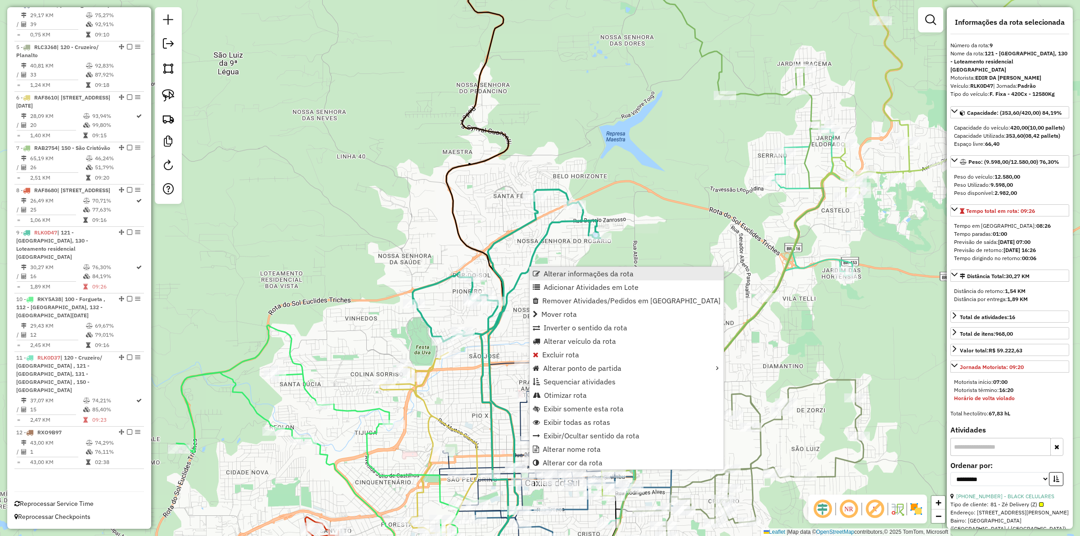
click at [548, 273] on span "Alterar informações da rota" at bounding box center [588, 273] width 90 height 7
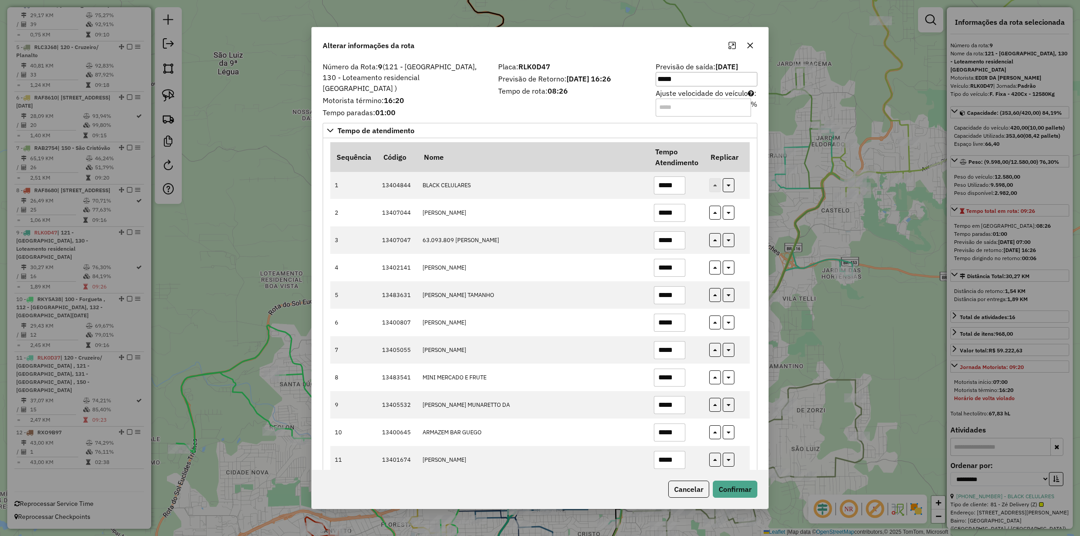
click at [620, 116] on div "Número da Rota: 9 (121 - [GEOGRAPHIC_DATA], 130 - Loteamento residencial [GEOGR…" at bounding box center [540, 265] width 456 height 410
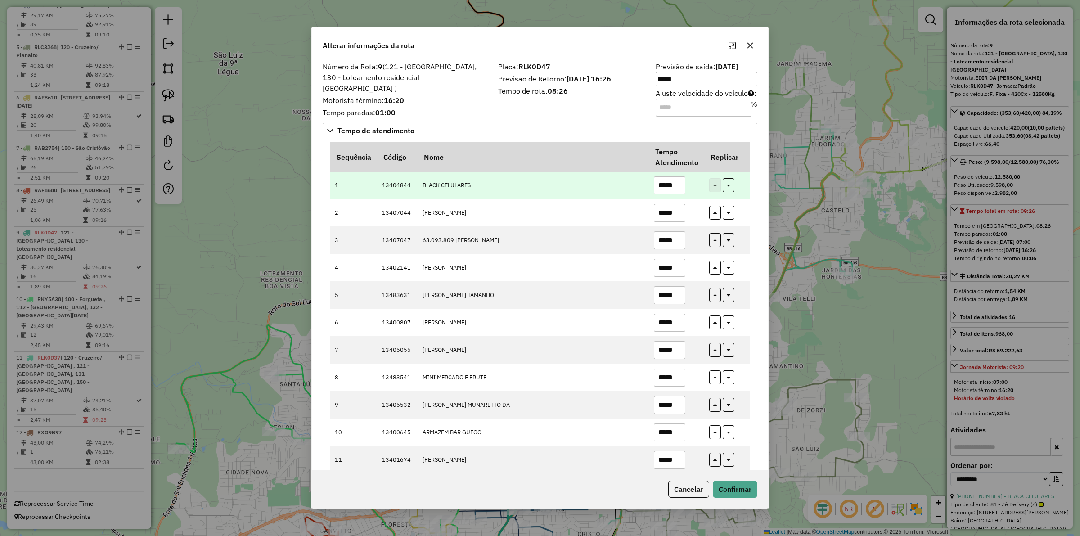
click at [675, 184] on input "*****" at bounding box center [669, 185] width 31 height 18
click at [673, 184] on input "*****" at bounding box center [669, 185] width 31 height 18
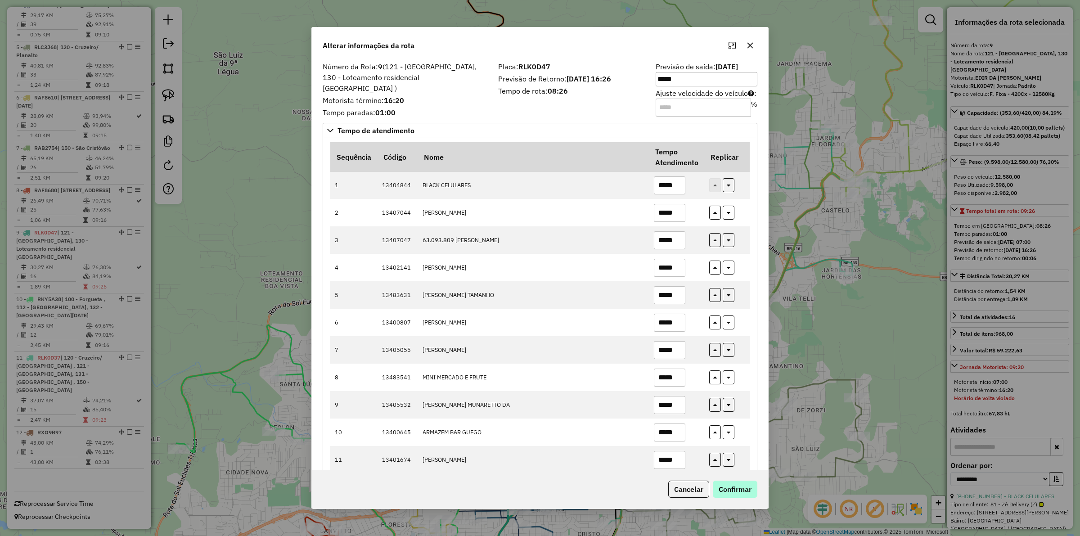
type input "*****"
click at [748, 489] on button "Confirmar" at bounding box center [735, 488] width 45 height 17
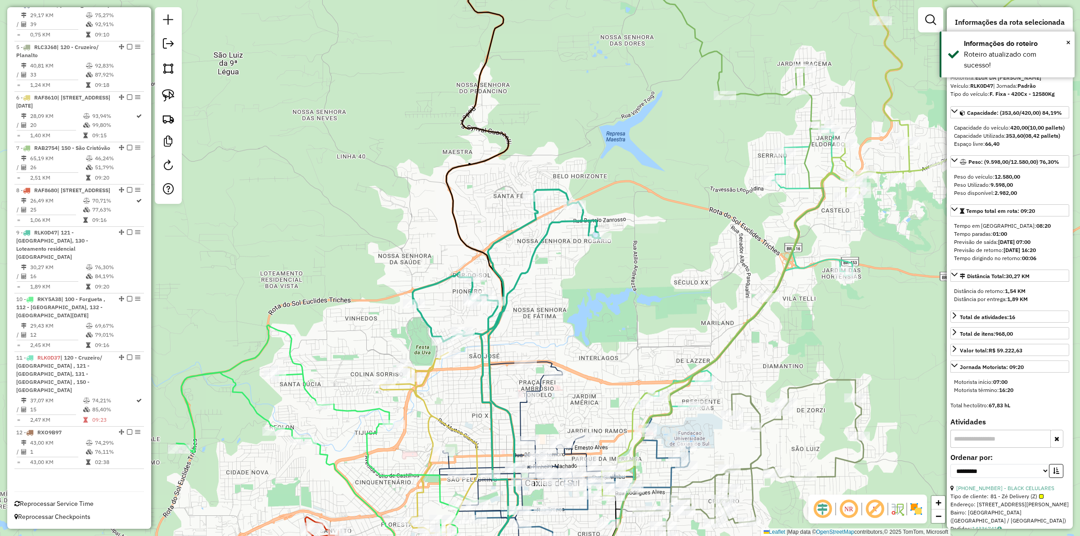
click at [638, 111] on div "Janela de atendimento Grade de atendimento Capacidade Transportadoras Veículos …" at bounding box center [540, 268] width 1080 height 536
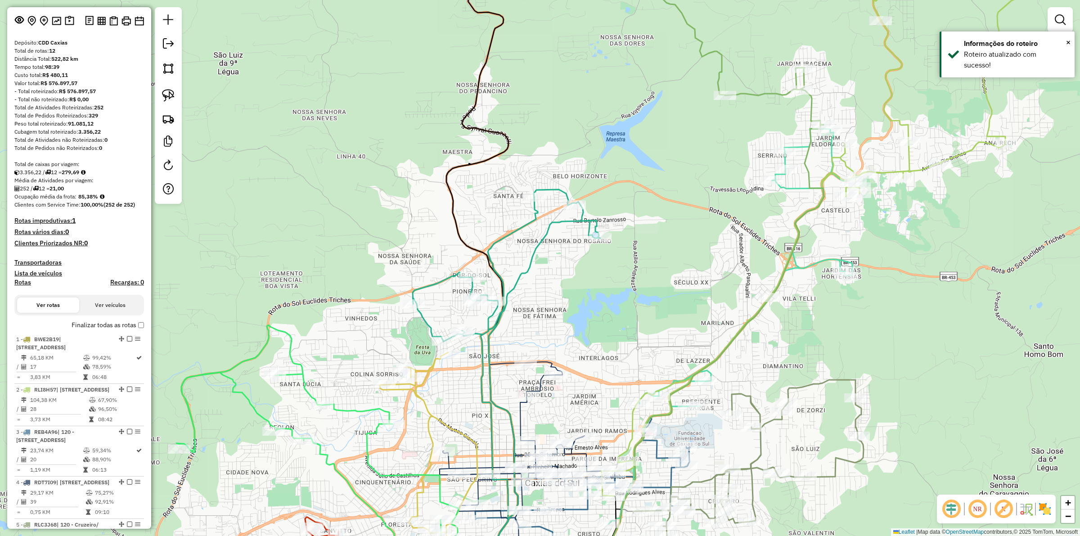
scroll to position [0, 0]
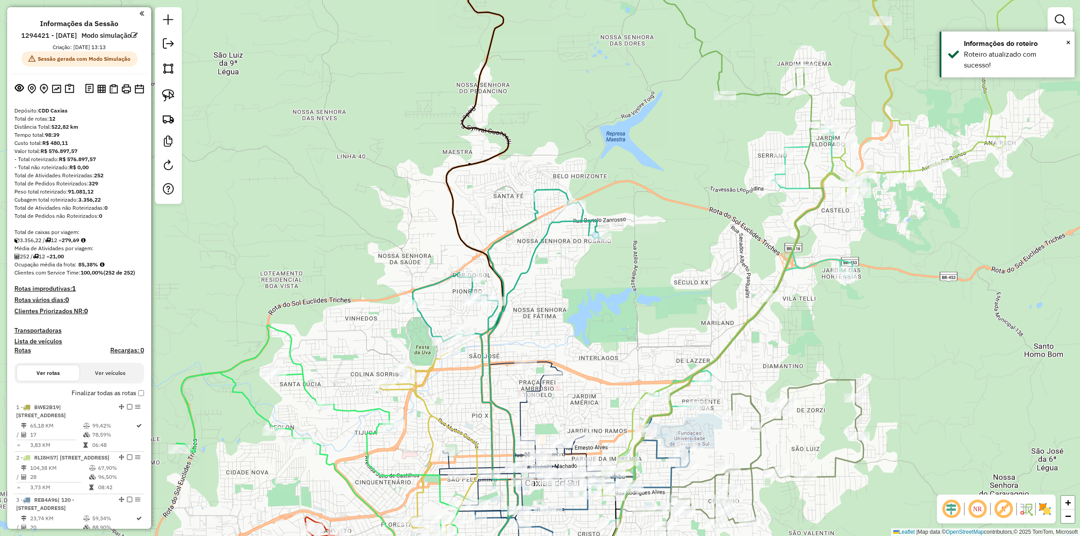
click at [841, 159] on icon at bounding box center [826, 220] width 448 height 549
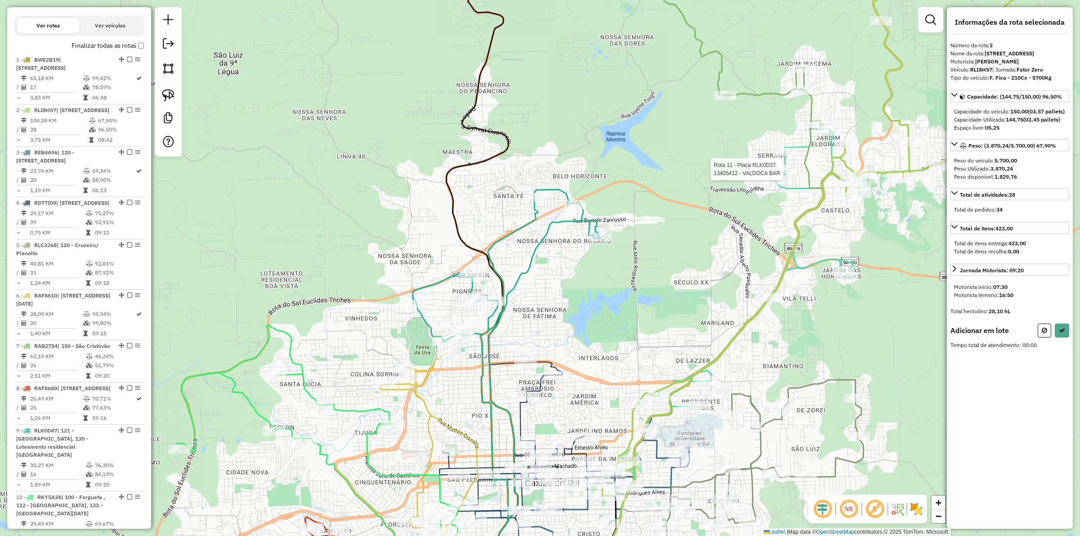
scroll to position [464, 0]
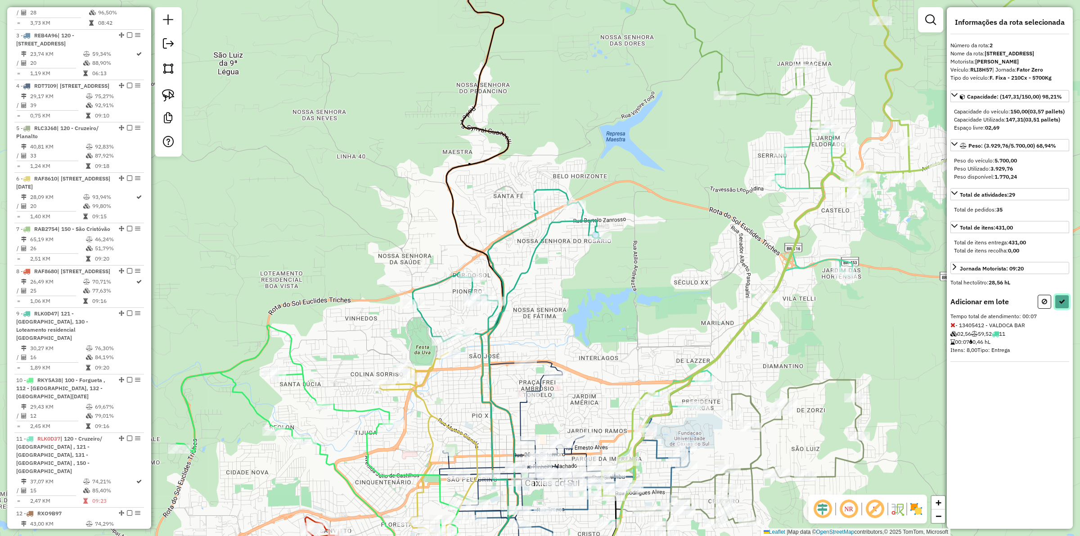
click at [1067, 309] on button at bounding box center [1062, 302] width 14 height 14
select select "**********"
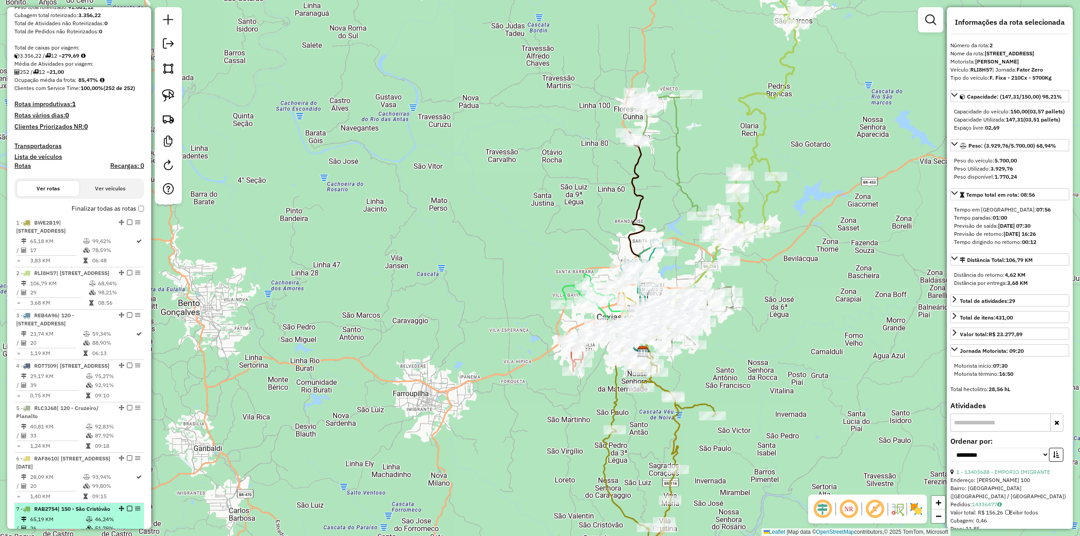
scroll to position [0, 0]
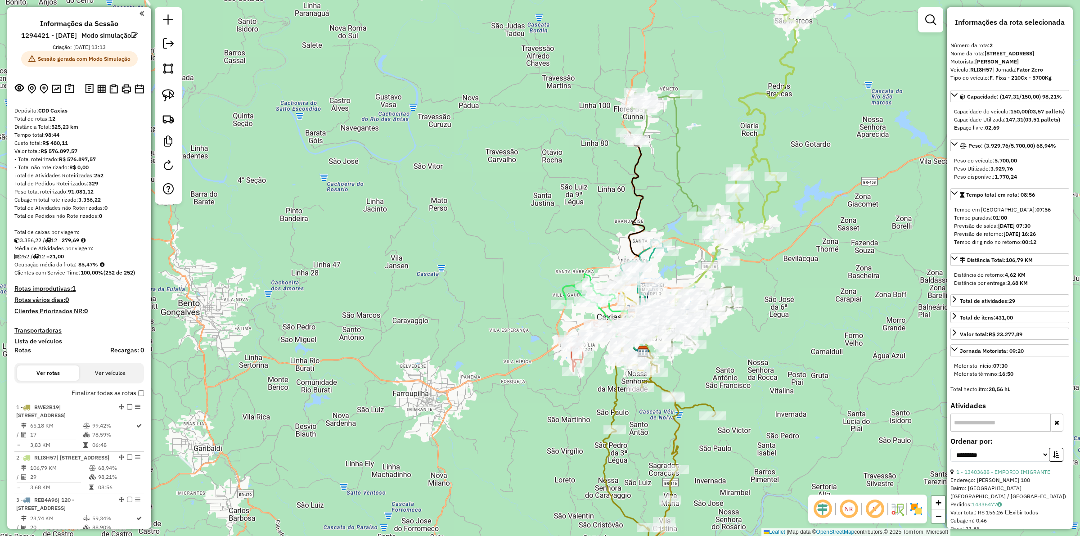
click at [378, 267] on div "Janela de atendimento Grade de atendimento Capacidade Transportadoras Veículos …" at bounding box center [540, 268] width 1080 height 536
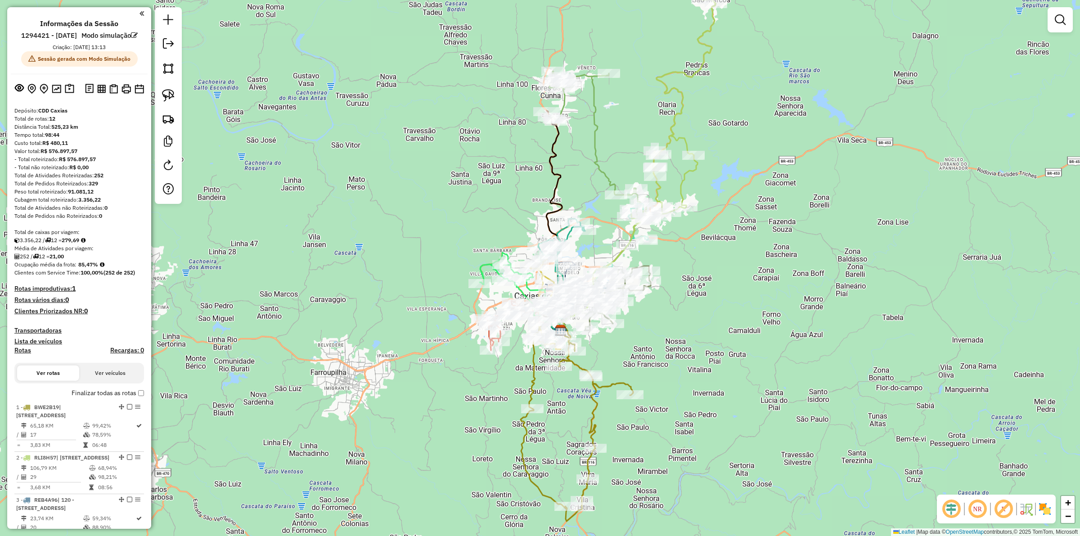
drag, startPoint x: 421, startPoint y: 282, endPoint x: 338, endPoint y: 261, distance: 85.0
click at [338, 261] on div "Janela de atendimento Grade de atendimento Capacidade Transportadoras Veículos …" at bounding box center [540, 268] width 1080 height 536
